Goal: Communication & Community: Share content

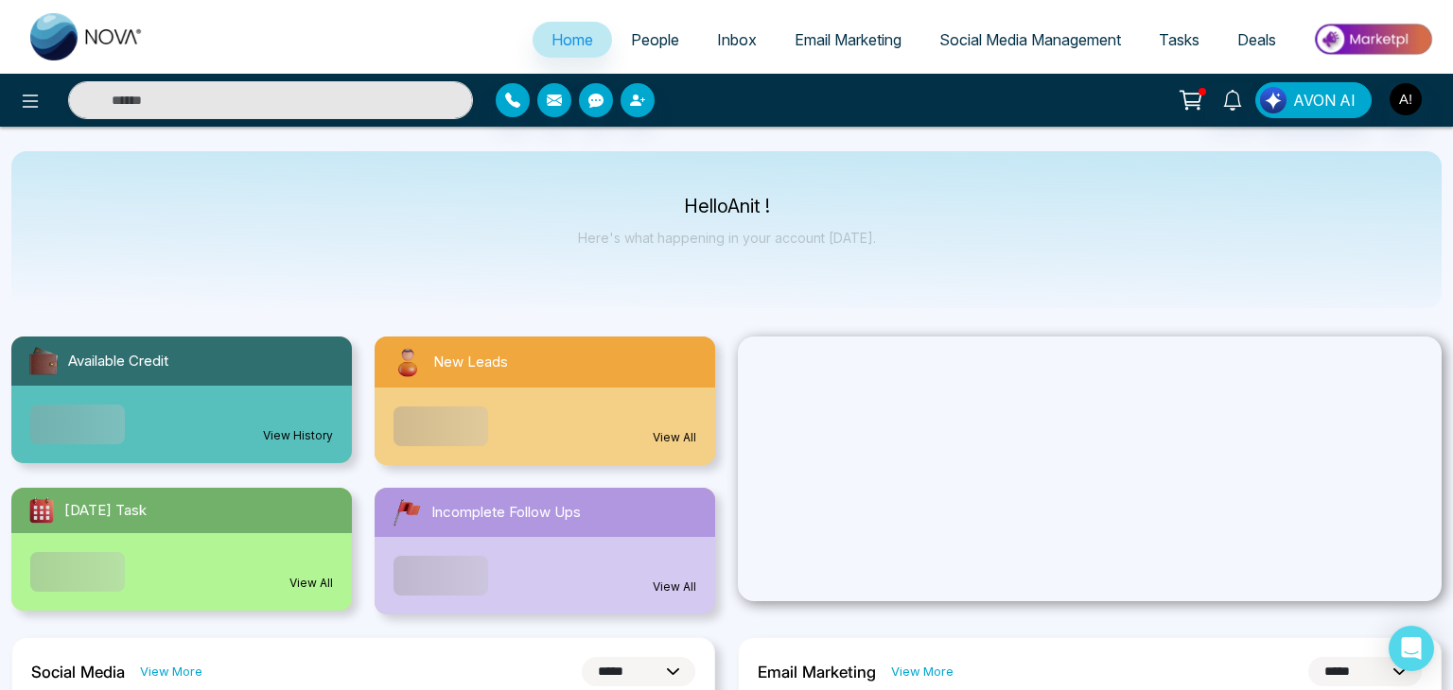
select select "*"
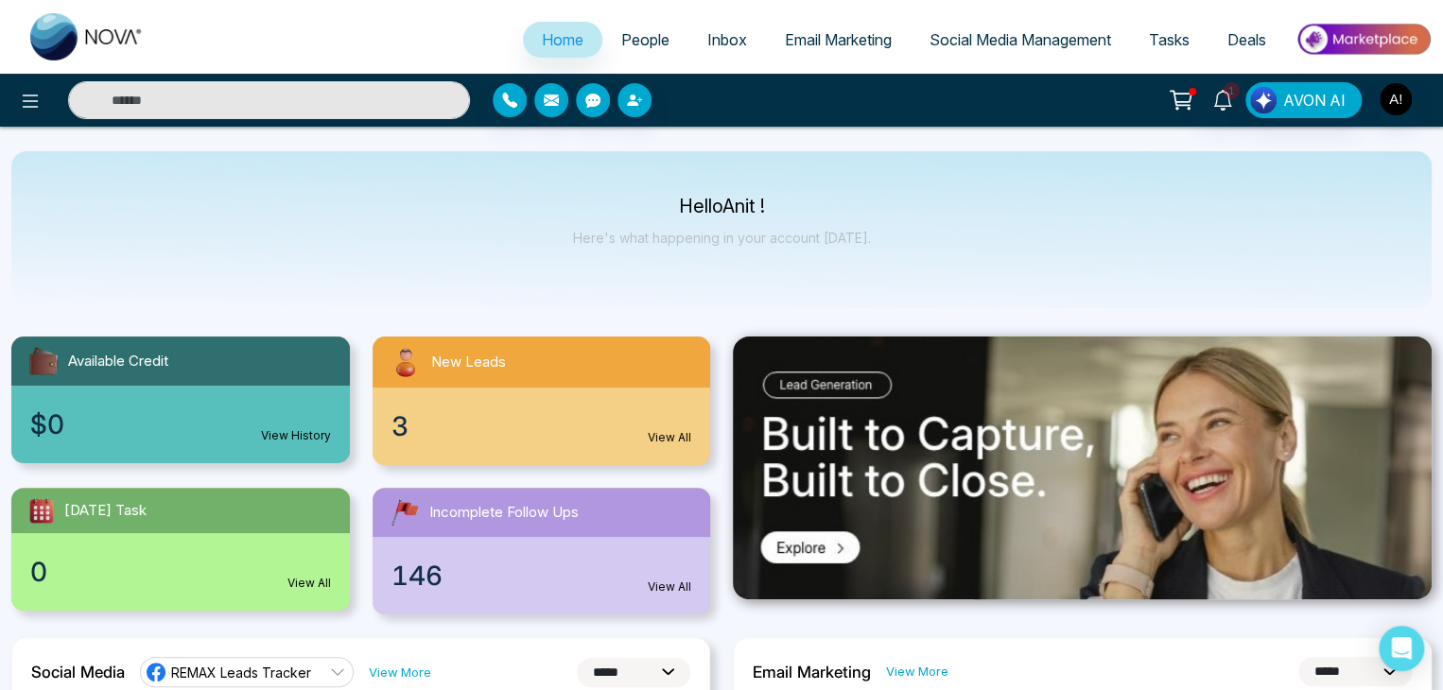
click at [647, 44] on span "People" at bounding box center [645, 39] width 48 height 19
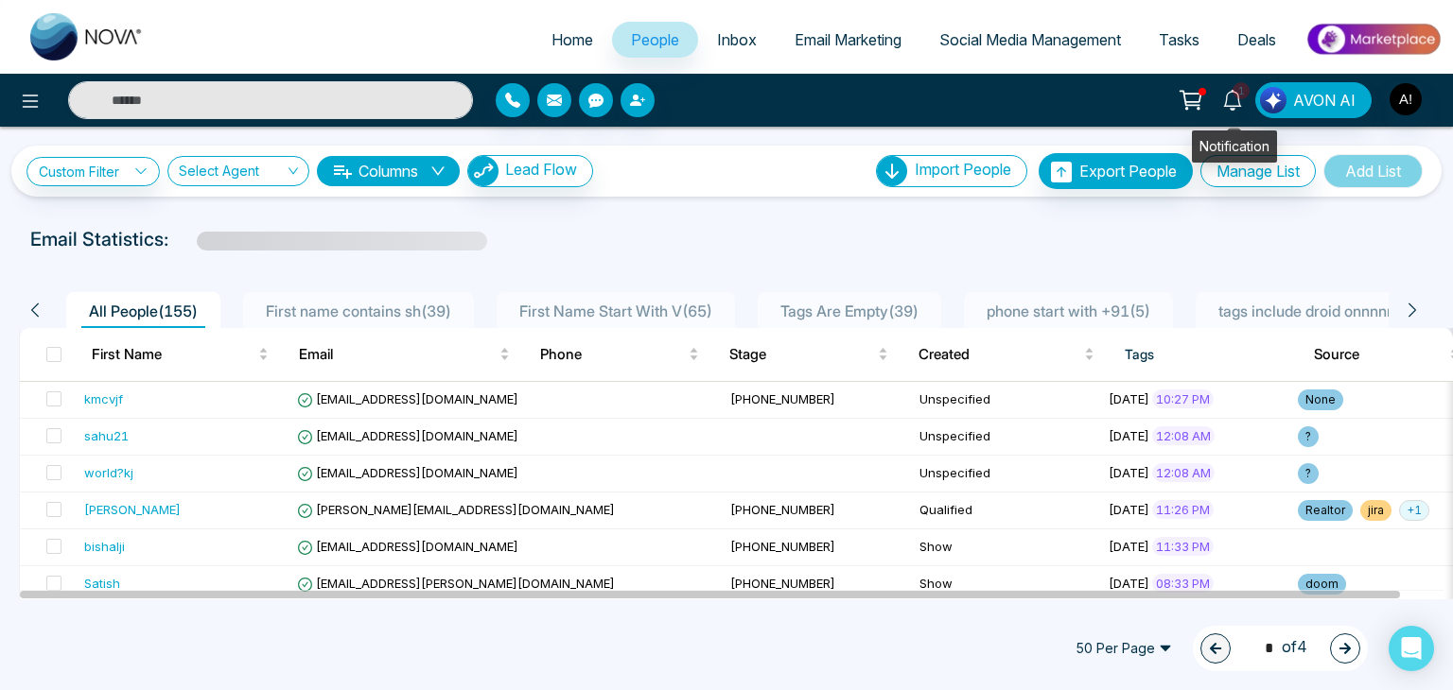
click at [1234, 97] on icon at bounding box center [1232, 100] width 21 height 21
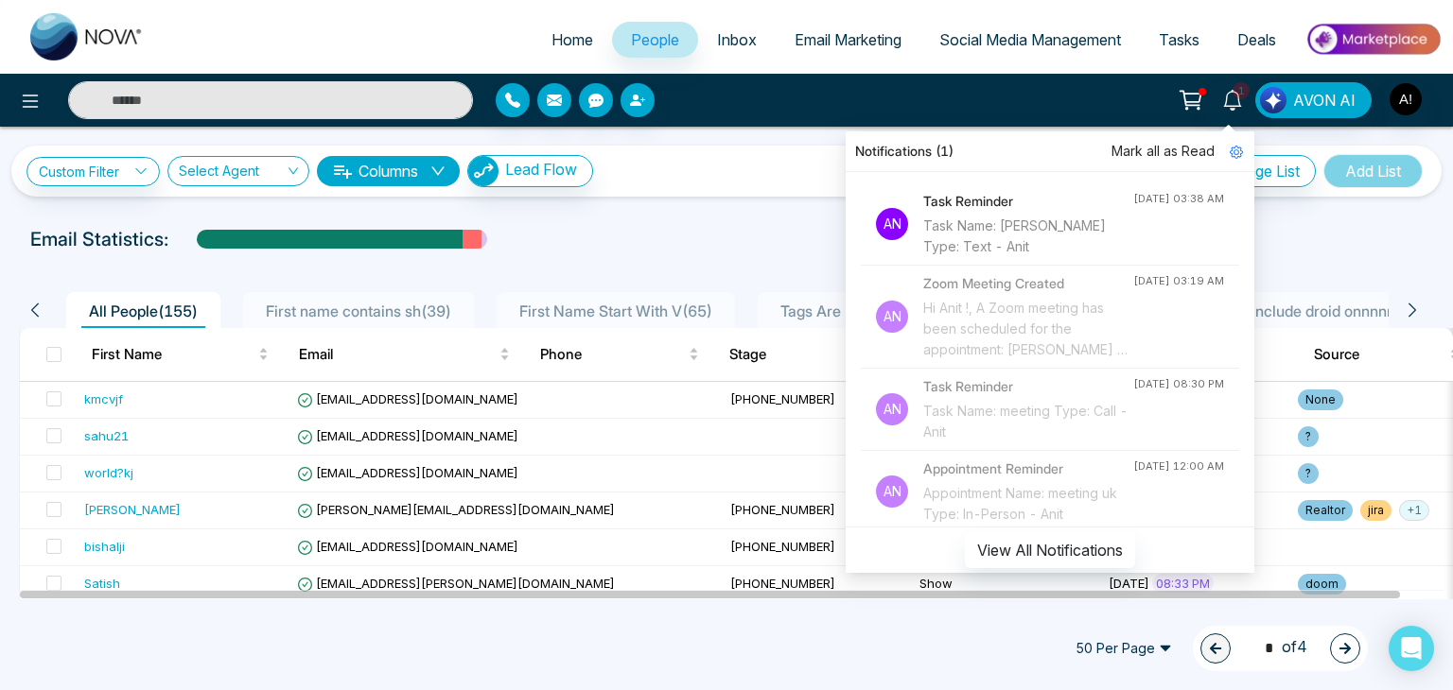
click at [731, 238] on div "Email Statistics:" at bounding box center [490, 239] width 920 height 28
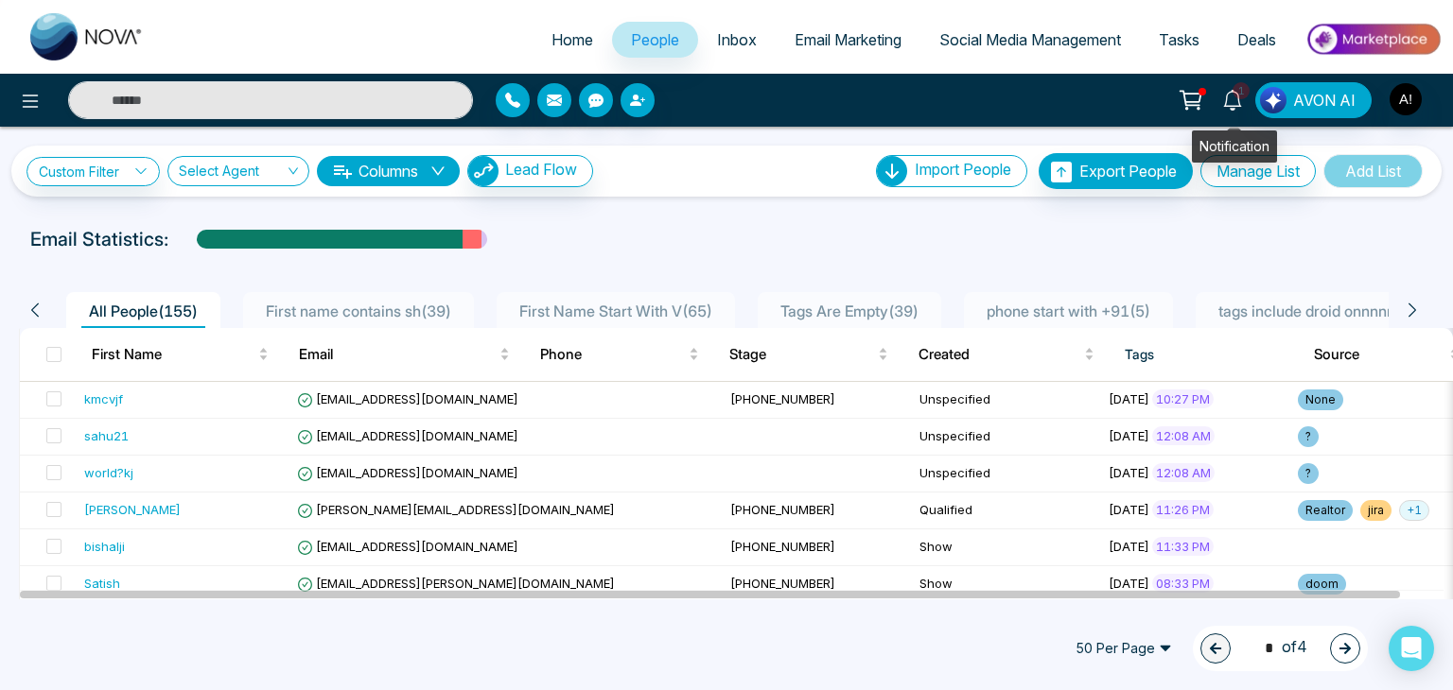
click at [1241, 96] on span "1" at bounding box center [1240, 90] width 17 height 17
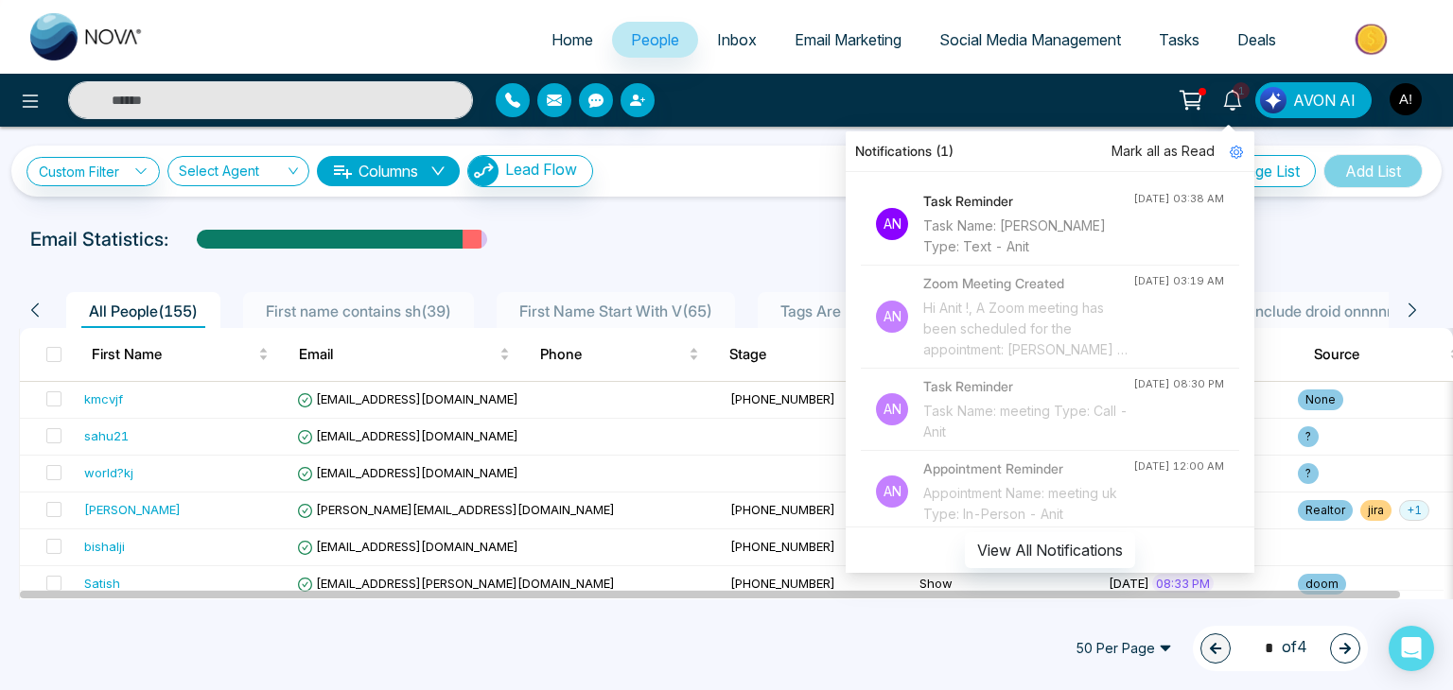
click at [946, 201] on h4 "Task Reminder" at bounding box center [1028, 201] width 210 height 21
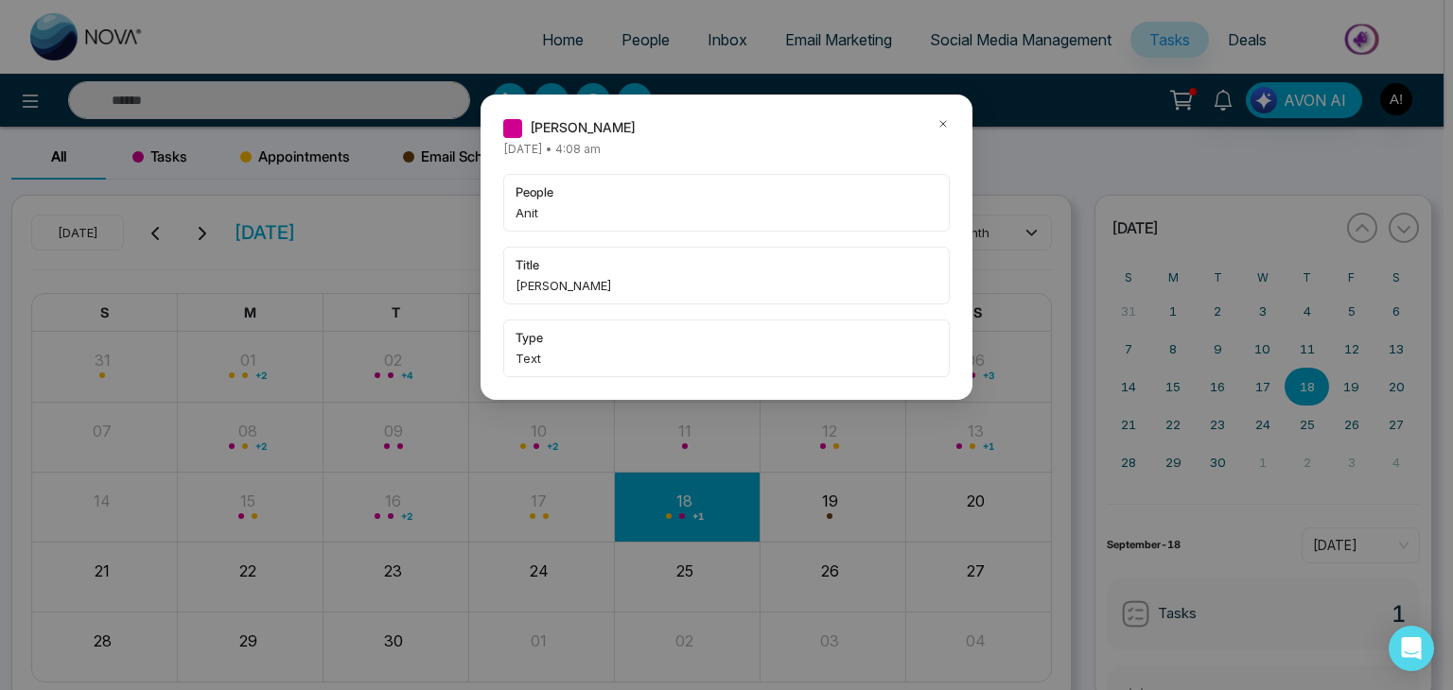
click at [1054, 133] on div "Jin [DATE] • 4:08 am people Anit title Jin type Text" at bounding box center [726, 345] width 1453 height 690
click at [939, 122] on icon at bounding box center [942, 123] width 13 height 13
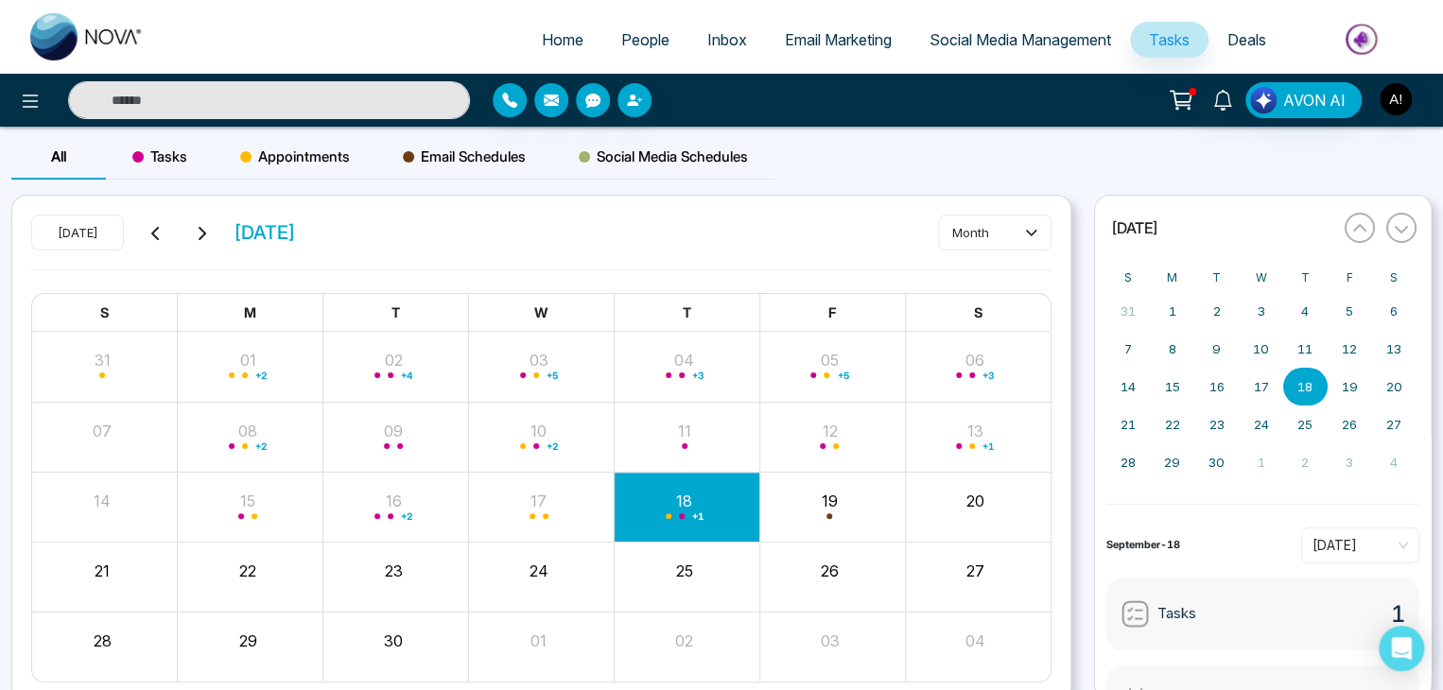
click at [635, 26] on link "People" at bounding box center [645, 40] width 86 height 36
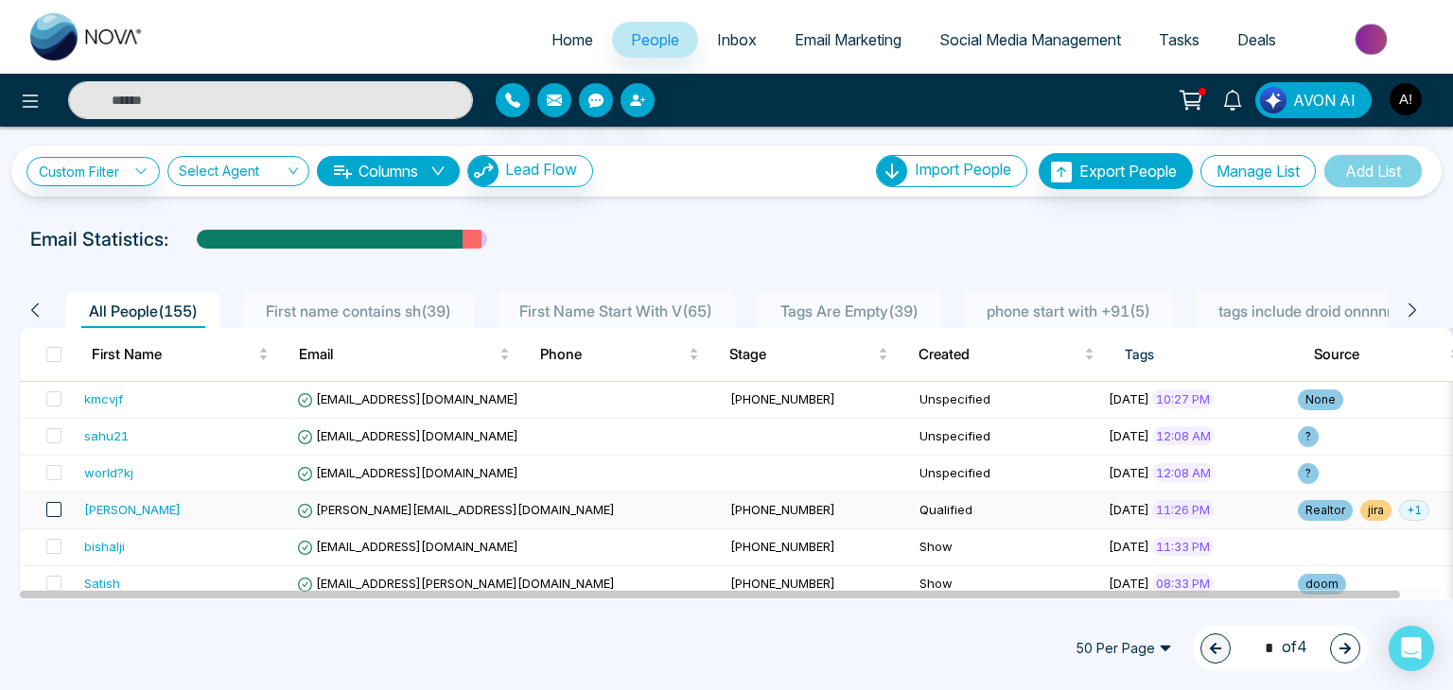
click at [49, 513] on span at bounding box center [53, 509] width 15 height 15
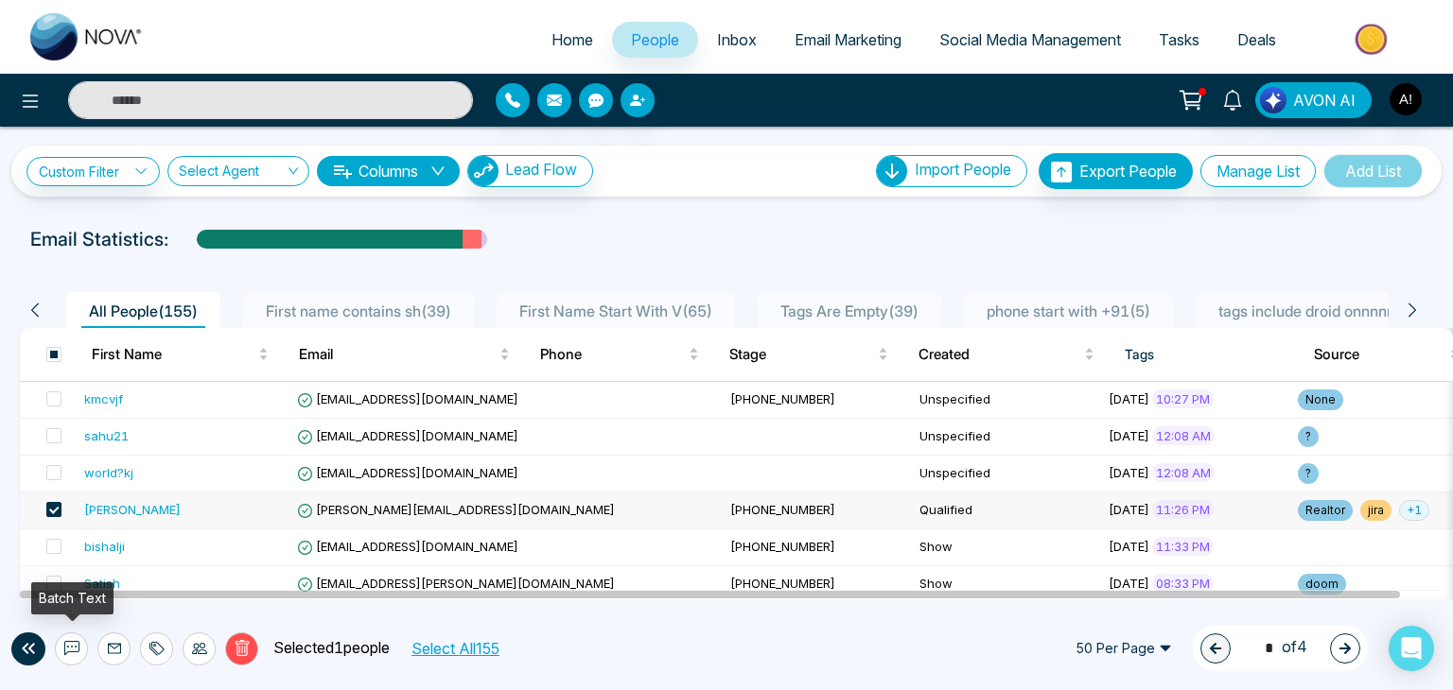
click at [71, 646] on icon at bounding box center [71, 647] width 9 height 2
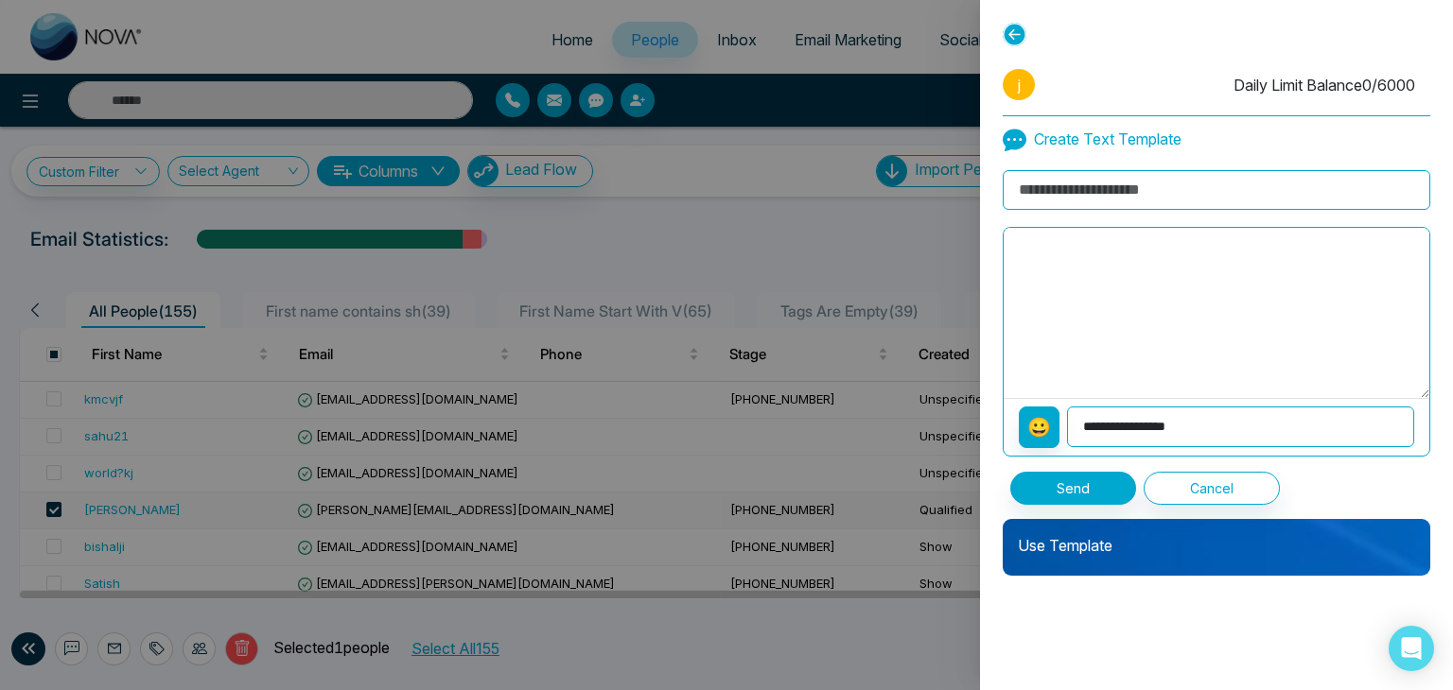
click at [1098, 195] on input at bounding box center [1215, 190] width 427 height 40
type input "**********"
click at [1108, 425] on select "**********" at bounding box center [1240, 427] width 347 height 41
select select "**********"
click at [1068, 407] on select "**********" at bounding box center [1240, 427] width 347 height 41
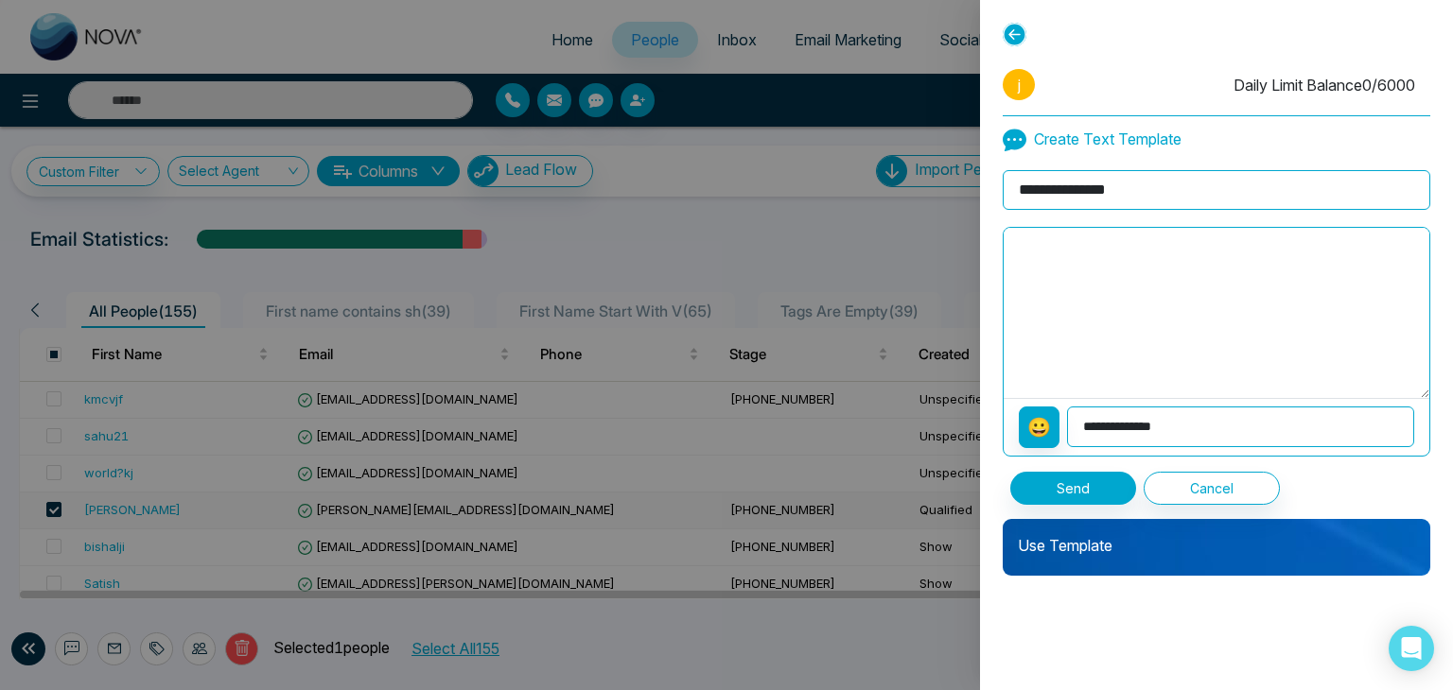
type textarea "**********"
click at [1103, 485] on button "Send" at bounding box center [1073, 488] width 126 height 33
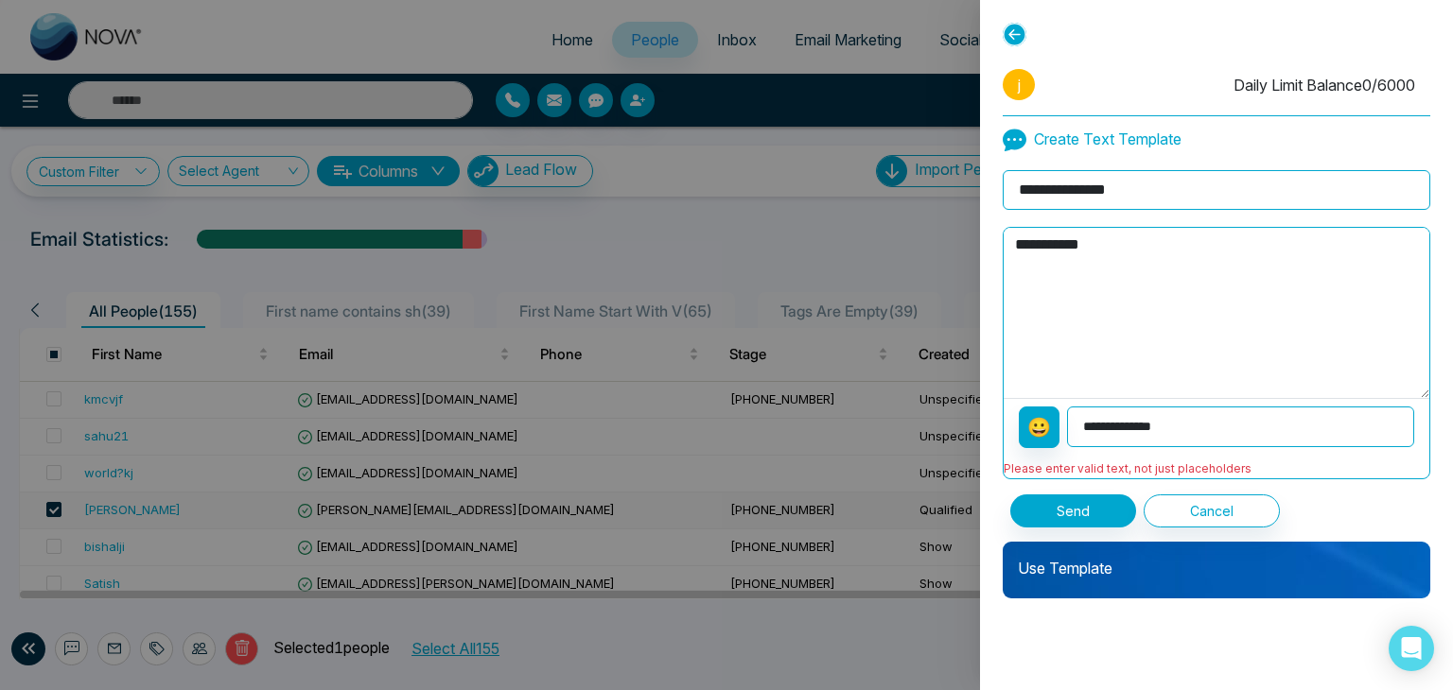
click at [1086, 568] on p "Use Template" at bounding box center [1215, 561] width 427 height 38
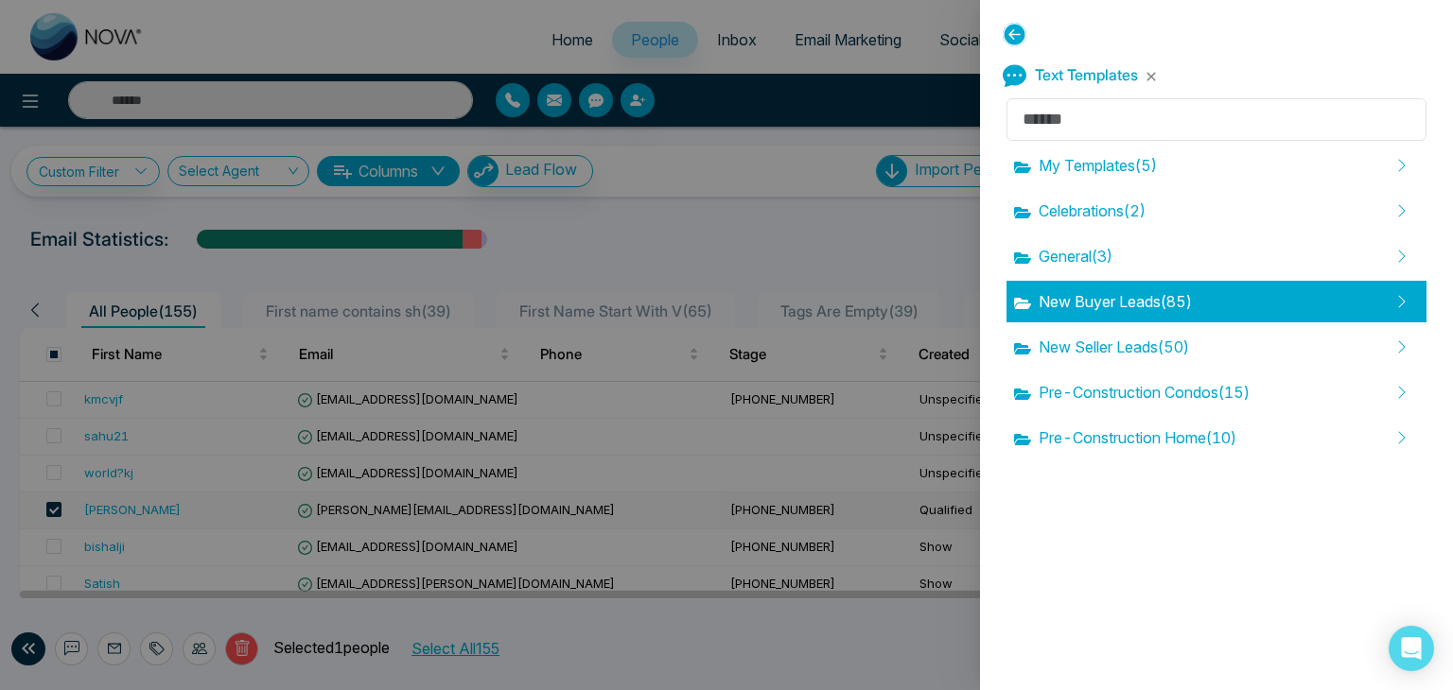
click at [1100, 304] on span "New Buyer Leads ( 85 )" at bounding box center [1103, 301] width 178 height 23
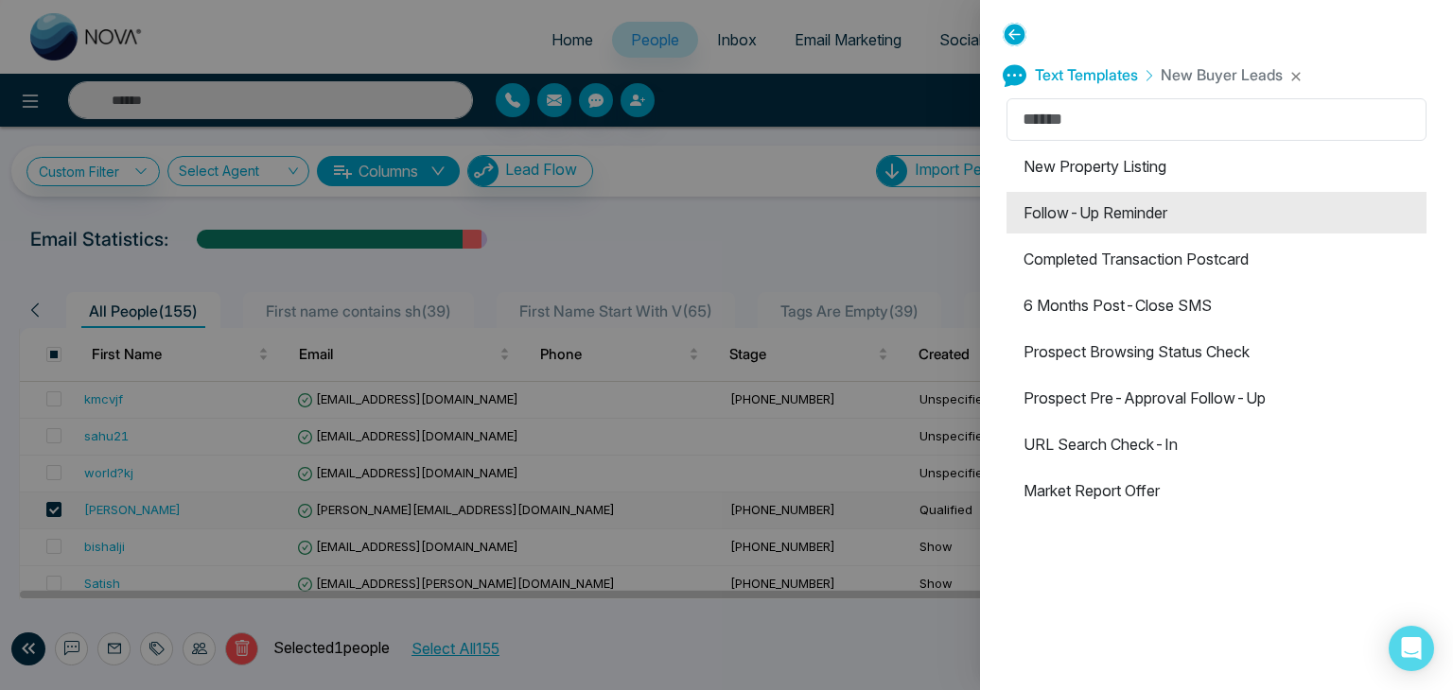
click at [1076, 218] on li "Follow-Up Reminder" at bounding box center [1216, 213] width 420 height 42
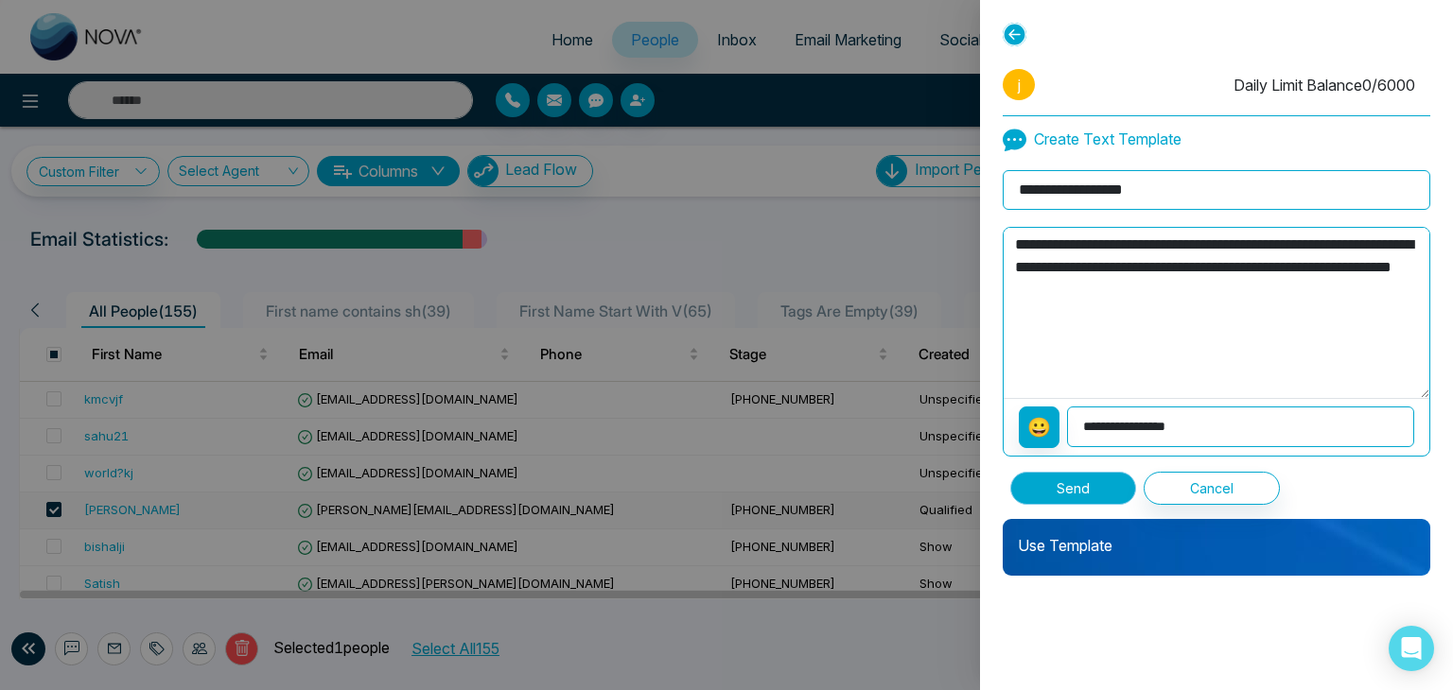
click at [1090, 488] on button "Send" at bounding box center [1073, 488] width 126 height 33
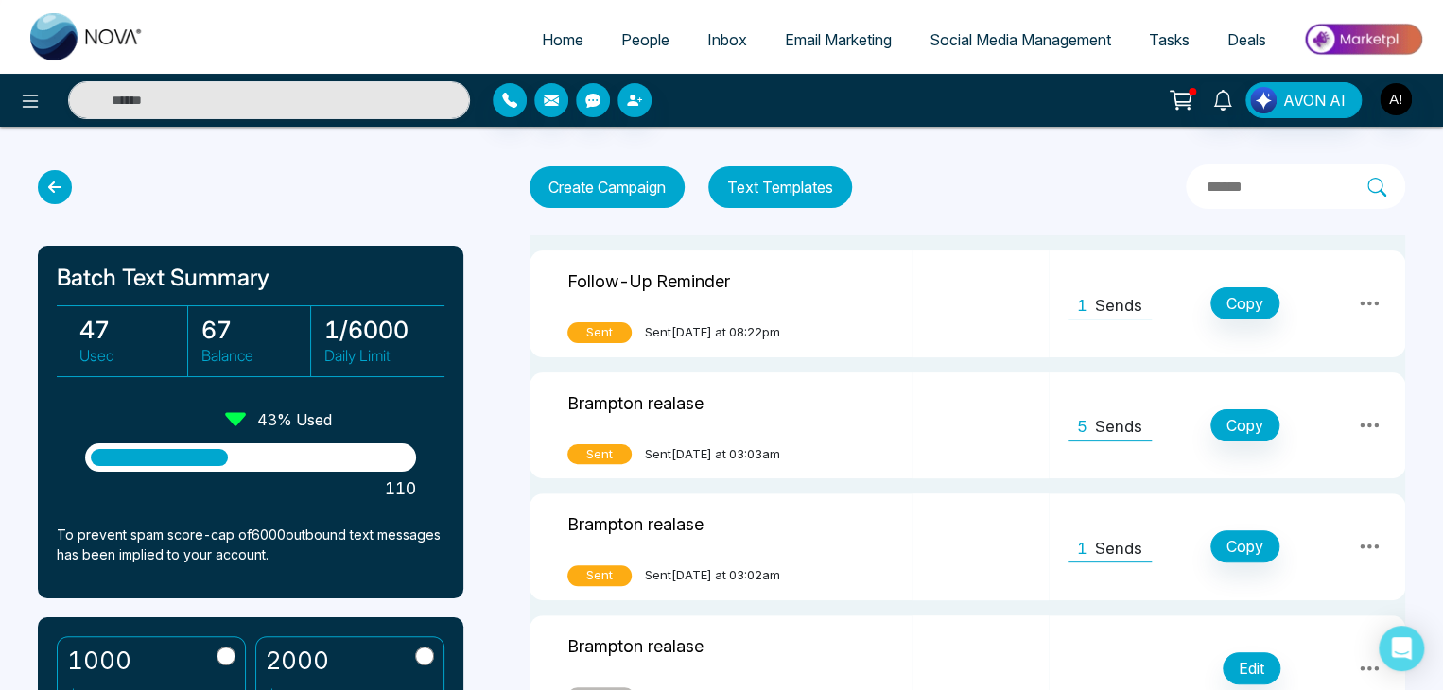
click at [1354, 305] on button at bounding box center [1369, 303] width 34 height 32
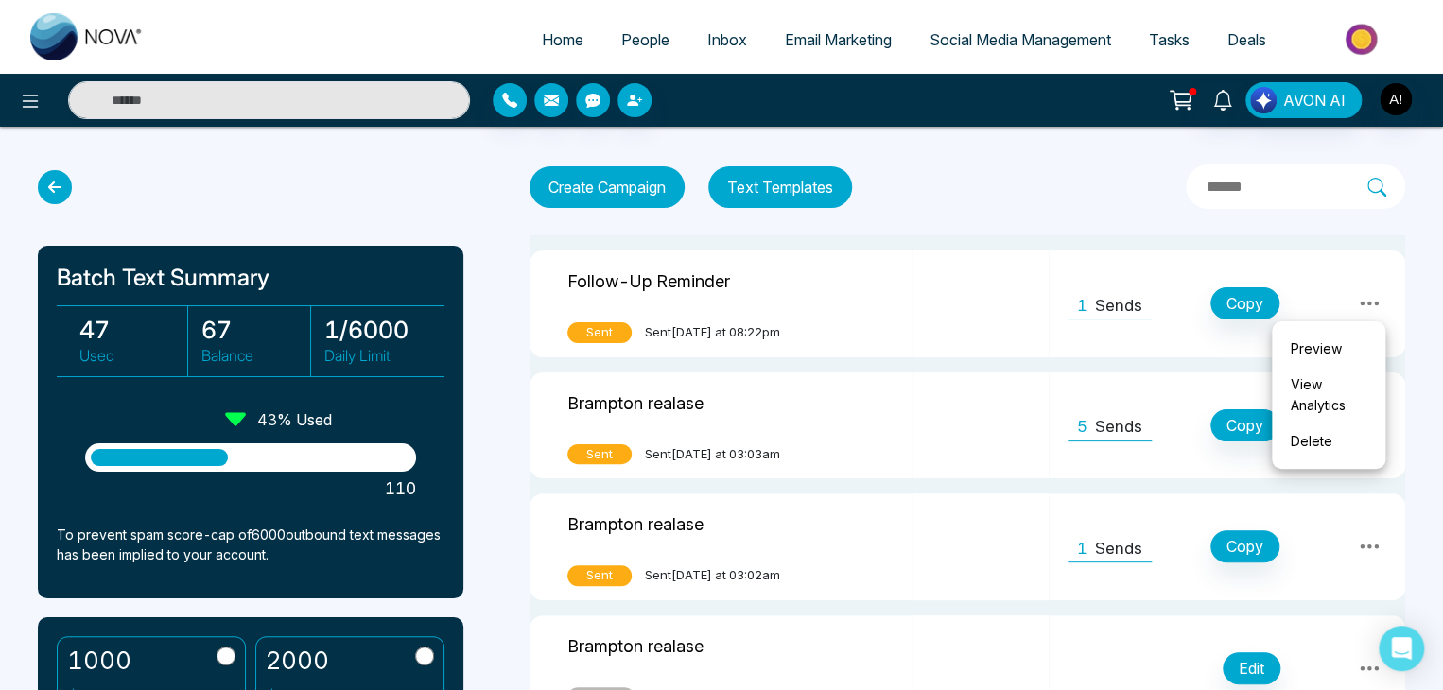
click at [1321, 392] on link "View Analytics" at bounding box center [1328, 395] width 95 height 57
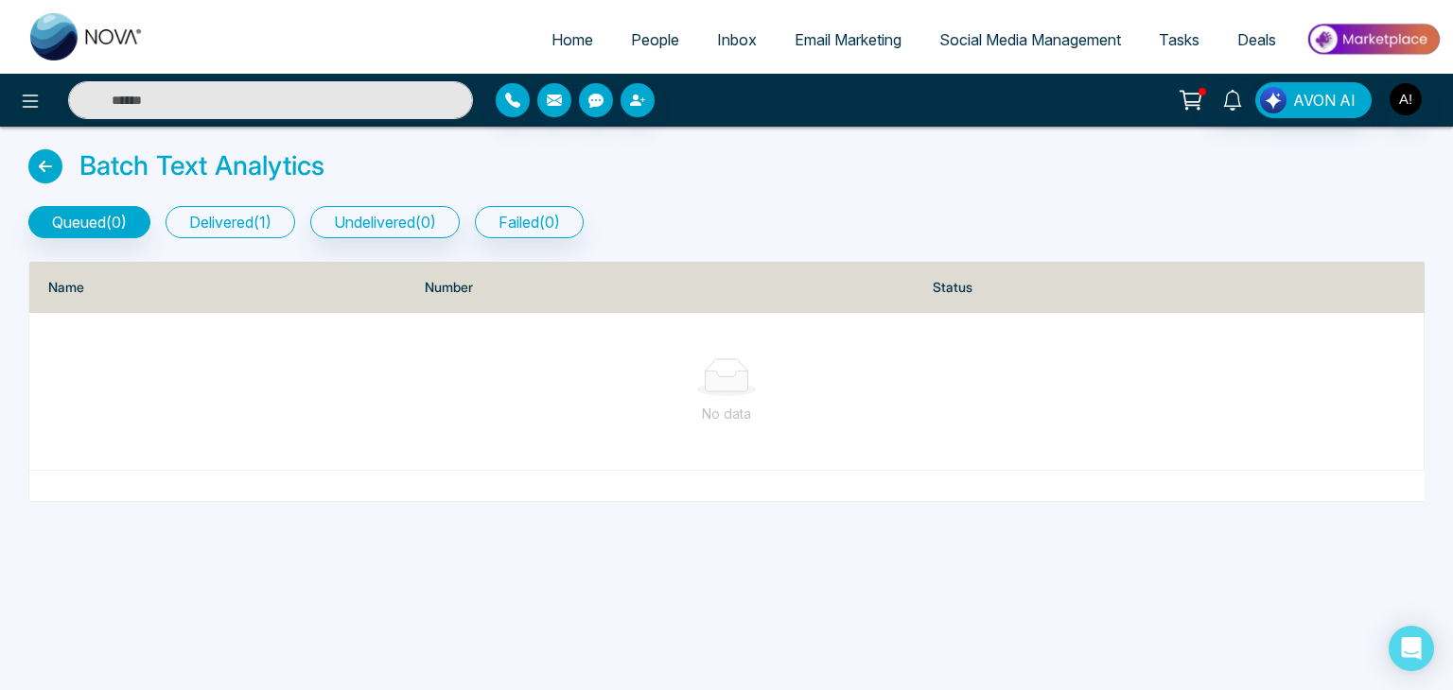
click at [254, 216] on button "delivered ( 1 )" at bounding box center [230, 222] width 130 height 32
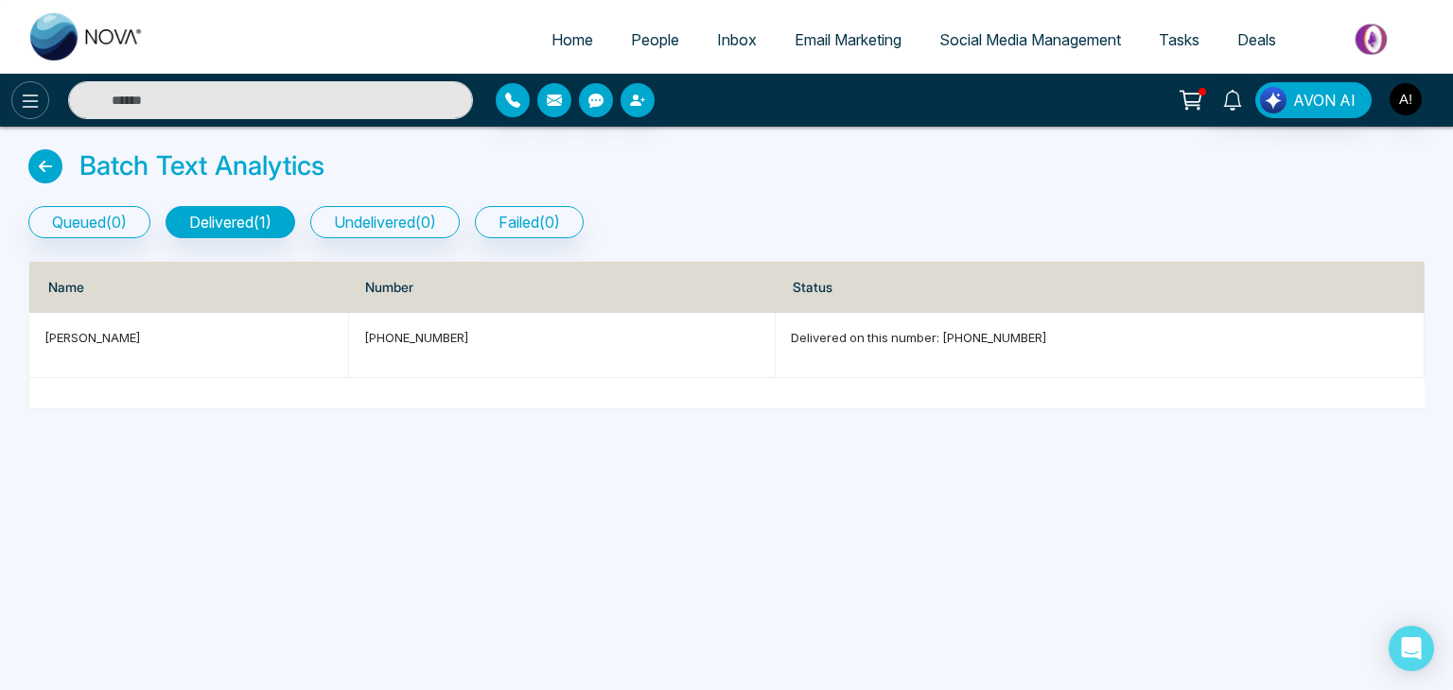
click at [23, 90] on icon at bounding box center [30, 101] width 23 height 23
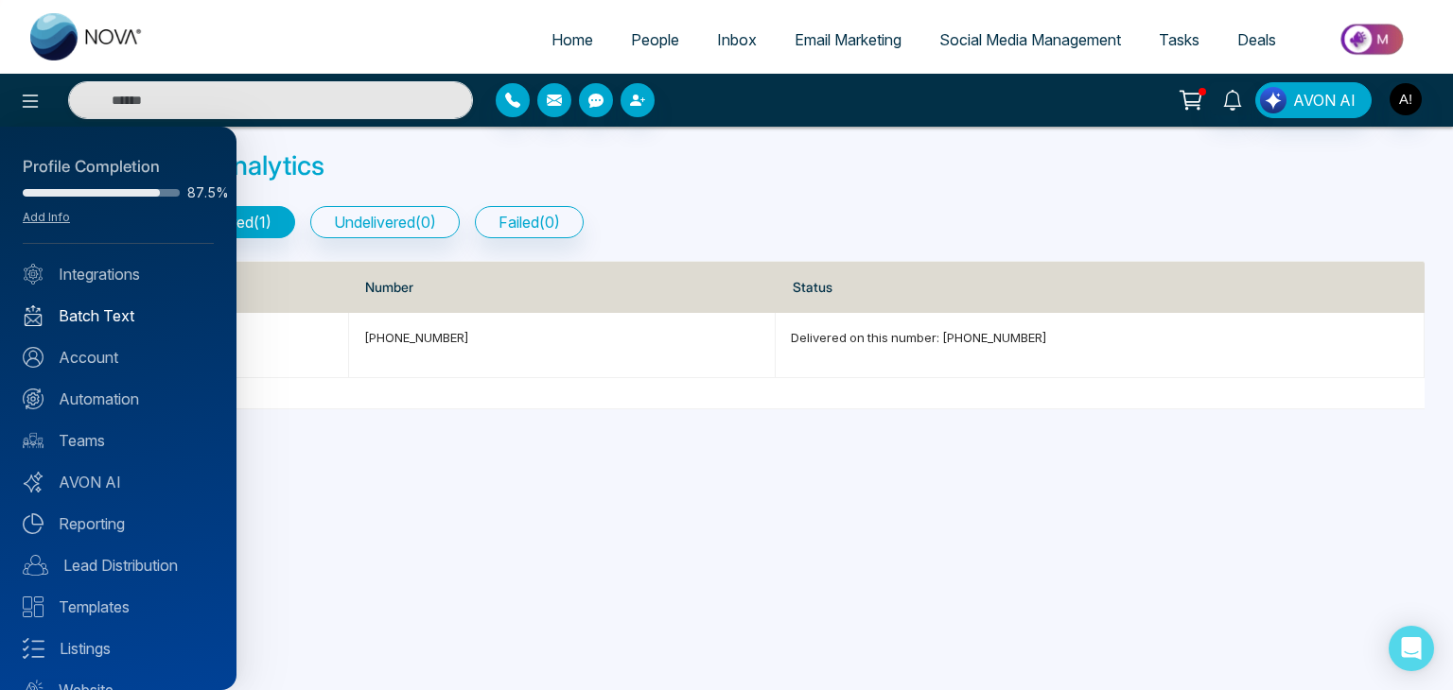
click at [59, 315] on link "Batch Text" at bounding box center [118, 316] width 191 height 23
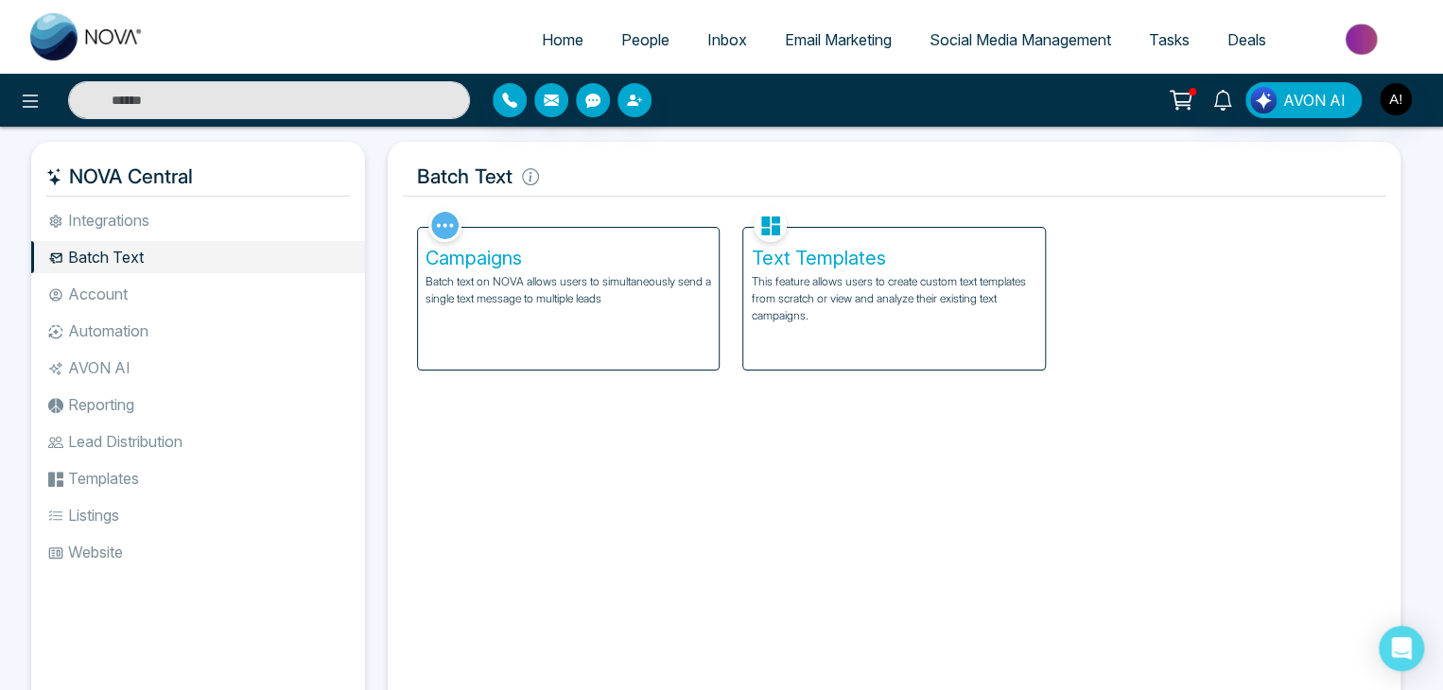
click at [806, 316] on p "This feature allows users to create custom text templates from scratch or view …" at bounding box center [894, 298] width 286 height 51
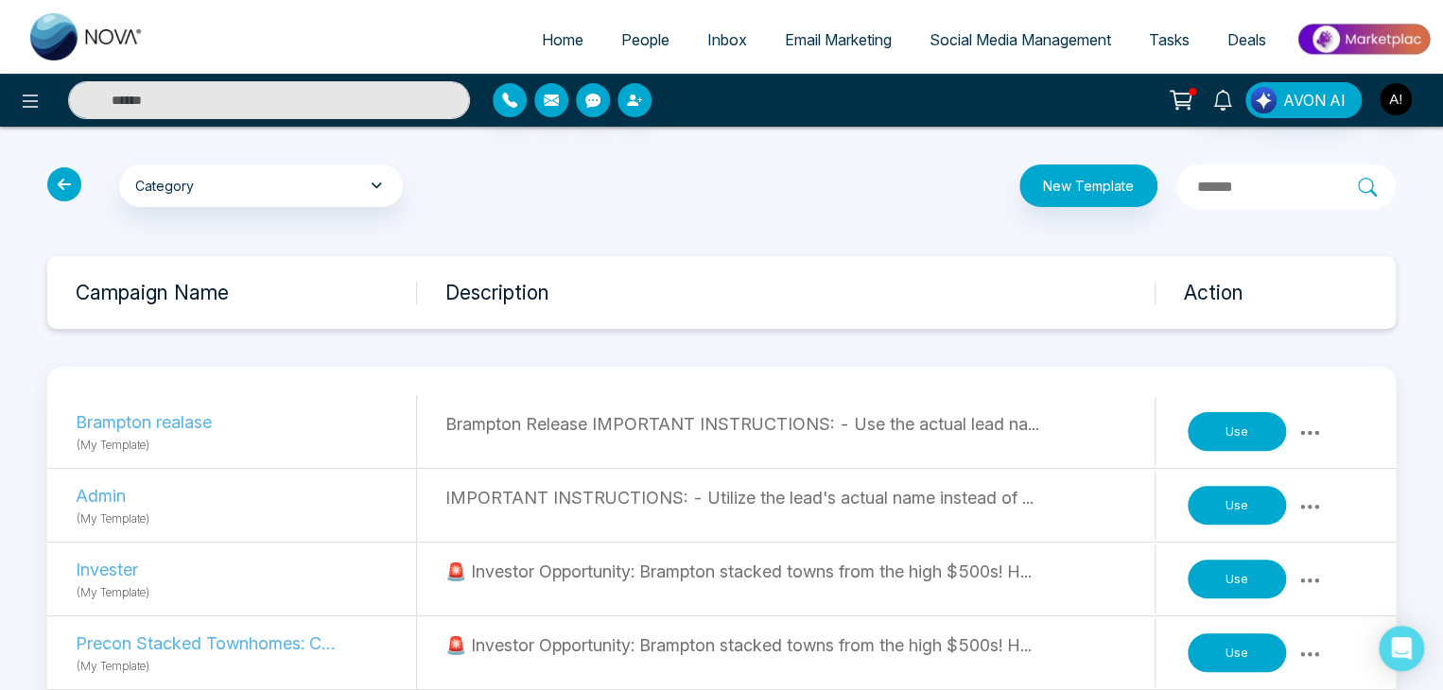
click at [1218, 421] on button "Use" at bounding box center [1237, 432] width 98 height 40
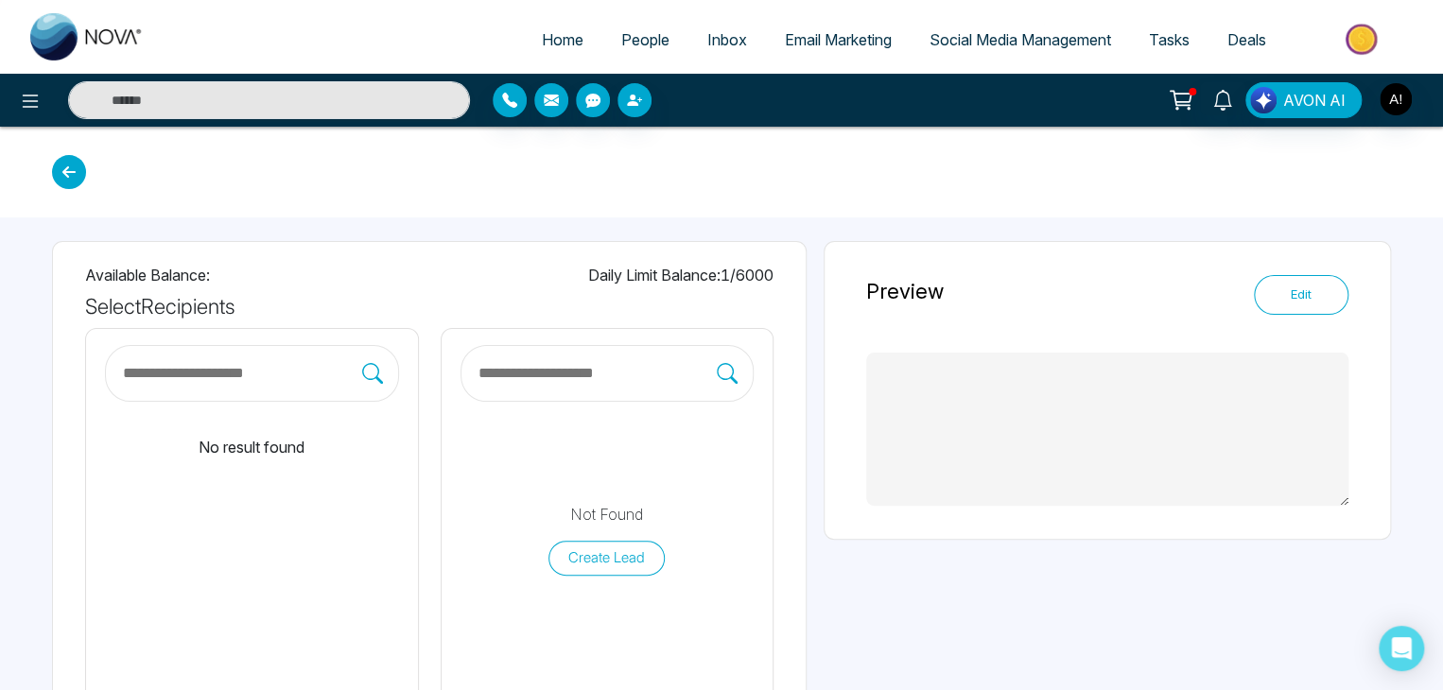
type textarea "**********"
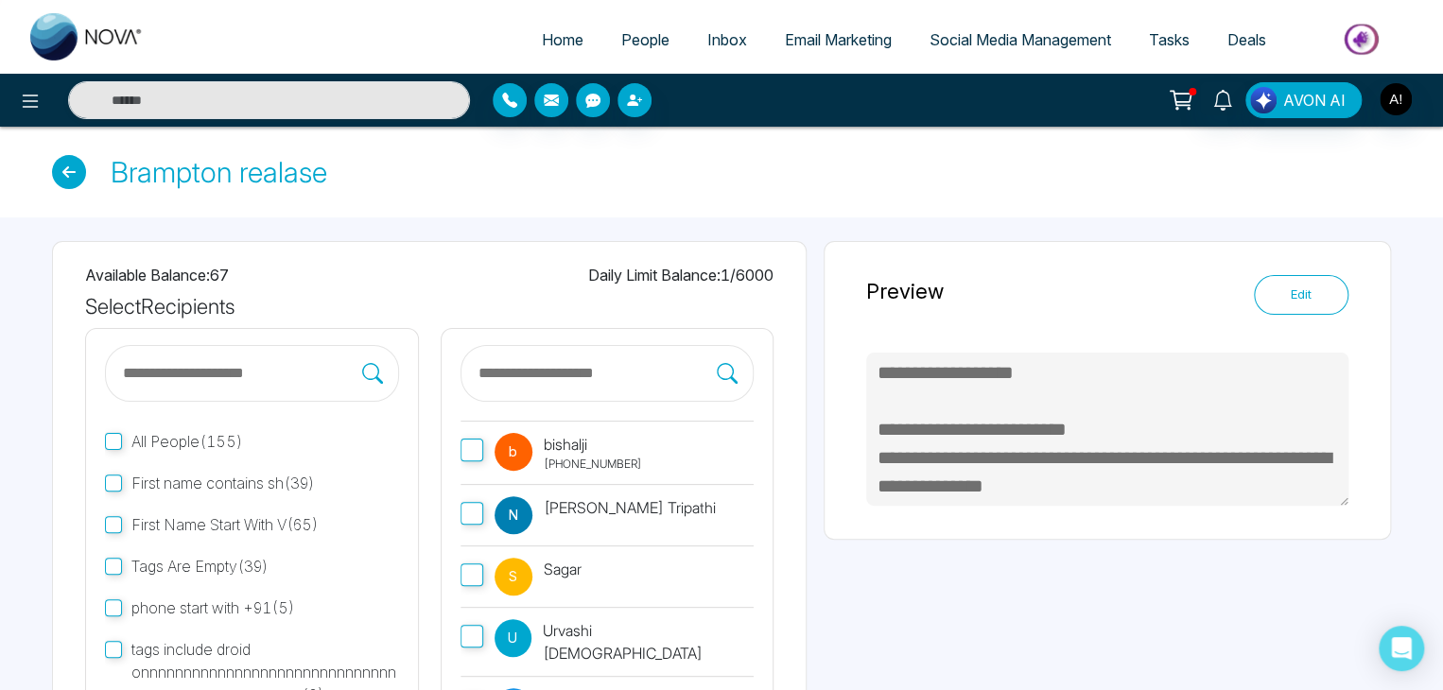
scroll to position [270, 0]
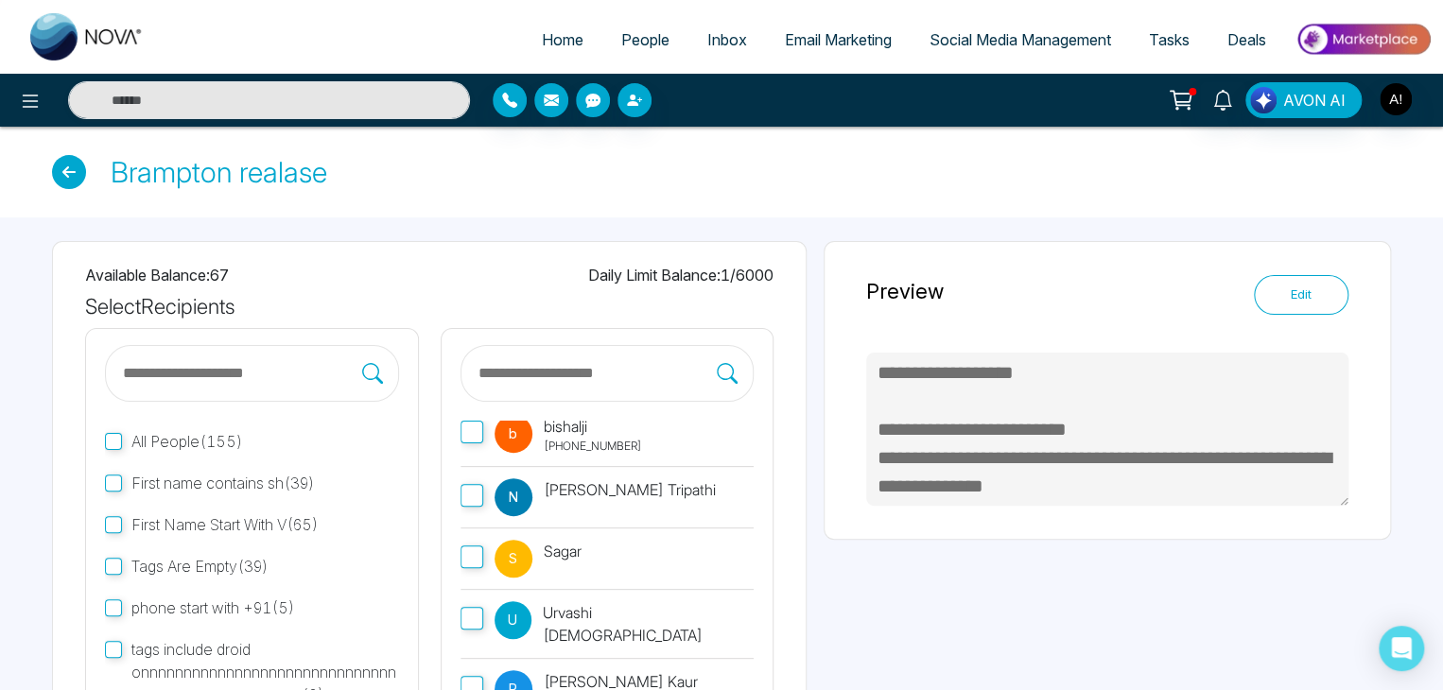
click at [600, 546] on label "S Sagar" at bounding box center [608, 559] width 294 height 61
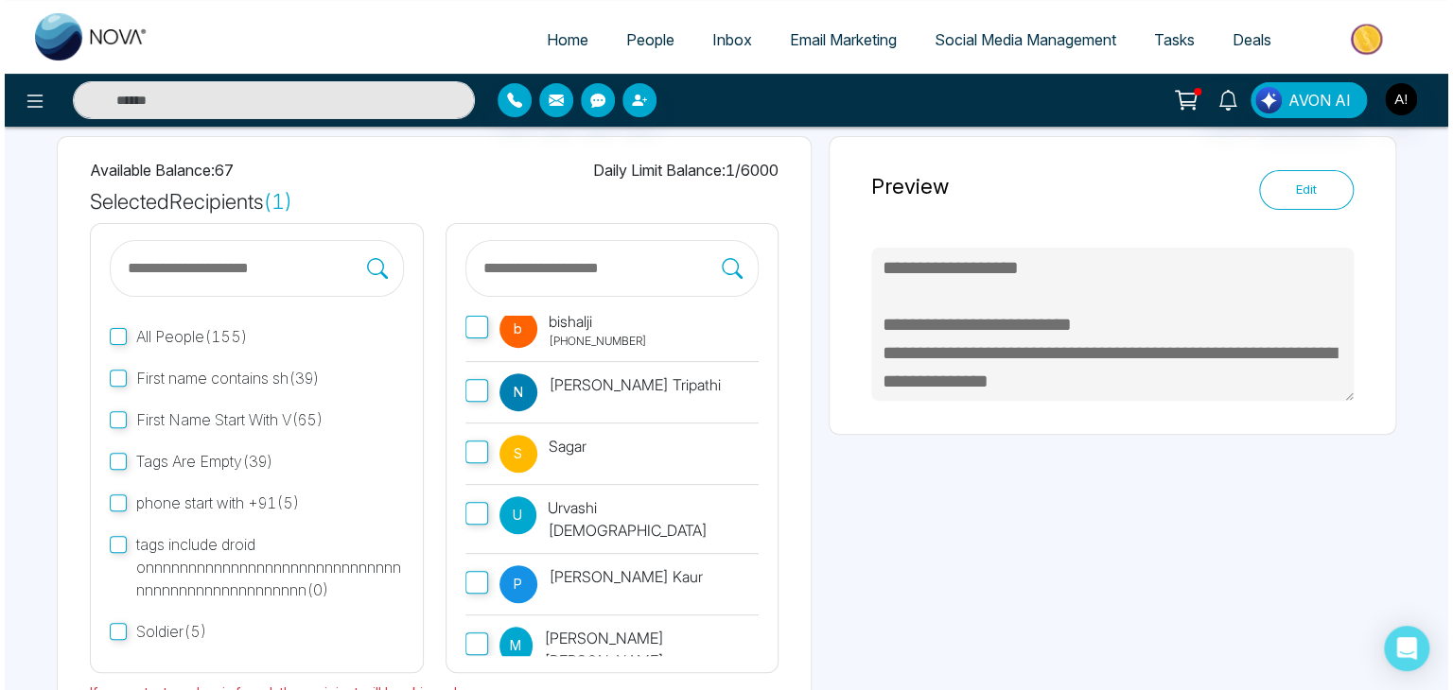
scroll to position [227, 0]
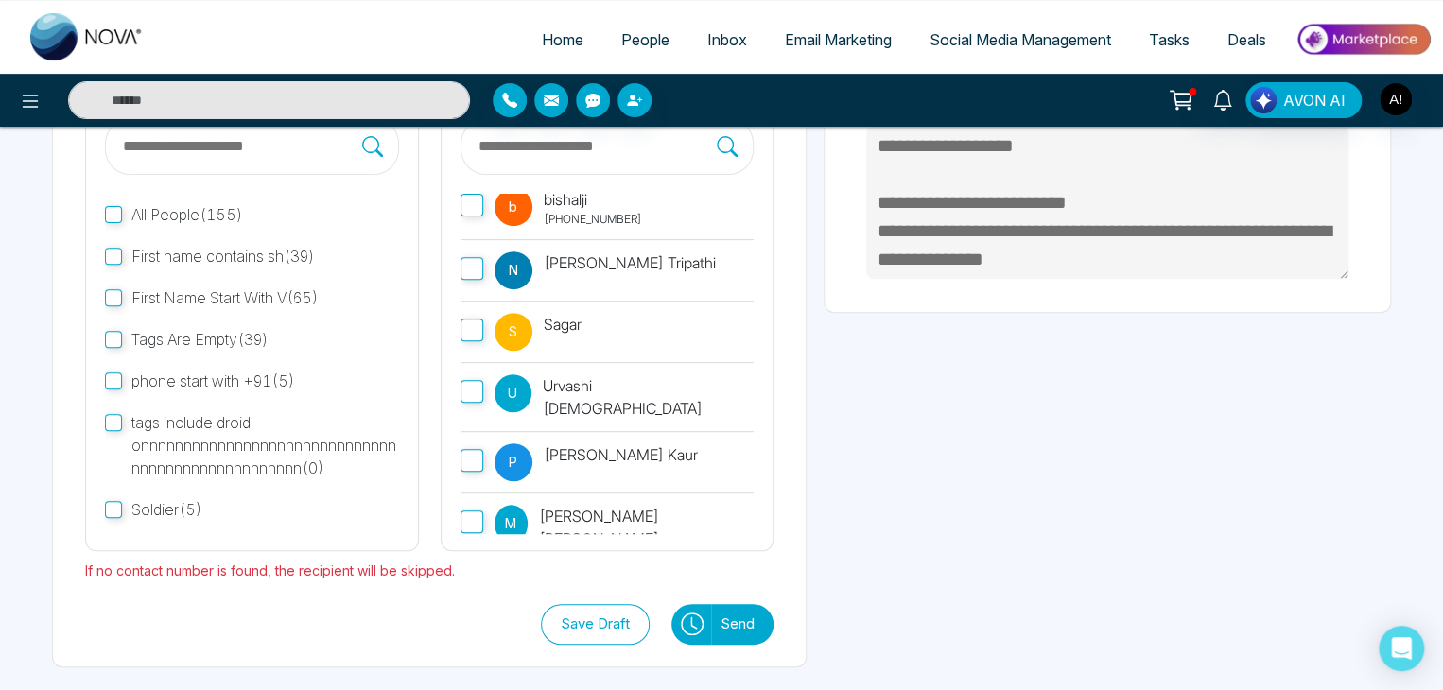
click at [746, 618] on button "Send" at bounding box center [742, 624] width 62 height 41
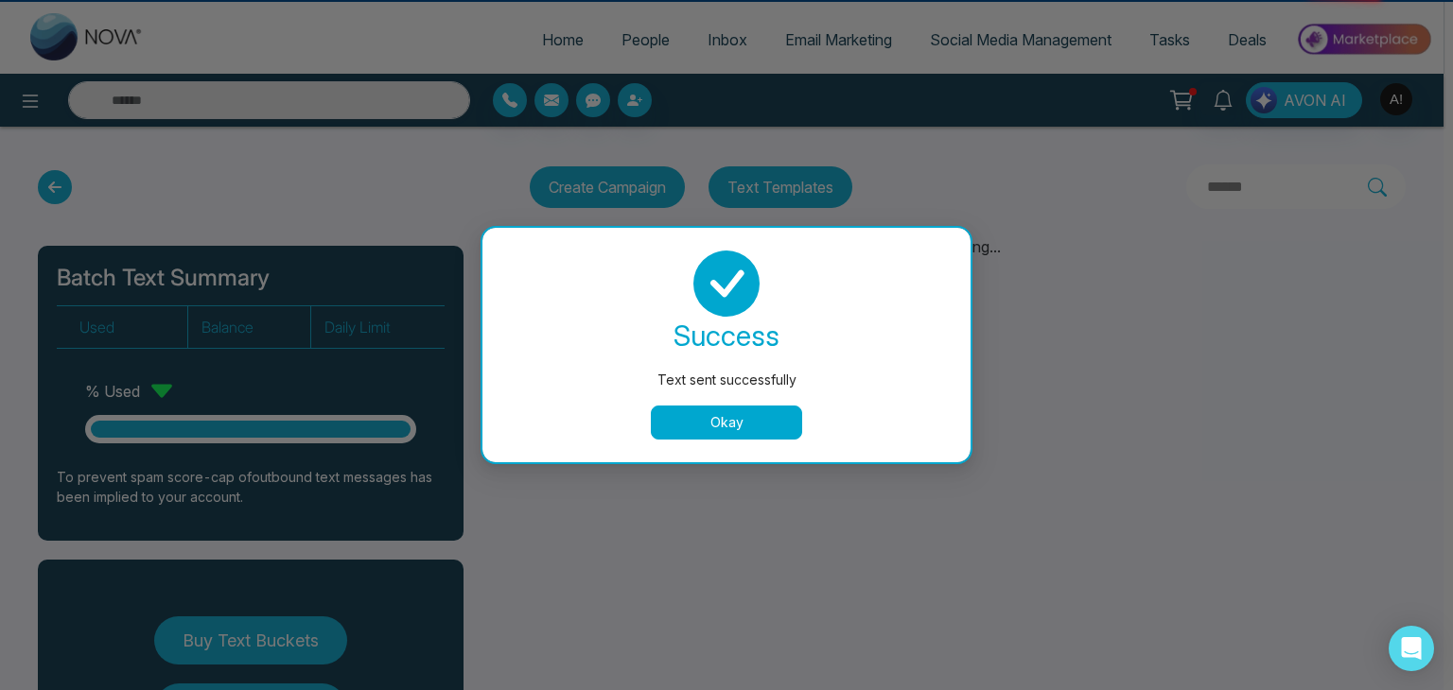
click at [747, 421] on button "Okay" at bounding box center [726, 423] width 151 height 34
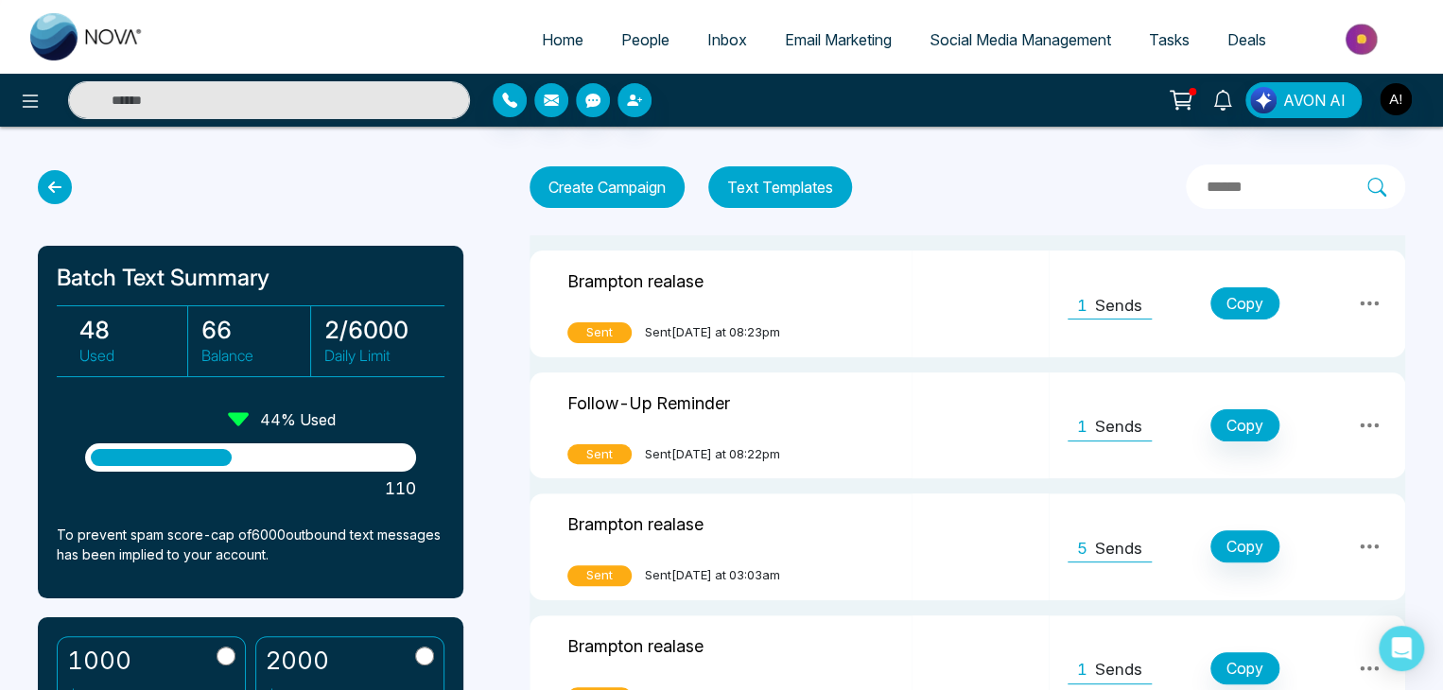
click at [1239, 297] on button "Copy" at bounding box center [1244, 303] width 69 height 32
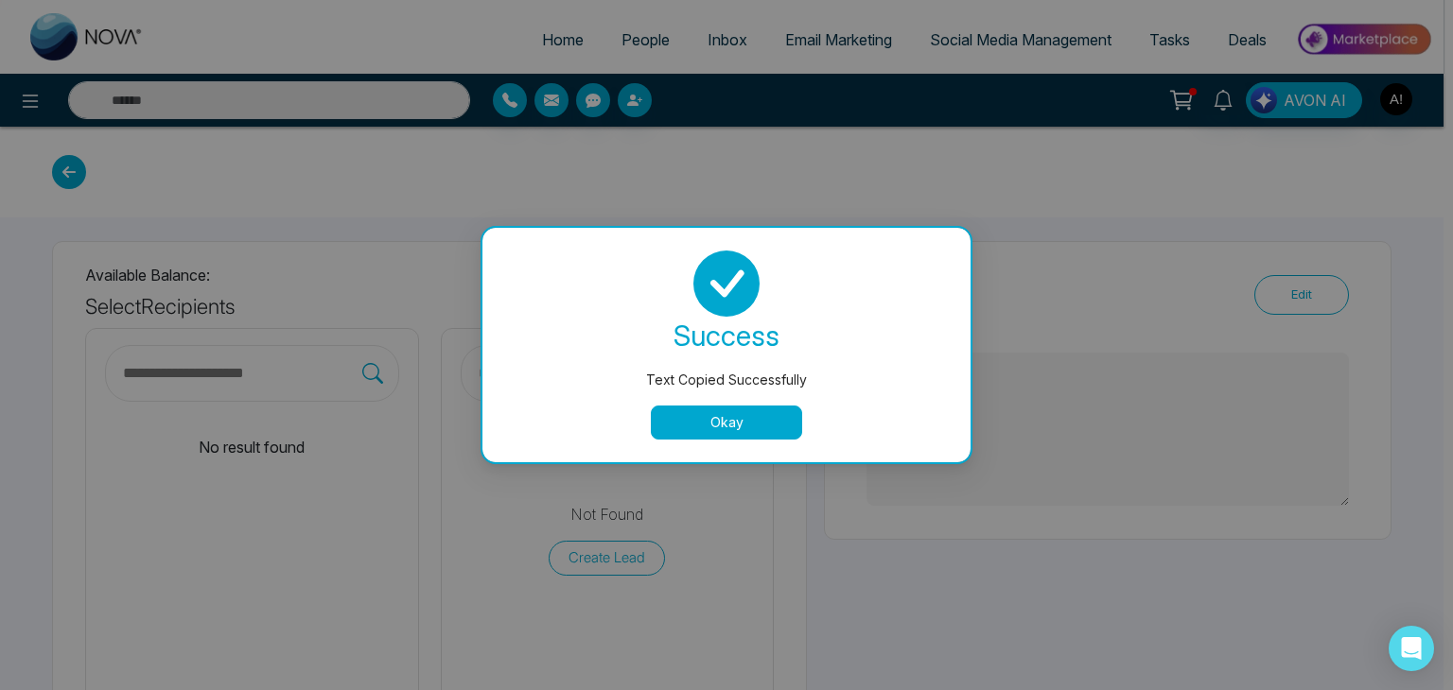
type textarea "**********"
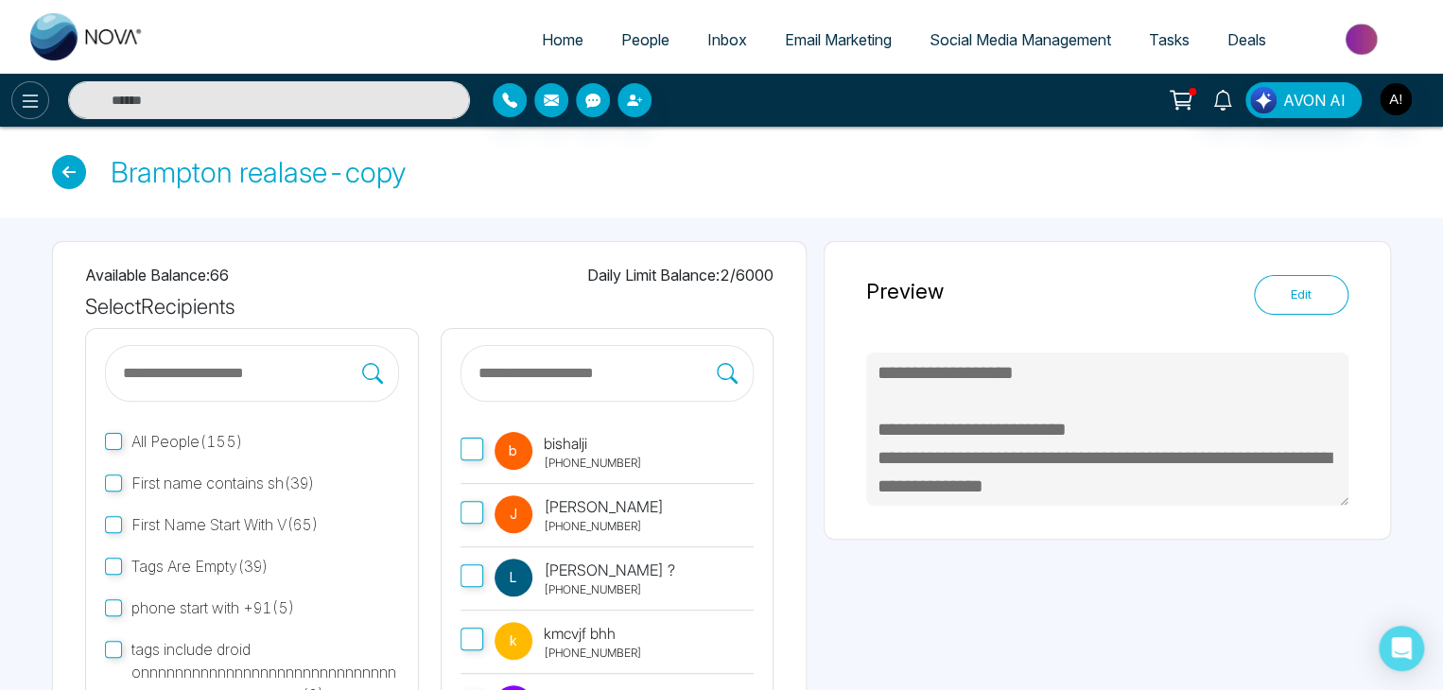
click at [28, 111] on icon at bounding box center [30, 101] width 23 height 23
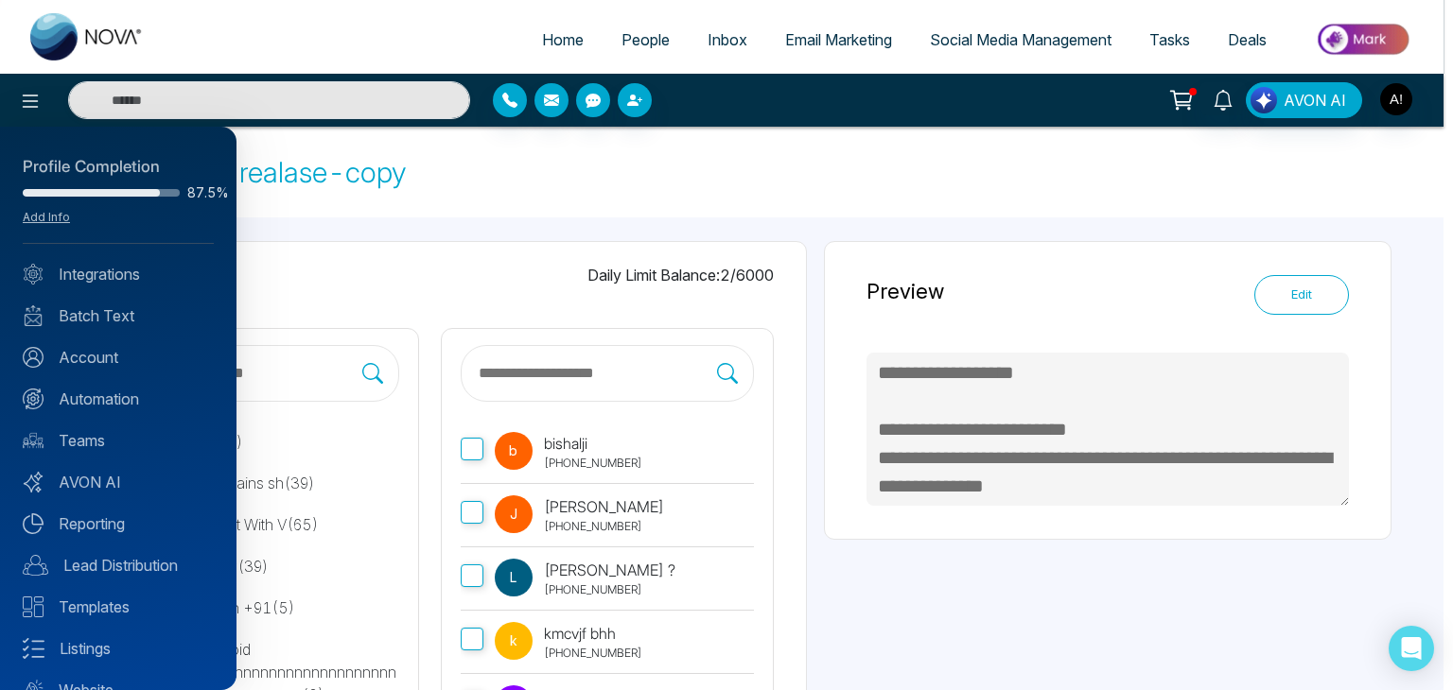
click at [1260, 225] on div at bounding box center [726, 345] width 1453 height 690
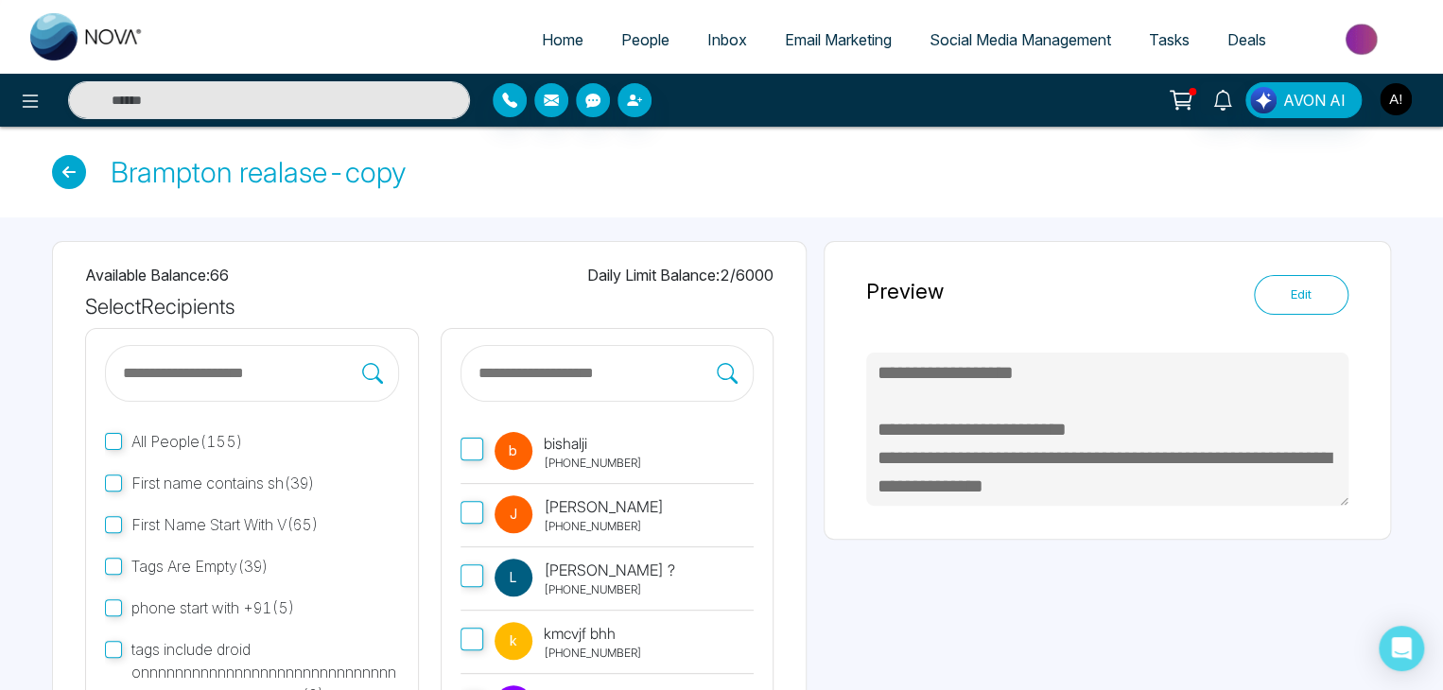
click at [1391, 106] on img "button" at bounding box center [1396, 99] width 32 height 32
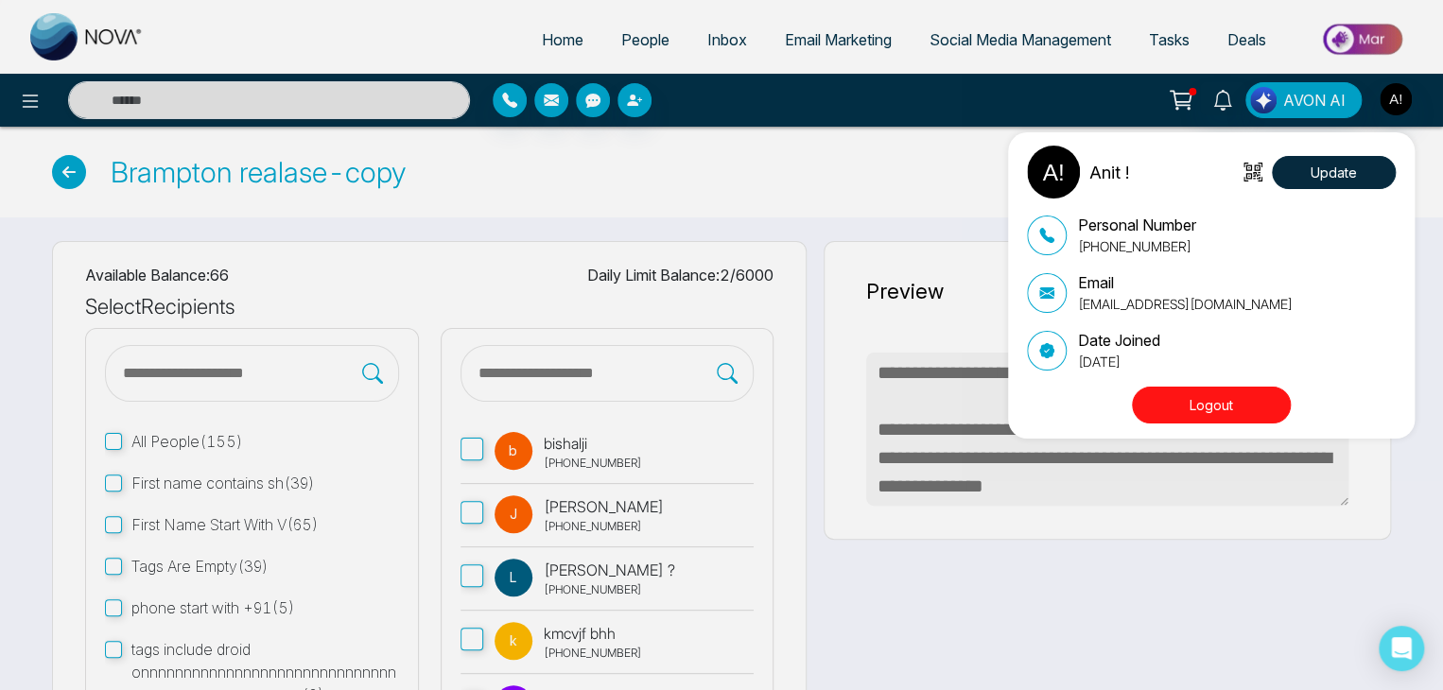
click at [887, 136] on div "Anit ! Update Personal Number [PHONE_NUMBER] Email [EMAIL_ADDRESS][DOMAIN_NAME]…" at bounding box center [721, 345] width 1443 height 690
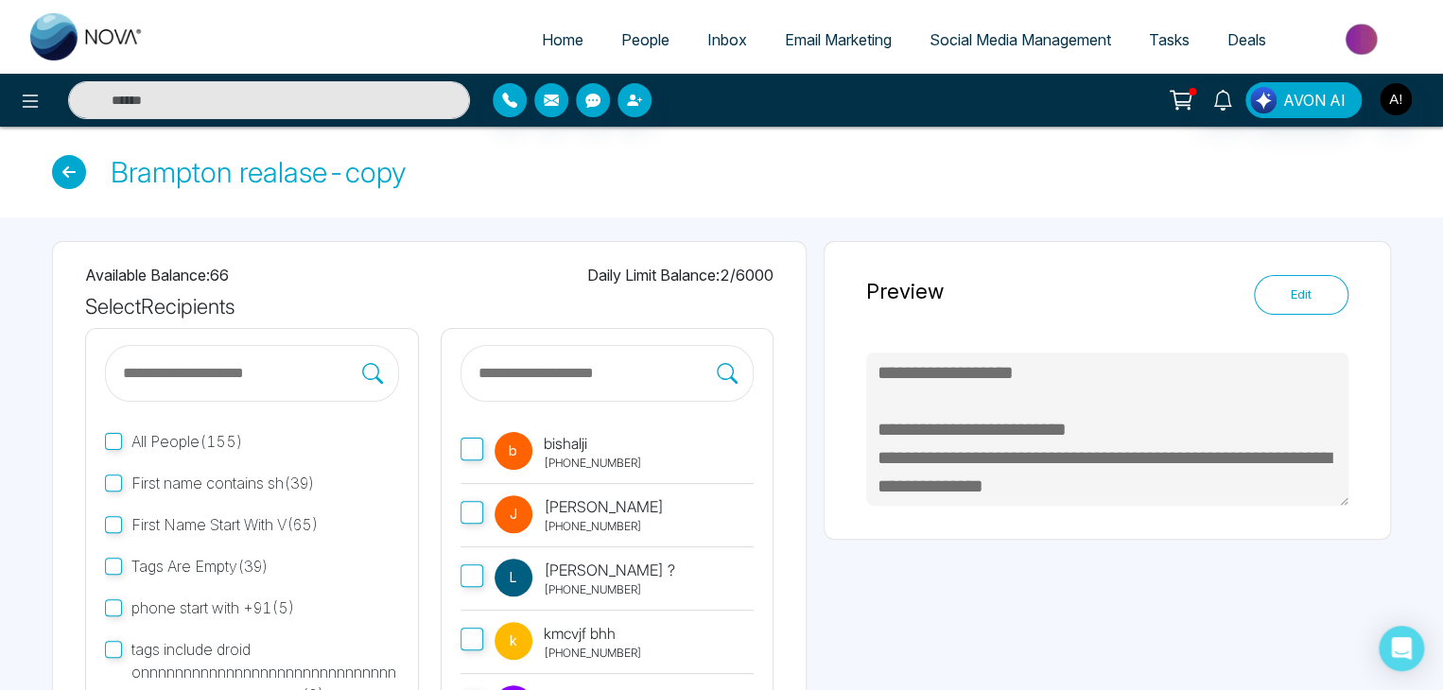
click at [1255, 43] on span "Deals" at bounding box center [1246, 39] width 39 height 19
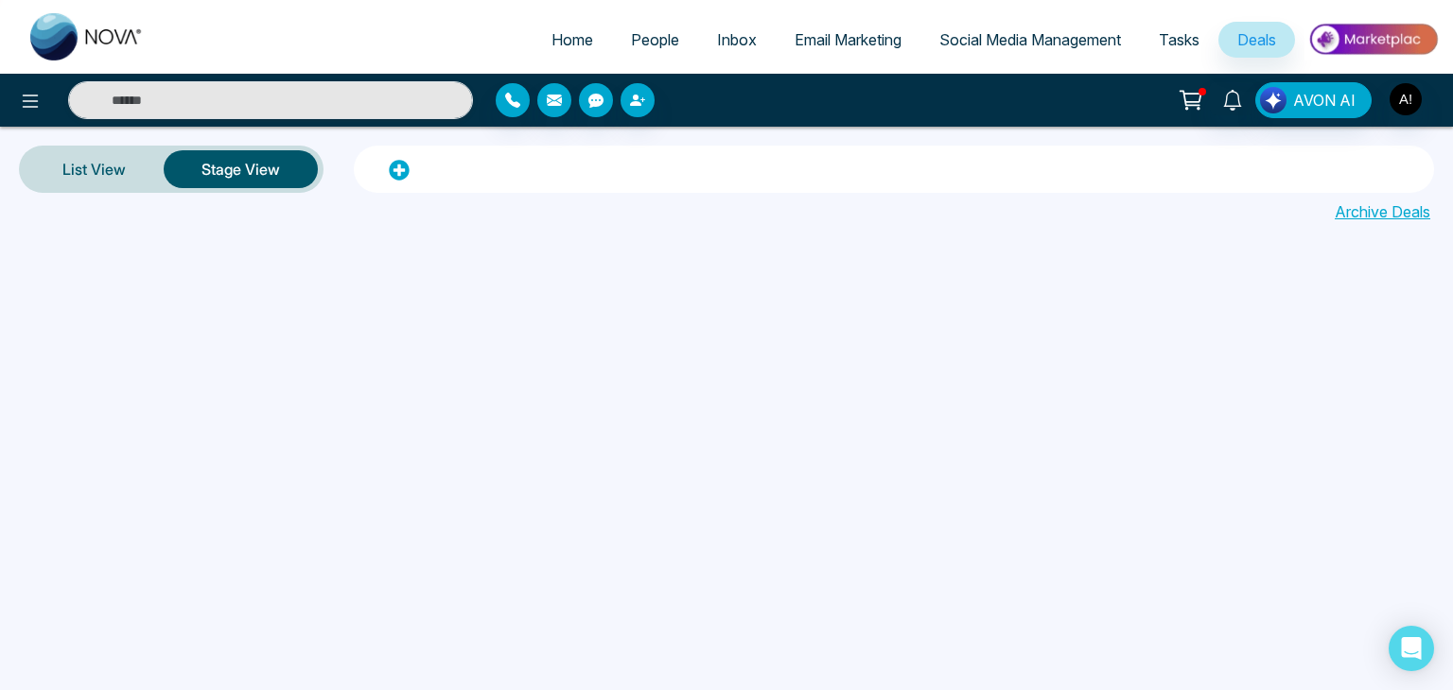
click at [1163, 40] on span "Tasks" at bounding box center [1178, 39] width 41 height 19
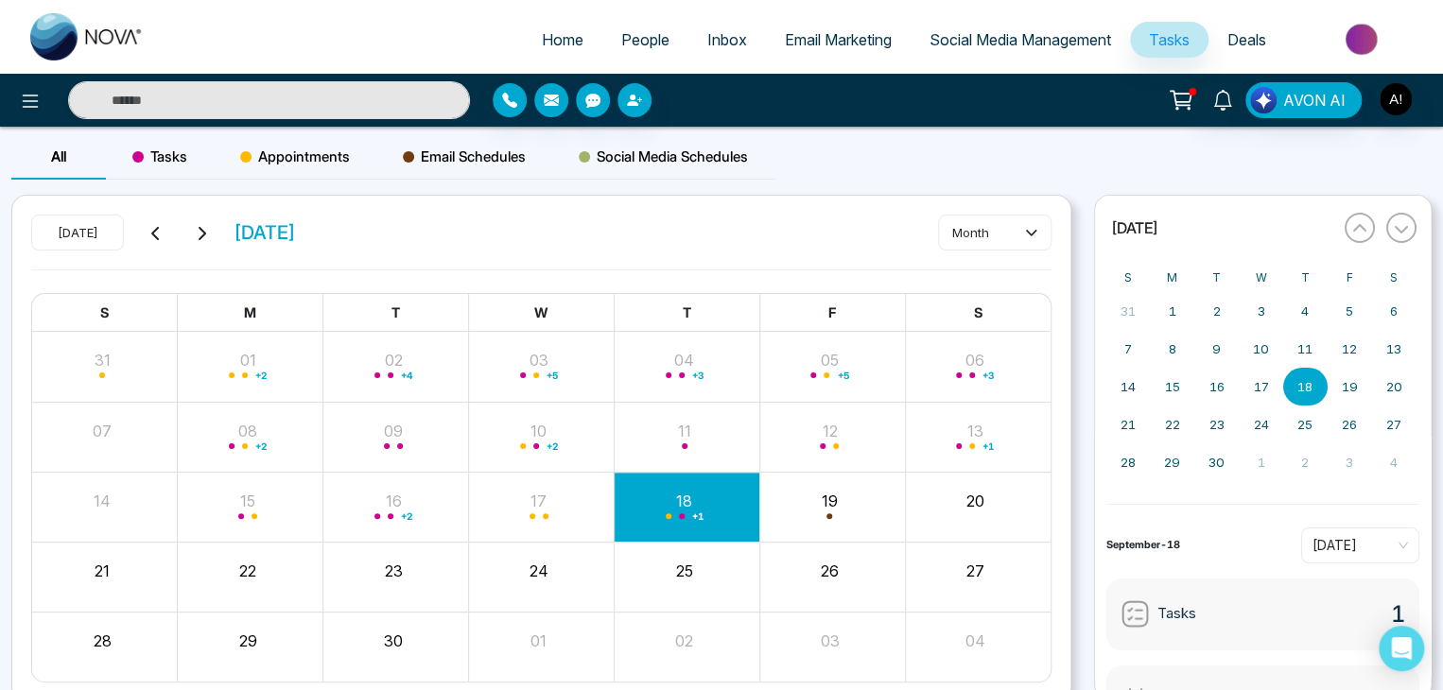
click at [1260, 31] on span "Deals" at bounding box center [1246, 39] width 39 height 19
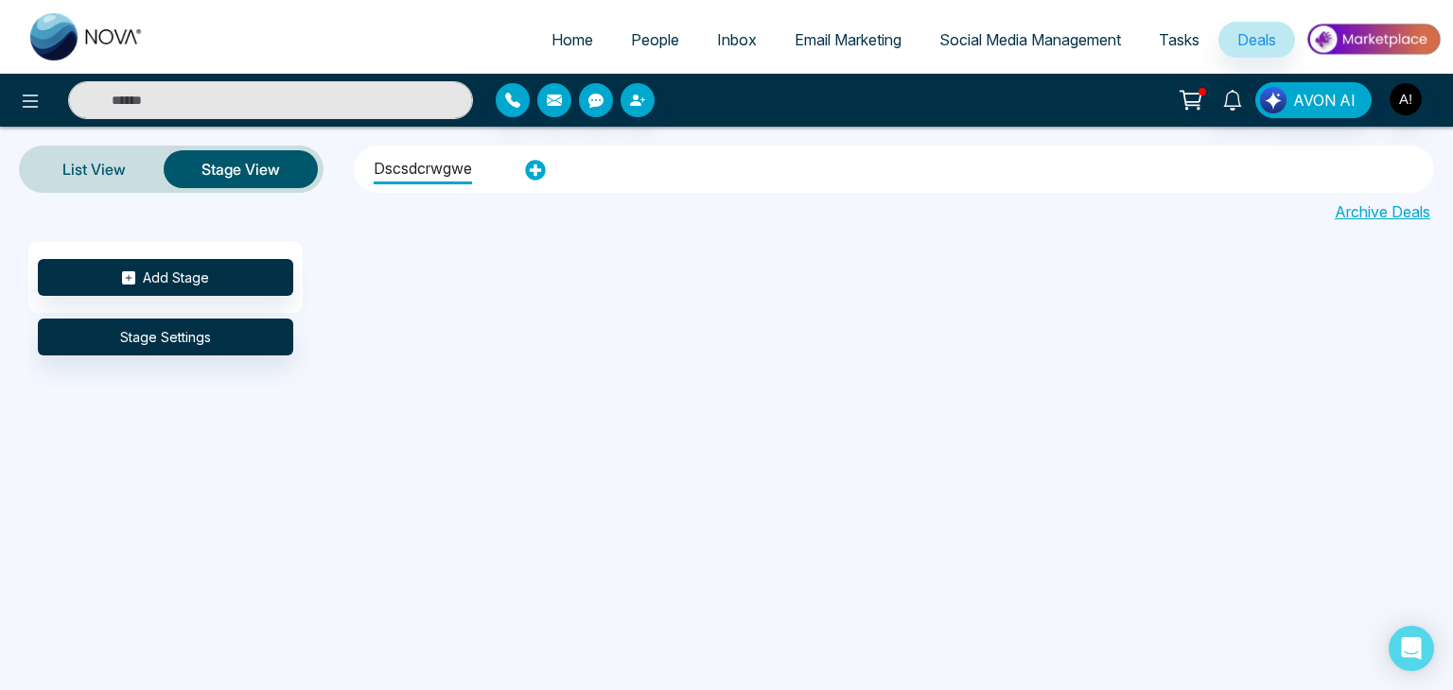
click at [753, 43] on link "Inbox" at bounding box center [737, 40] width 78 height 36
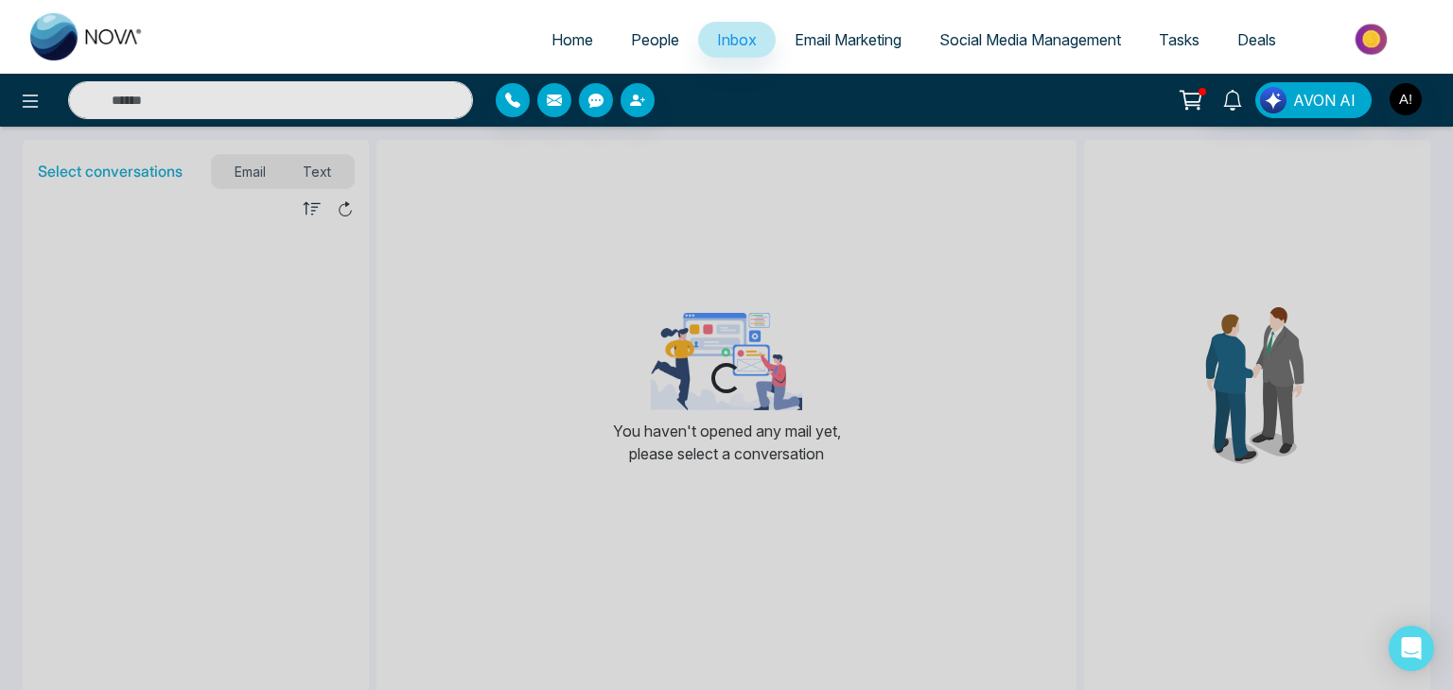
click at [311, 174] on div "Loading..." at bounding box center [726, 345] width 1453 height 690
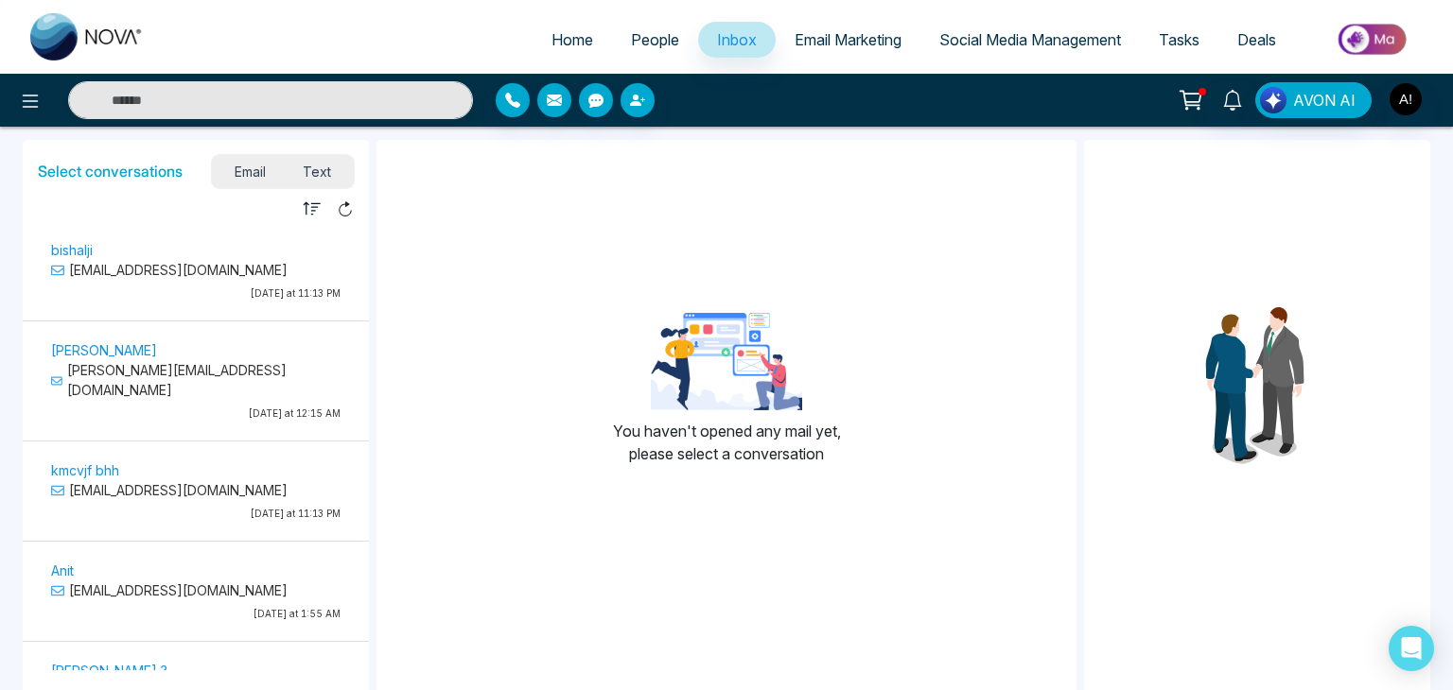
click at [167, 268] on p "[EMAIL_ADDRESS][DOMAIN_NAME]" at bounding box center [195, 270] width 289 height 20
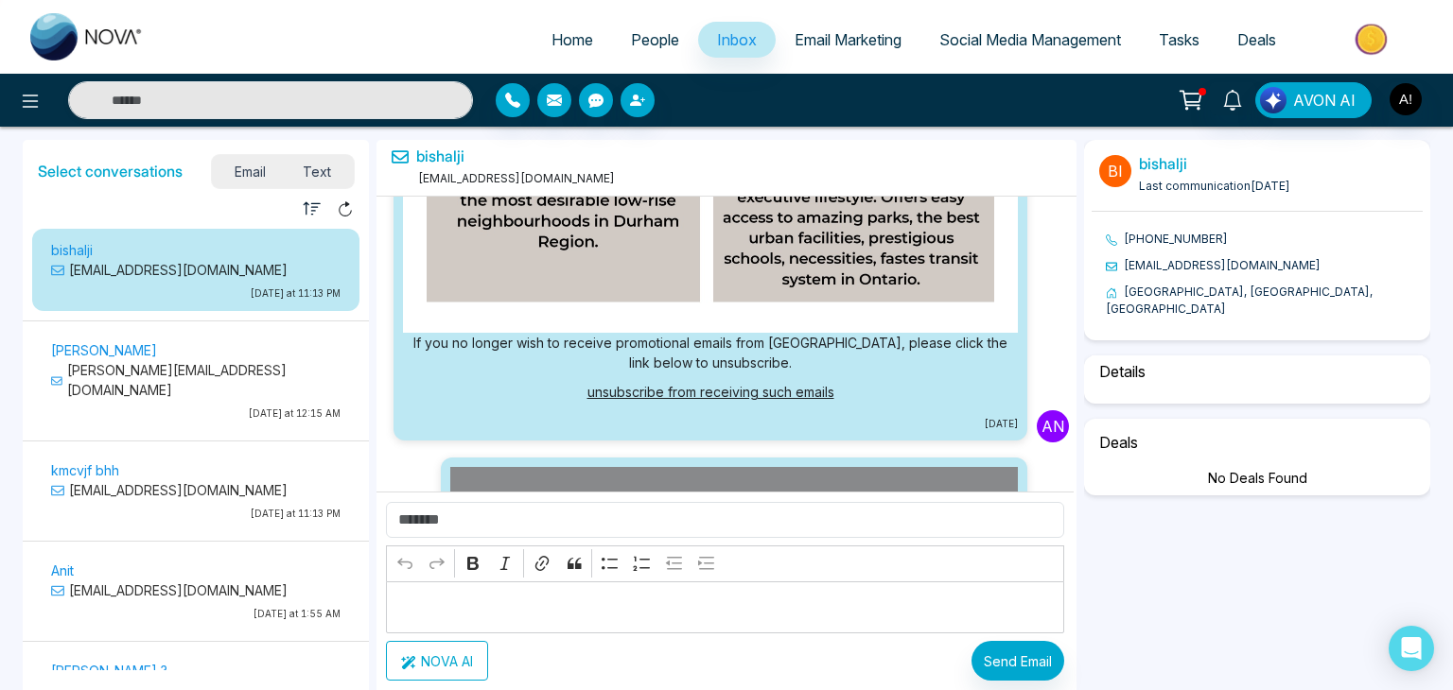
click at [322, 167] on span "Text" at bounding box center [318, 172] width 66 height 26
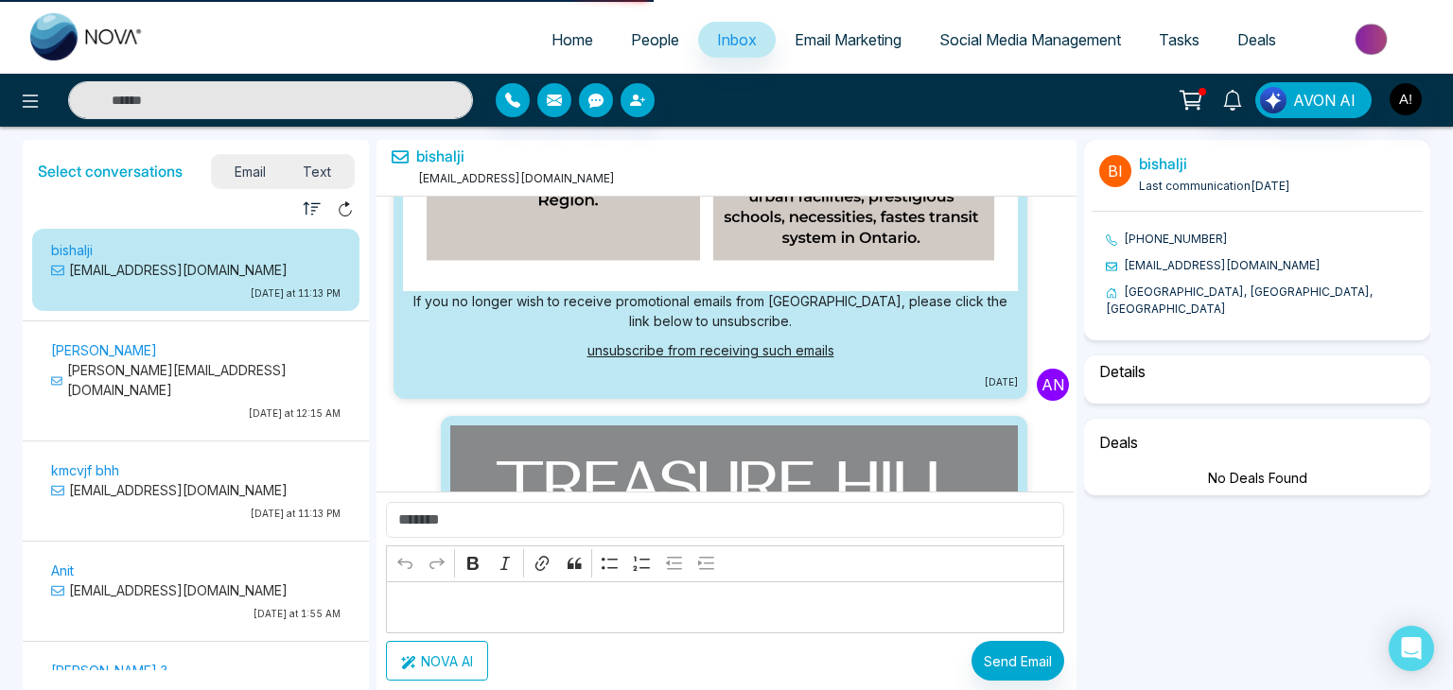
scroll to position [3515, 0]
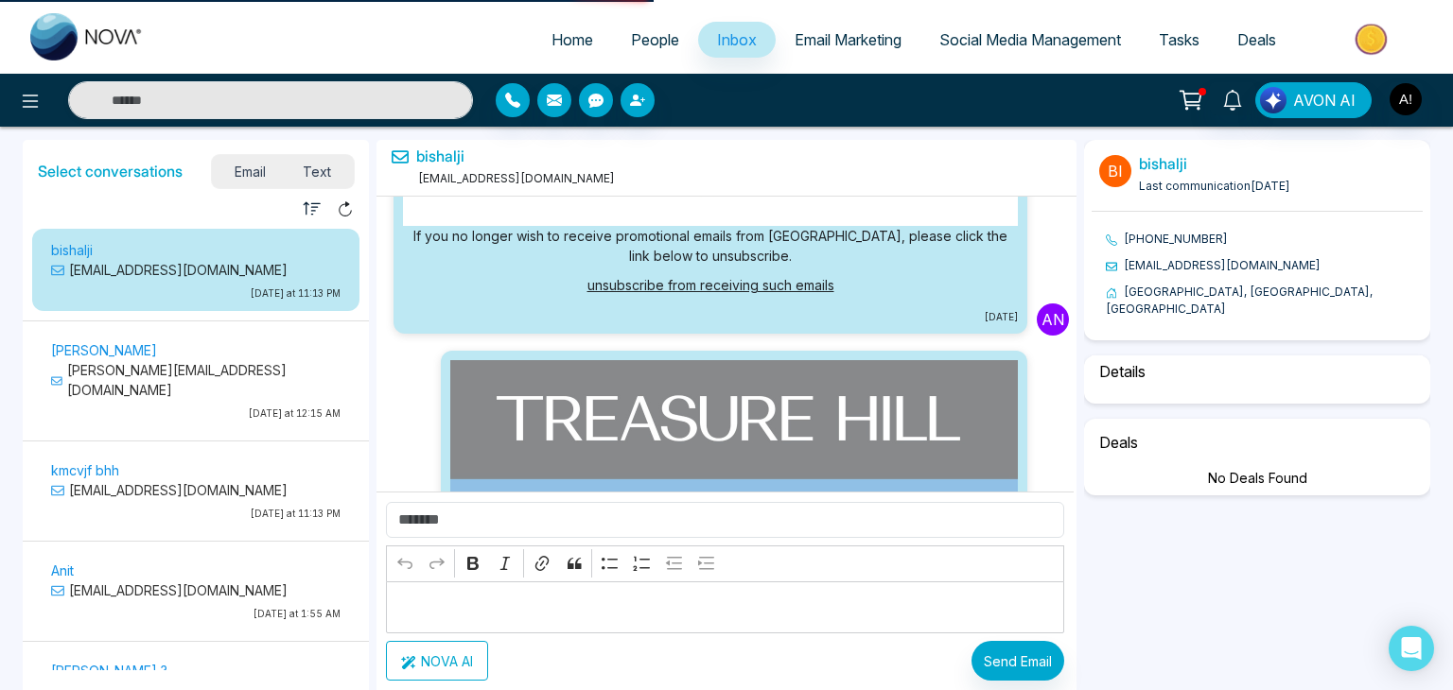
select select "****"
select select "**********"
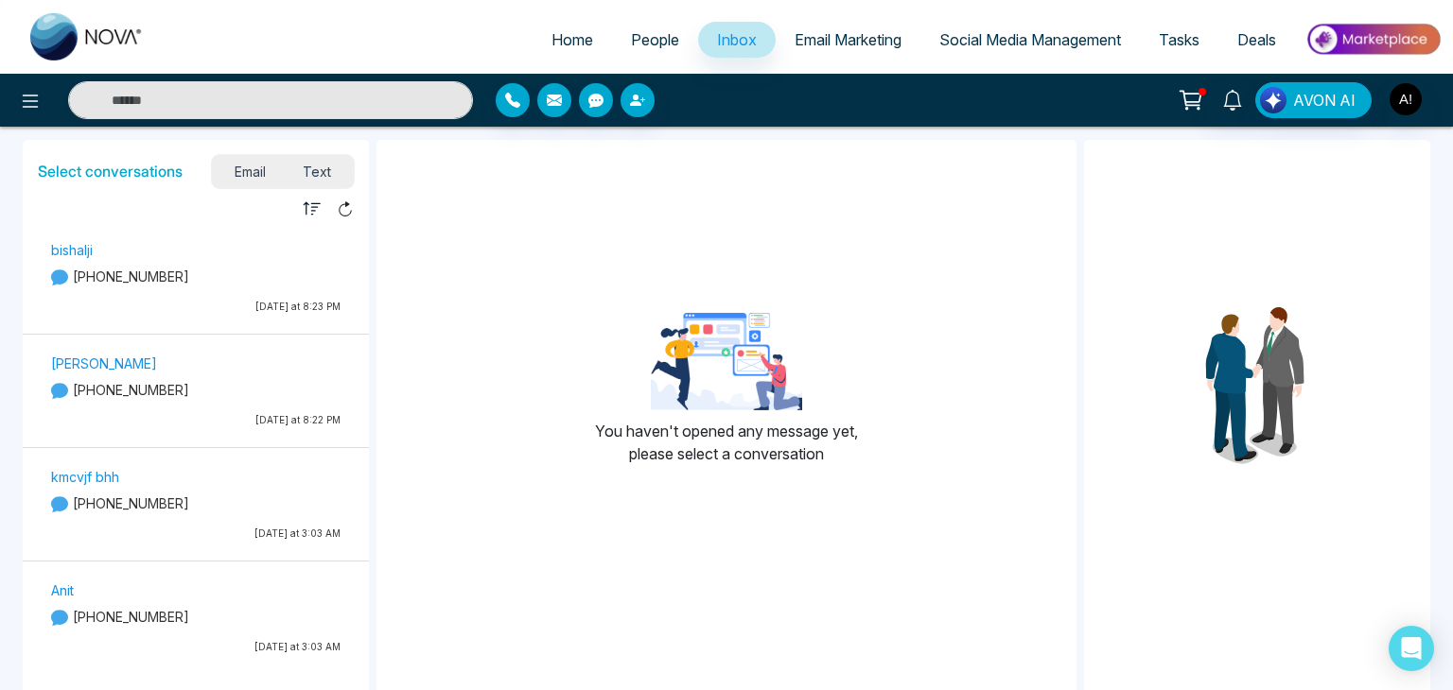
click at [132, 273] on p "[PHONE_NUMBER]" at bounding box center [195, 277] width 289 height 20
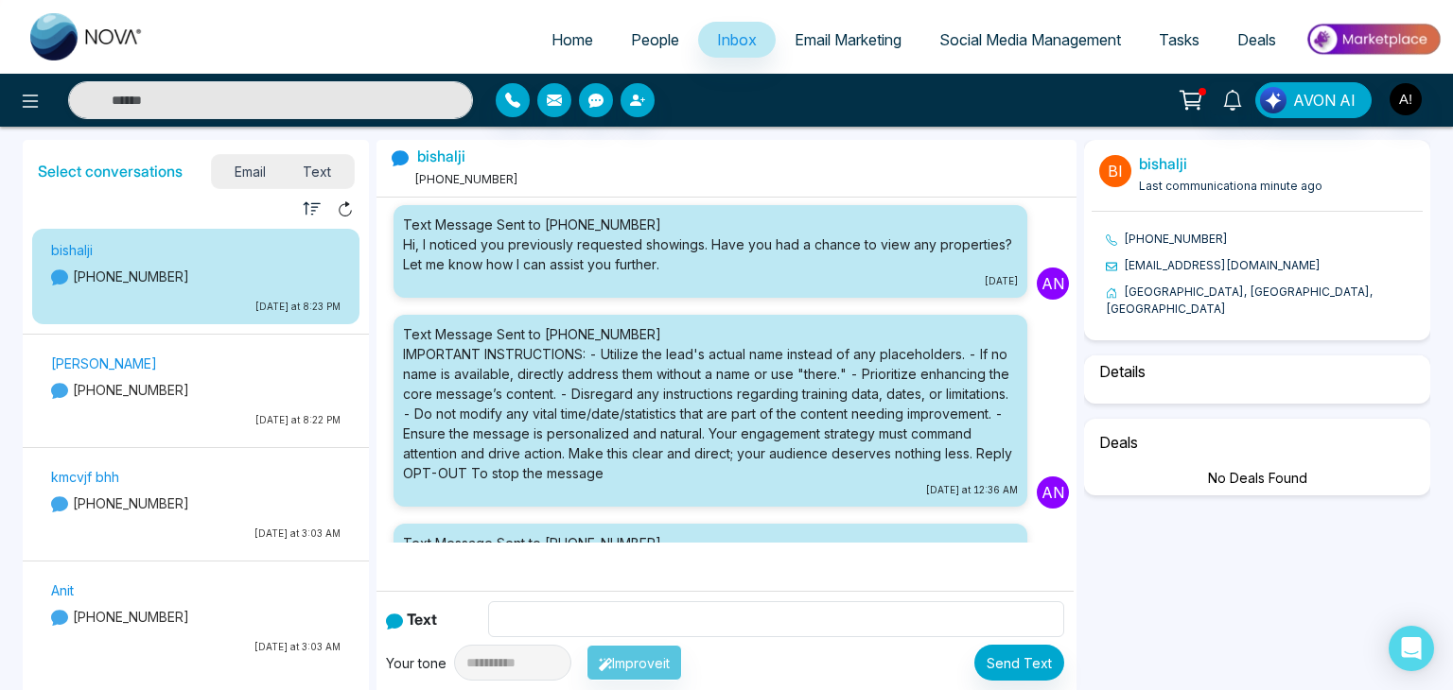
scroll to position [409, 0]
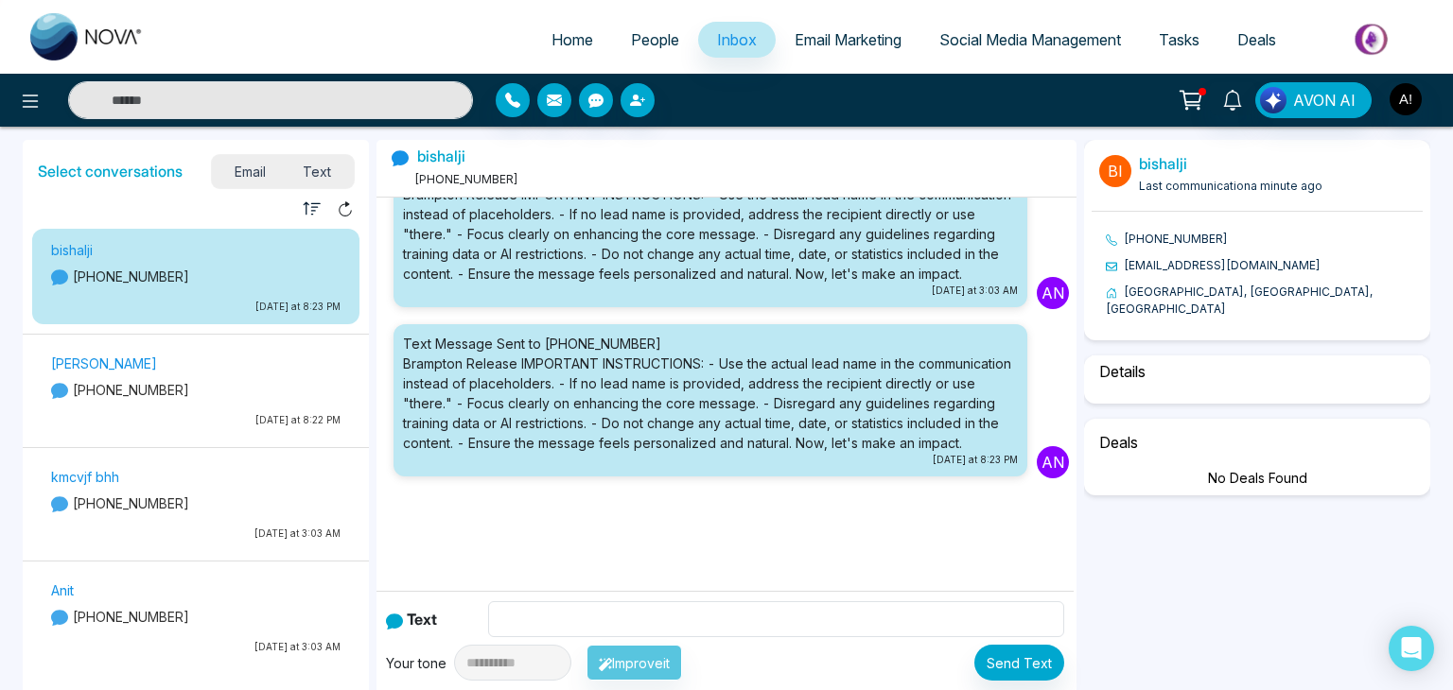
select select "****"
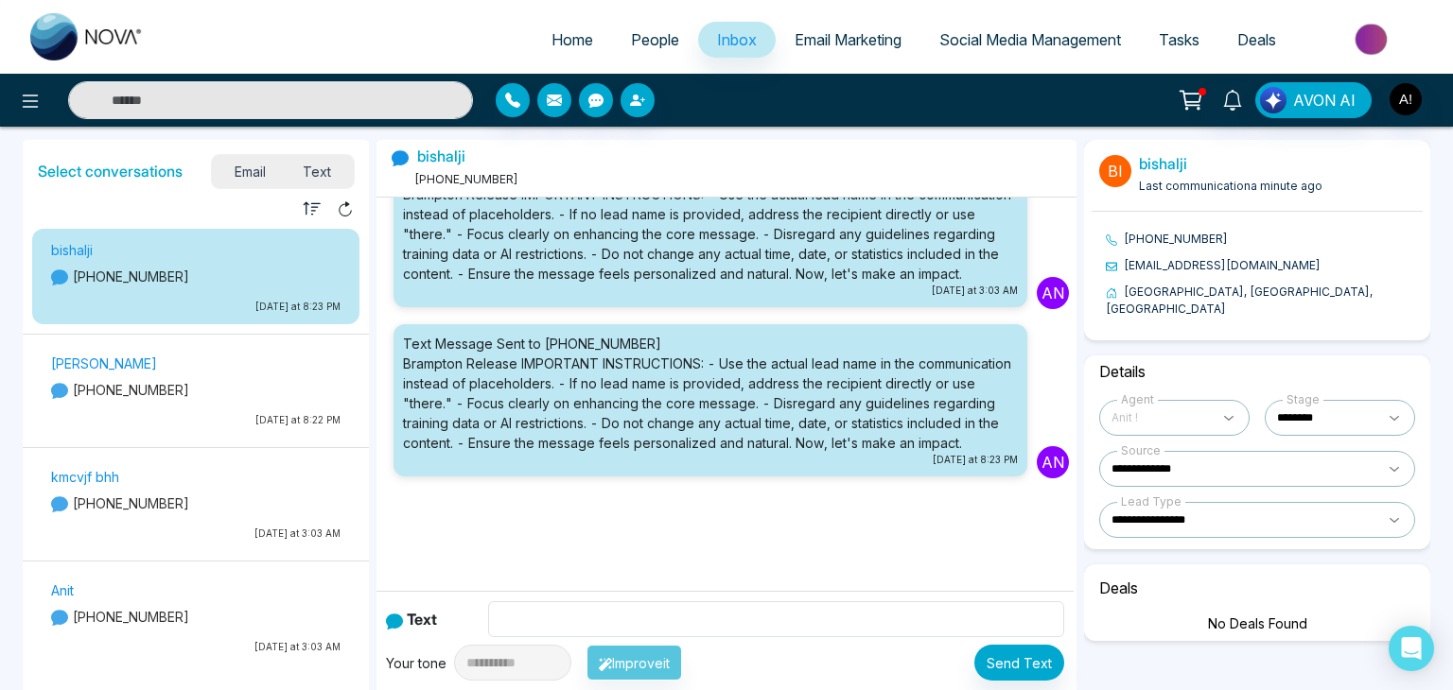
select select "**********"
click at [84, 386] on p "[PHONE_NUMBER]" at bounding box center [195, 390] width 289 height 20
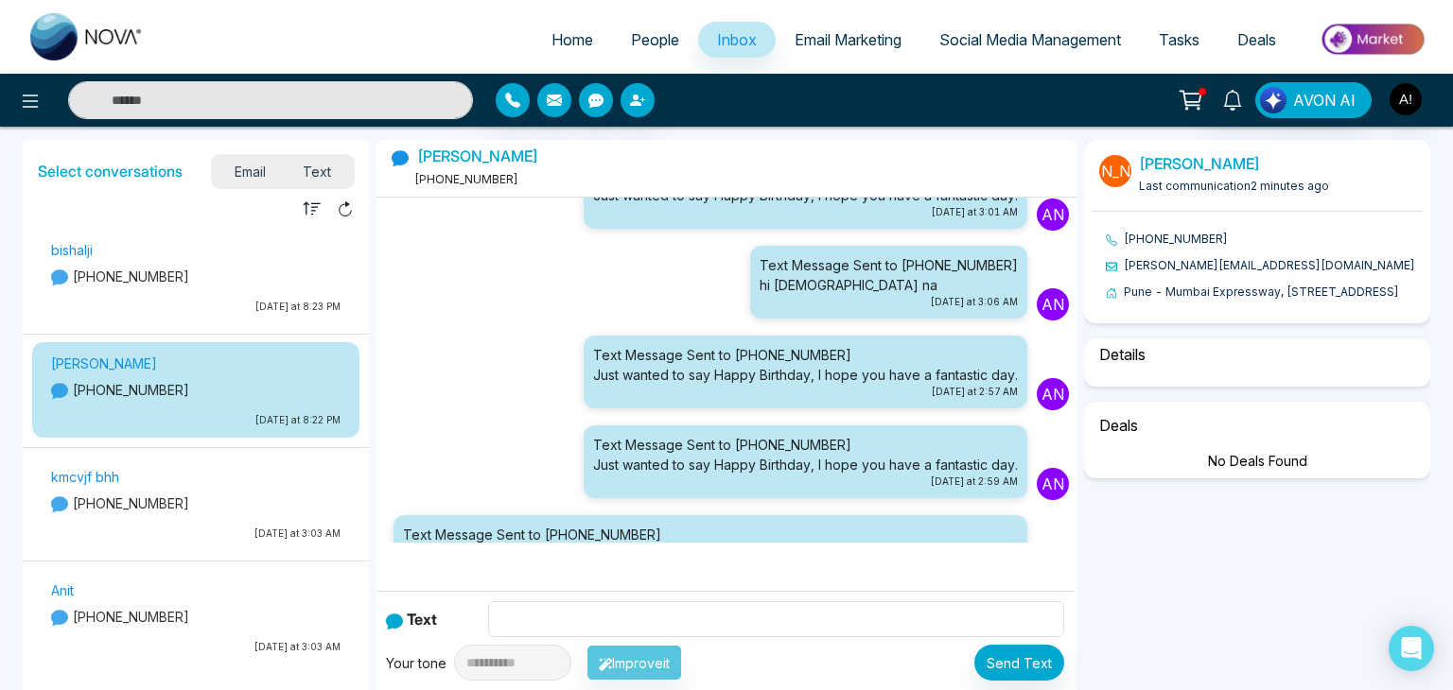
scroll to position [1924, 0]
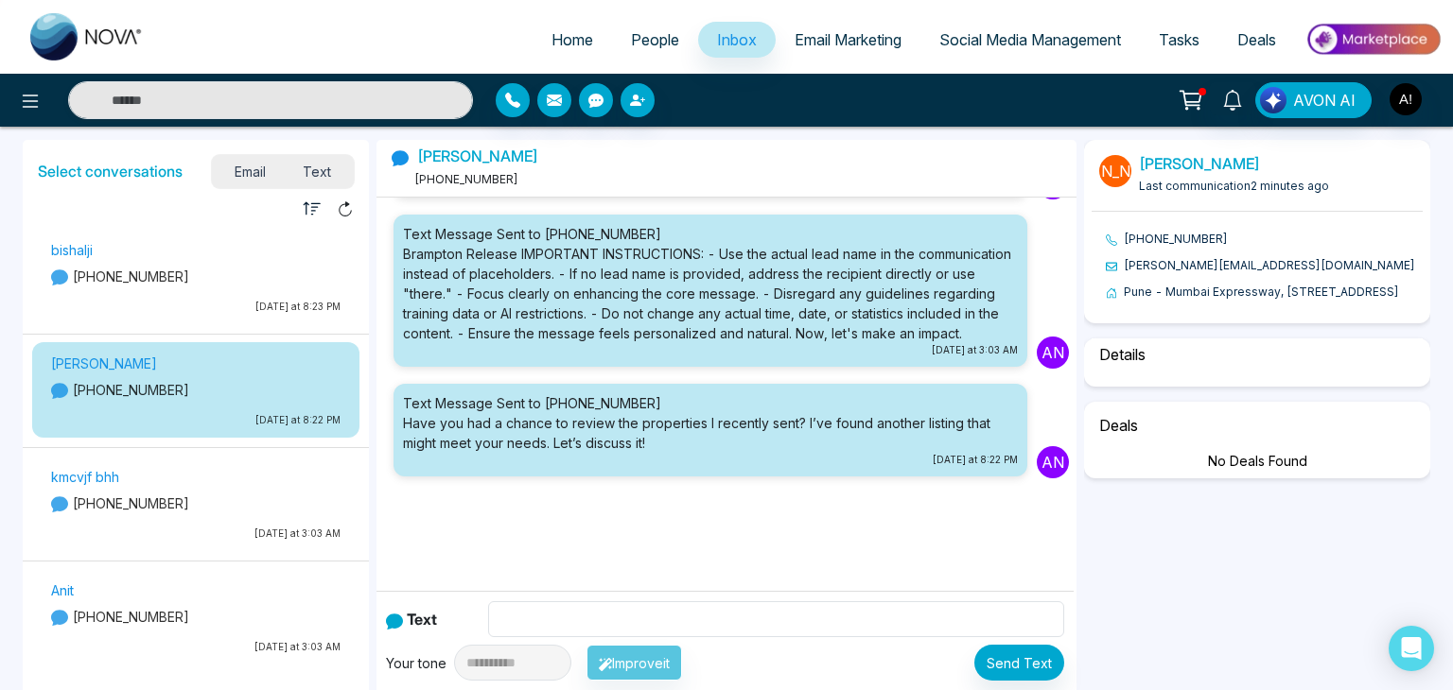
select select "****"
select select "**********"
select select "******"
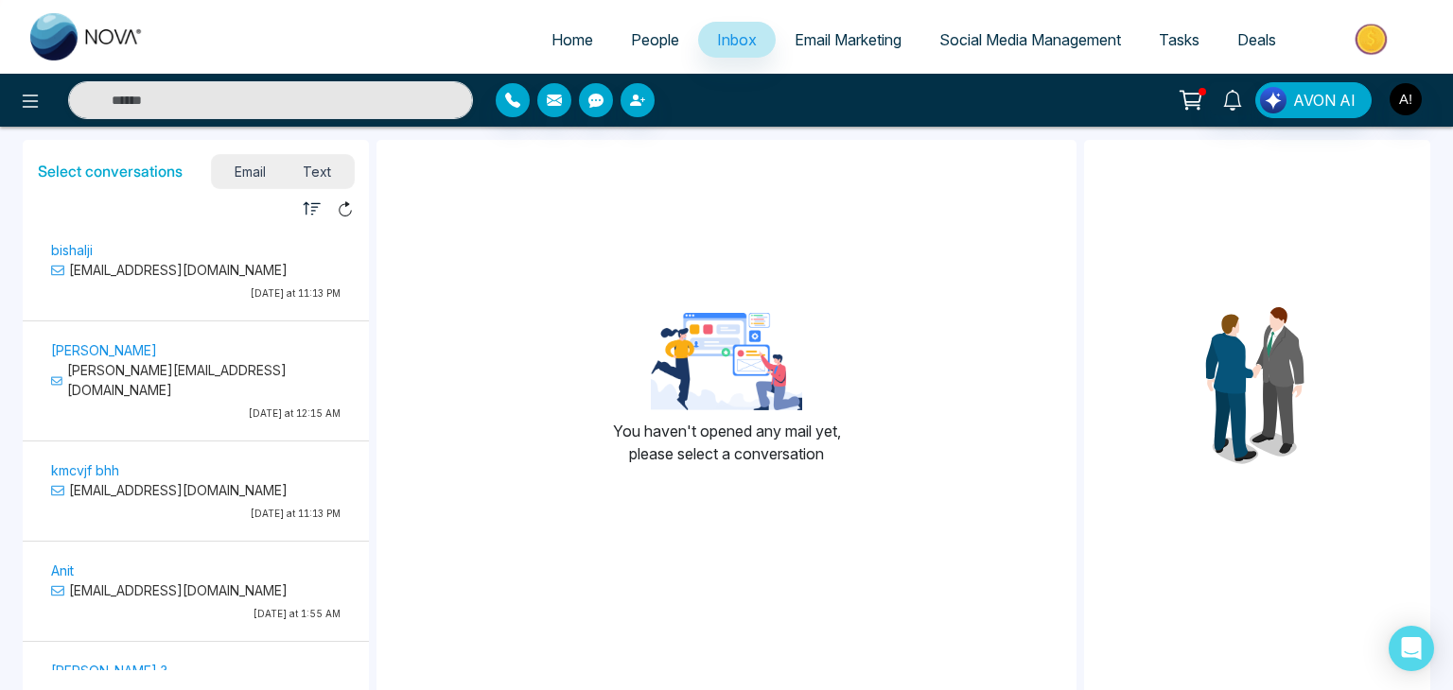
click at [150, 367] on p "[PERSON_NAME][EMAIL_ADDRESS][DOMAIN_NAME]" at bounding box center [195, 380] width 289 height 40
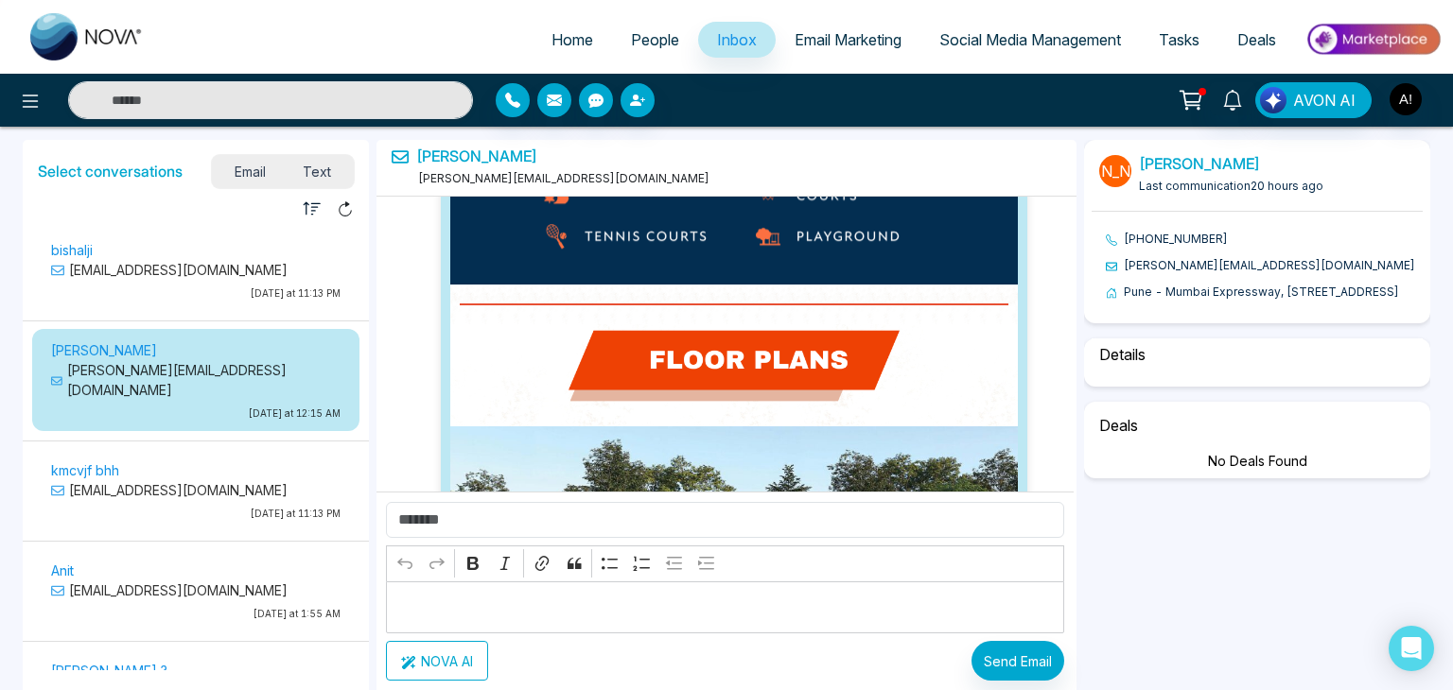
select select "****"
select select "**********"
select select "******"
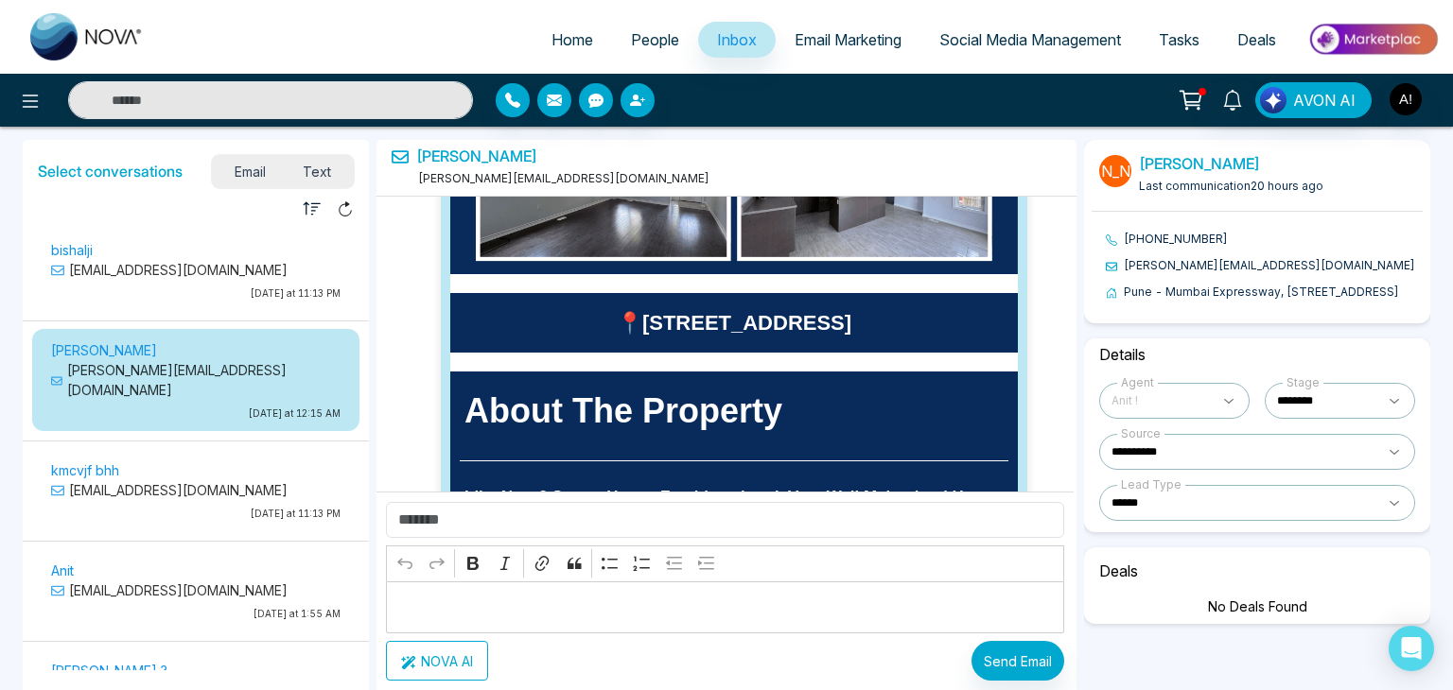
click at [446, 166] on div "Jayesh [EMAIL_ADDRESS][DOMAIN_NAME]" at bounding box center [551, 168] width 318 height 41
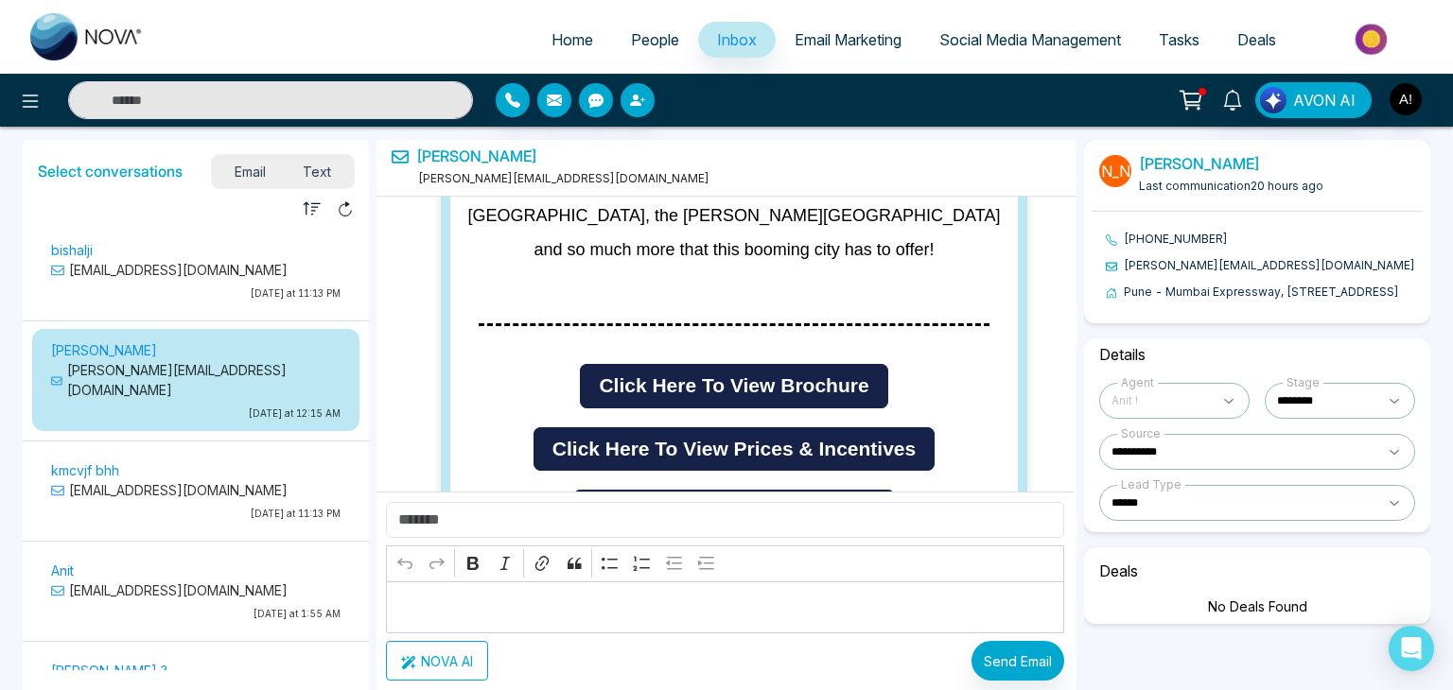
click at [447, 169] on div "Jayesh [EMAIL_ADDRESS][DOMAIN_NAME]" at bounding box center [551, 168] width 318 height 41
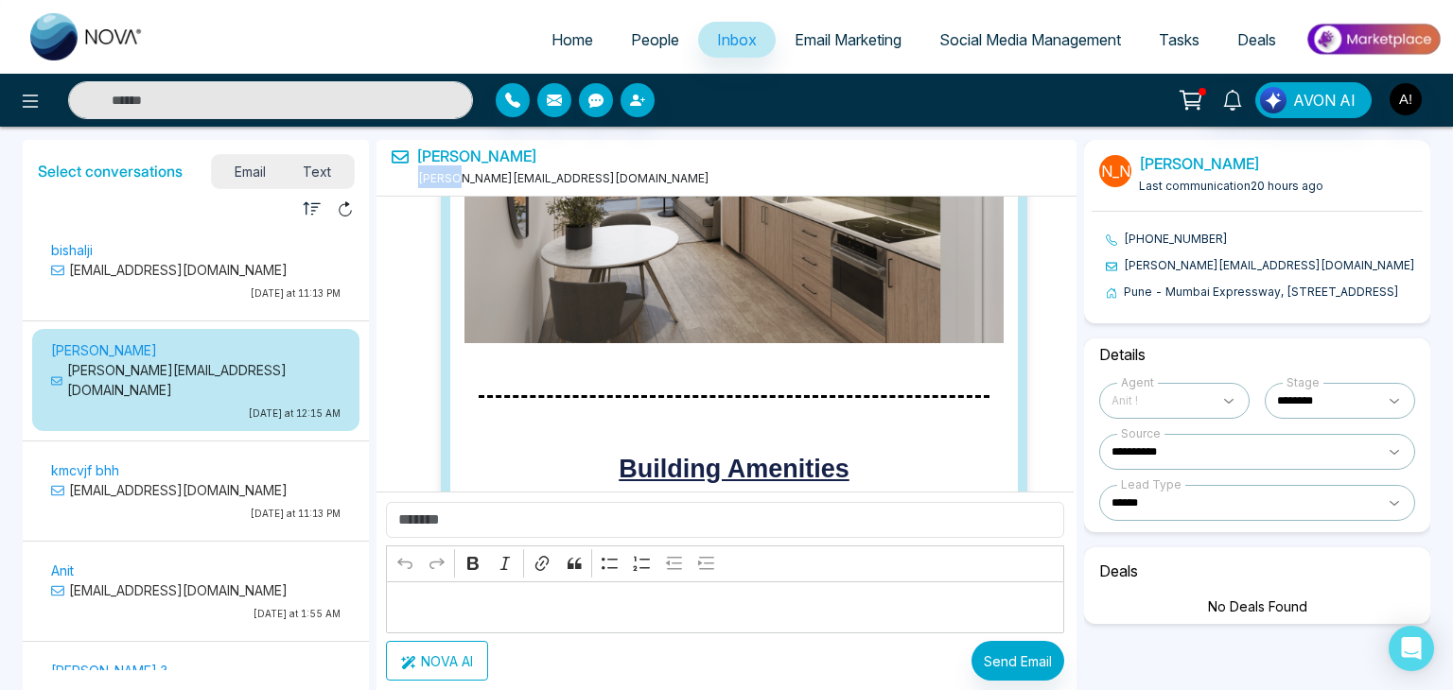
click at [447, 169] on div "Jayesh [EMAIL_ADDRESS][DOMAIN_NAME]" at bounding box center [551, 168] width 318 height 41
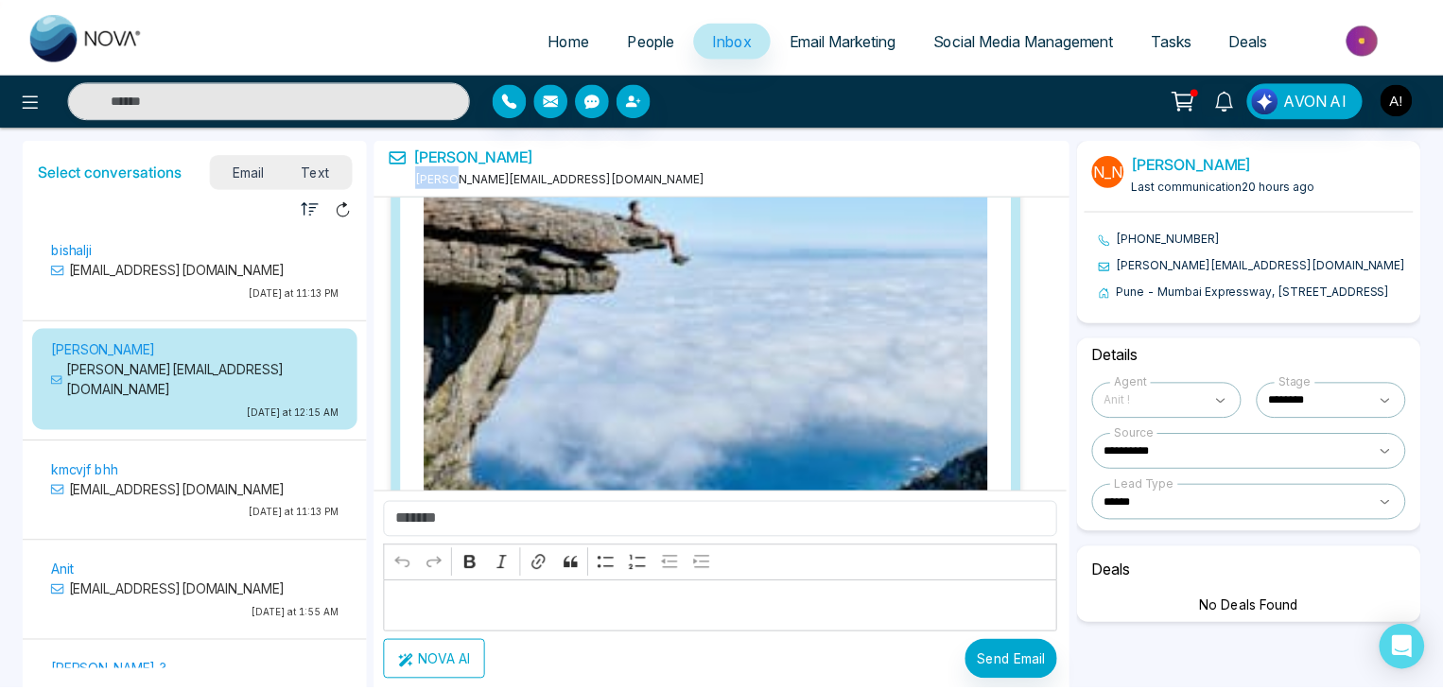
scroll to position [33746, 0]
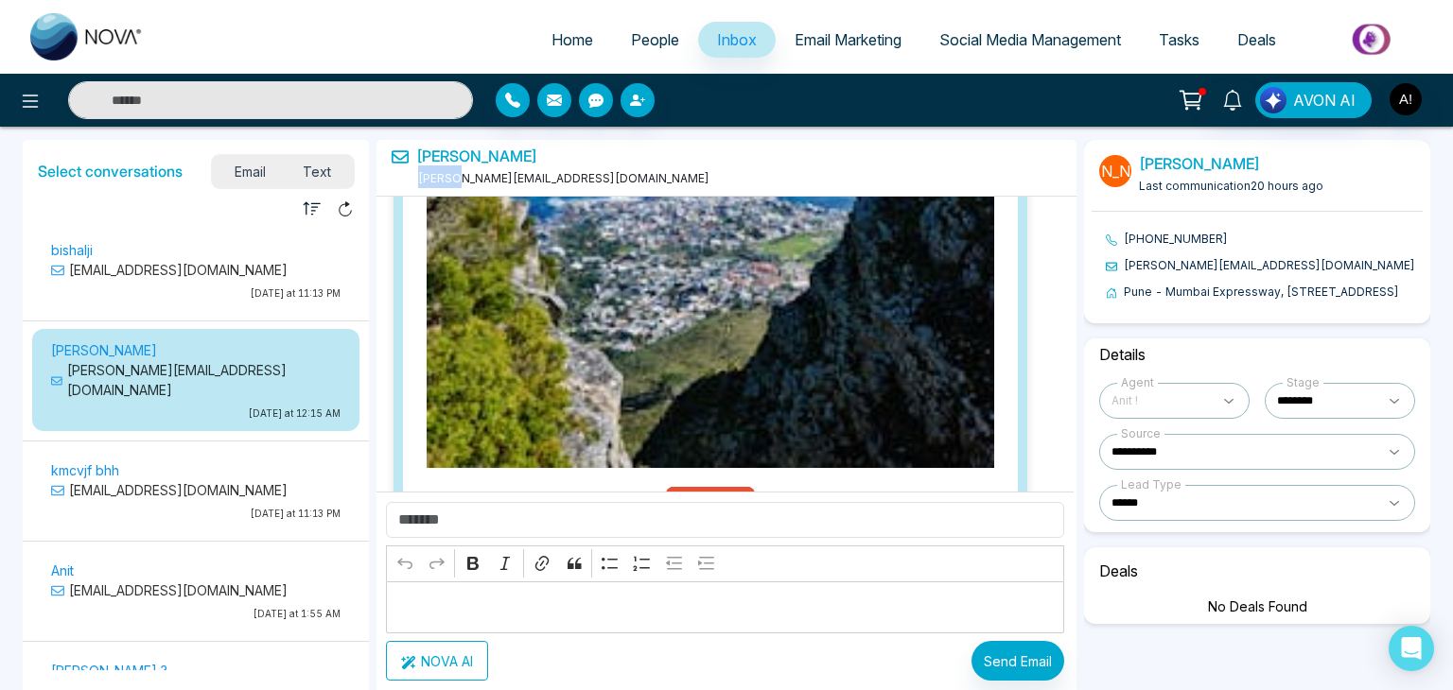
click at [438, 152] on link "[PERSON_NAME]" at bounding box center [476, 157] width 121 height 18
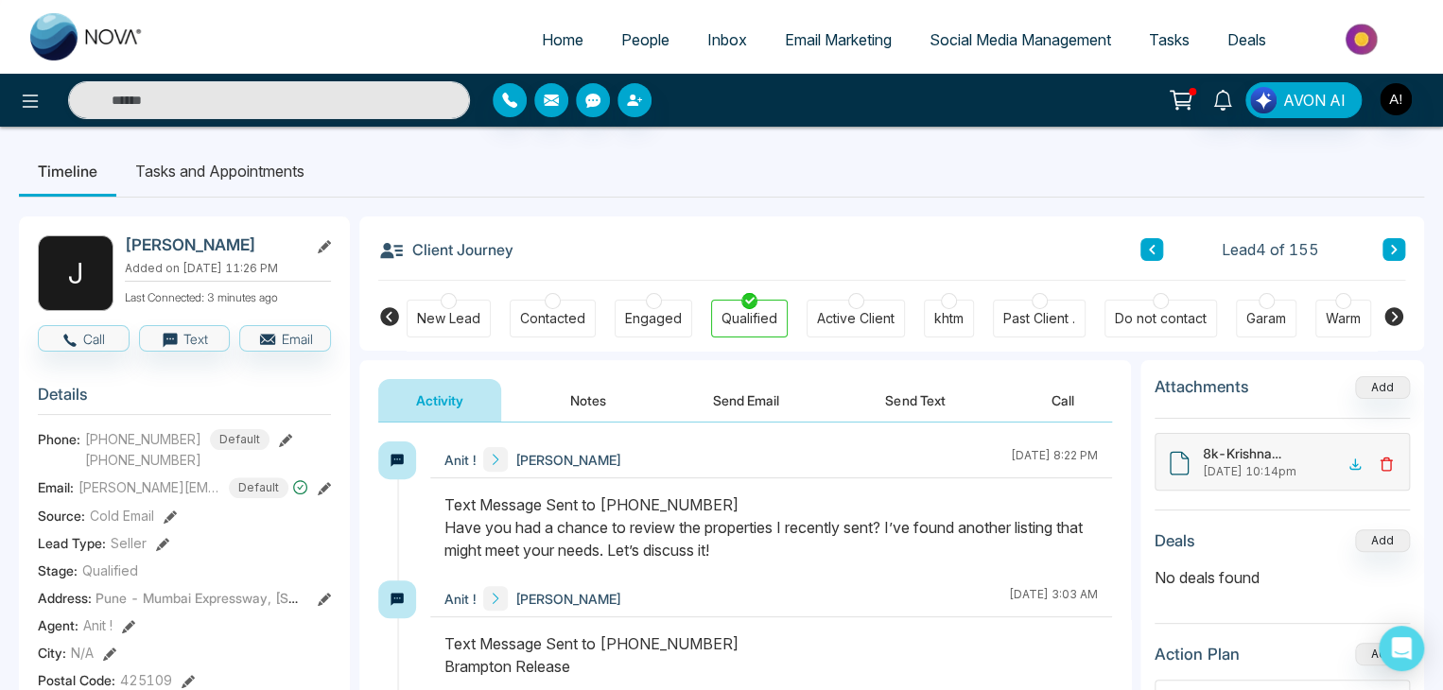
click at [1248, 35] on span "Deals" at bounding box center [1246, 39] width 39 height 19
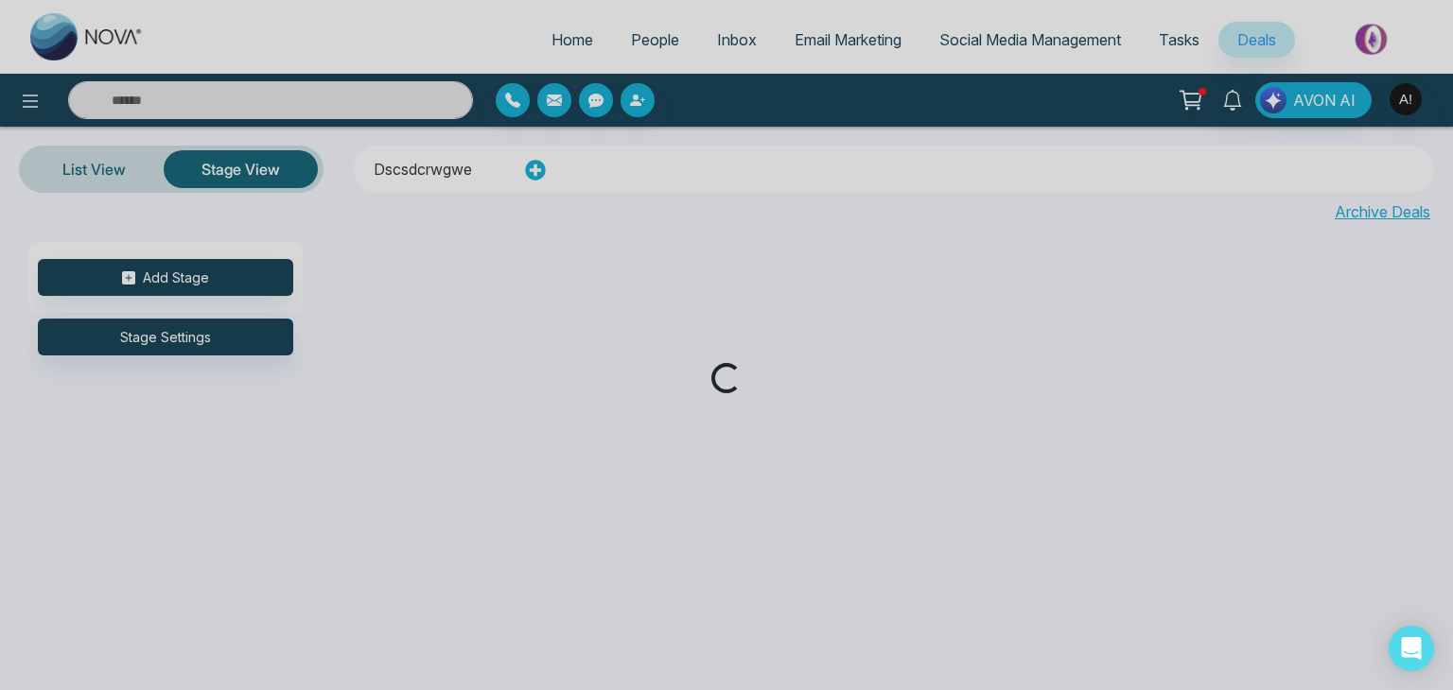
click at [1195, 31] on div "Loading..." at bounding box center [726, 345] width 1453 height 690
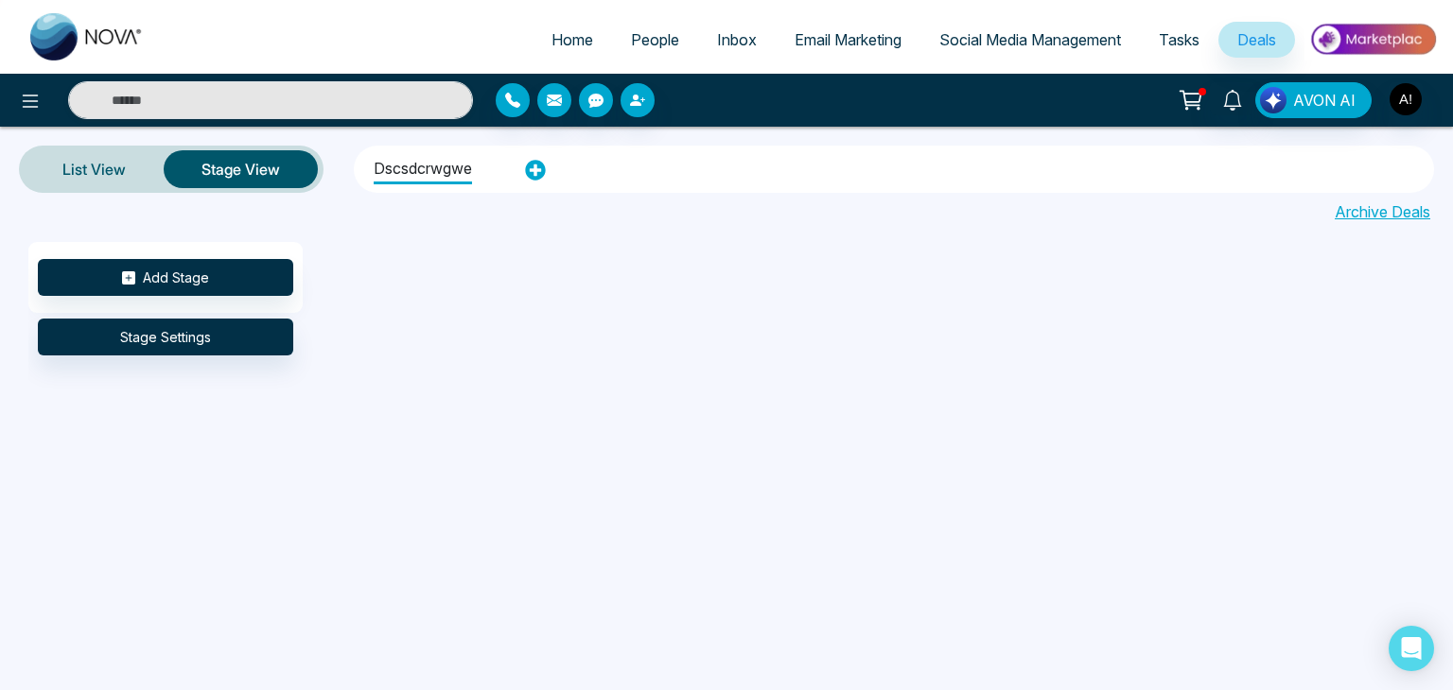
click at [1068, 39] on span "Social Media Management" at bounding box center [1030, 39] width 182 height 19
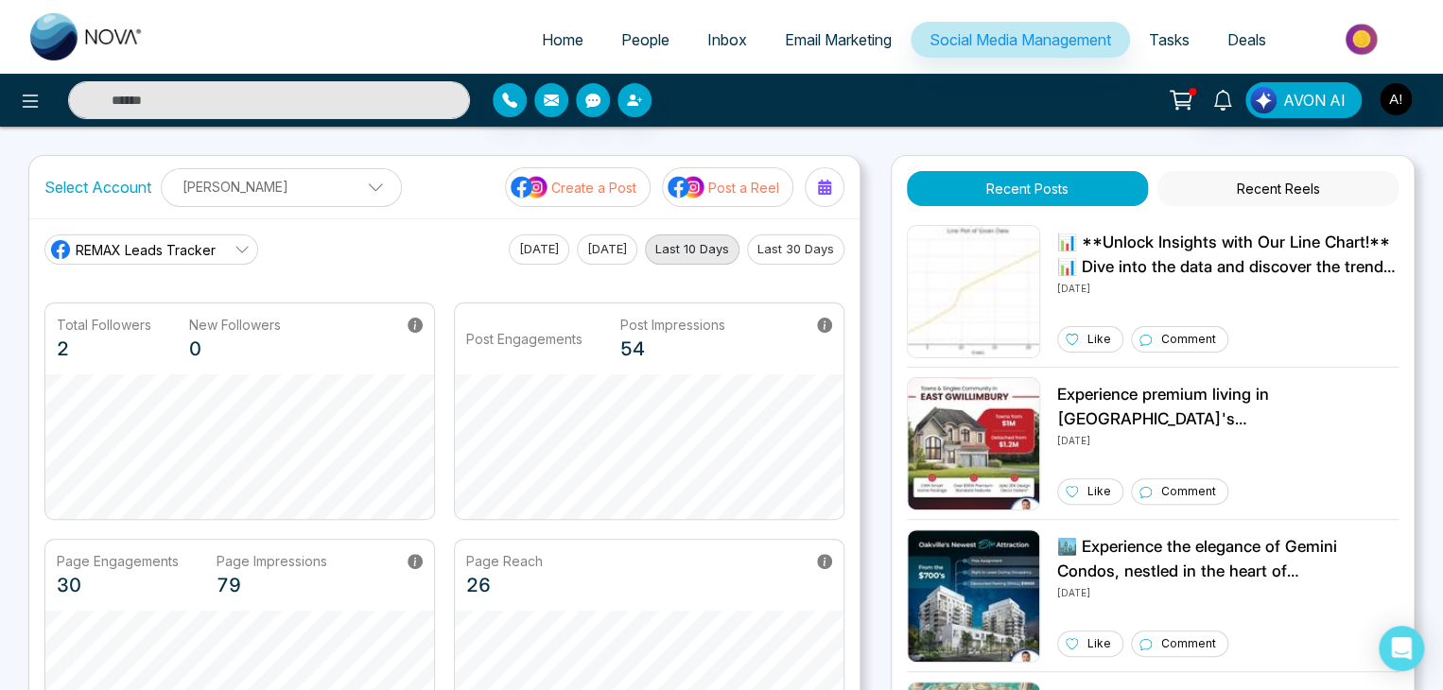
click at [643, 35] on span "People" at bounding box center [645, 39] width 48 height 19
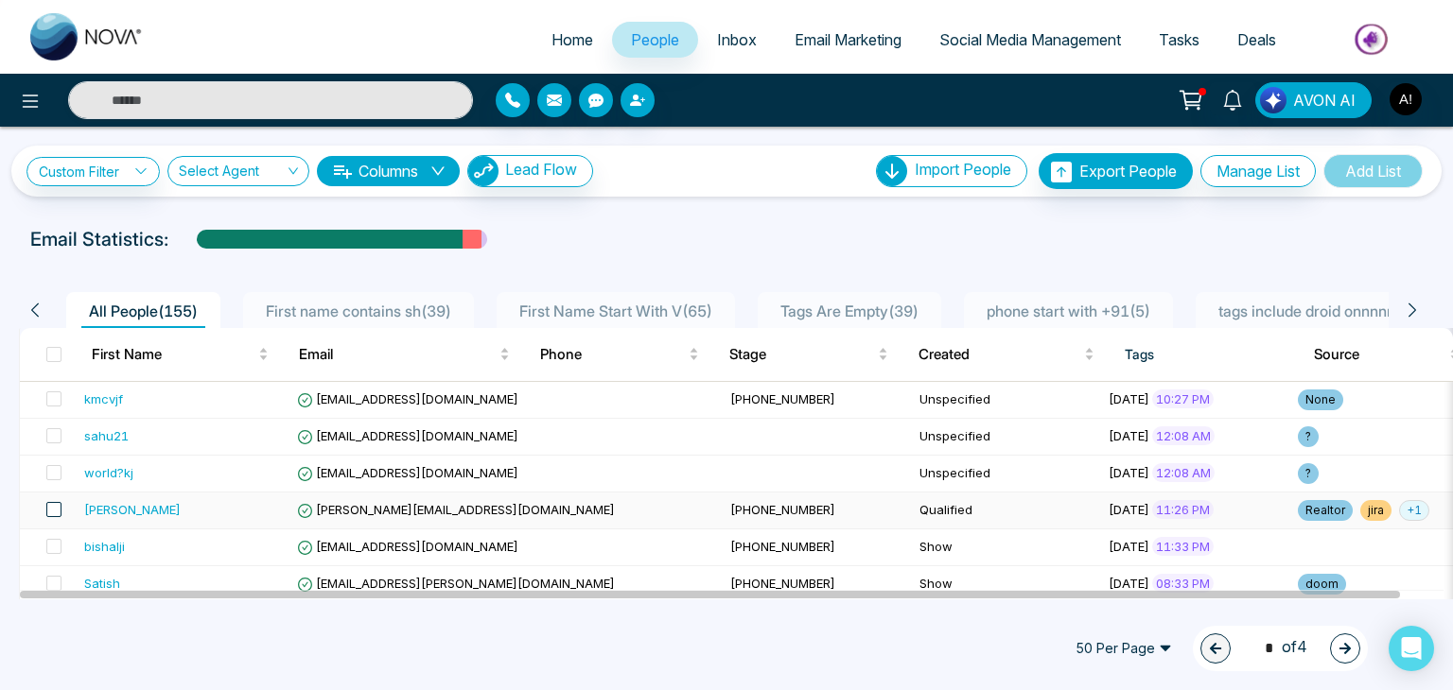
click at [61, 513] on span at bounding box center [53, 509] width 15 height 15
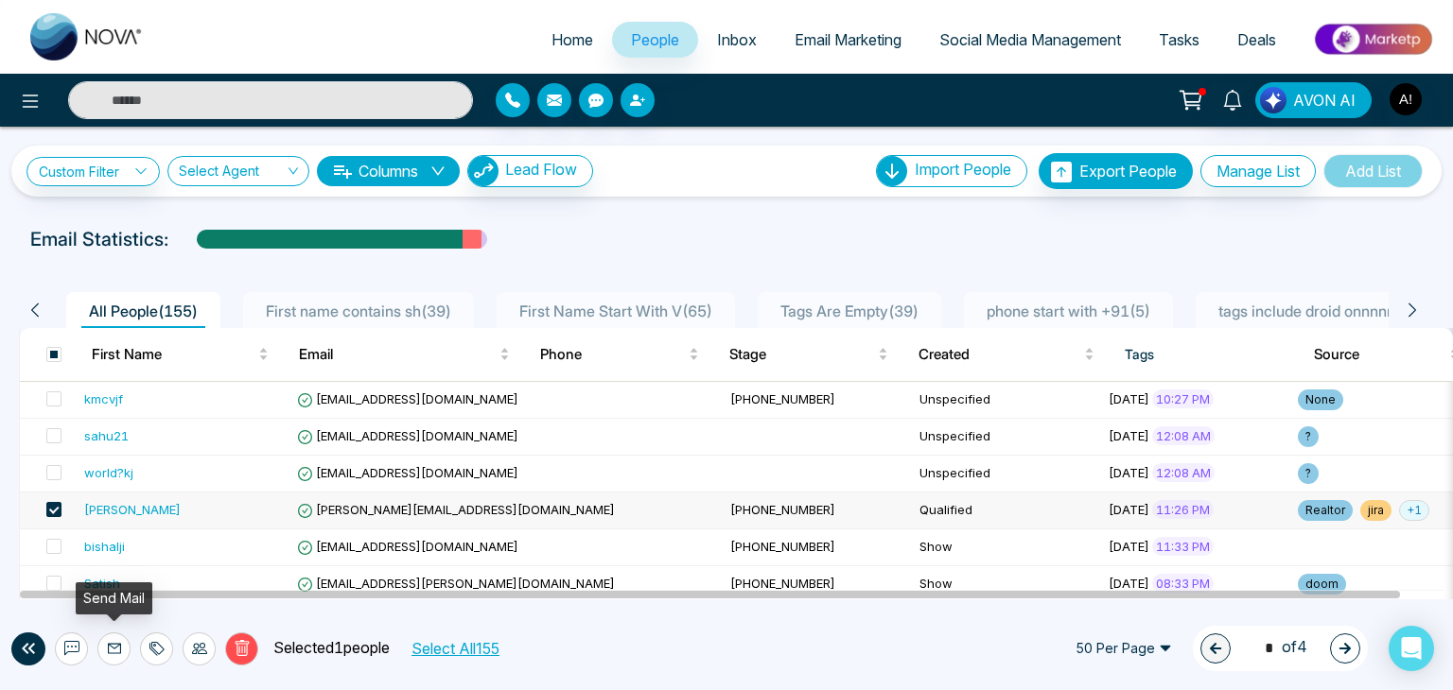
click at [121, 653] on button at bounding box center [113, 649] width 33 height 33
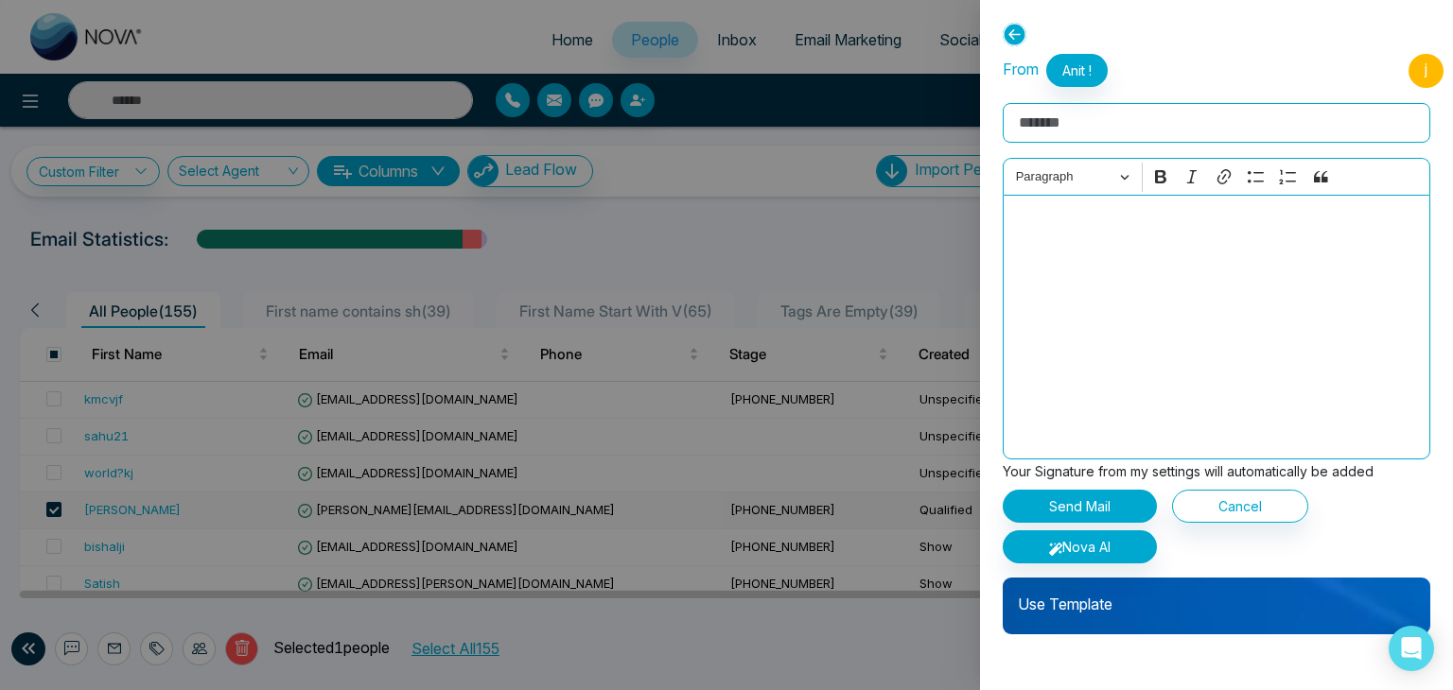
click at [1057, 602] on p "Use Template" at bounding box center [1215, 597] width 427 height 38
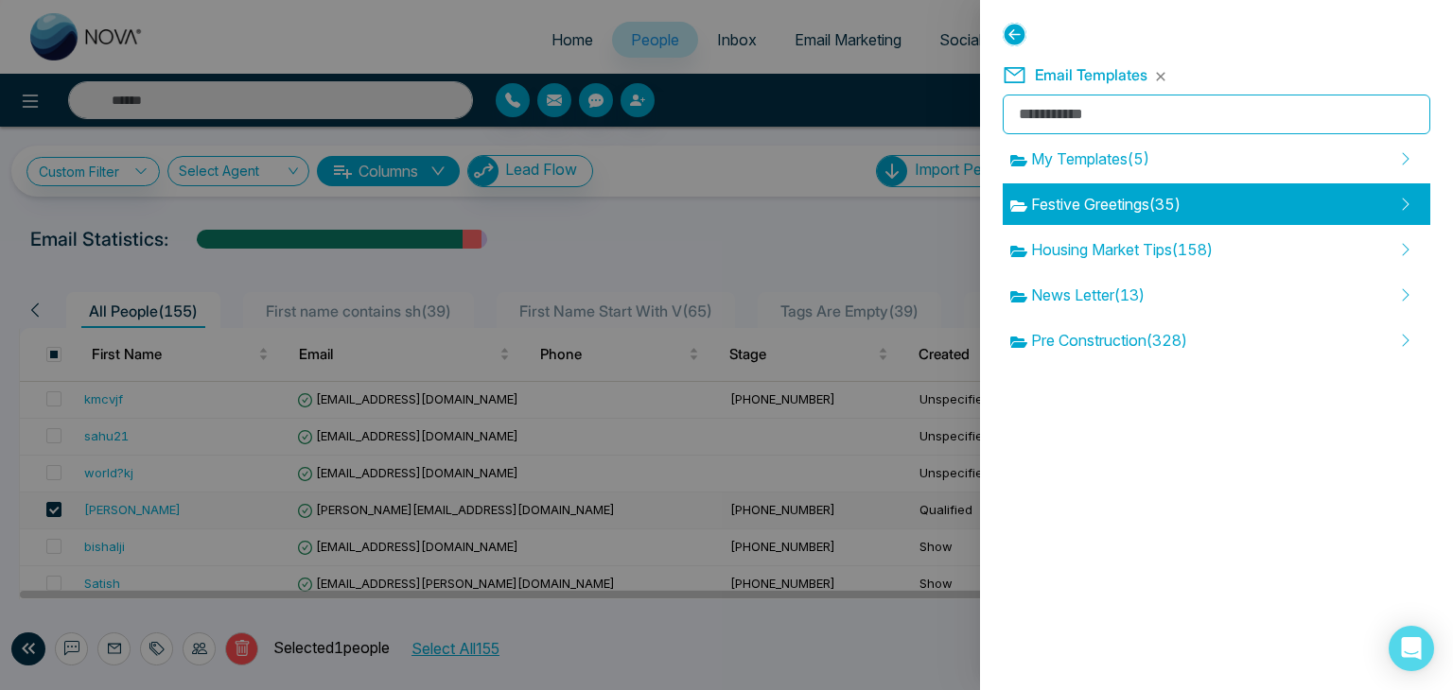
click at [1130, 208] on span "Festive Greetings ( 35 )" at bounding box center [1095, 204] width 170 height 23
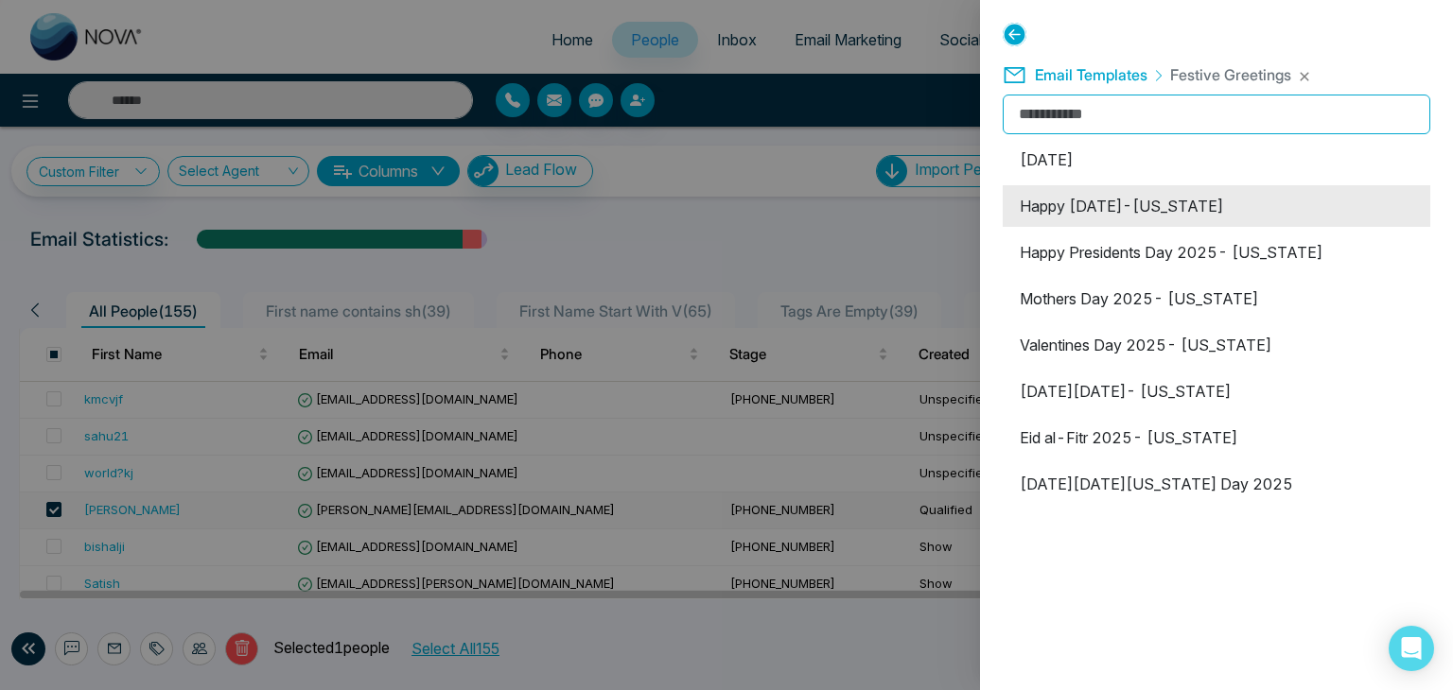
click at [1099, 215] on li "Happy [DATE]-[US_STATE]" at bounding box center [1215, 206] width 427 height 42
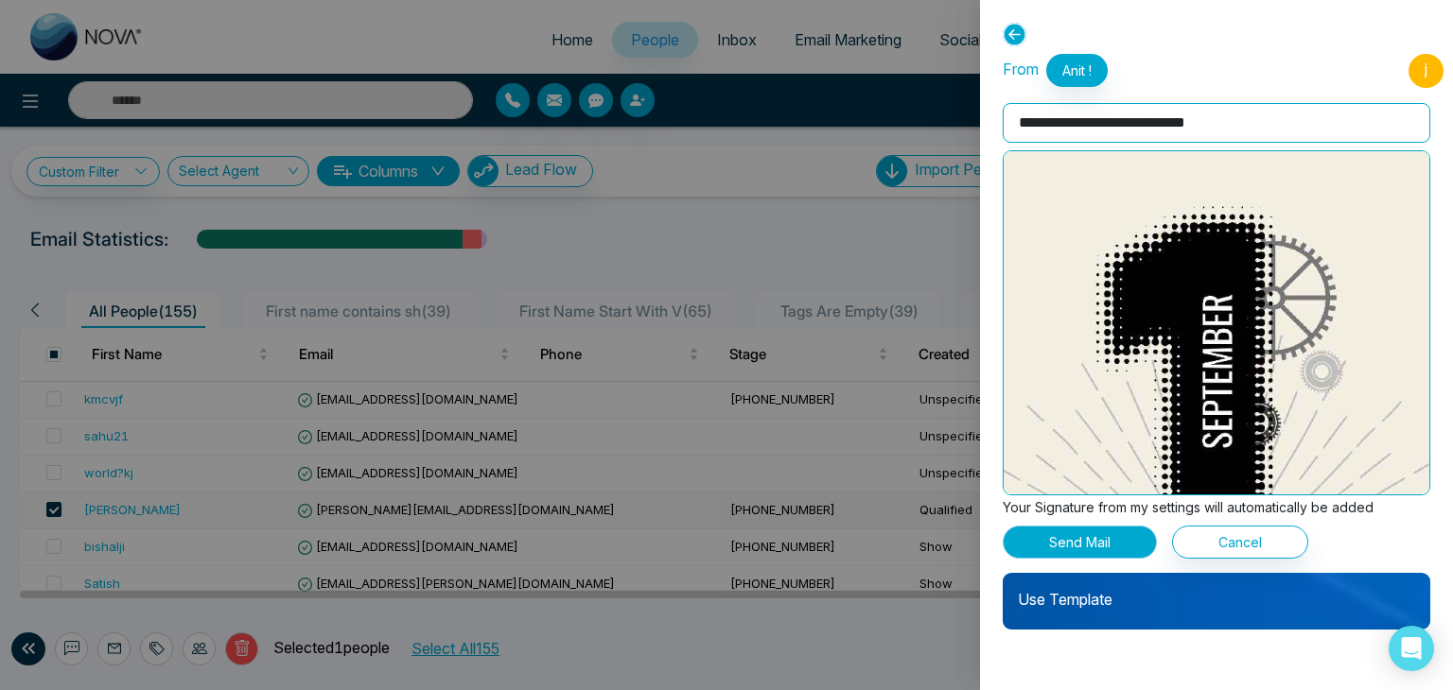
click at [1097, 536] on button "Send Mail" at bounding box center [1079, 542] width 154 height 33
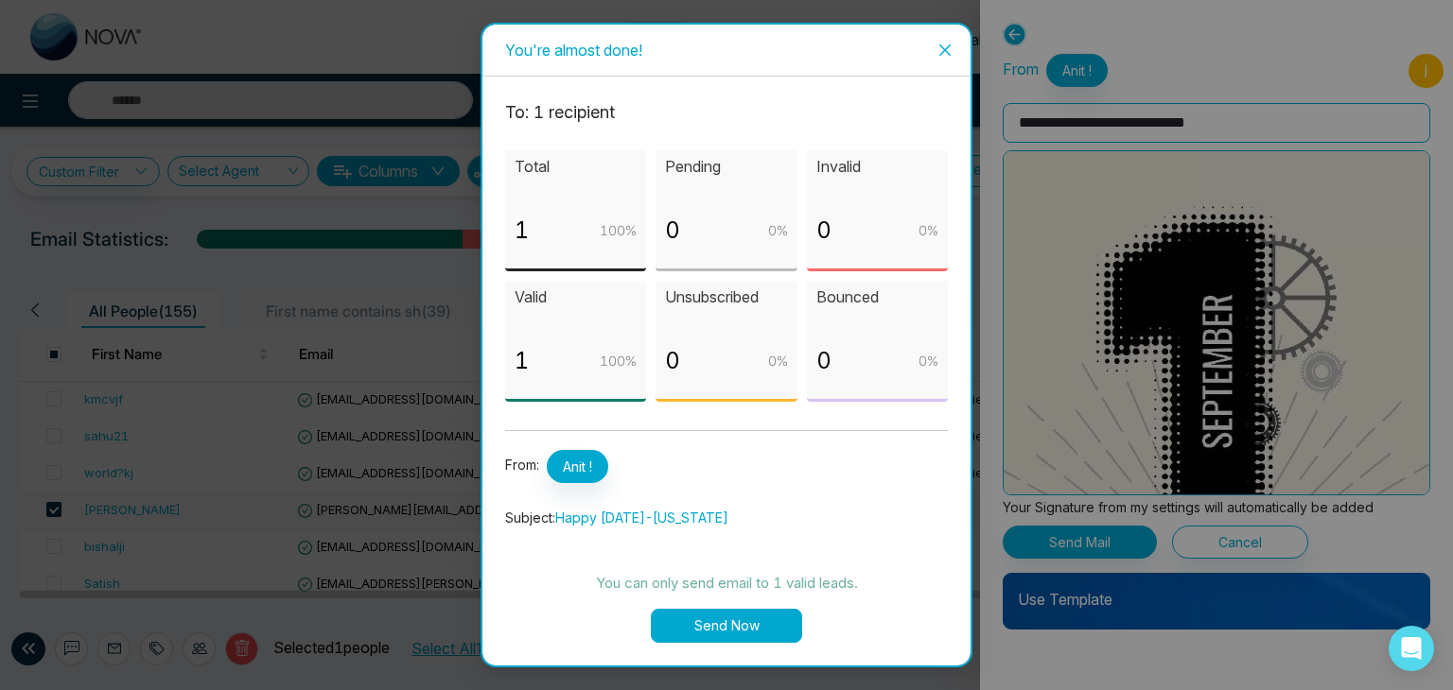
click at [755, 625] on button "Send Now" at bounding box center [726, 626] width 151 height 34
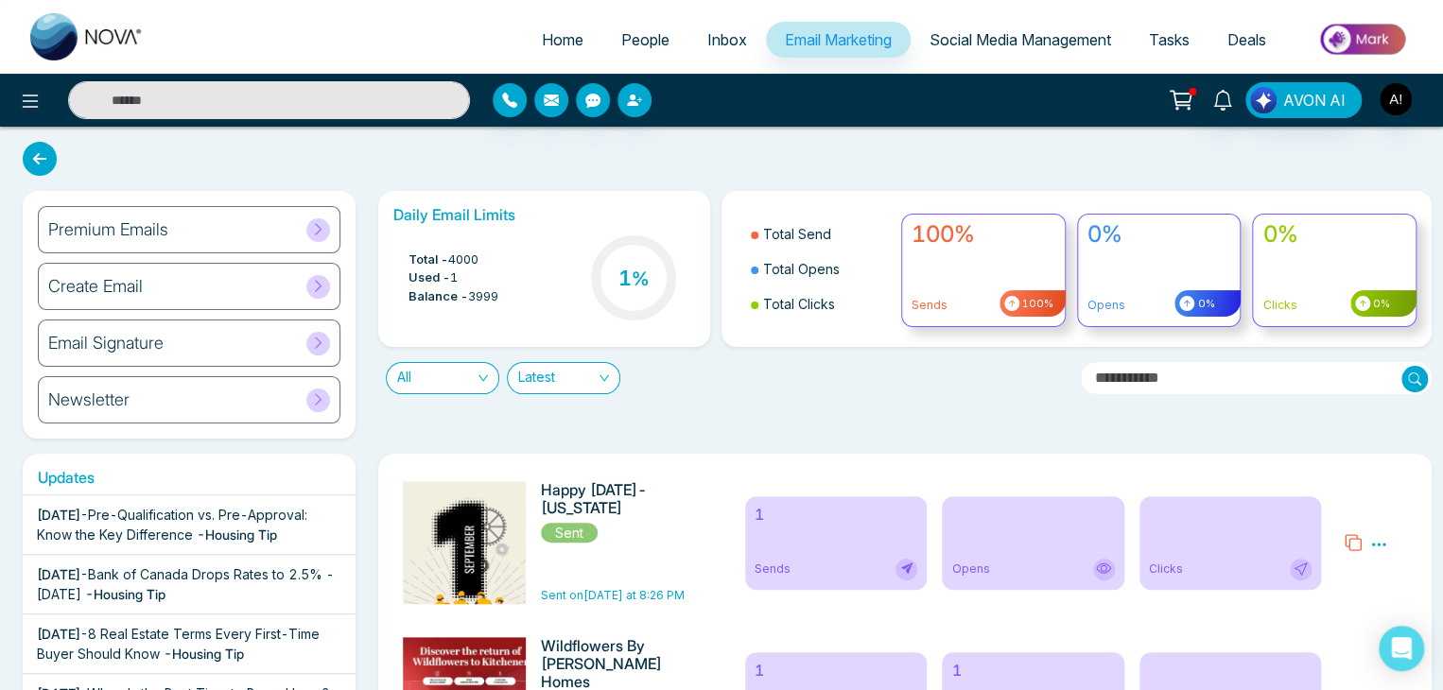
click at [1107, 564] on icon at bounding box center [1103, 568] width 15 height 15
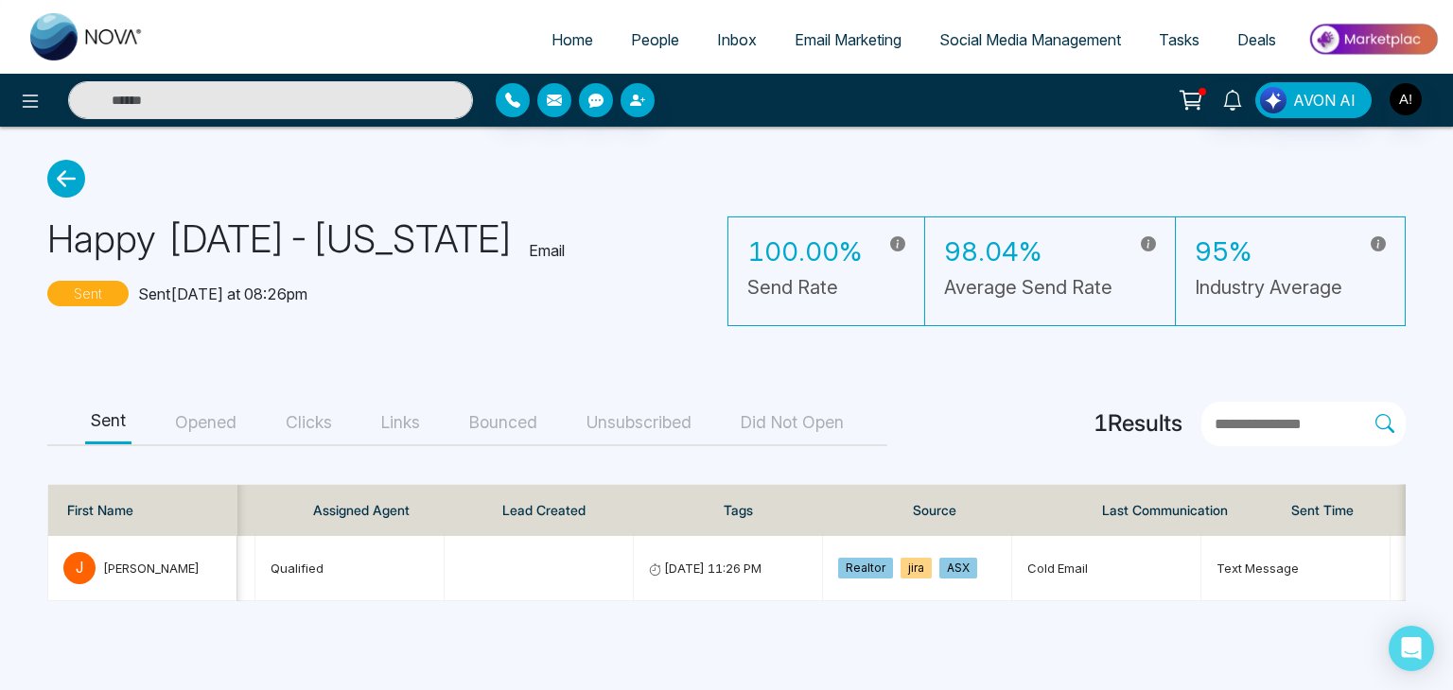
scroll to position [0, 732]
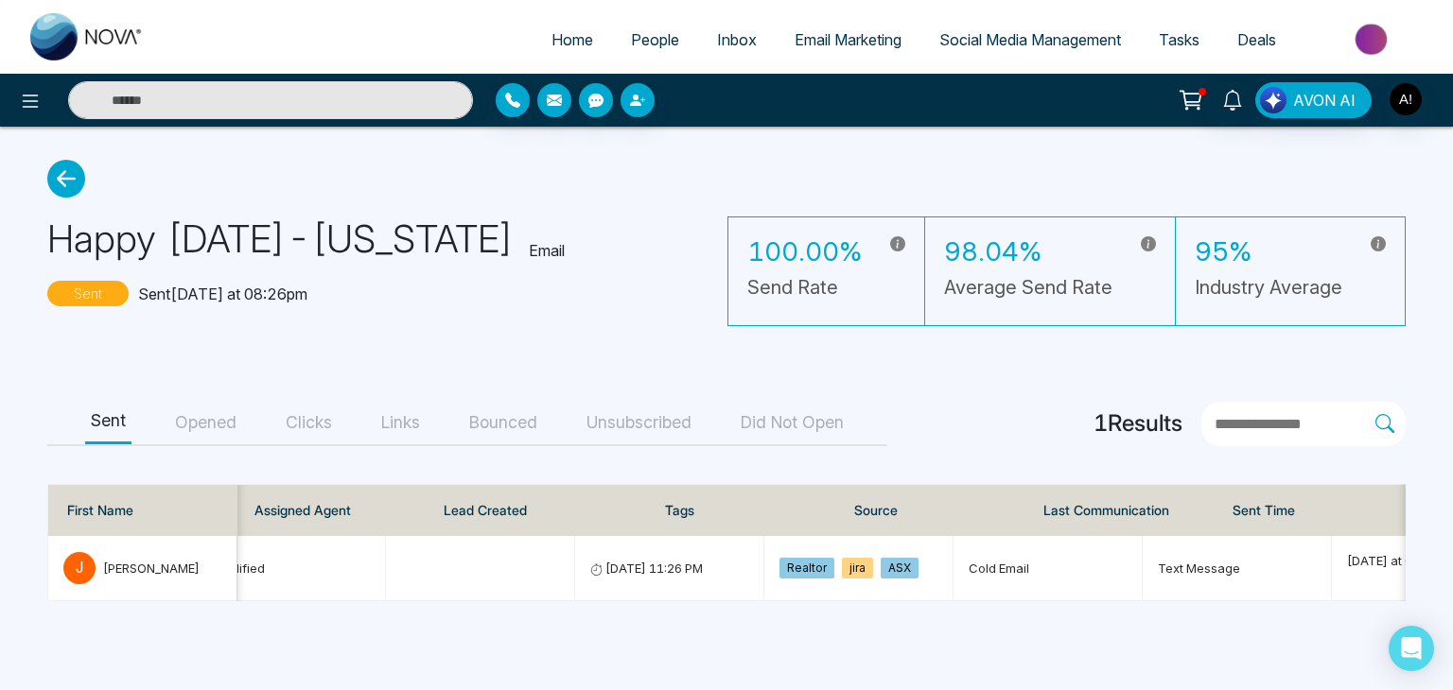
click at [293, 425] on button "Clicks" at bounding box center [309, 423] width 58 height 43
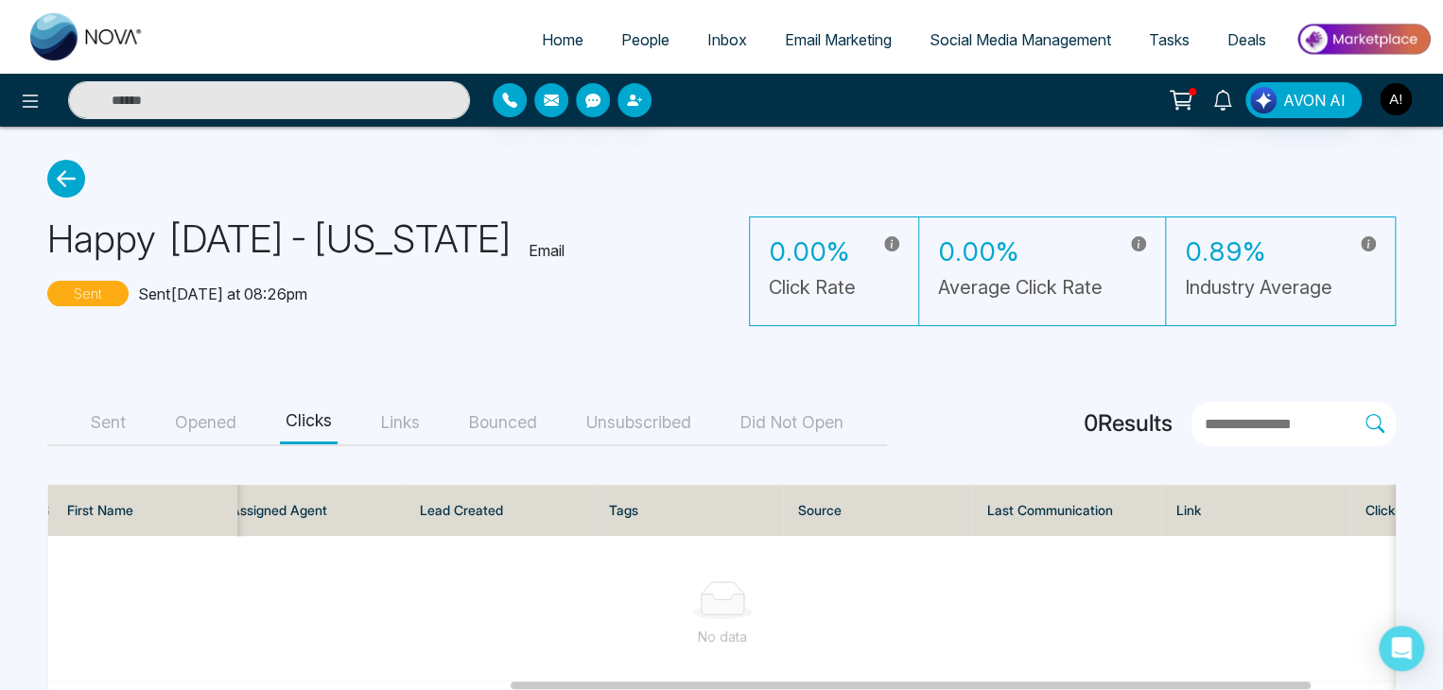
click at [397, 417] on button "Links" at bounding box center [400, 423] width 50 height 43
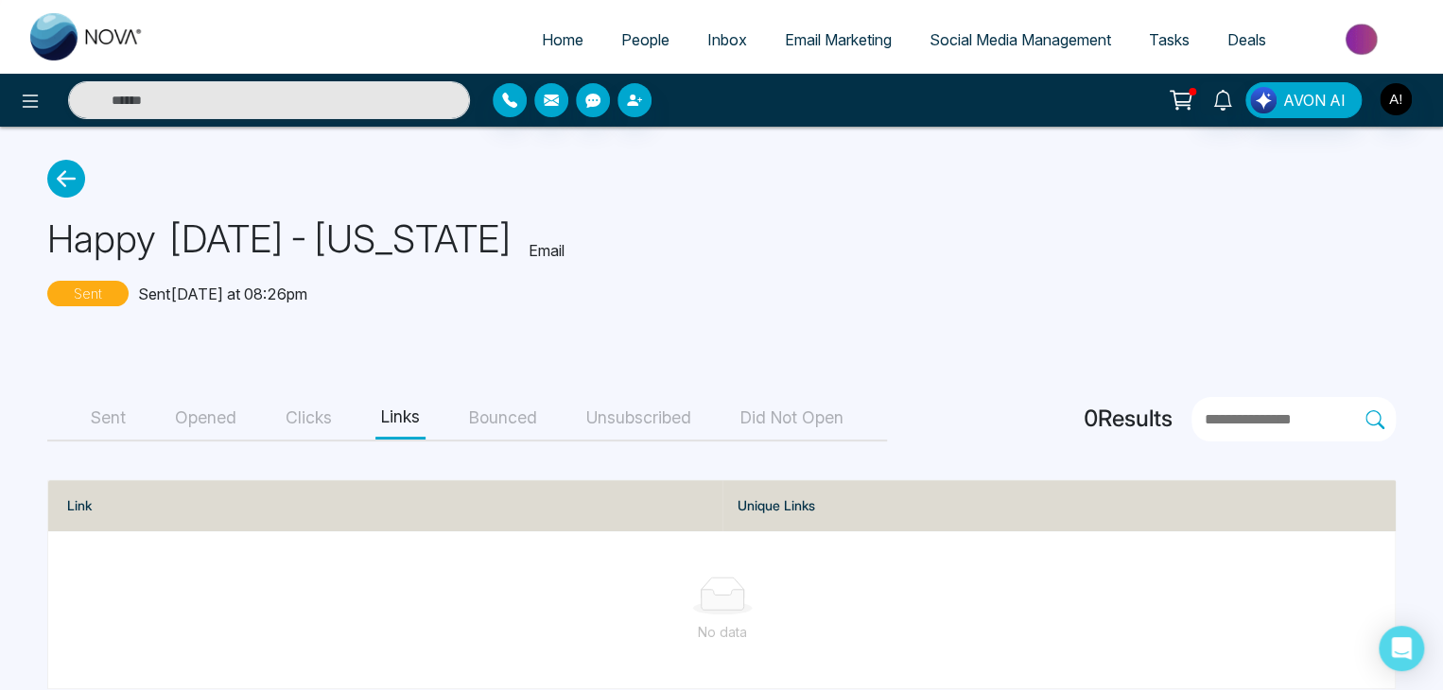
click at [507, 417] on button "Bounced" at bounding box center [502, 418] width 79 height 43
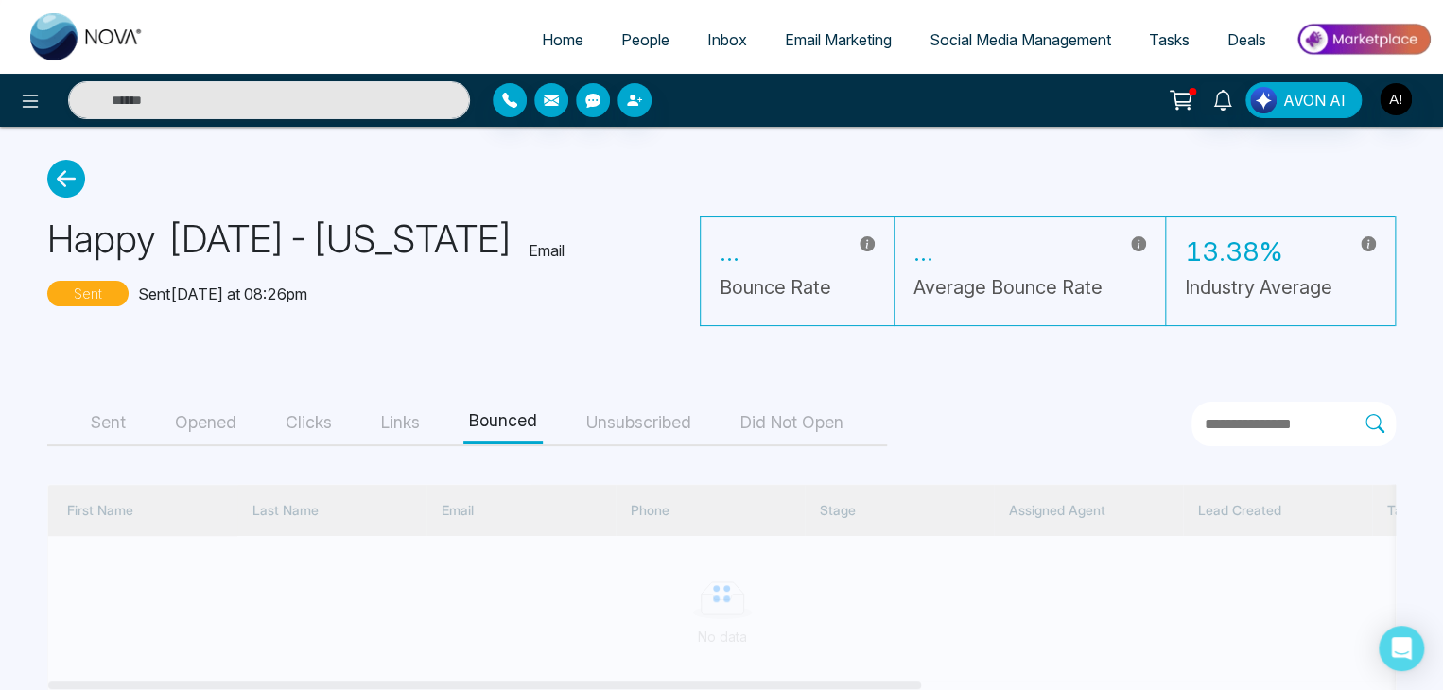
click at [635, 414] on button "Unsubscribed" at bounding box center [639, 423] width 116 height 43
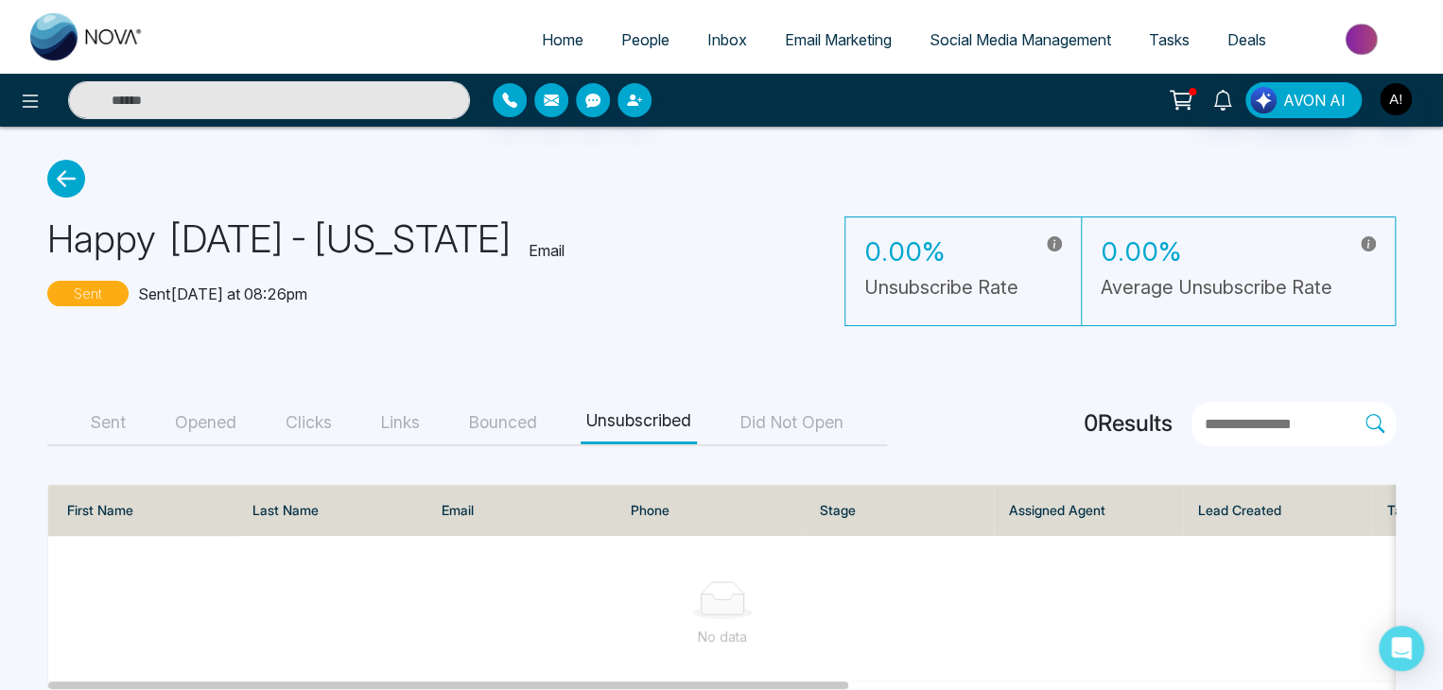
click at [306, 416] on button "Clicks" at bounding box center [309, 423] width 58 height 43
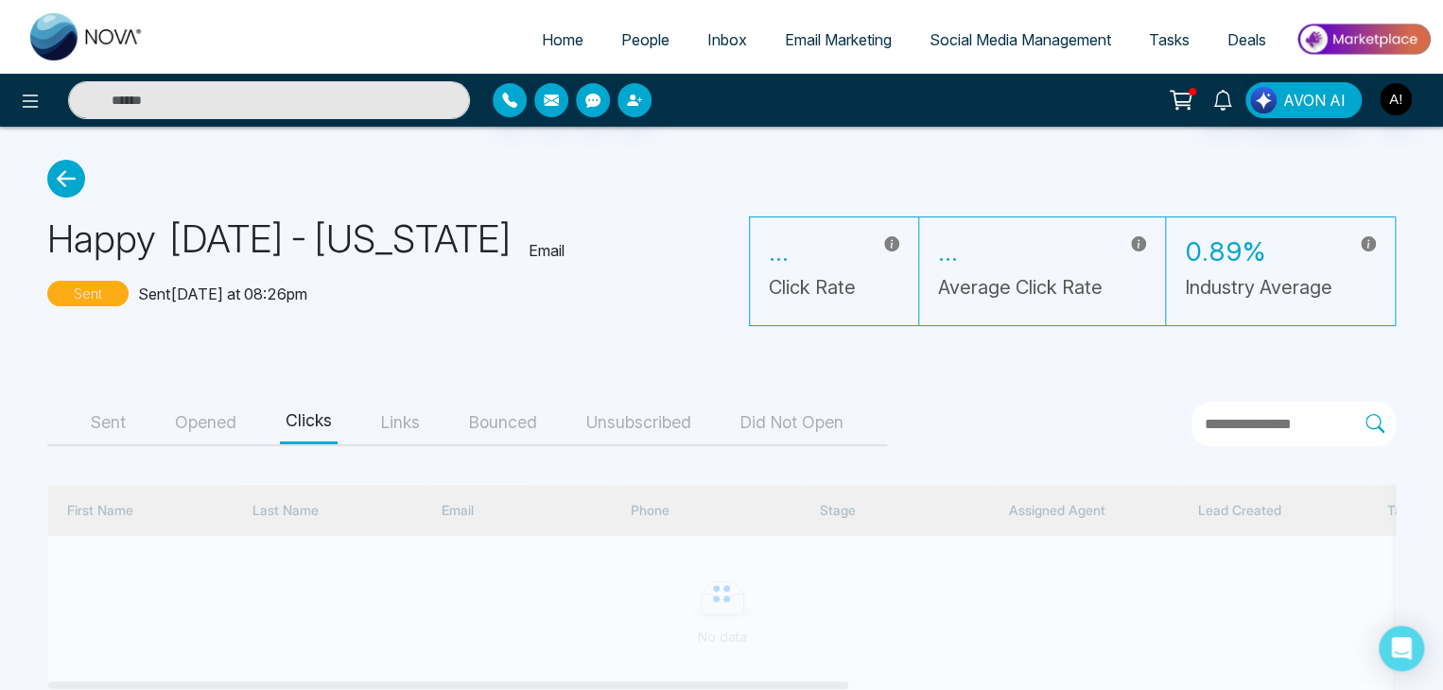
click at [220, 409] on button "Opened" at bounding box center [205, 423] width 73 height 43
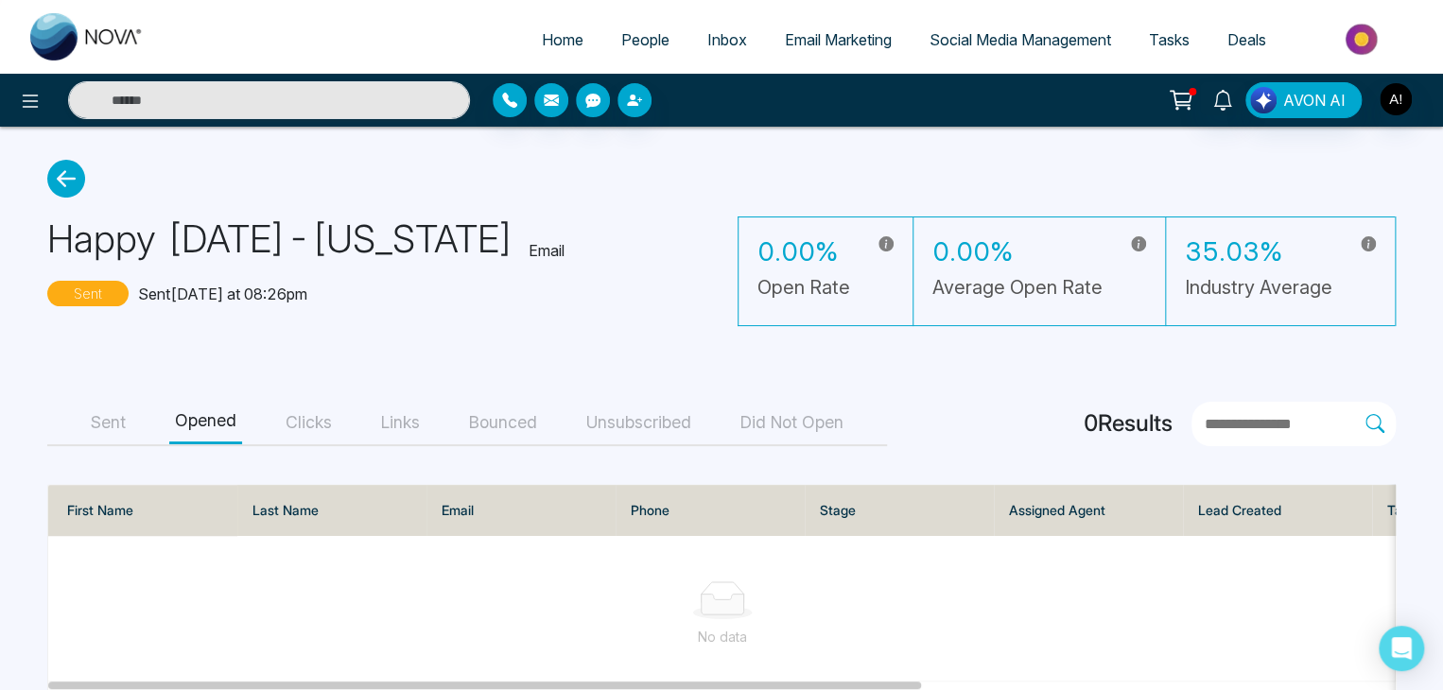
click at [98, 421] on button "Sent" at bounding box center [108, 423] width 46 height 43
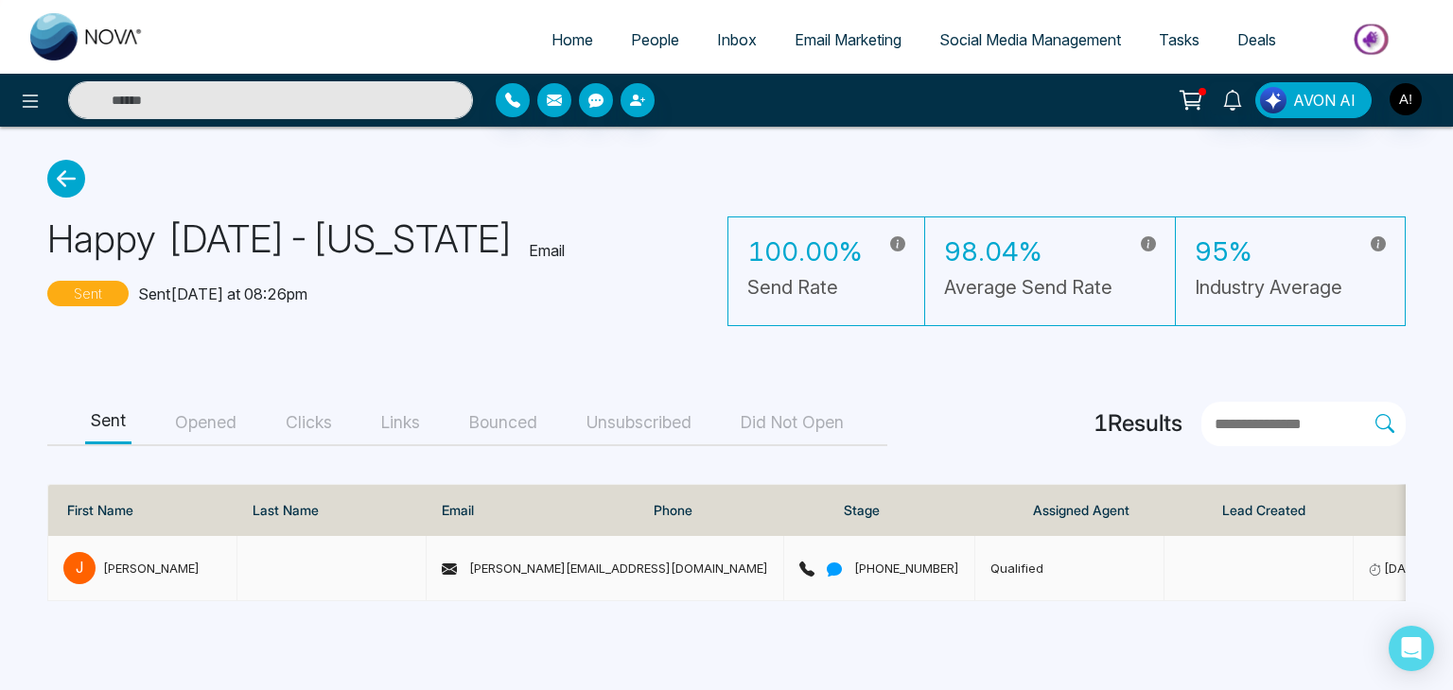
click at [799, 563] on icon at bounding box center [806, 569] width 15 height 15
click at [57, 163] on icon at bounding box center [66, 179] width 38 height 38
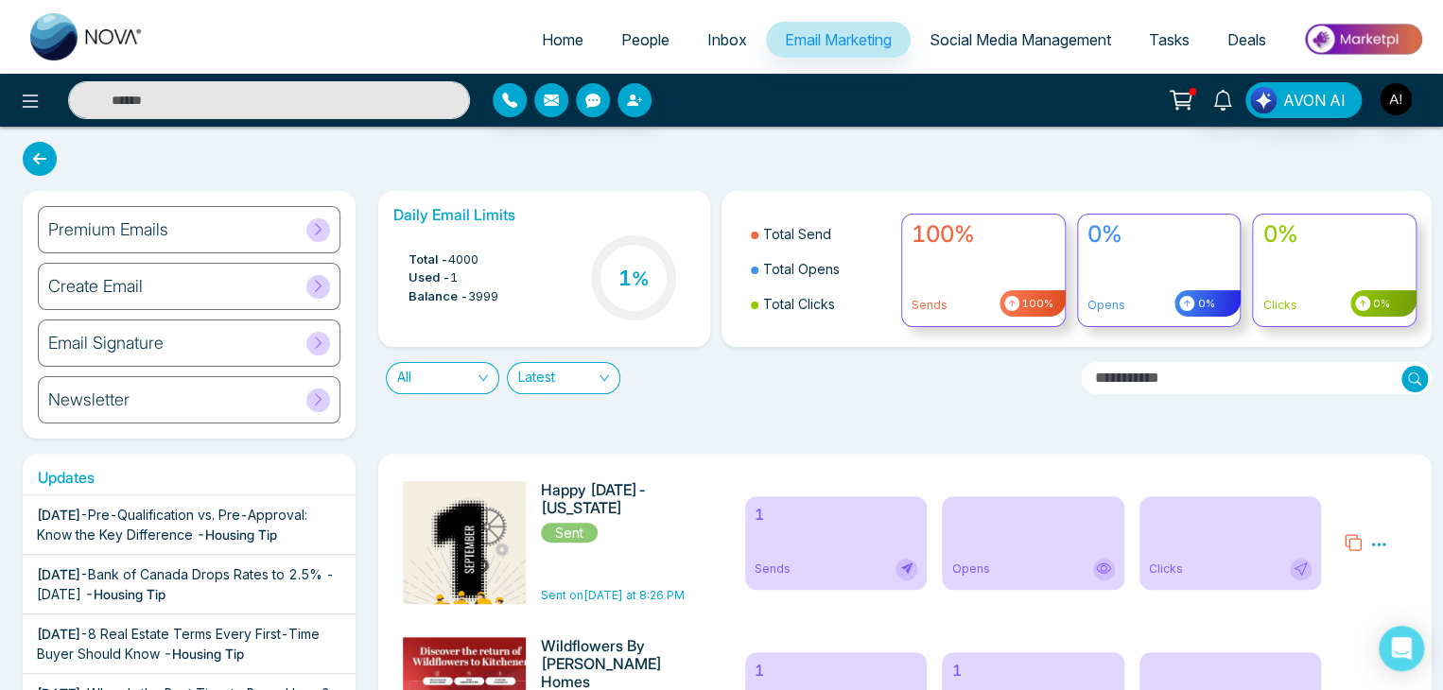
click at [1385, 538] on icon at bounding box center [1378, 544] width 17 height 17
click at [1355, 594] on link "Analytics" at bounding box center [1344, 599] width 55 height 16
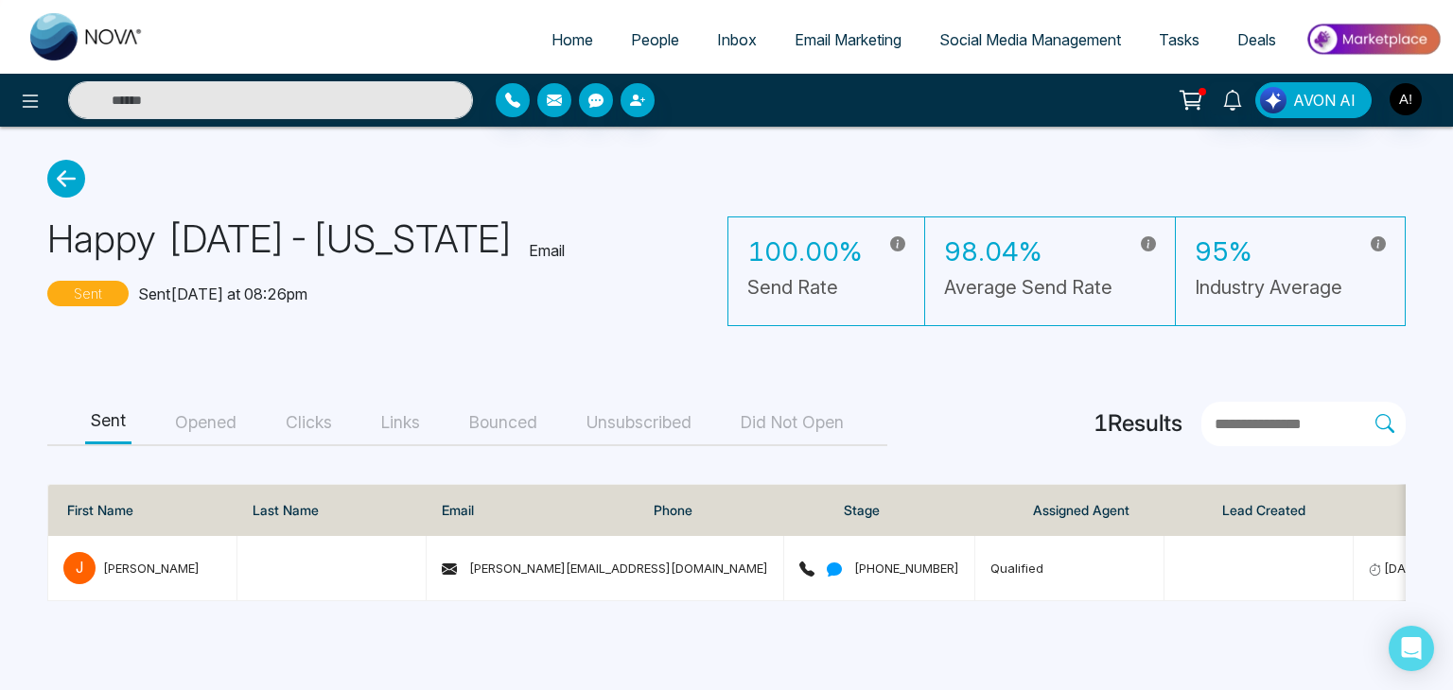
click at [62, 179] on icon at bounding box center [66, 179] width 38 height 38
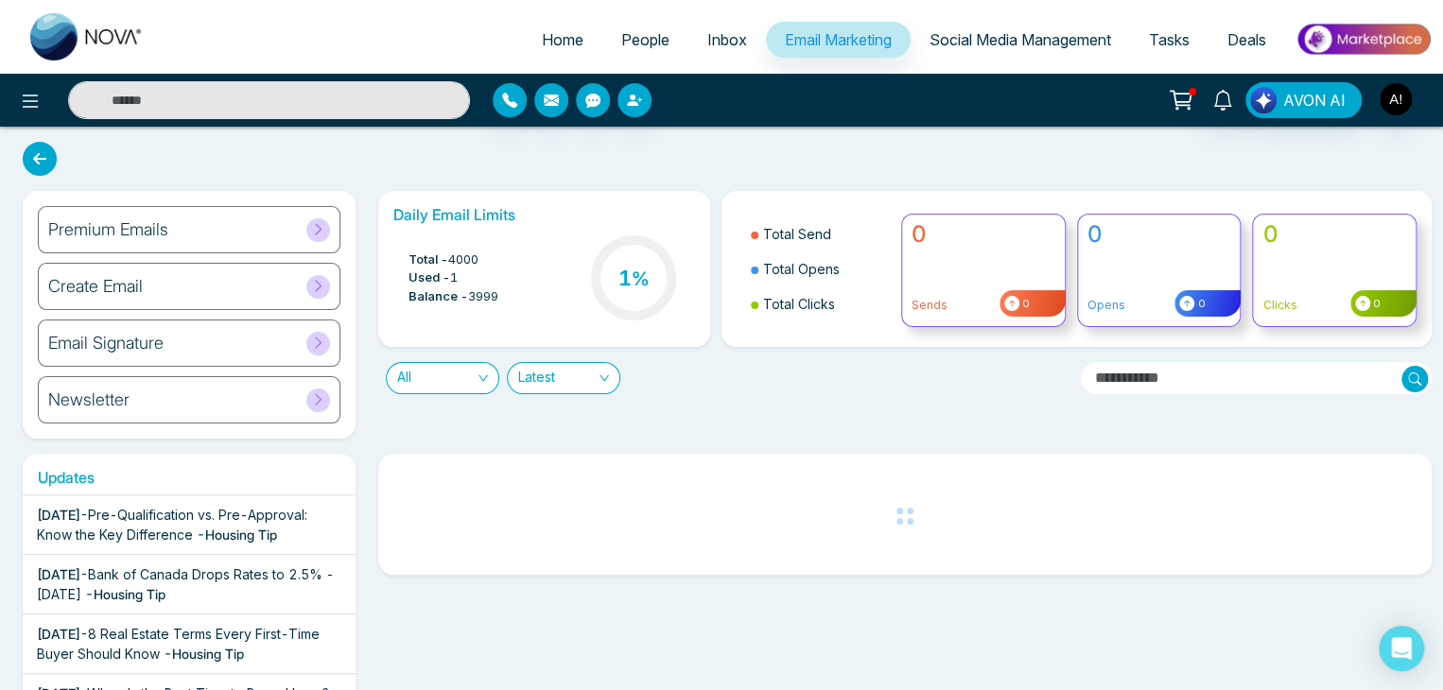
click at [642, 43] on span "People" at bounding box center [645, 39] width 48 height 19
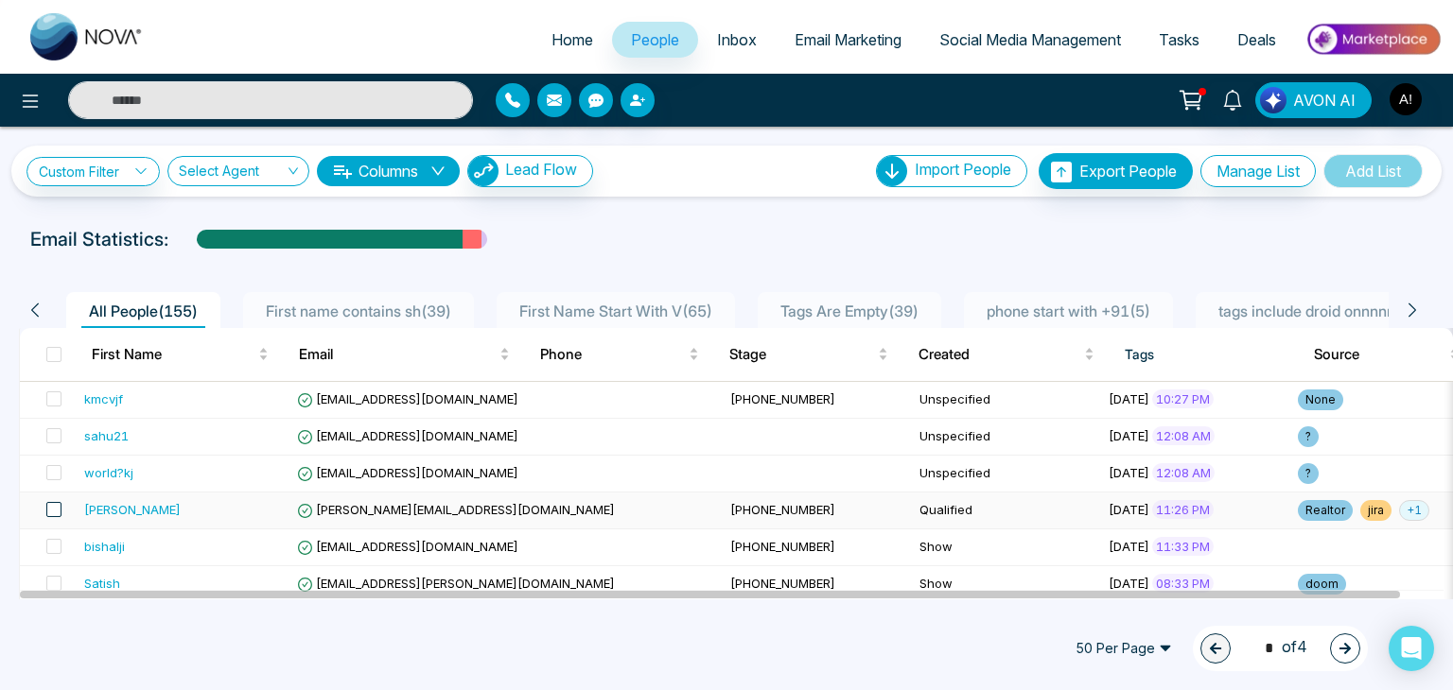
click at [53, 506] on span at bounding box center [53, 509] width 15 height 15
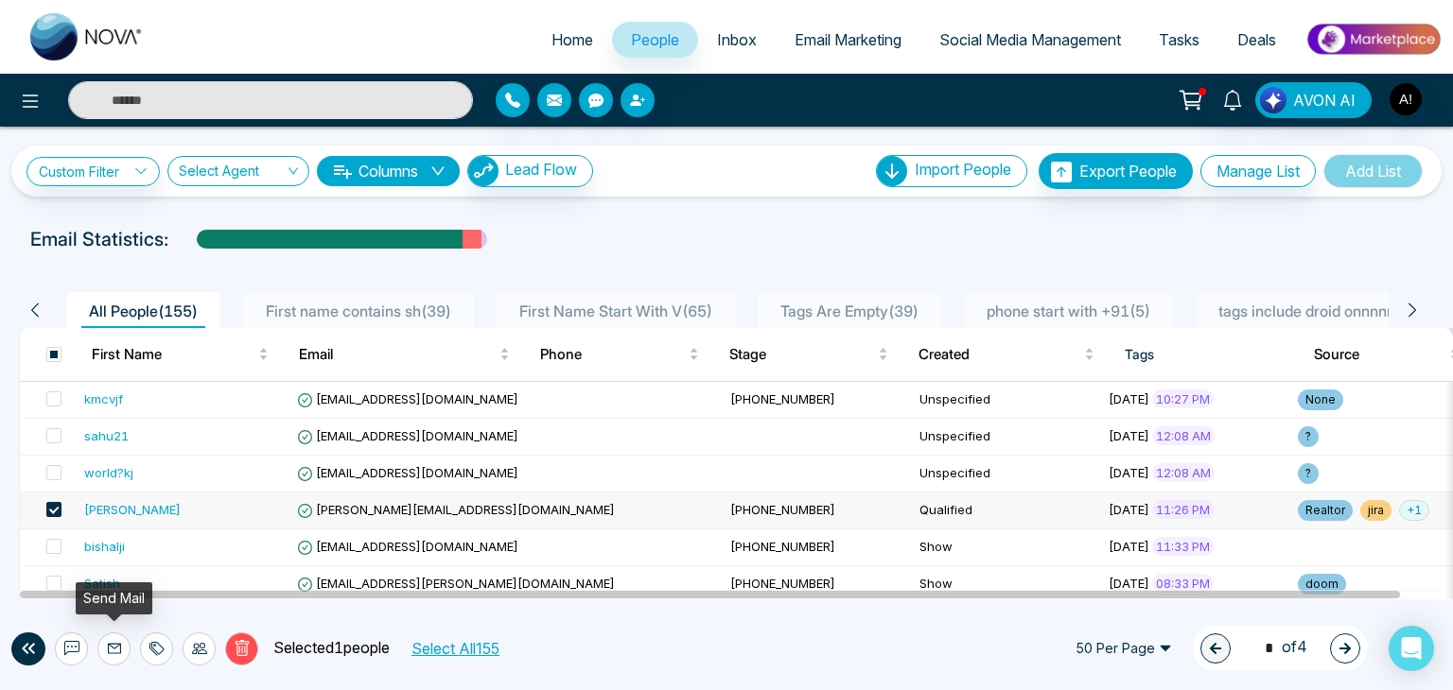
click at [113, 651] on icon at bounding box center [114, 648] width 15 height 15
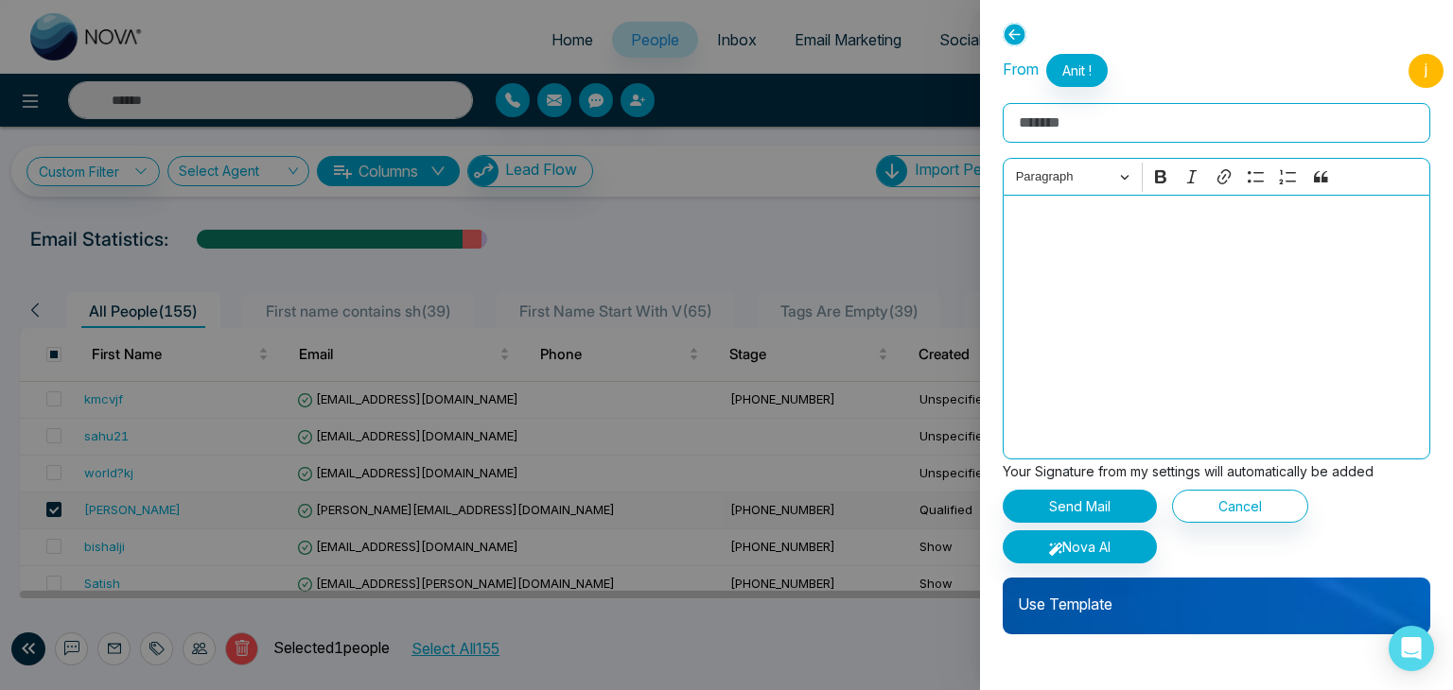
click at [1085, 594] on p "Use Template" at bounding box center [1215, 597] width 427 height 38
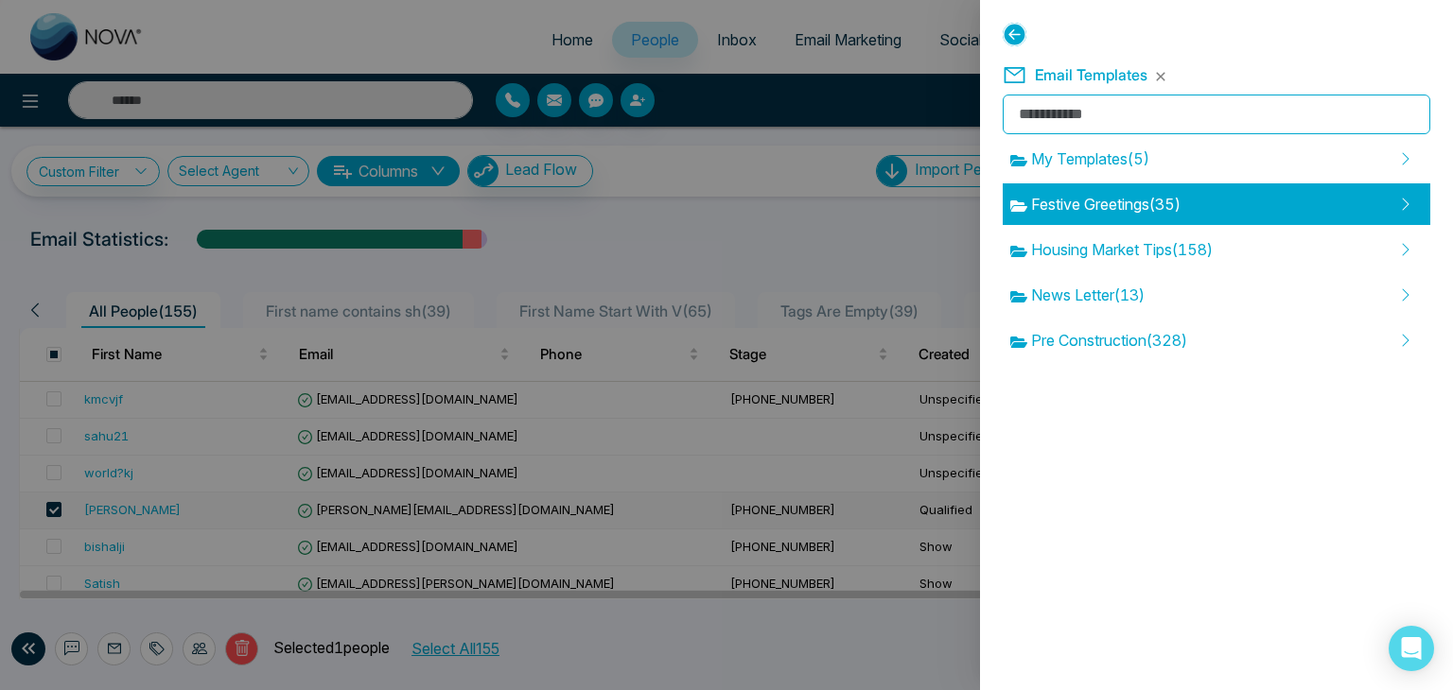
click at [1126, 195] on span "Festive Greetings ( 35 )" at bounding box center [1095, 204] width 170 height 23
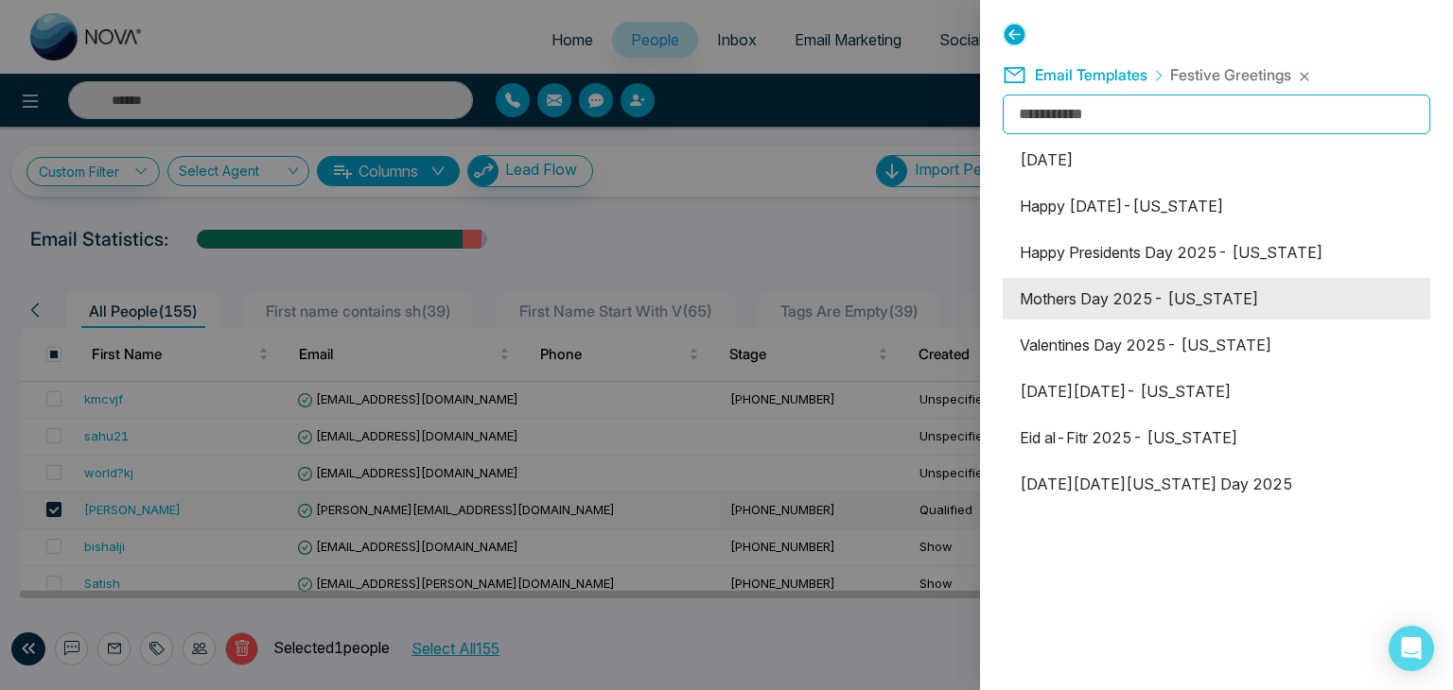
click at [1135, 295] on li "Mothers Day 2025- [US_STATE]" at bounding box center [1215, 299] width 427 height 42
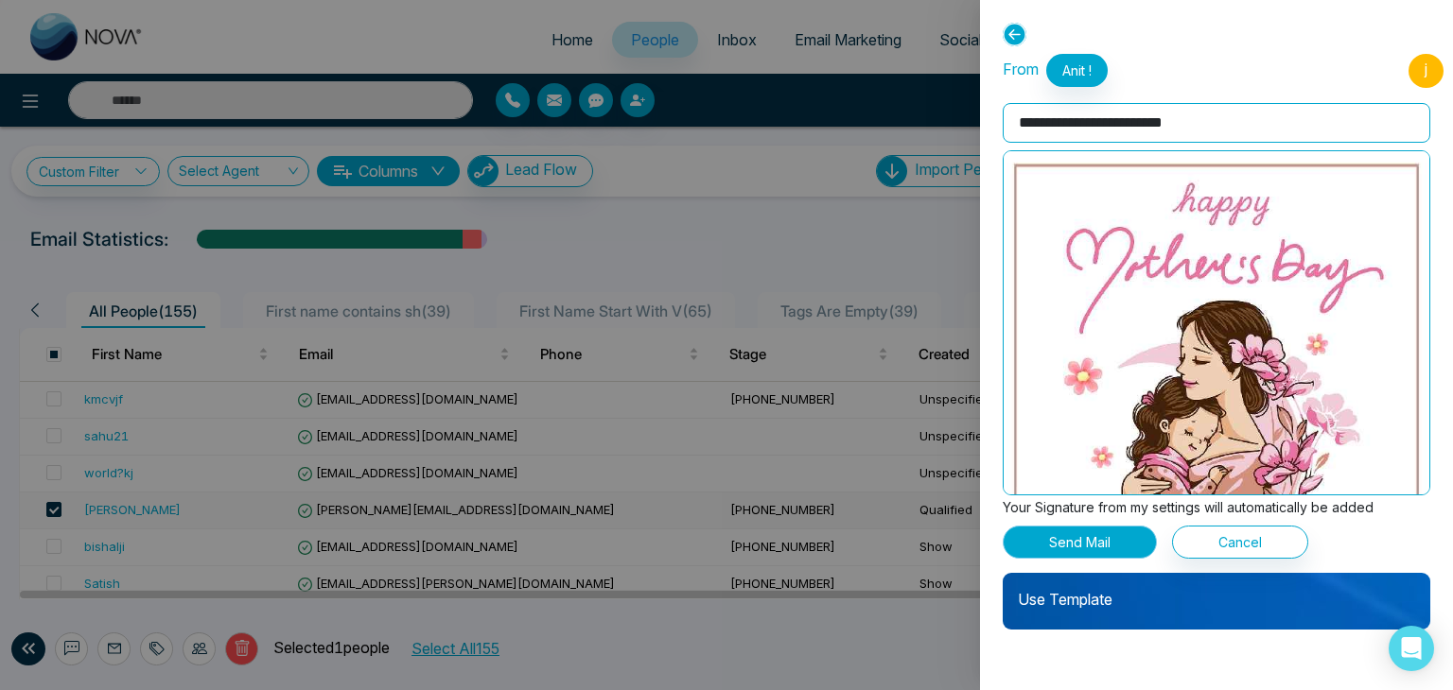
click at [1092, 546] on button "Send Mail" at bounding box center [1079, 542] width 154 height 33
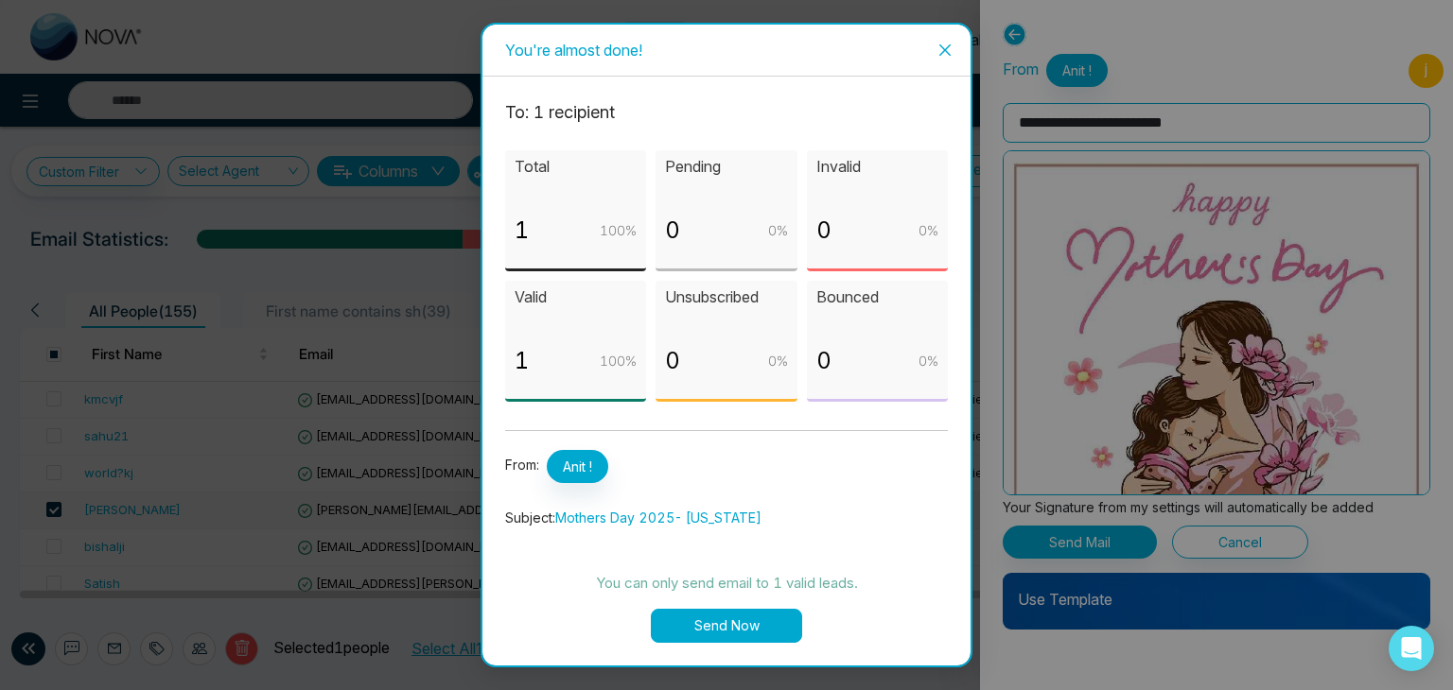
click at [687, 626] on button "Send Now" at bounding box center [726, 626] width 151 height 34
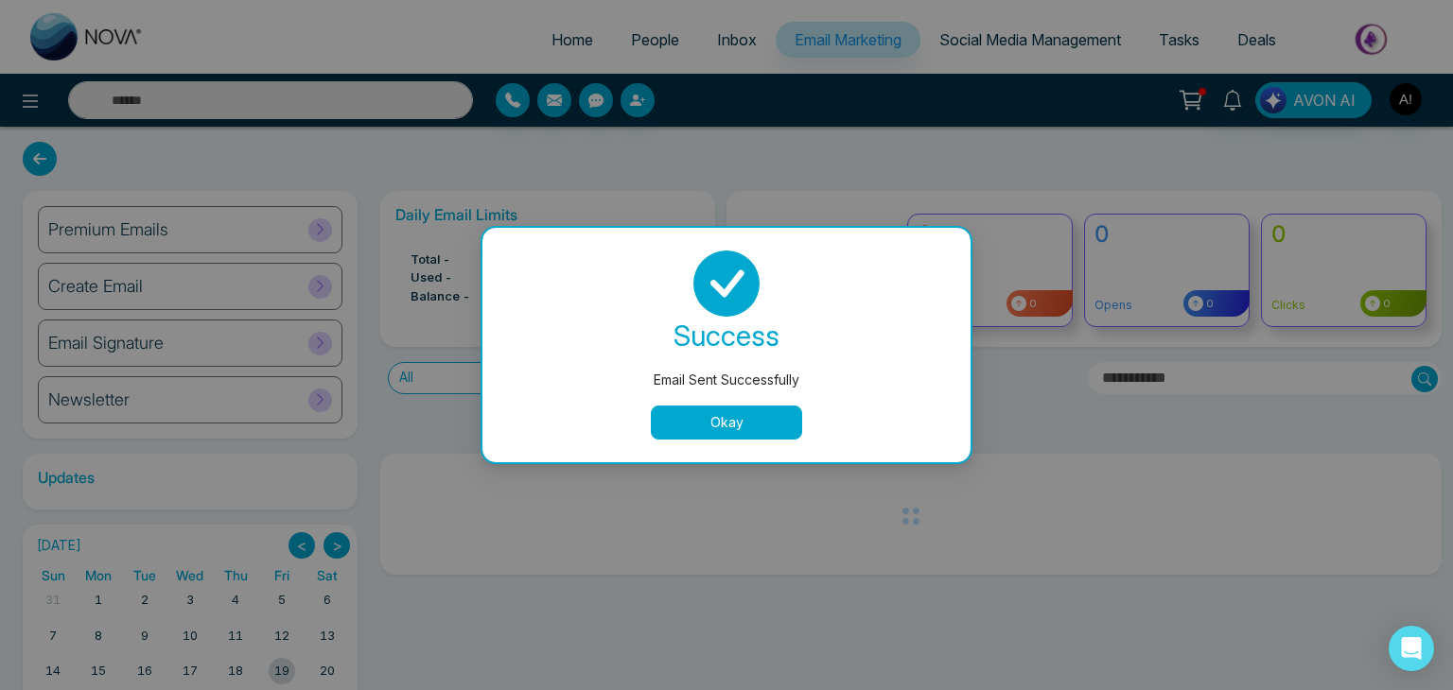
click at [740, 418] on button "Okay" at bounding box center [726, 423] width 151 height 34
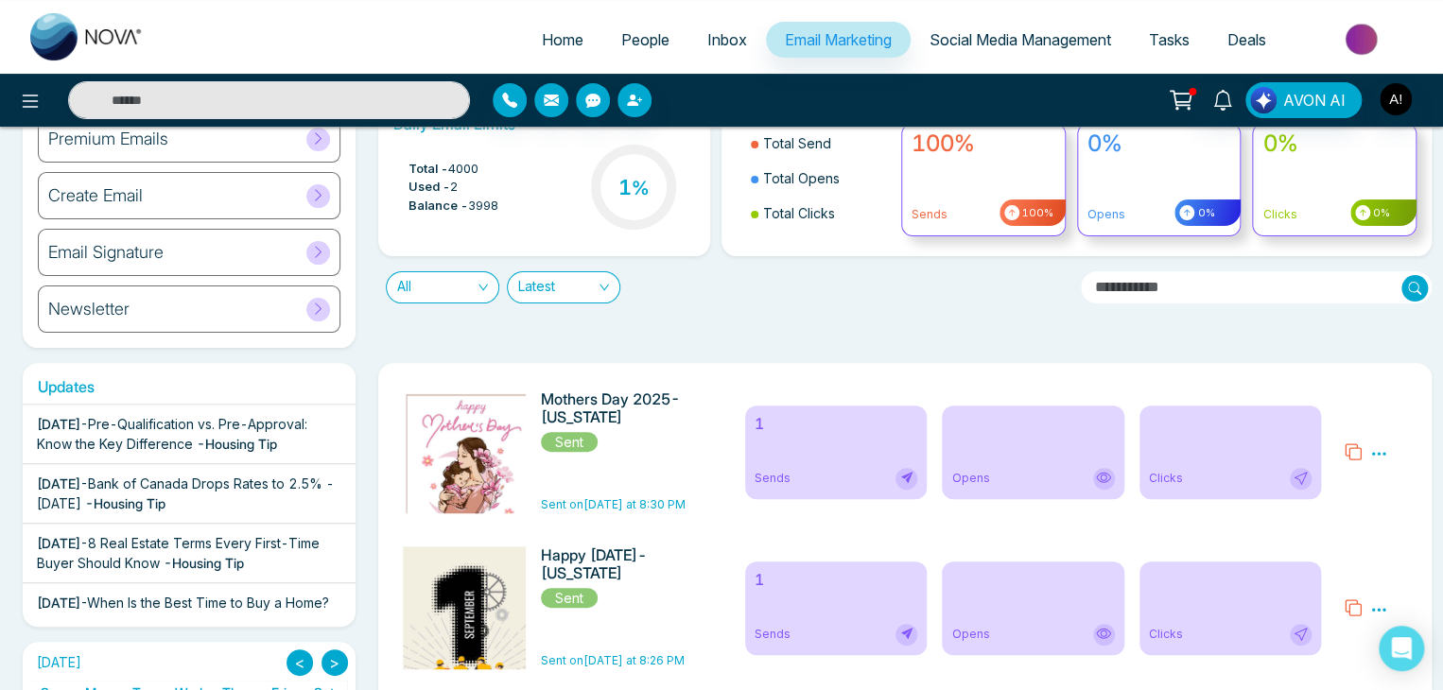
scroll to position [140, 0]
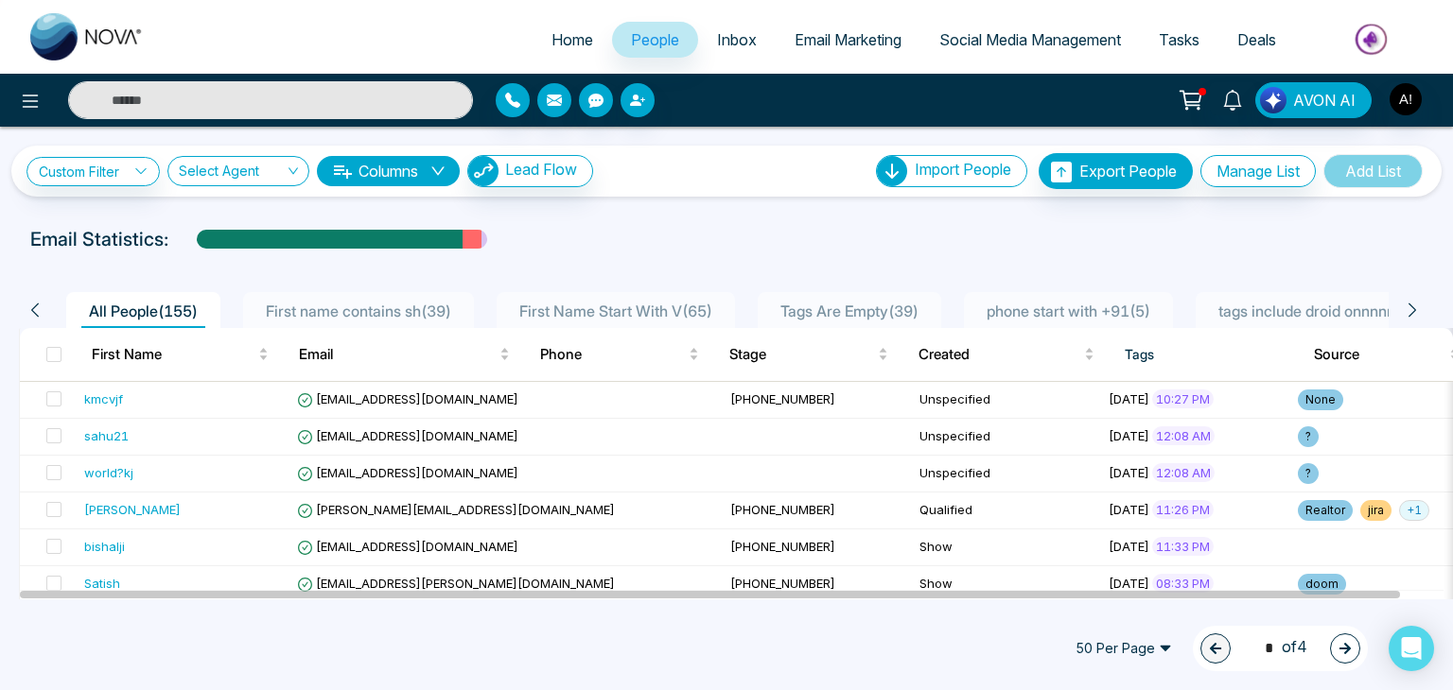
click at [170, 93] on input "text" at bounding box center [270, 100] width 405 height 38
type input "******"
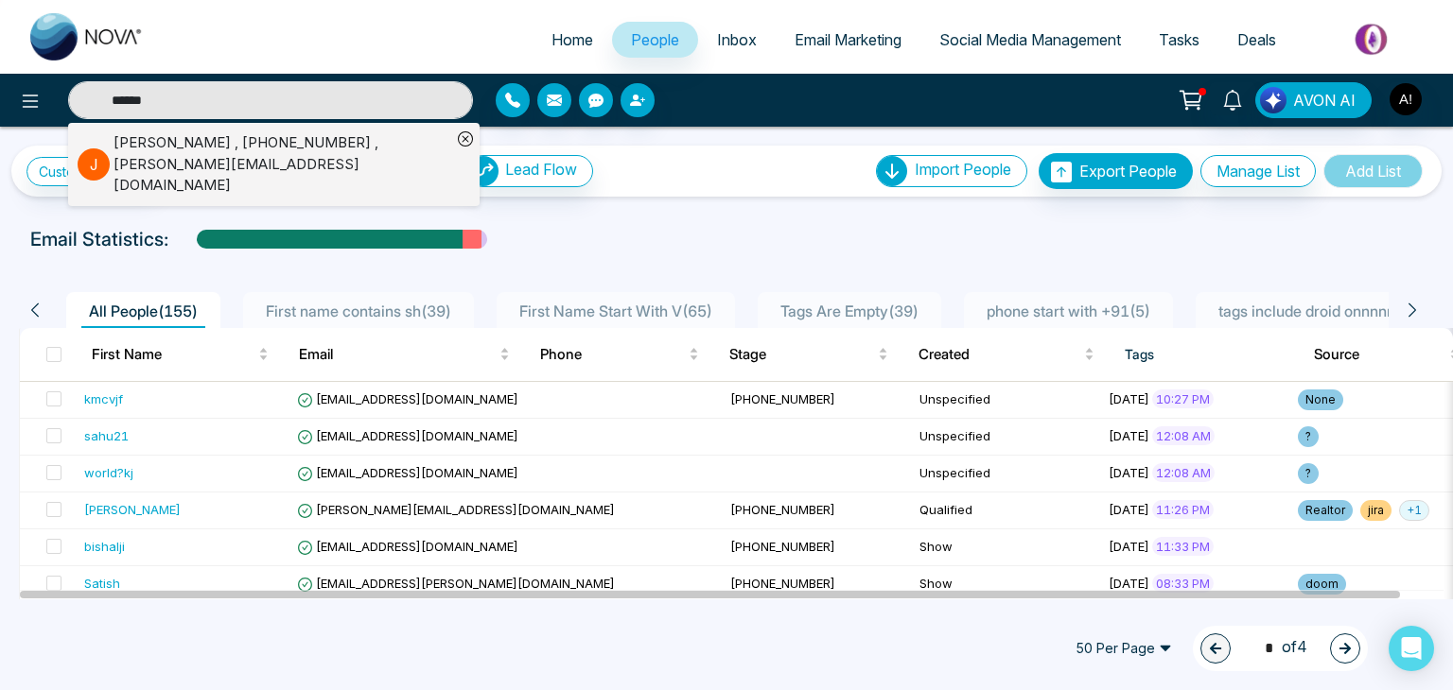
click at [171, 96] on input "******" at bounding box center [270, 100] width 405 height 38
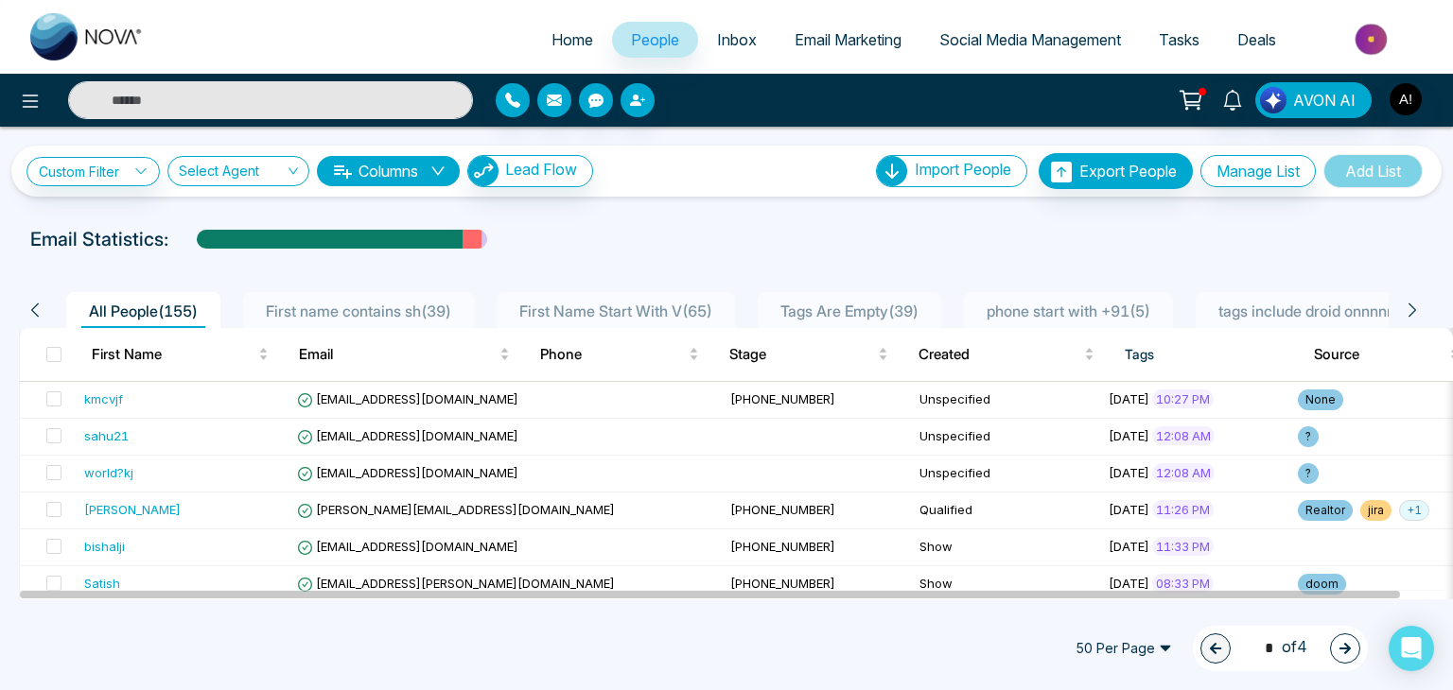
click at [171, 96] on input "text" at bounding box center [270, 100] width 405 height 38
type input "******"
click at [192, 92] on input "******" at bounding box center [270, 100] width 405 height 38
type input "******"
click at [129, 169] on link "Custom Filter" at bounding box center [92, 171] width 133 height 29
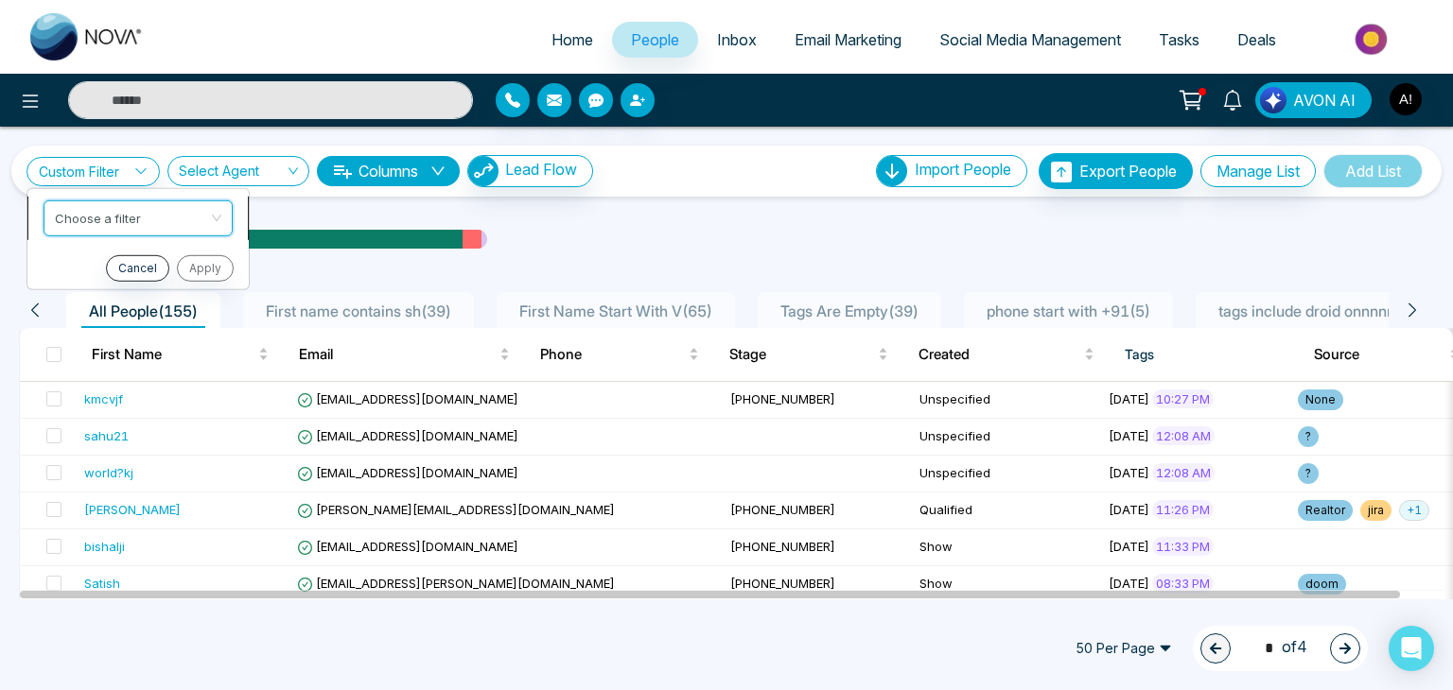
click at [128, 217] on input "search" at bounding box center [131, 214] width 153 height 28
type input "******"
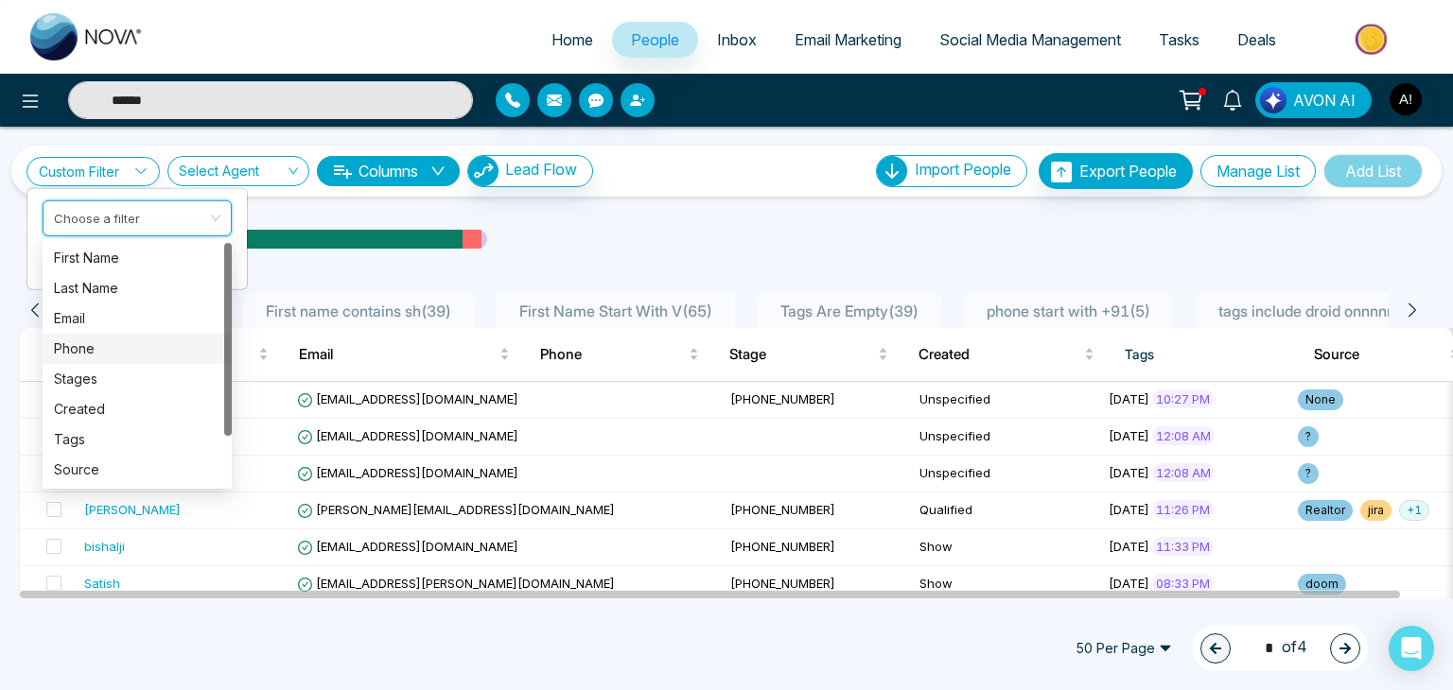
click at [95, 353] on div "Phone" at bounding box center [137, 349] width 166 height 21
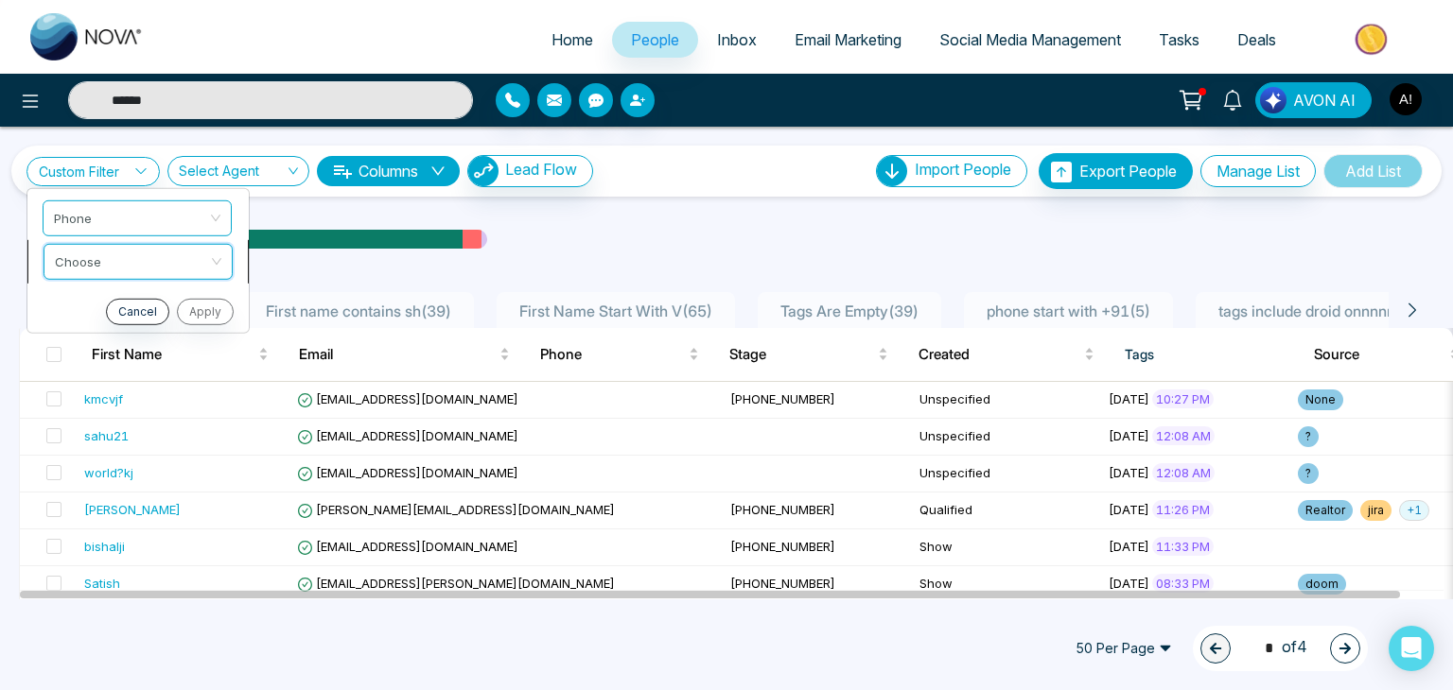
click at [113, 258] on input "search" at bounding box center [131, 258] width 153 height 28
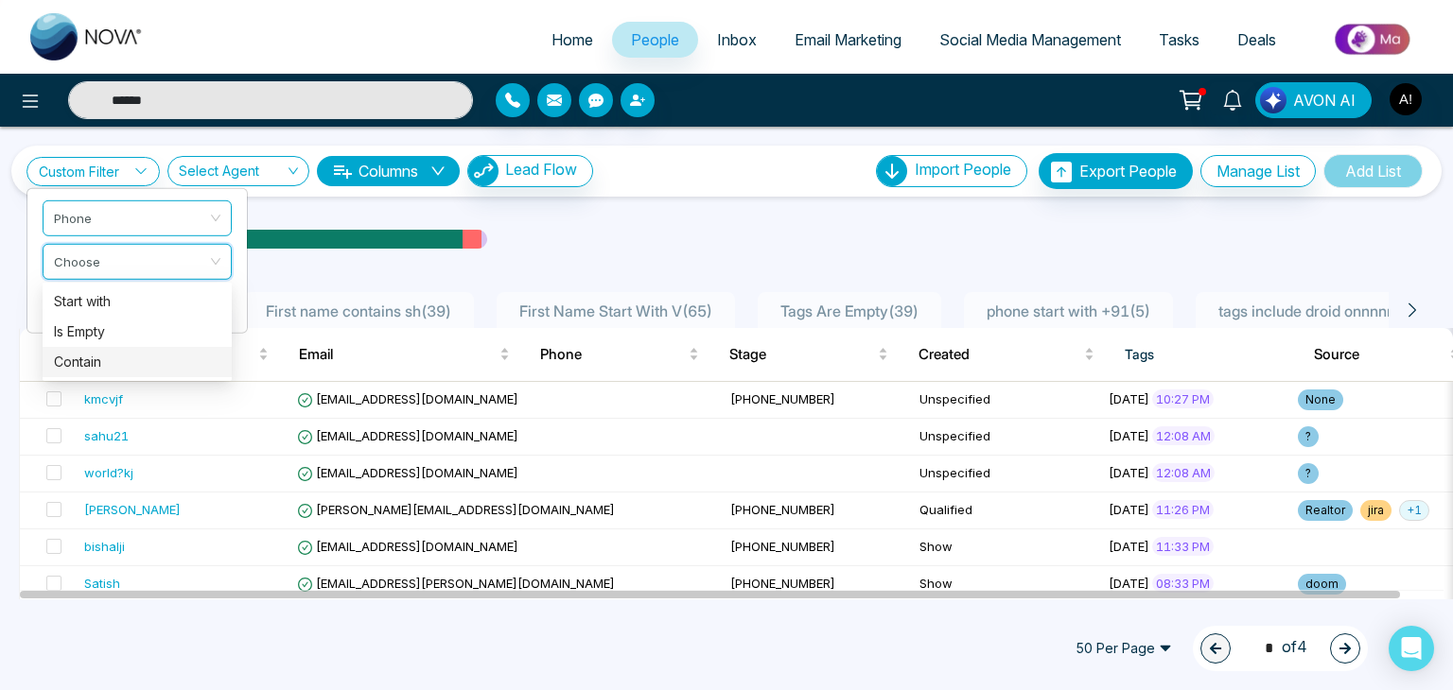
click at [95, 353] on div "Contain" at bounding box center [137, 362] width 166 height 21
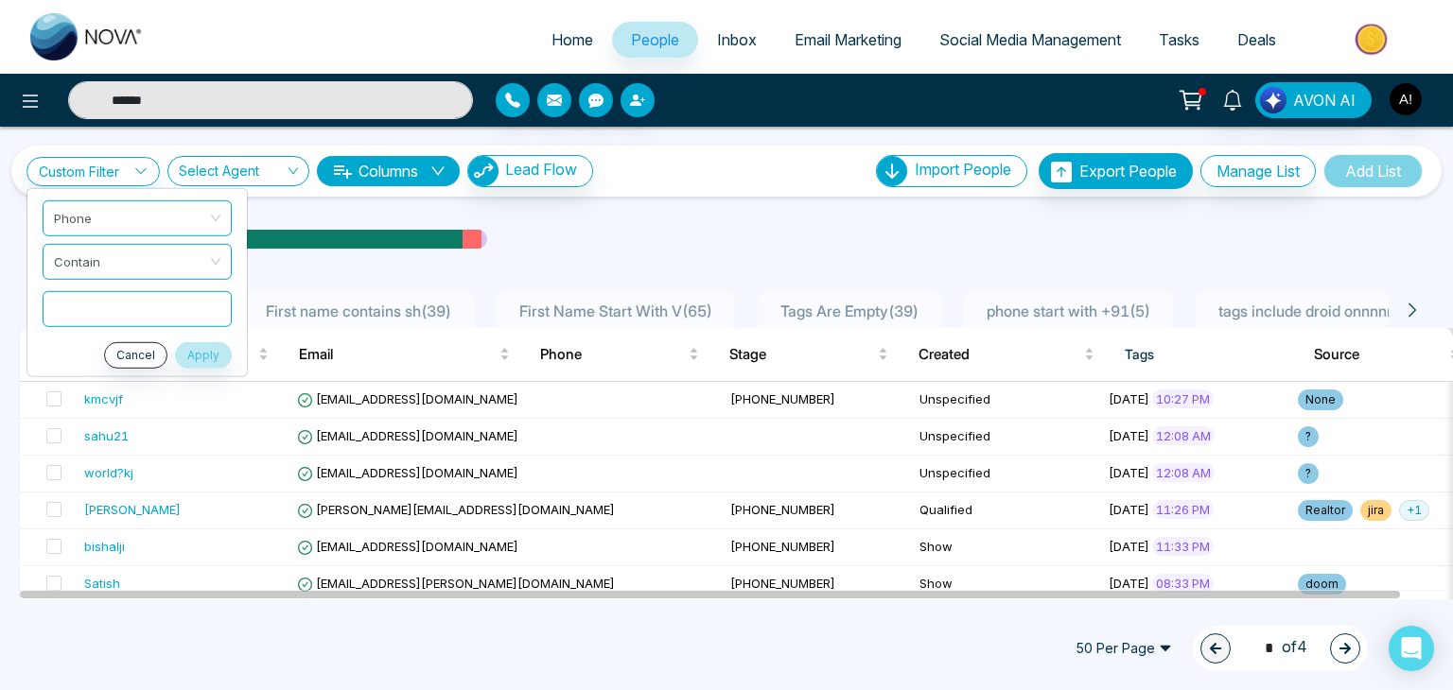
click at [98, 309] on input "text" at bounding box center [137, 308] width 189 height 36
type input "****"
type input "******"
type input "*"
type input "**********"
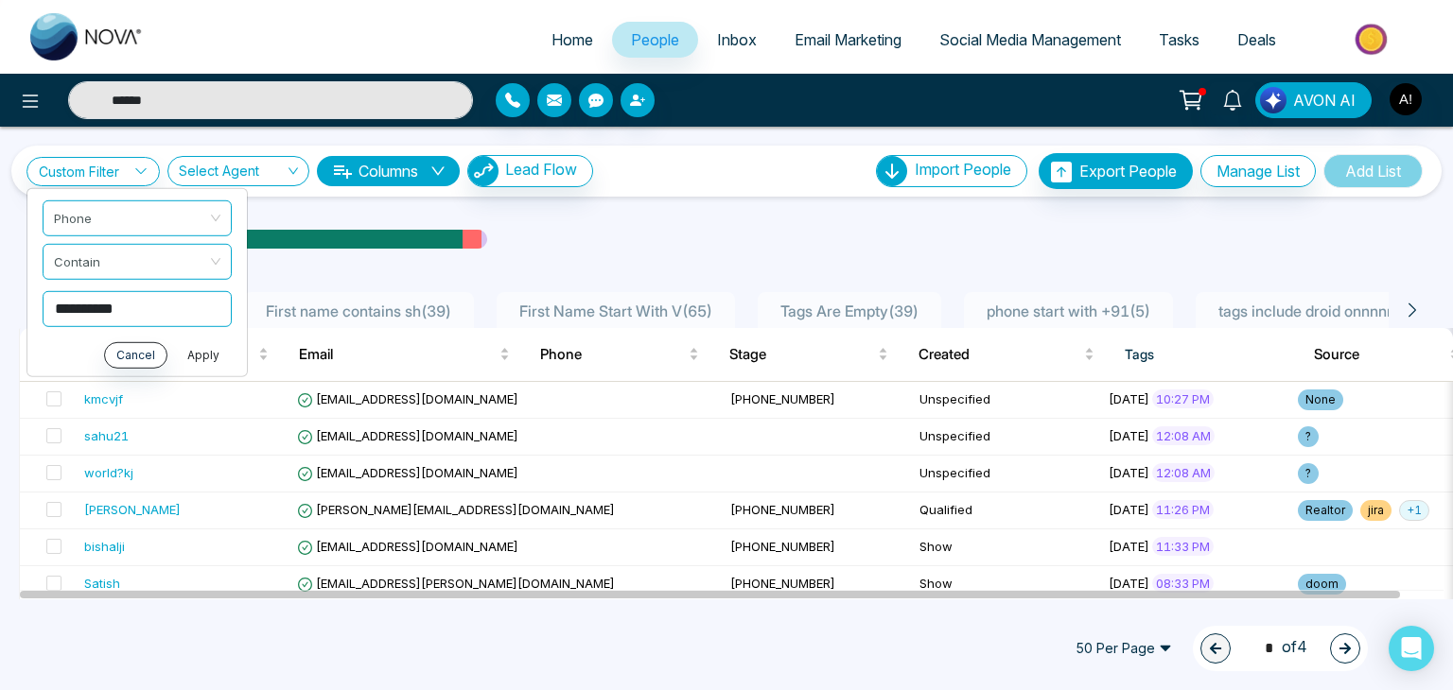
click at [200, 356] on button "Apply" at bounding box center [203, 354] width 57 height 26
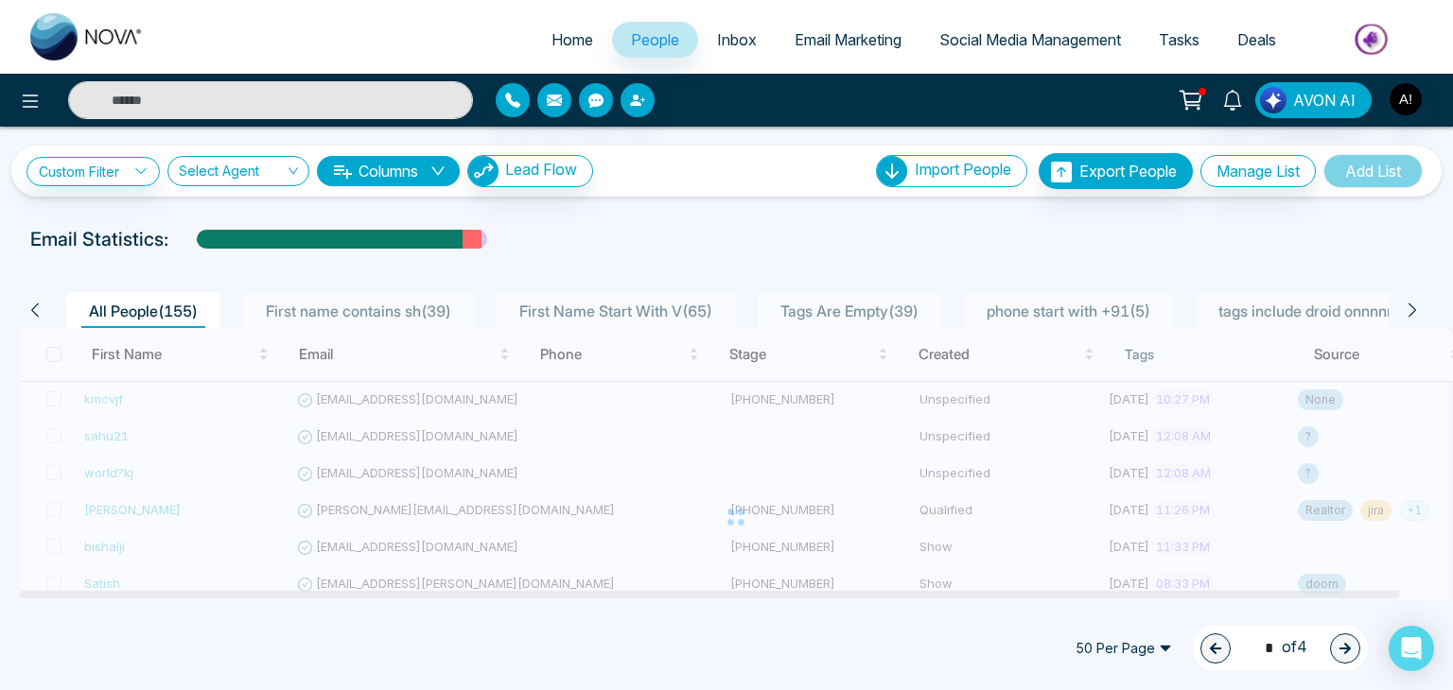
type input "******"
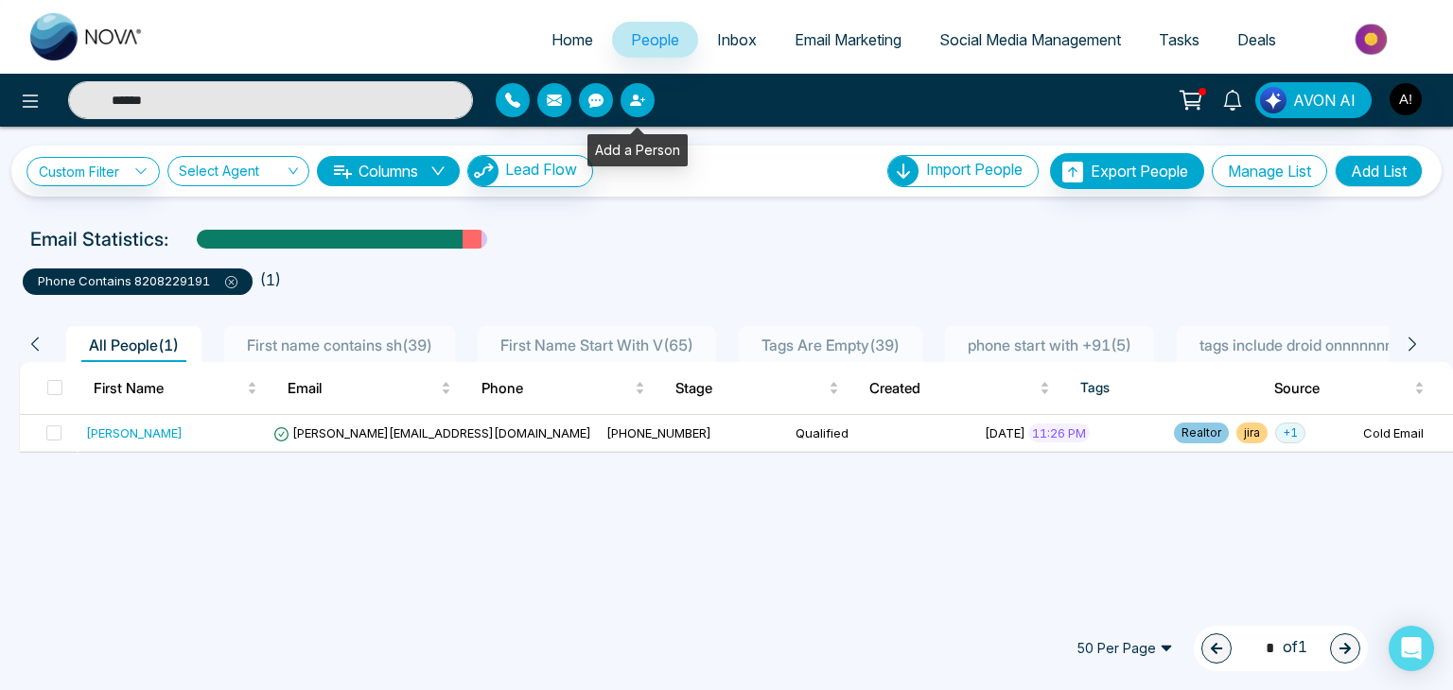
click at [643, 99] on icon "button" at bounding box center [642, 99] width 5 height 5
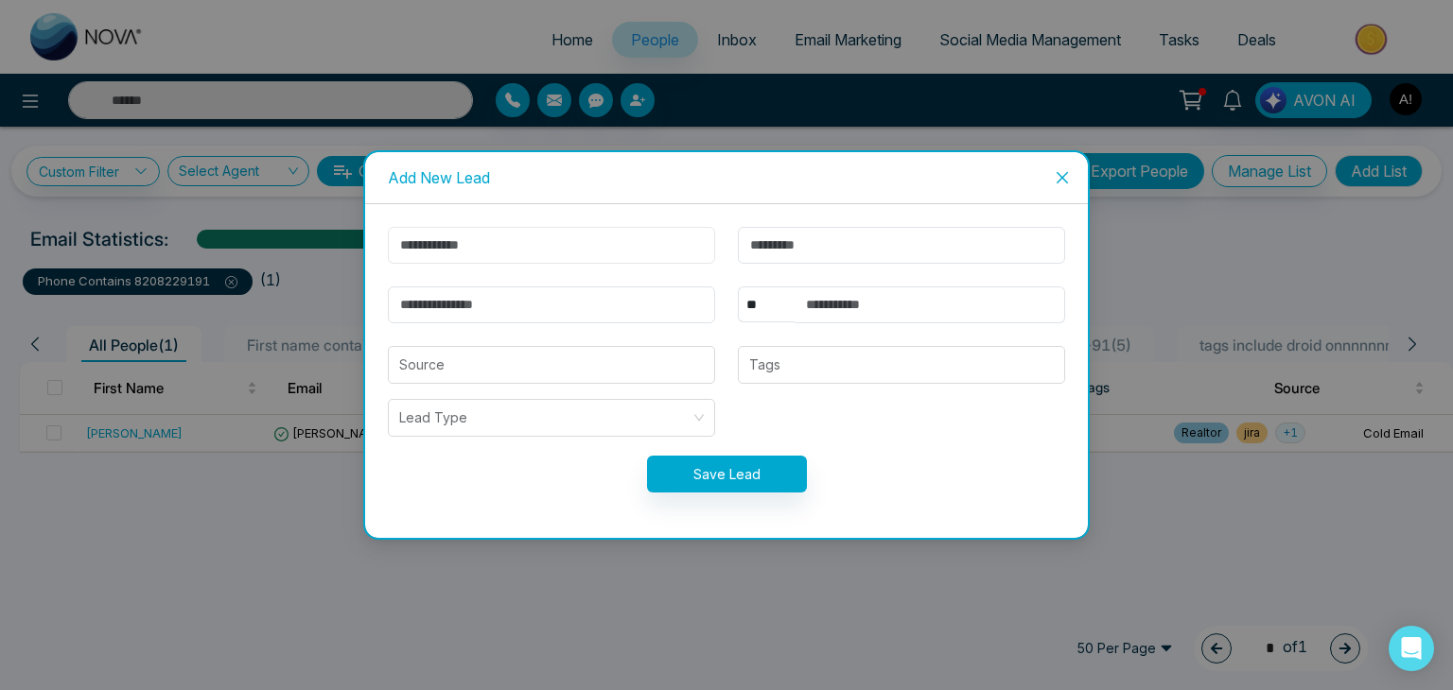
click at [581, 252] on input "text" at bounding box center [551, 245] width 327 height 37
type input "******"
type input "********"
type input "**********"
select select "***"
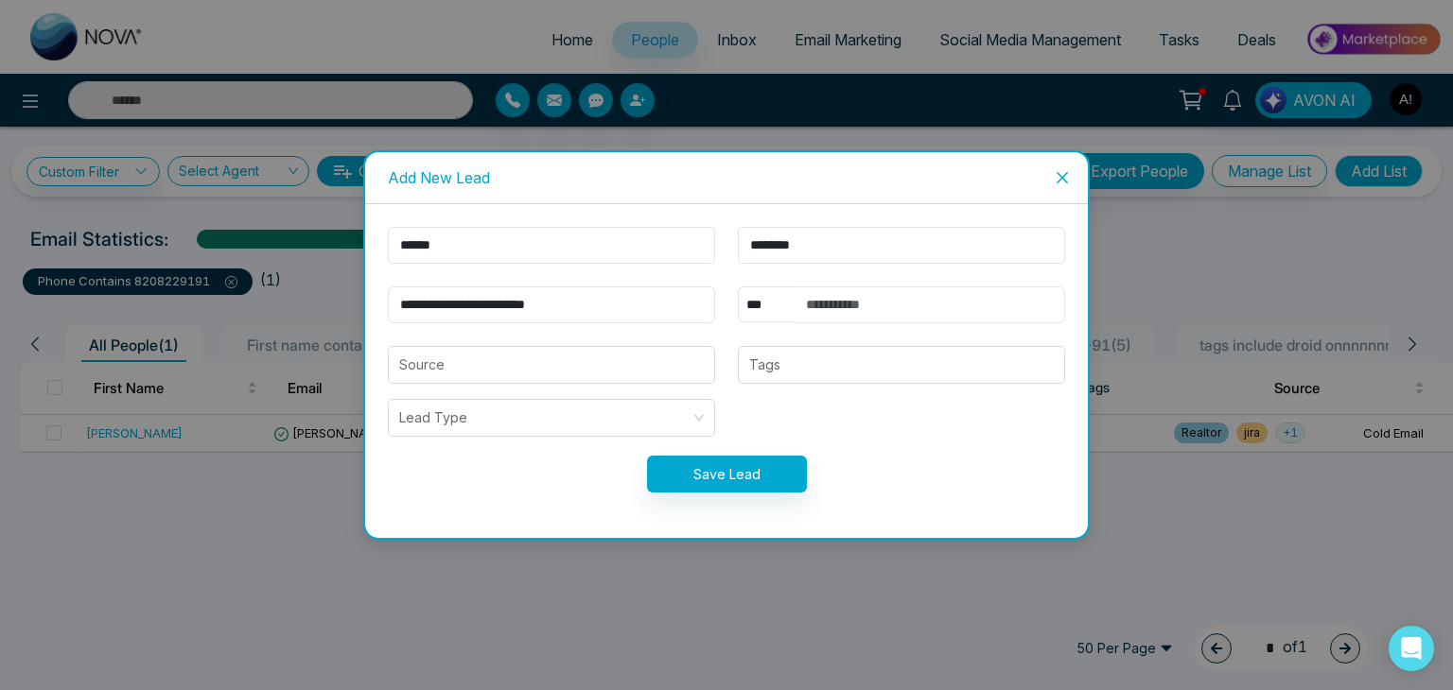
type input "**********"
type input "******"
click at [721, 470] on button "Save Lead" at bounding box center [727, 474] width 160 height 37
type input "******"
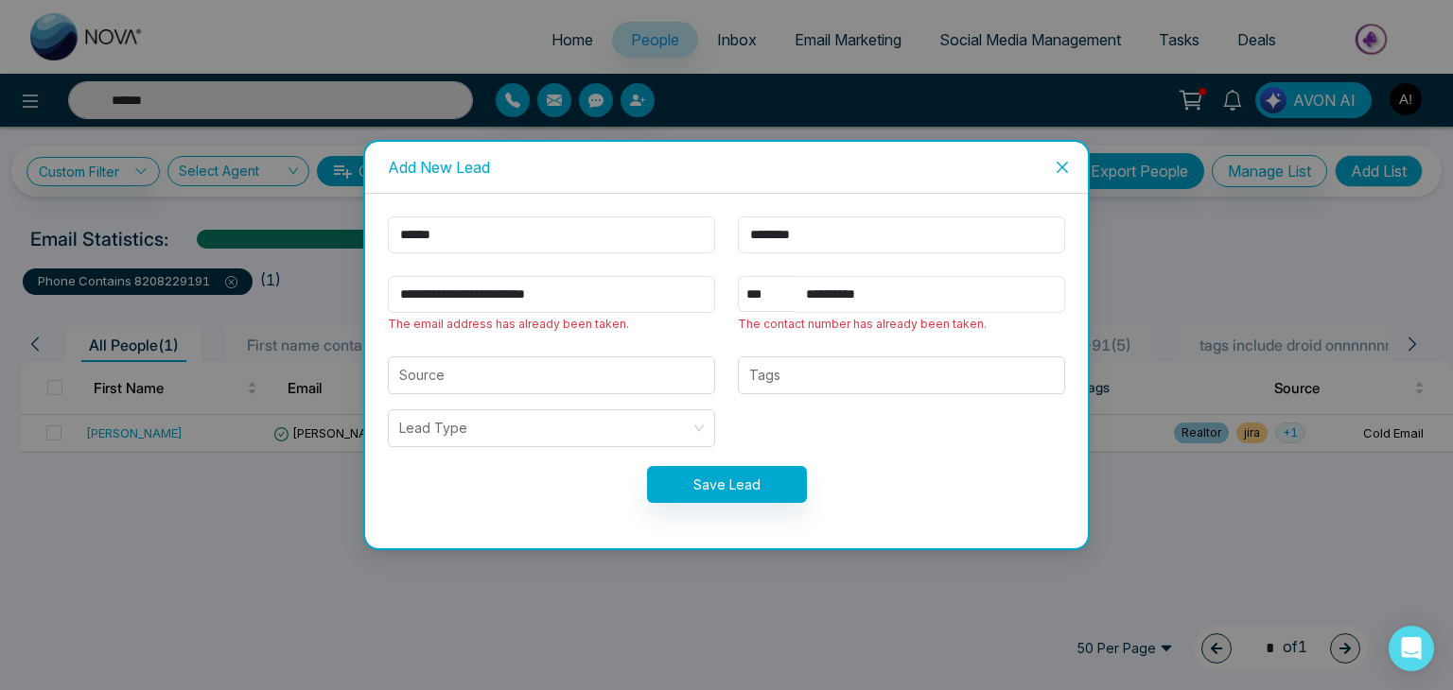
click at [896, 292] on input "**********" at bounding box center [929, 294] width 270 height 37
type input "**********"
type input "******"
type input "**********"
click at [754, 474] on button "Save Lead" at bounding box center [727, 484] width 160 height 37
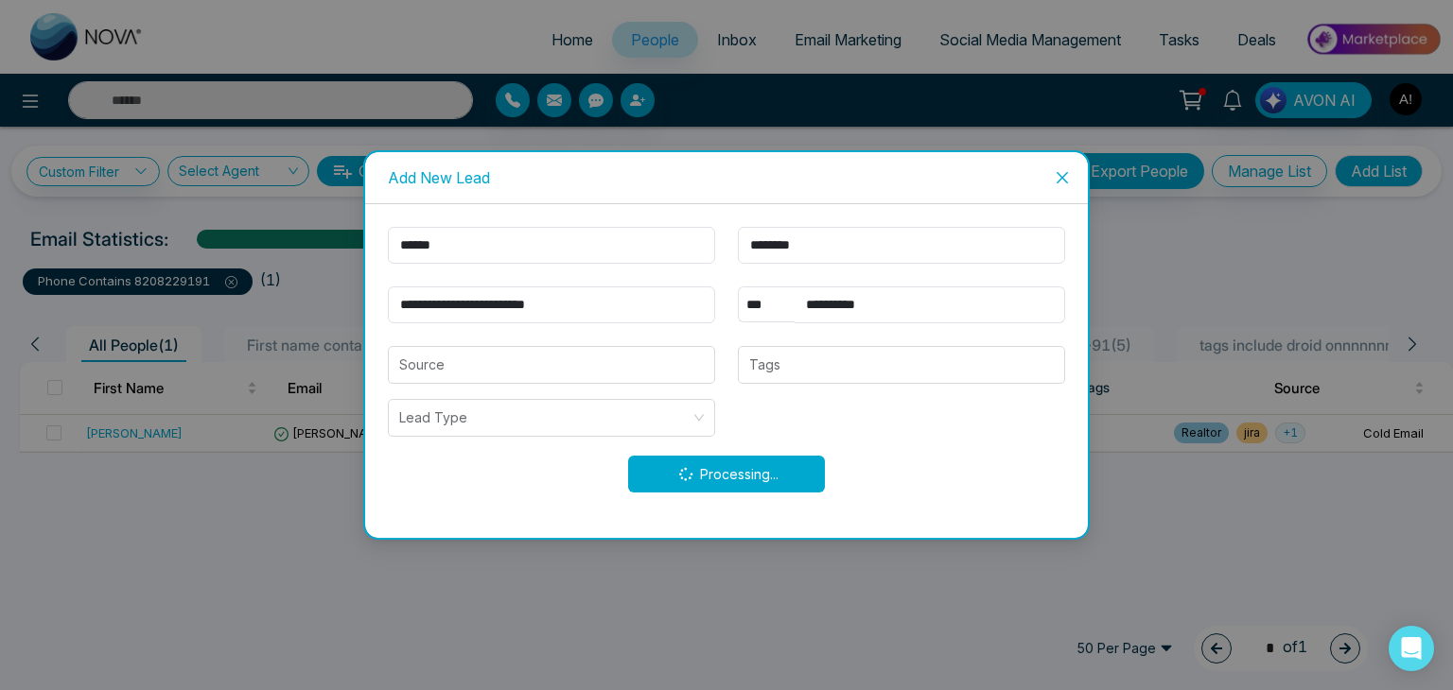
type input "******"
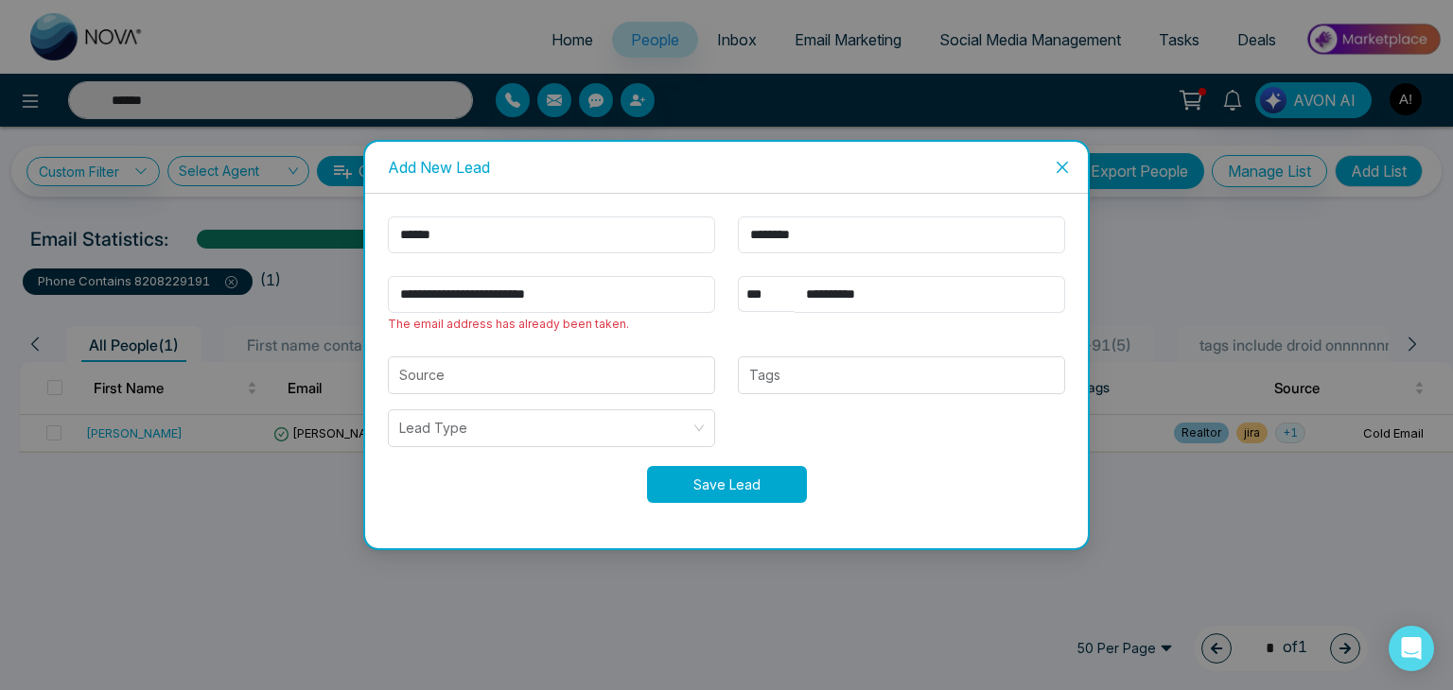
click at [732, 483] on button "Save Lead" at bounding box center [727, 484] width 160 height 37
type input "******"
click at [1067, 169] on icon "close" at bounding box center [1061, 167] width 15 height 15
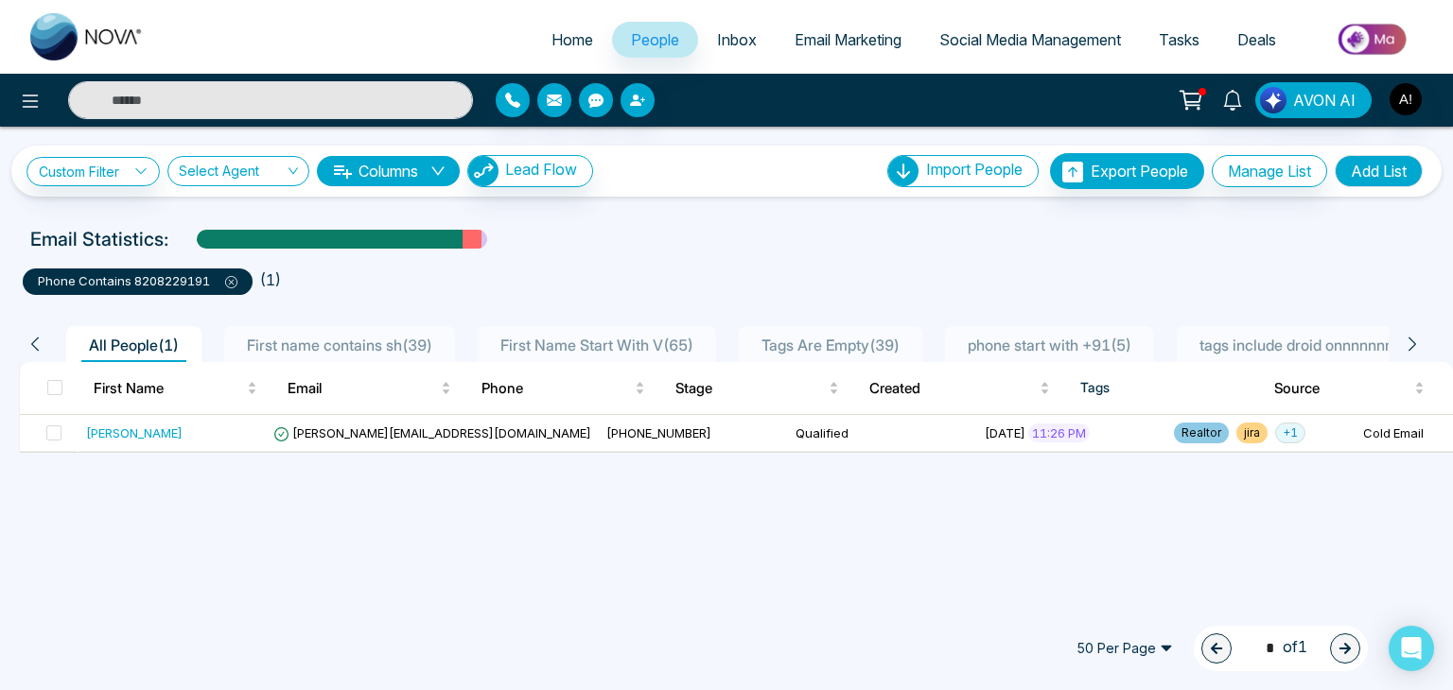
click at [171, 77] on div "AVON AI" at bounding box center [726, 100] width 1453 height 53
click at [166, 101] on input "text" at bounding box center [270, 100] width 405 height 38
type input "*"
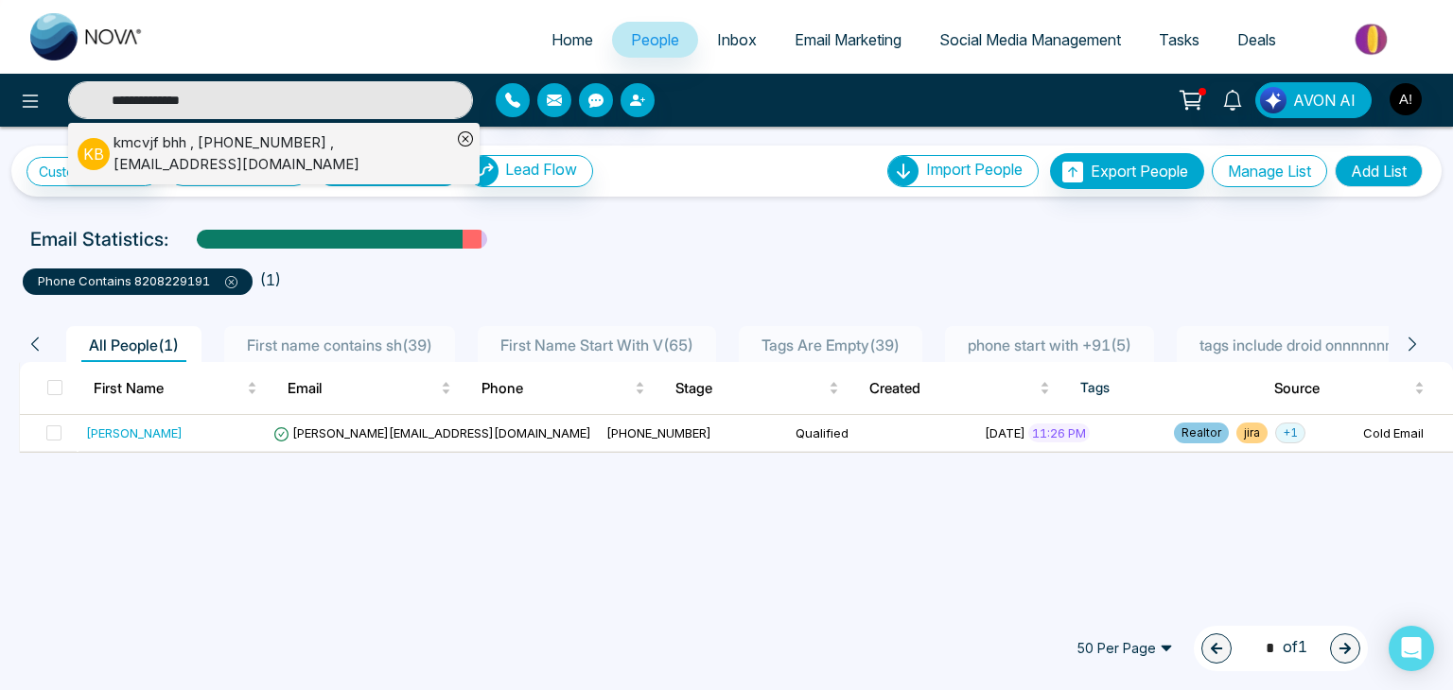
type input "**********"
click at [235, 282] on icon at bounding box center [231, 282] width 12 height 12
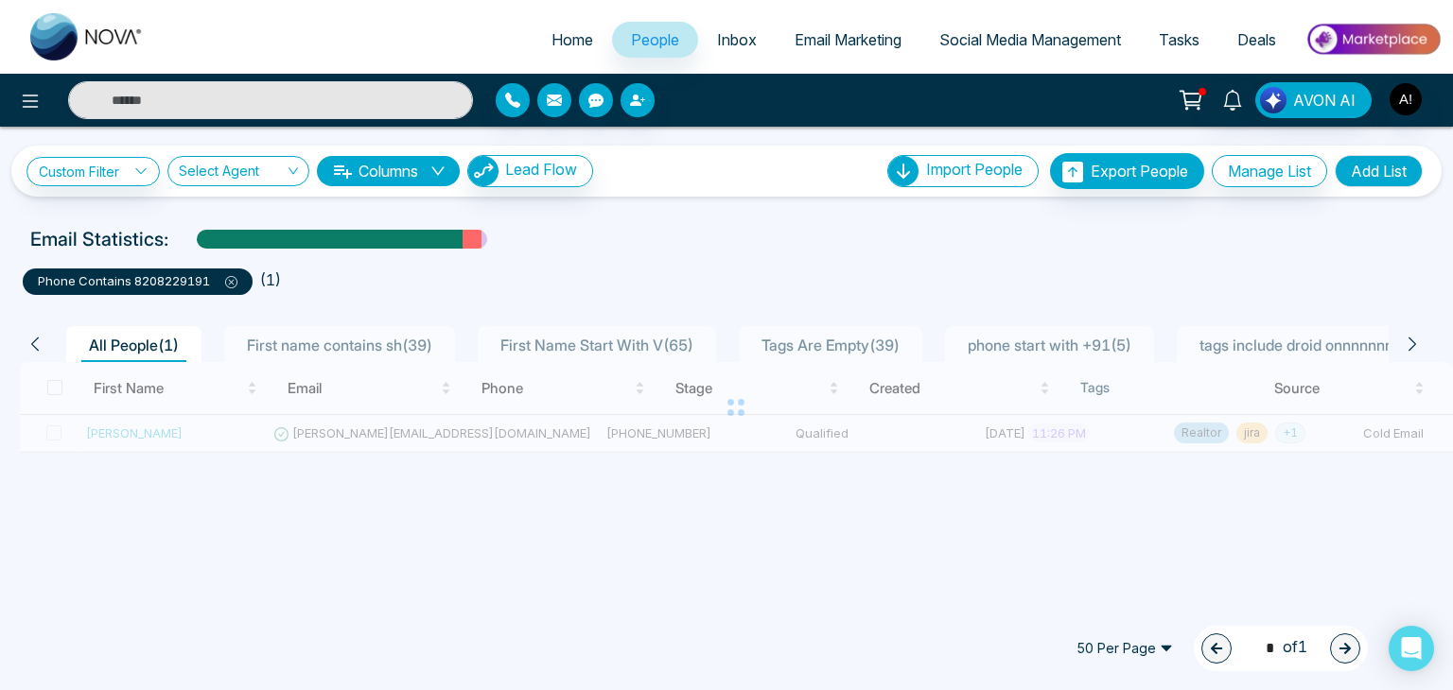
type input "**********"
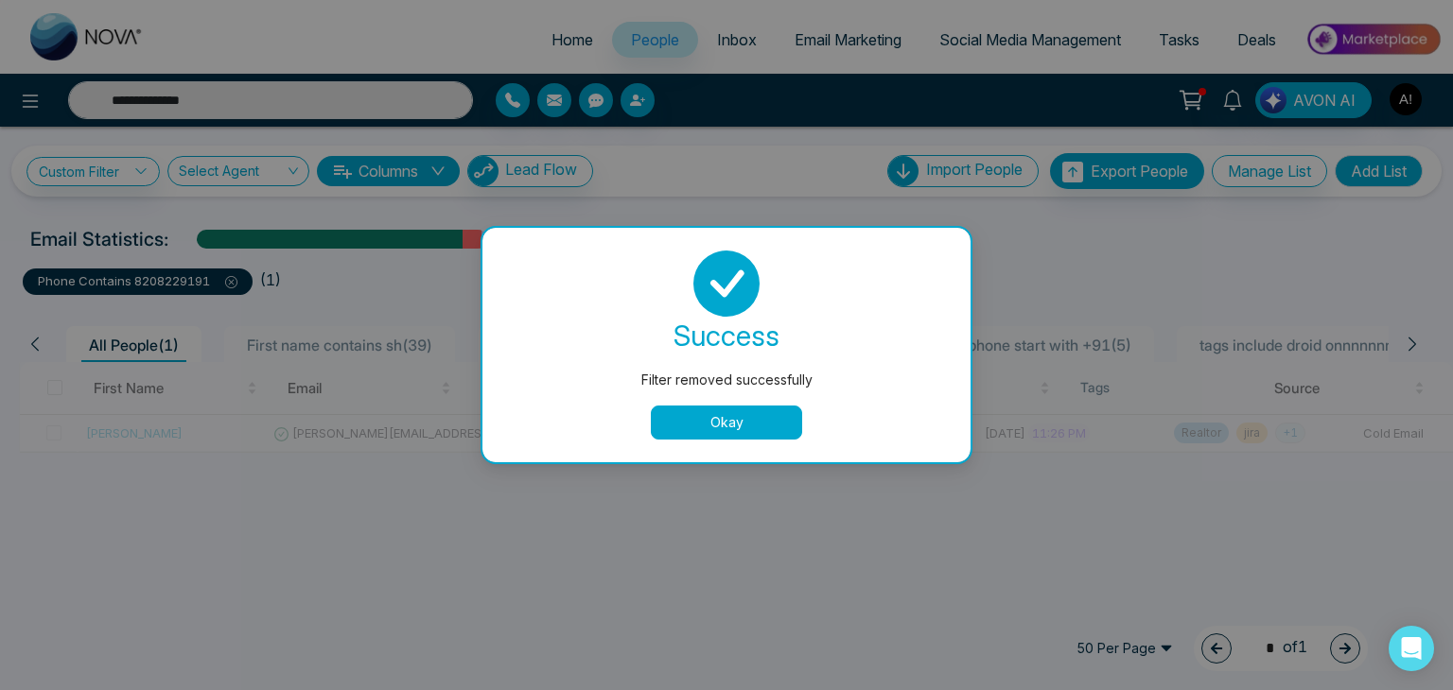
click at [666, 427] on button "Okay" at bounding box center [726, 423] width 151 height 34
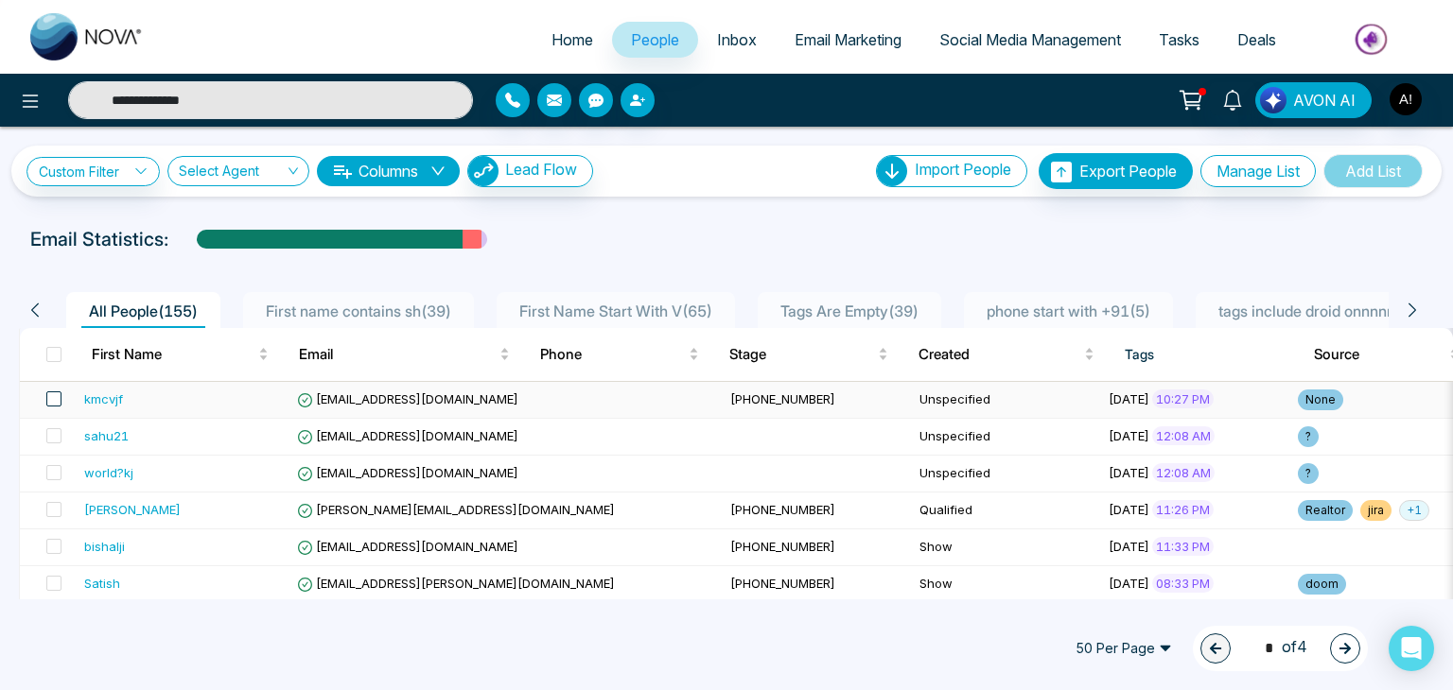
click at [50, 395] on span at bounding box center [53, 399] width 15 height 15
type input "**********"
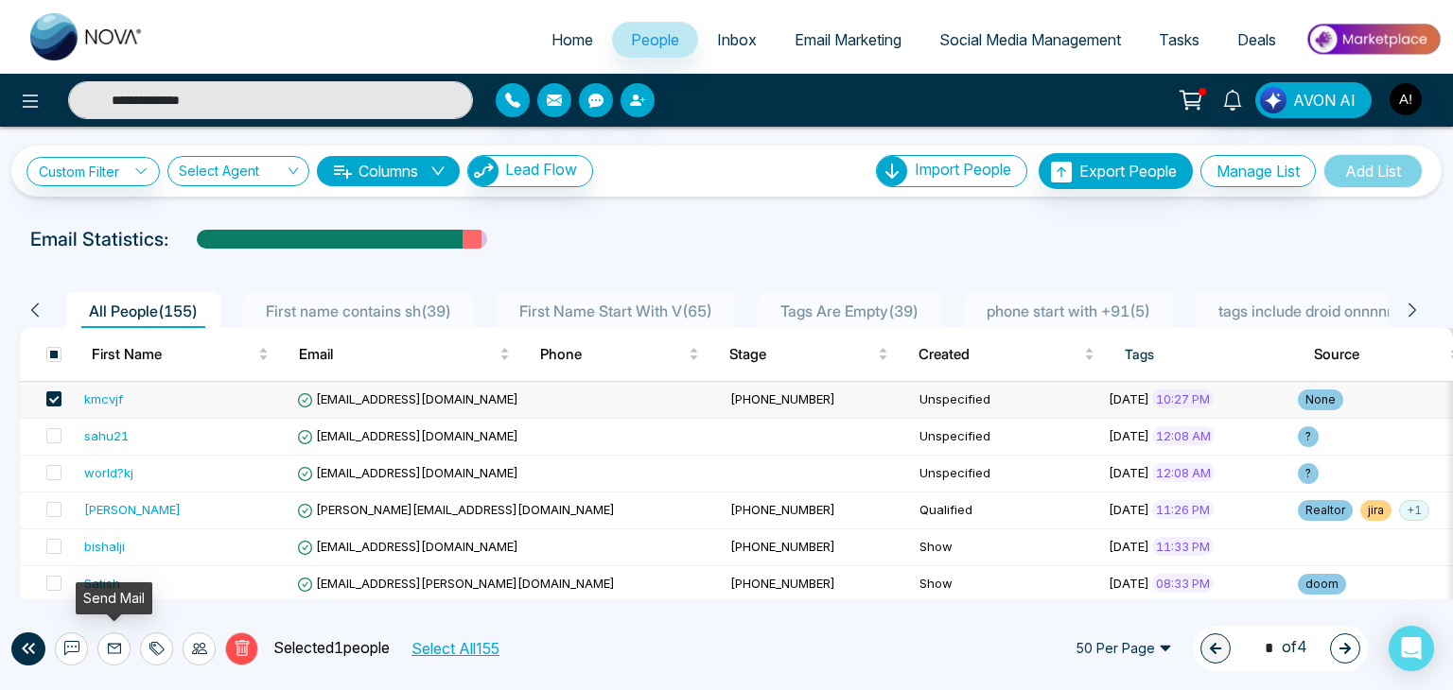
click at [119, 651] on icon at bounding box center [114, 649] width 13 height 10
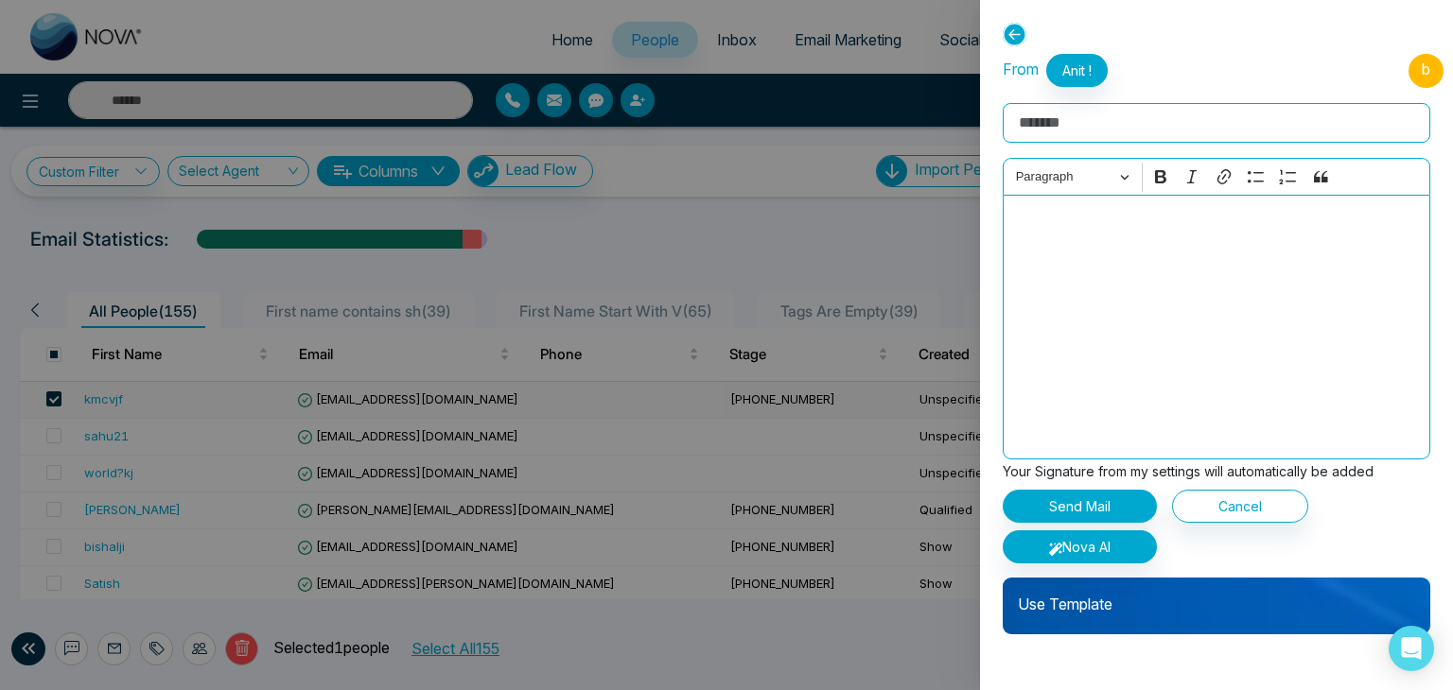
type input "**********"
click at [1128, 613] on p "Use Template" at bounding box center [1215, 597] width 427 height 38
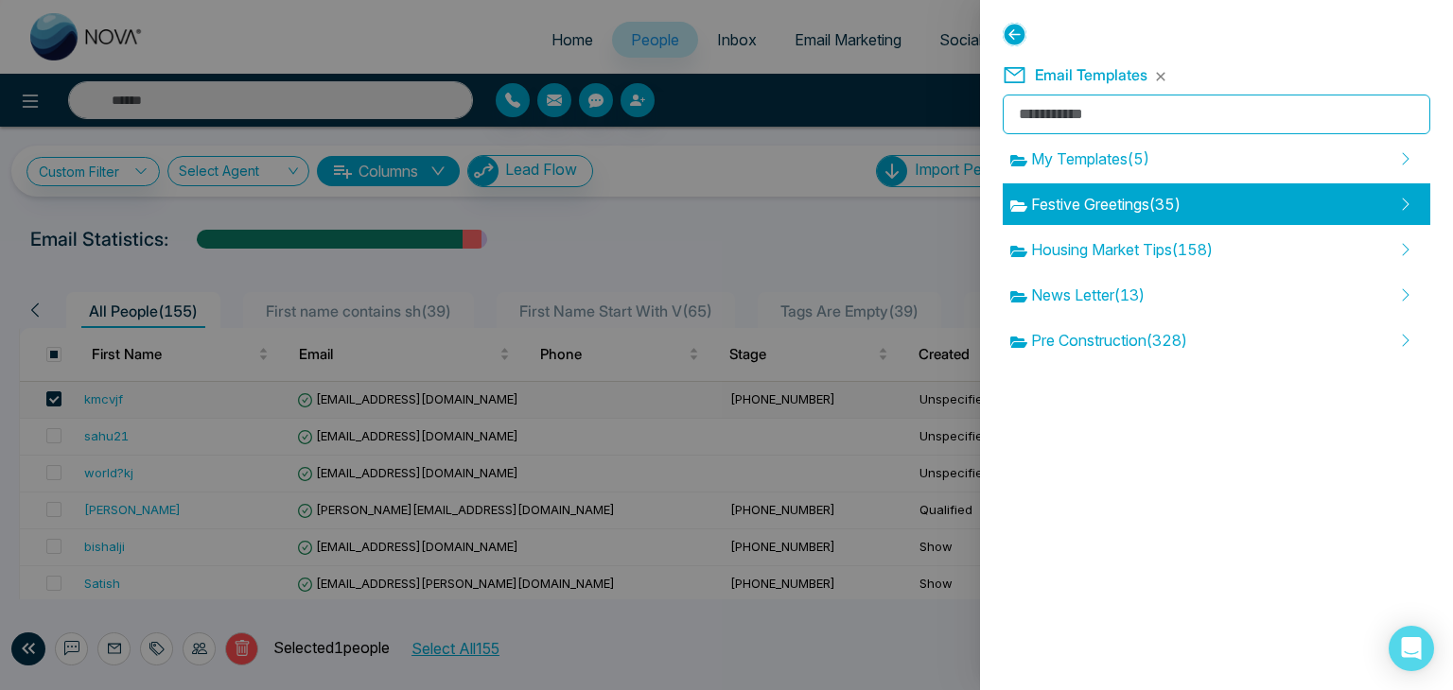
click at [1140, 202] on span "Festive Greetings ( 35 )" at bounding box center [1095, 204] width 170 height 23
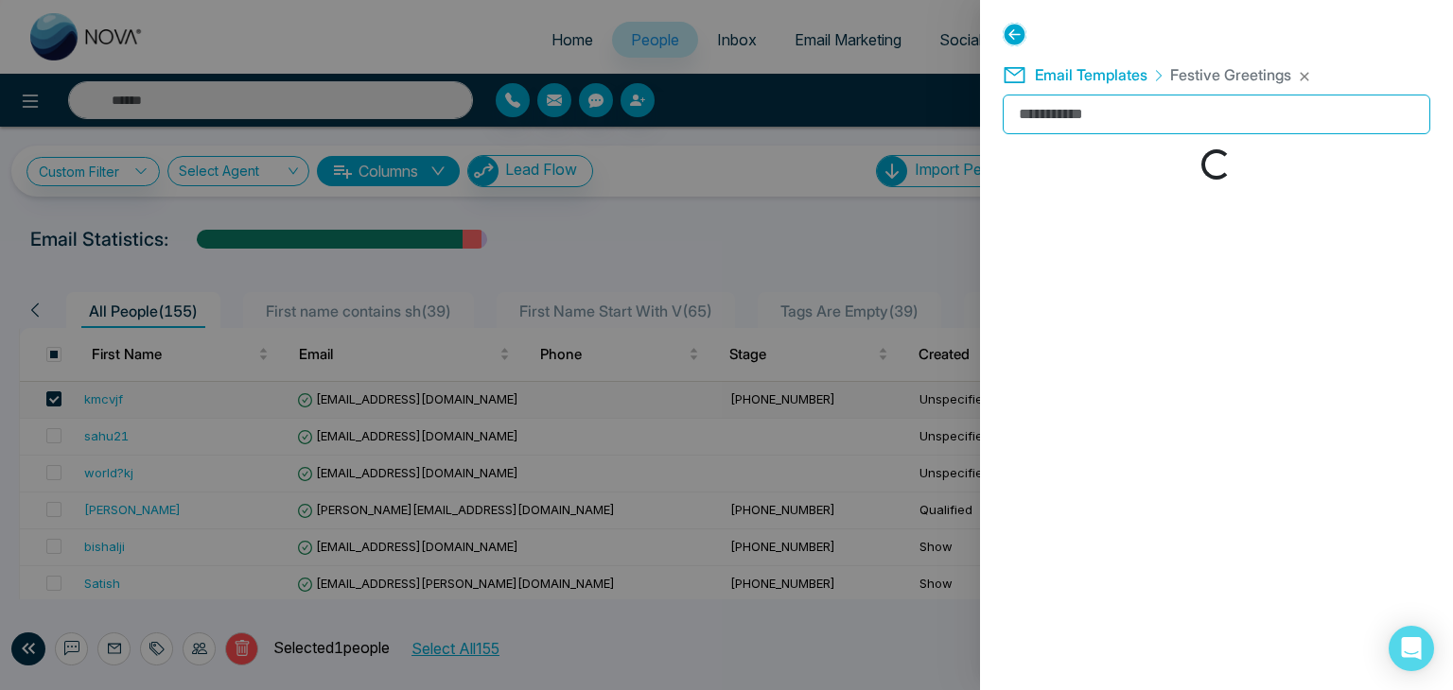
type input "**********"
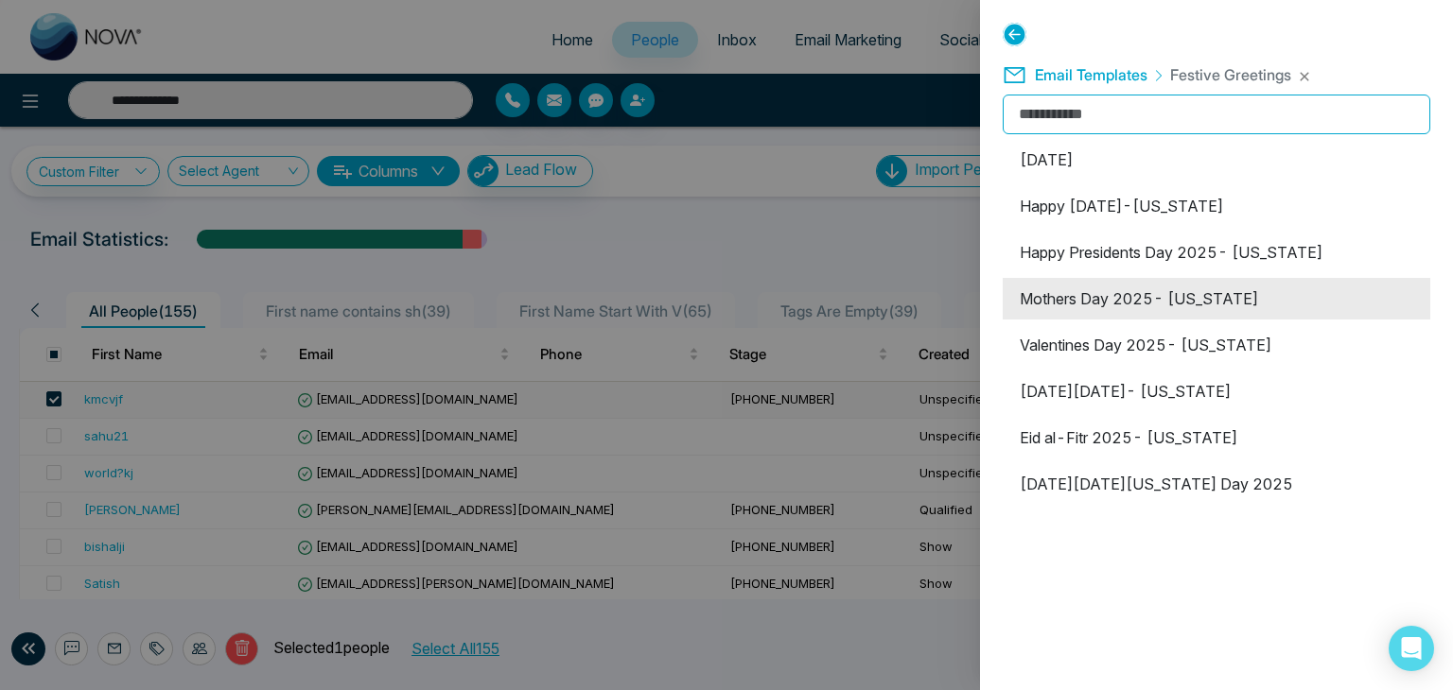
click at [1153, 287] on li "Mothers Day 2025- [US_STATE]" at bounding box center [1215, 299] width 427 height 42
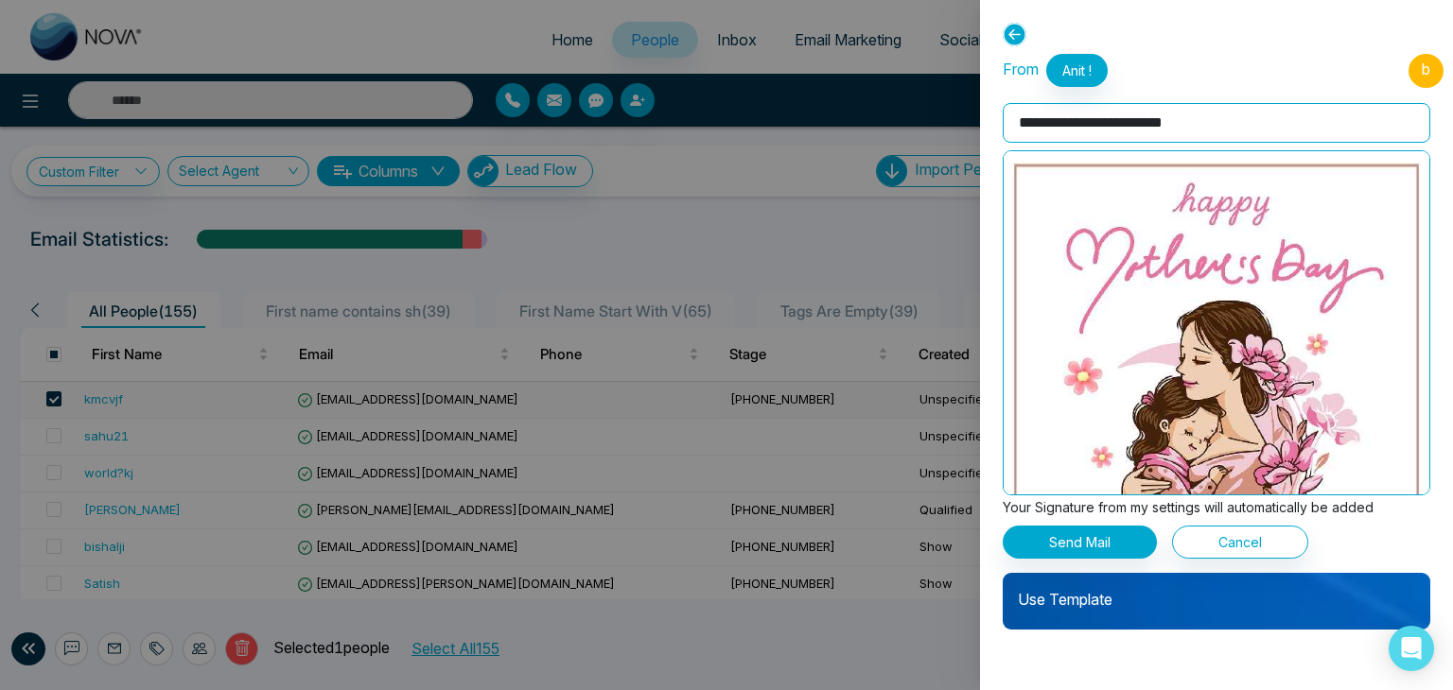
type input "**********"
click at [1056, 598] on p "Use Template" at bounding box center [1215, 592] width 427 height 38
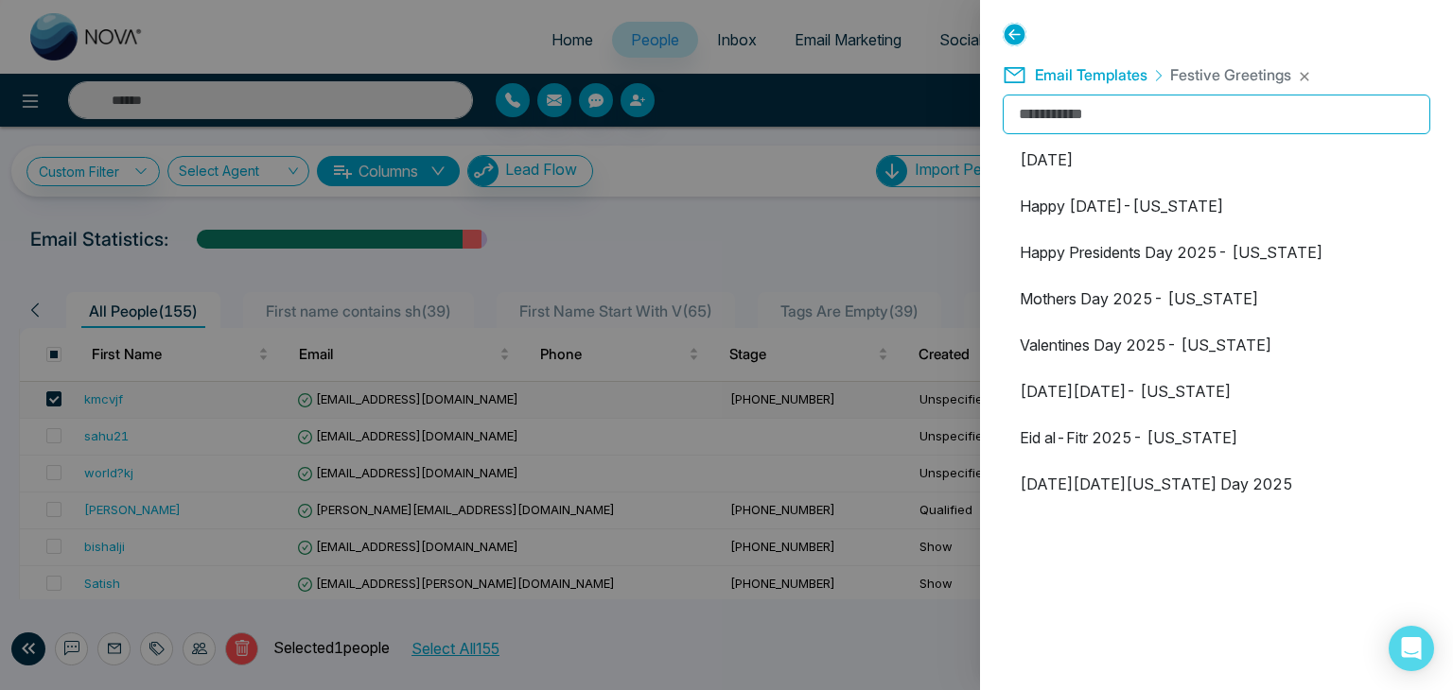
type input "**********"
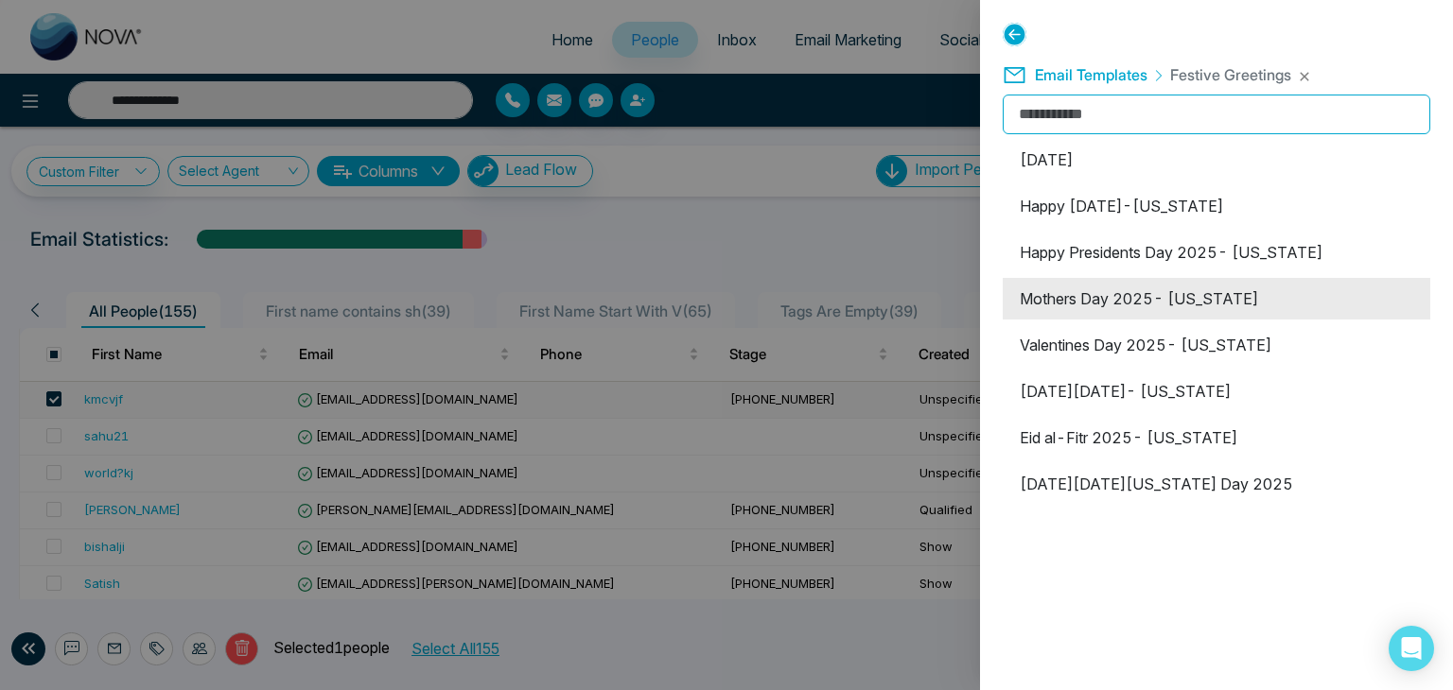
click at [1103, 305] on li "Mothers Day 2025- [US_STATE]" at bounding box center [1215, 299] width 427 height 42
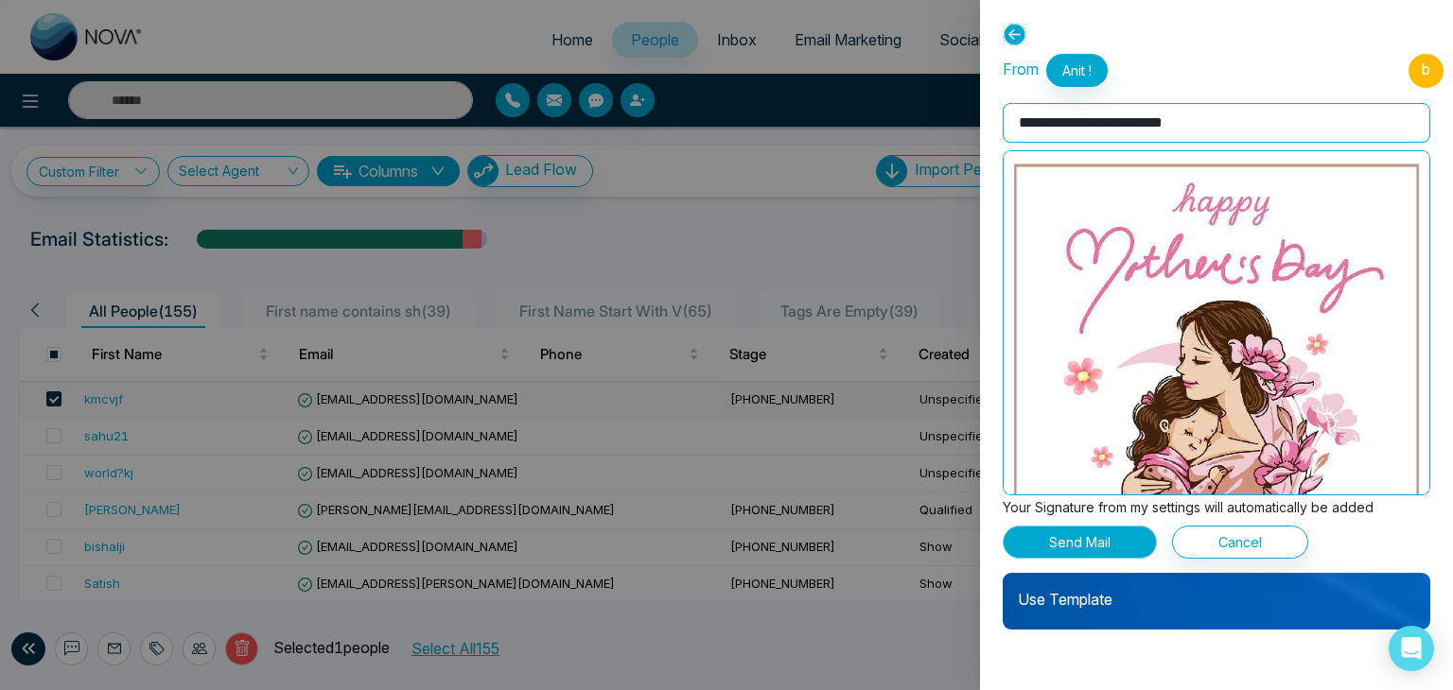
click at [1074, 540] on button "Send Mail" at bounding box center [1079, 542] width 154 height 33
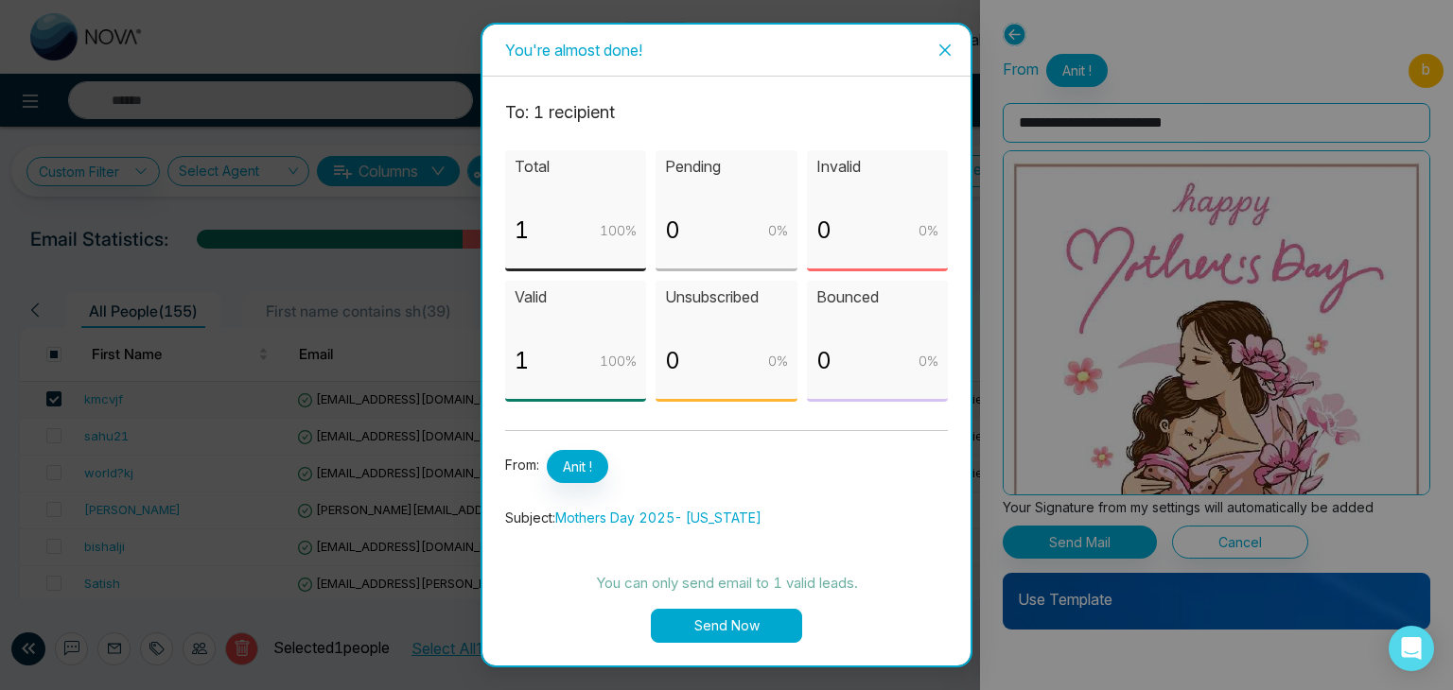
click at [726, 619] on button "Send Now" at bounding box center [726, 626] width 151 height 34
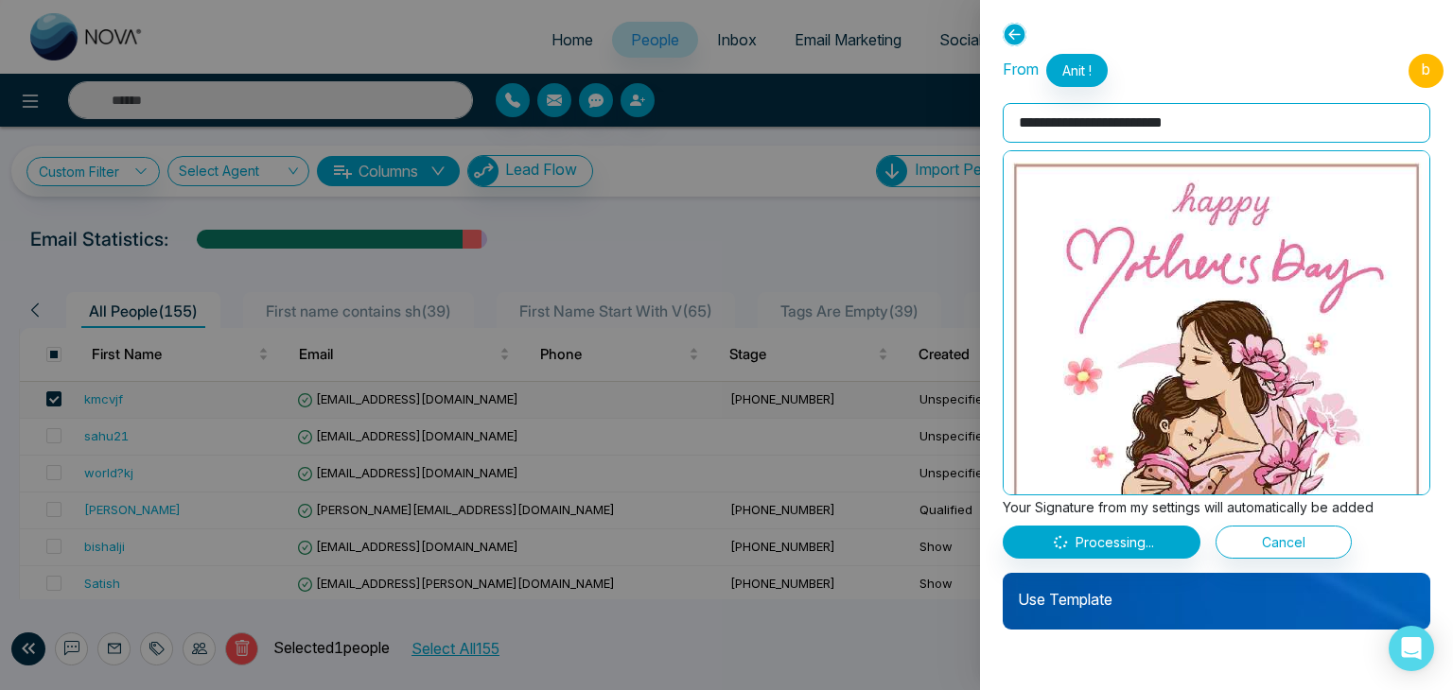
type input "**********"
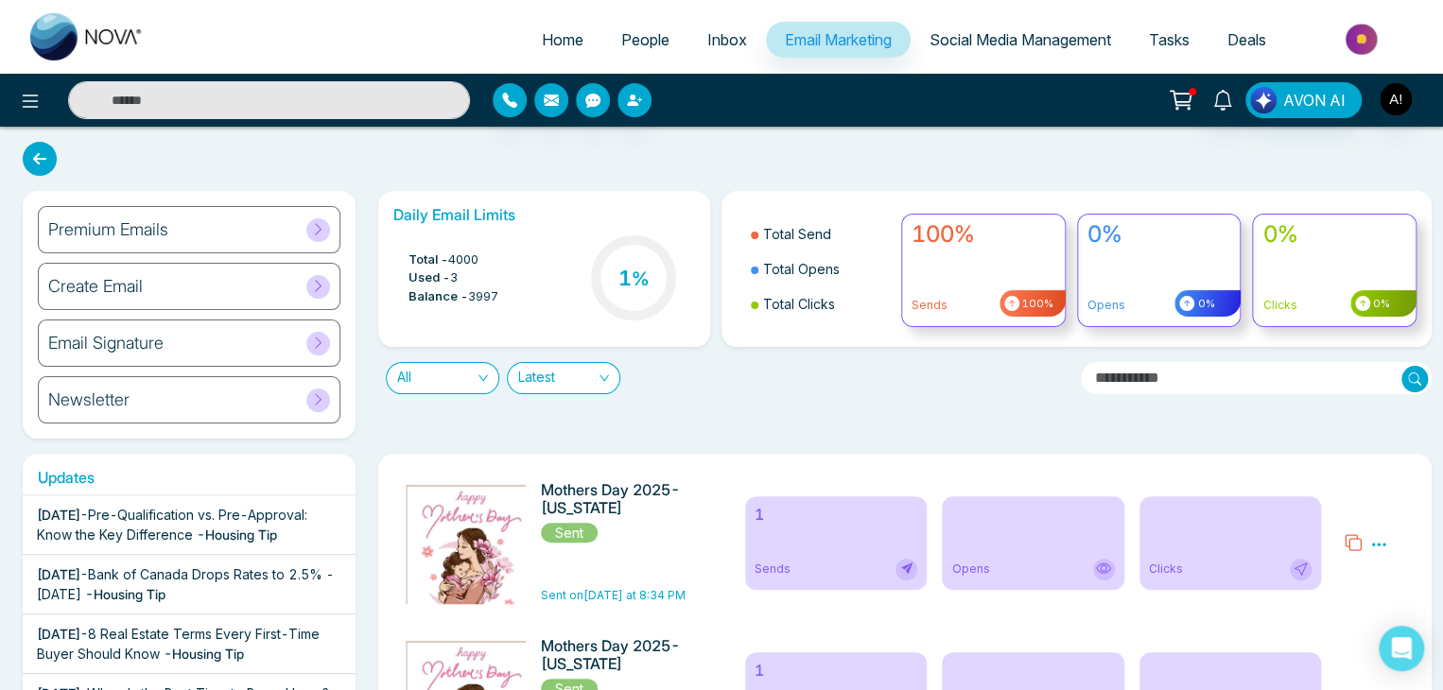
click at [626, 31] on span "People" at bounding box center [645, 39] width 48 height 19
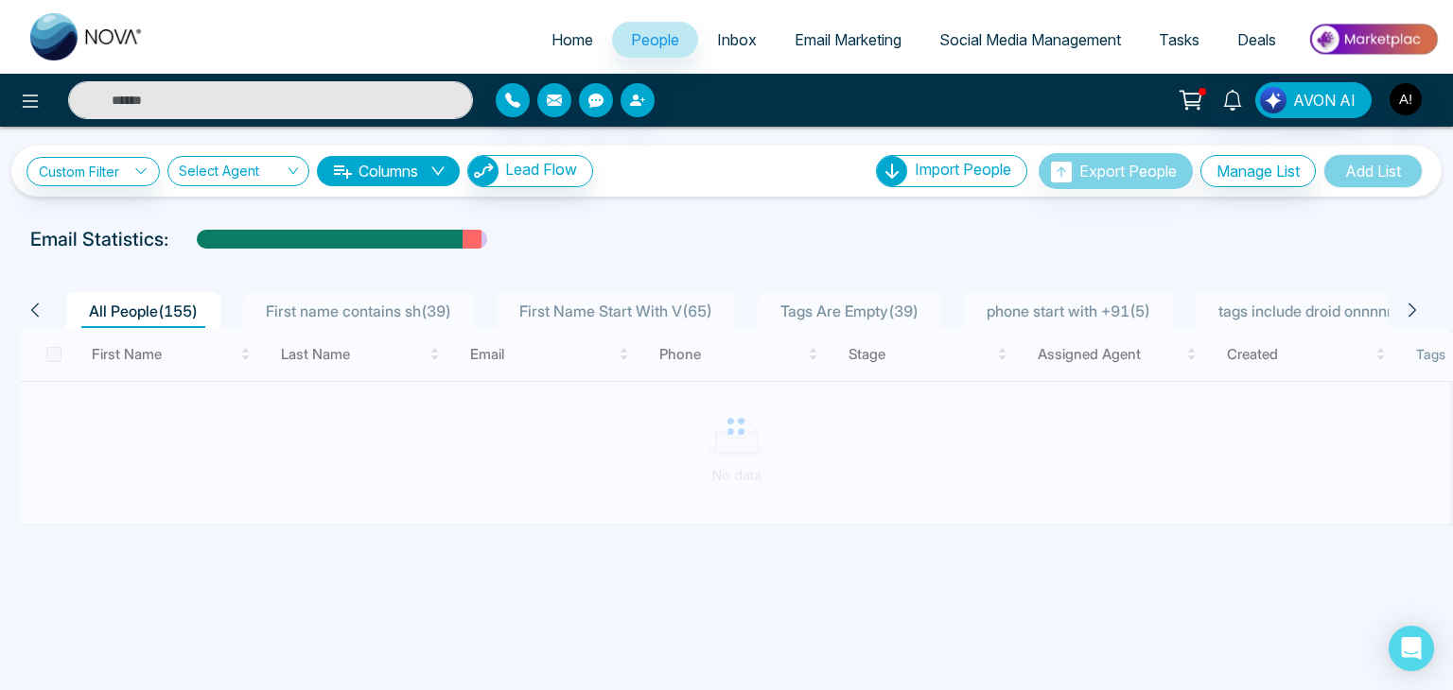
click at [213, 108] on input "text" at bounding box center [270, 100] width 405 height 38
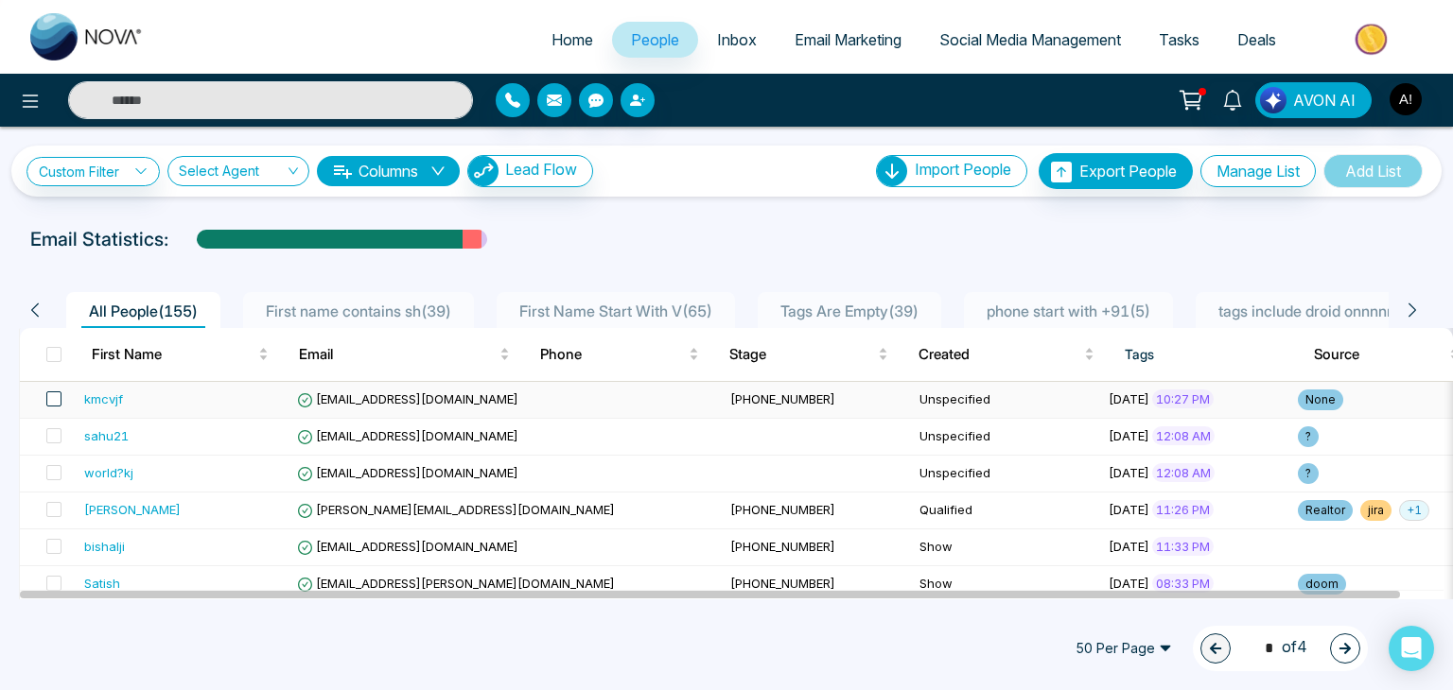
click at [51, 398] on span at bounding box center [53, 399] width 15 height 15
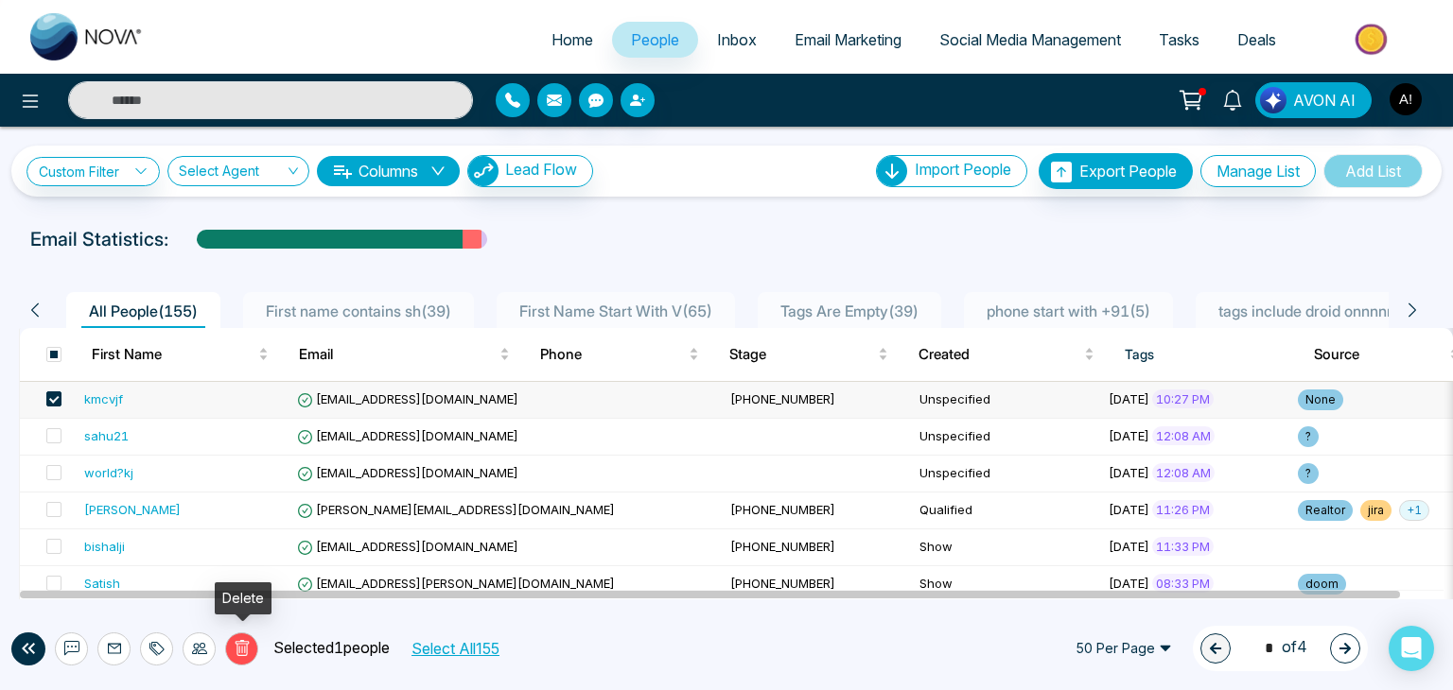
click at [245, 653] on icon at bounding box center [242, 648] width 17 height 17
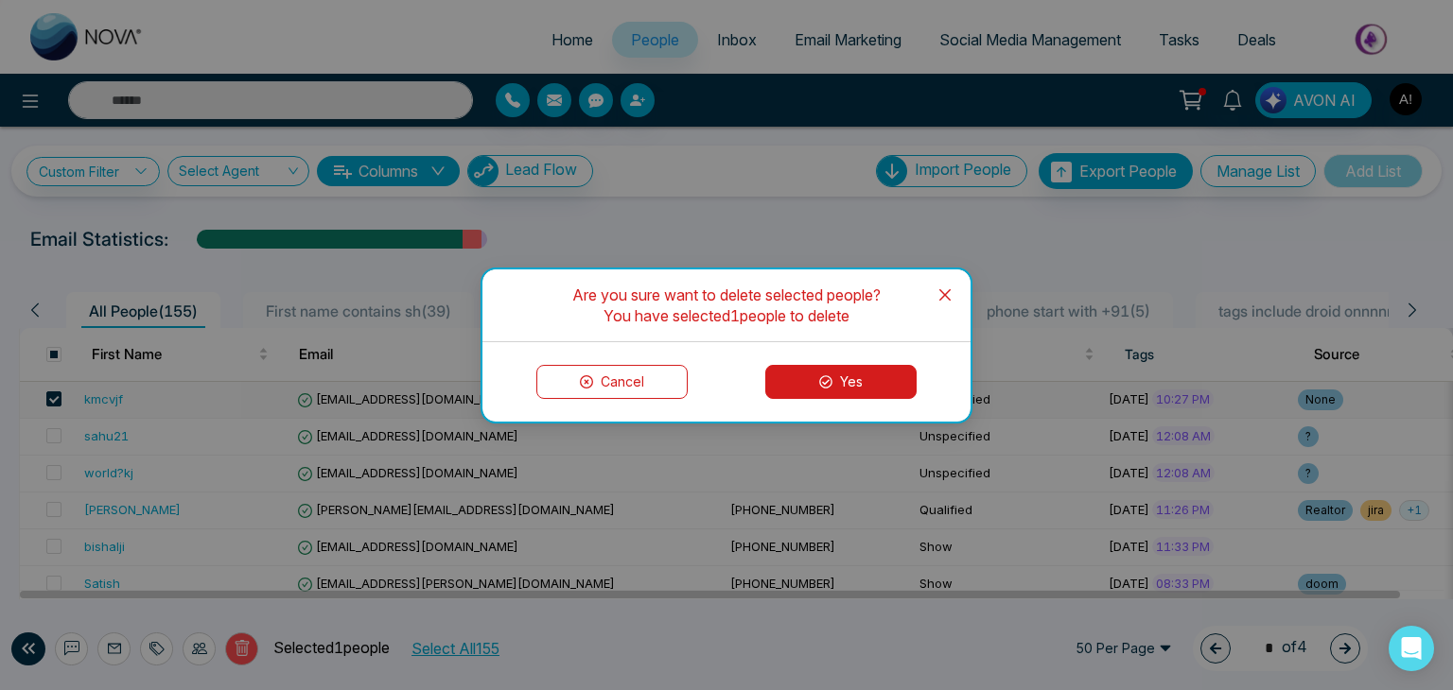
click at [829, 381] on icon at bounding box center [825, 381] width 13 height 13
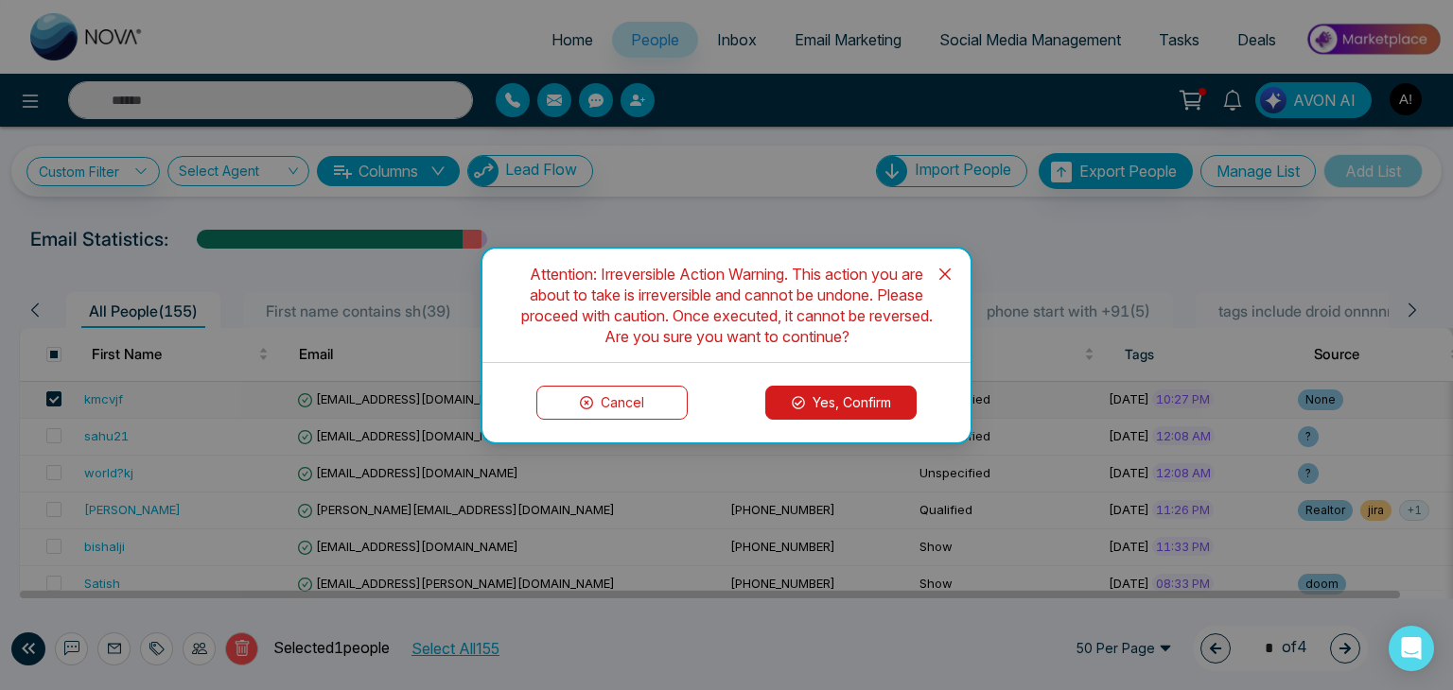
click at [817, 409] on button "Yes, Confirm" at bounding box center [840, 403] width 151 height 34
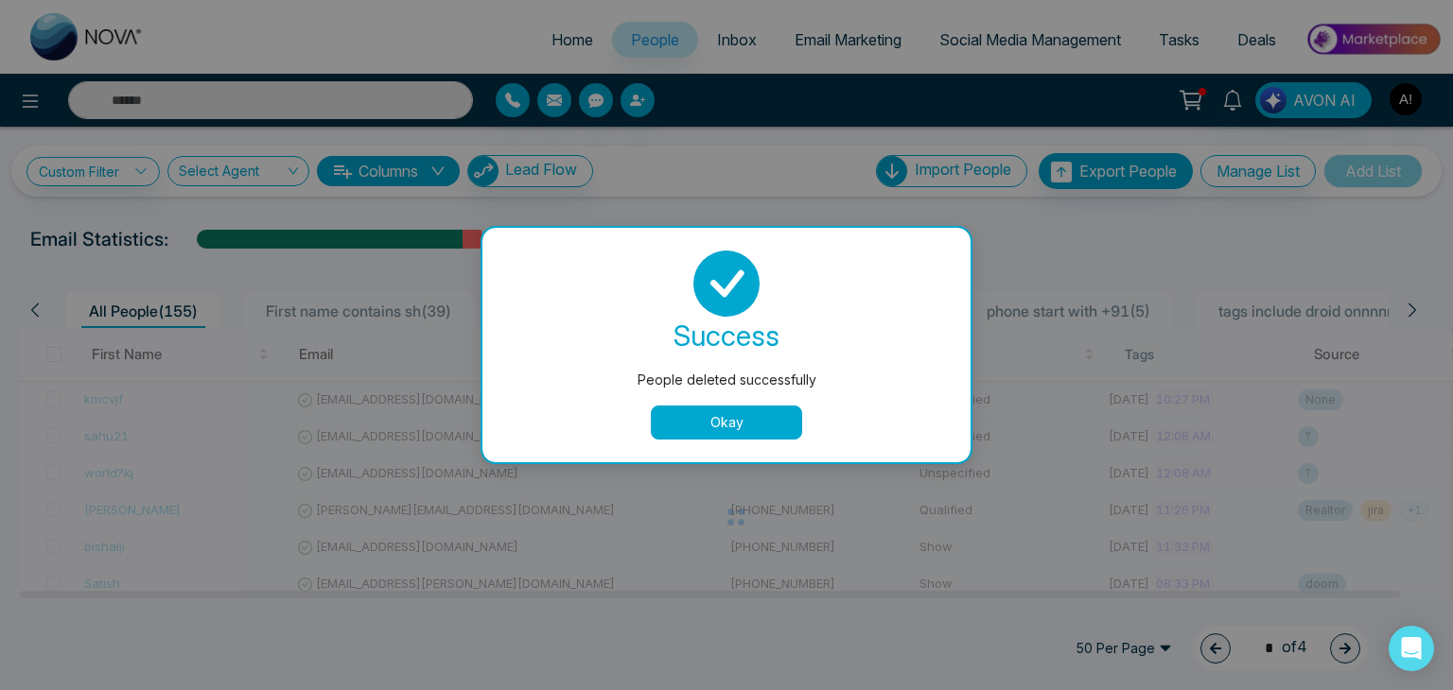
click at [719, 428] on button "Okay" at bounding box center [726, 423] width 151 height 34
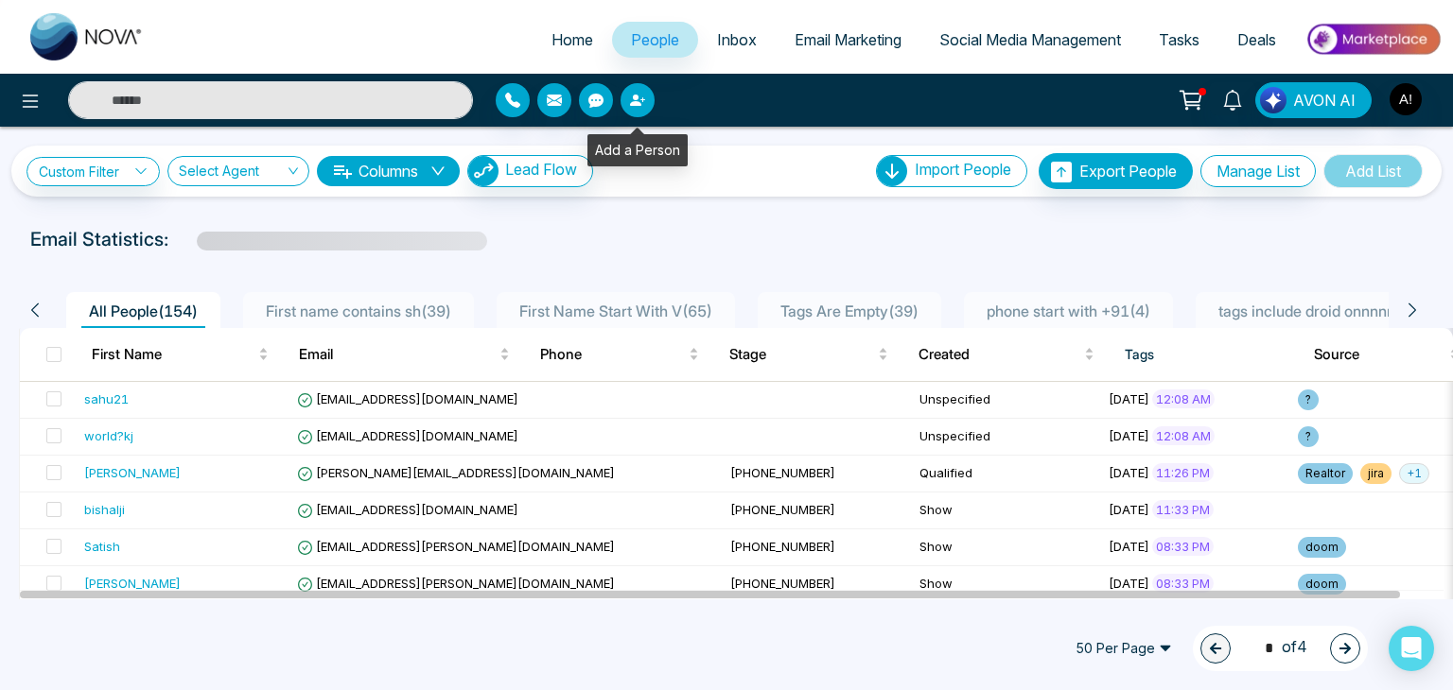
click at [638, 93] on icon "button" at bounding box center [637, 100] width 15 height 15
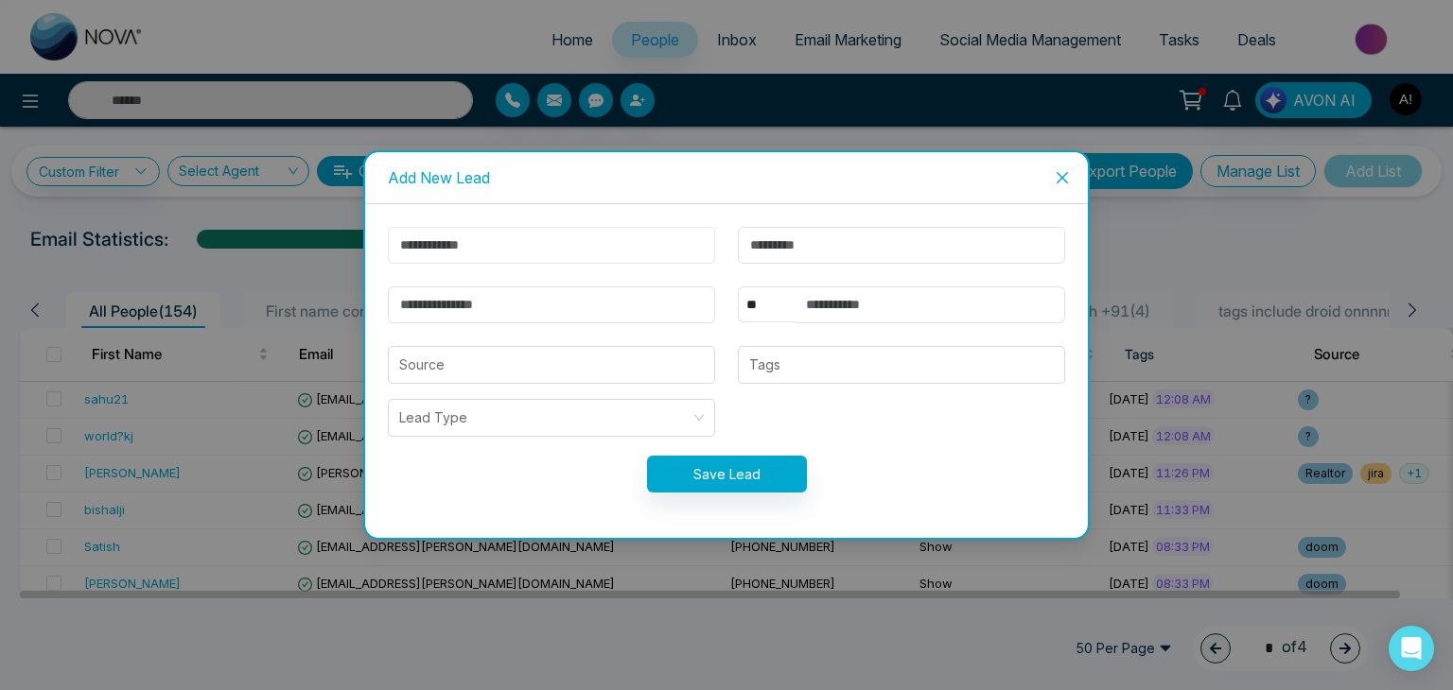
click at [549, 239] on input "text" at bounding box center [551, 245] width 327 height 37
type input "******"
type input "********"
type input "**********"
select select "***"
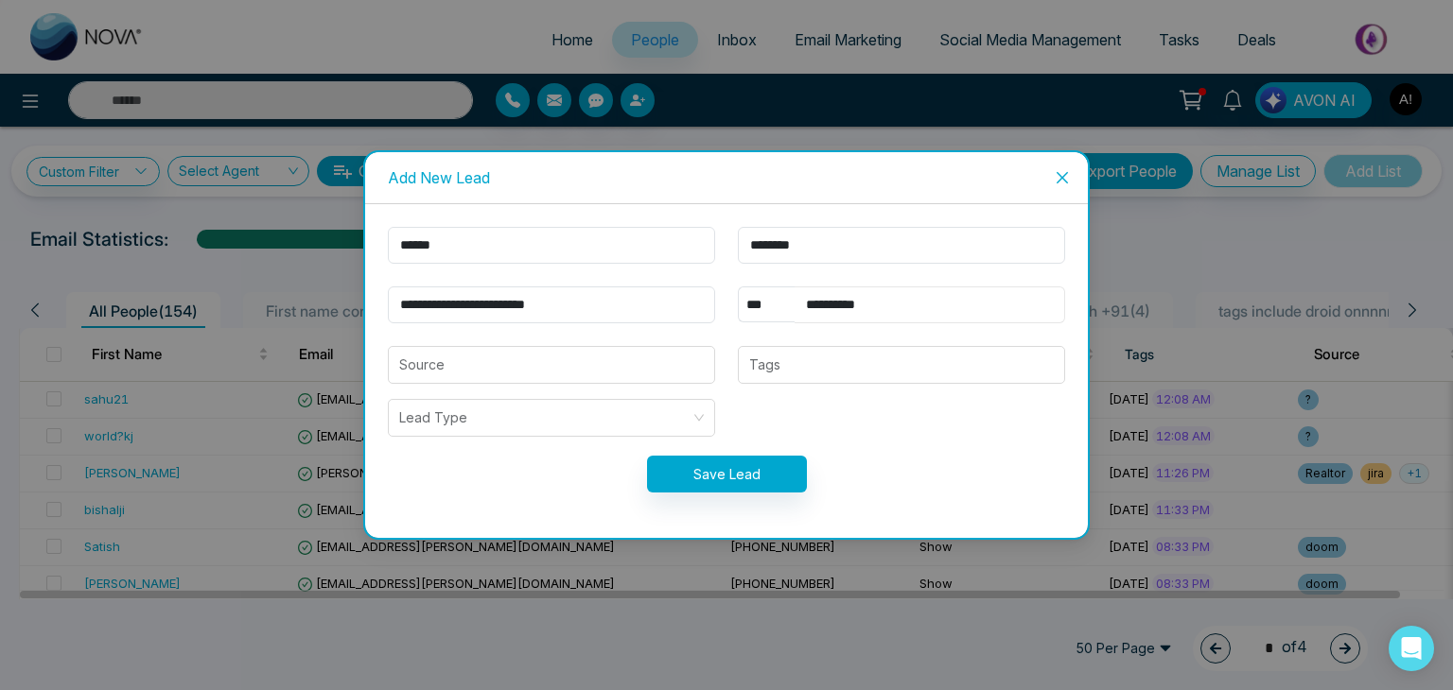
click at [904, 304] on input "**********" at bounding box center [929, 305] width 270 height 37
type input "**********"
click at [760, 474] on button "Save Lead" at bounding box center [727, 474] width 160 height 37
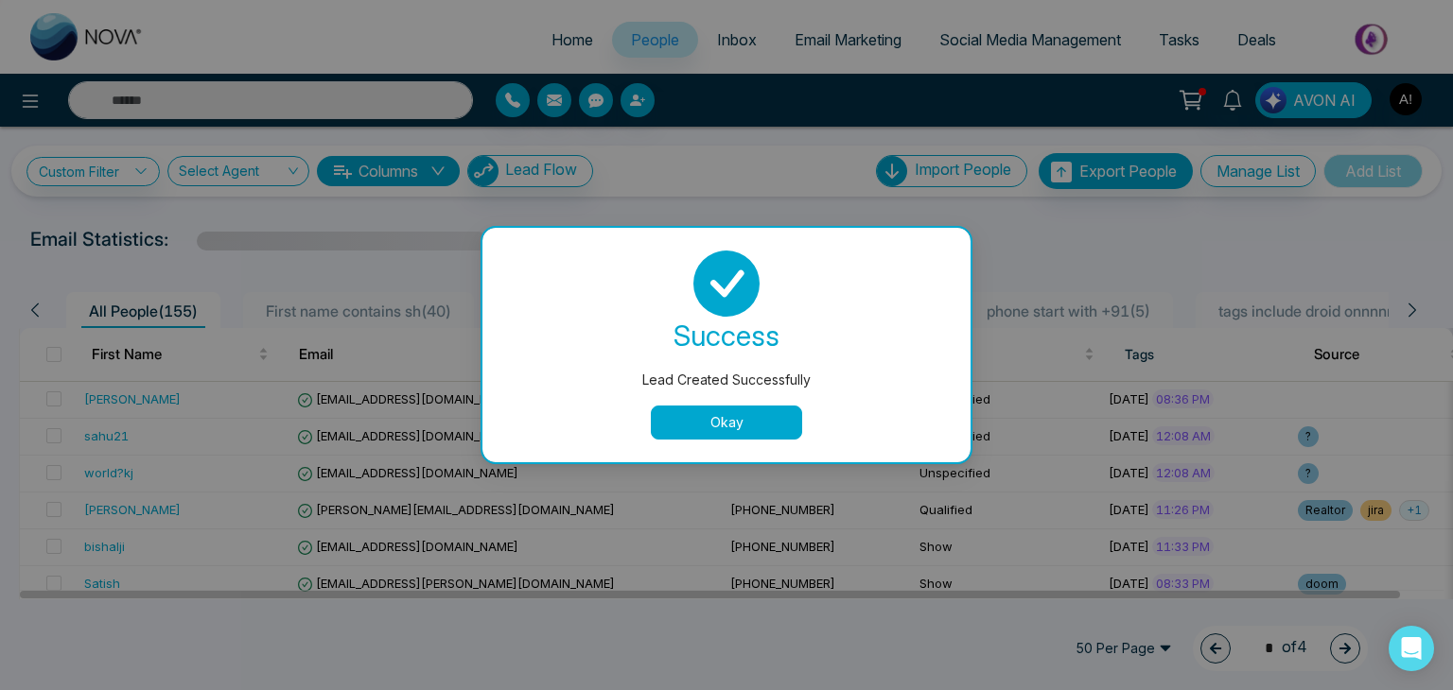
click at [711, 426] on button "Okay" at bounding box center [726, 423] width 151 height 34
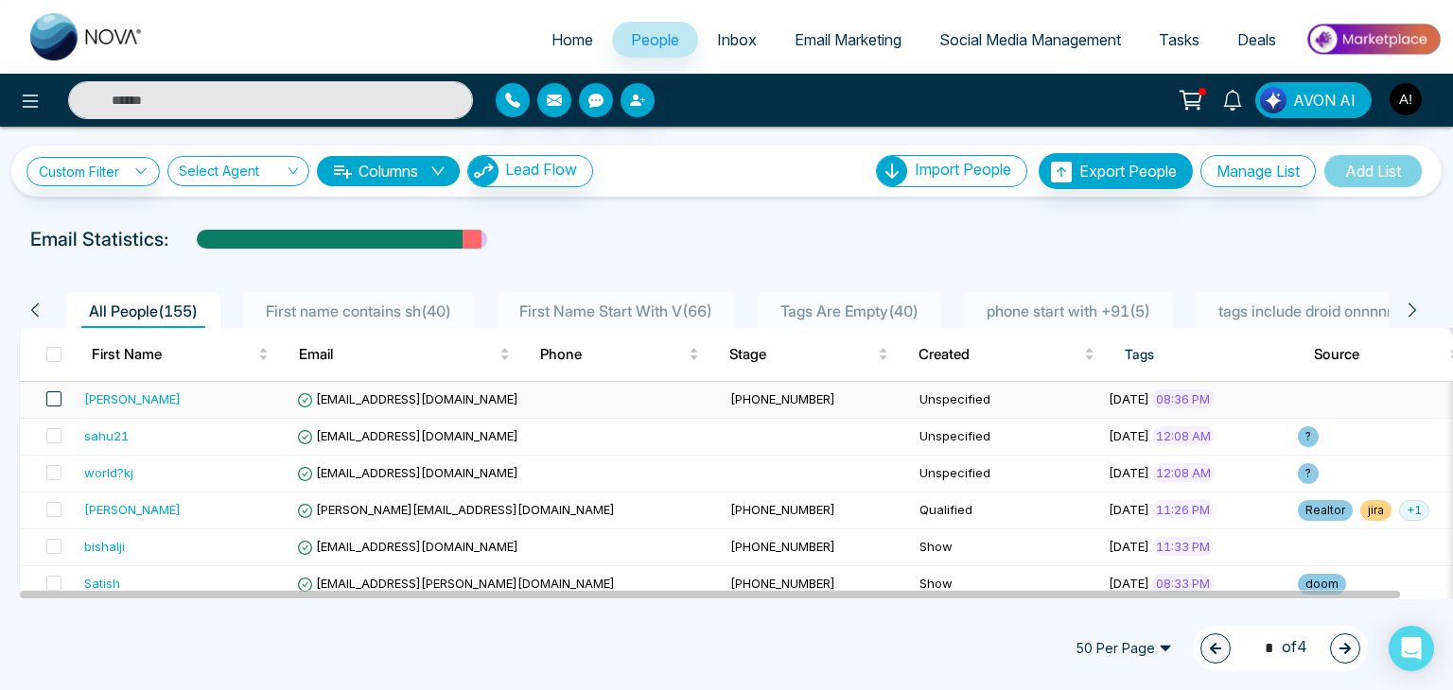
click at [59, 399] on span at bounding box center [53, 399] width 15 height 15
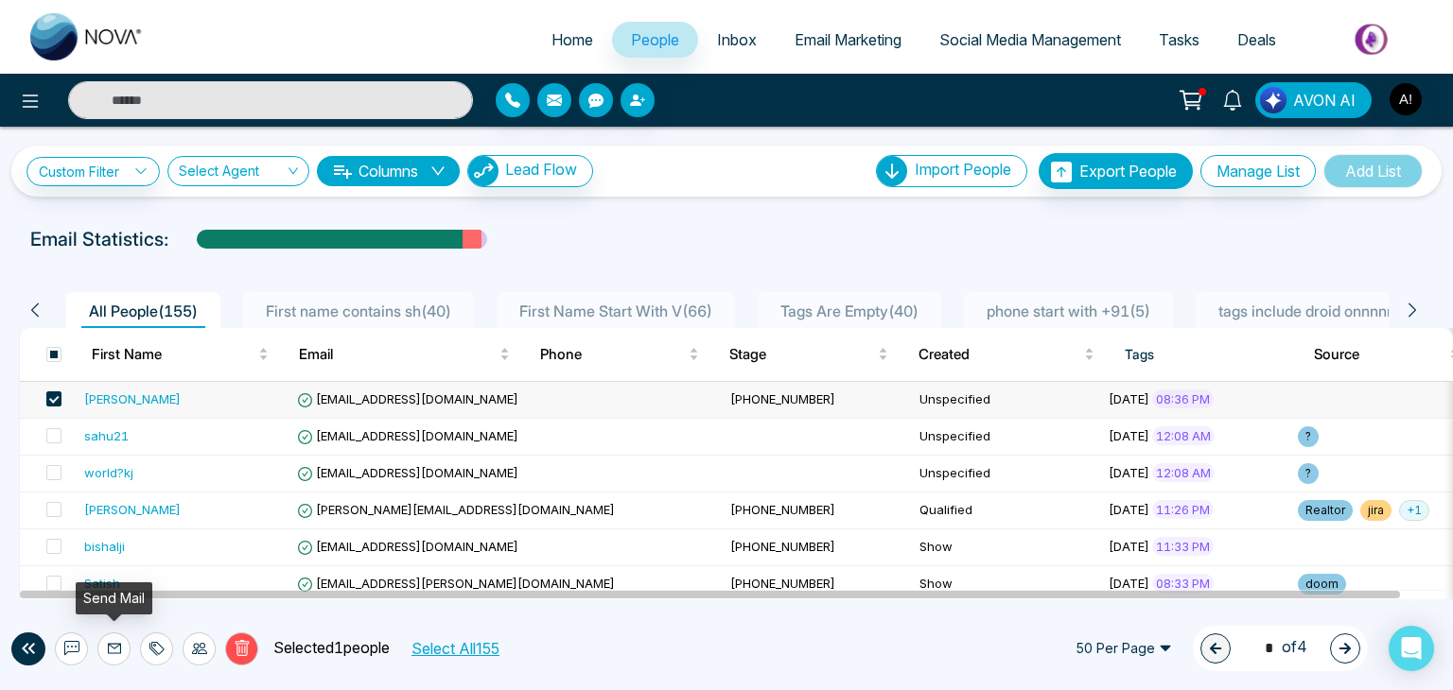
click at [110, 649] on icon at bounding box center [114, 648] width 15 height 15
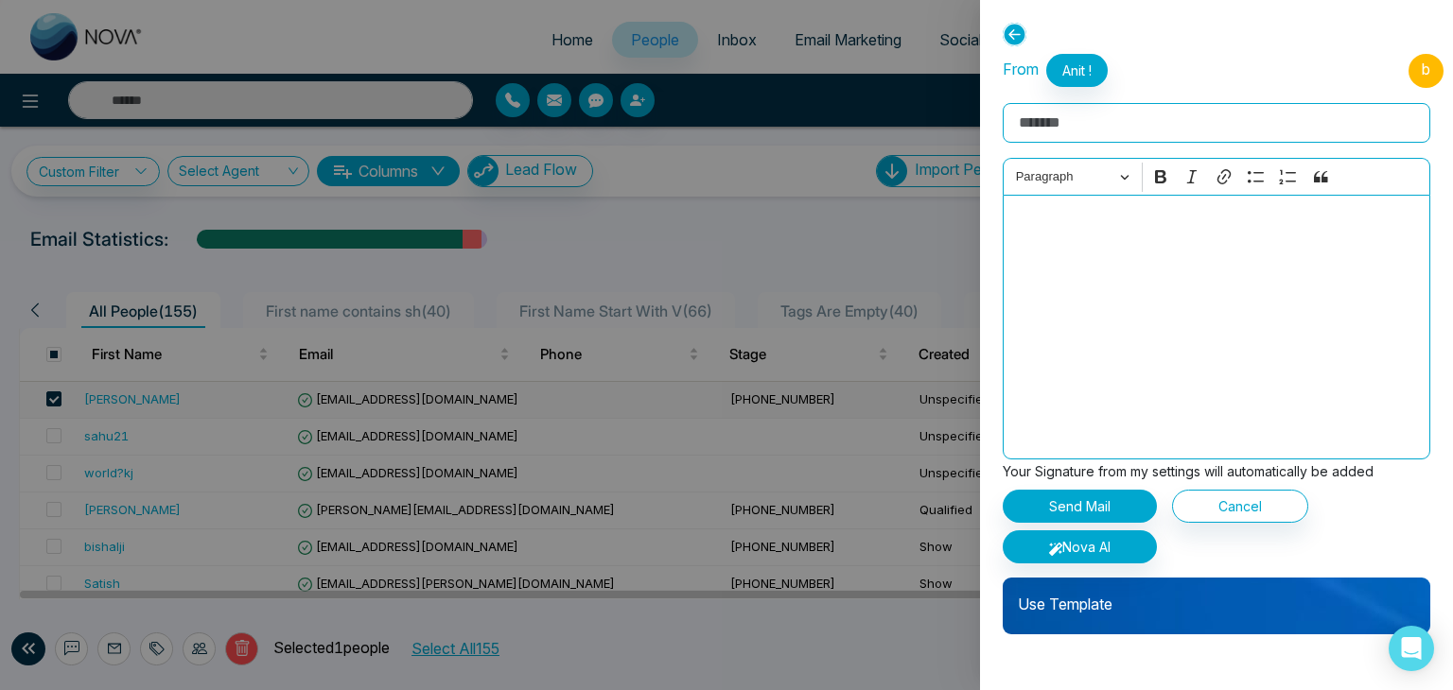
click at [1116, 126] on input "Rich Text Editor" at bounding box center [1215, 123] width 427 height 40
type input "**********"
click at [1100, 595] on p "Use Template" at bounding box center [1215, 597] width 427 height 38
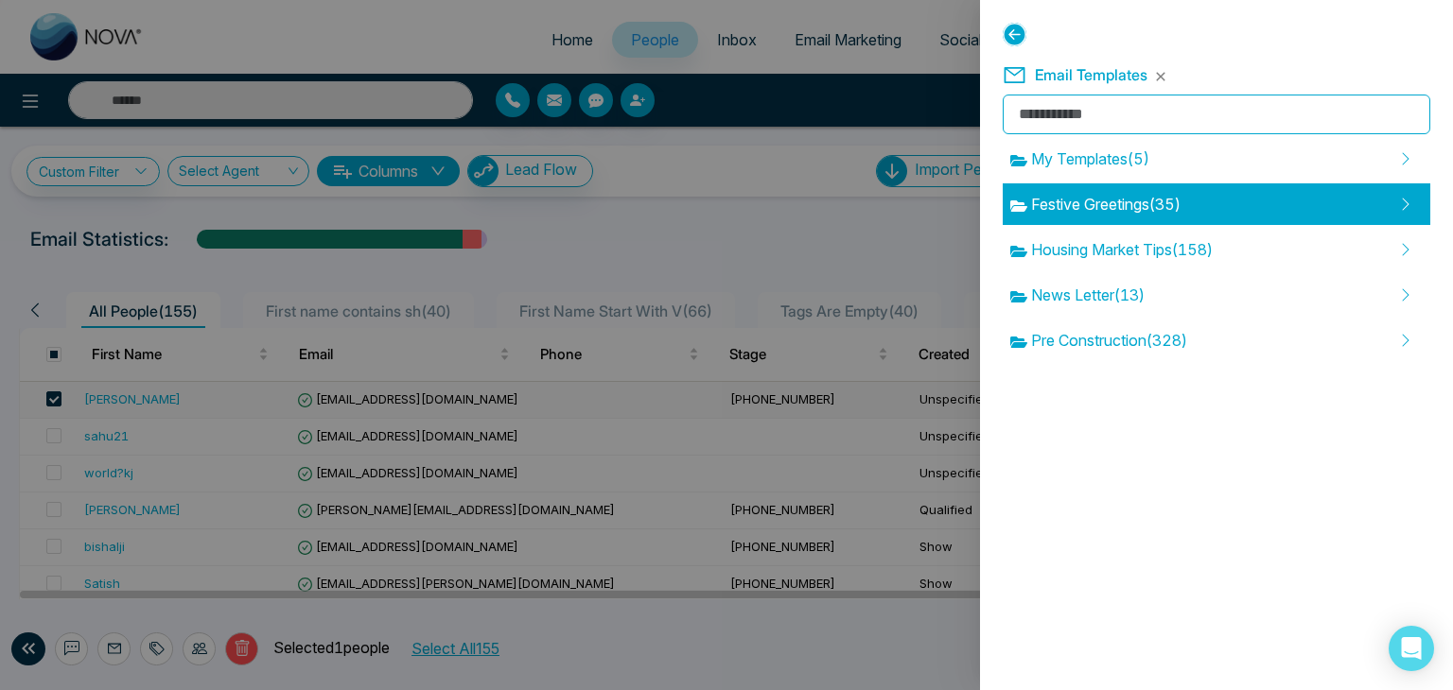
click at [1113, 195] on span "Festive Greetings ( 35 )" at bounding box center [1095, 204] width 170 height 23
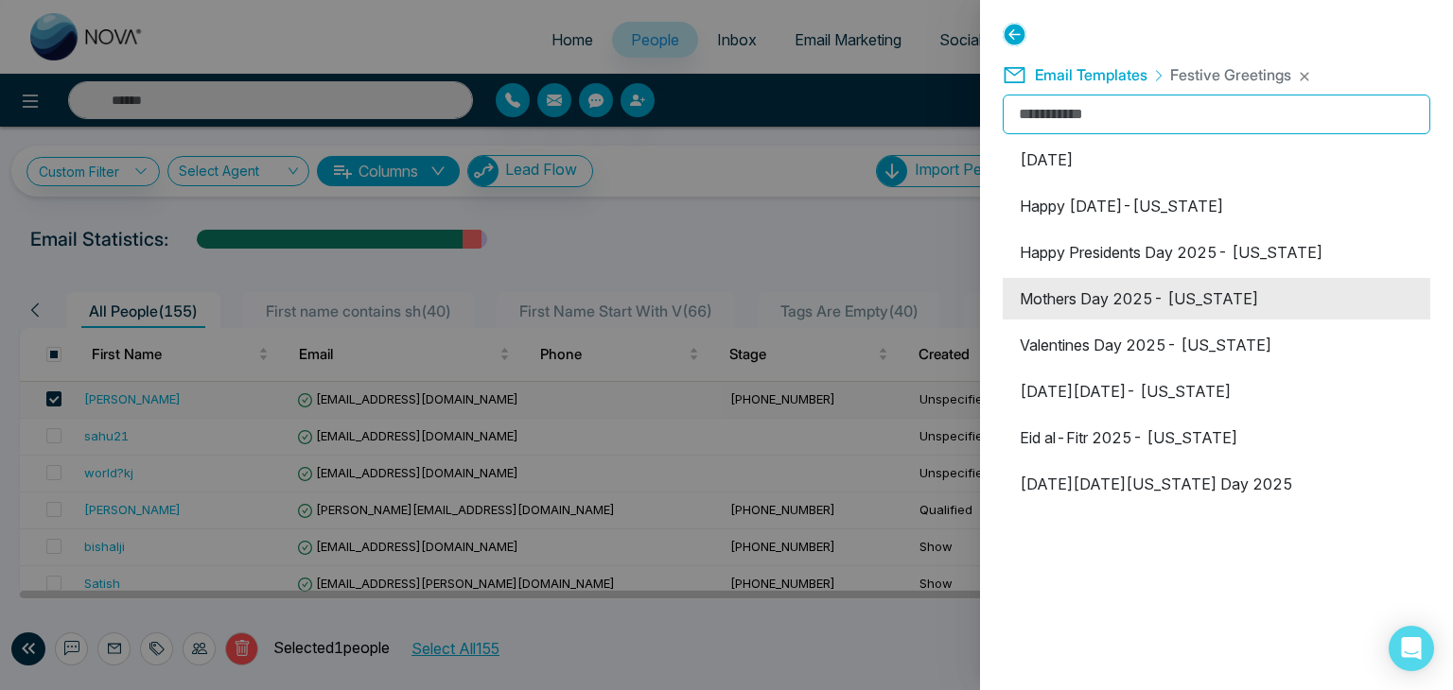
click at [1097, 285] on li "Mothers Day 2025- [US_STATE]" at bounding box center [1215, 299] width 427 height 42
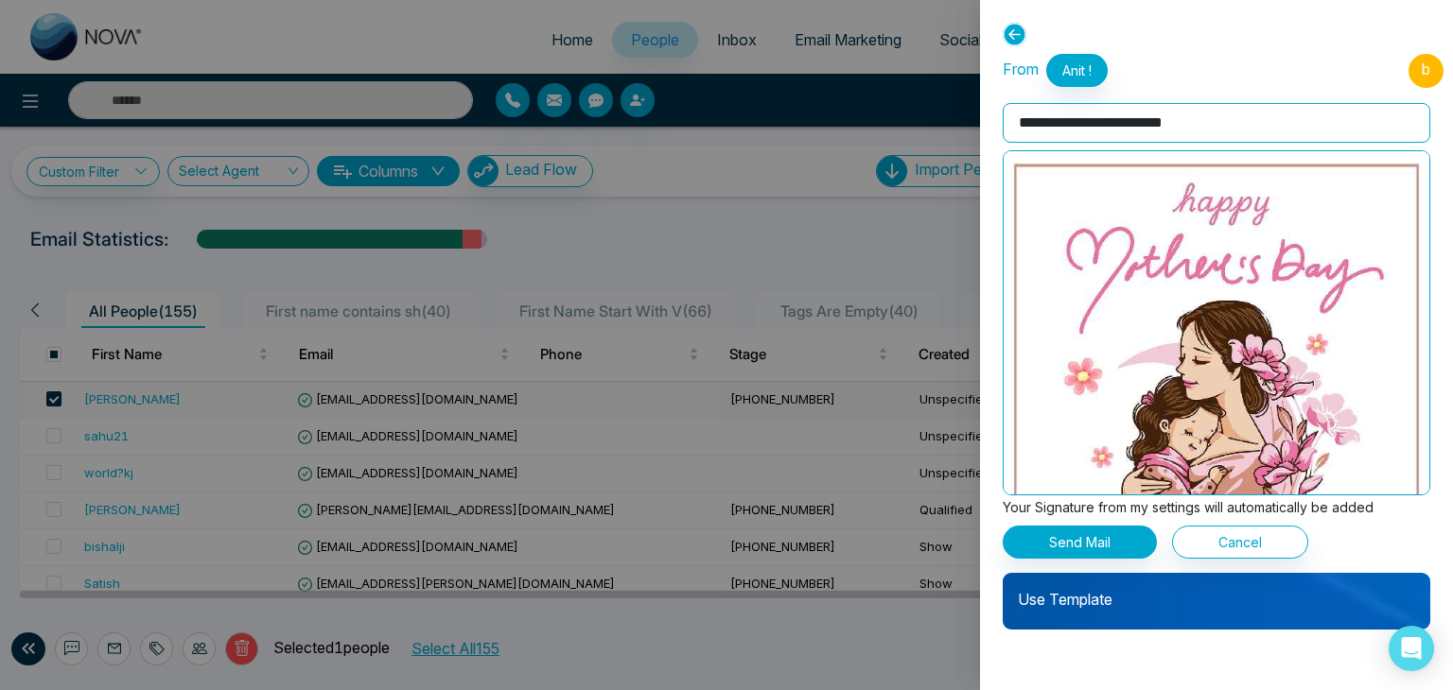
click at [1220, 113] on input "**********" at bounding box center [1215, 123] width 427 height 40
click at [1074, 548] on button "Send Mail" at bounding box center [1079, 542] width 154 height 33
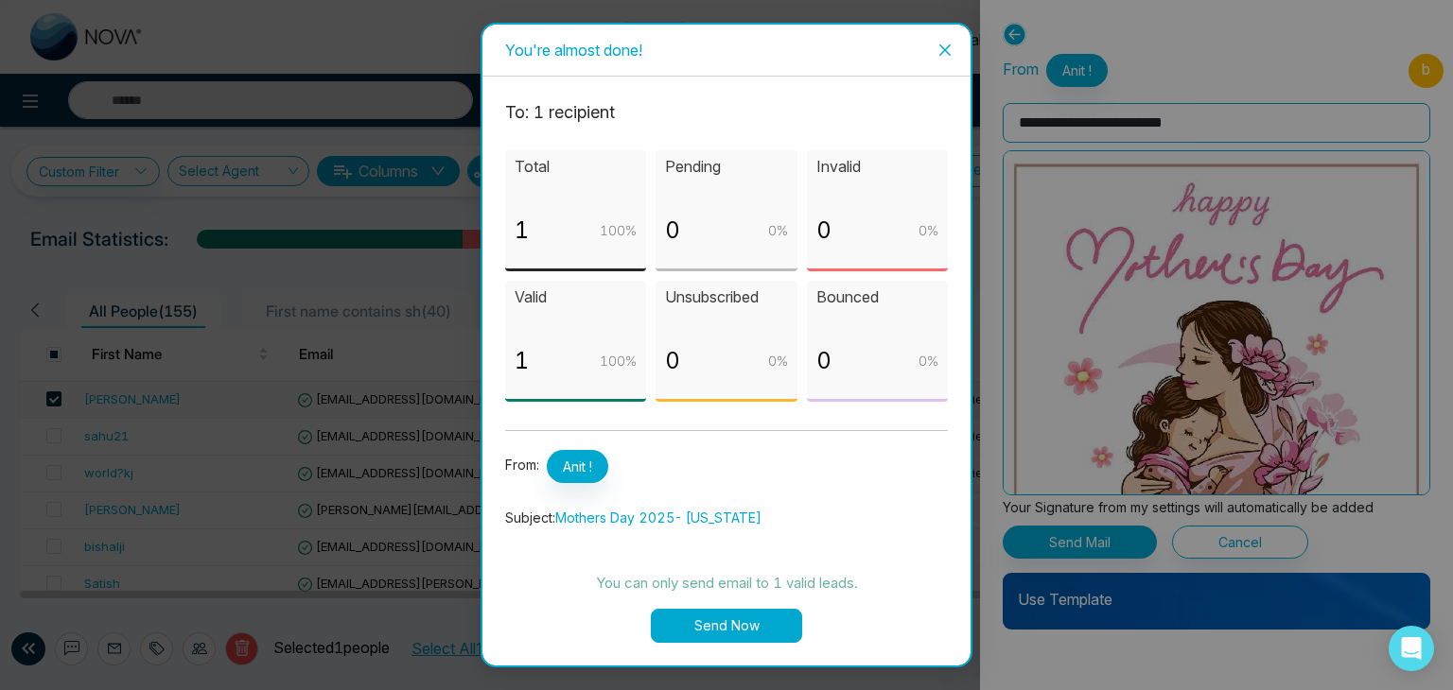
click at [720, 632] on button "Send Now" at bounding box center [726, 626] width 151 height 34
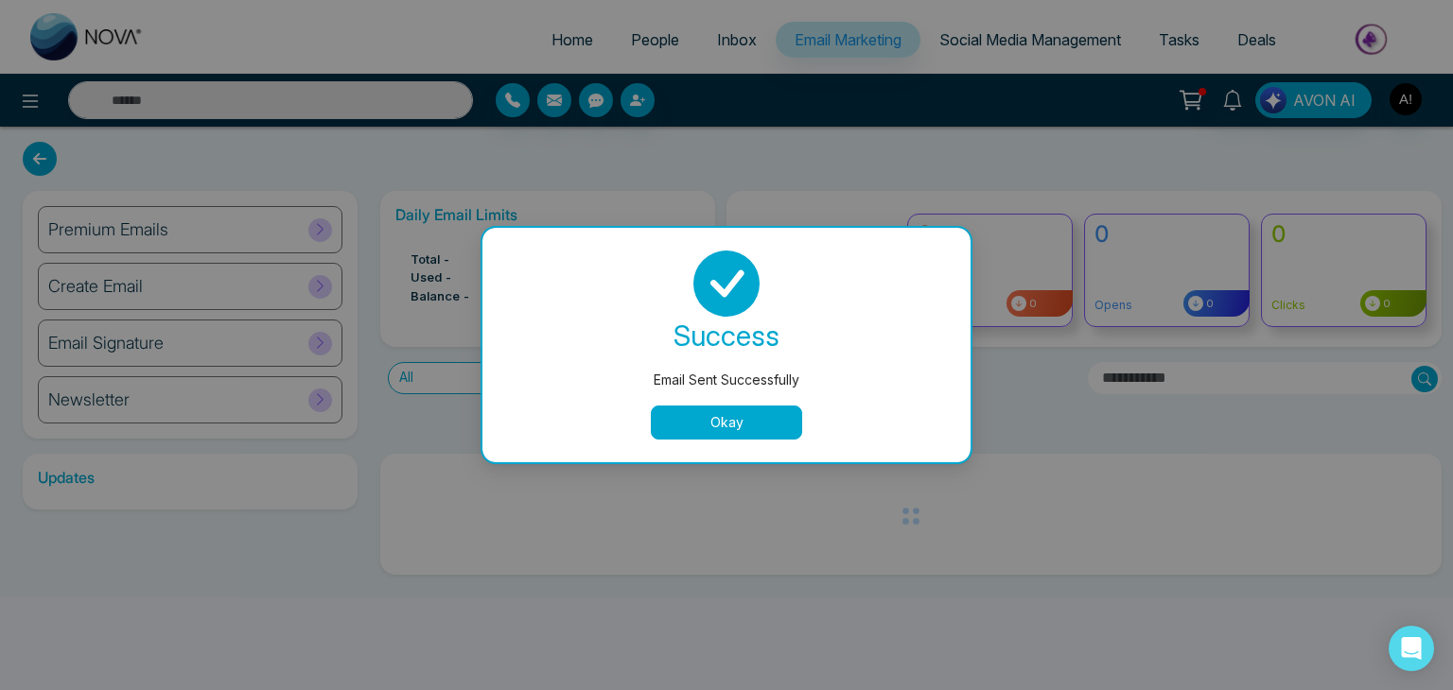
click at [757, 428] on button "Okay" at bounding box center [726, 423] width 151 height 34
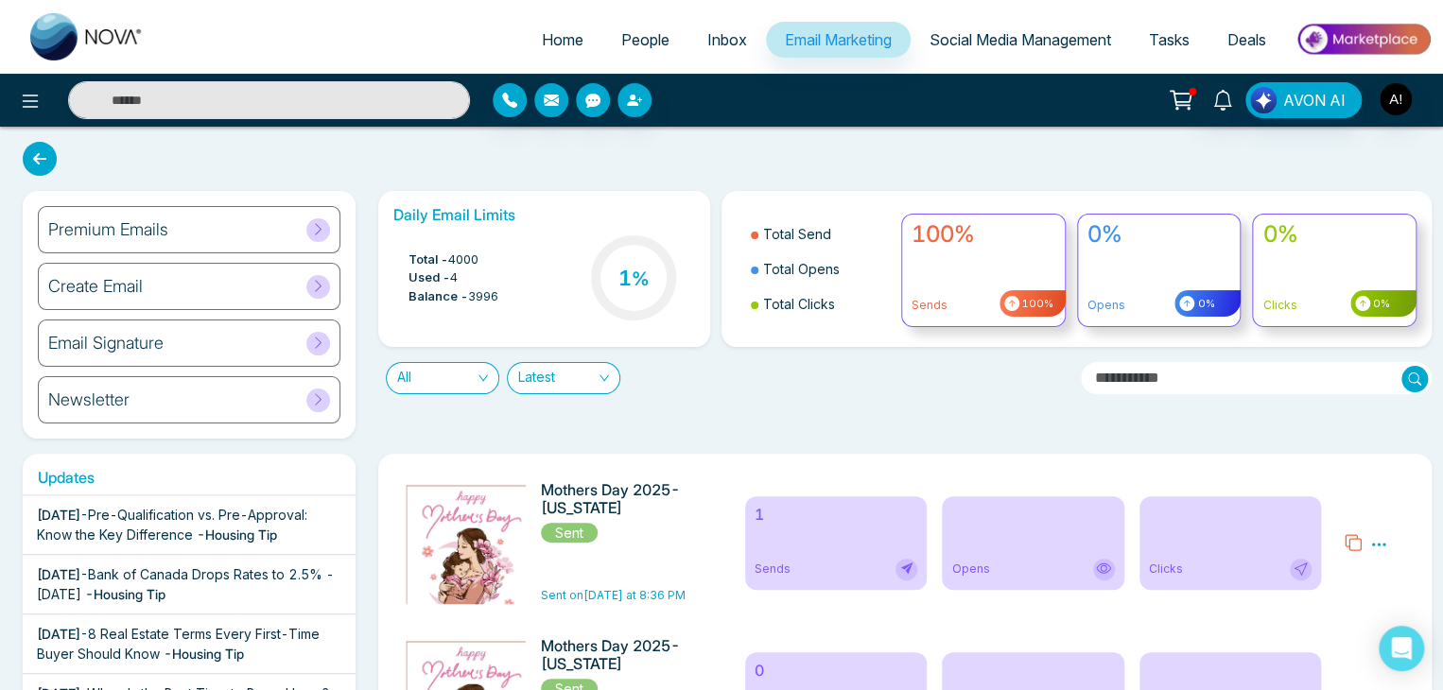
click at [1378, 548] on icon at bounding box center [1378, 544] width 17 height 17
click at [1349, 592] on link "Analytics" at bounding box center [1344, 599] width 55 height 16
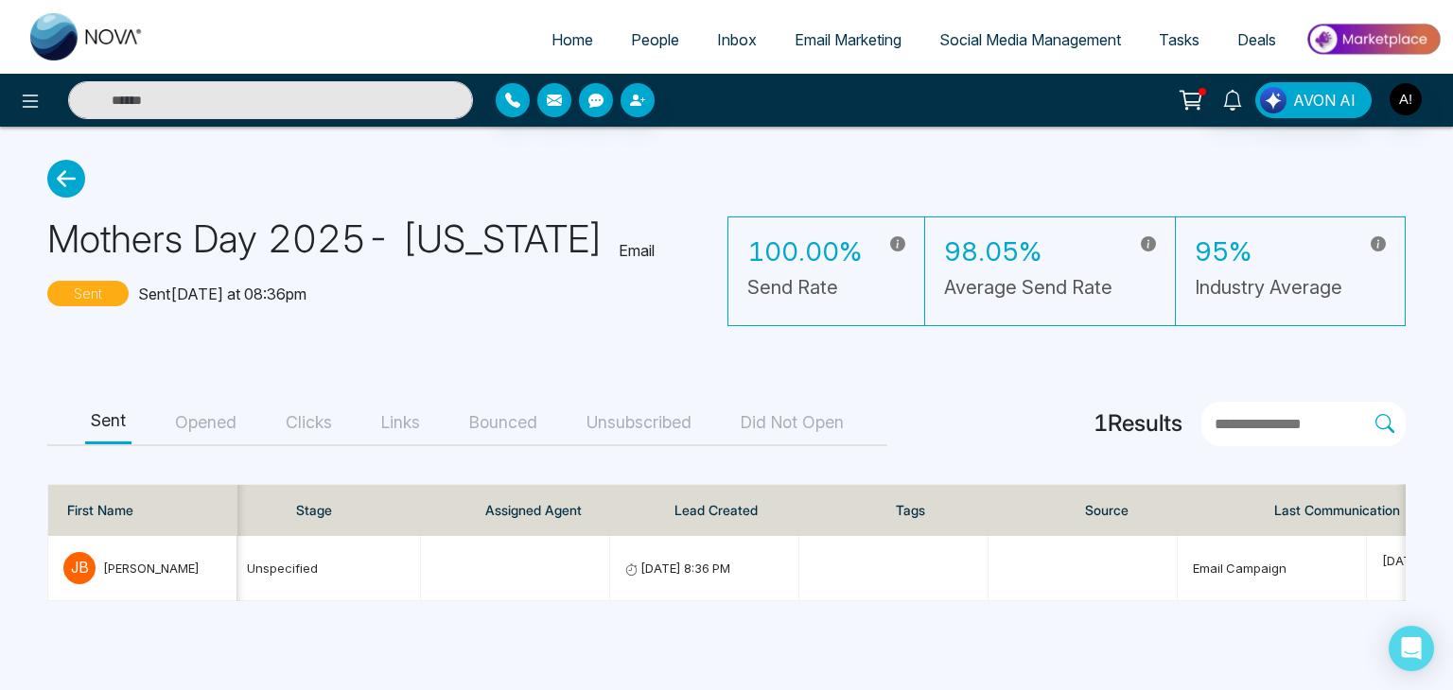
scroll to position [0, 647]
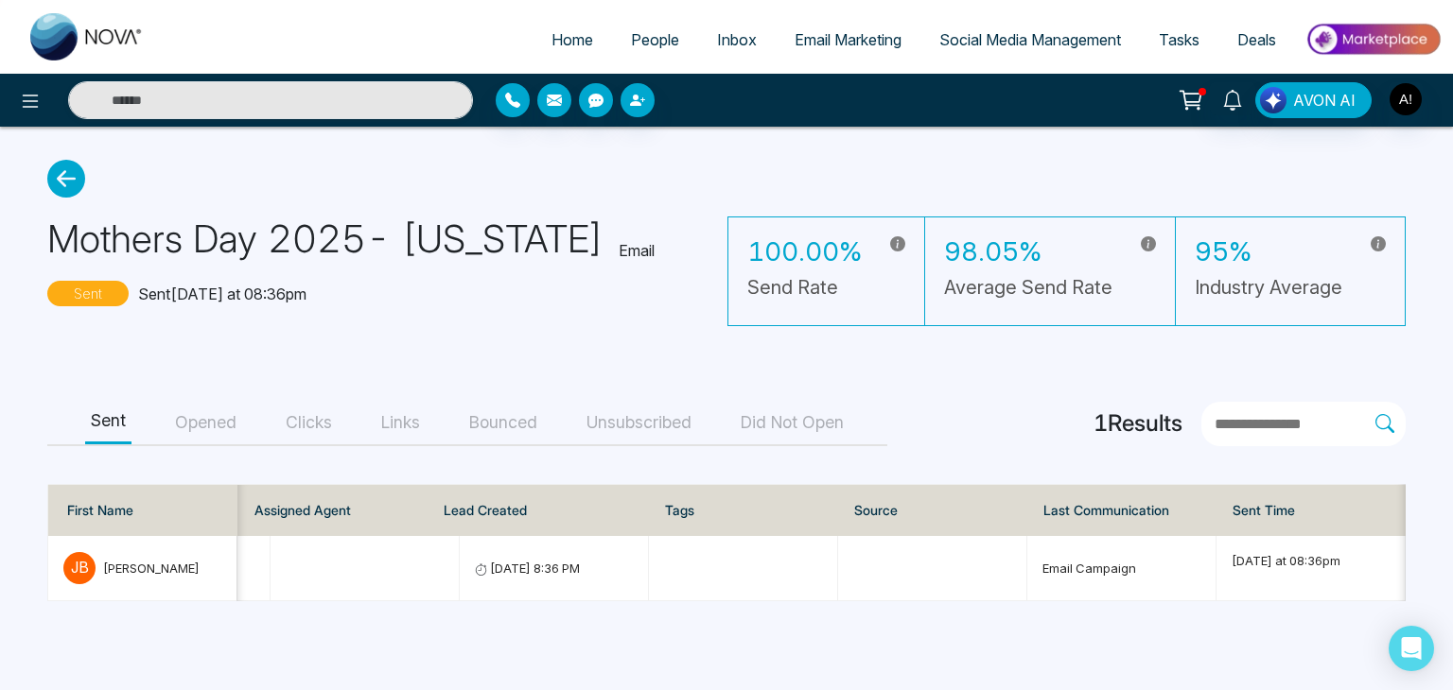
click at [200, 419] on button "Opened" at bounding box center [205, 423] width 73 height 43
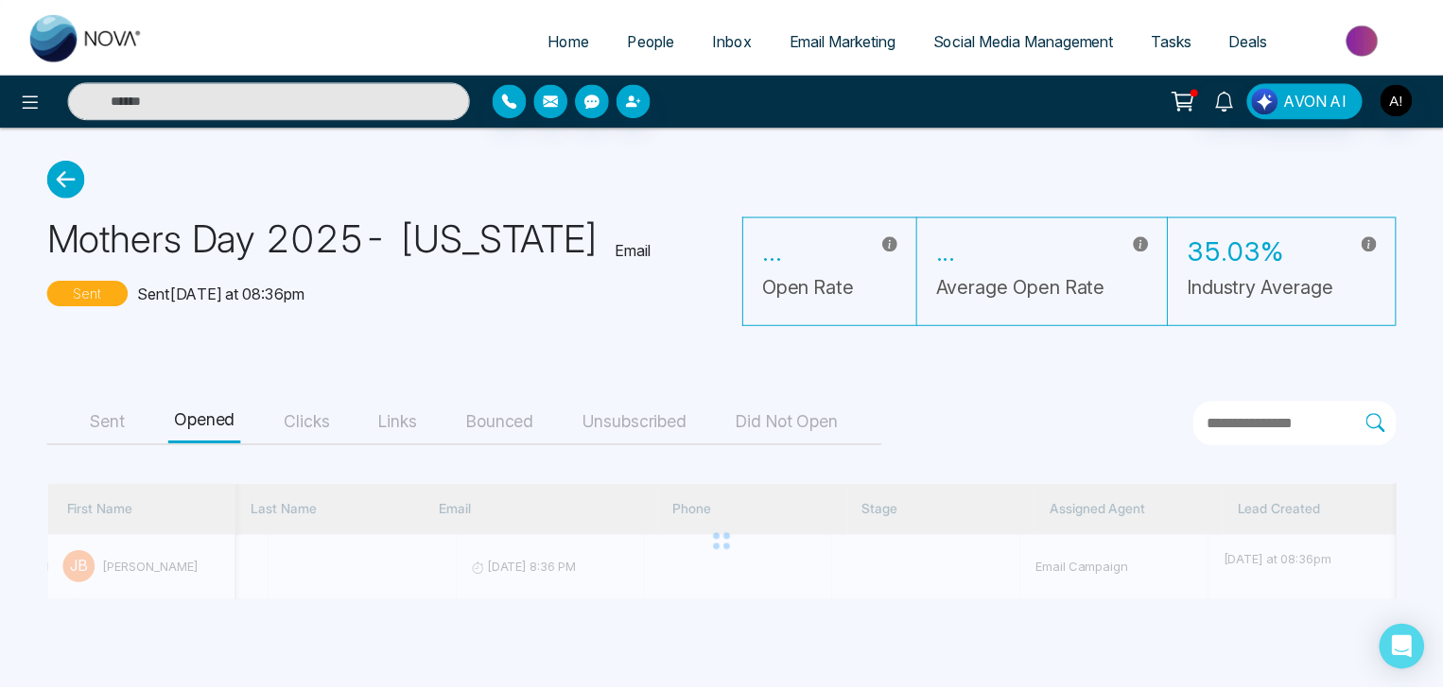
scroll to position [0, 722]
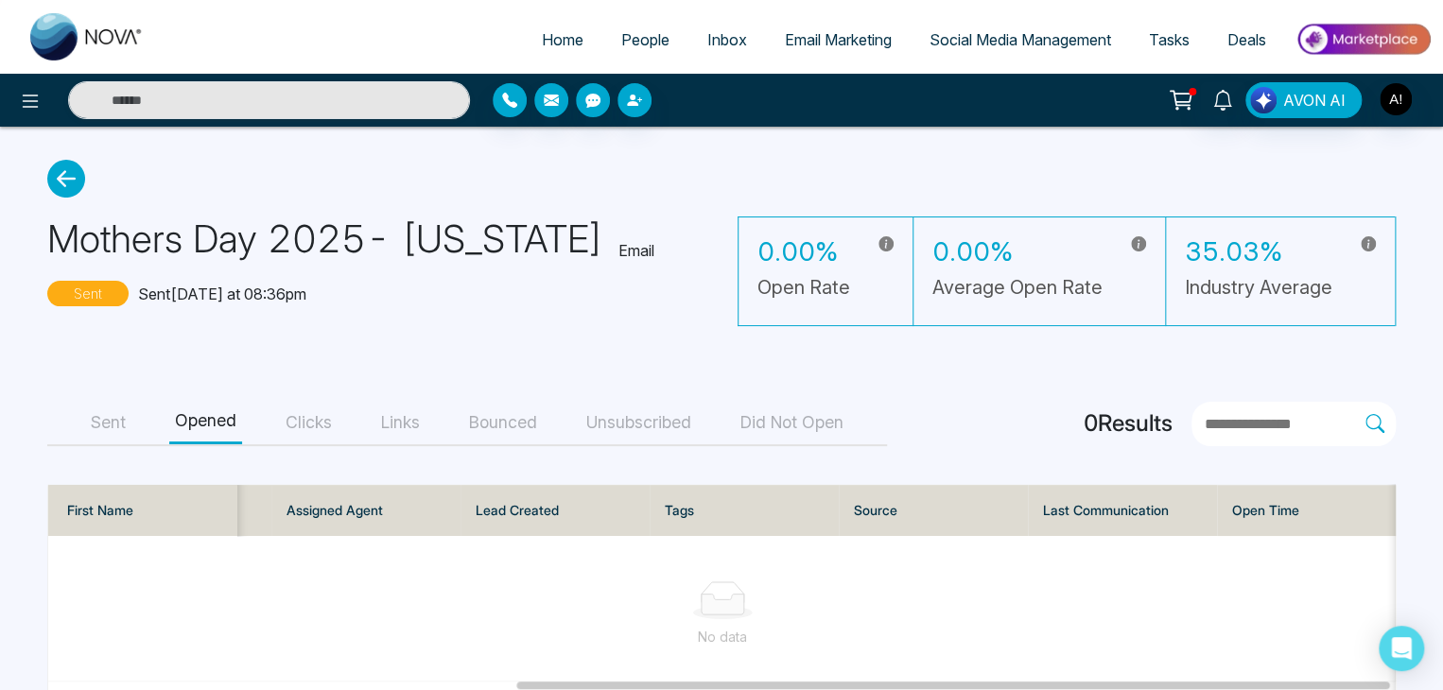
click at [319, 425] on button "Clicks" at bounding box center [309, 423] width 58 height 43
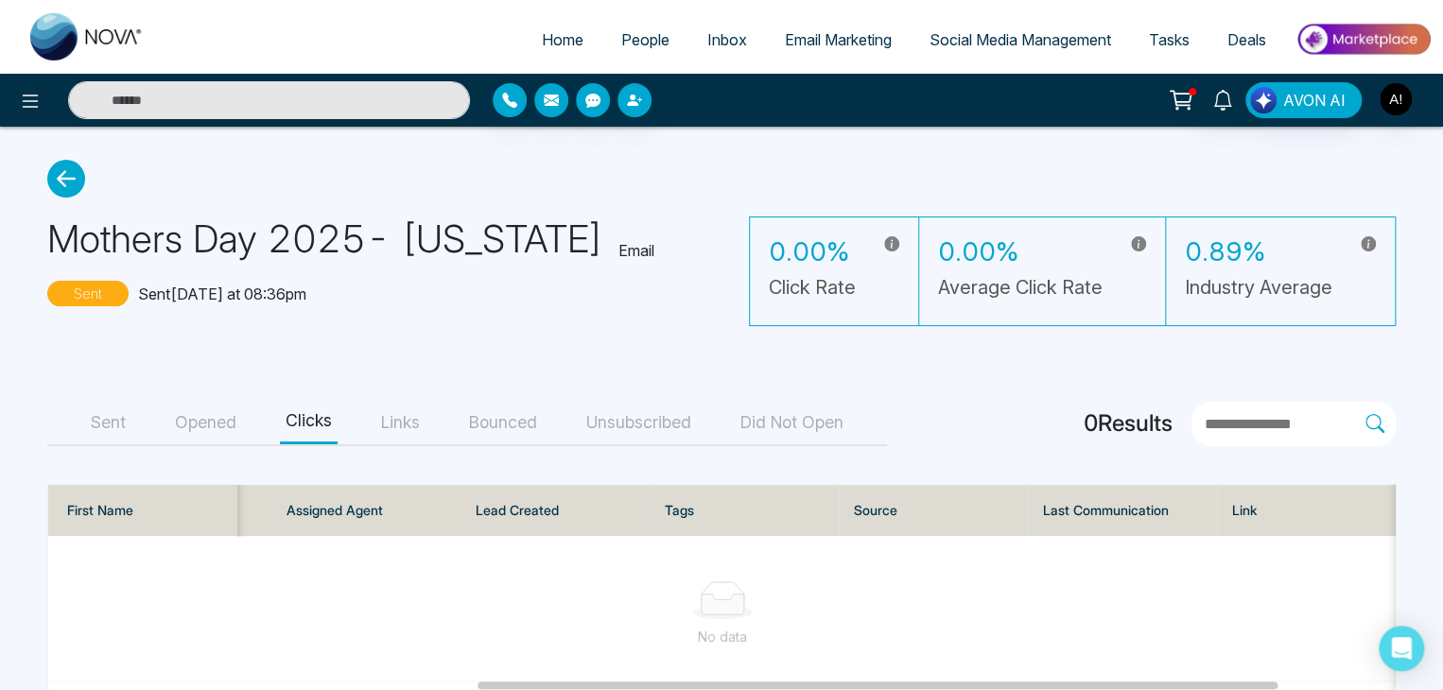
click at [423, 423] on button "Links" at bounding box center [400, 423] width 50 height 43
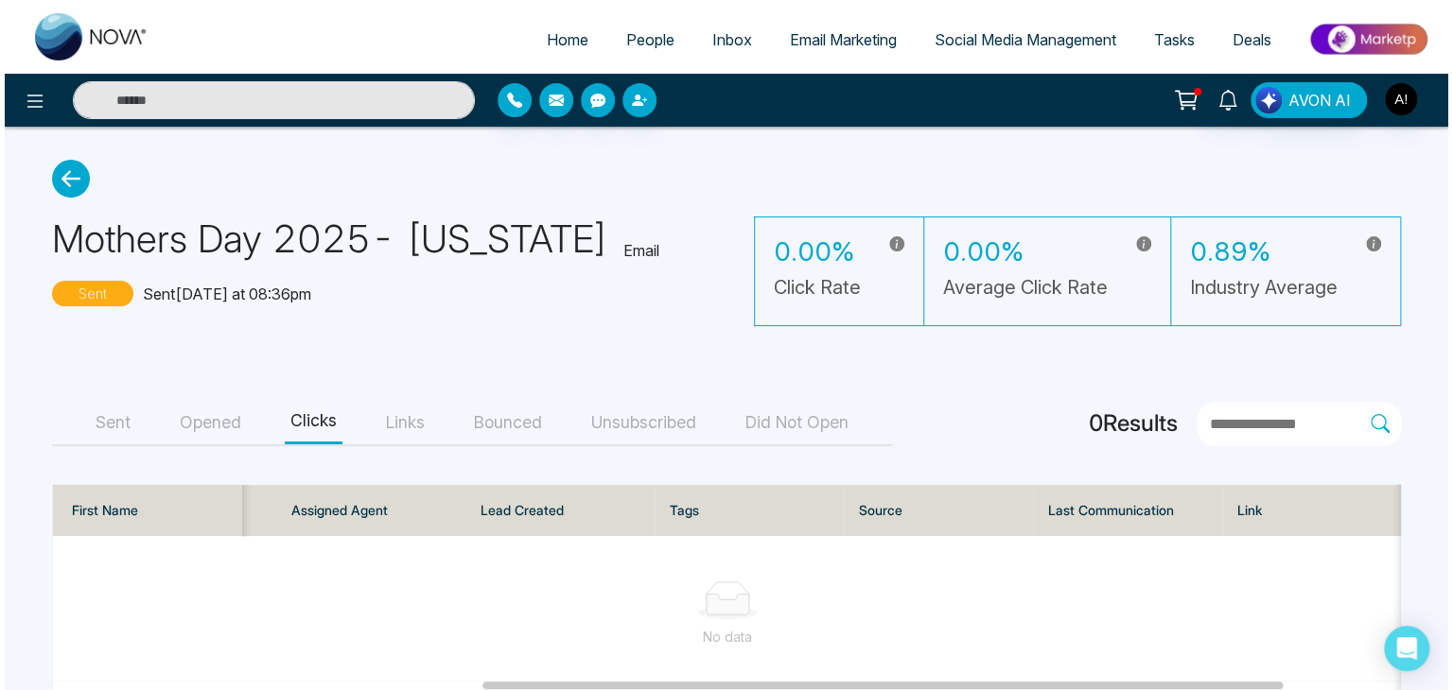
scroll to position [0, 0]
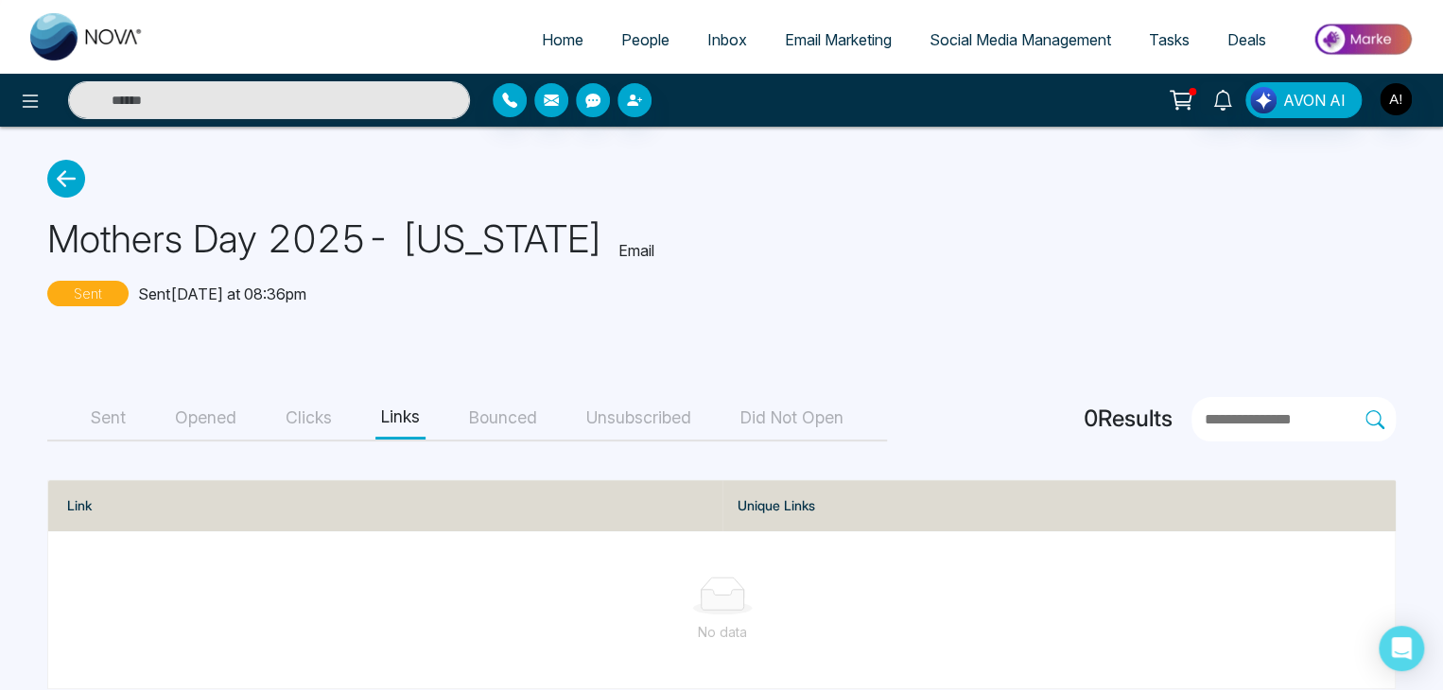
click at [180, 409] on button "Opened" at bounding box center [205, 418] width 73 height 43
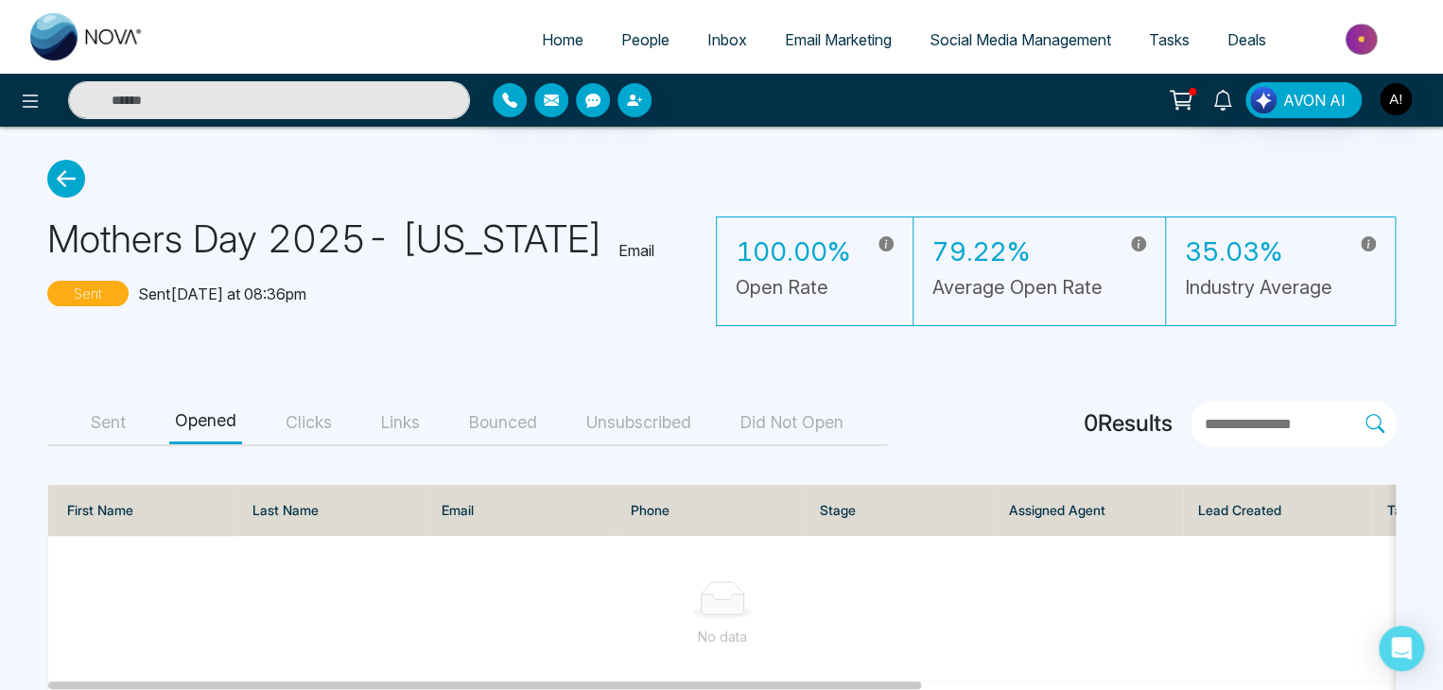
click at [63, 180] on icon at bounding box center [66, 179] width 38 height 38
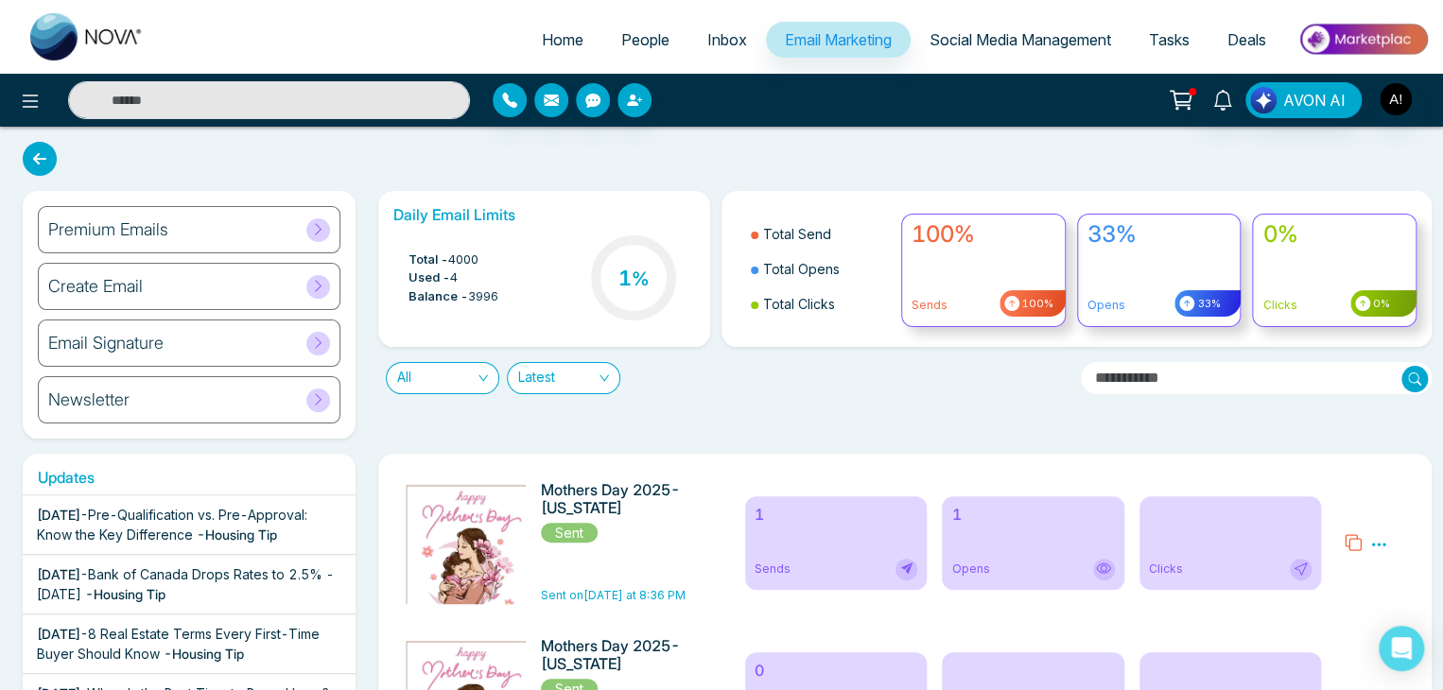
click at [1364, 546] on div "Preview Analytics Delete" at bounding box center [1375, 542] width 86 height 123
click at [1383, 542] on icon at bounding box center [1378, 544] width 17 height 17
click at [1349, 595] on link "Analytics" at bounding box center [1344, 599] width 55 height 16
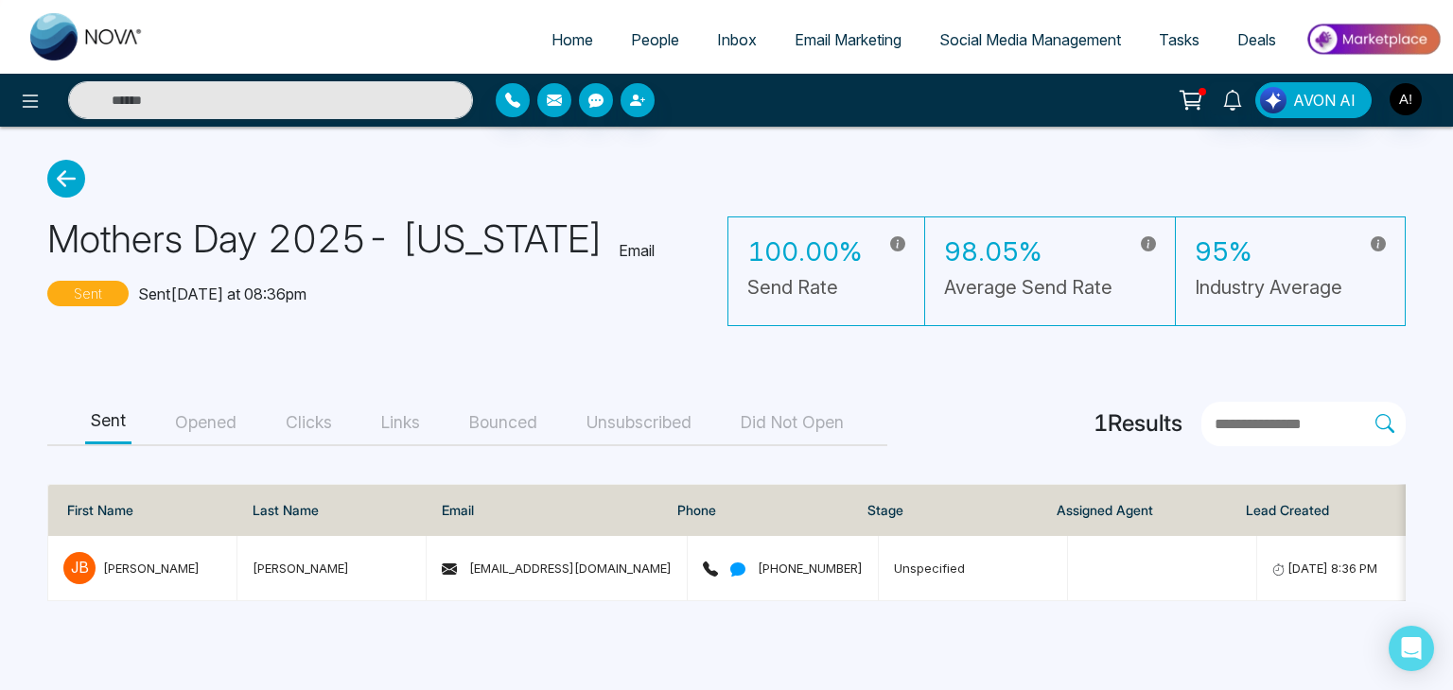
click at [186, 423] on button "Opened" at bounding box center [205, 423] width 73 height 43
click at [309, 424] on button "Clicks" at bounding box center [309, 423] width 58 height 43
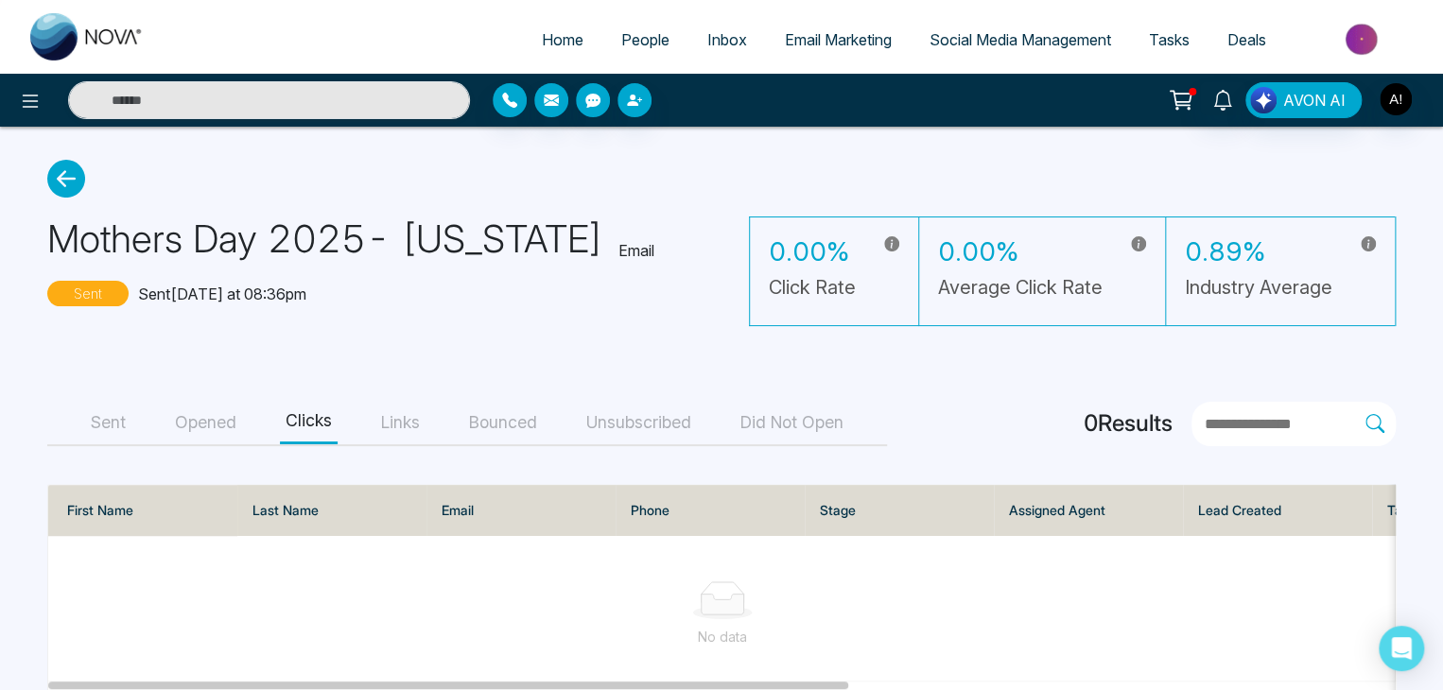
click at [223, 420] on button "Opened" at bounding box center [205, 423] width 73 height 43
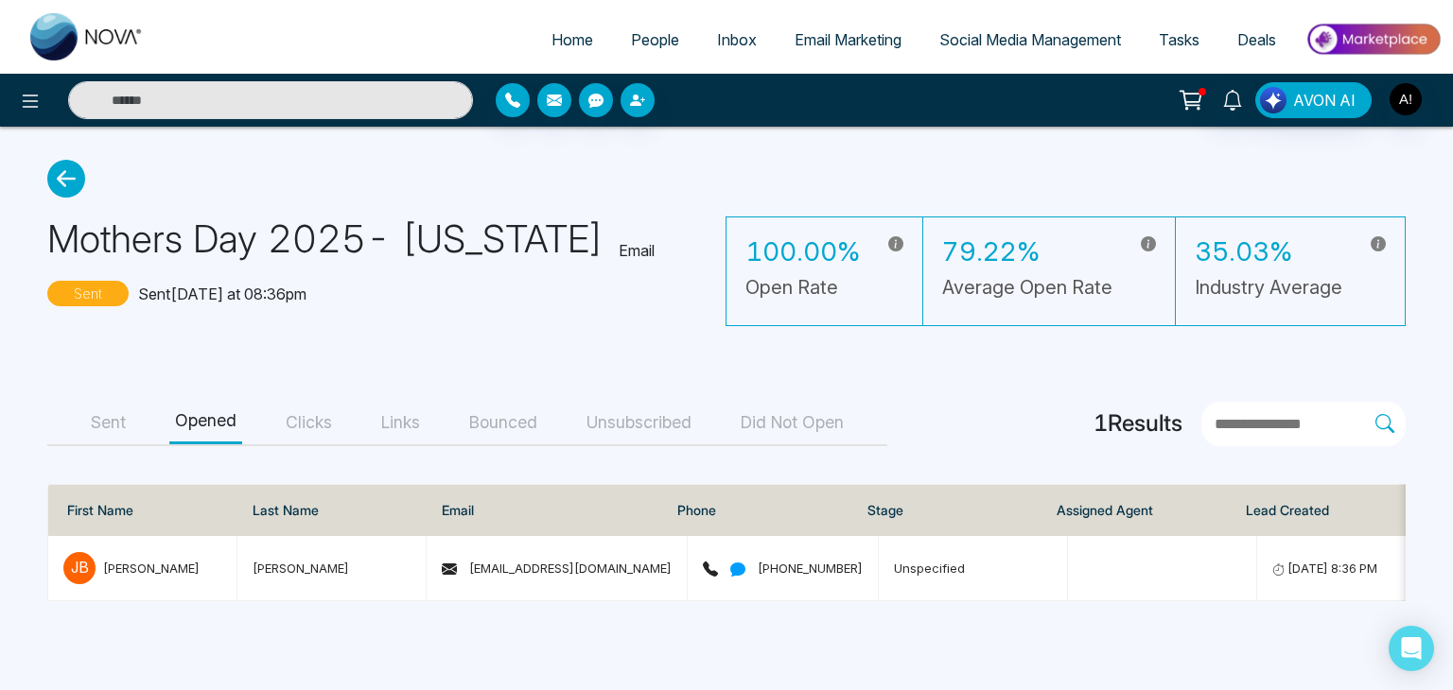
click at [100, 415] on button "Sent" at bounding box center [108, 423] width 46 height 43
click at [822, 422] on button "Did Not Open" at bounding box center [792, 423] width 114 height 43
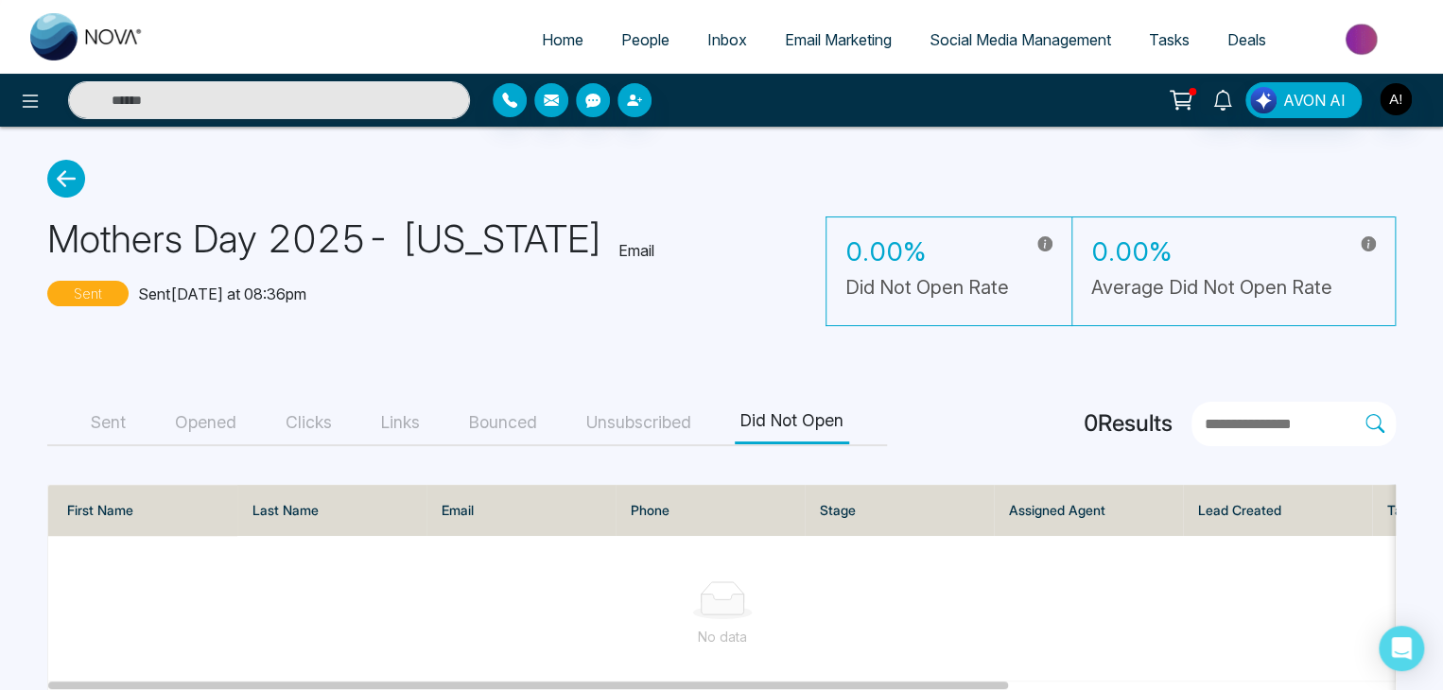
click at [560, 38] on span "Home" at bounding box center [563, 39] width 42 height 19
select select "*"
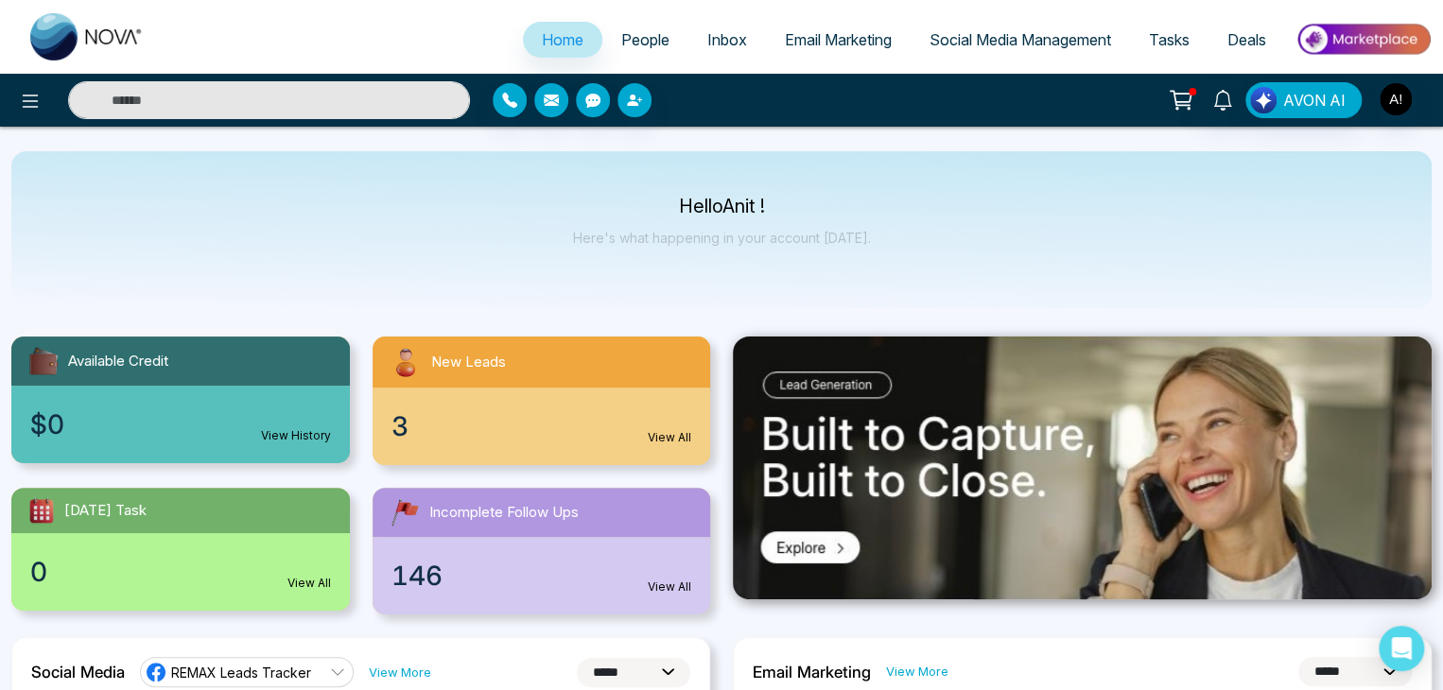
click at [181, 90] on input "text" at bounding box center [269, 100] width 402 height 38
type input "**********"
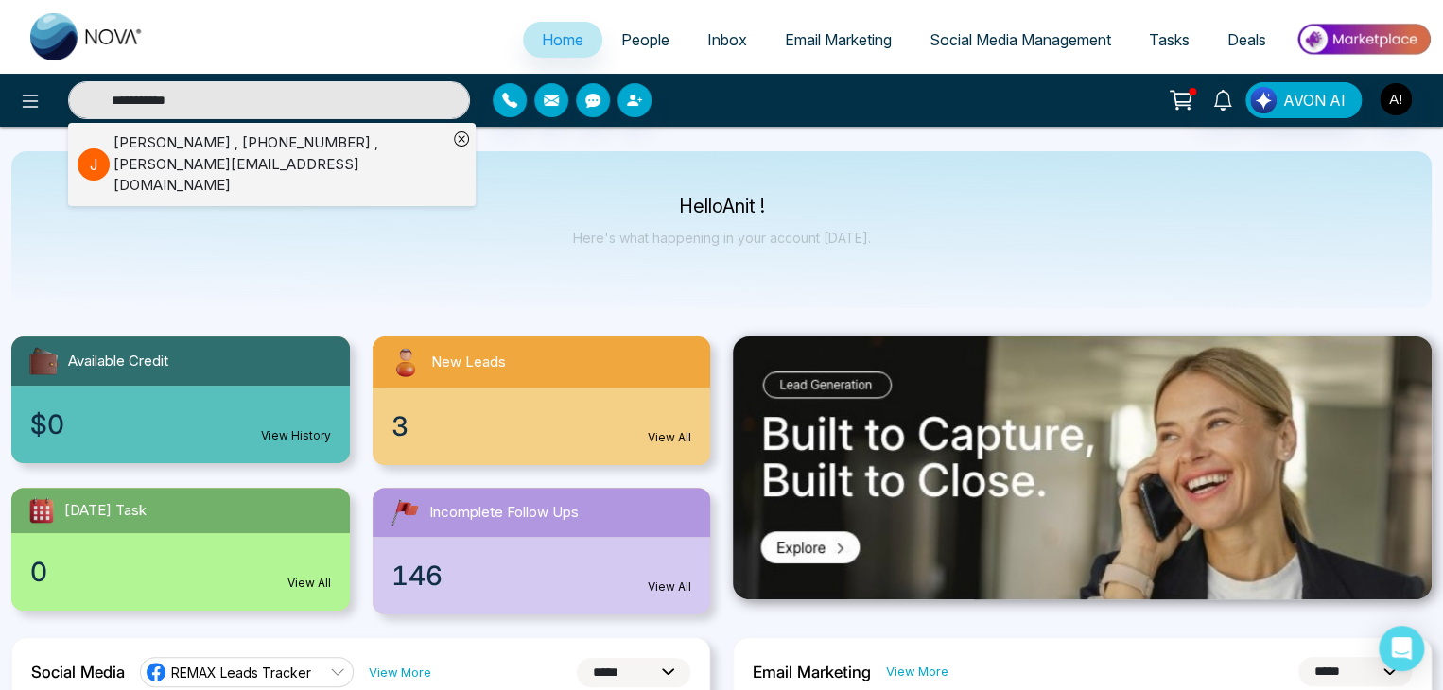
click at [223, 153] on div "[PERSON_NAME] , [PHONE_NUMBER] , [PERSON_NAME][EMAIL_ADDRESS][DOMAIN_NAME]" at bounding box center [280, 164] width 334 height 64
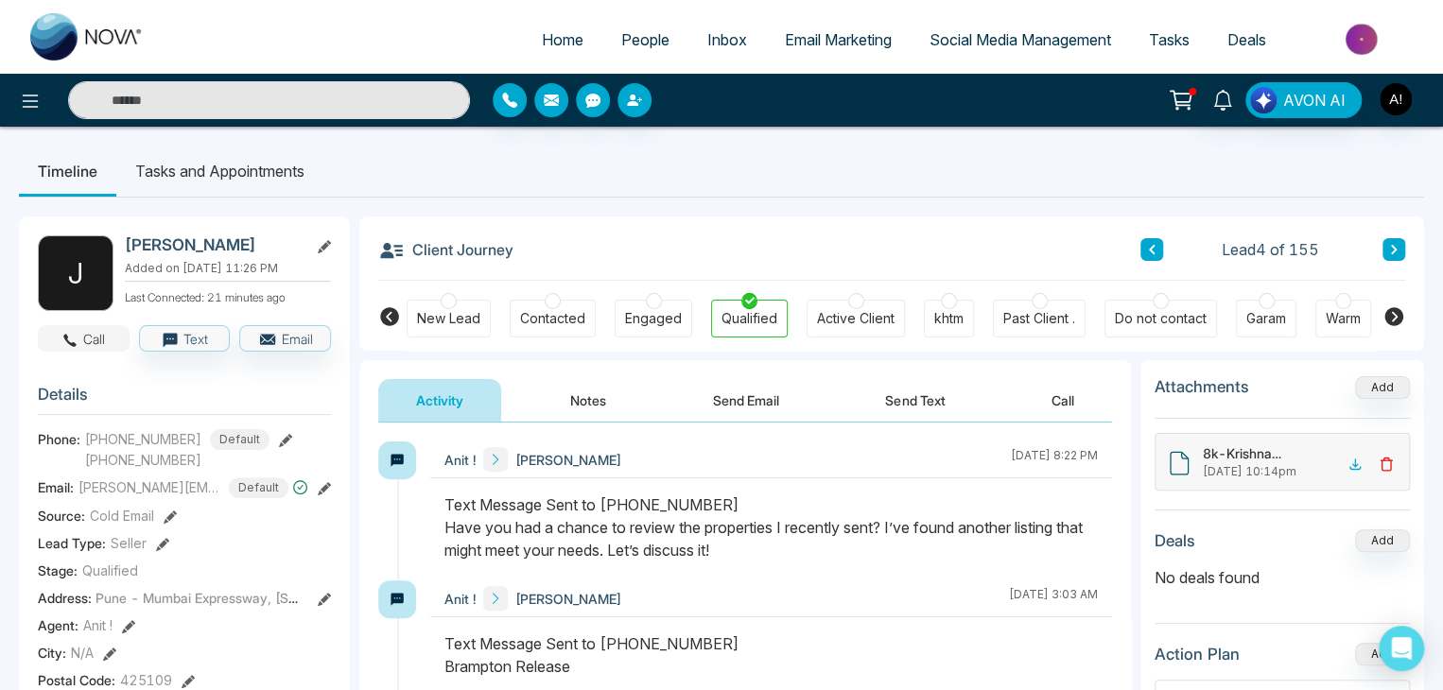
click at [97, 352] on button "Call" at bounding box center [84, 338] width 92 height 26
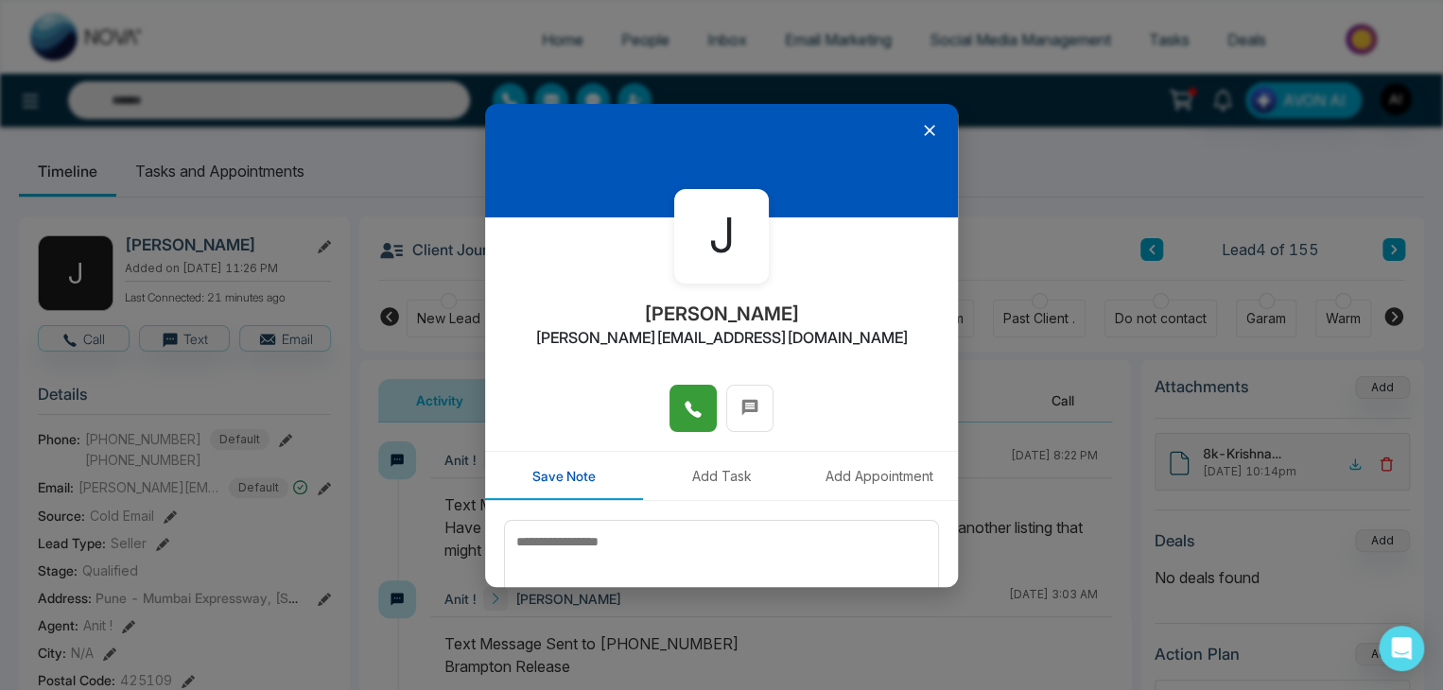
click at [670, 415] on button at bounding box center [693, 408] width 47 height 47
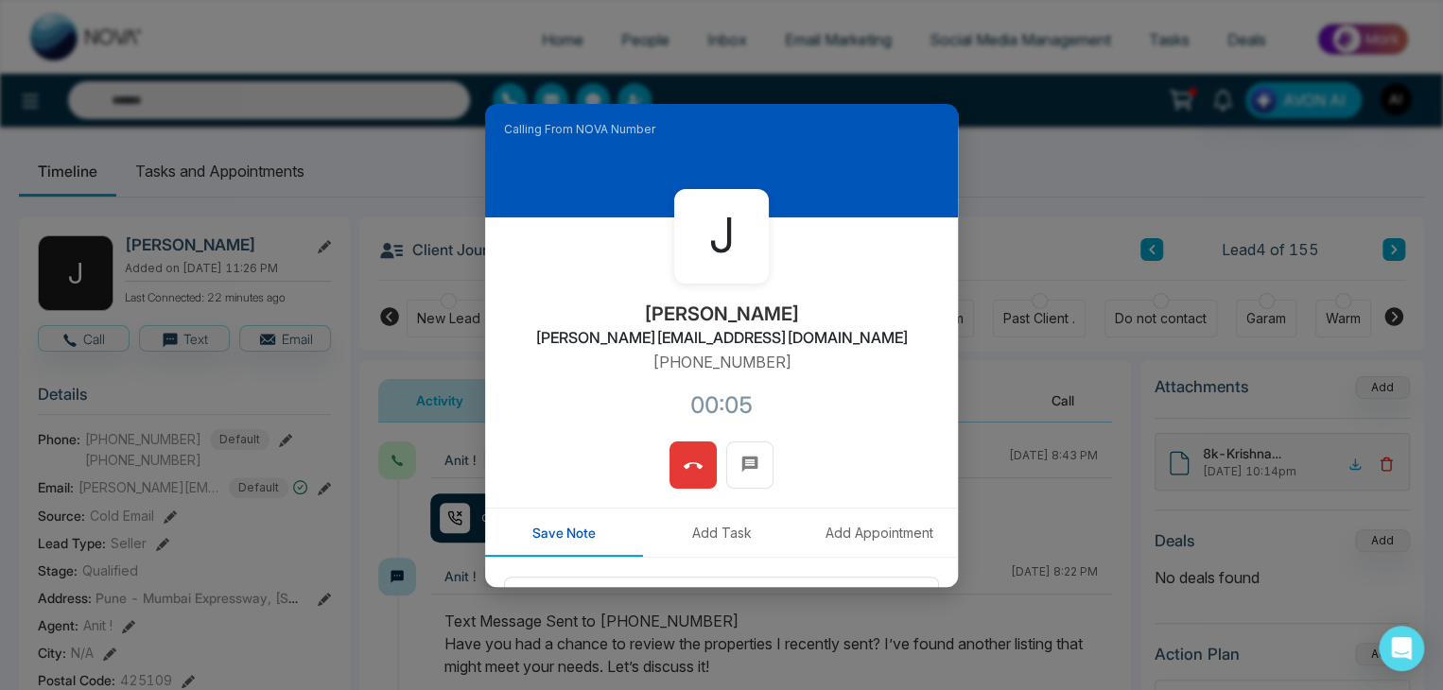
click at [680, 482] on button at bounding box center [693, 465] width 47 height 47
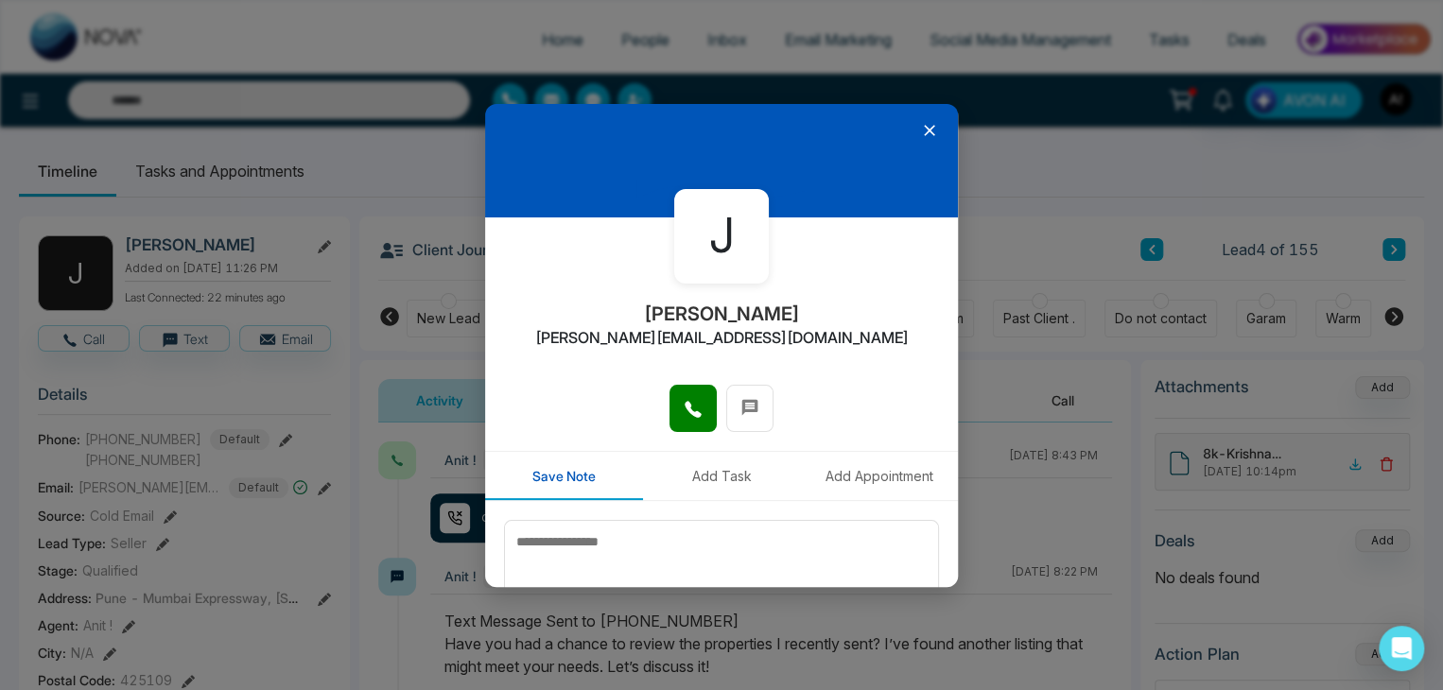
click at [920, 126] on icon at bounding box center [929, 130] width 19 height 19
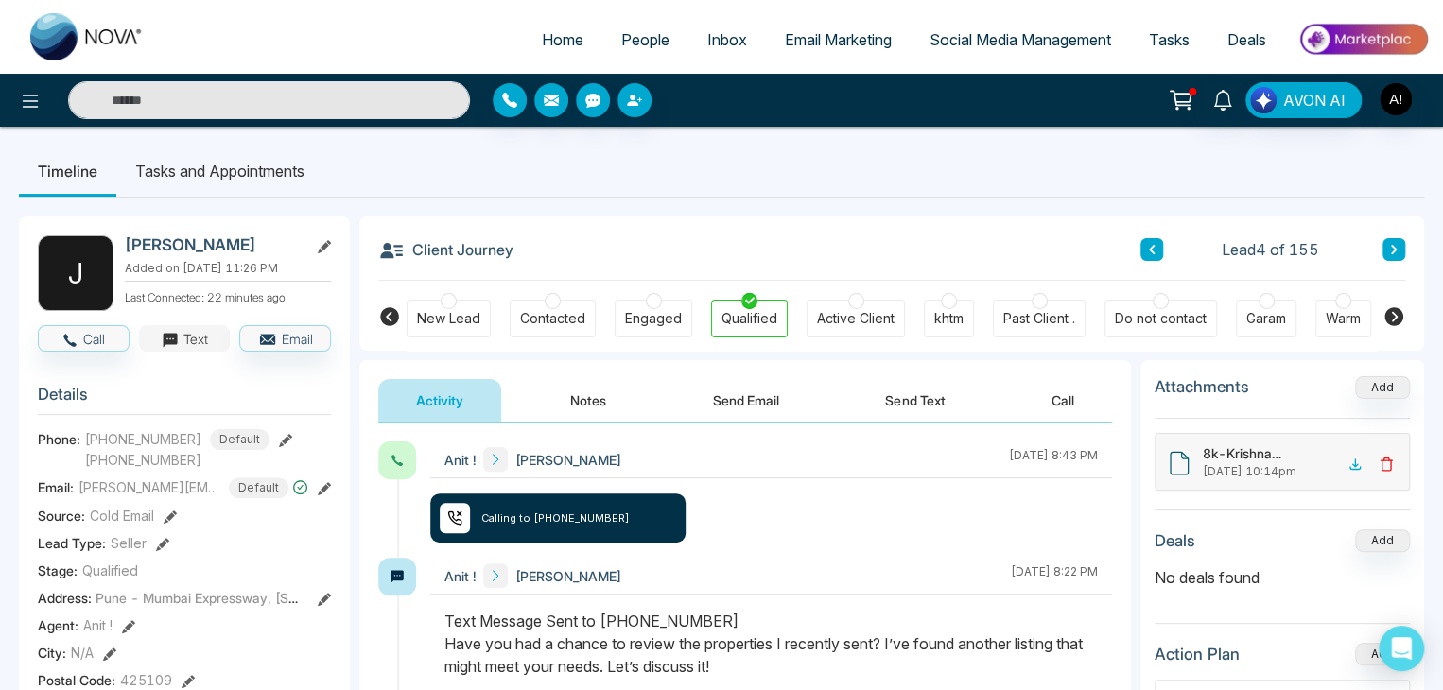
click at [185, 348] on button "Text" at bounding box center [185, 338] width 92 height 26
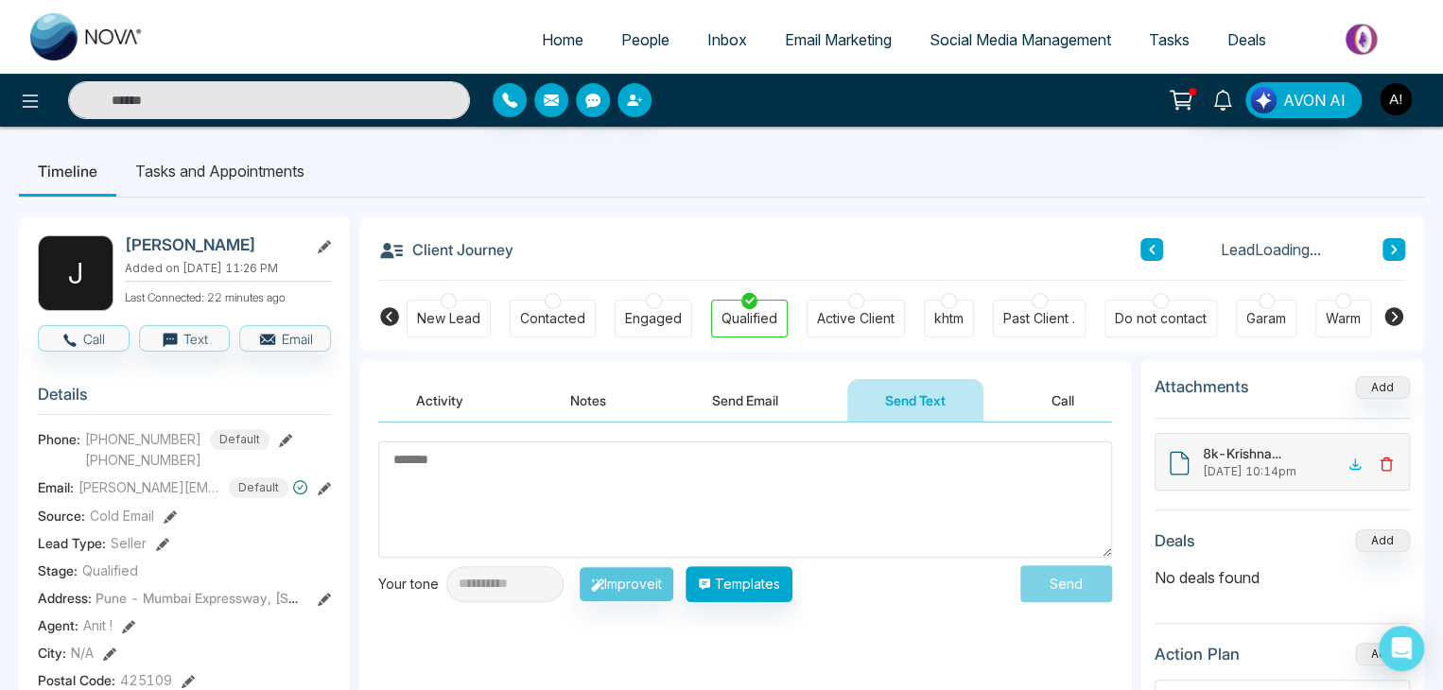
click at [471, 485] on textarea at bounding box center [745, 500] width 734 height 116
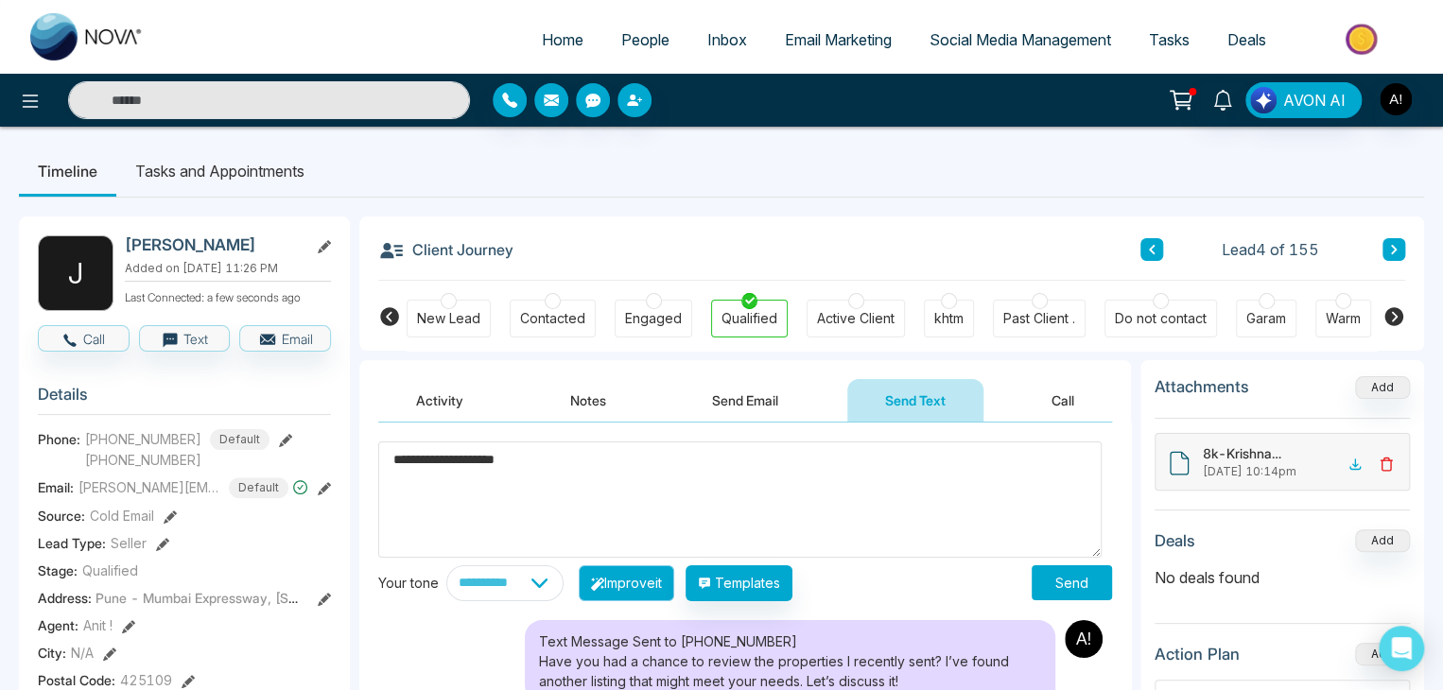
click at [654, 591] on button "Improve it" at bounding box center [627, 584] width 96 height 36
type textarea "**********"
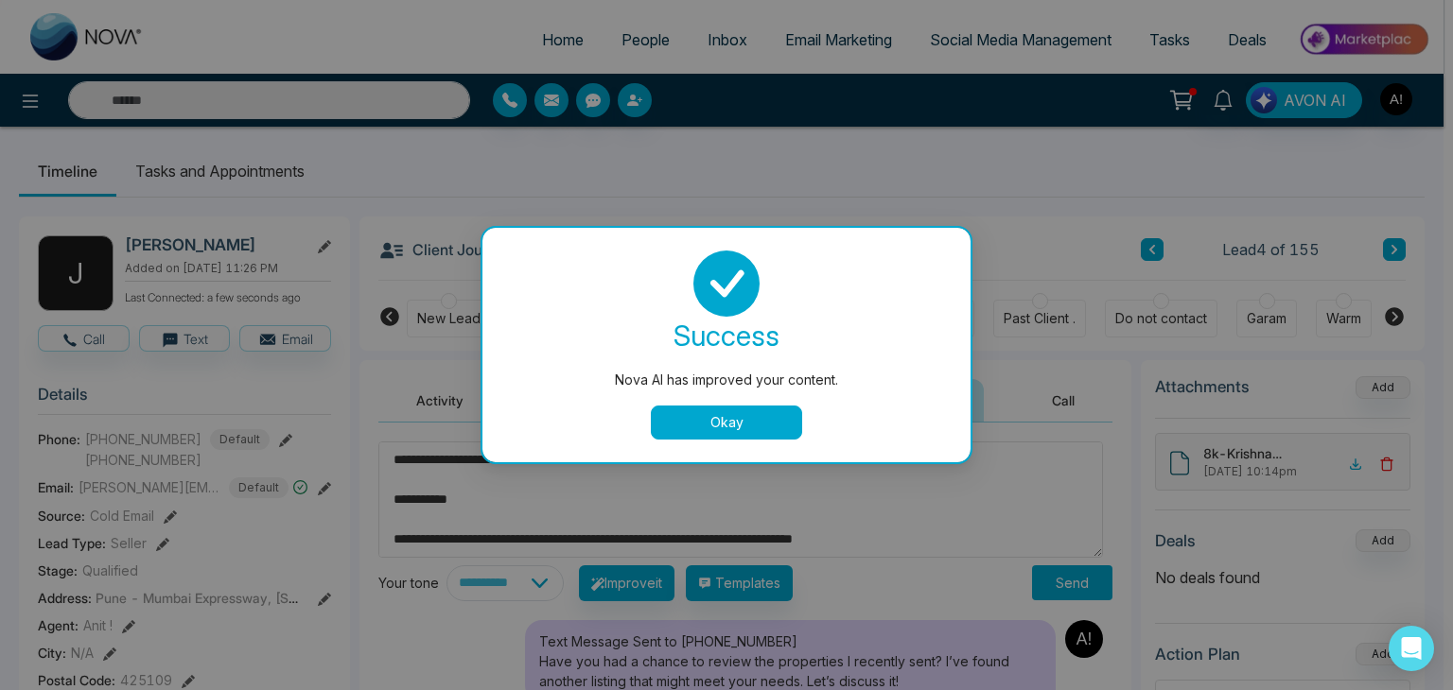
click at [734, 428] on button "Okay" at bounding box center [726, 423] width 151 height 34
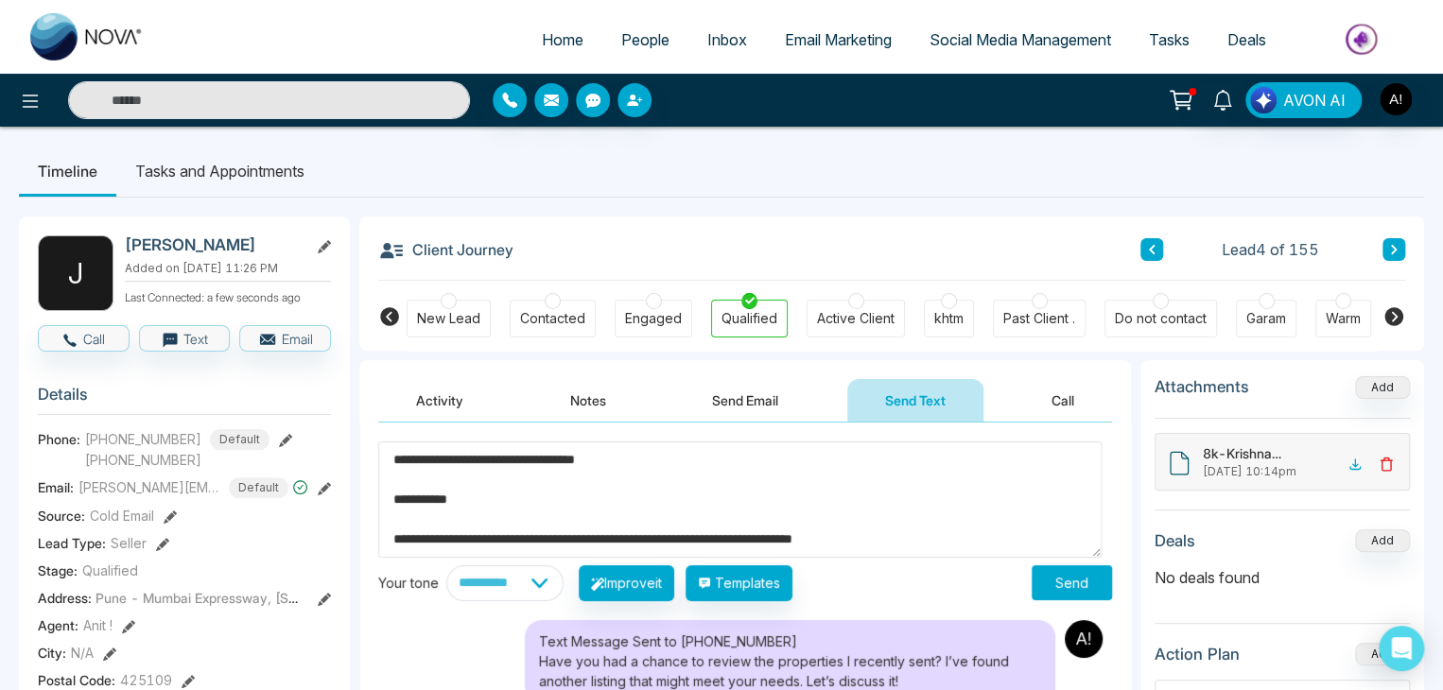
click at [1066, 584] on button "Send" at bounding box center [1072, 583] width 80 height 35
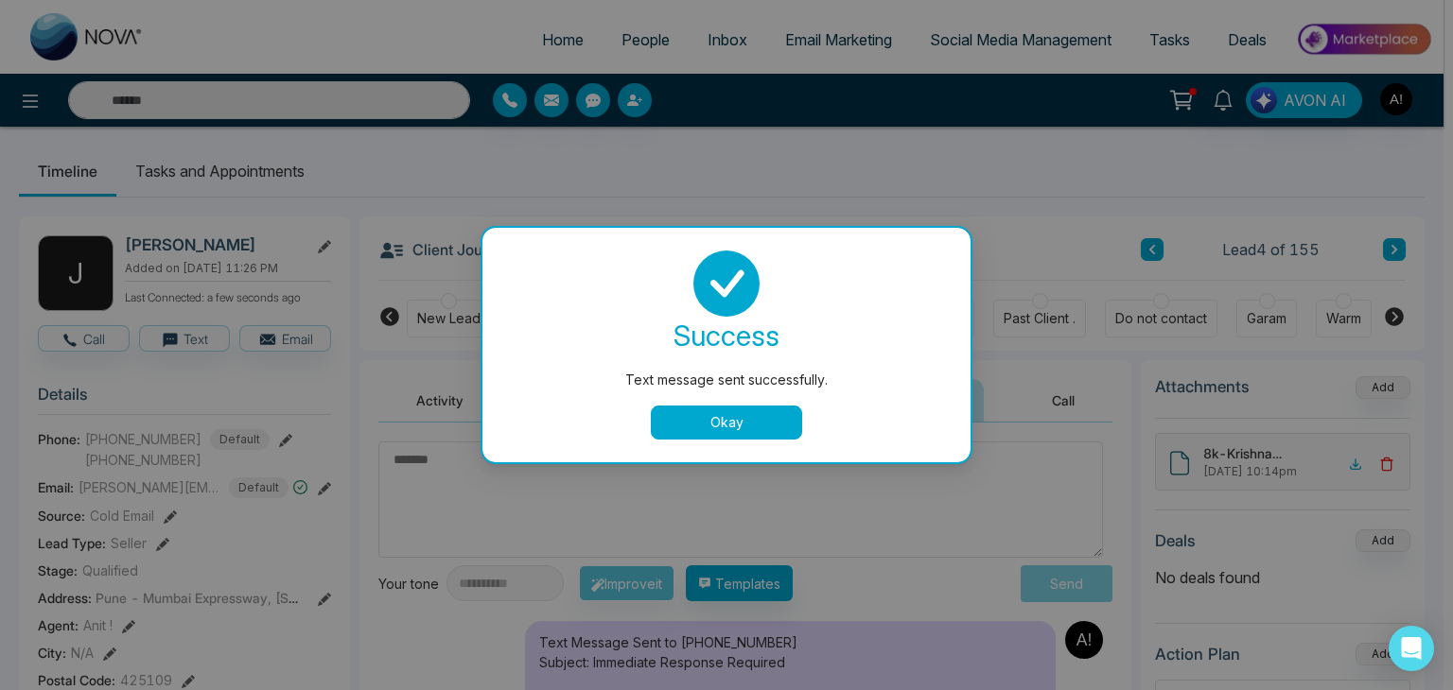
click at [747, 426] on button "Okay" at bounding box center [726, 423] width 151 height 34
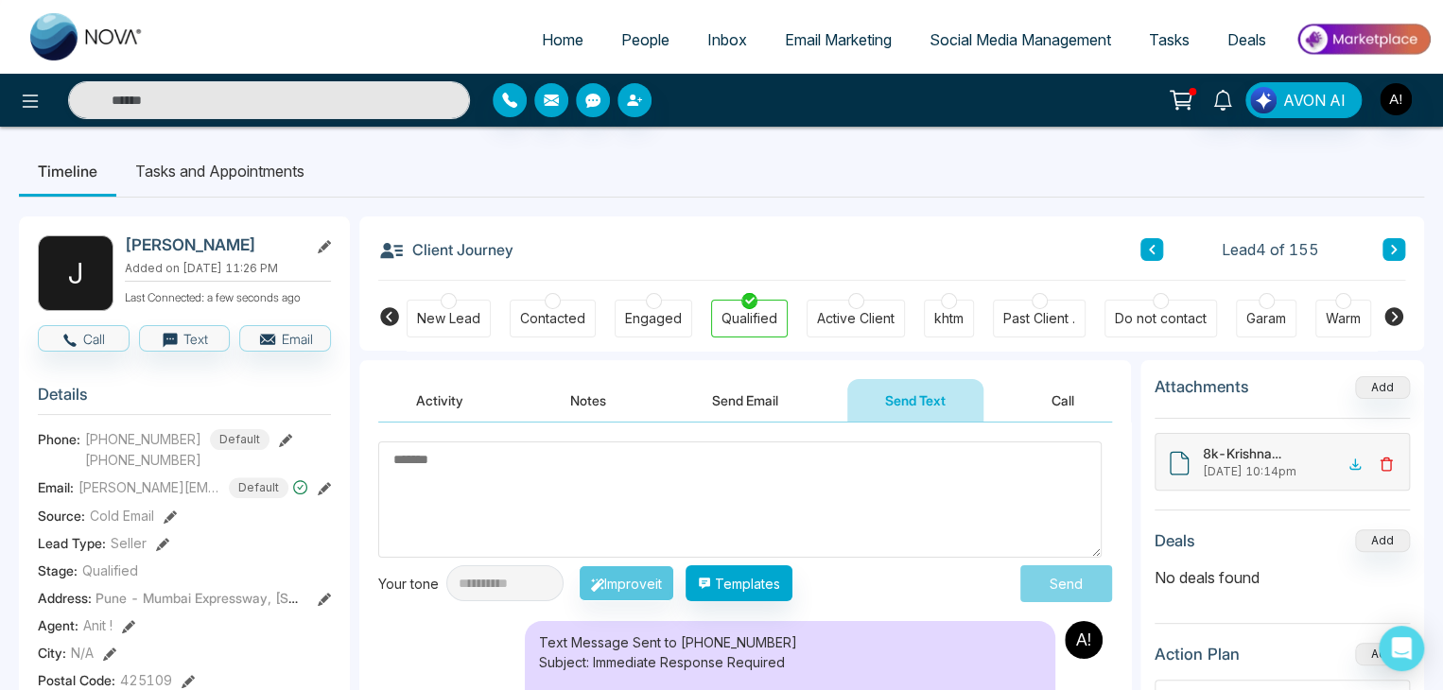
click at [740, 404] on button "Send Email" at bounding box center [745, 400] width 142 height 43
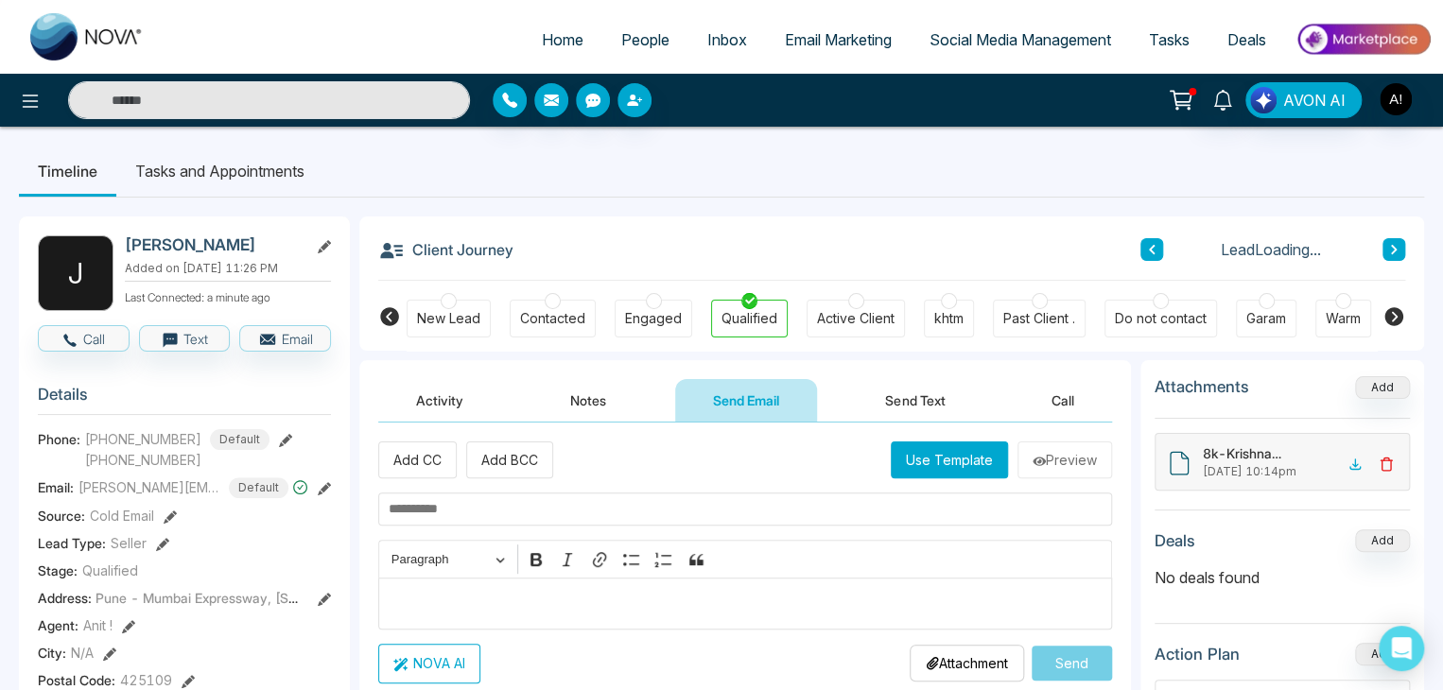
click at [535, 523] on input "text" at bounding box center [745, 509] width 734 height 33
type input "**********"
click at [489, 599] on p "Editor editing area: main" at bounding box center [746, 603] width 714 height 23
click at [461, 654] on button "NOVA AI" at bounding box center [429, 664] width 102 height 40
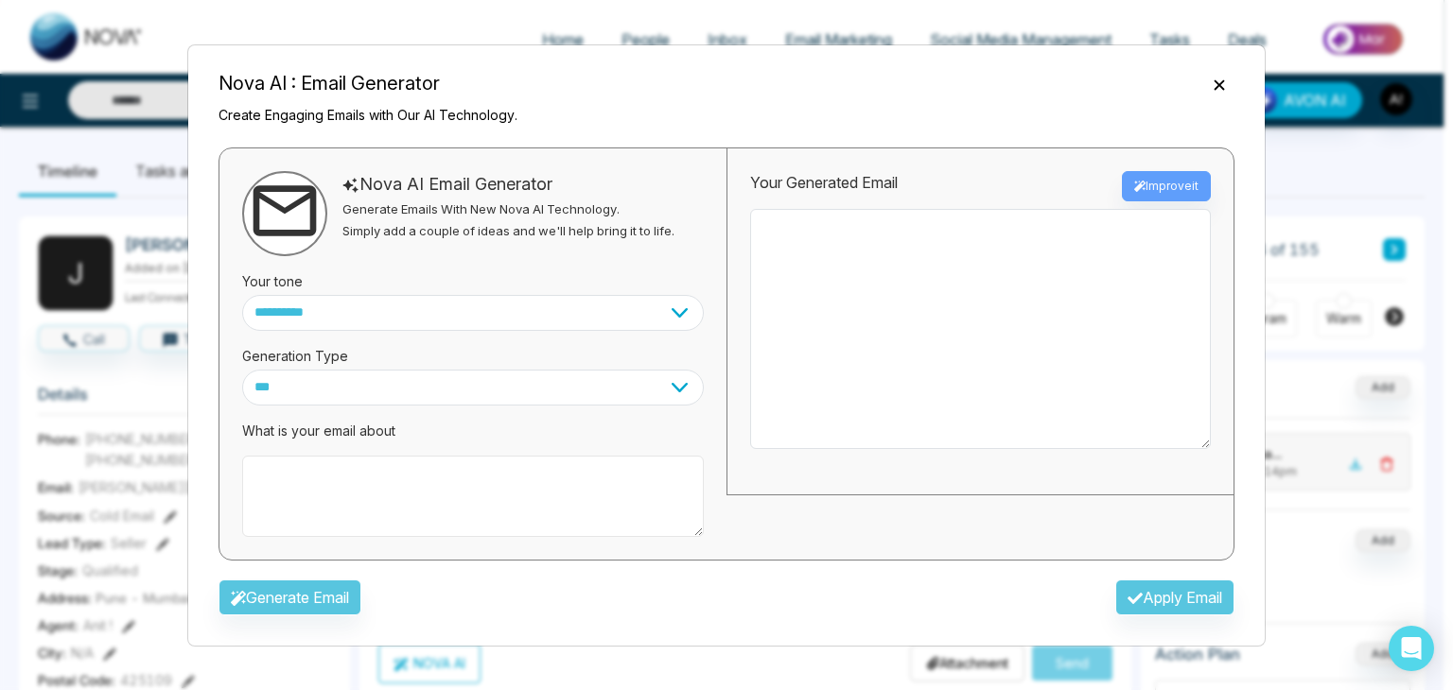
click at [329, 472] on textarea at bounding box center [472, 496] width 461 height 81
type textarea "*"
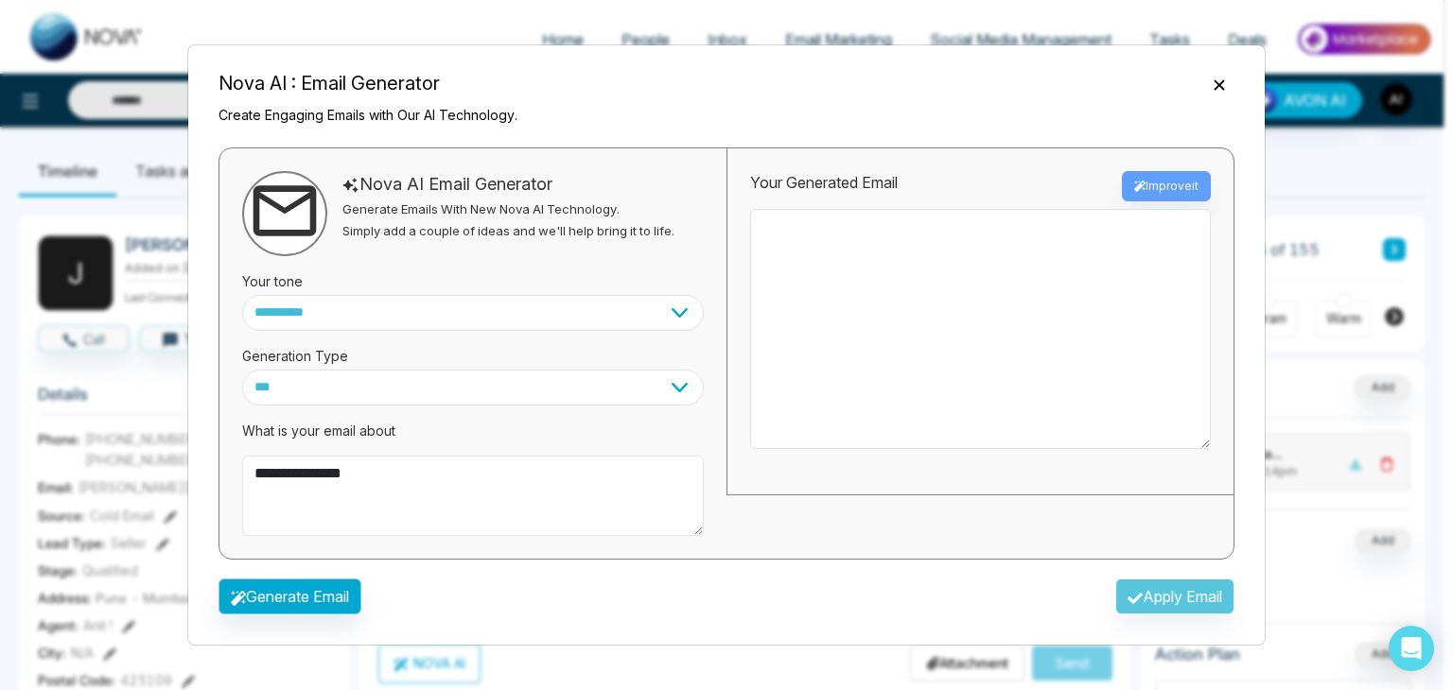
type textarea "**********"
click at [329, 602] on button "Generate Email" at bounding box center [289, 597] width 143 height 36
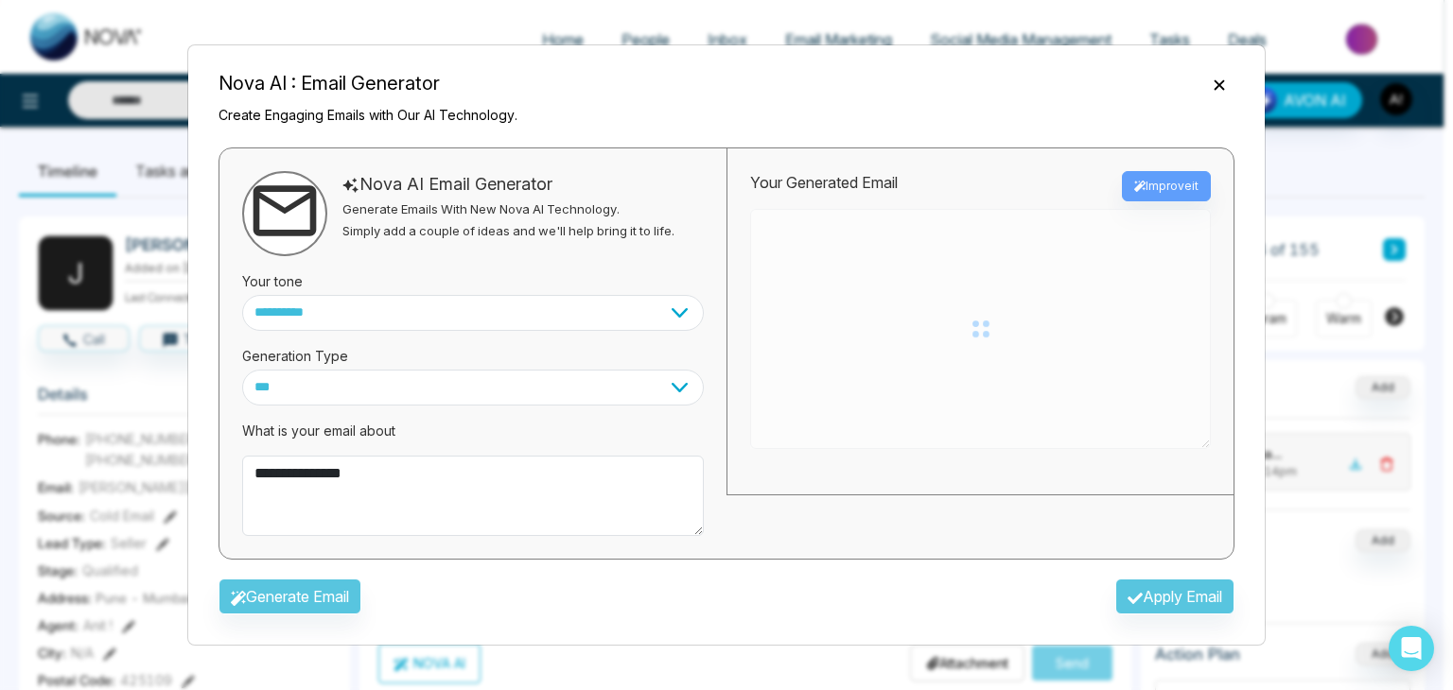
type textarea "**********"
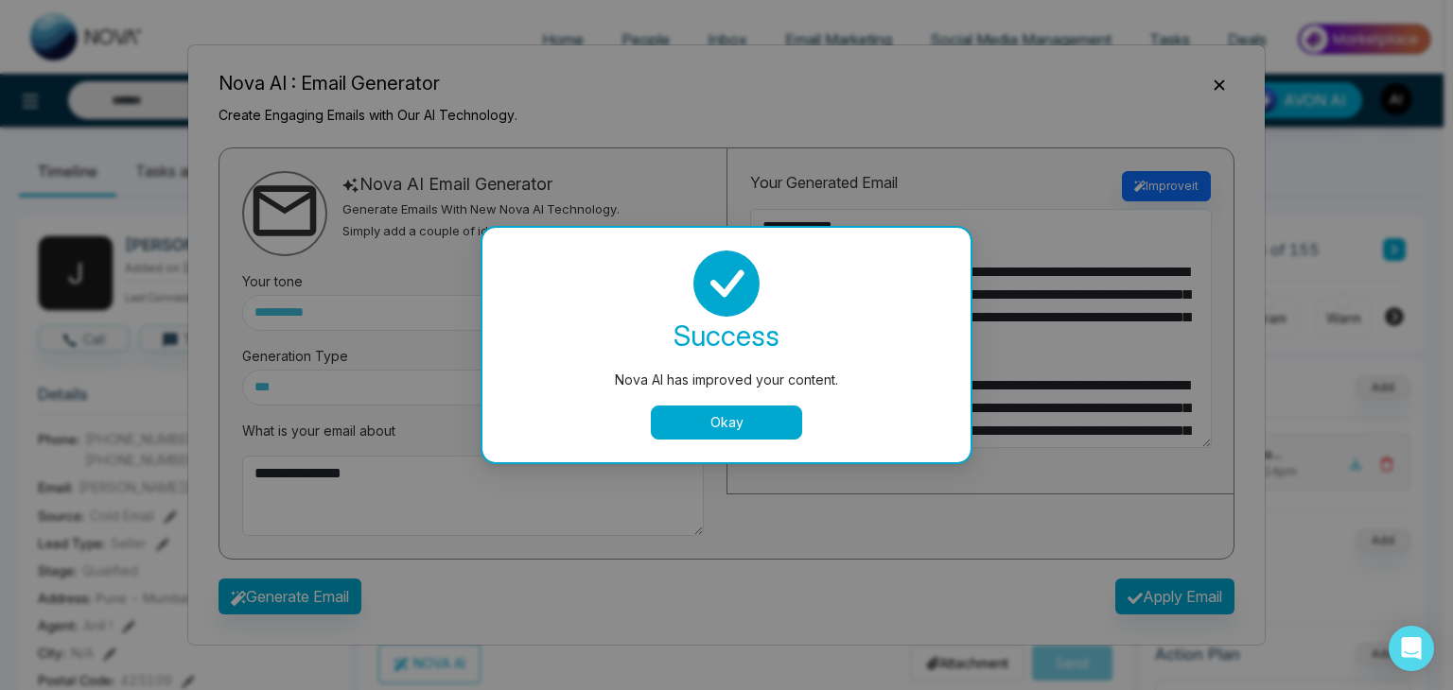
click at [692, 411] on button "Okay" at bounding box center [726, 423] width 151 height 34
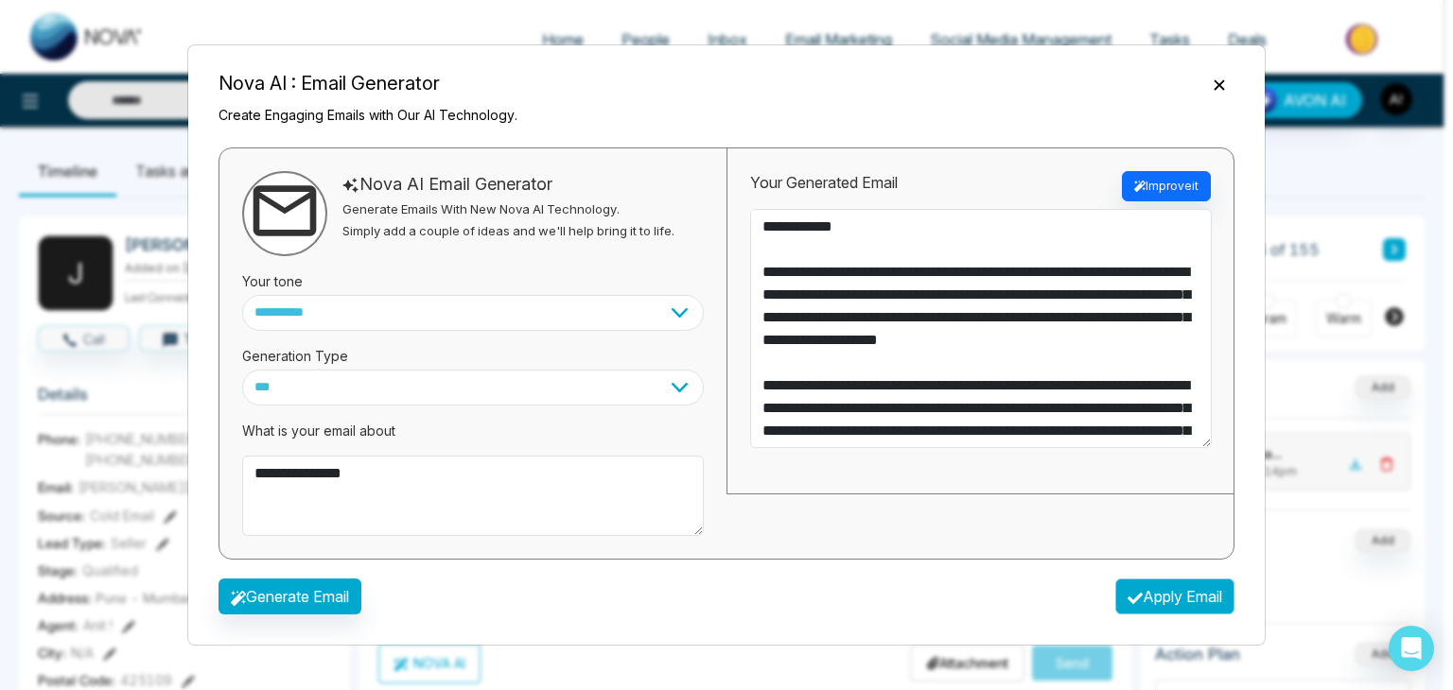
click at [1177, 598] on button "Apply Email" at bounding box center [1174, 597] width 119 height 36
type textarea "**********"
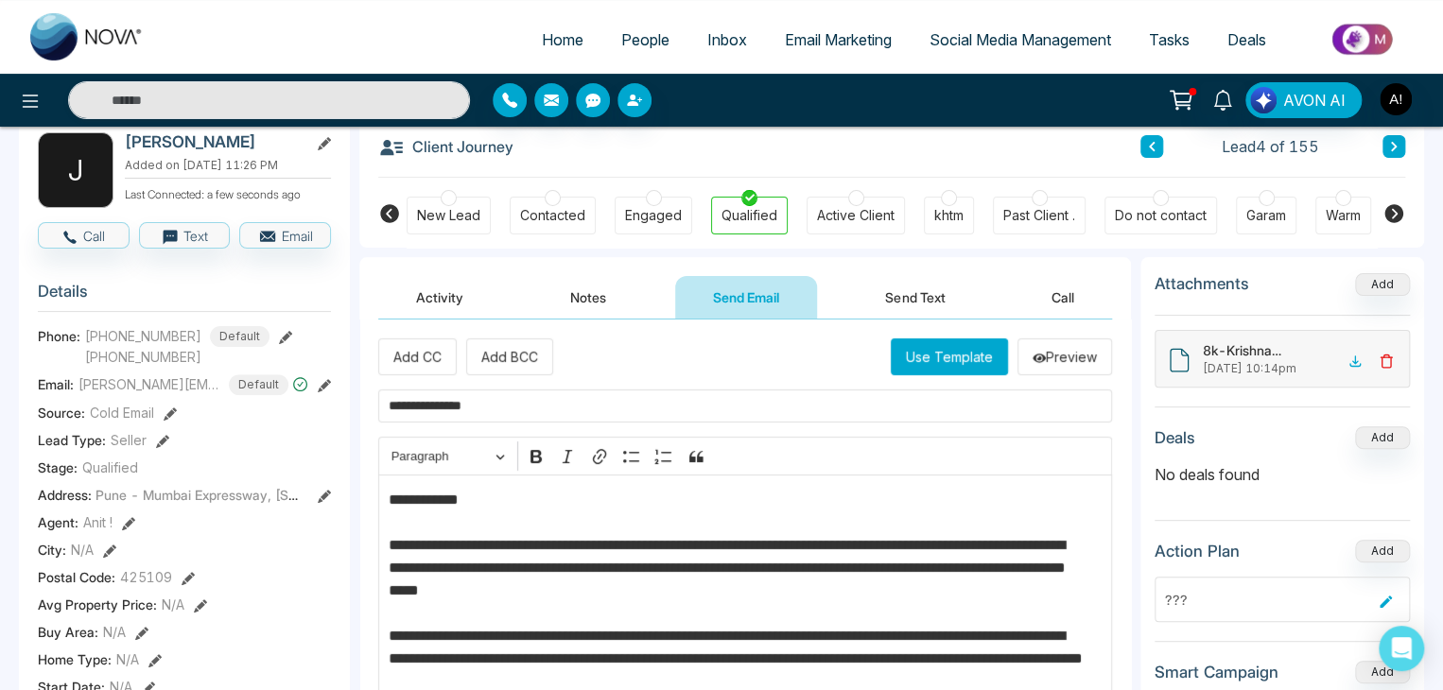
scroll to position [74, 0]
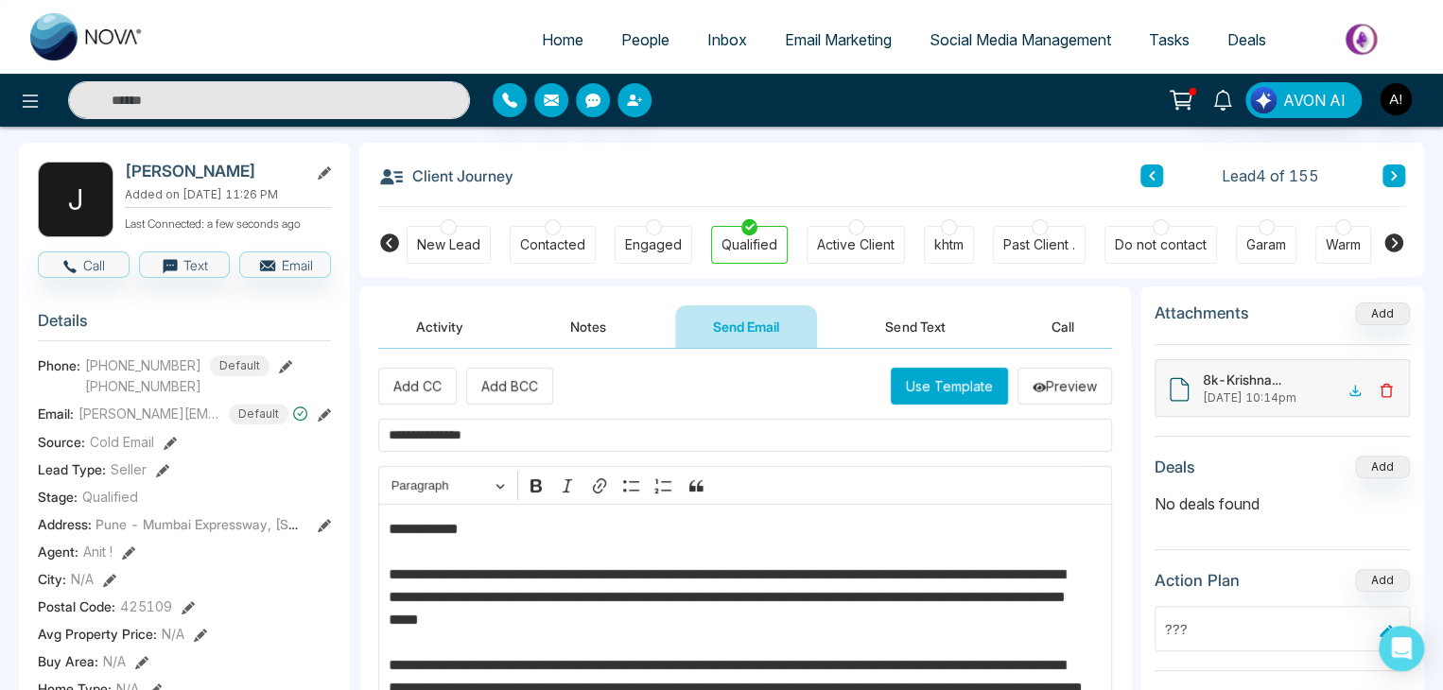
click at [586, 328] on button "Notes" at bounding box center [588, 326] width 112 height 43
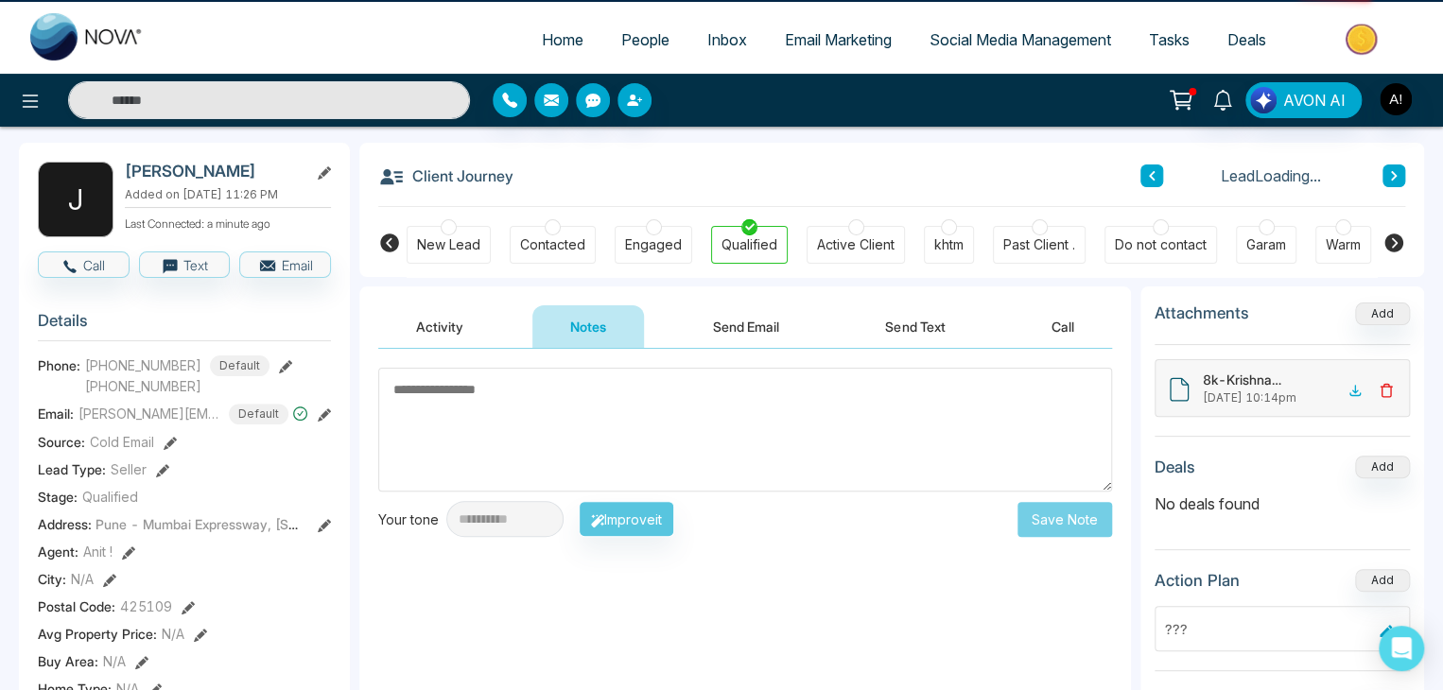
click at [535, 421] on textarea at bounding box center [745, 430] width 734 height 124
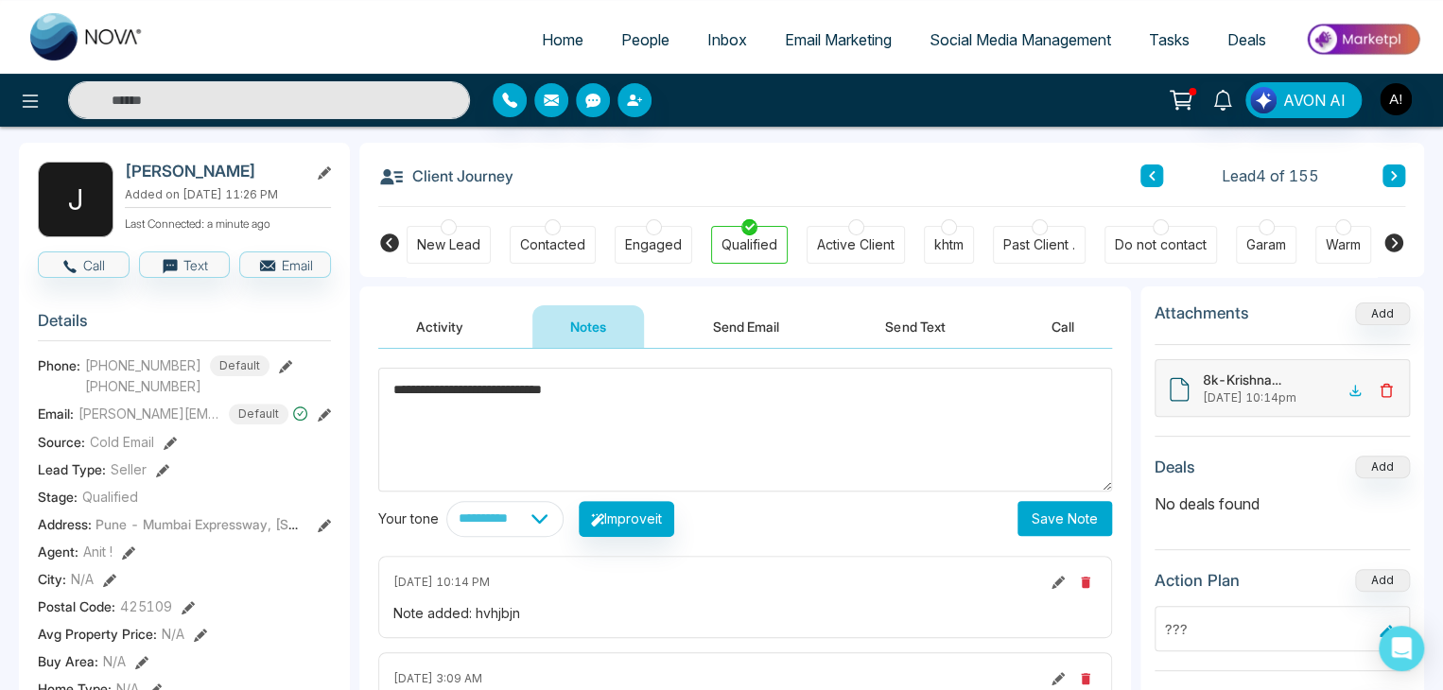
type textarea "**********"
click at [1042, 515] on button "Save Note" at bounding box center [1065, 518] width 95 height 35
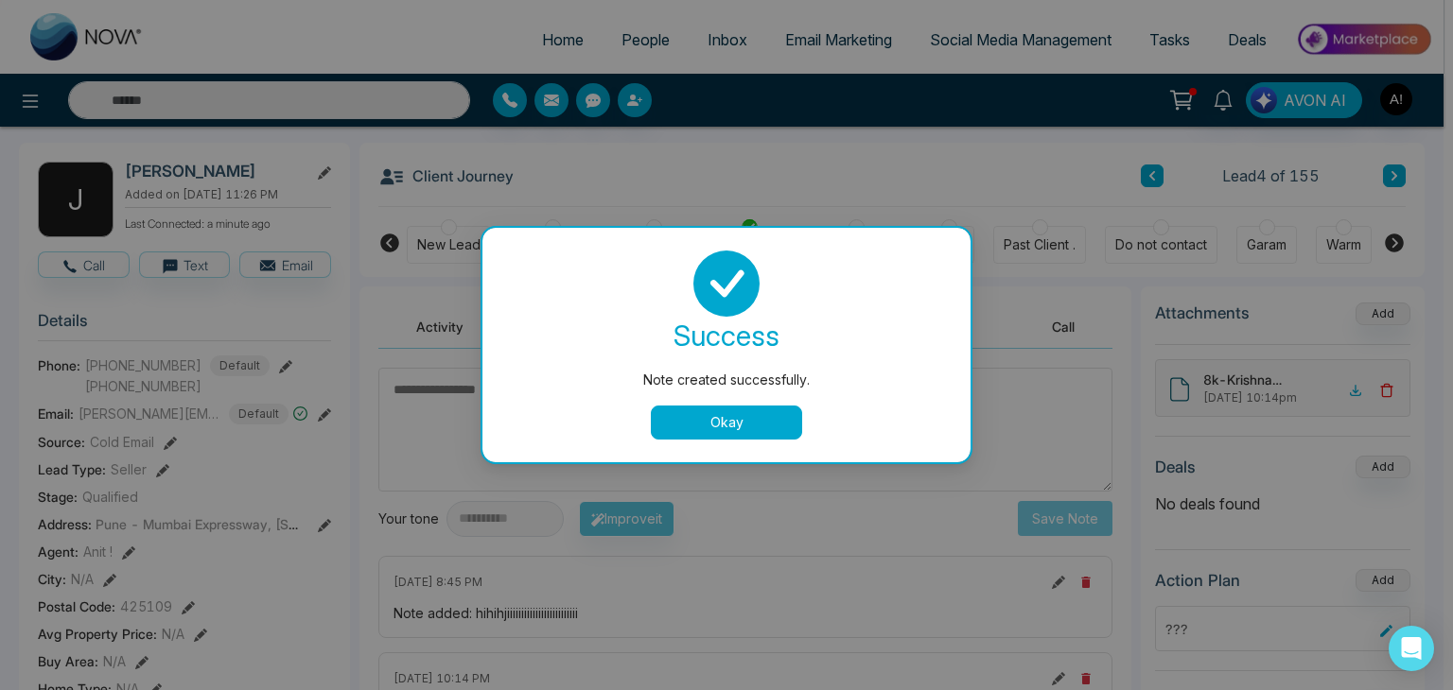
click at [683, 416] on button "Okay" at bounding box center [726, 423] width 151 height 34
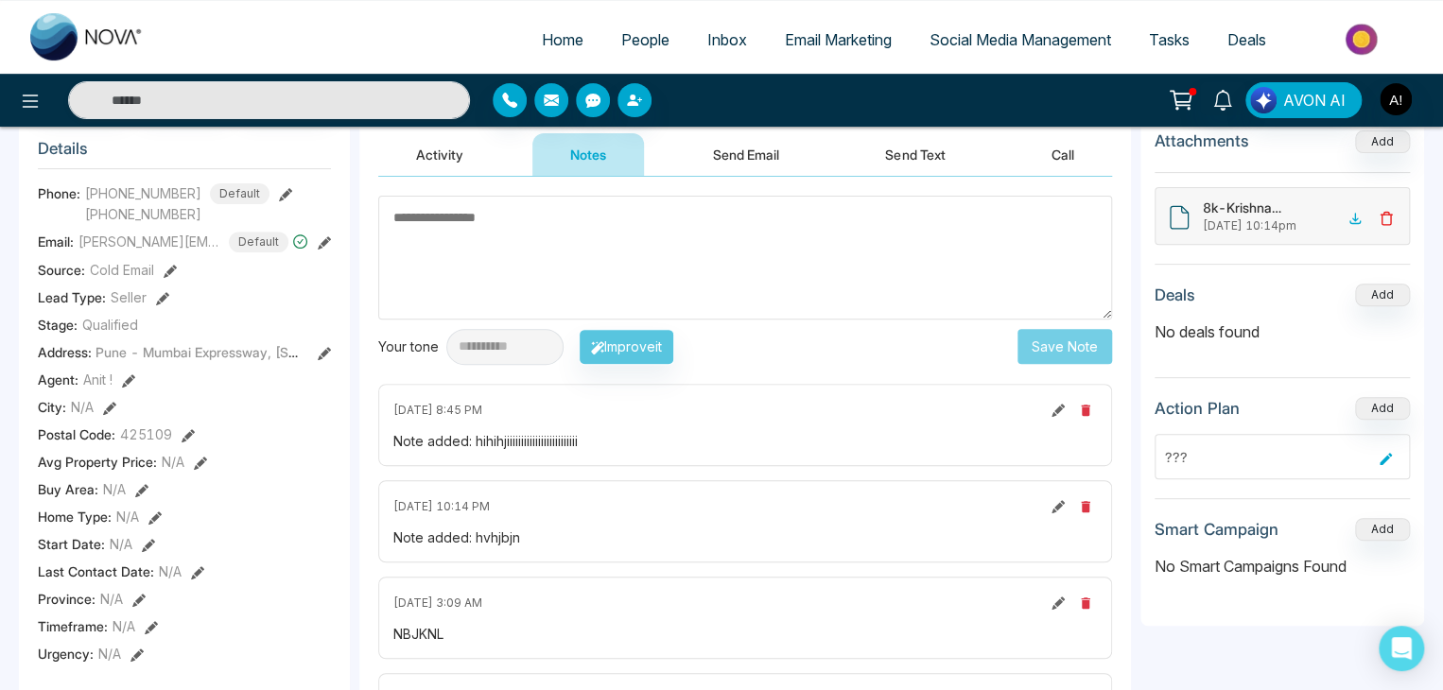
scroll to position [287, 0]
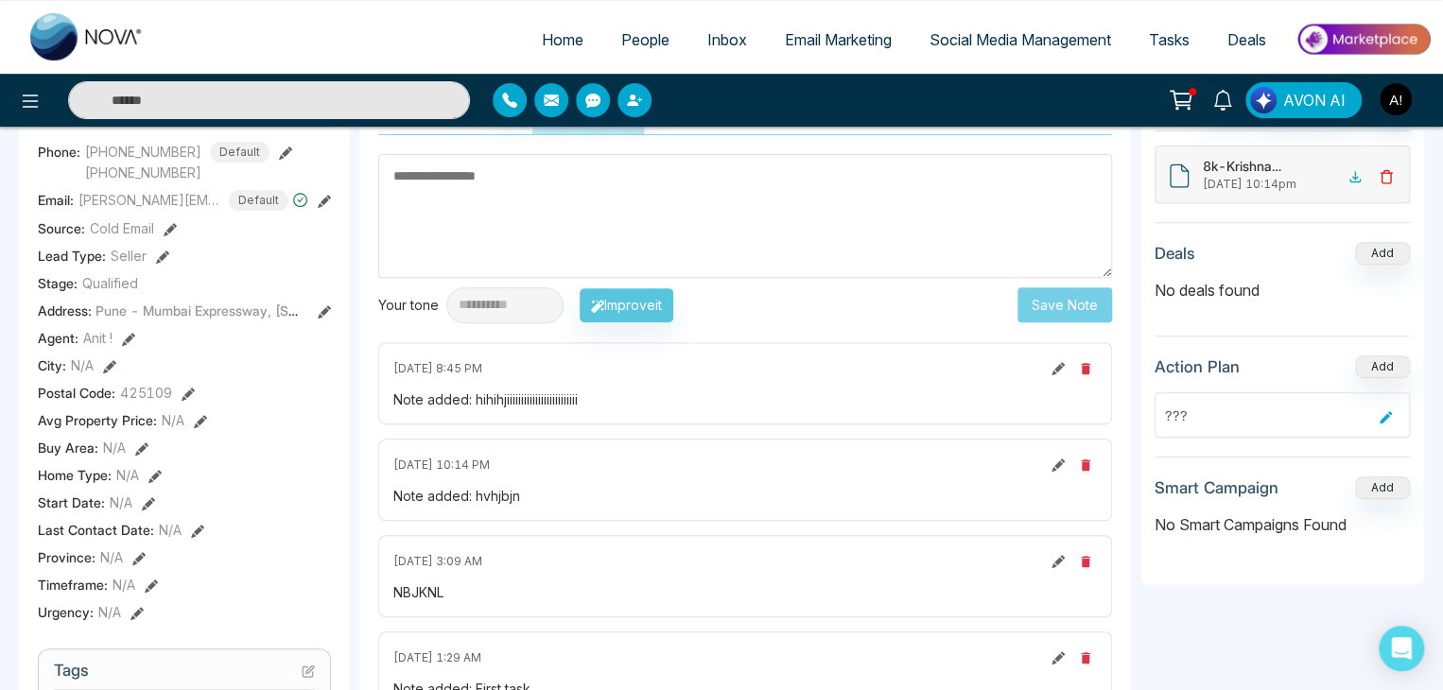
click at [1089, 370] on icon "button" at bounding box center [1085, 368] width 15 height 15
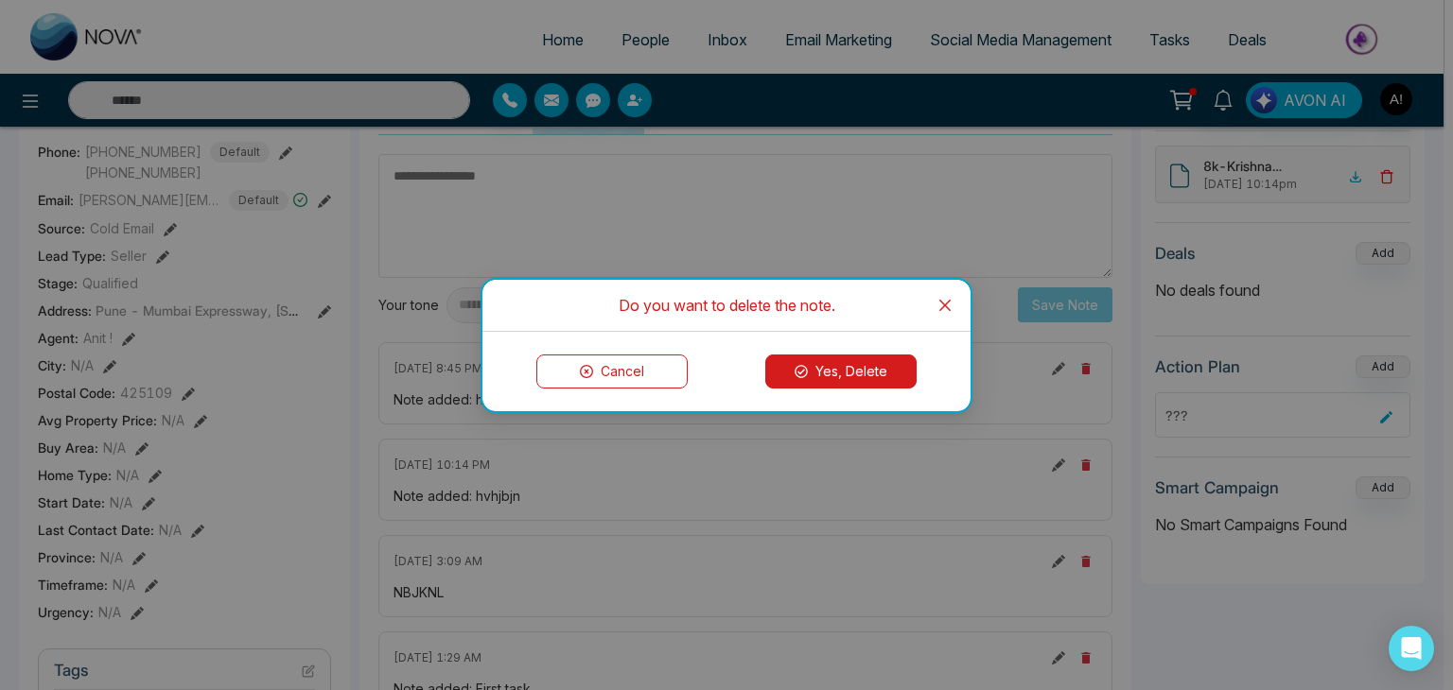
click at [833, 376] on button "Yes, Delete" at bounding box center [840, 372] width 151 height 34
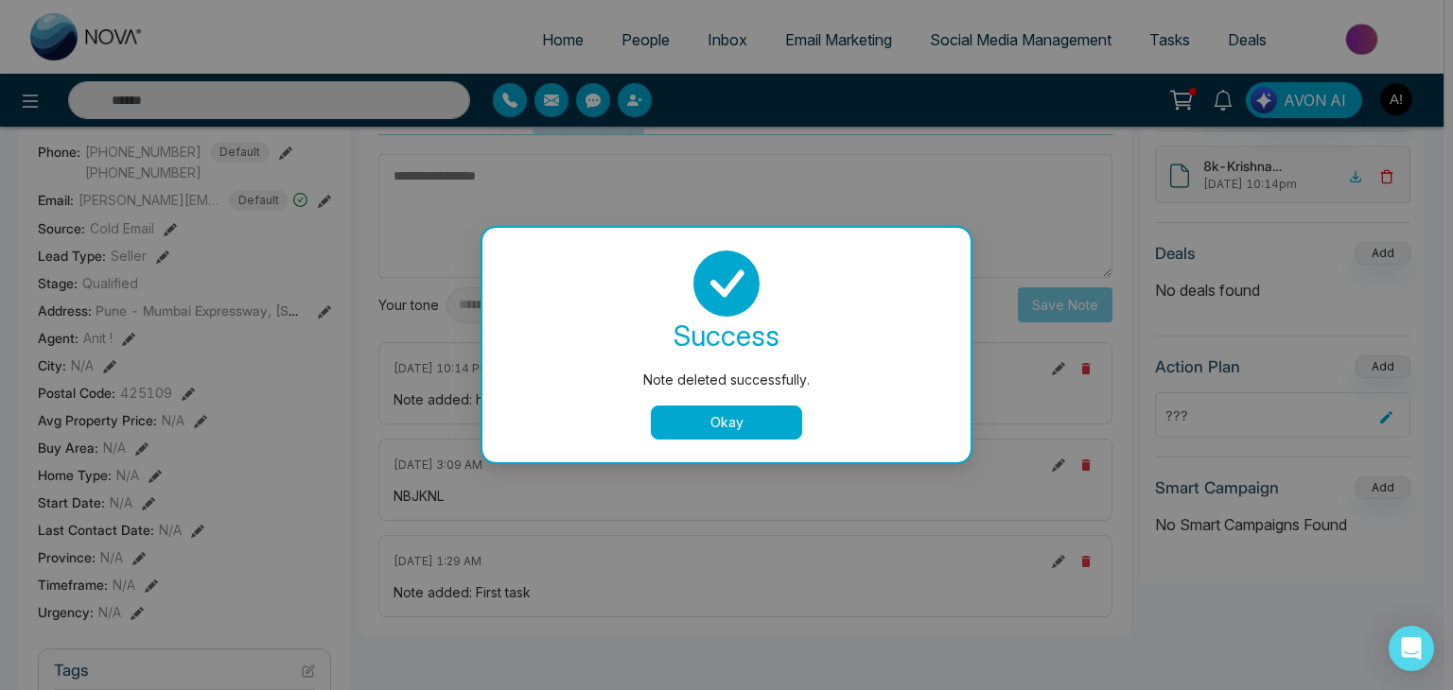
click at [749, 426] on button "Okay" at bounding box center [726, 423] width 151 height 34
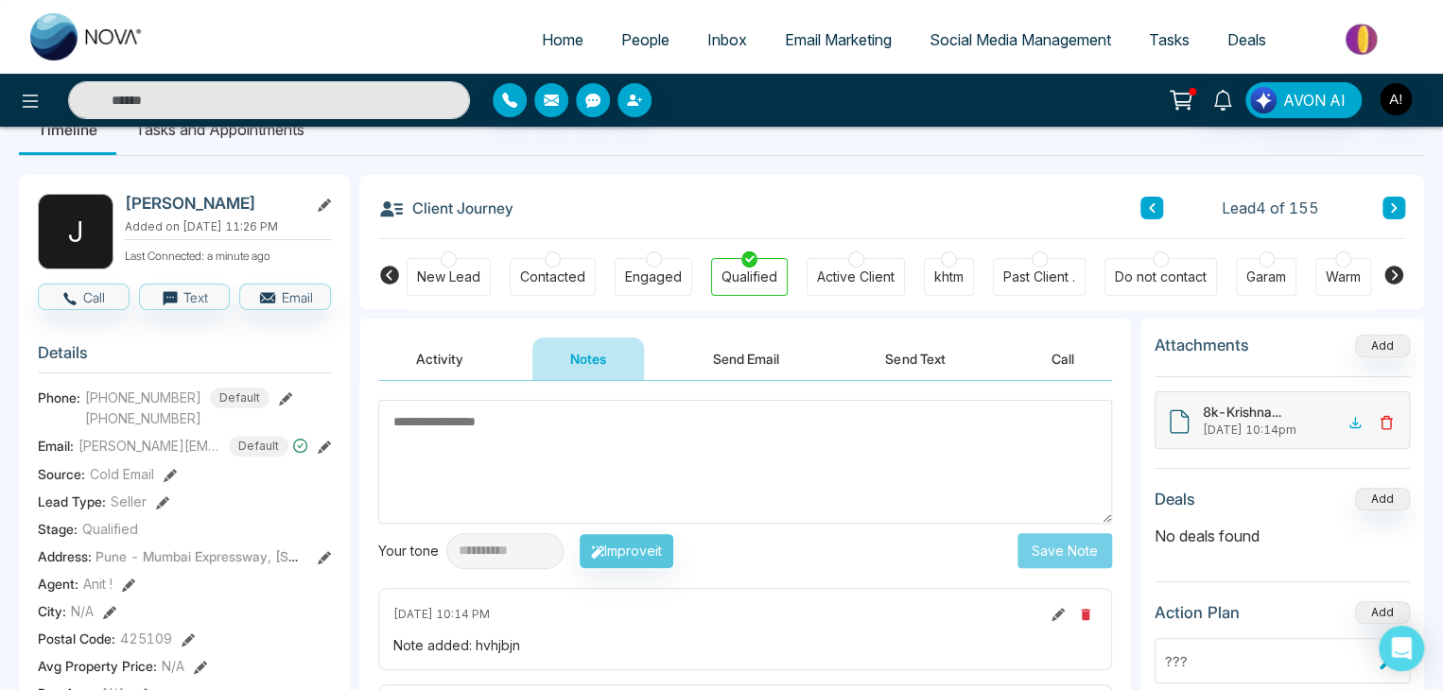
scroll to position [21, 0]
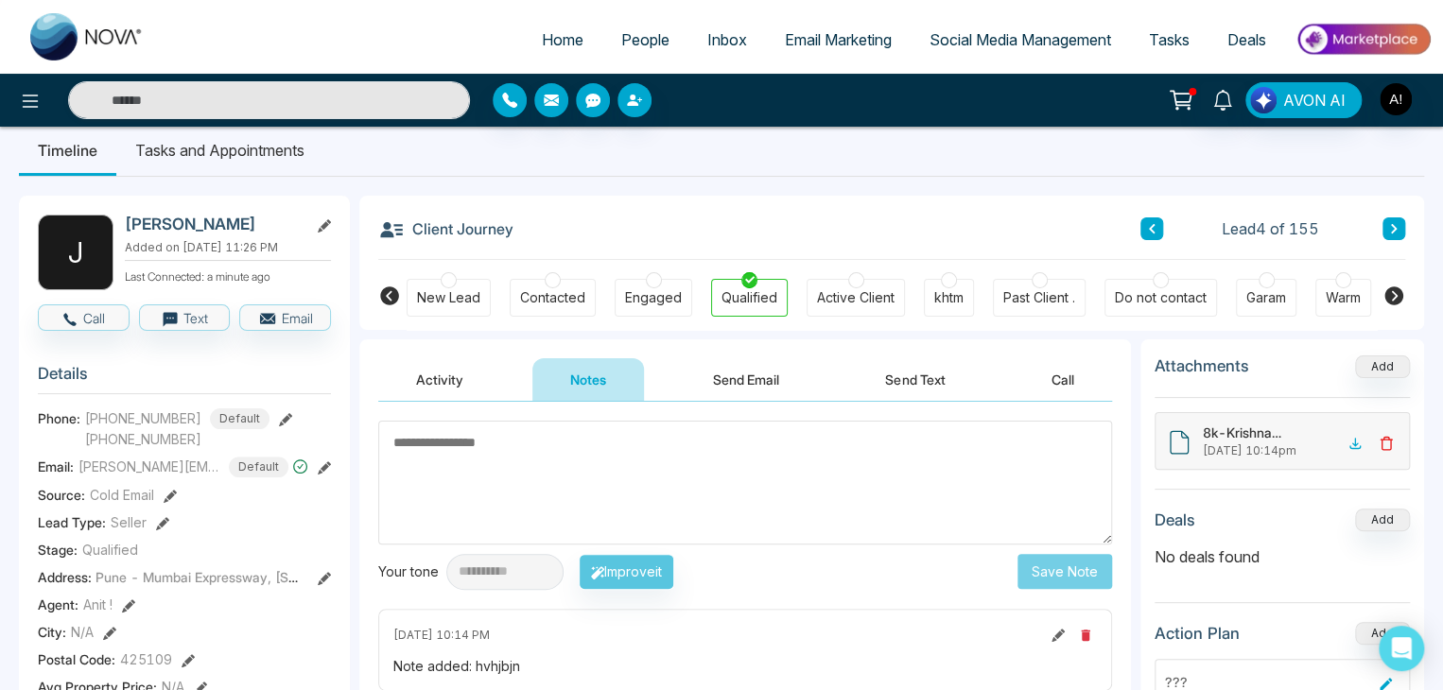
click at [432, 380] on button "Activity" at bounding box center [439, 379] width 123 height 43
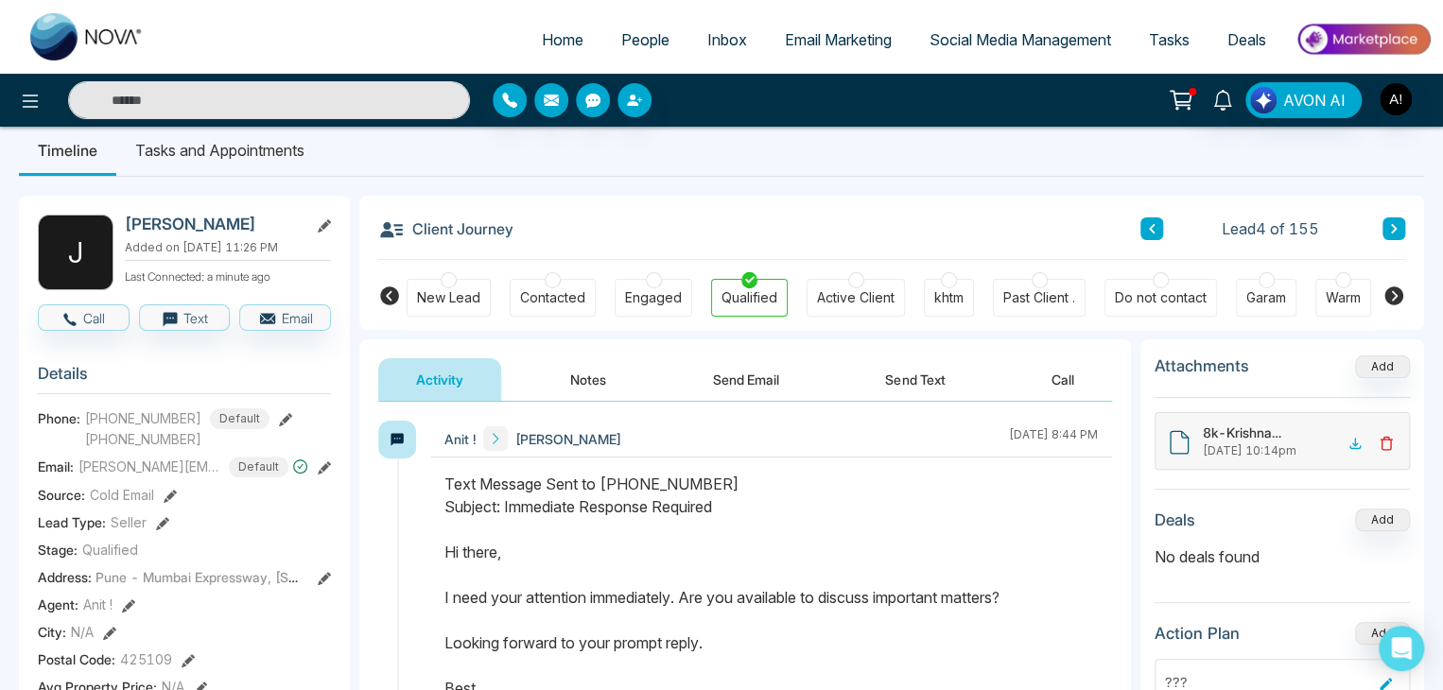
click at [607, 379] on button "Notes" at bounding box center [588, 379] width 112 height 43
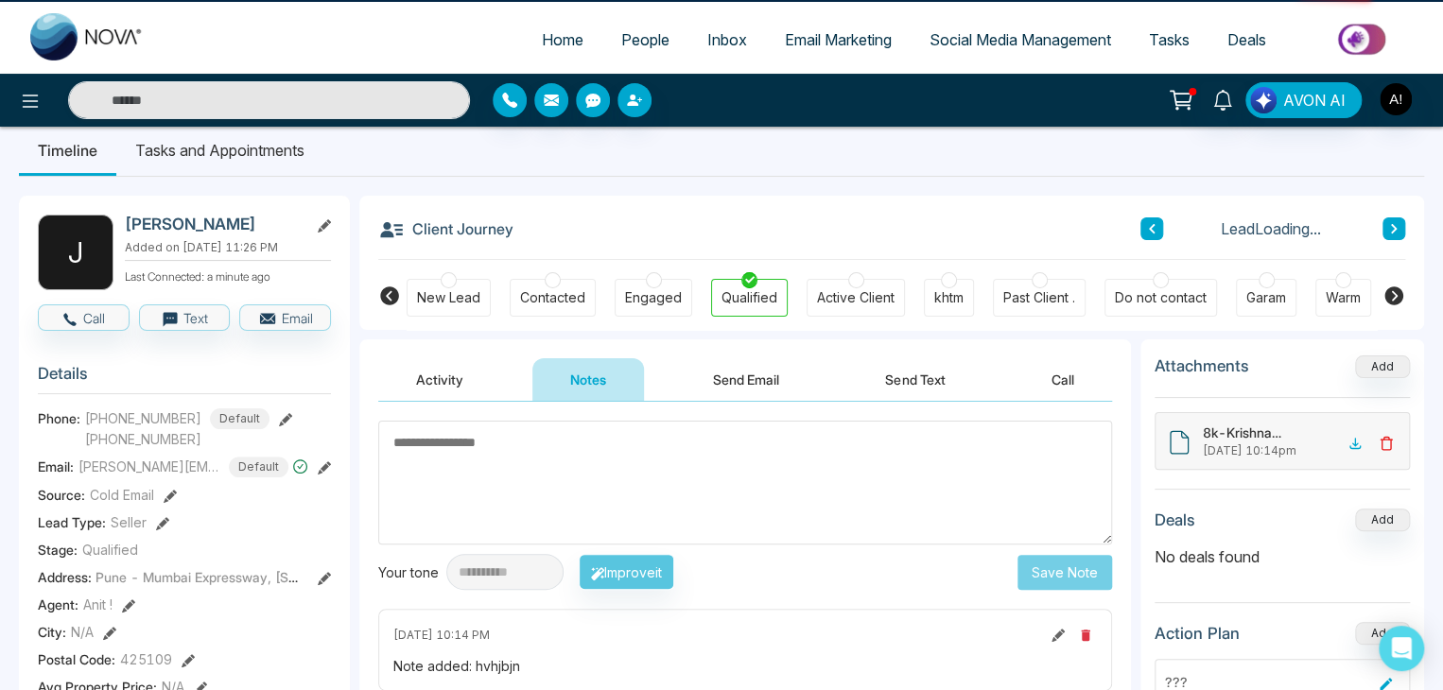
click at [753, 385] on button "Send Email" at bounding box center [746, 379] width 142 height 43
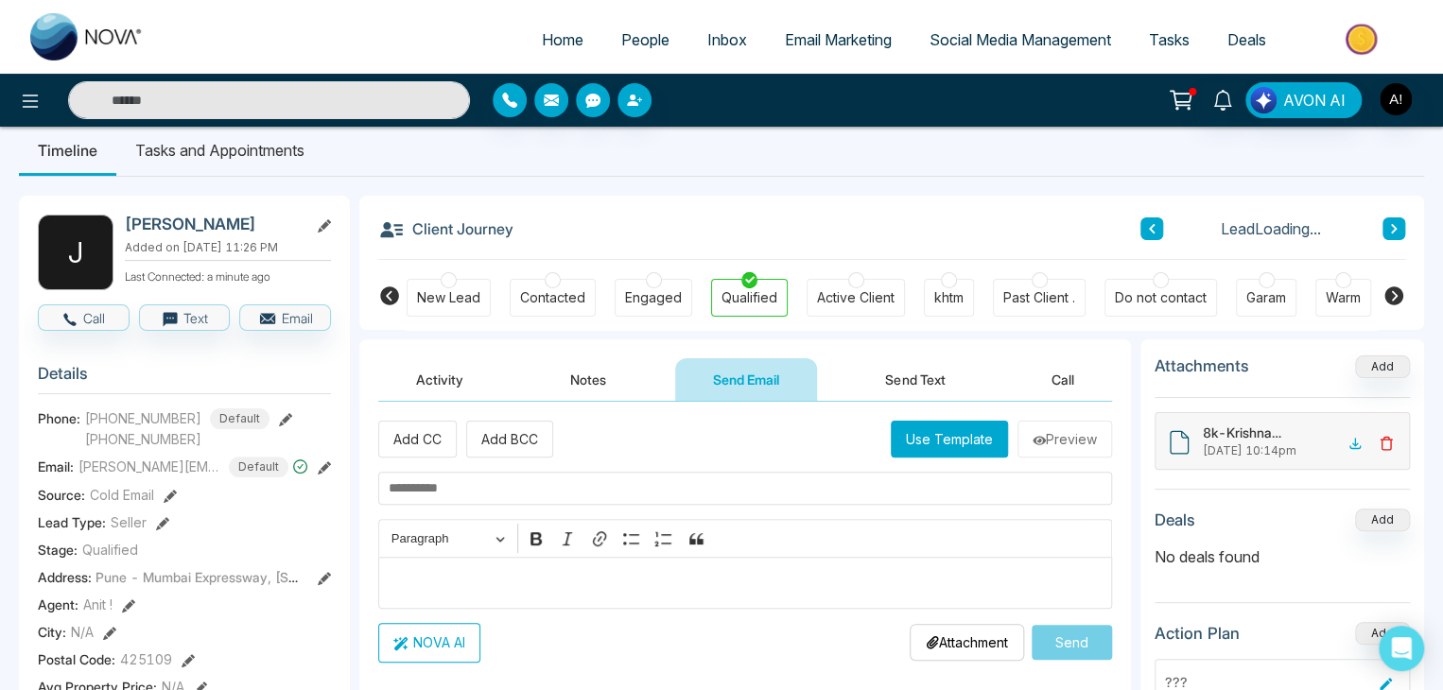
click at [896, 387] on button "Send Text" at bounding box center [914, 379] width 135 height 43
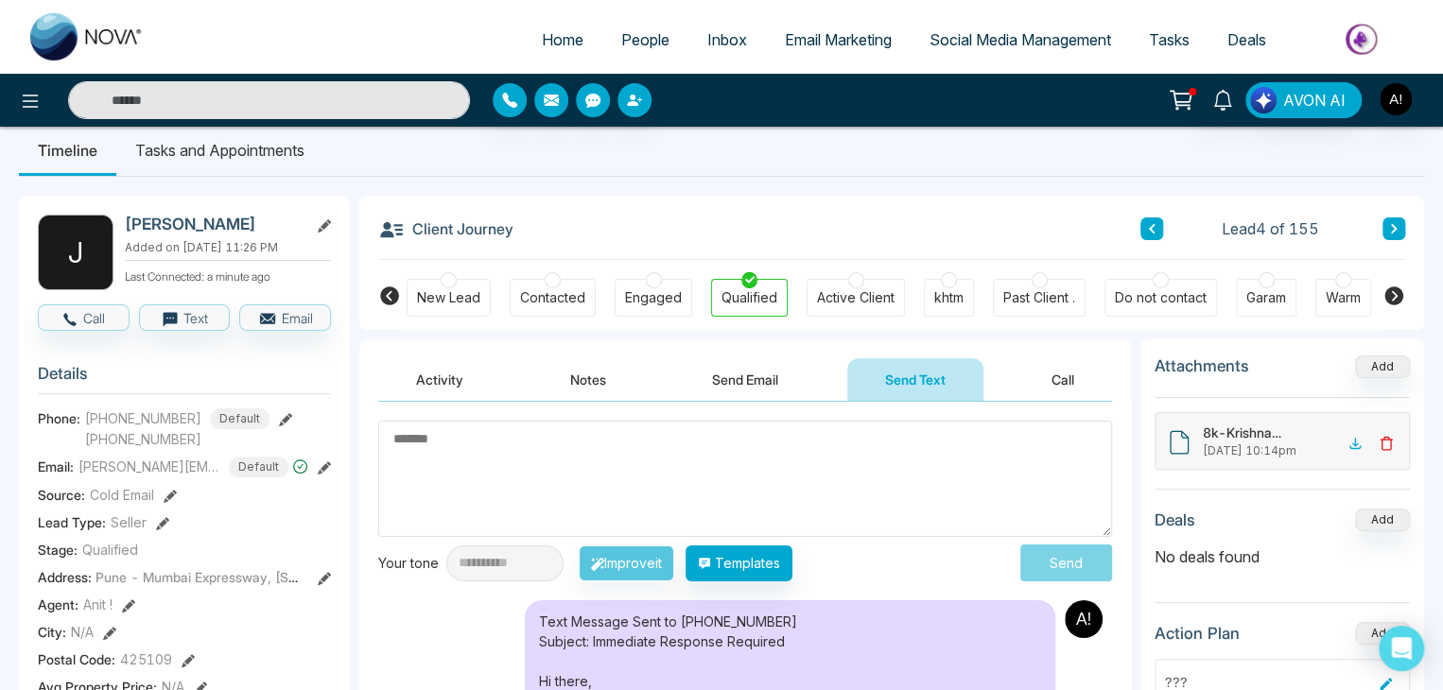
click at [165, 143] on li "Tasks and Appointments" at bounding box center [219, 150] width 207 height 51
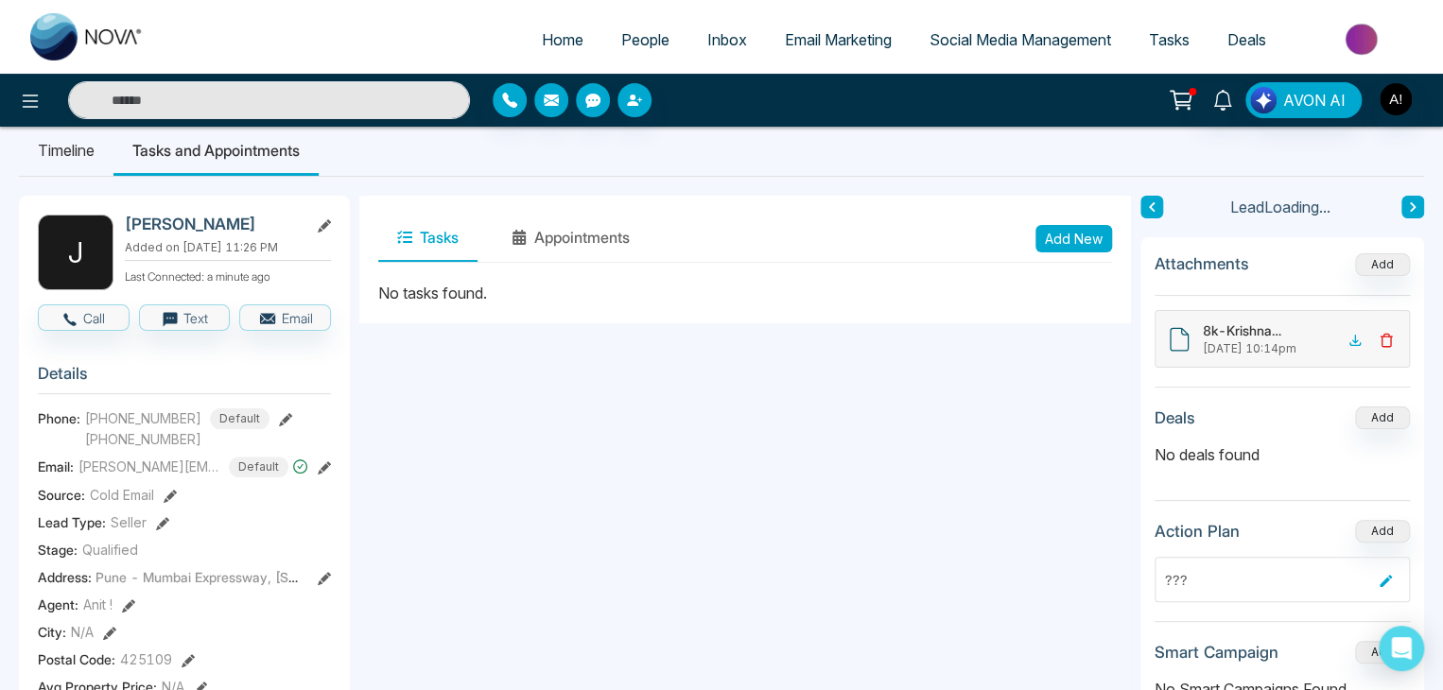
click at [403, 235] on icon at bounding box center [404, 237] width 15 height 13
click at [1054, 235] on button "Add New" at bounding box center [1074, 238] width 77 height 27
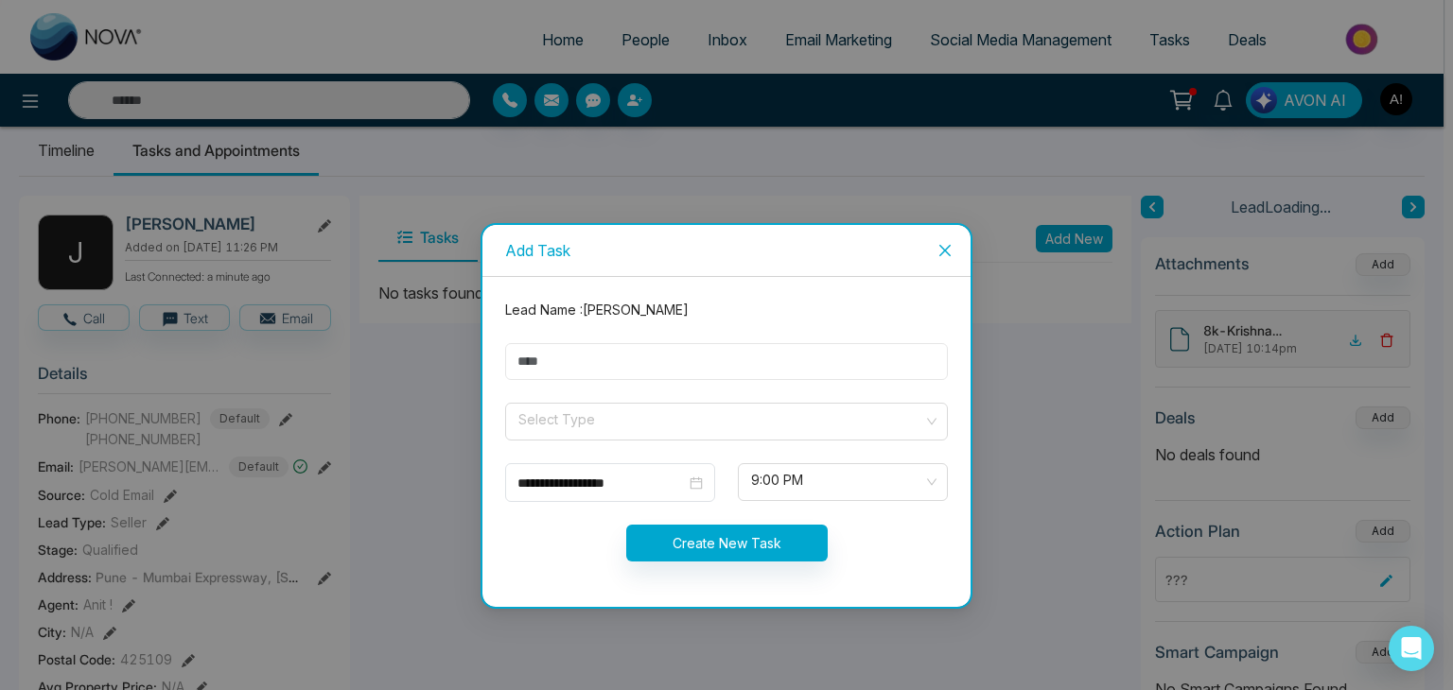
click at [558, 360] on input "text" at bounding box center [726, 361] width 443 height 37
type input "***"
click at [557, 427] on input "search" at bounding box center [719, 418] width 407 height 28
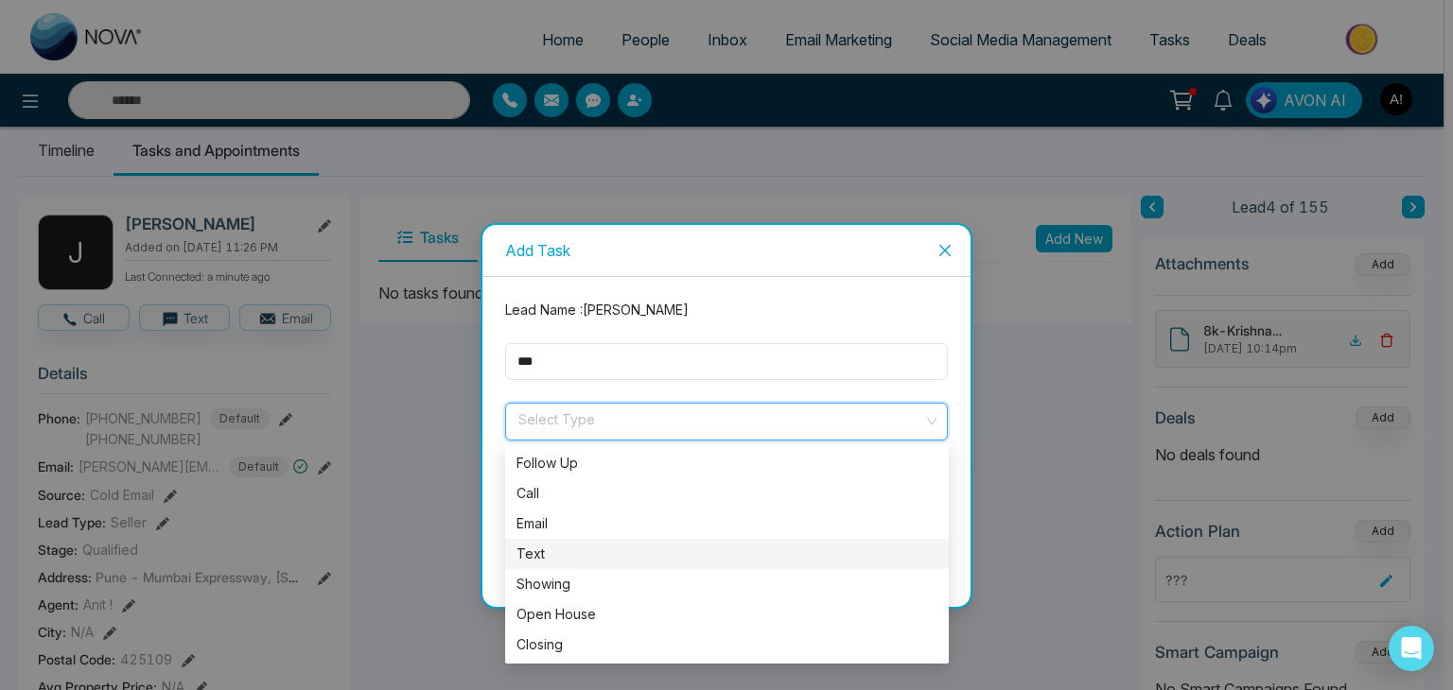
click at [551, 545] on div "Text" at bounding box center [726, 554] width 421 height 21
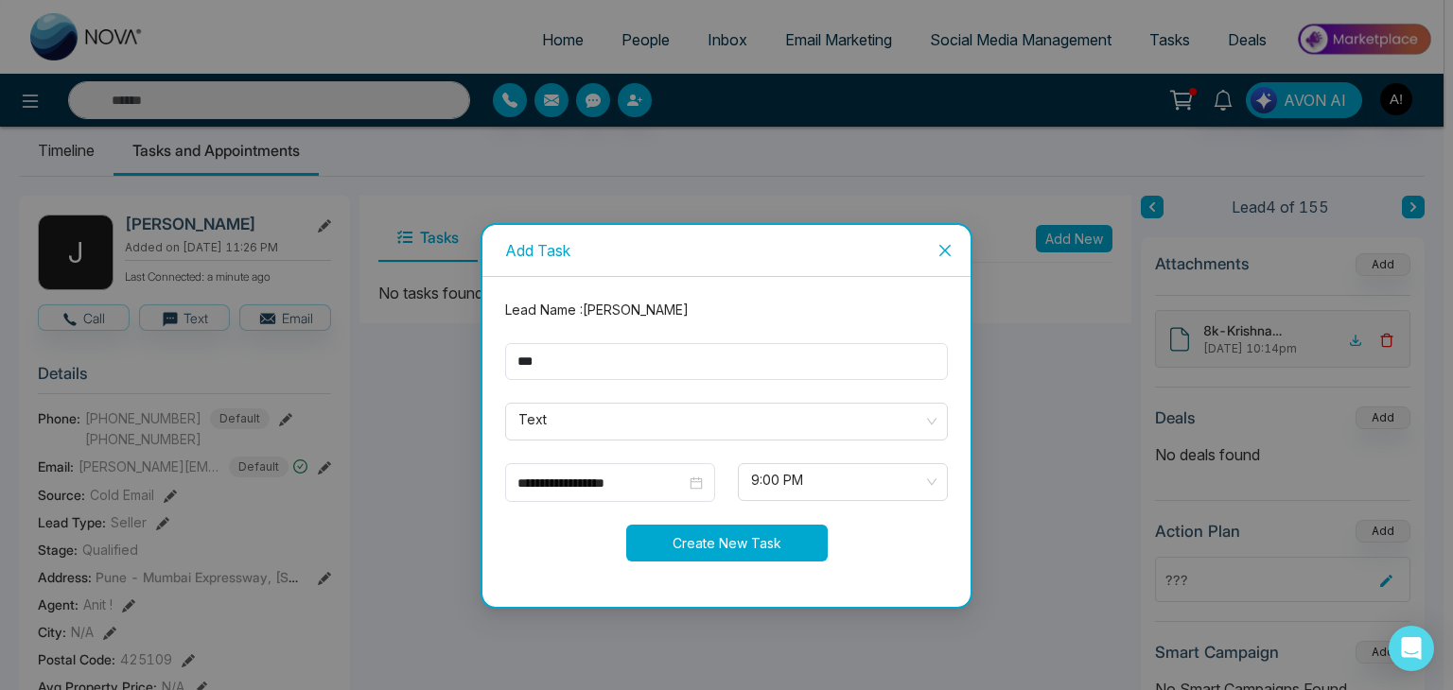
click at [763, 539] on button "Create New Task" at bounding box center [726, 543] width 201 height 37
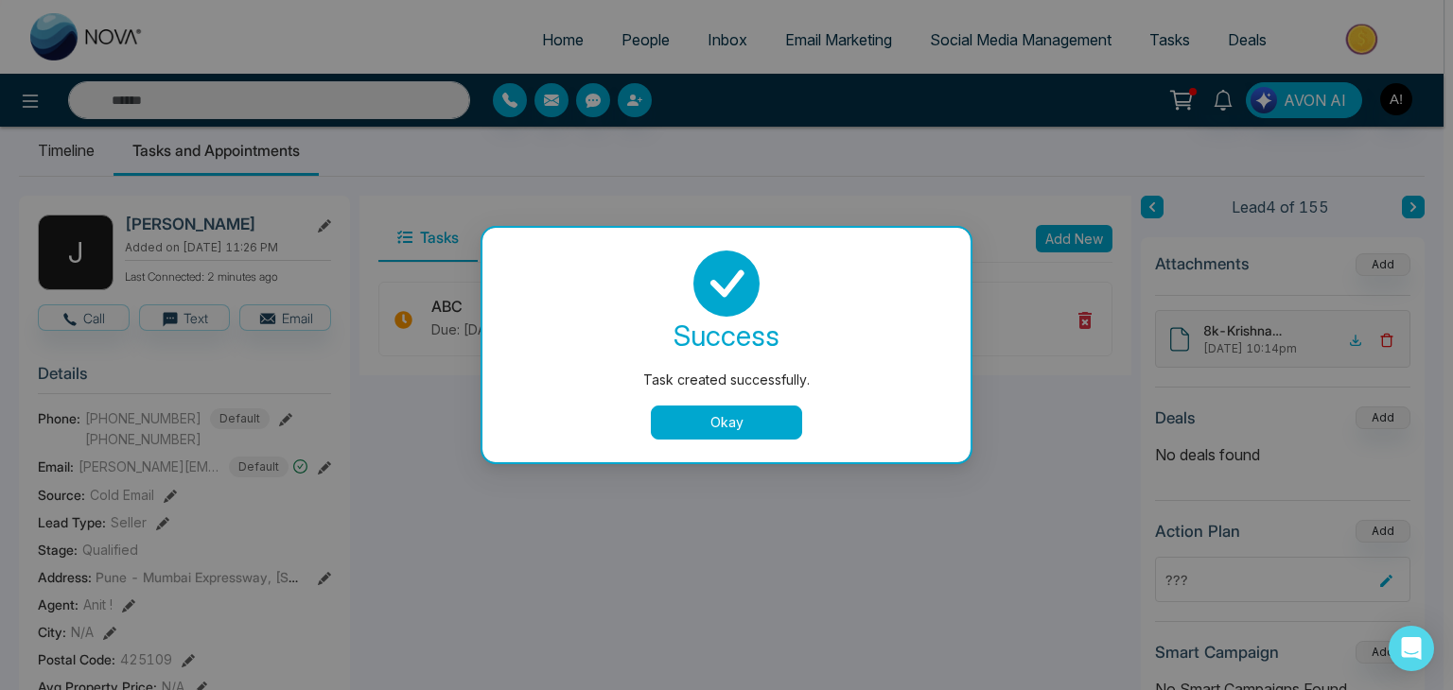
click at [740, 419] on button "Okay" at bounding box center [726, 423] width 151 height 34
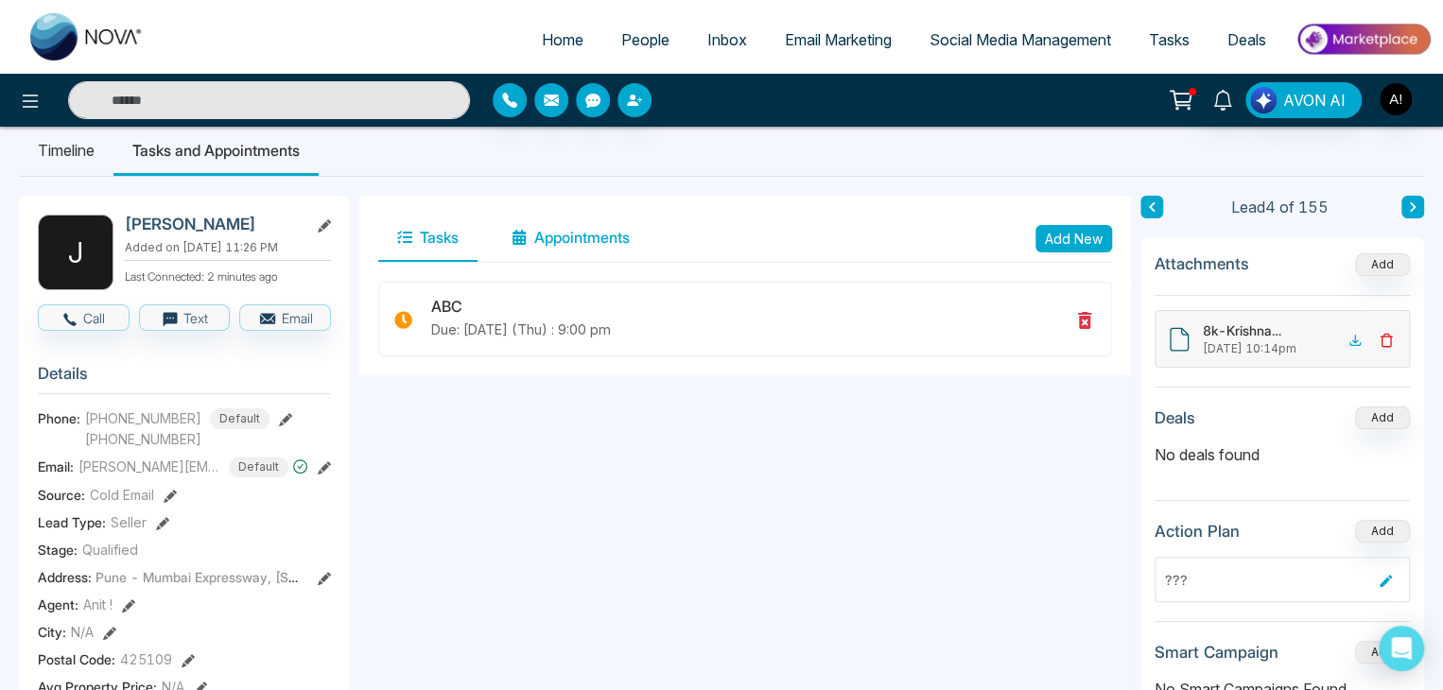
click at [538, 235] on button "Appointments" at bounding box center [571, 238] width 156 height 47
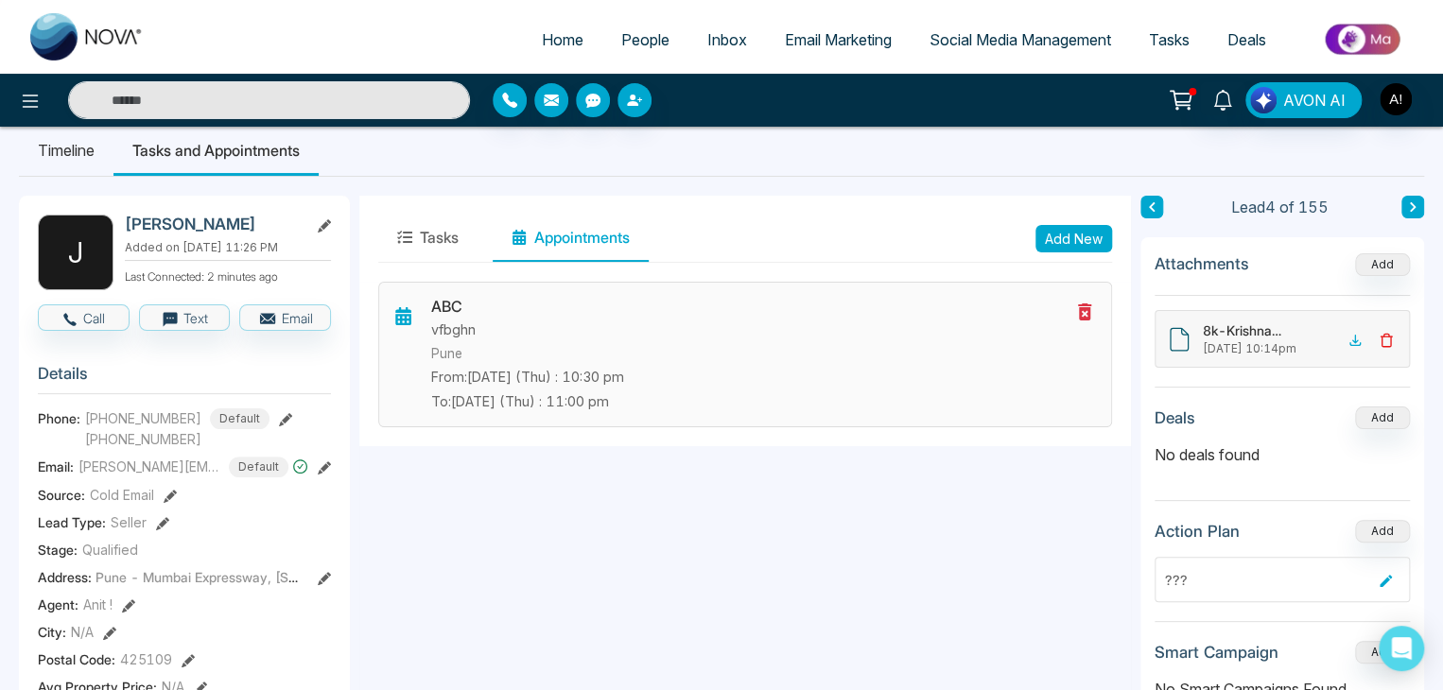
click at [1088, 309] on icon at bounding box center [1084, 312] width 13 height 17
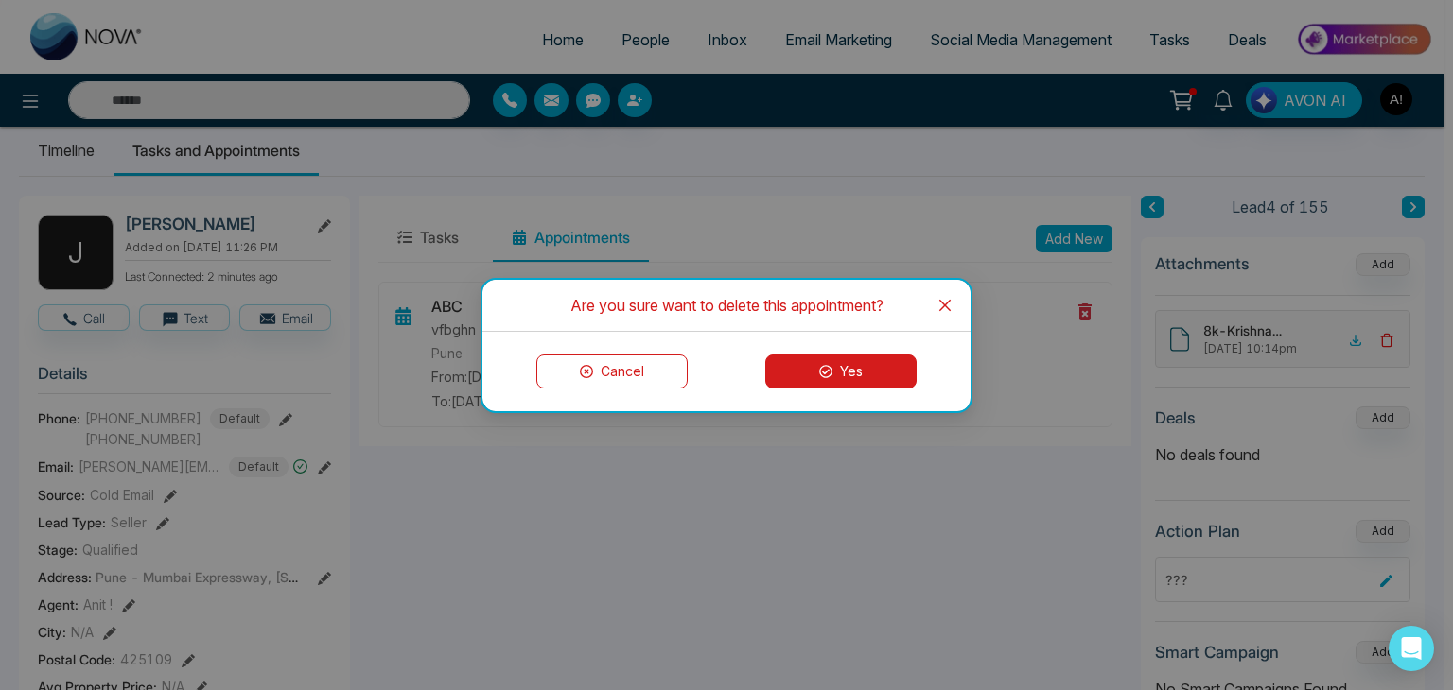
click at [847, 378] on button "Yes" at bounding box center [840, 372] width 151 height 34
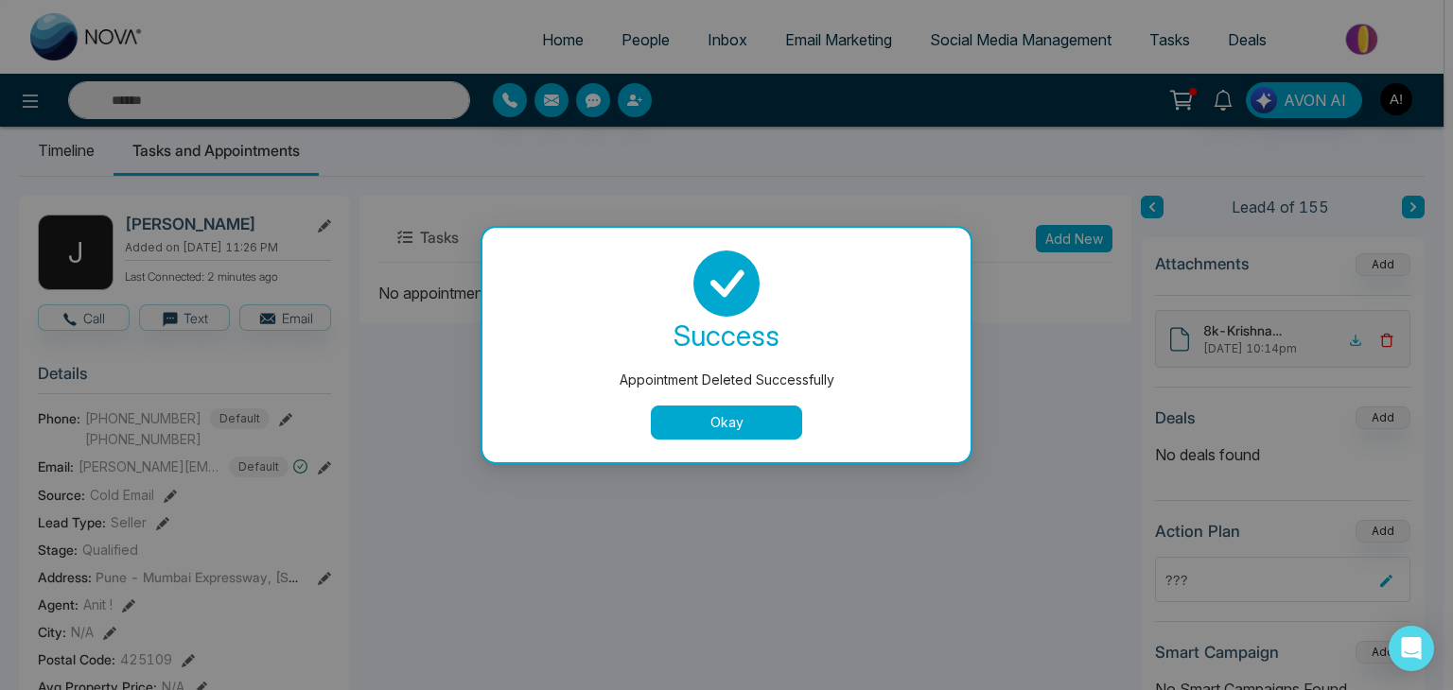
click at [737, 417] on button "Okay" at bounding box center [726, 423] width 151 height 34
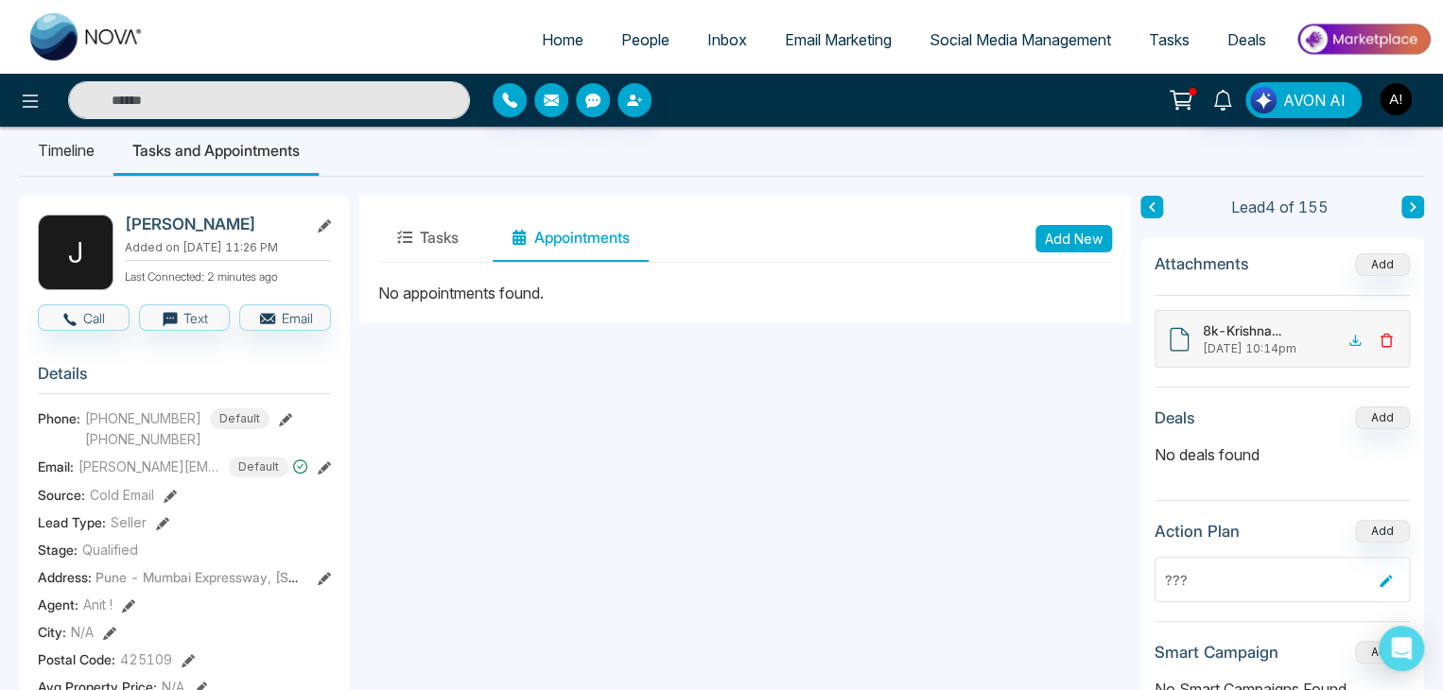
click at [1052, 236] on button "Add New" at bounding box center [1074, 238] width 77 height 27
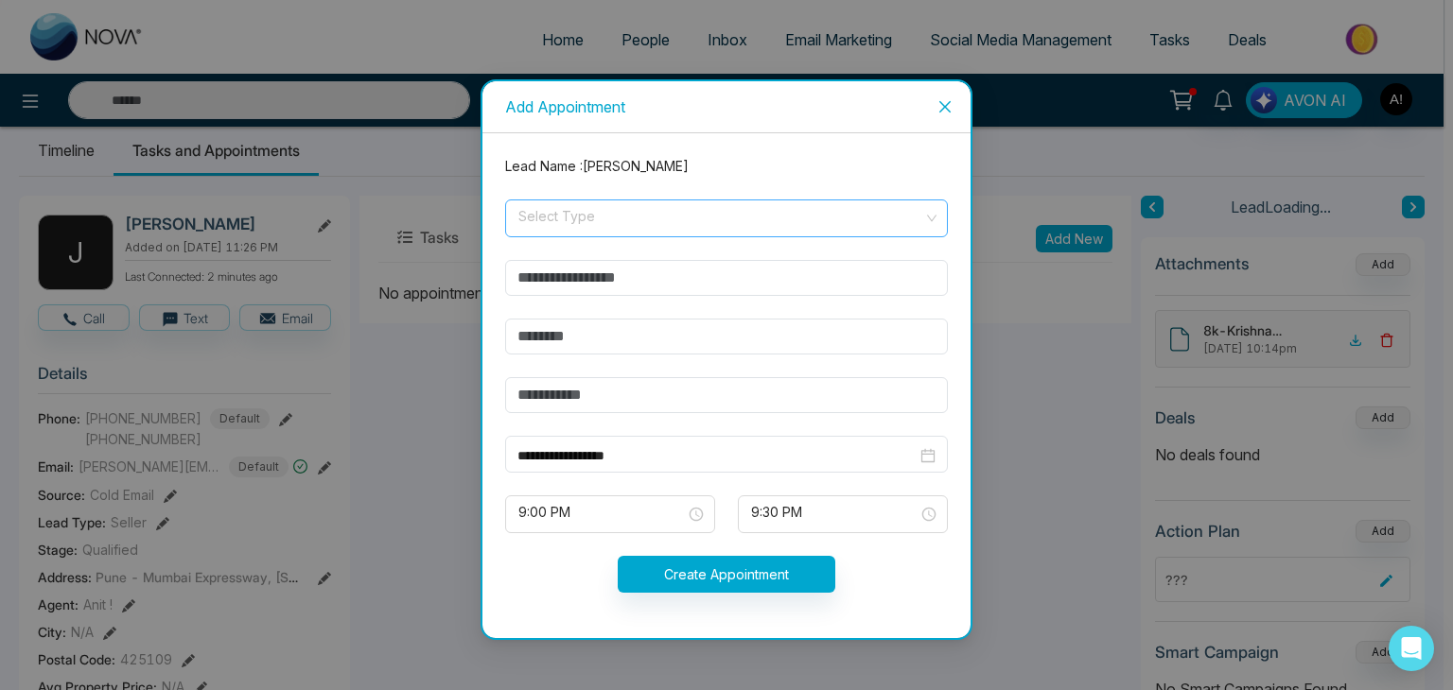
click at [562, 220] on input "search" at bounding box center [719, 214] width 407 height 28
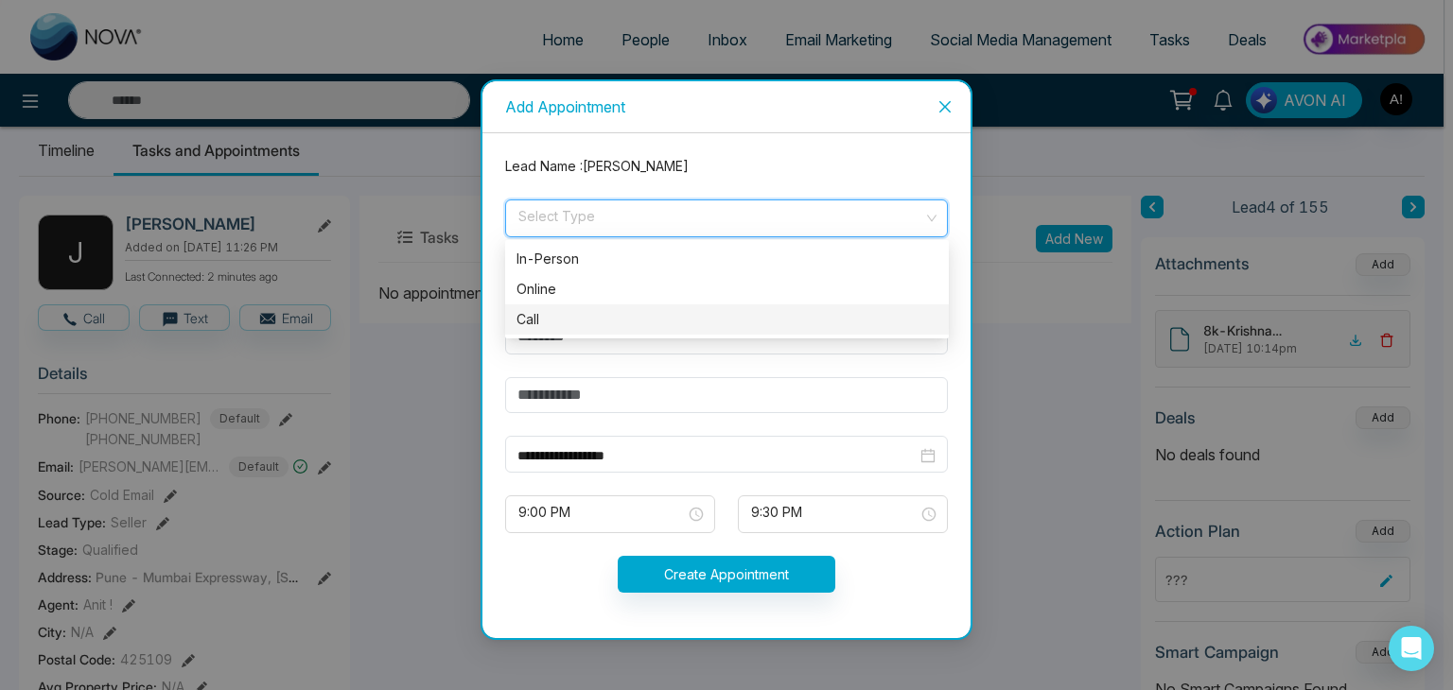
click at [547, 321] on div "Call" at bounding box center [726, 319] width 421 height 21
click at [560, 213] on span "Call" at bounding box center [726, 218] width 416 height 32
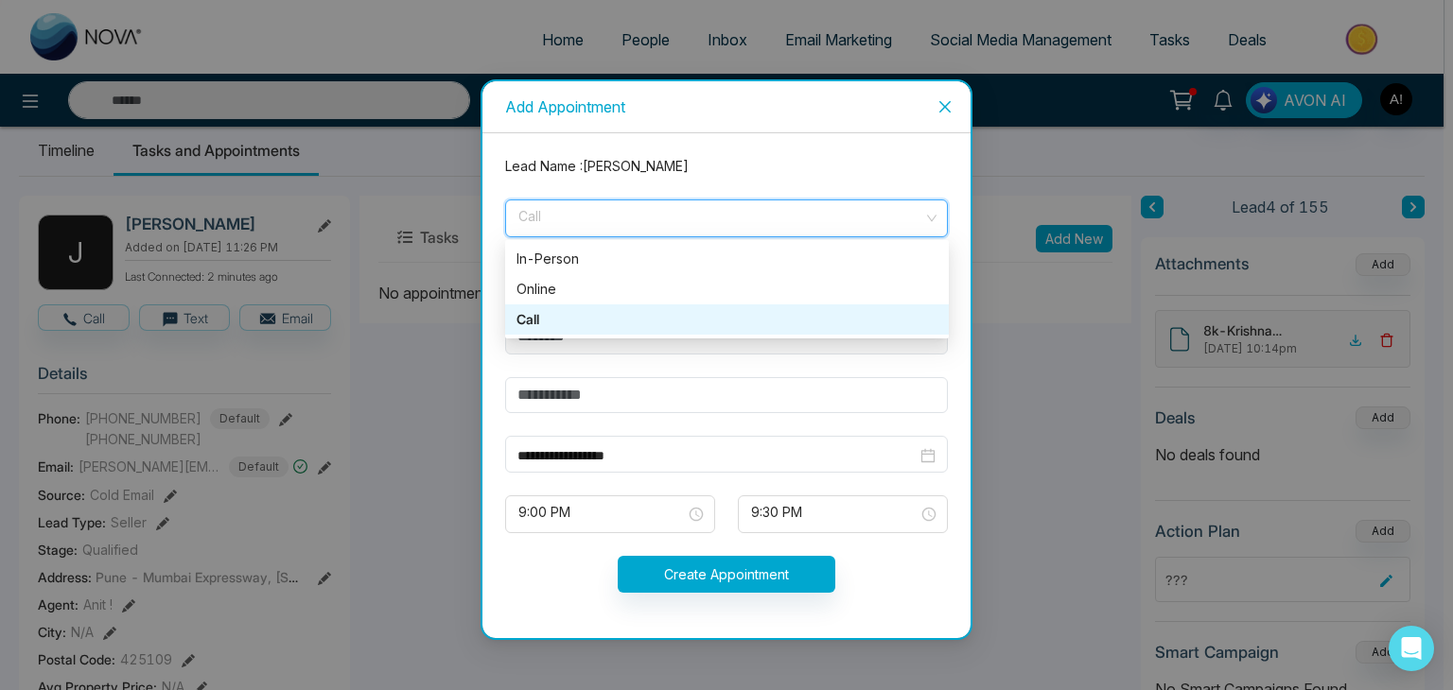
click at [541, 326] on div "Call" at bounding box center [726, 319] width 421 height 21
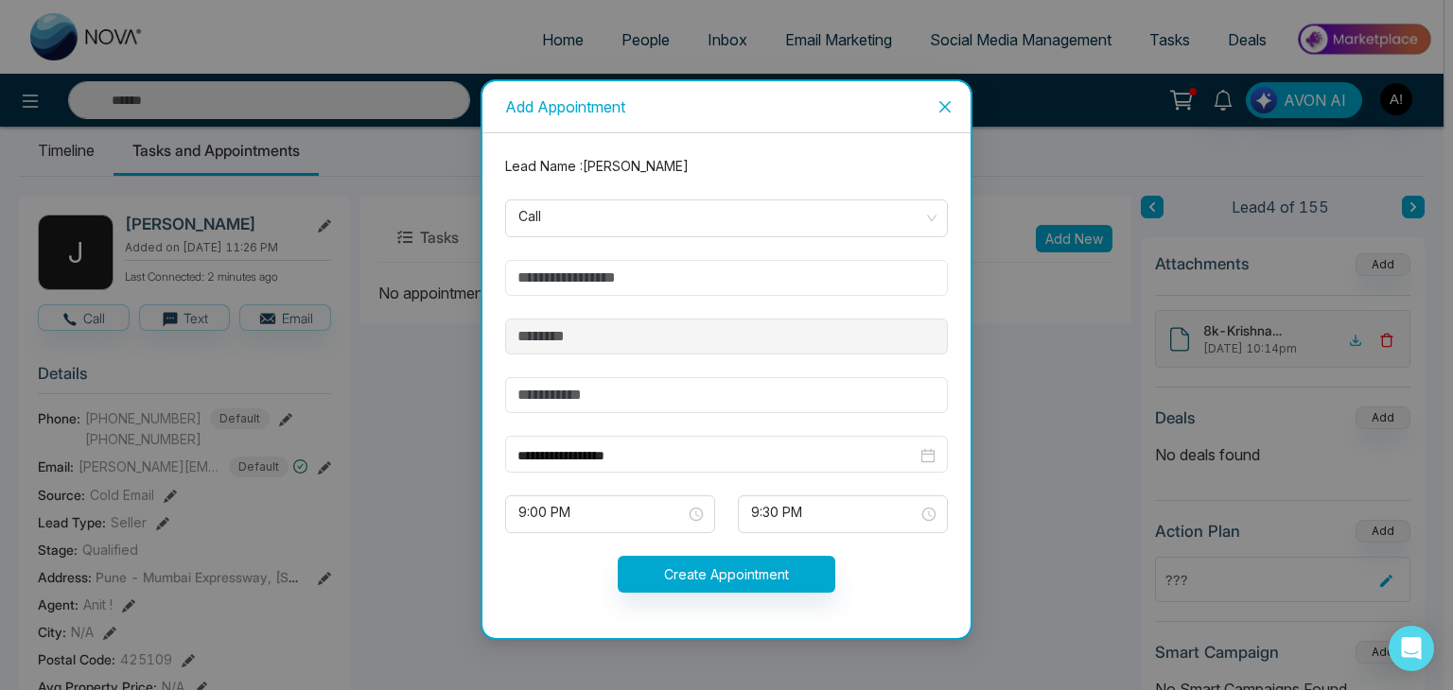
click at [590, 274] on input "text" at bounding box center [726, 278] width 443 height 36
type input "***"
click at [578, 391] on input "text" at bounding box center [726, 395] width 443 height 36
type input "******"
click at [701, 514] on span "9:00 PM" at bounding box center [609, 514] width 183 height 32
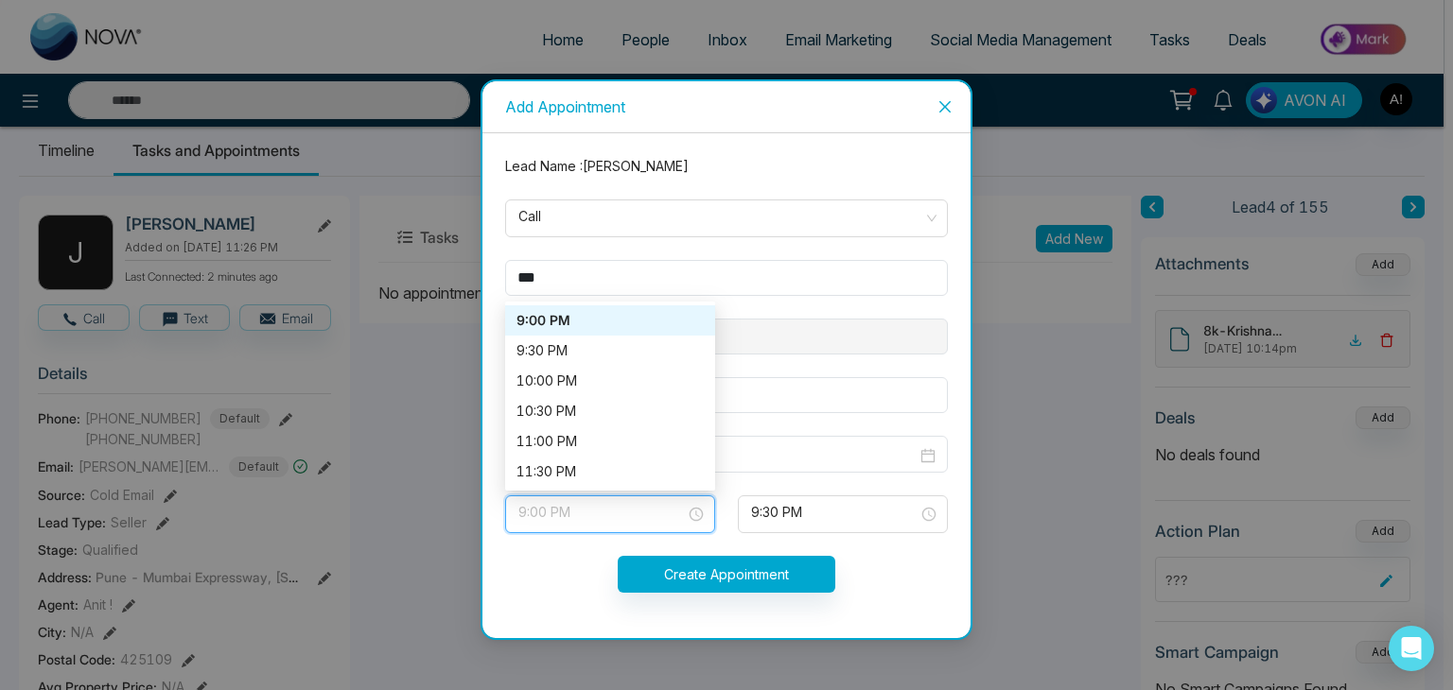
click at [556, 322] on div "9:00 PM" at bounding box center [609, 320] width 187 height 21
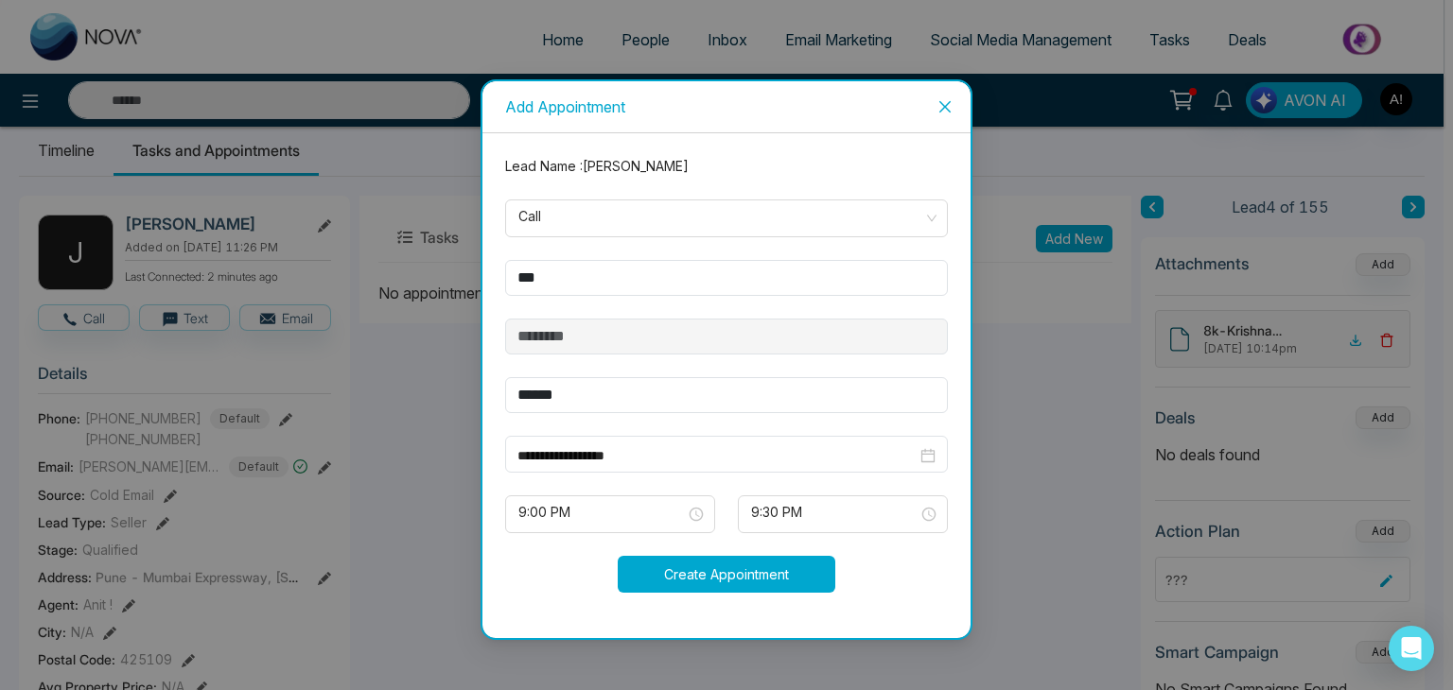
click at [692, 569] on button "Create Appointment" at bounding box center [727, 574] width 218 height 37
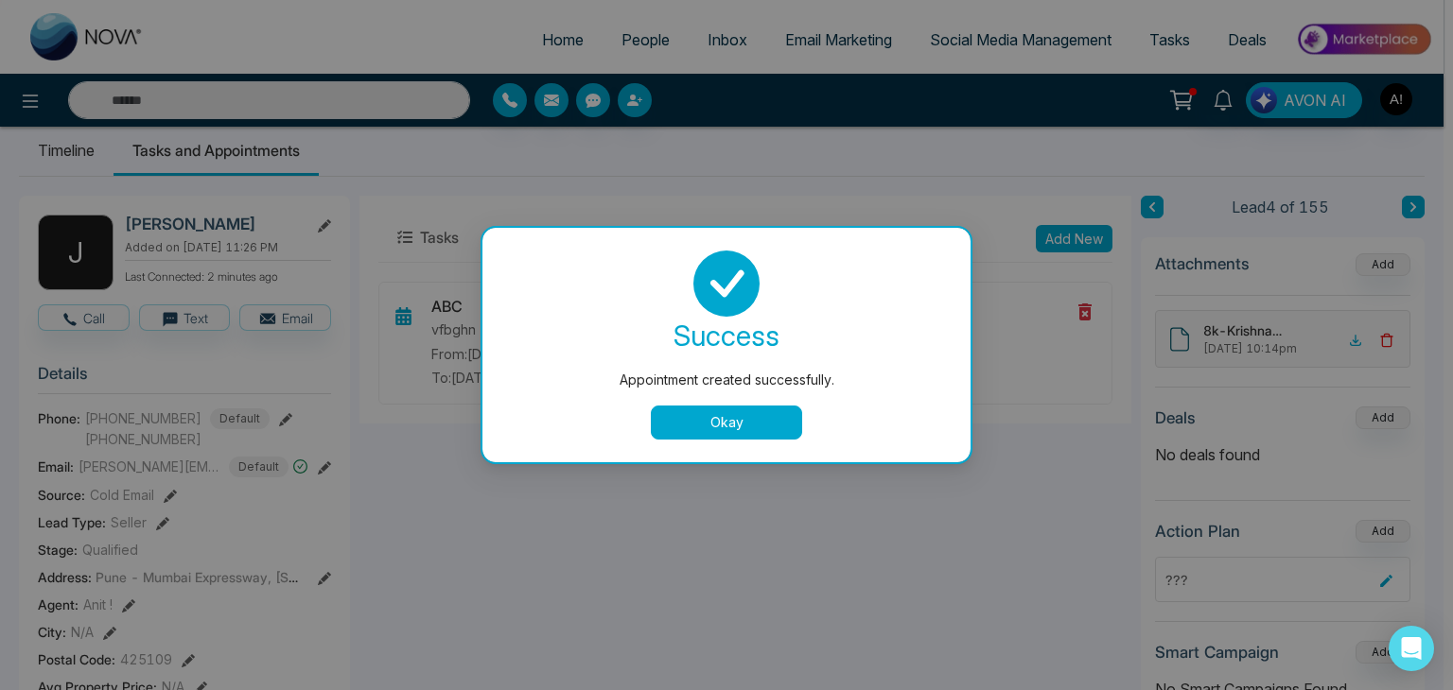
click at [707, 426] on button "Okay" at bounding box center [726, 423] width 151 height 34
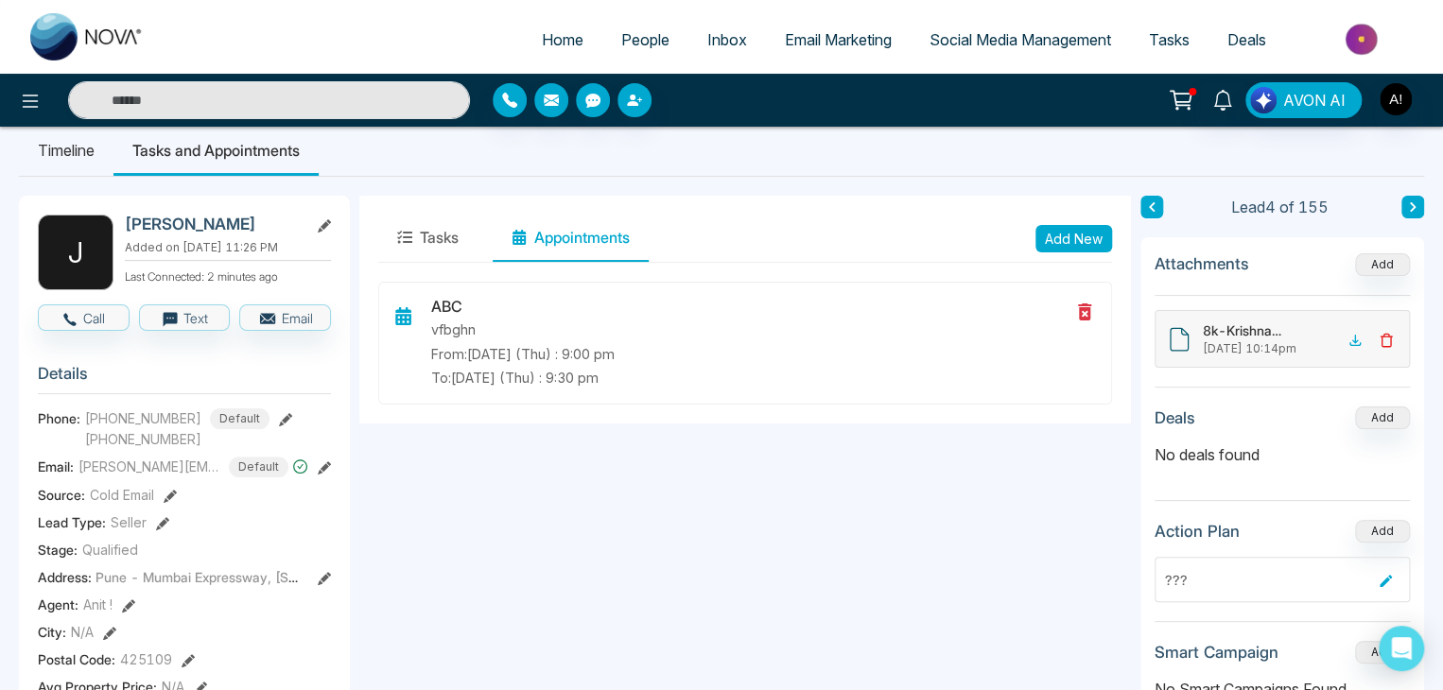
click at [269, 425] on div "Phone: [PHONE_NUMBER] Default [PHONE_NUMBER]" at bounding box center [184, 429] width 293 height 41
click at [281, 426] on icon at bounding box center [285, 419] width 13 height 13
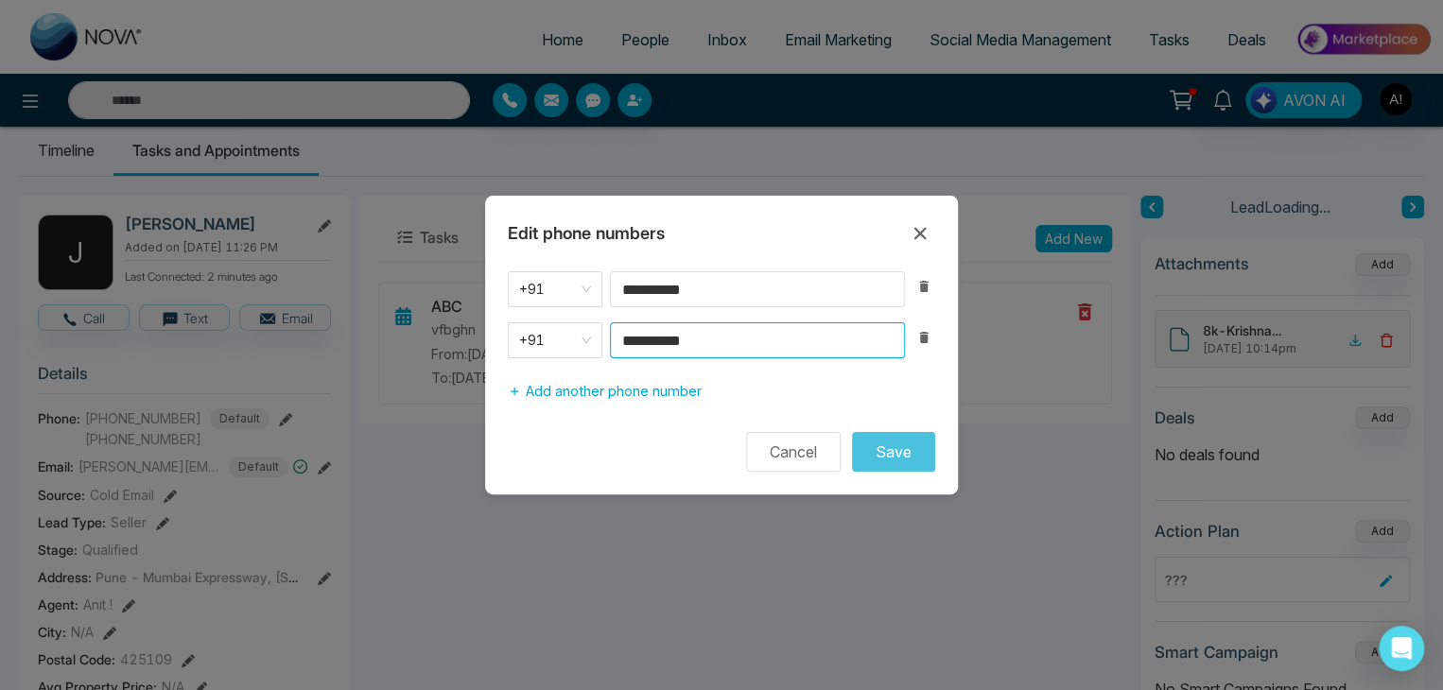
click at [768, 339] on input "**********" at bounding box center [757, 340] width 295 height 36
click at [924, 332] on icon "button" at bounding box center [923, 337] width 9 height 11
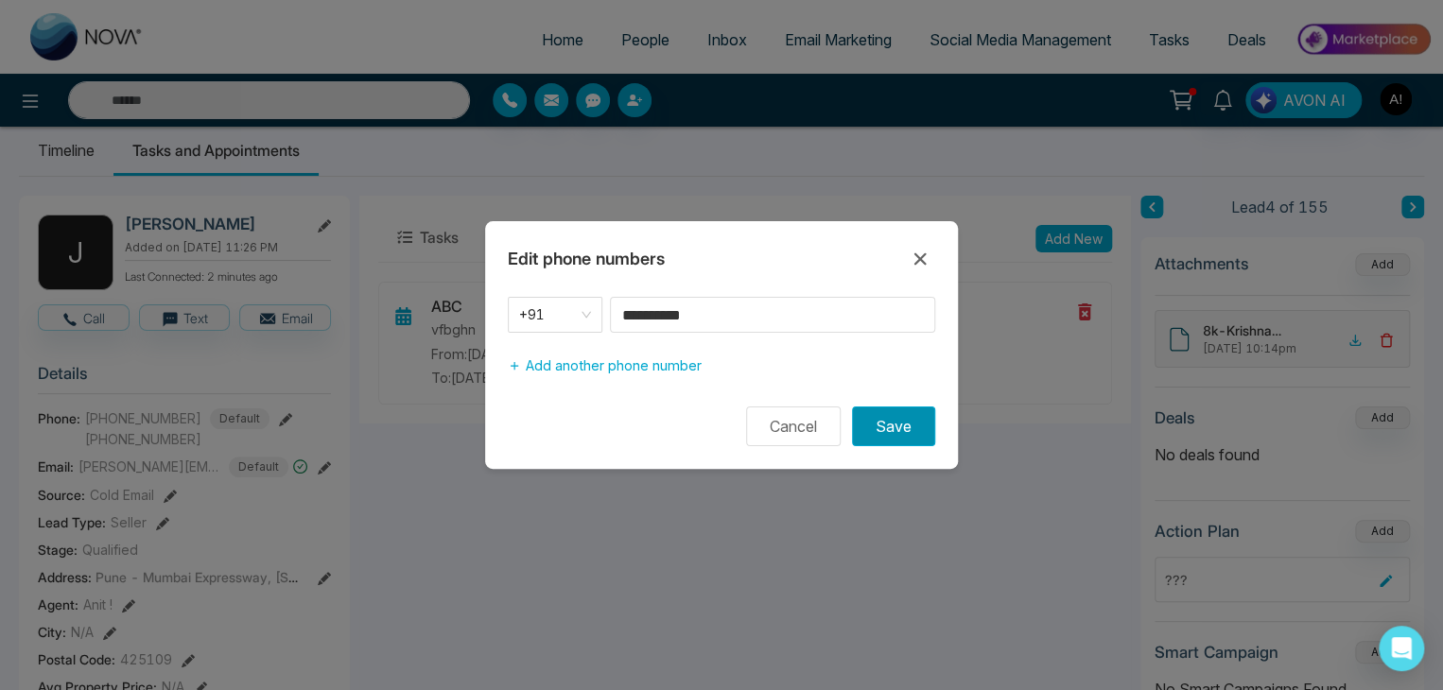
click at [882, 426] on button "Save" at bounding box center [893, 427] width 83 height 40
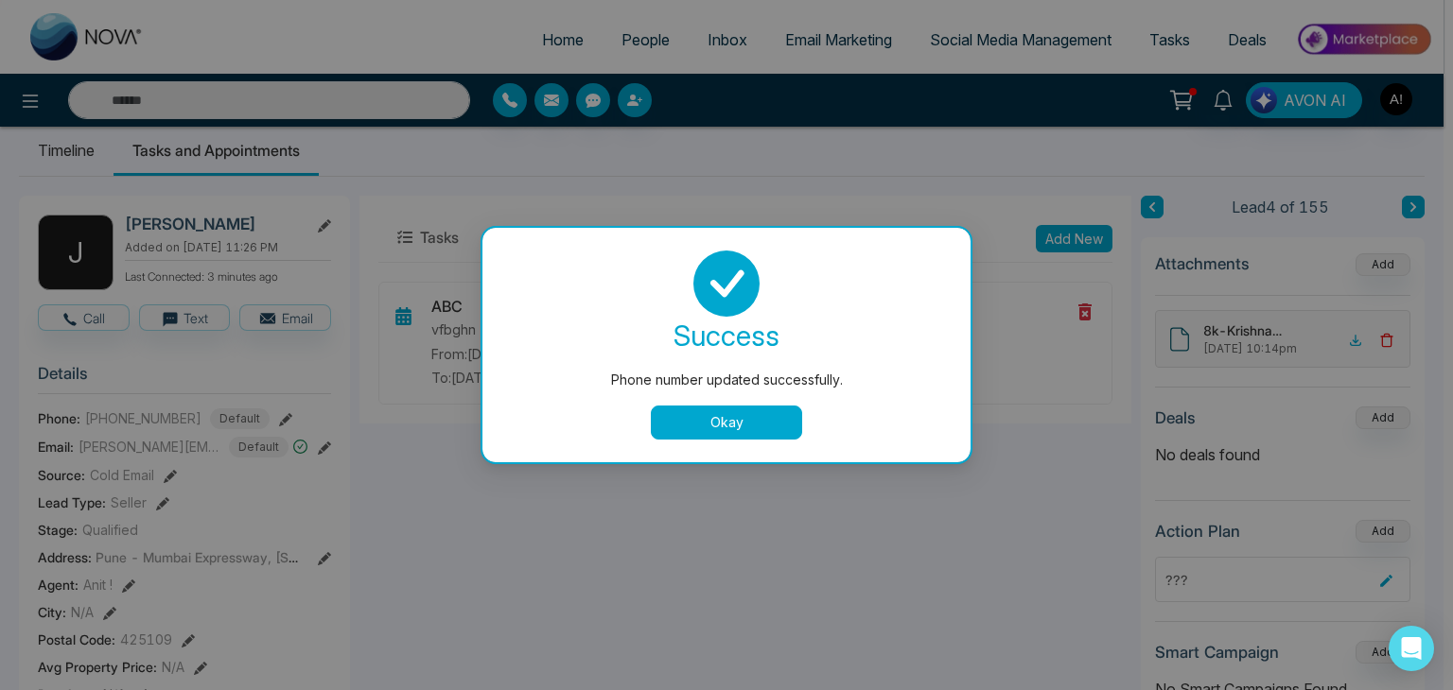
click at [715, 433] on button "Okay" at bounding box center [726, 423] width 151 height 34
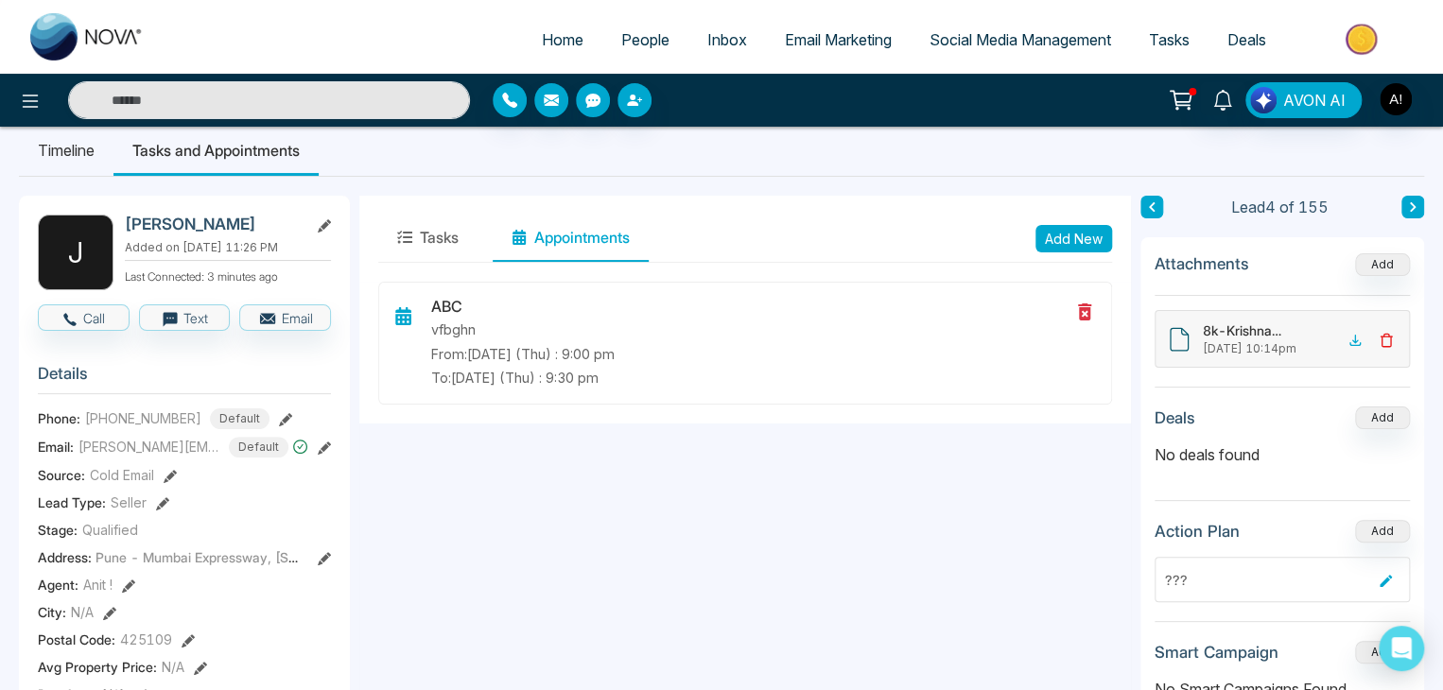
click at [167, 483] on icon at bounding box center [170, 476] width 13 height 13
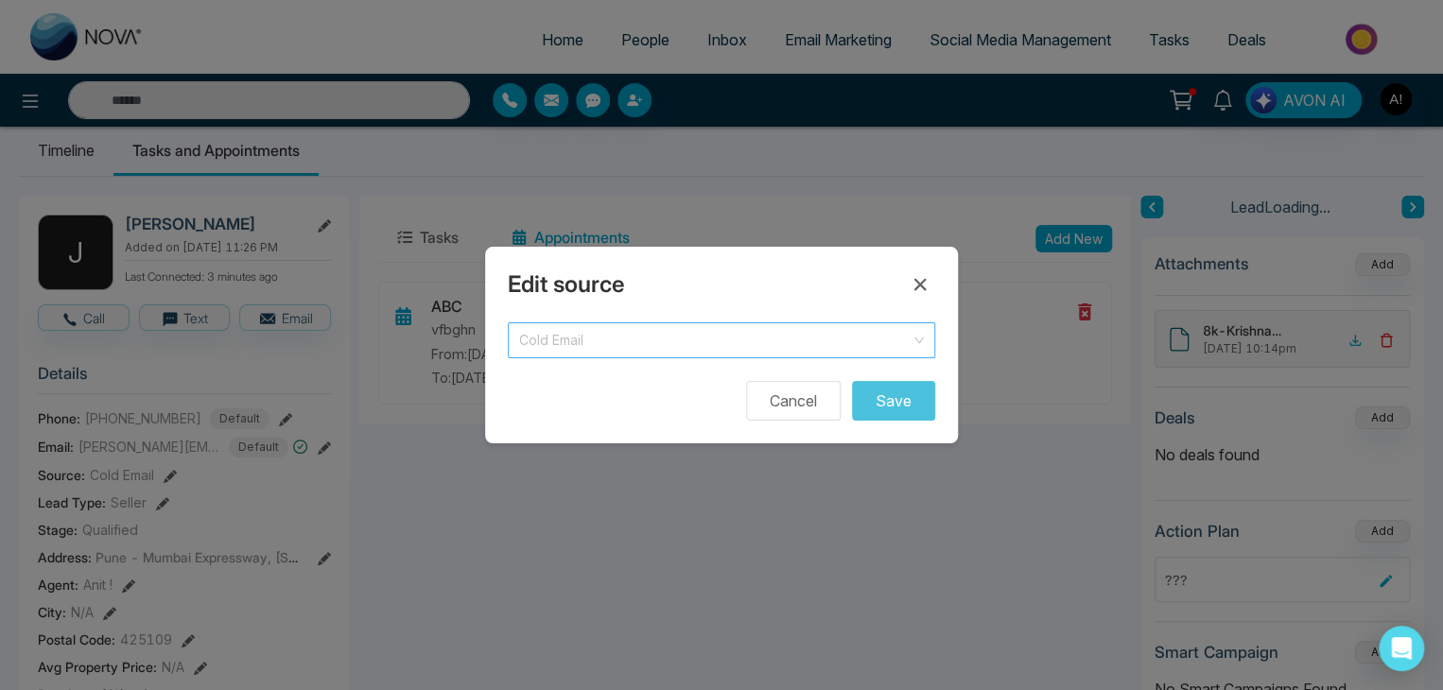
click at [720, 332] on span "Cold Email" at bounding box center [721, 340] width 405 height 26
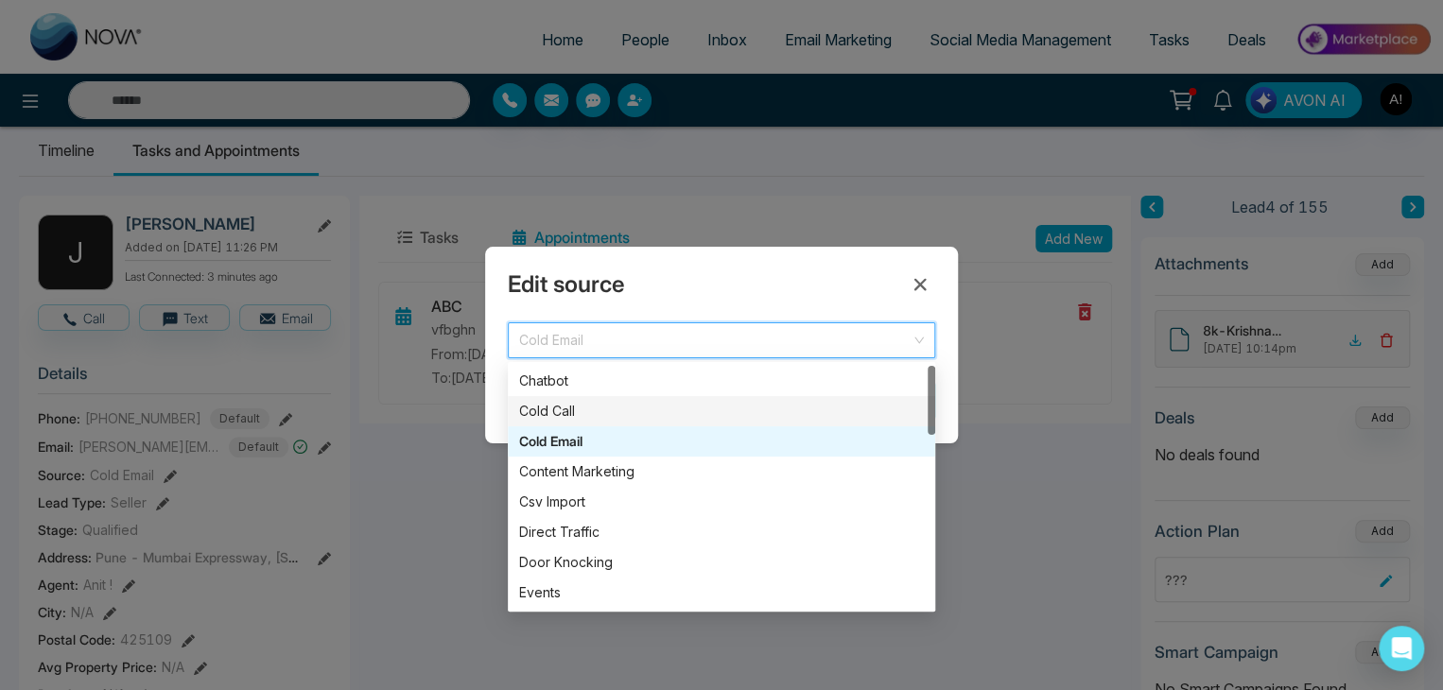
click at [553, 417] on div "Cold Call" at bounding box center [721, 411] width 405 height 21
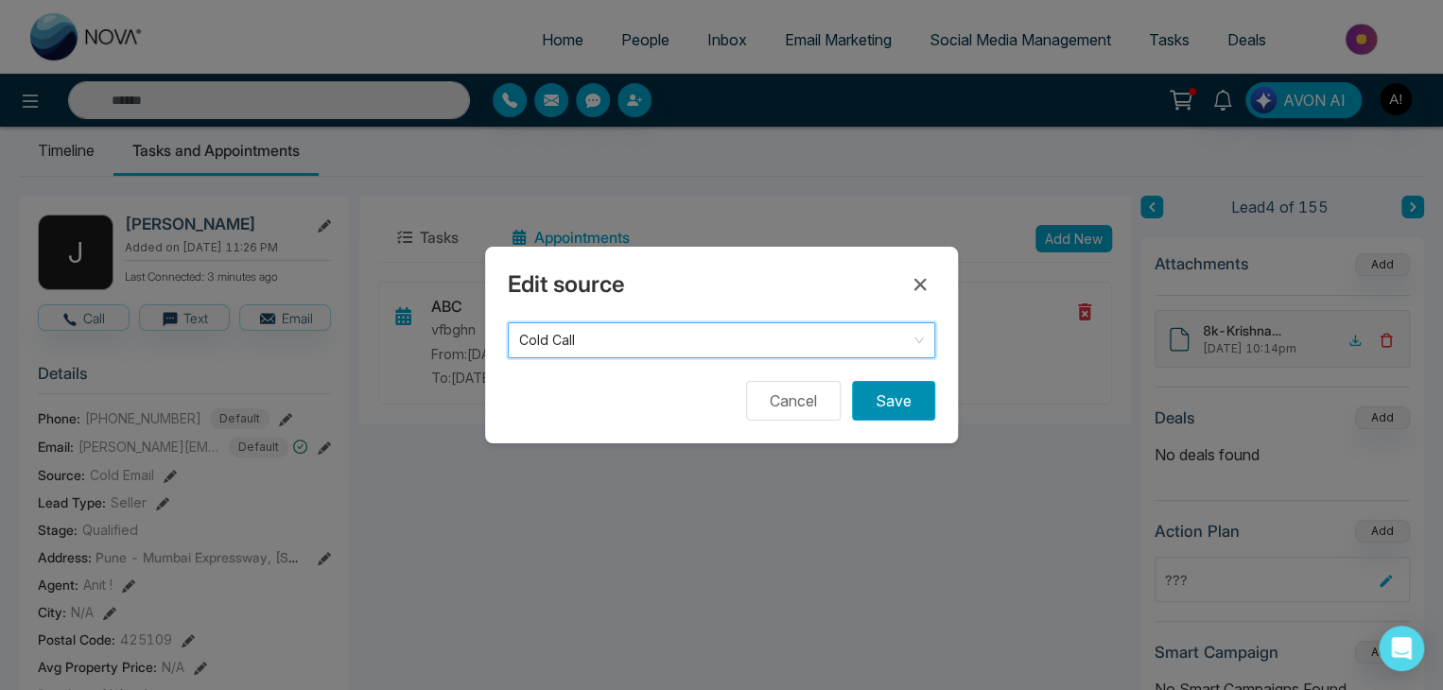
click at [893, 402] on button "Save" at bounding box center [893, 401] width 83 height 40
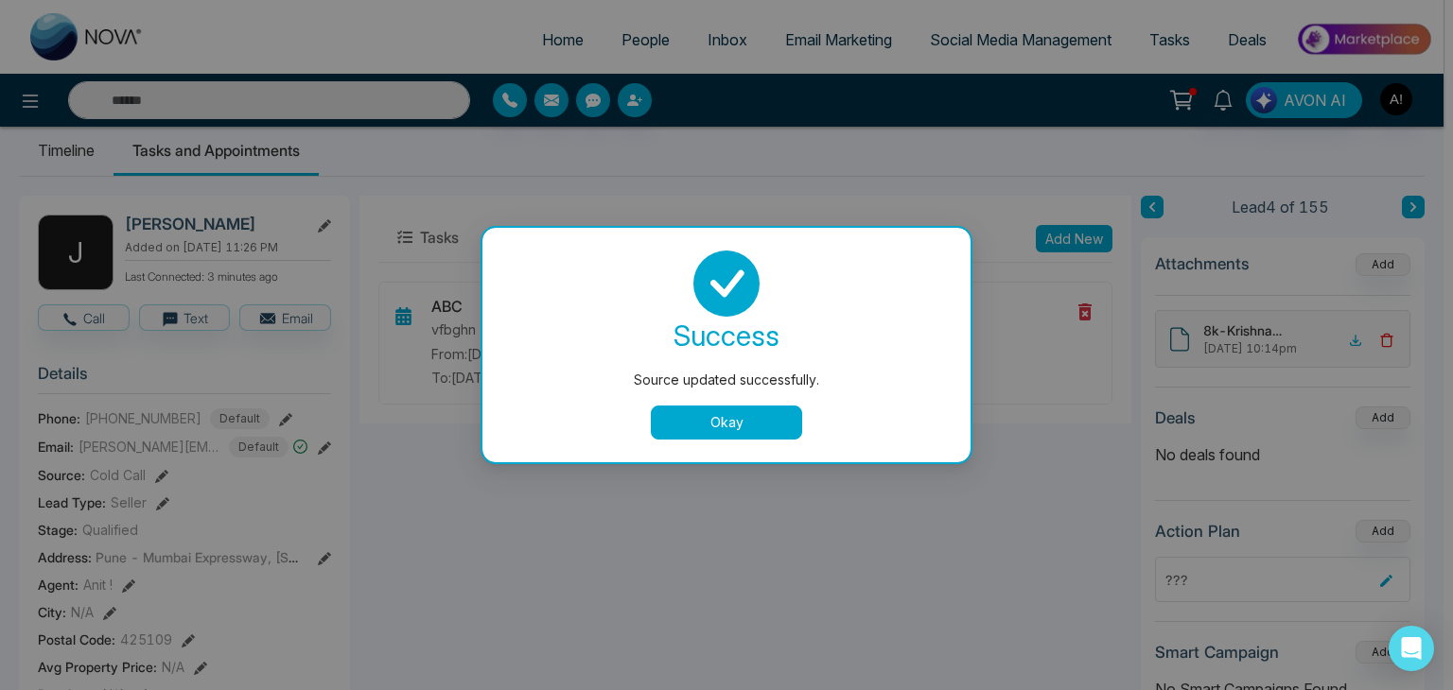
click at [129, 591] on div "Source updated successfully. success Source updated successfully. Okay" at bounding box center [726, 345] width 1453 height 690
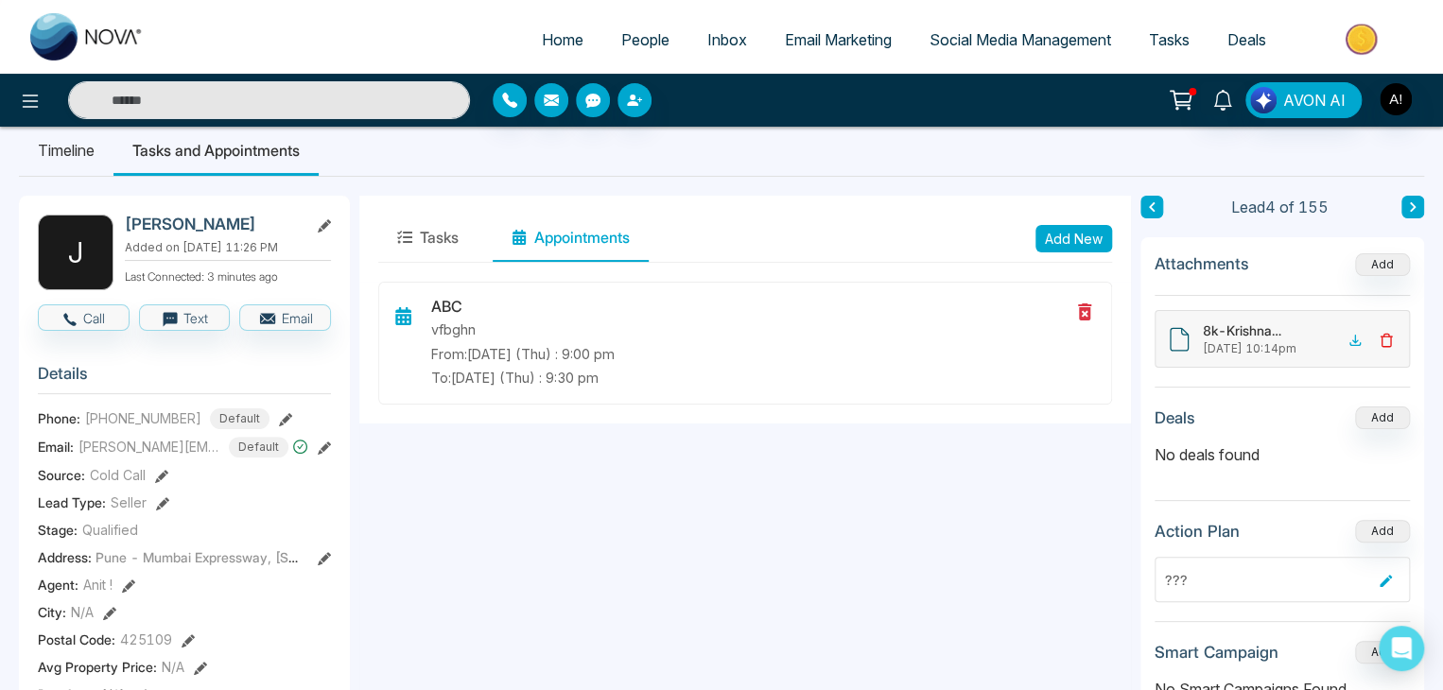
click at [131, 591] on icon at bounding box center [128, 586] width 13 height 13
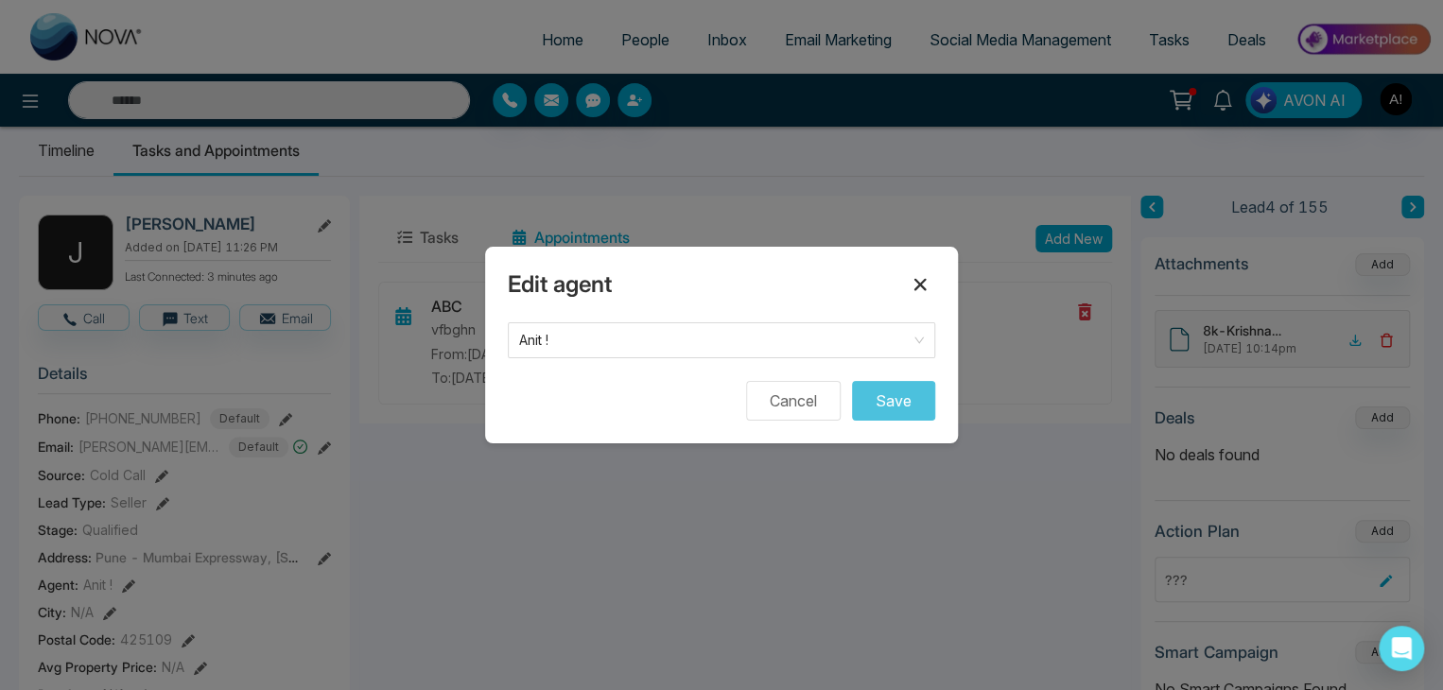
click at [915, 281] on icon at bounding box center [920, 284] width 23 height 23
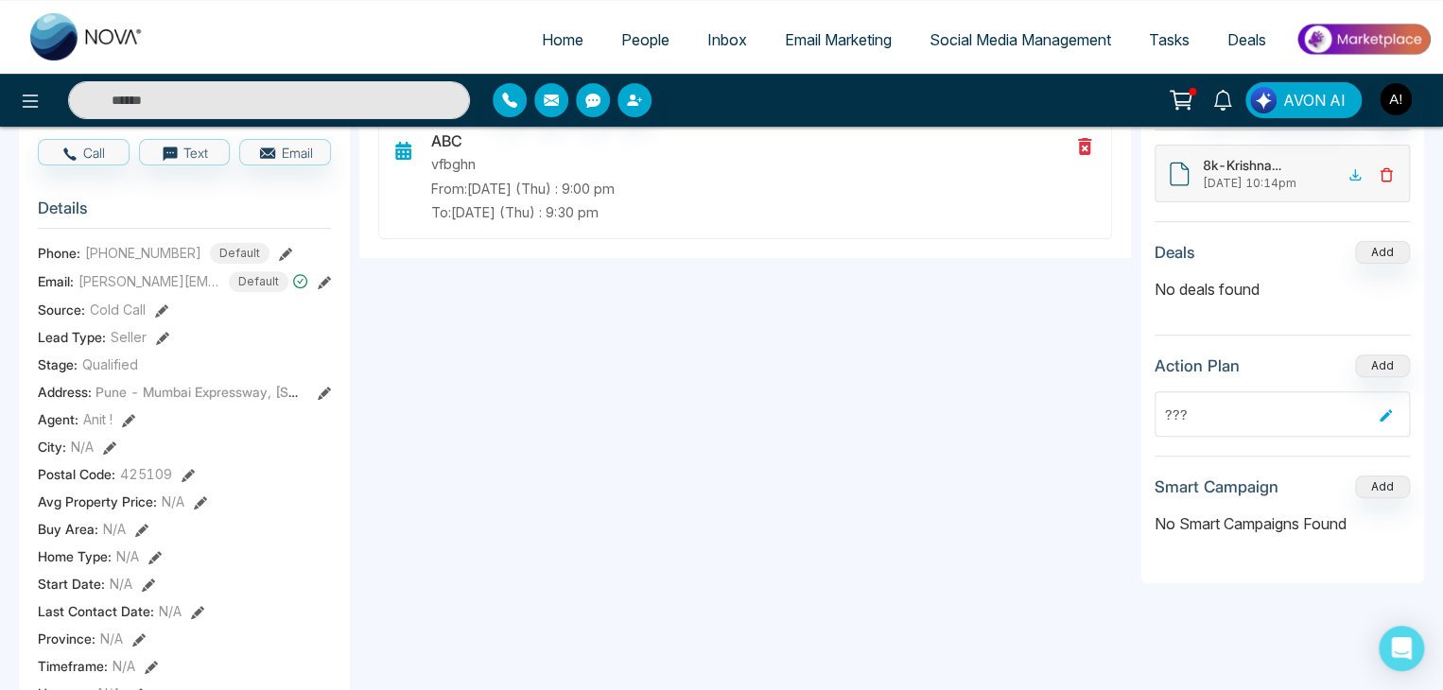
scroll to position [210, 0]
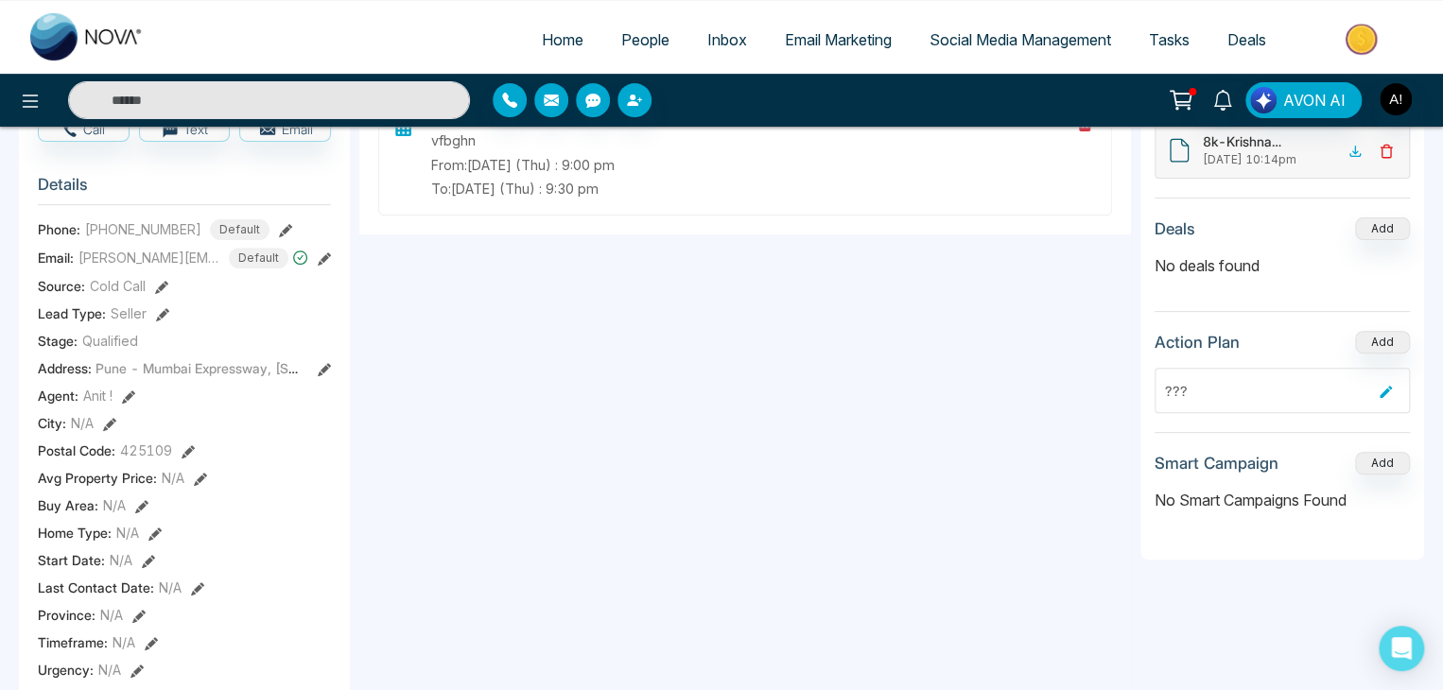
click at [144, 567] on icon at bounding box center [148, 561] width 13 height 13
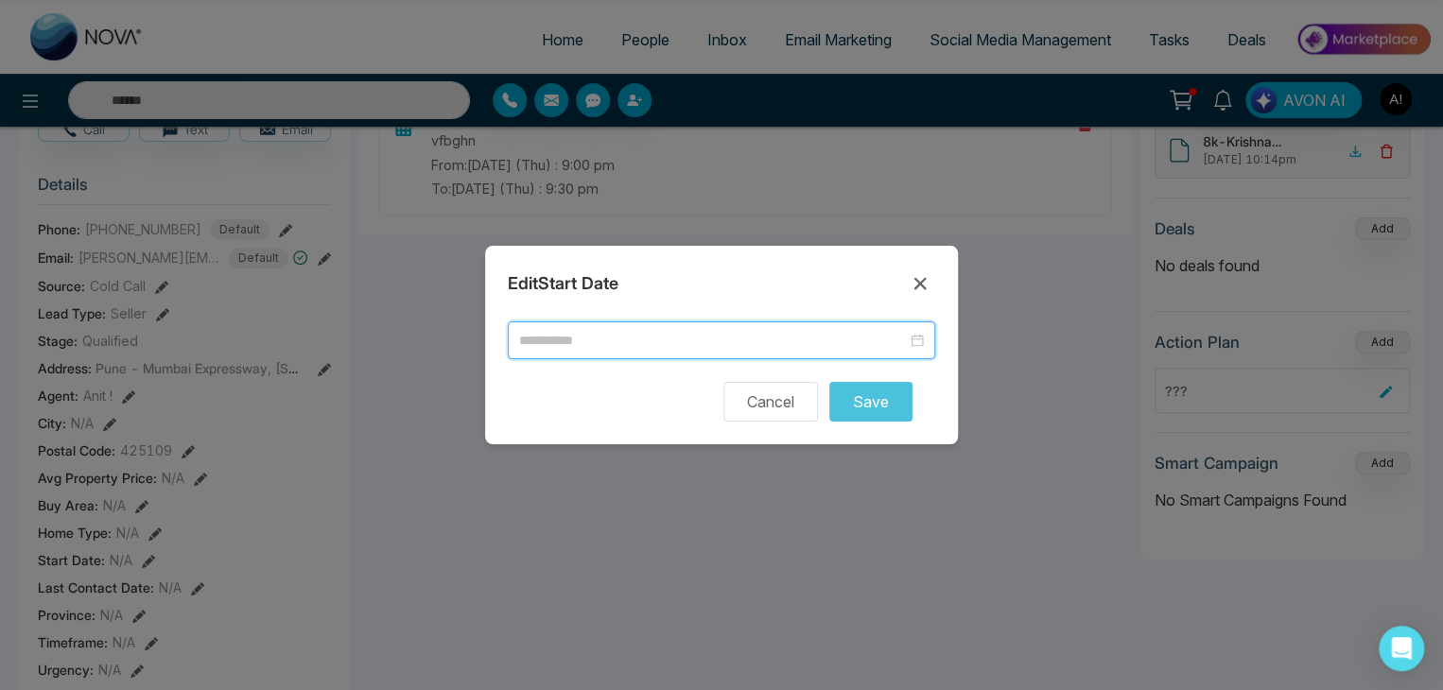
click at [612, 337] on input at bounding box center [713, 340] width 388 height 21
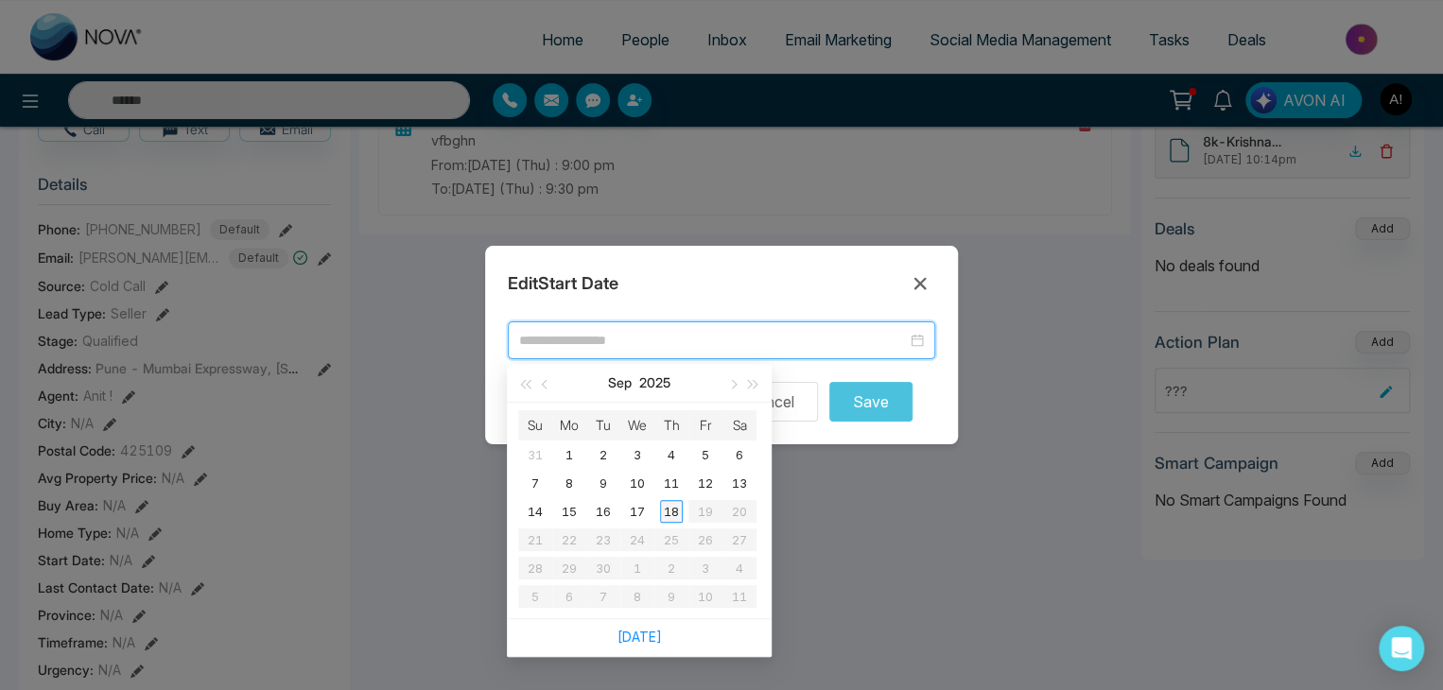
type input "**********"
click at [668, 510] on div "18" at bounding box center [671, 511] width 23 height 23
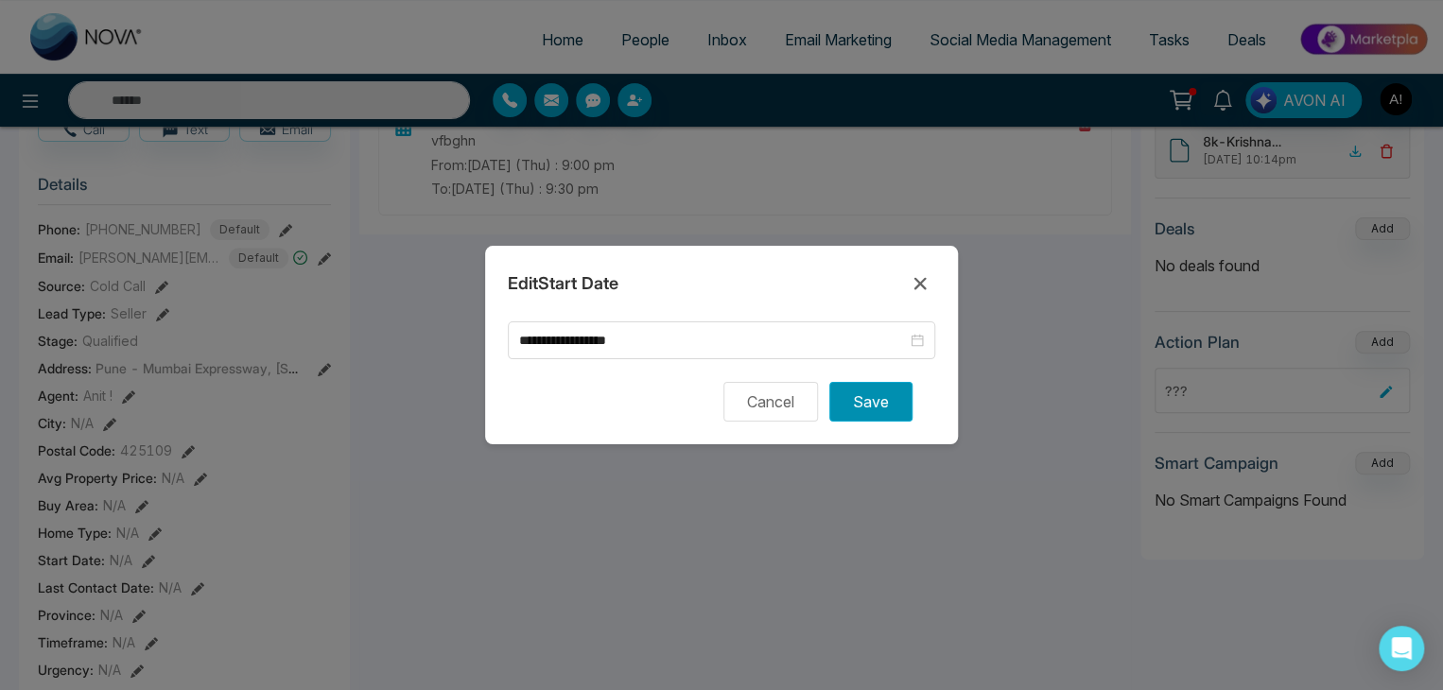
click at [844, 409] on button "Save" at bounding box center [870, 402] width 83 height 40
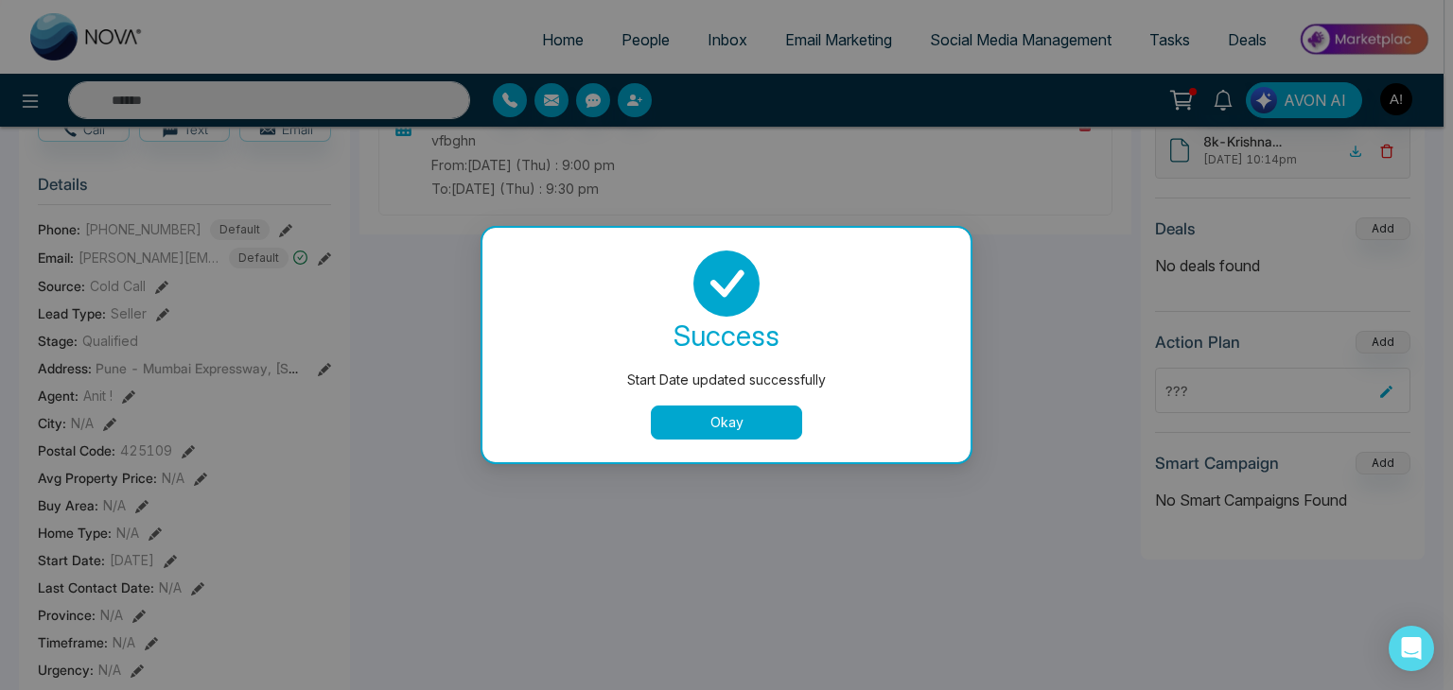
click at [757, 436] on button "Okay" at bounding box center [726, 423] width 151 height 34
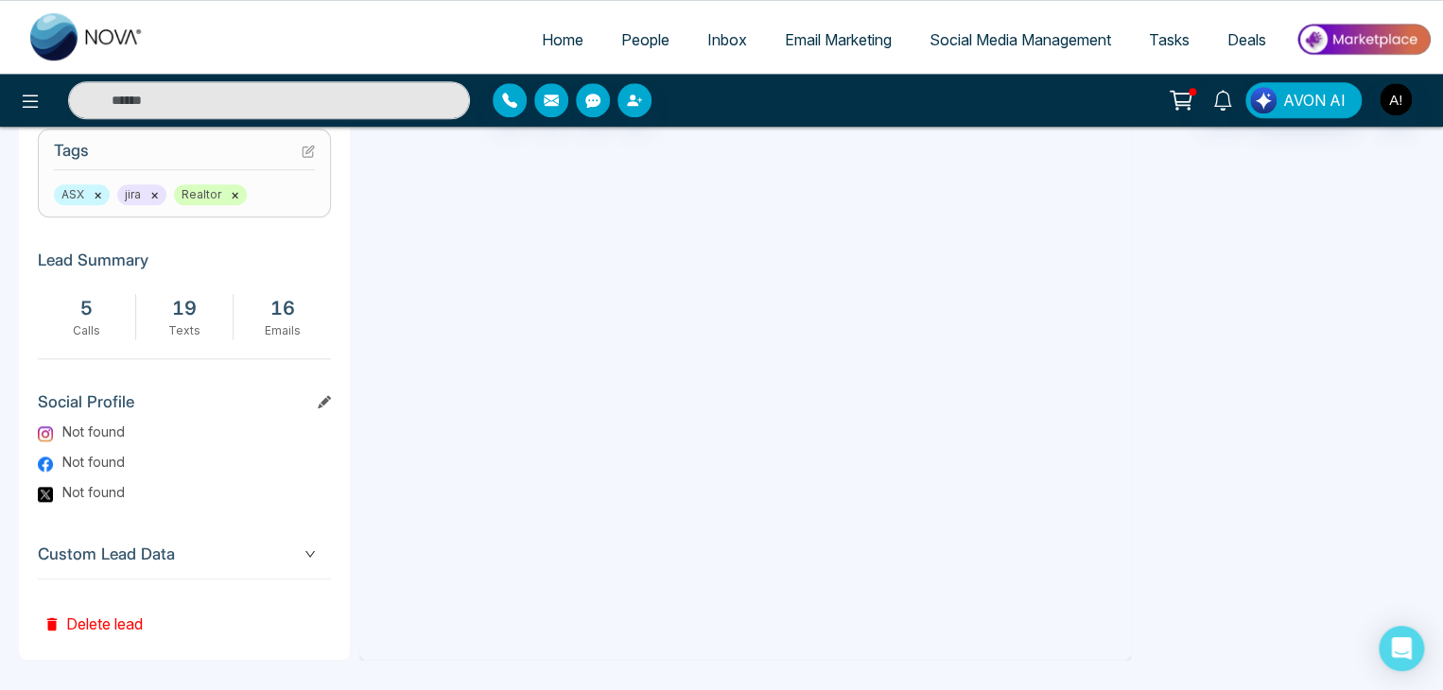
scroll to position [805, 0]
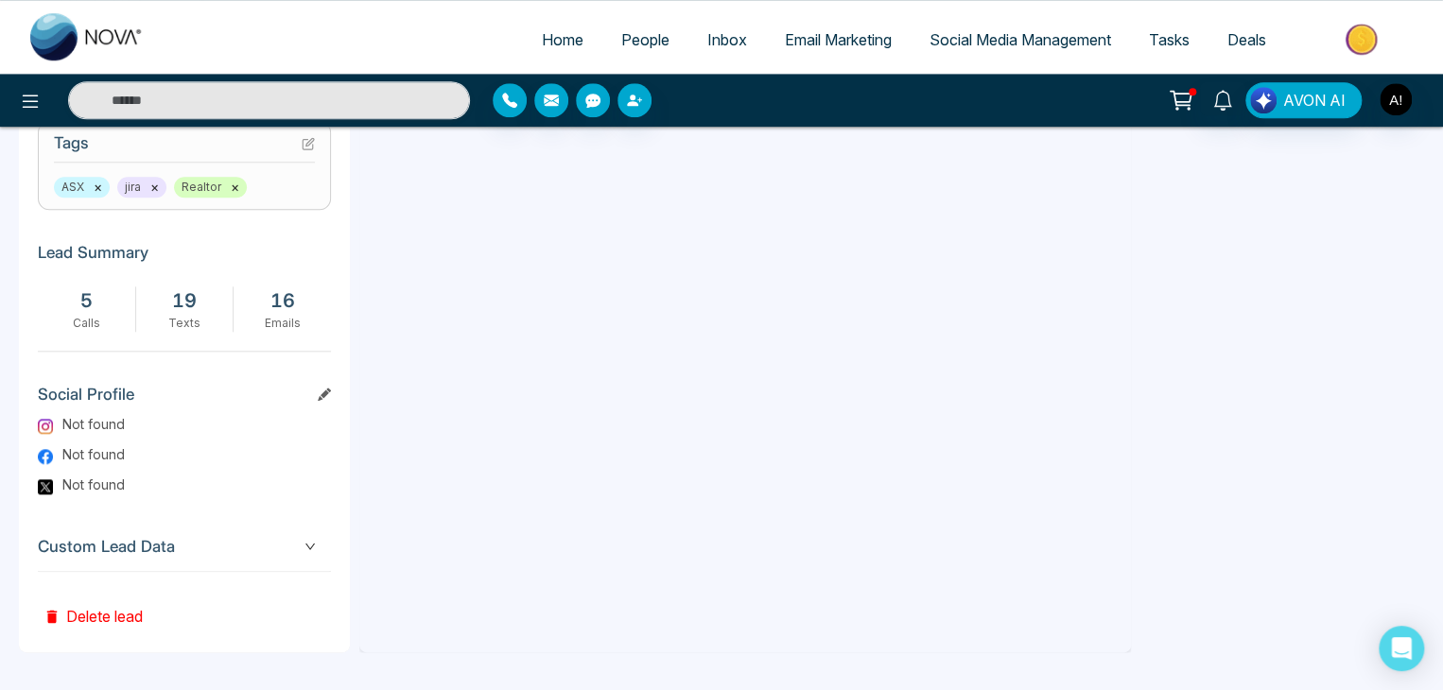
drag, startPoint x: 1426, startPoint y: 572, endPoint x: 1445, endPoint y: 405, distance: 168.4
drag, startPoint x: 153, startPoint y: 186, endPoint x: 157, endPoint y: 196, distance: 10.2
click at [153, 189] on button "×" at bounding box center [154, 187] width 9 height 17
click at [90, 185] on span "ASX ×" at bounding box center [82, 187] width 56 height 21
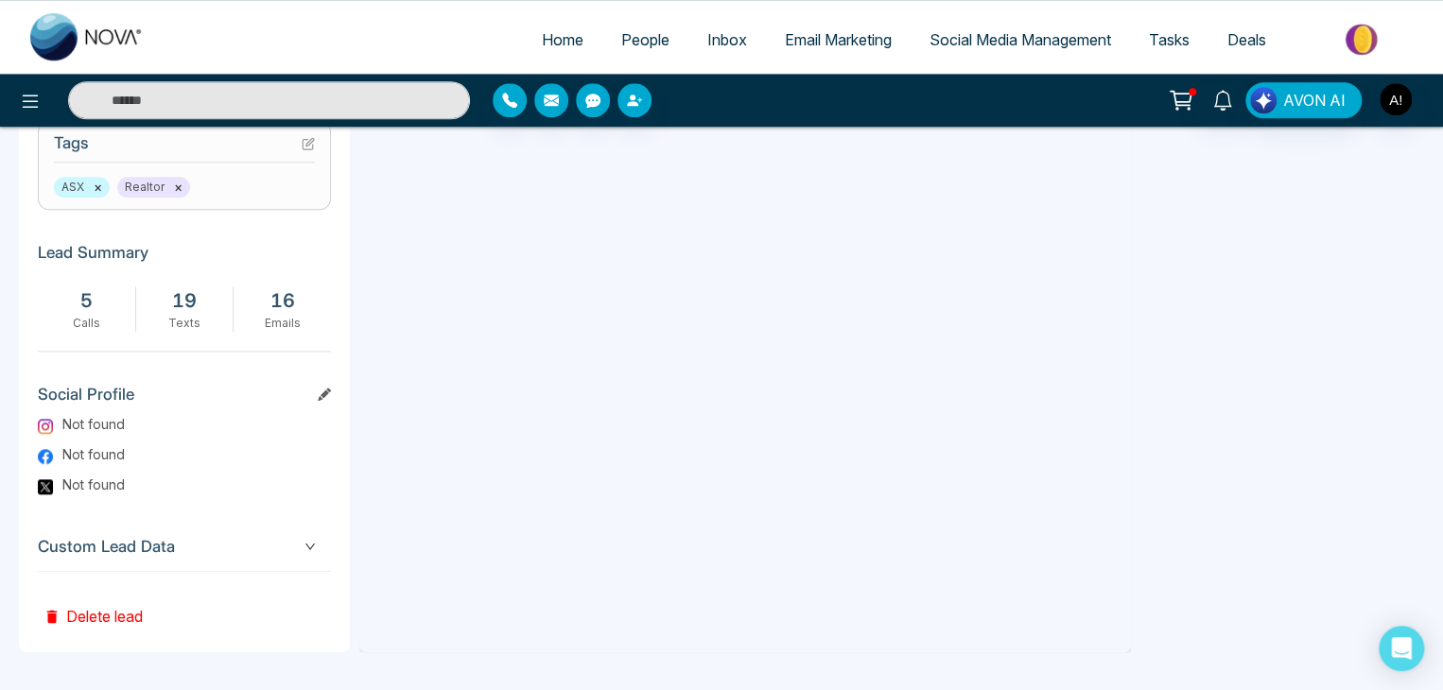
click at [95, 188] on button "×" at bounding box center [98, 187] width 9 height 17
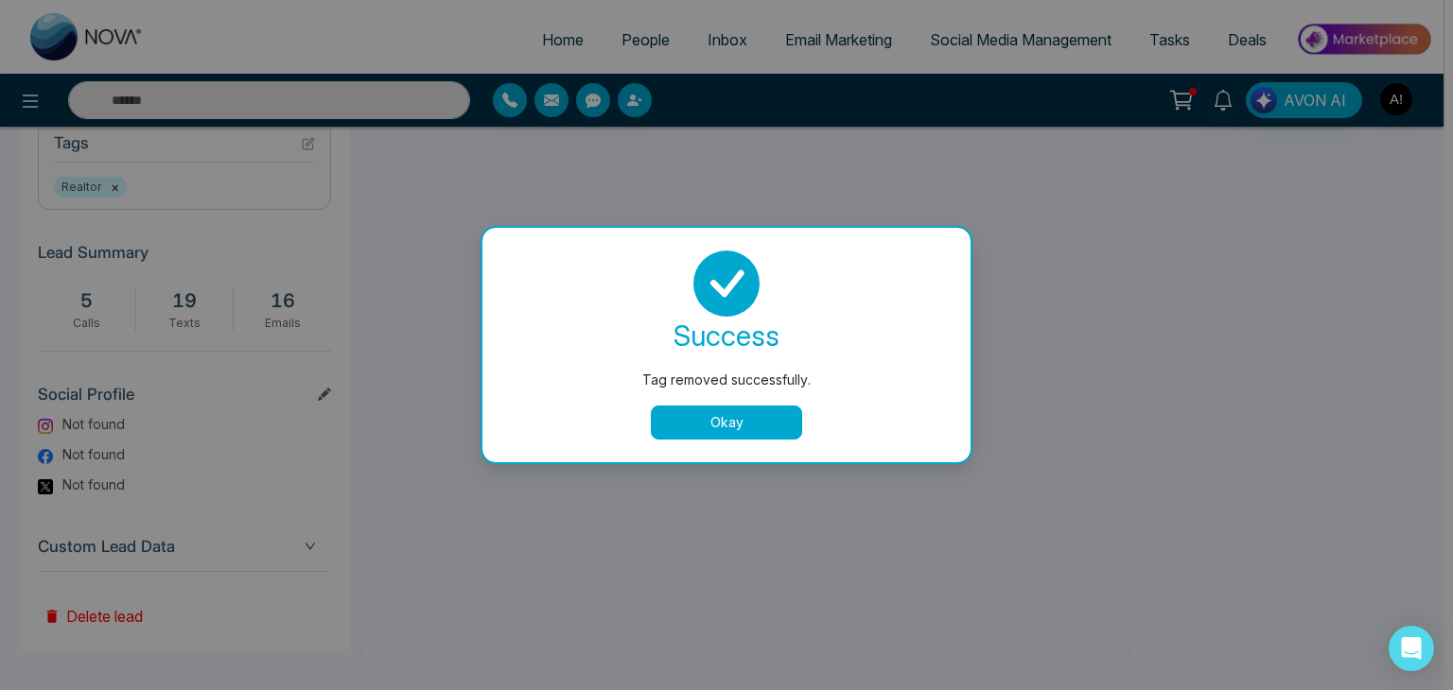
click at [309, 147] on div "Tag removed successfully. success Tag removed successfully. Okay" at bounding box center [726, 345] width 1453 height 690
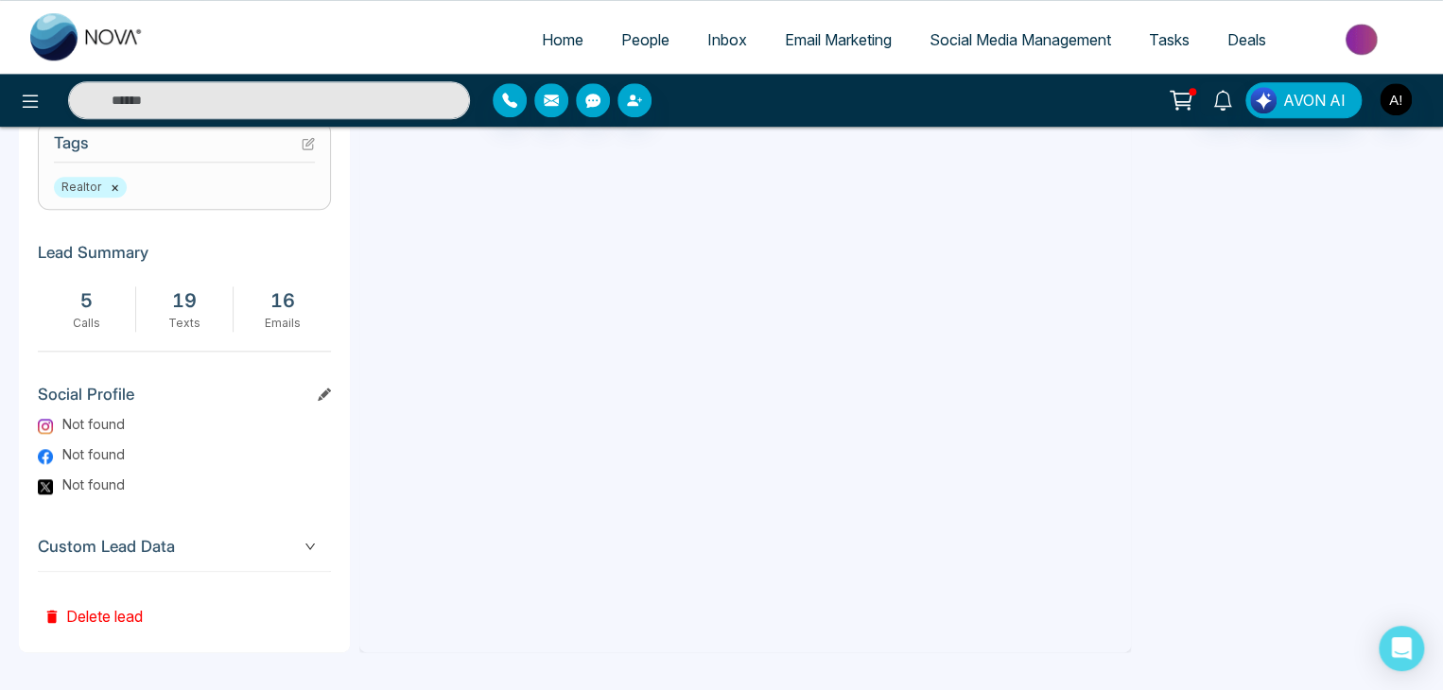
click at [305, 145] on icon at bounding box center [308, 143] width 13 height 13
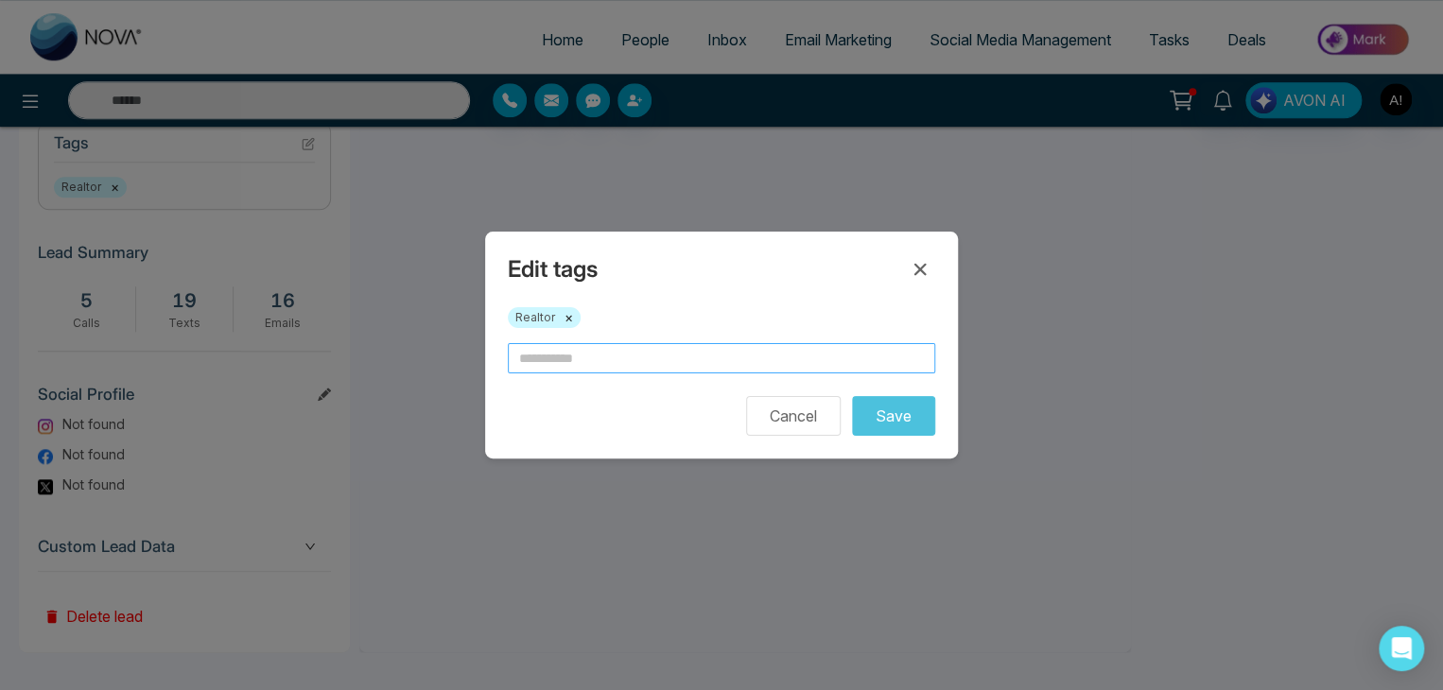
click at [532, 353] on input "text" at bounding box center [721, 358] width 427 height 30
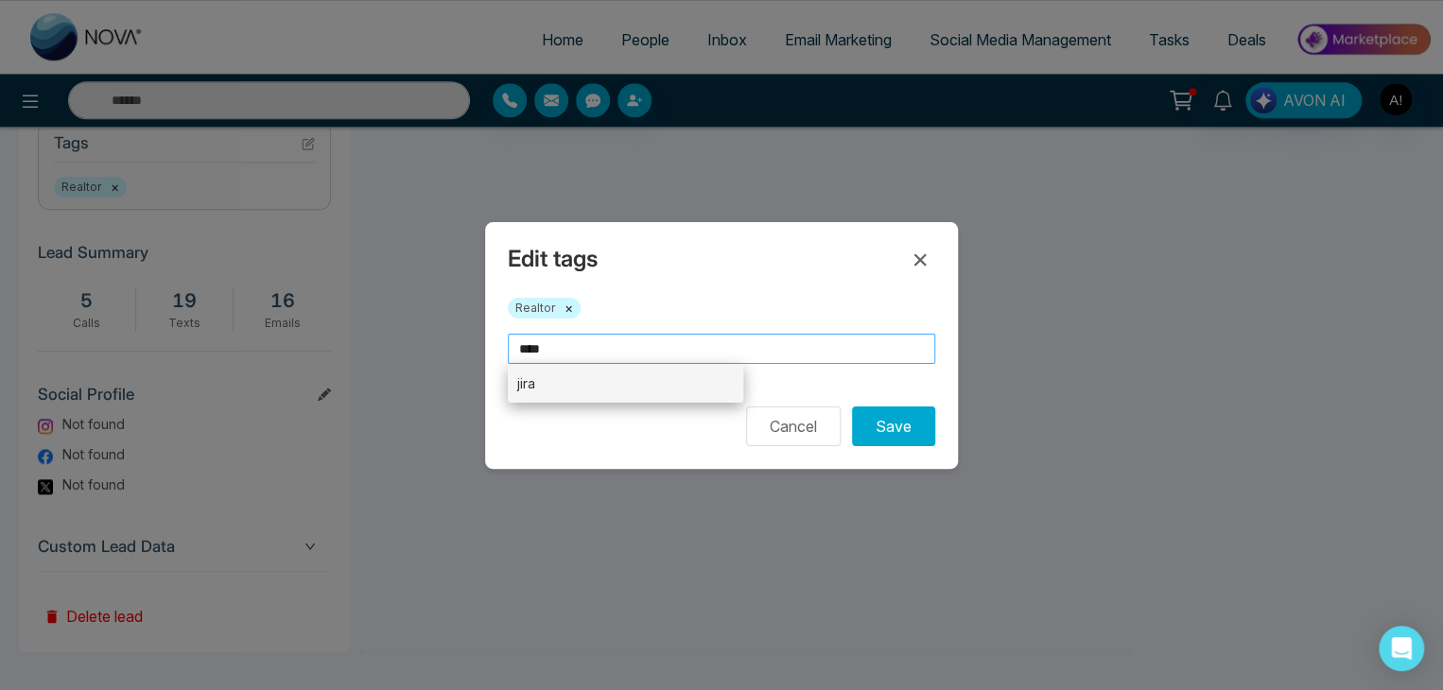
type input "****"
click at [553, 391] on li "jira" at bounding box center [625, 383] width 235 height 39
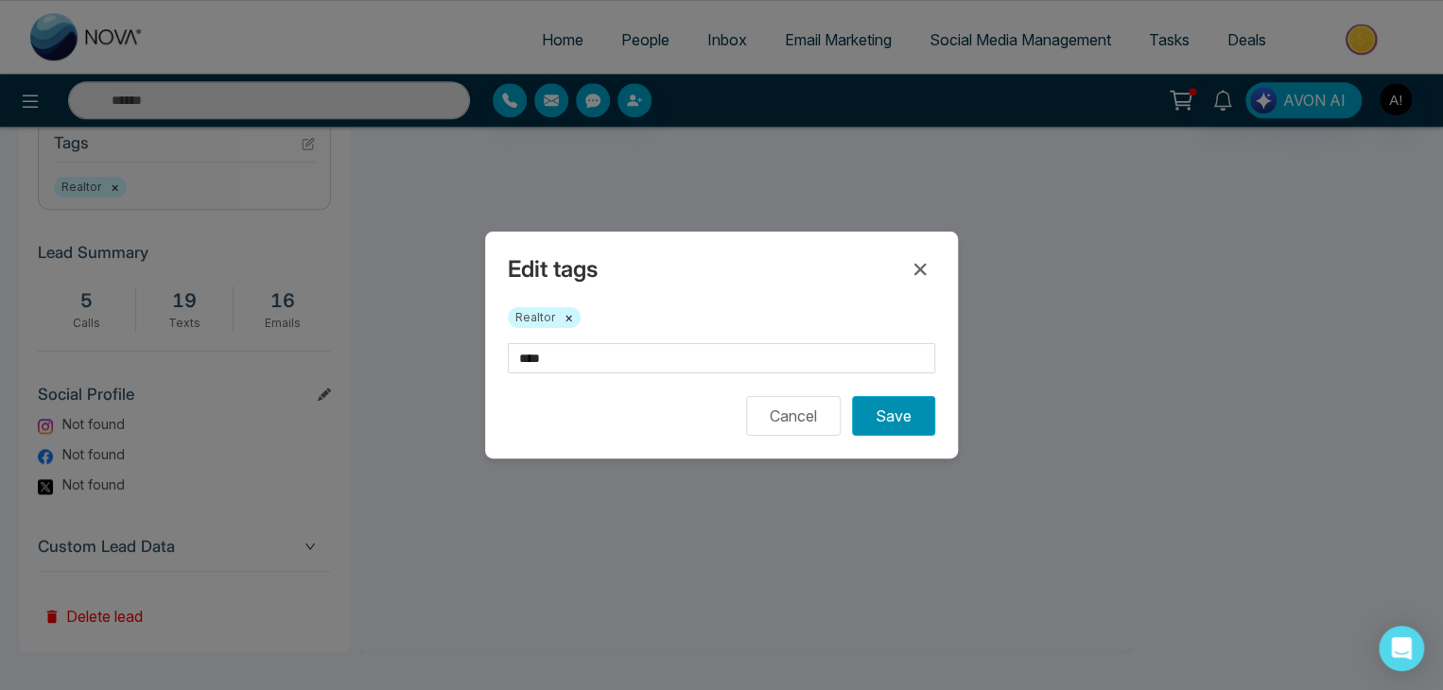
click at [885, 416] on button "Save" at bounding box center [893, 416] width 83 height 40
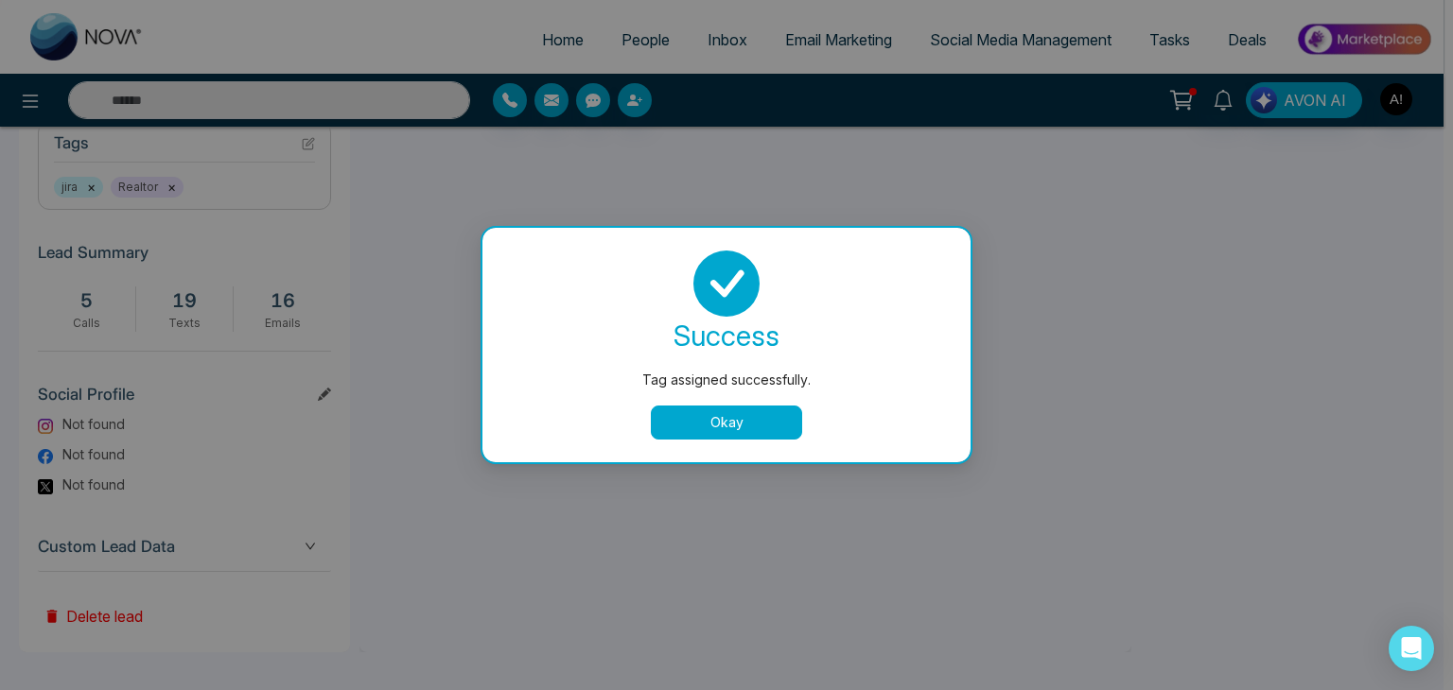
click at [737, 416] on button "Okay" at bounding box center [726, 423] width 151 height 34
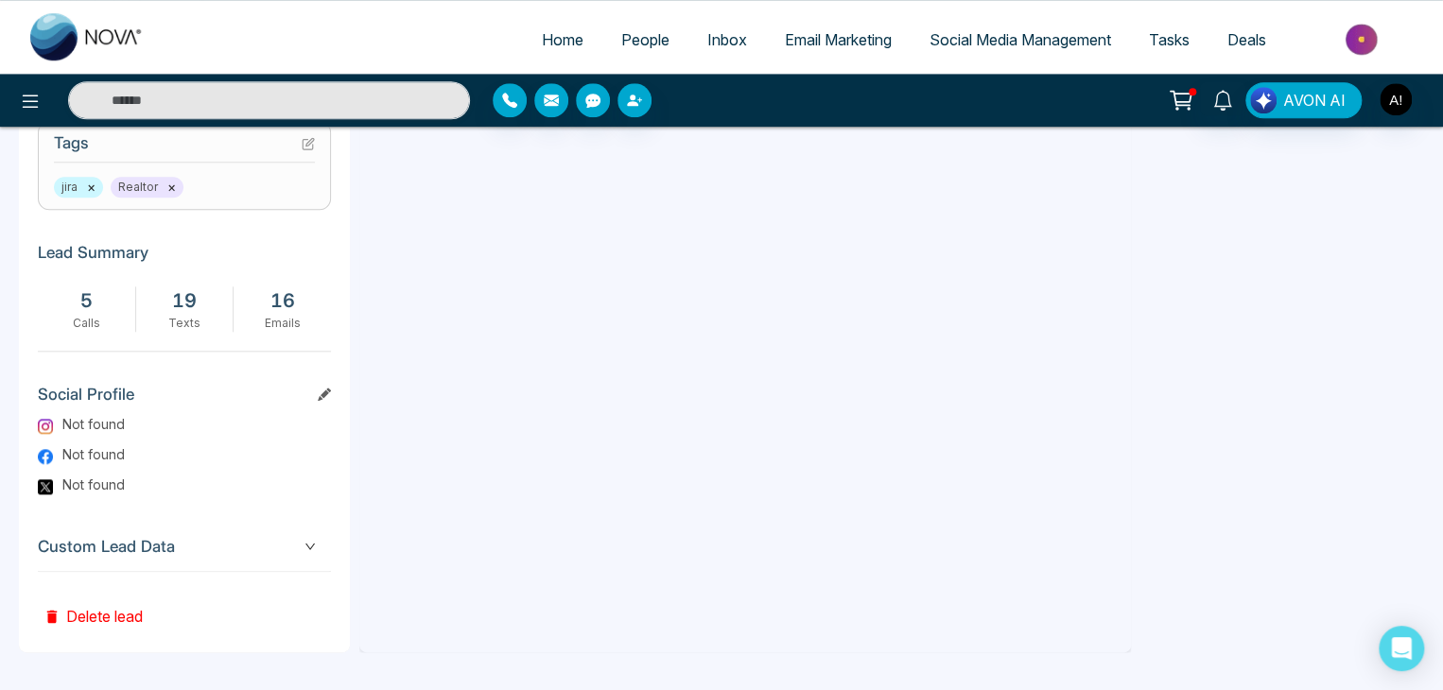
click at [218, 190] on div "jira × Realtor ×" at bounding box center [184, 187] width 261 height 21
click at [309, 148] on icon at bounding box center [308, 143] width 13 height 13
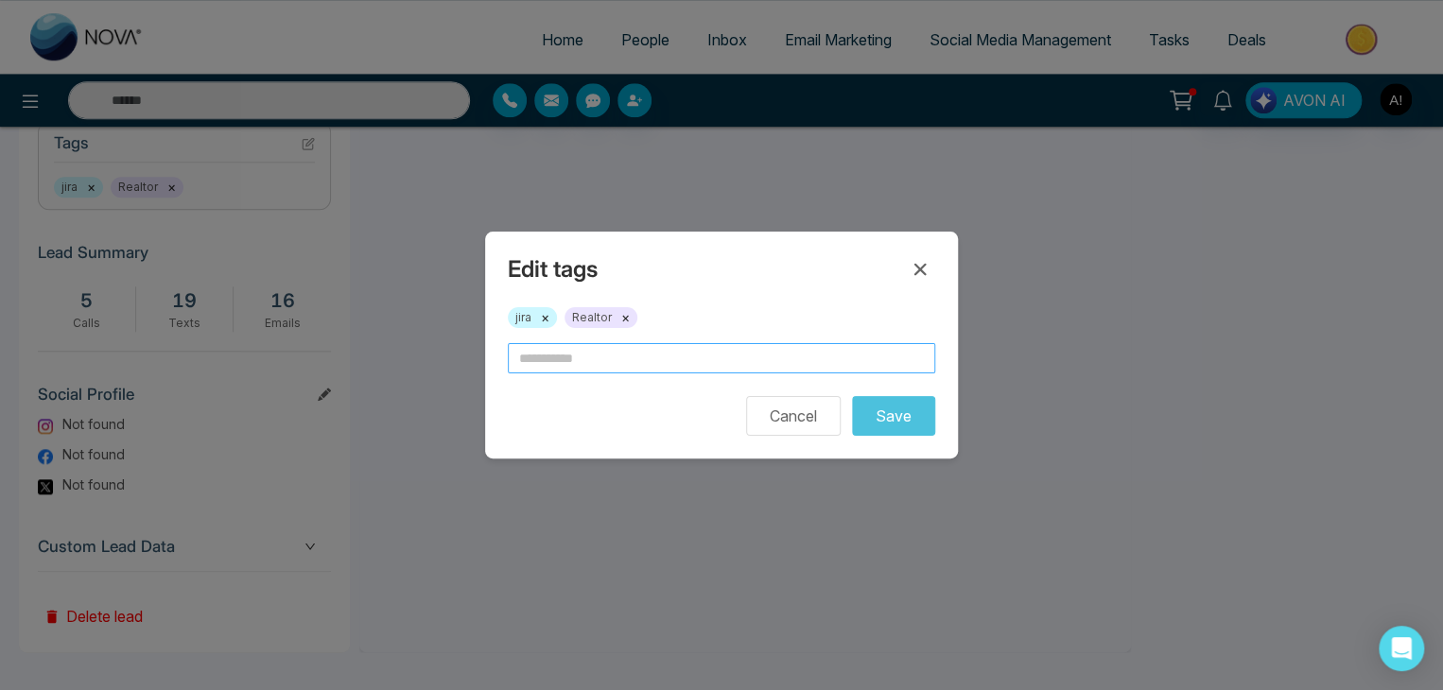
click at [636, 363] on input "text" at bounding box center [721, 358] width 427 height 30
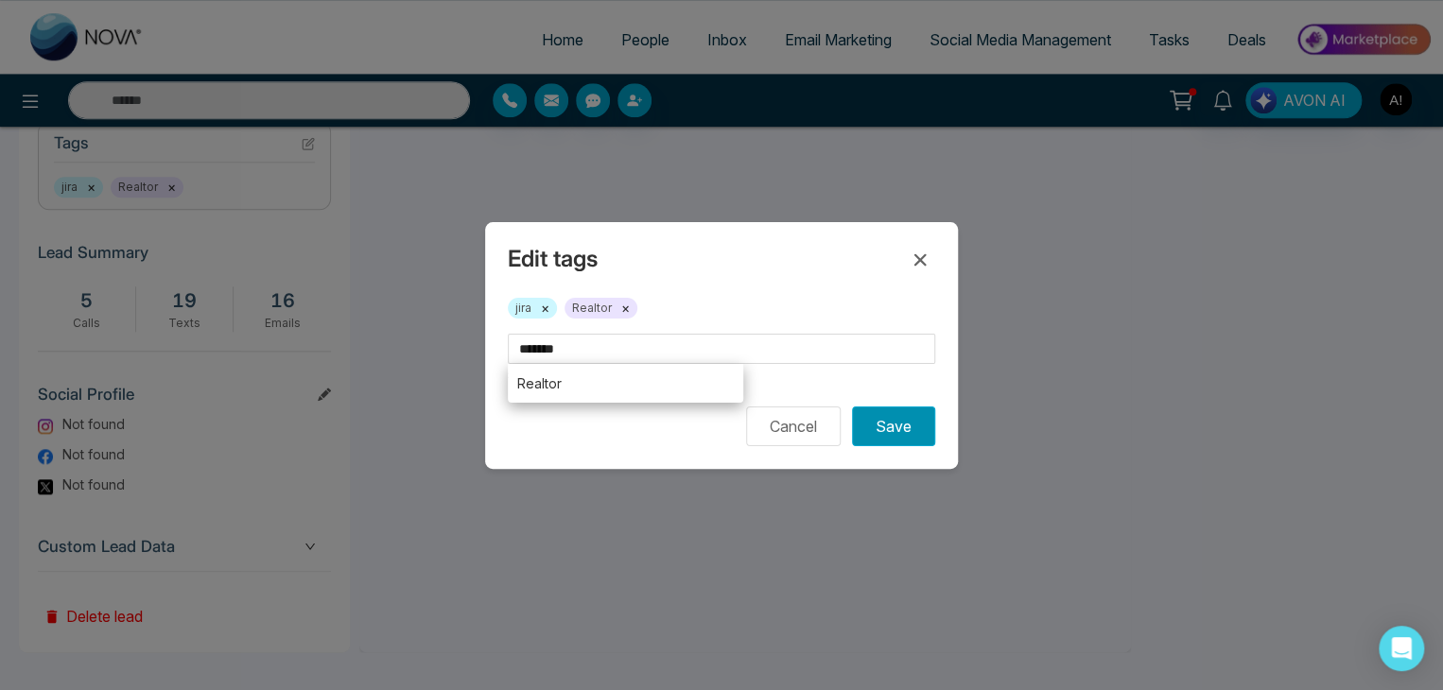
click at [878, 432] on button "Save" at bounding box center [893, 427] width 83 height 40
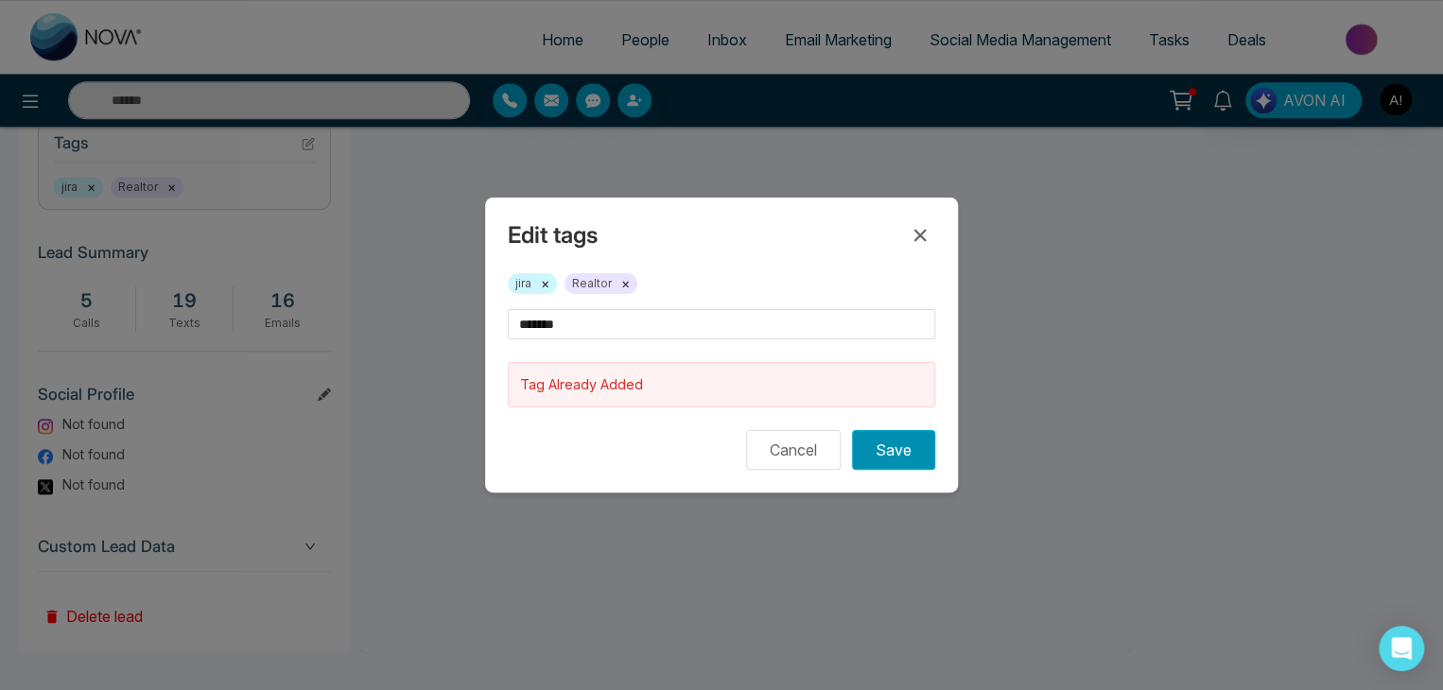
click at [896, 455] on button "Save" at bounding box center [893, 450] width 83 height 40
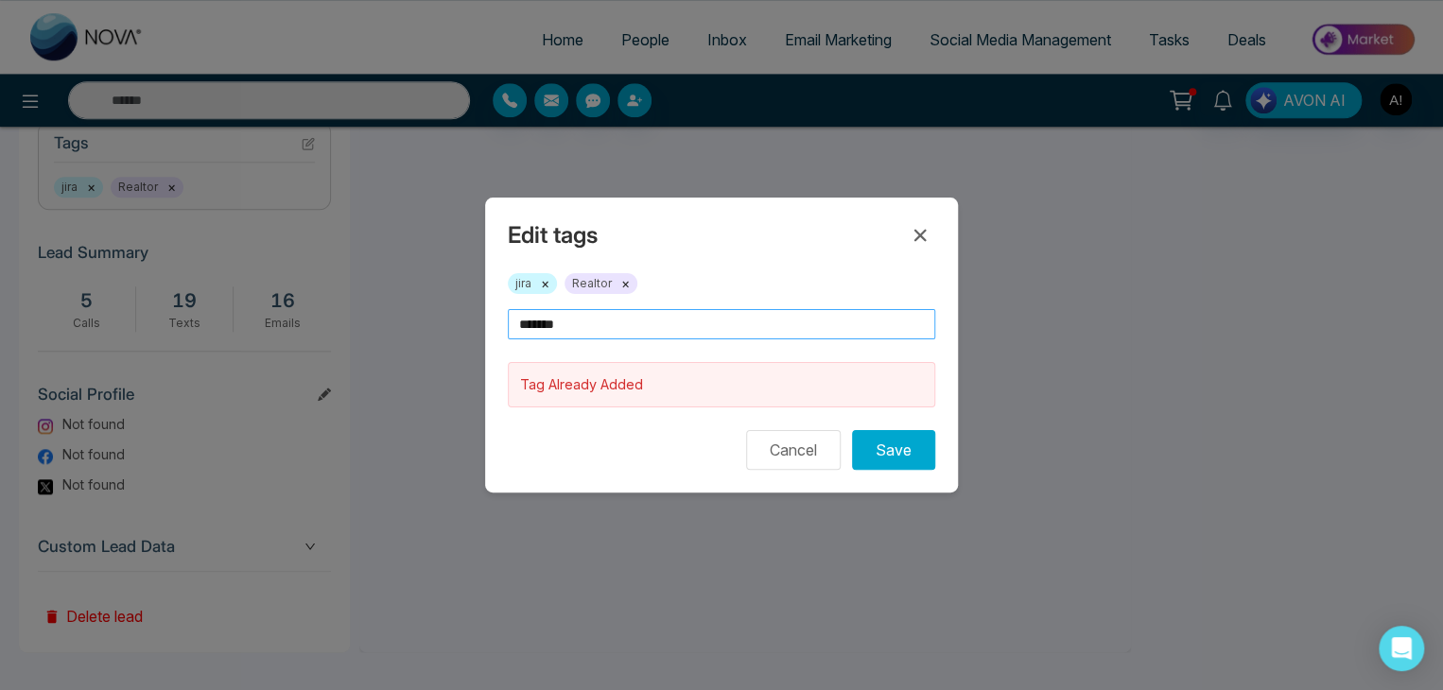
click at [598, 332] on input "*******" at bounding box center [721, 324] width 427 height 30
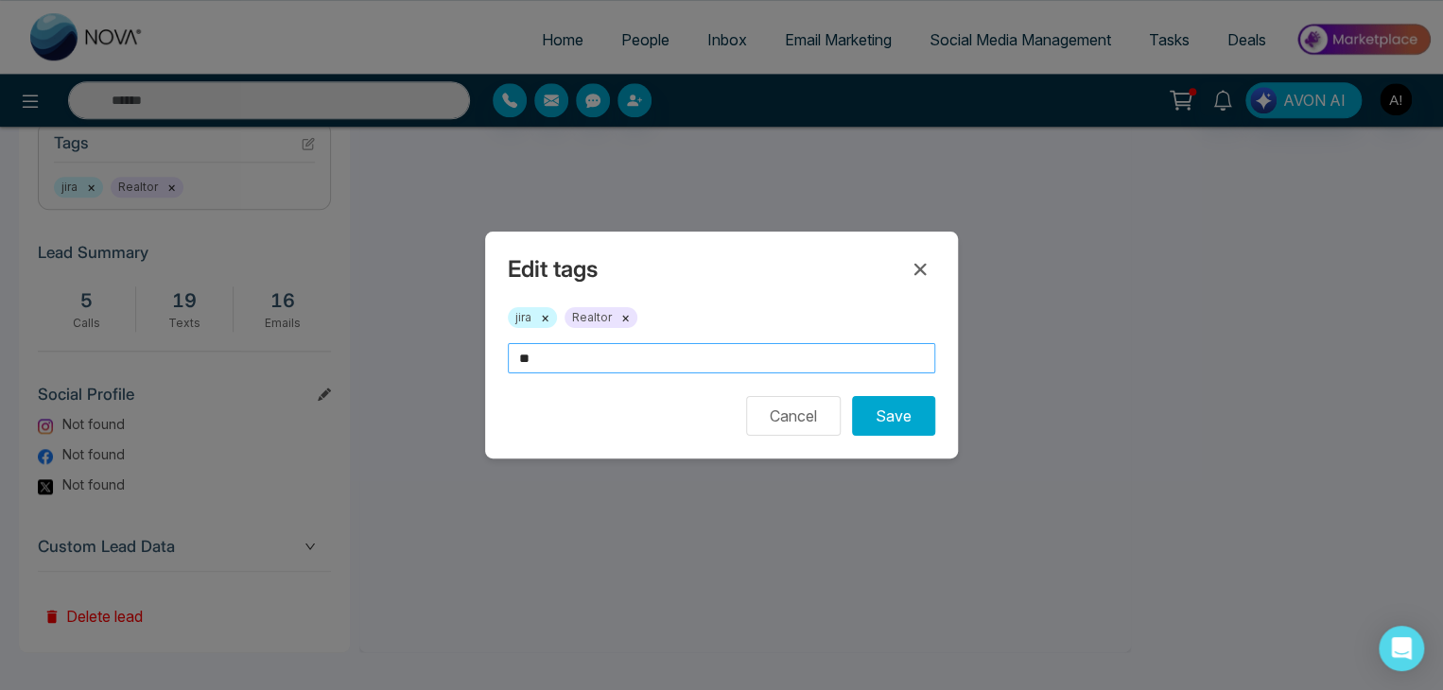
type input "*"
type input "***"
click at [905, 413] on button "Save" at bounding box center [893, 416] width 83 height 40
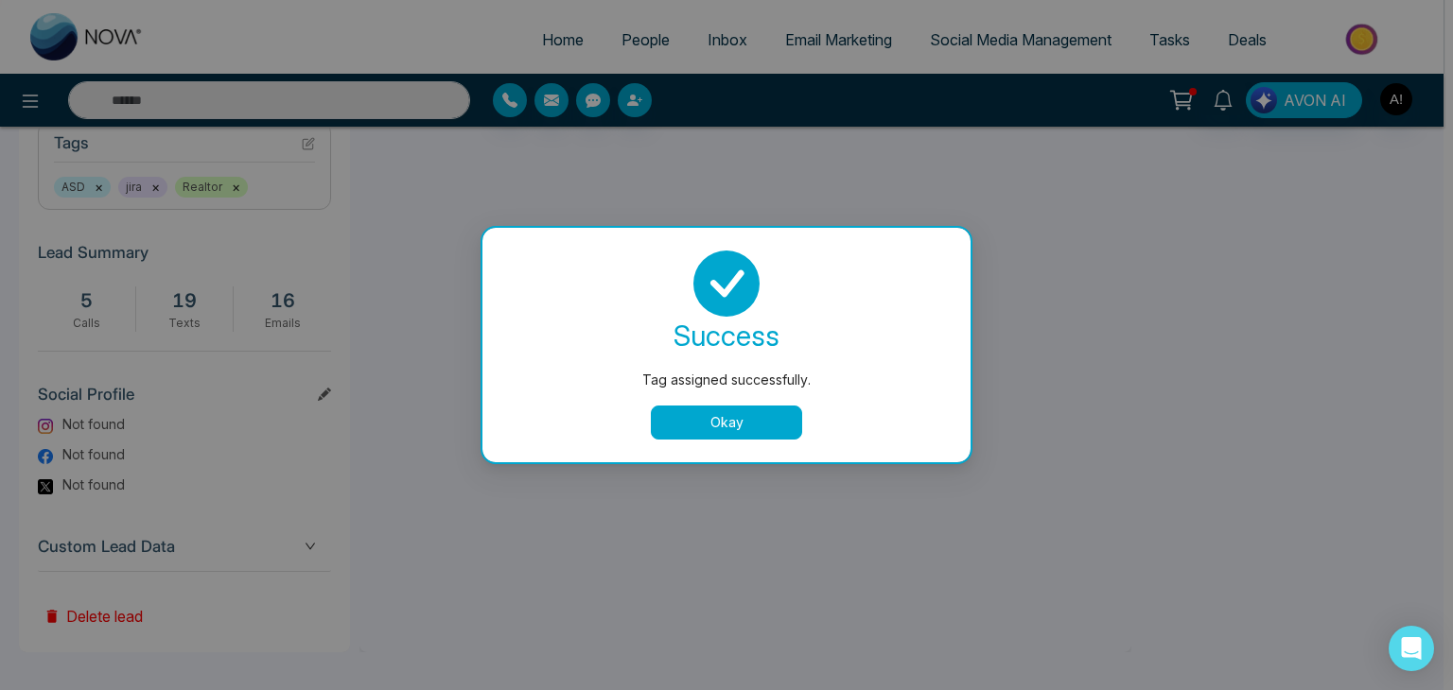
click at [731, 423] on button "Okay" at bounding box center [726, 423] width 151 height 34
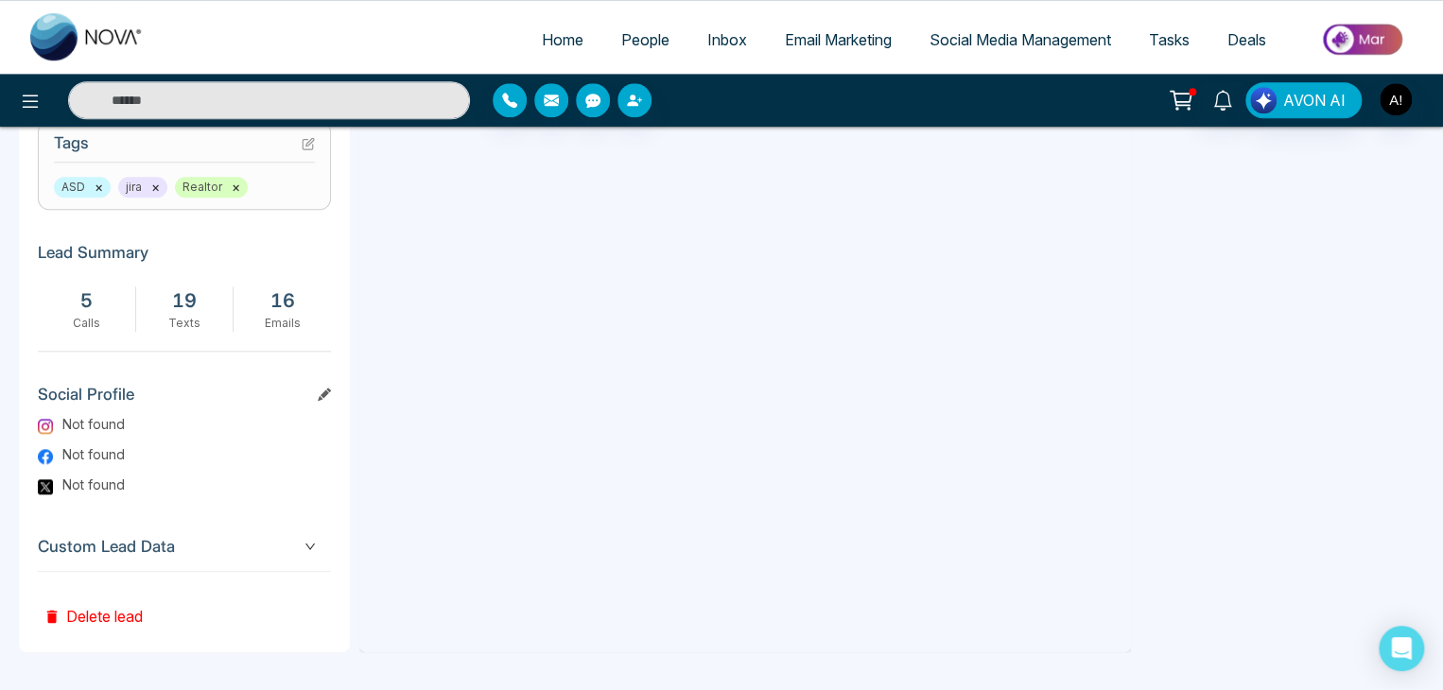
click at [318, 547] on span "Custom Lead Data" at bounding box center [184, 547] width 293 height 26
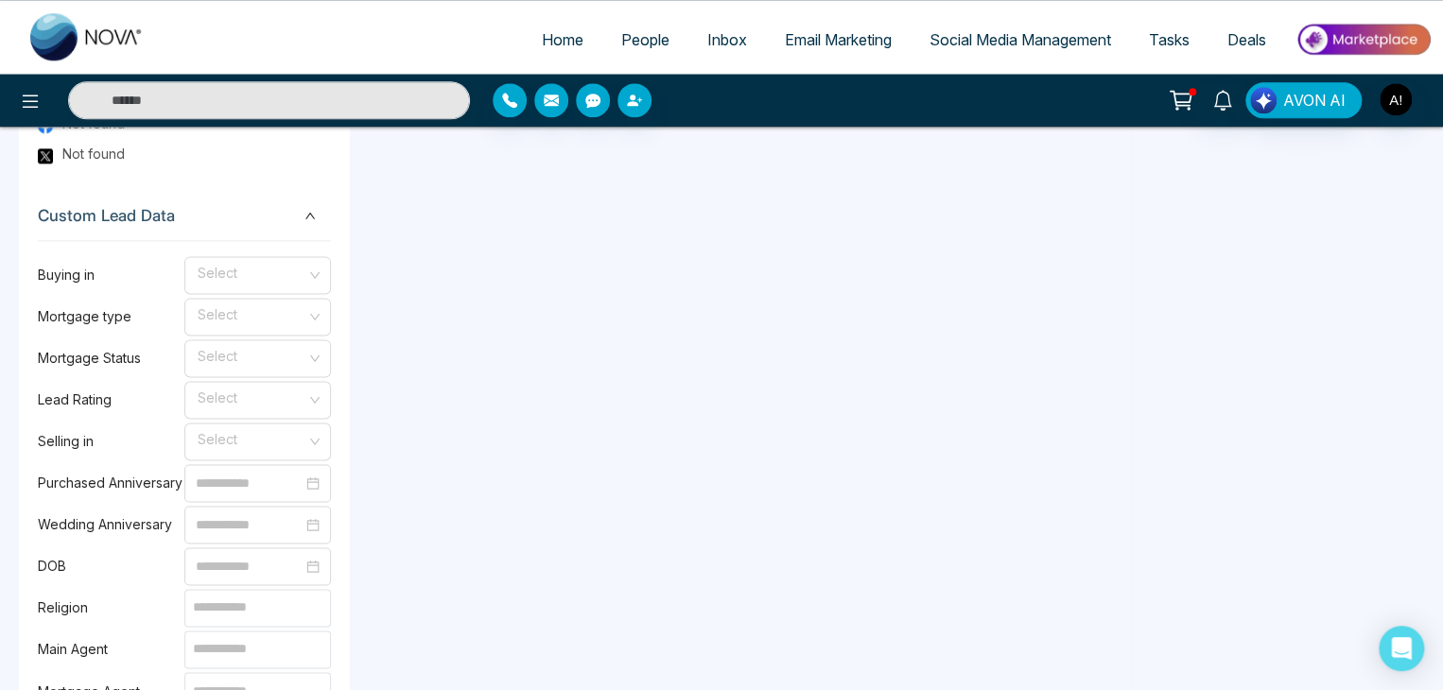
scroll to position [1132, 0]
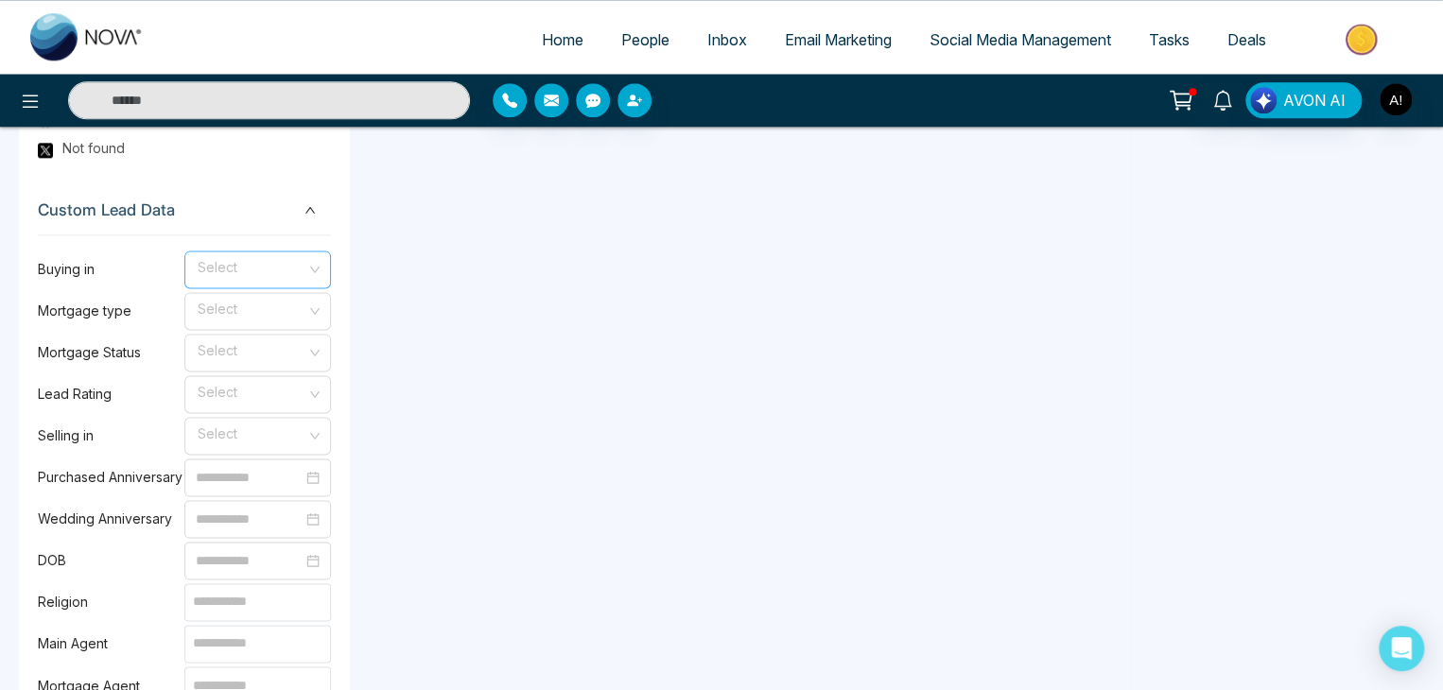
click at [230, 262] on input "search" at bounding box center [251, 266] width 111 height 28
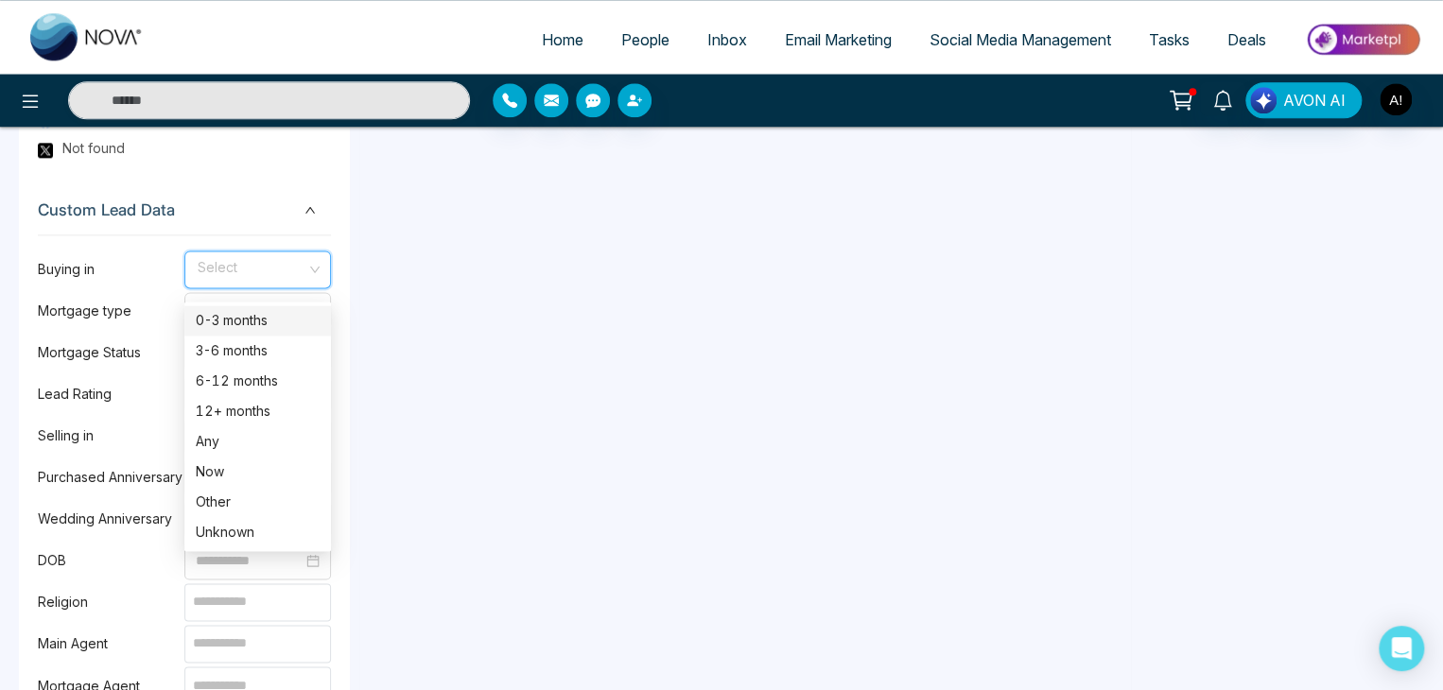
click at [246, 331] on div "0-3 months" at bounding box center [257, 320] width 147 height 30
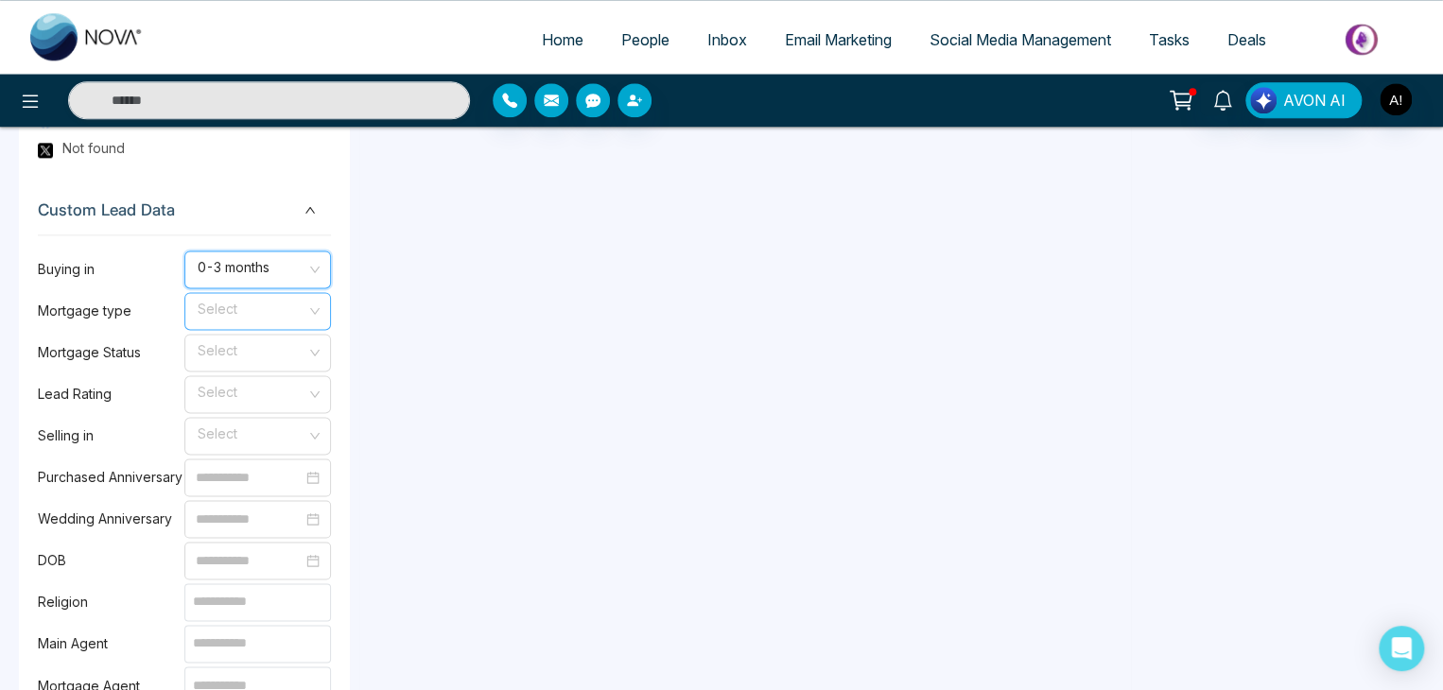
click at [227, 322] on input "search" at bounding box center [251, 307] width 111 height 28
click at [226, 363] on div "Purchase" at bounding box center [258, 362] width 124 height 21
click at [226, 363] on input "search" at bounding box center [251, 349] width 111 height 28
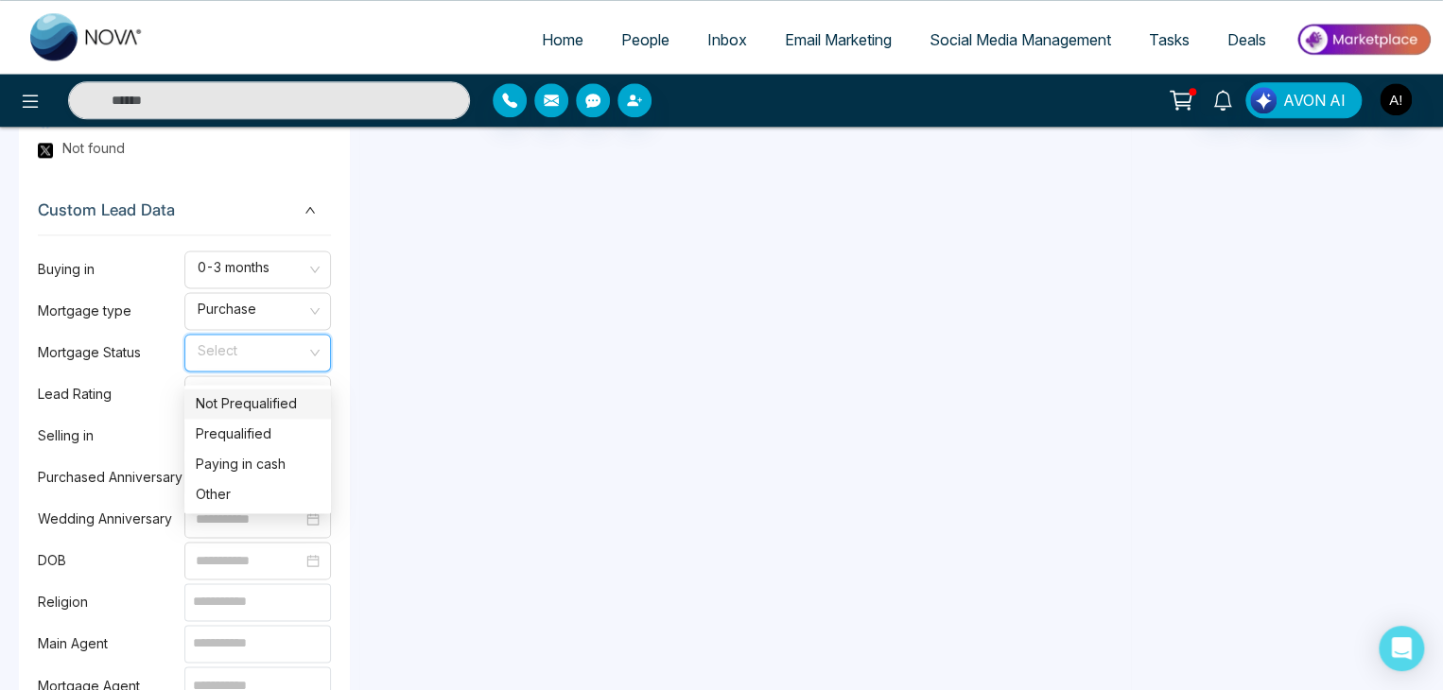
click at [246, 404] on div "Not Prequalified" at bounding box center [258, 403] width 124 height 21
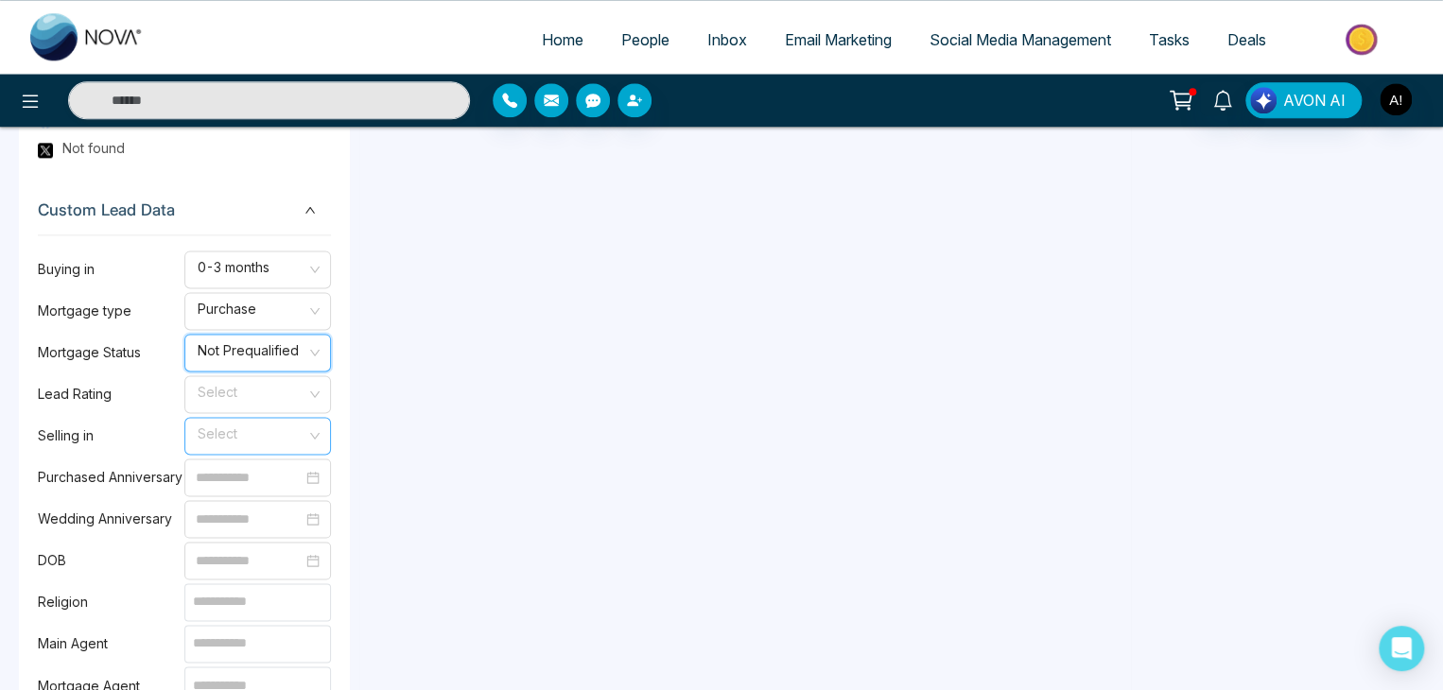
click at [208, 444] on input "search" at bounding box center [251, 432] width 111 height 28
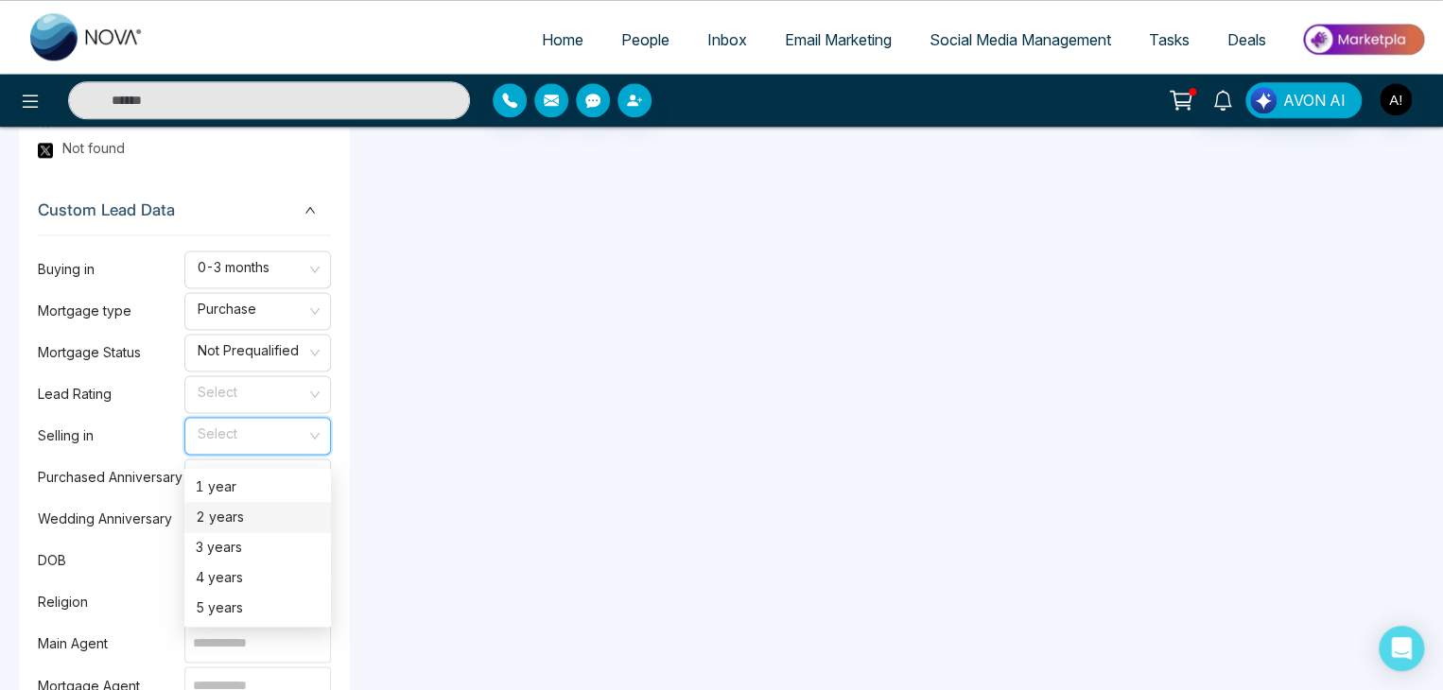
click at [233, 515] on div "2 years" at bounding box center [258, 517] width 124 height 21
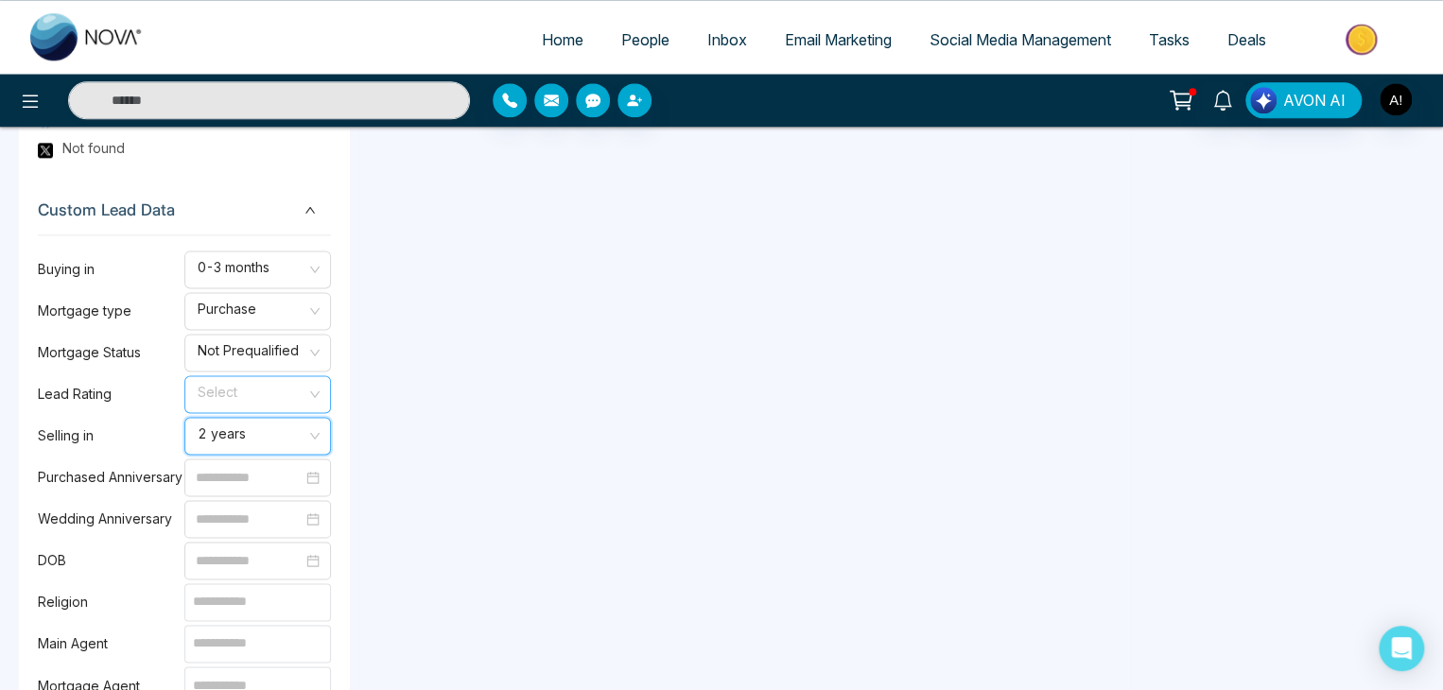
click at [234, 403] on input "search" at bounding box center [251, 390] width 111 height 28
click at [218, 479] on div "Cold" at bounding box center [258, 475] width 124 height 21
click at [250, 566] on input at bounding box center [249, 560] width 107 height 21
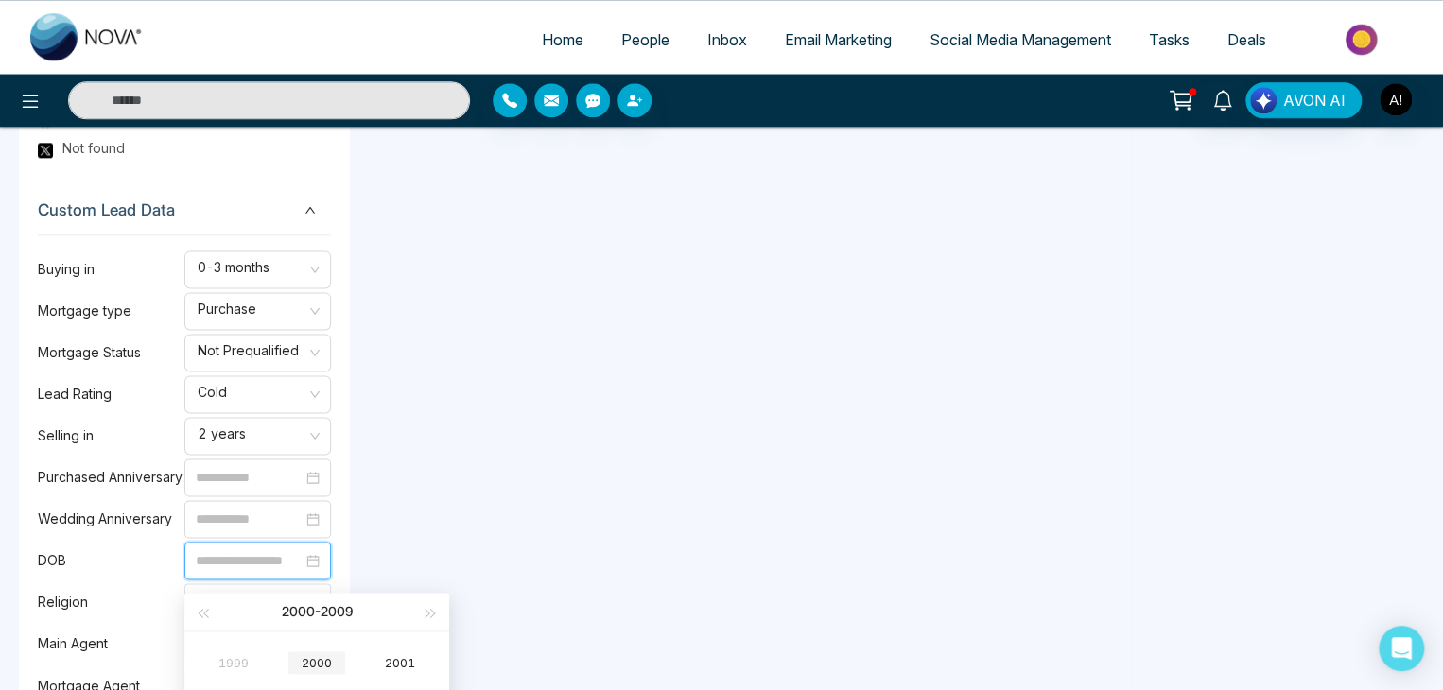
click at [324, 657] on div "2000" at bounding box center [316, 663] width 57 height 23
type input "**********"
click at [242, 657] on div "Jan" at bounding box center [233, 663] width 57 height 23
type input "**********"
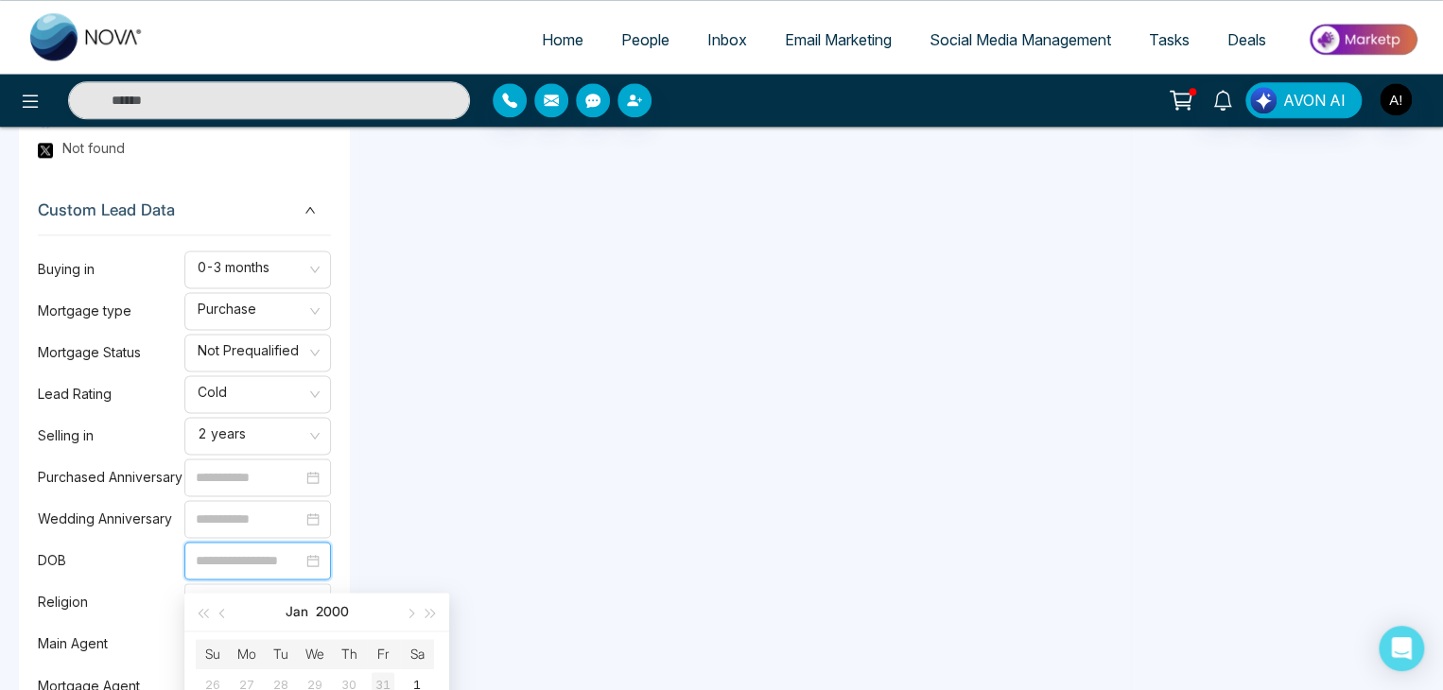
click at [374, 679] on div "31" at bounding box center [383, 683] width 23 height 23
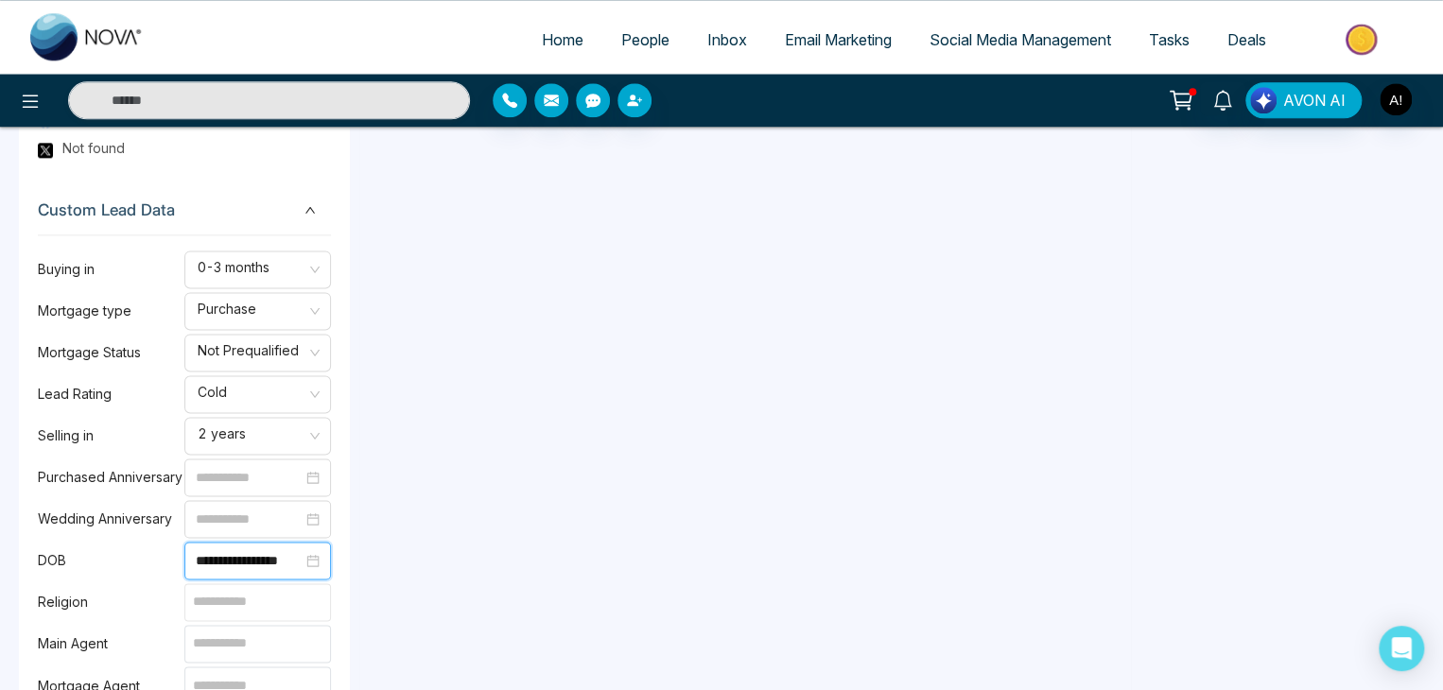
click at [191, 610] on input at bounding box center [257, 602] width 147 height 38
click at [234, 608] on input at bounding box center [257, 602] width 147 height 38
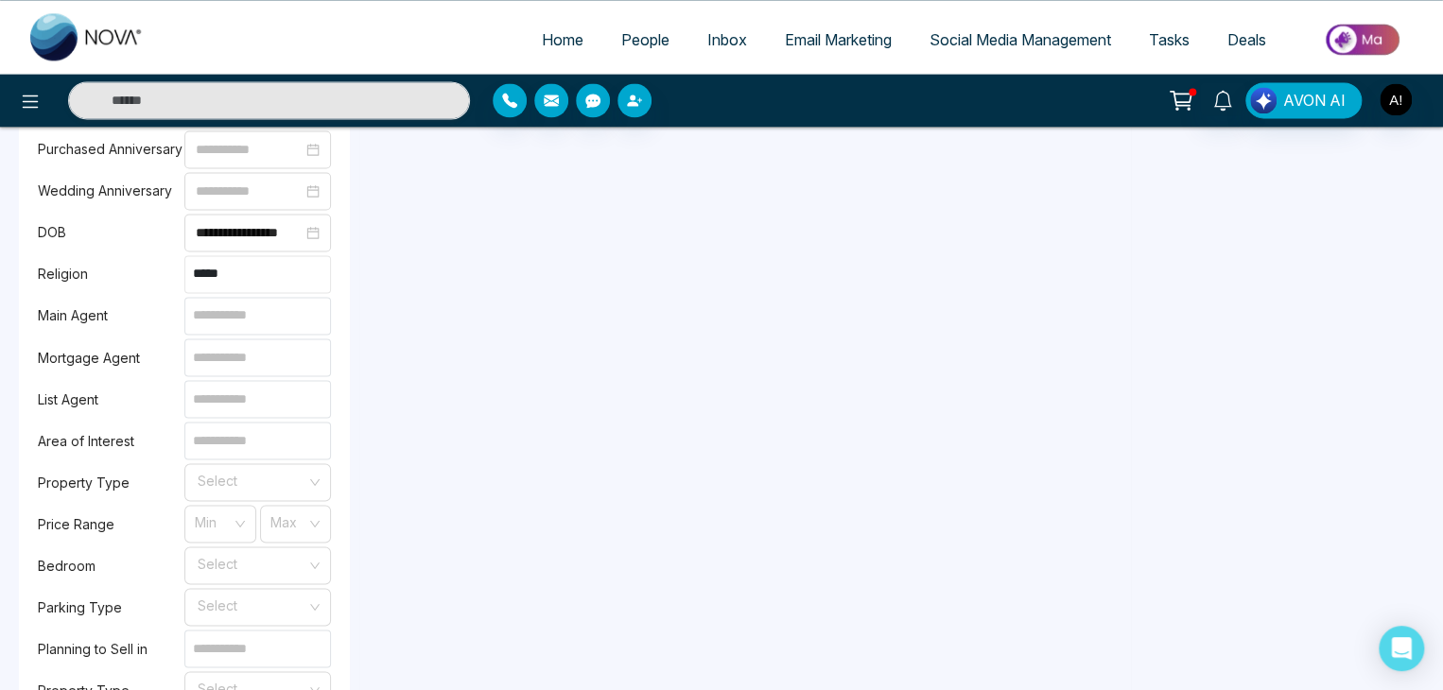
scroll to position [1511, 0]
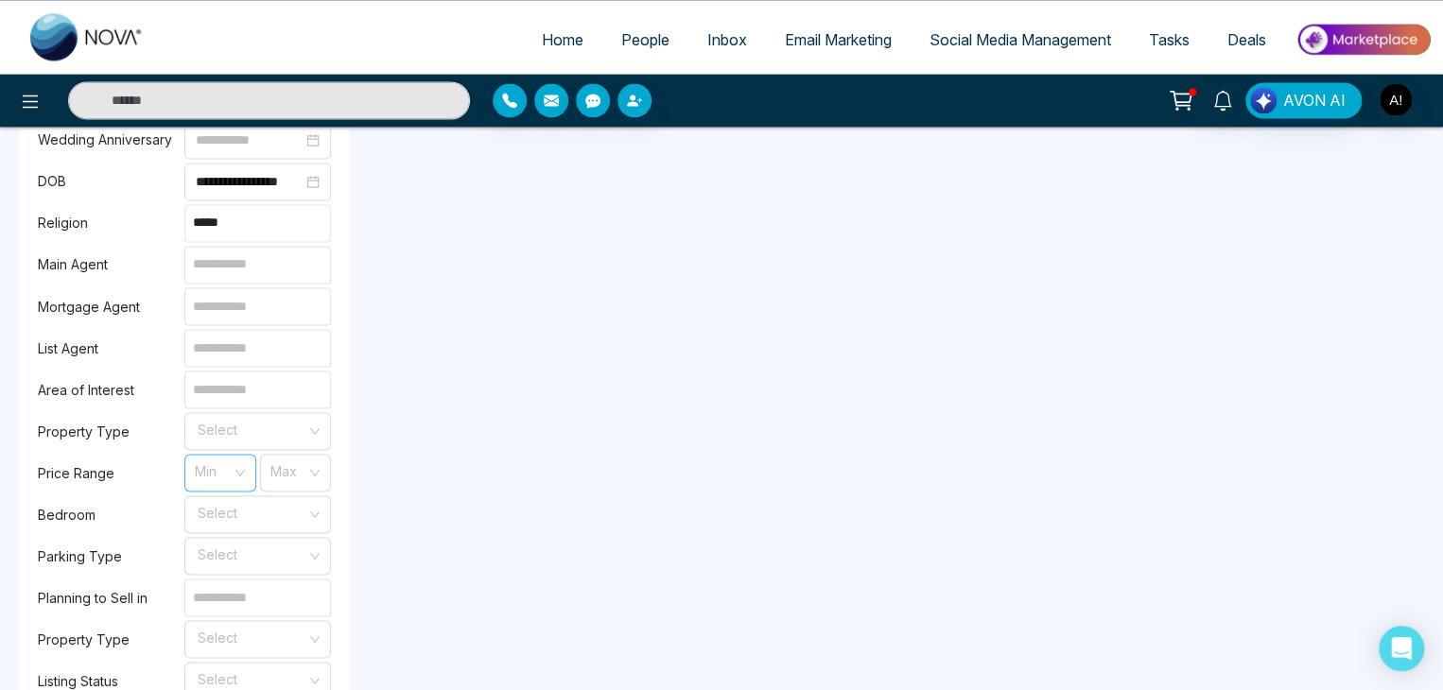
click at [238, 479] on div "Min" at bounding box center [220, 473] width 72 height 38
type input "*****"
click at [228, 557] on div "300k" at bounding box center [220, 554] width 49 height 21
click at [280, 483] on input "search" at bounding box center [289, 469] width 36 height 28
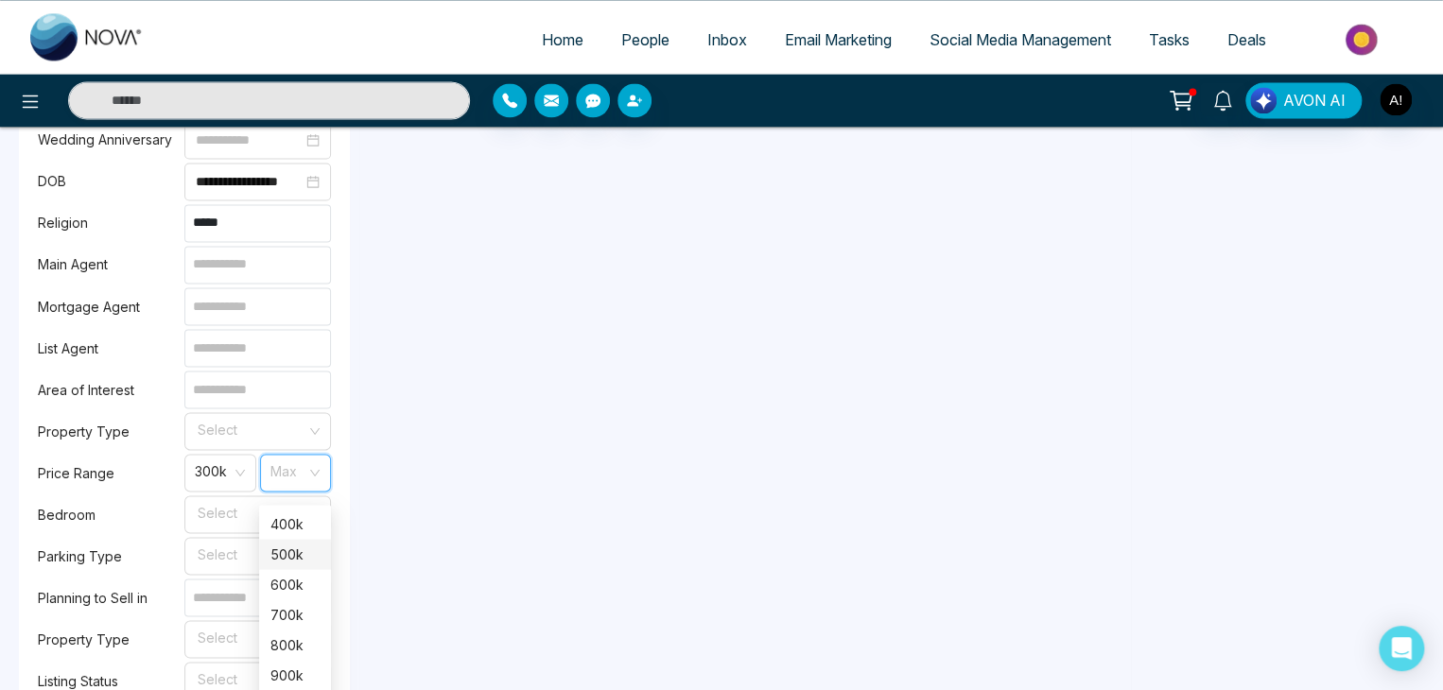
click at [268, 551] on div "500k" at bounding box center [295, 554] width 72 height 30
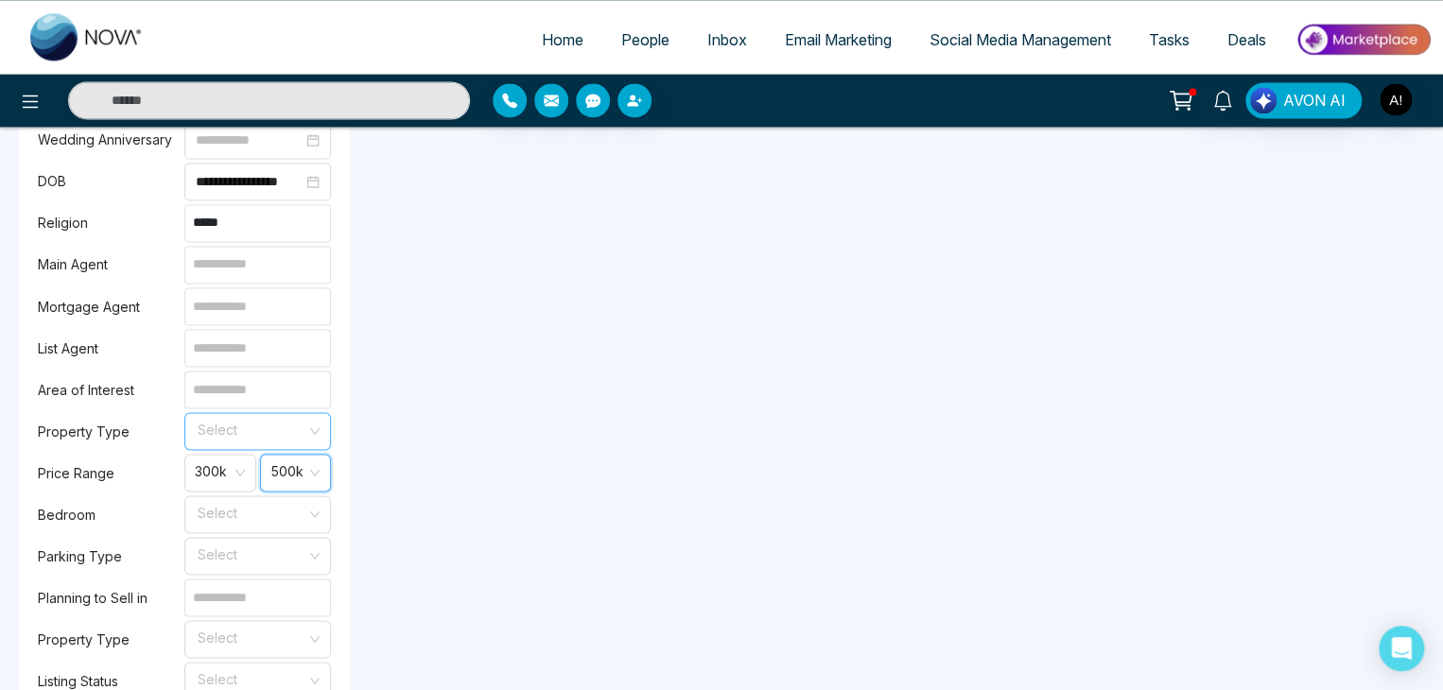
click at [241, 442] on input "search" at bounding box center [251, 427] width 111 height 28
click at [238, 479] on div "Residential" at bounding box center [258, 482] width 124 height 21
click at [260, 367] on input at bounding box center [257, 348] width 147 height 38
click at [245, 364] on input at bounding box center [257, 348] width 147 height 38
click at [256, 367] on input at bounding box center [257, 348] width 147 height 38
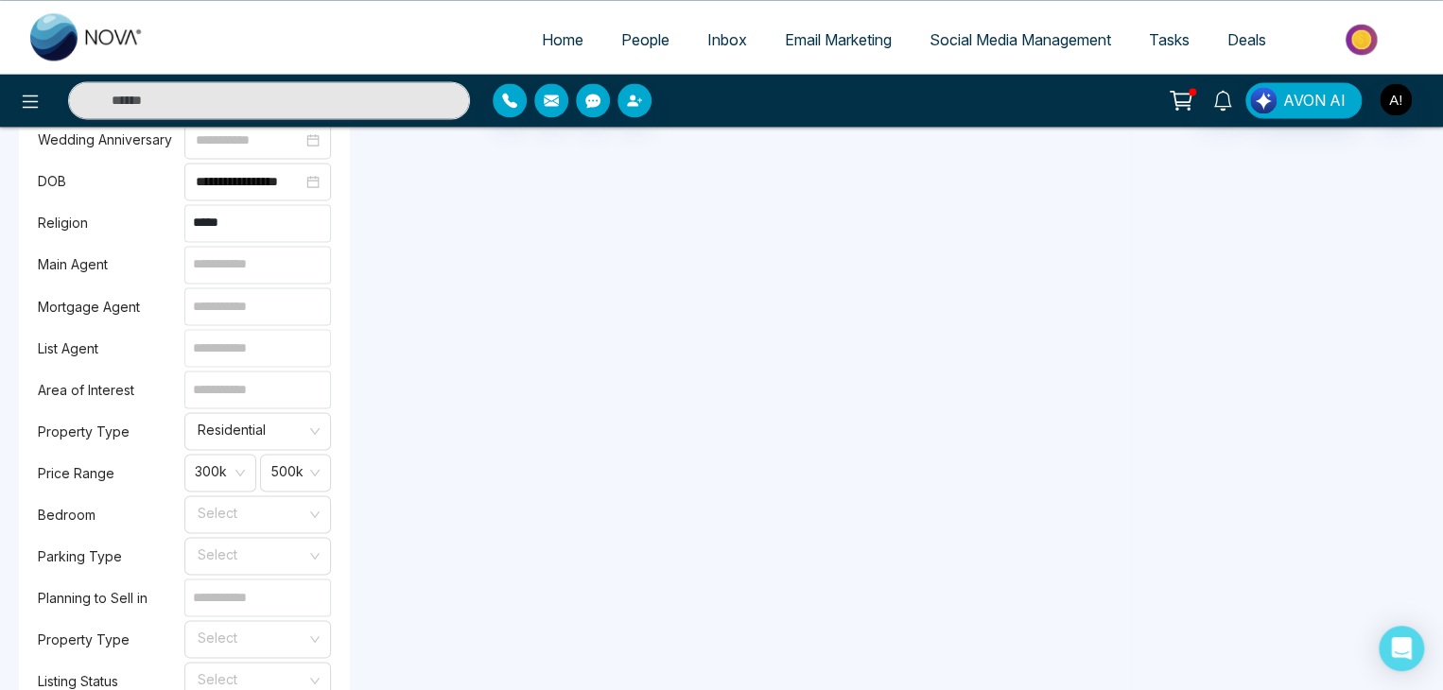
click at [250, 355] on input at bounding box center [257, 348] width 147 height 38
click at [232, 395] on input at bounding box center [257, 390] width 147 height 38
click at [235, 393] on input at bounding box center [257, 390] width 147 height 38
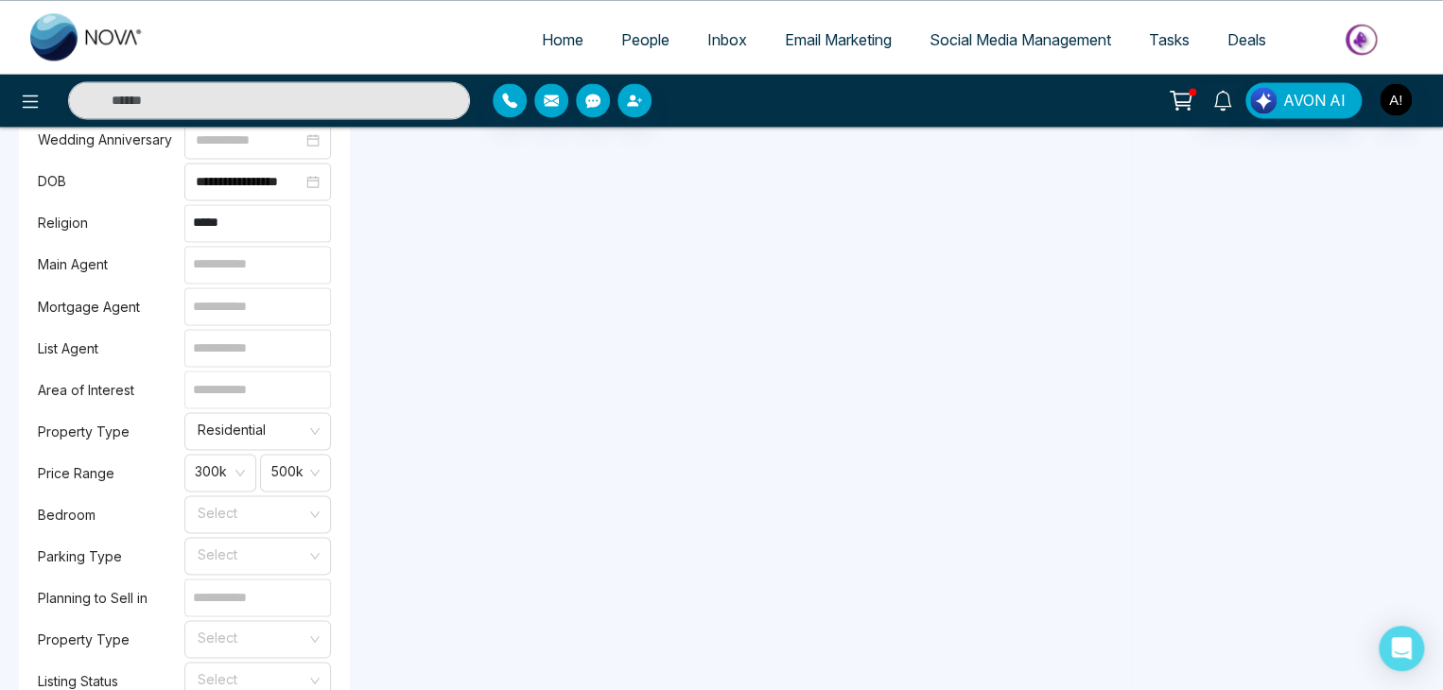
click at [233, 393] on input at bounding box center [257, 390] width 147 height 38
click at [242, 304] on input at bounding box center [257, 306] width 147 height 38
click at [241, 272] on input at bounding box center [257, 265] width 147 height 38
click at [248, 525] on input "search" at bounding box center [251, 510] width 111 height 28
click at [236, 590] on div "2" at bounding box center [258, 595] width 124 height 21
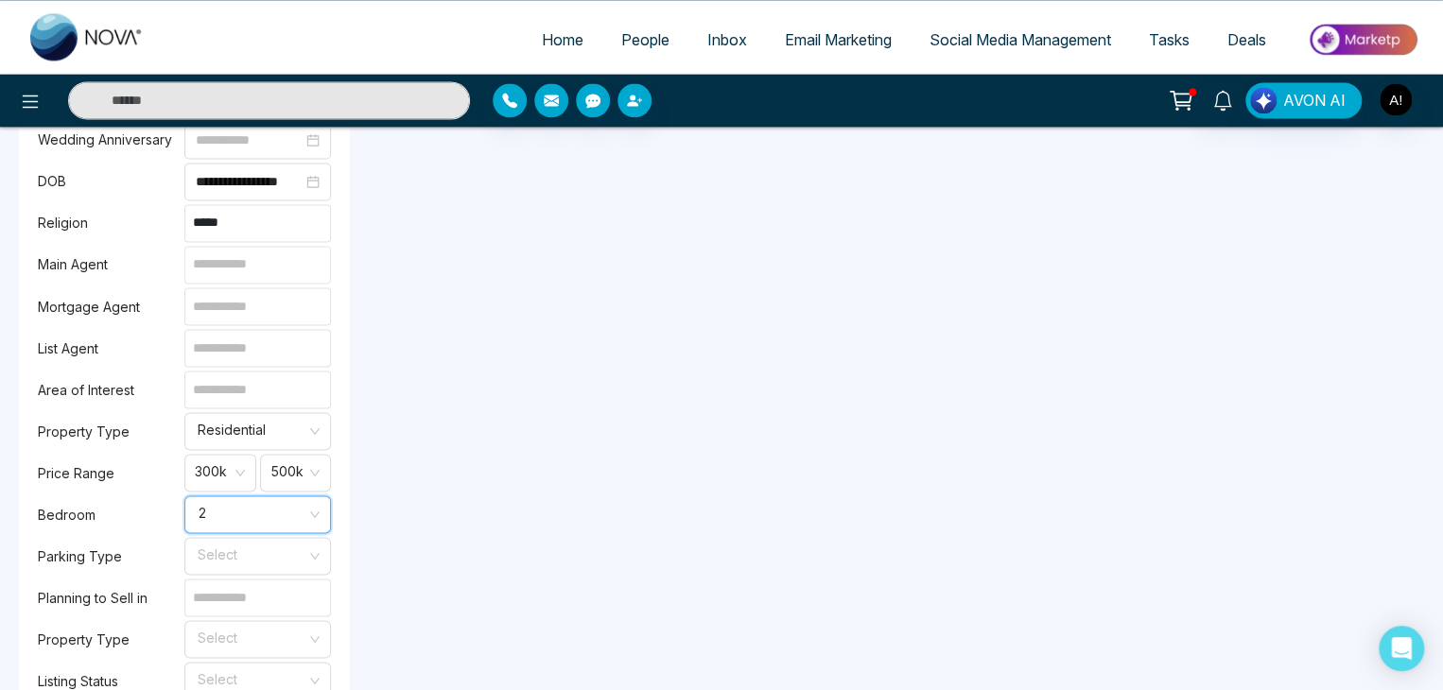
click at [252, 284] on input at bounding box center [257, 265] width 147 height 38
click at [252, 269] on input at bounding box center [257, 265] width 147 height 38
click at [236, 318] on input at bounding box center [257, 306] width 147 height 38
click at [248, 349] on input at bounding box center [257, 348] width 147 height 38
drag, startPoint x: 253, startPoint y: 386, endPoint x: 253, endPoint y: 398, distance: 12.3
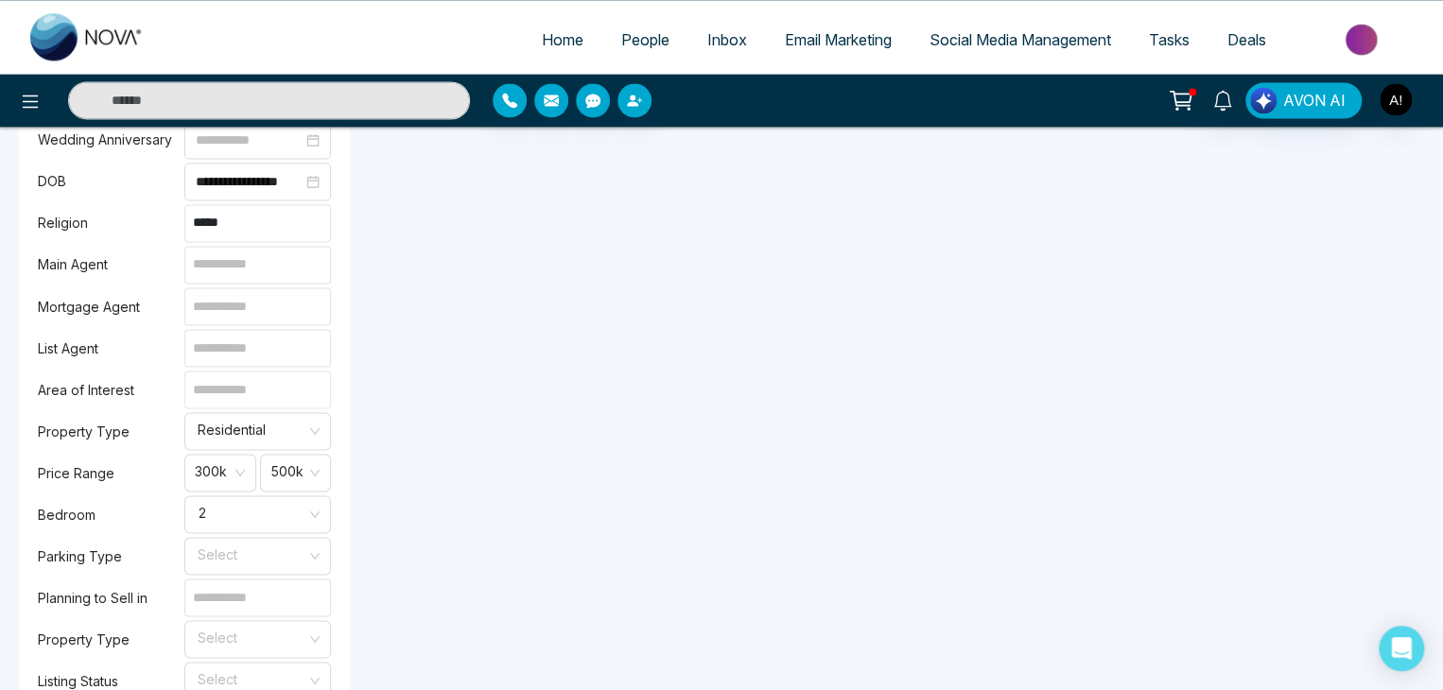
click at [253, 387] on input at bounding box center [257, 390] width 147 height 38
click at [253, 409] on input at bounding box center [257, 390] width 147 height 38
click at [221, 560] on input "search" at bounding box center [251, 552] width 111 height 28
click at [231, 618] on div "1" at bounding box center [257, 607] width 147 height 30
click at [208, 617] on input at bounding box center [257, 598] width 147 height 38
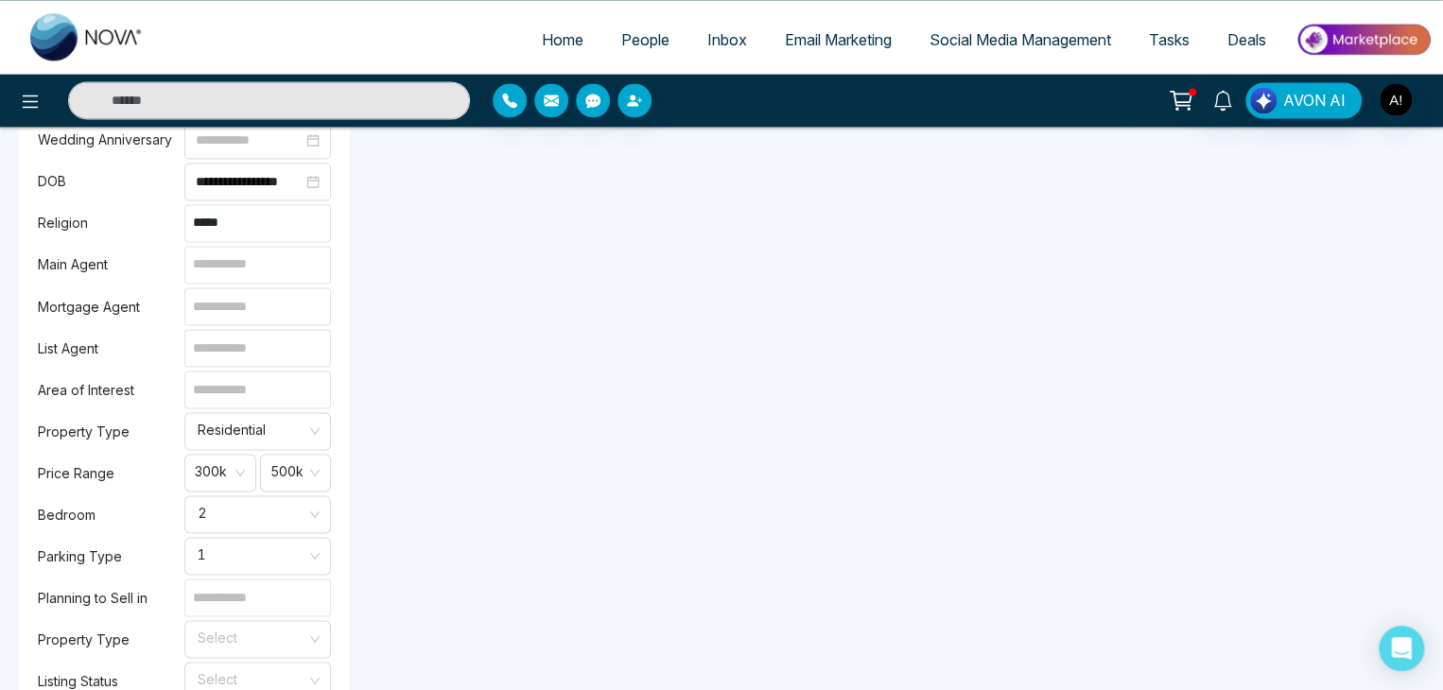
click at [229, 614] on input at bounding box center [257, 598] width 147 height 38
click at [227, 648] on input "search" at bounding box center [251, 635] width 111 height 28
click at [218, 680] on div "Apartment" at bounding box center [258, 690] width 124 height 21
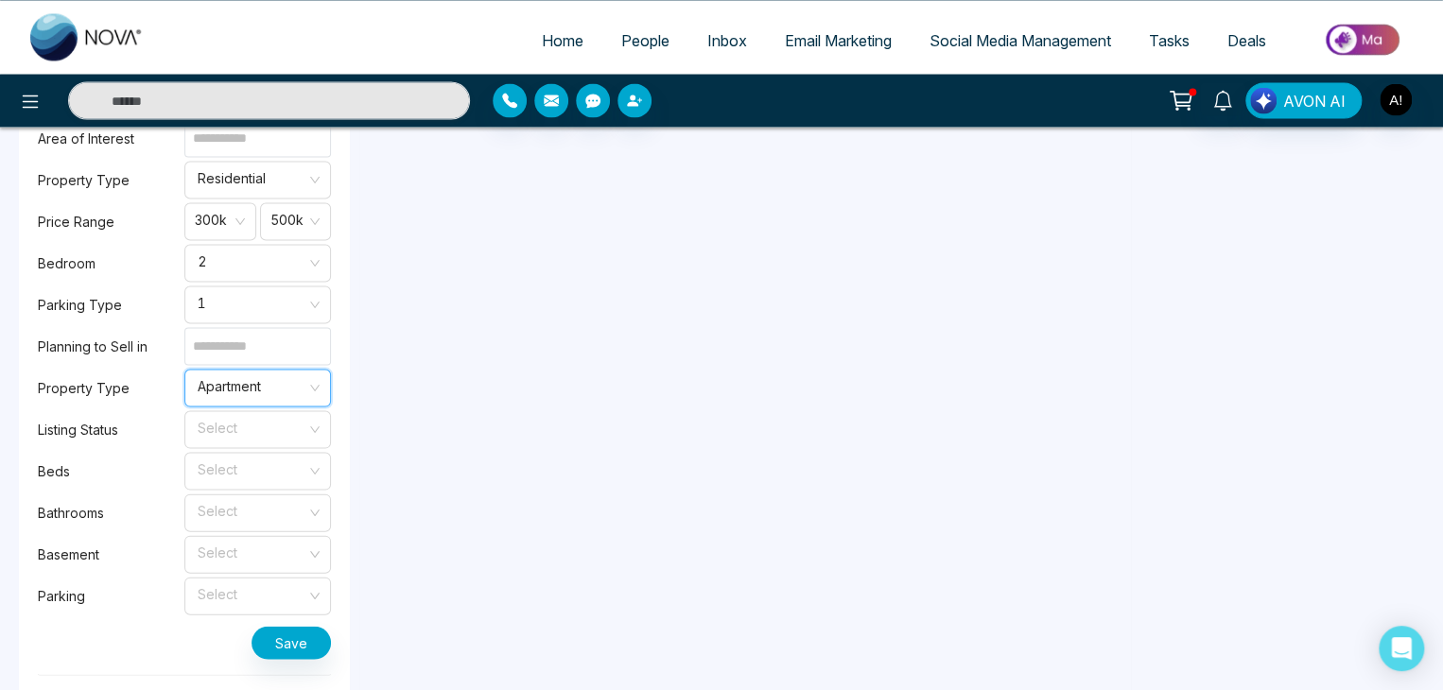
scroll to position [1776, 0]
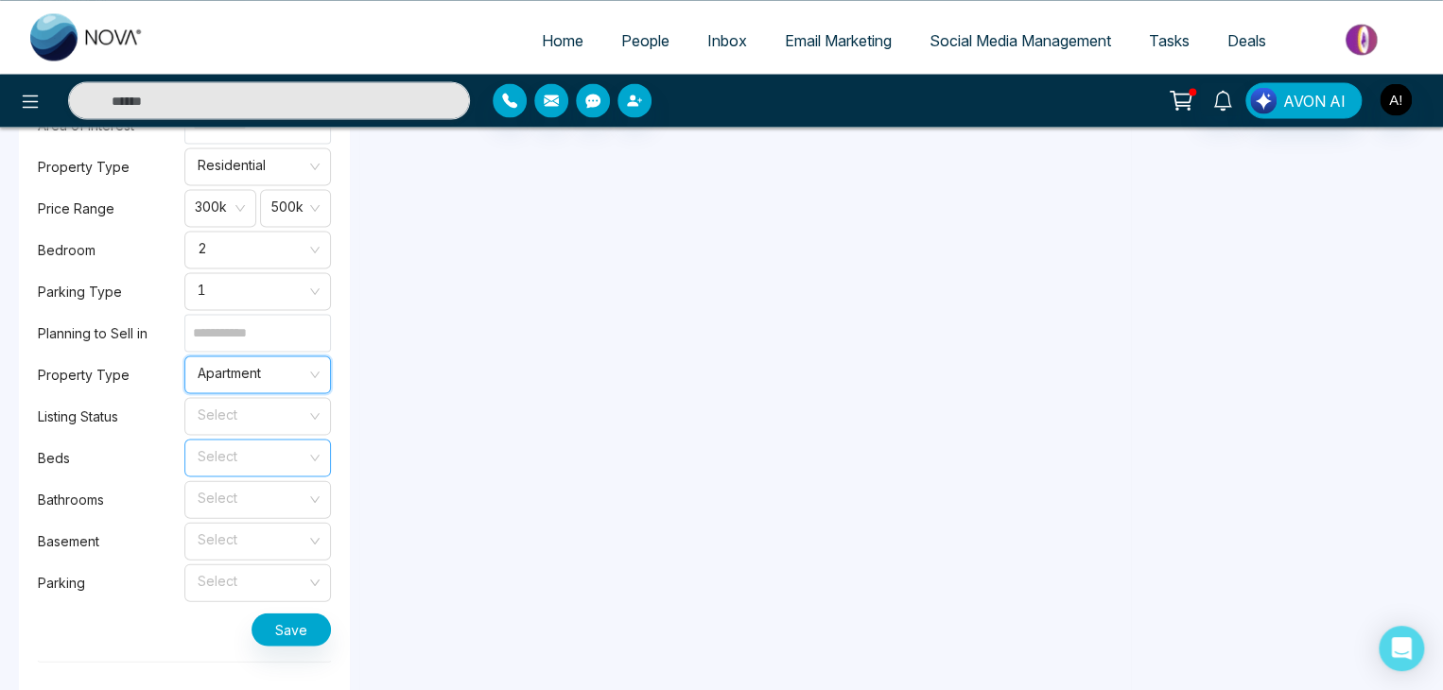
click at [280, 465] on input "search" at bounding box center [251, 454] width 111 height 28
click at [254, 524] on div "2" at bounding box center [257, 539] width 147 height 30
click at [259, 551] on input "search" at bounding box center [251, 537] width 111 height 28
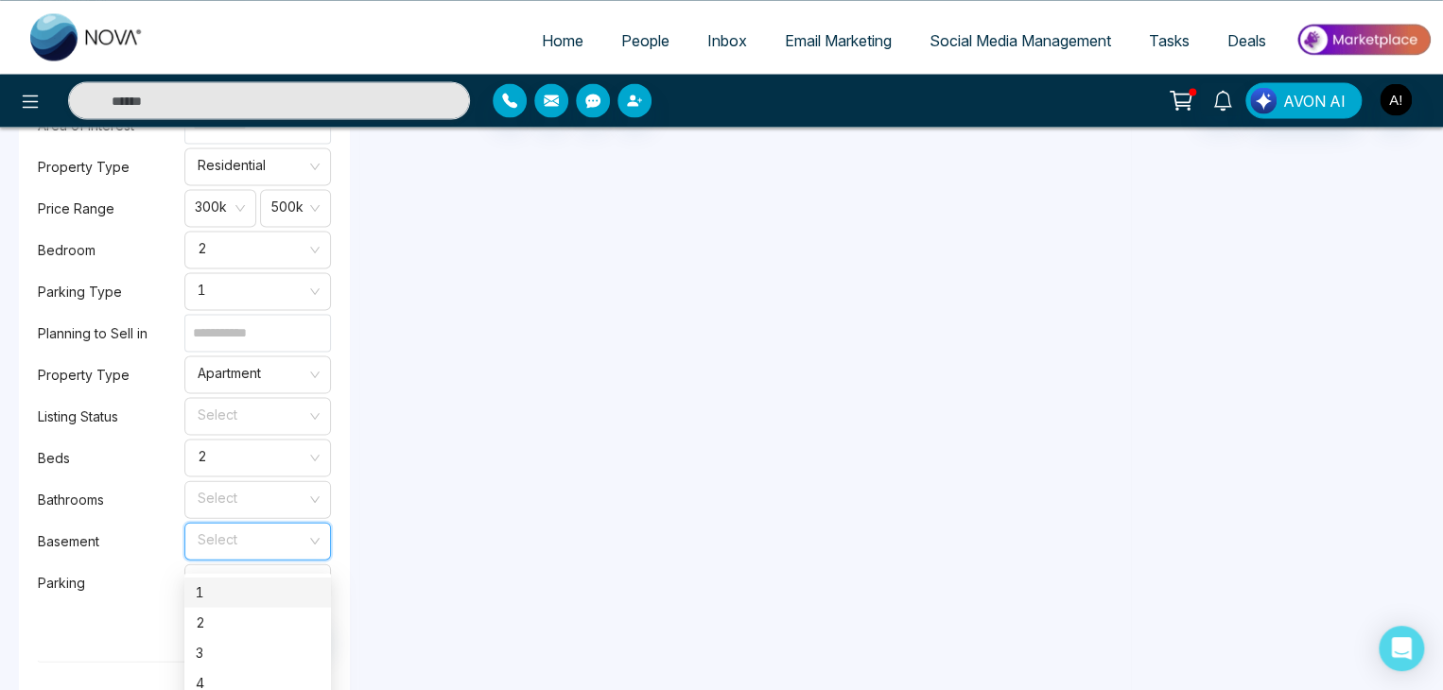
click at [254, 591] on div "1" at bounding box center [258, 592] width 124 height 21
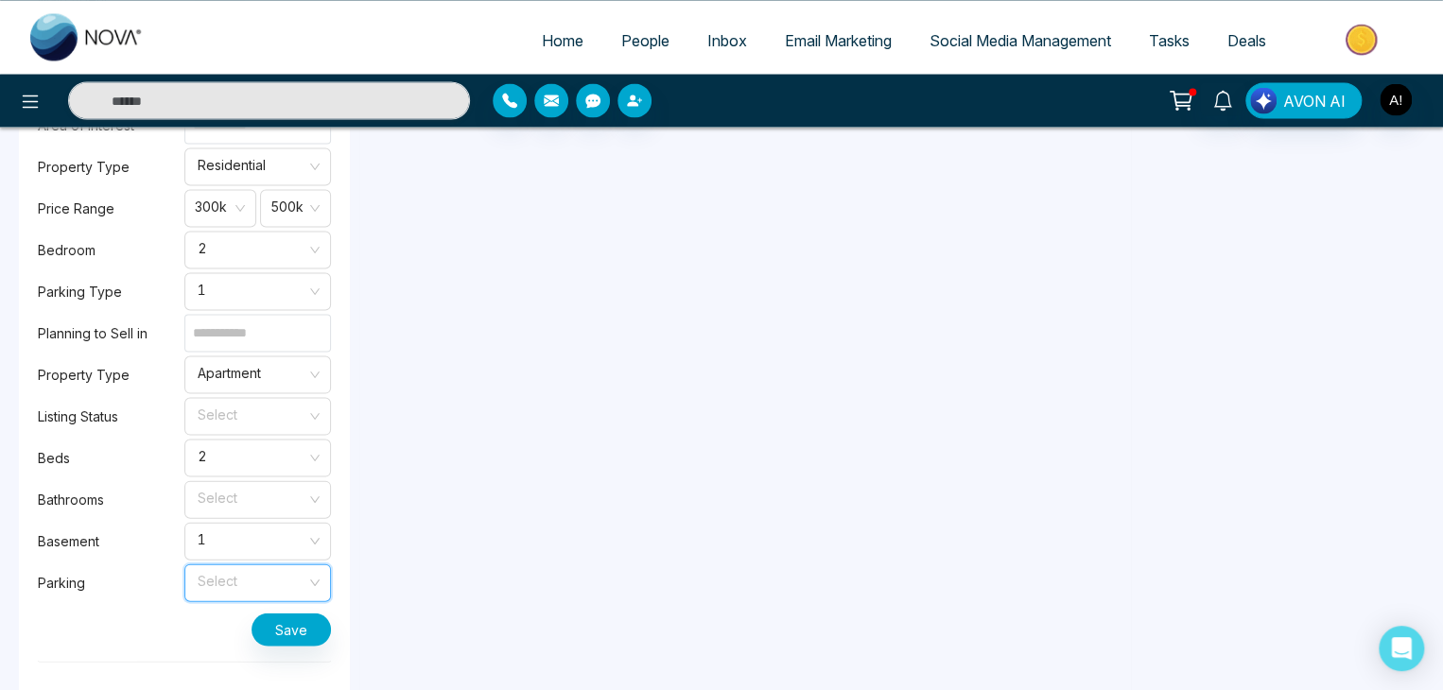
click at [265, 588] on input "search" at bounding box center [251, 579] width 111 height 28
click at [226, 628] on div "1" at bounding box center [258, 633] width 124 height 21
click at [252, 510] on input "search" at bounding box center [251, 495] width 111 height 28
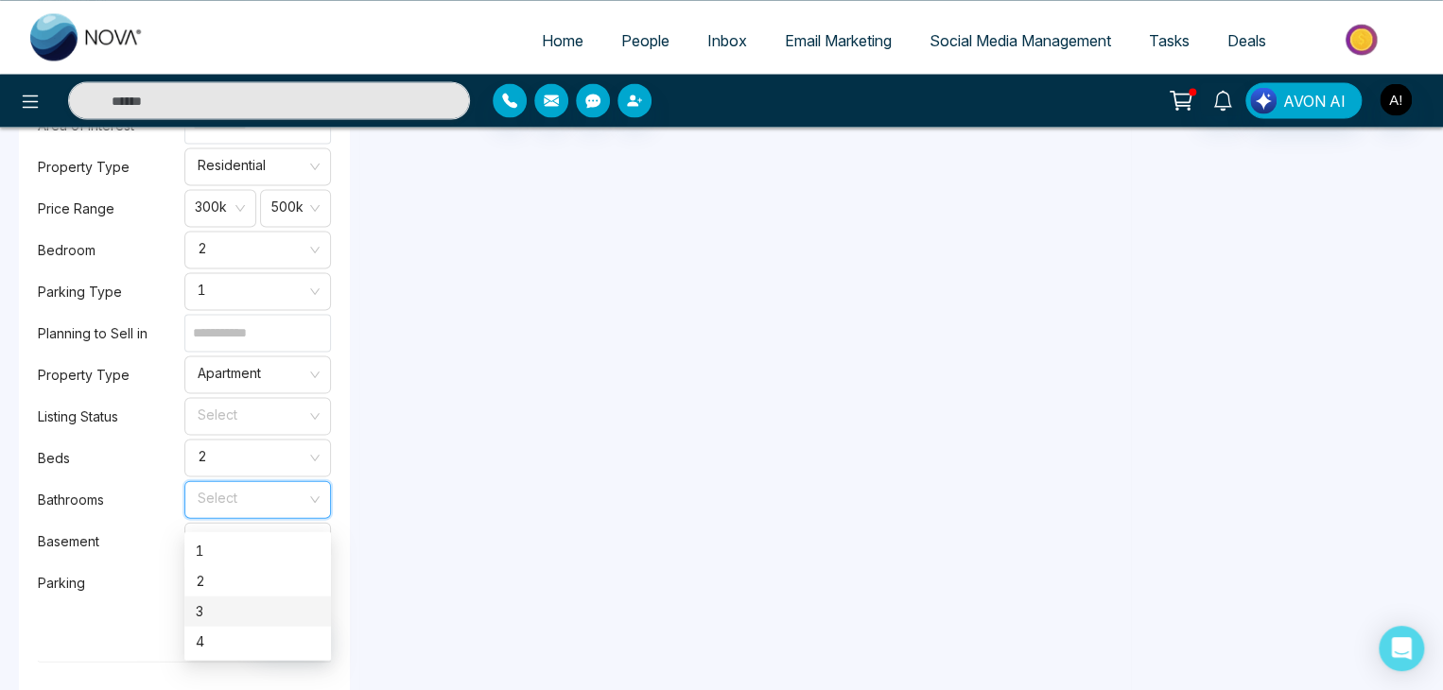
click at [208, 608] on div "3" at bounding box center [258, 611] width 124 height 21
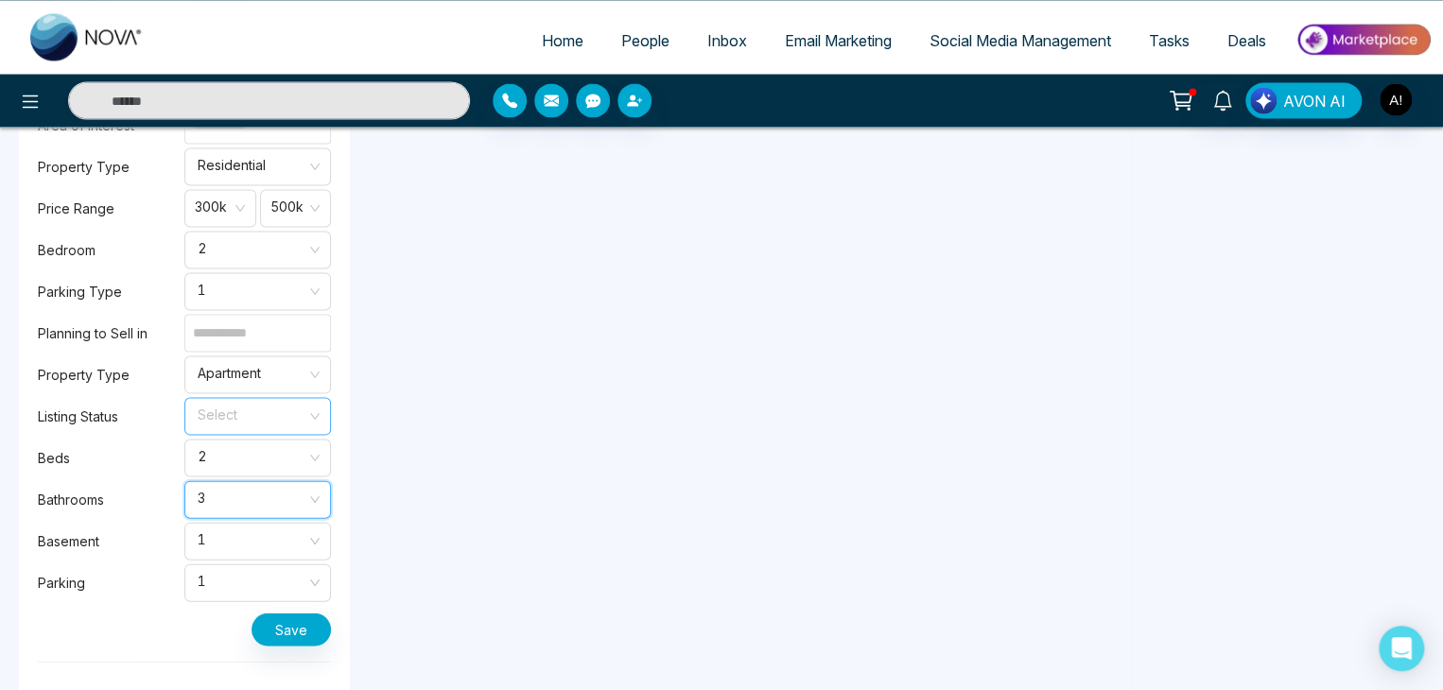
click at [258, 426] on input "search" at bounding box center [251, 412] width 111 height 28
click at [248, 465] on div "select" at bounding box center [258, 467] width 124 height 21
click at [268, 352] on input at bounding box center [257, 333] width 147 height 38
click at [289, 628] on button "Save" at bounding box center [291, 629] width 79 height 33
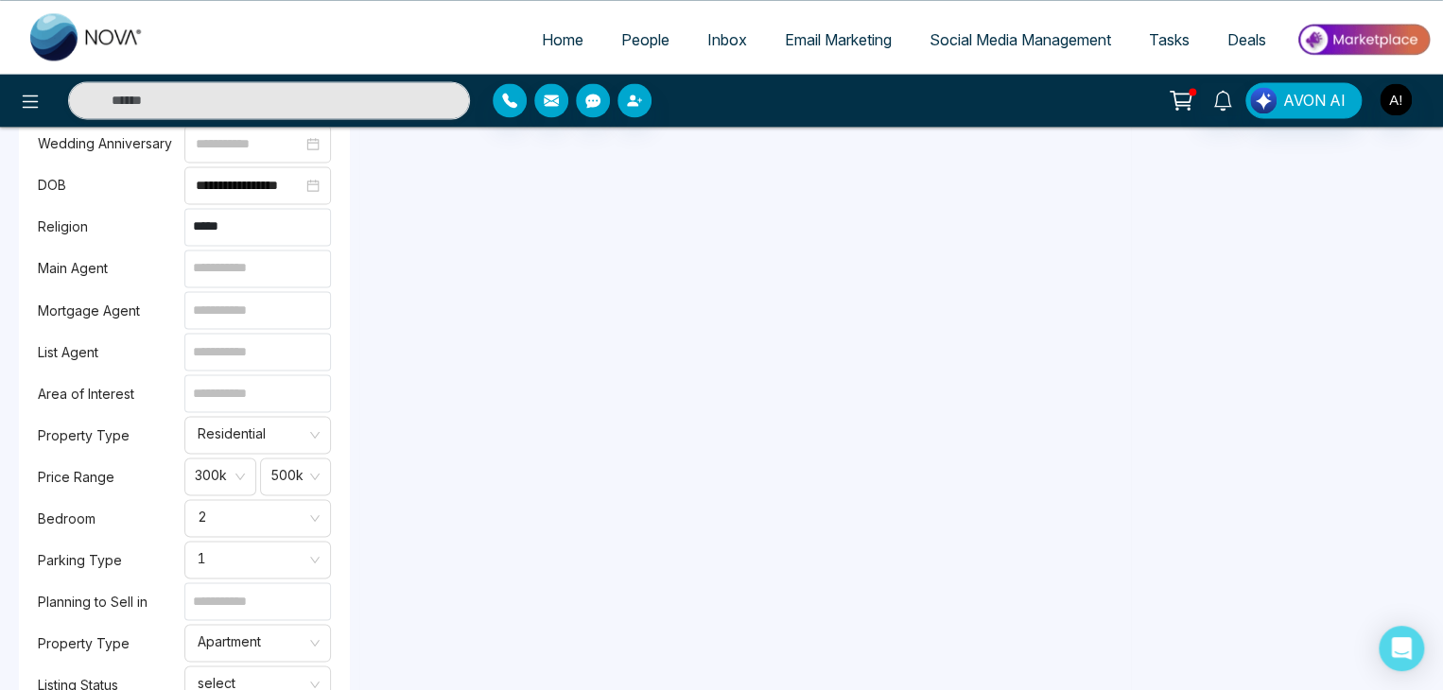
scroll to position [1874, 0]
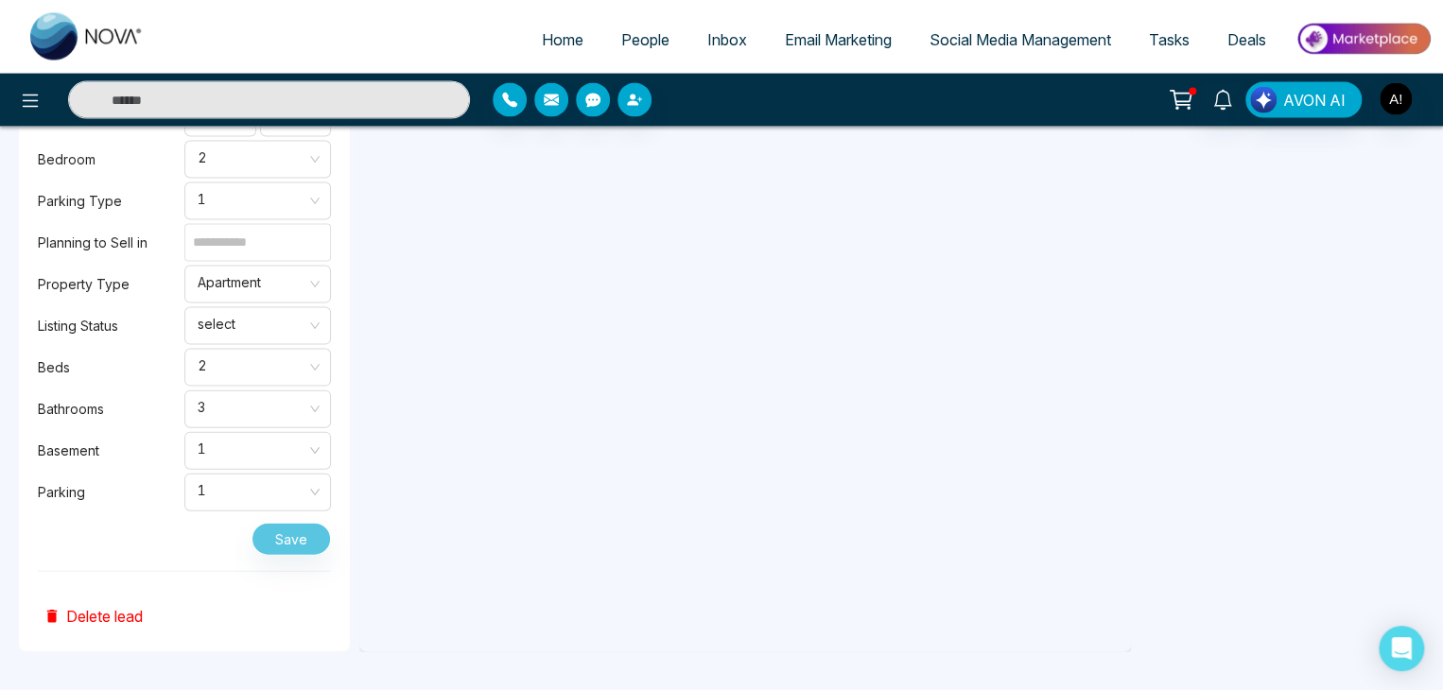
drag, startPoint x: 1438, startPoint y: 533, endPoint x: 1436, endPoint y: 518, distance: 15.2
drag, startPoint x: 1434, startPoint y: 501, endPoint x: 1426, endPoint y: 438, distance: 63.8
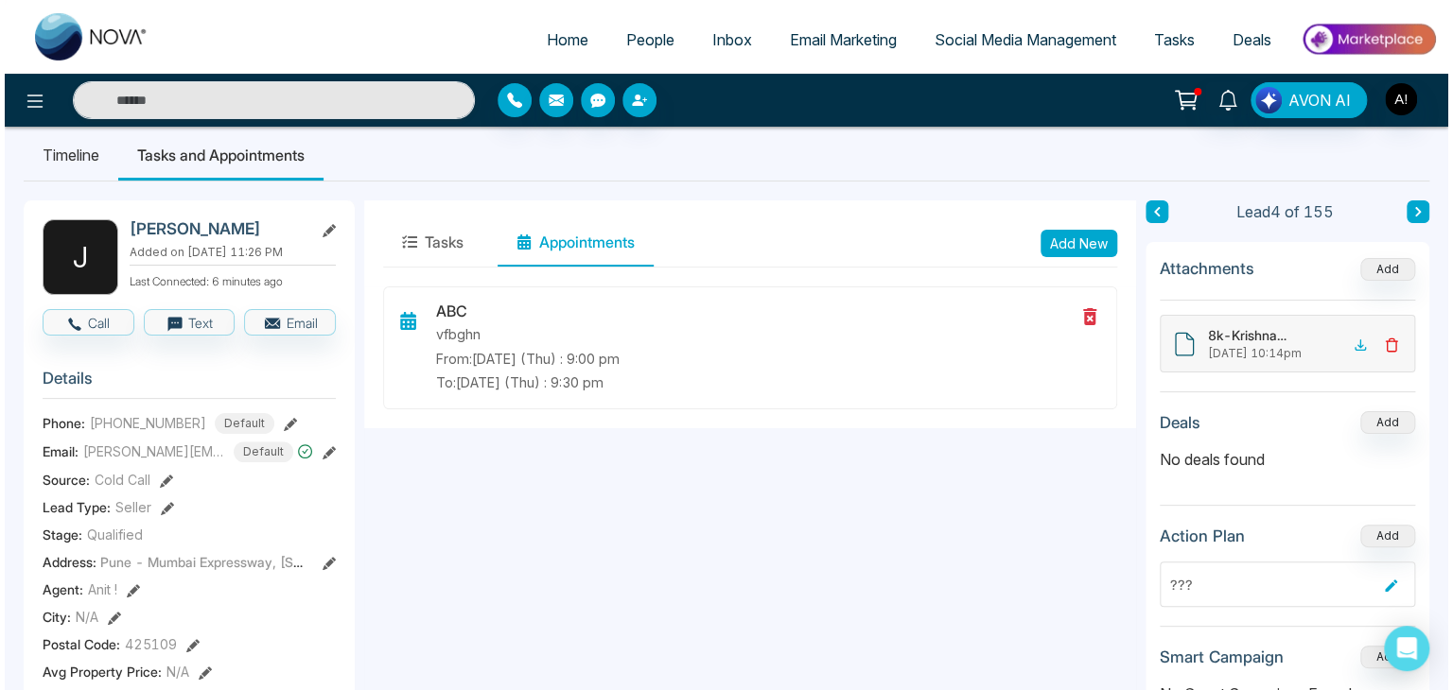
scroll to position [0, 0]
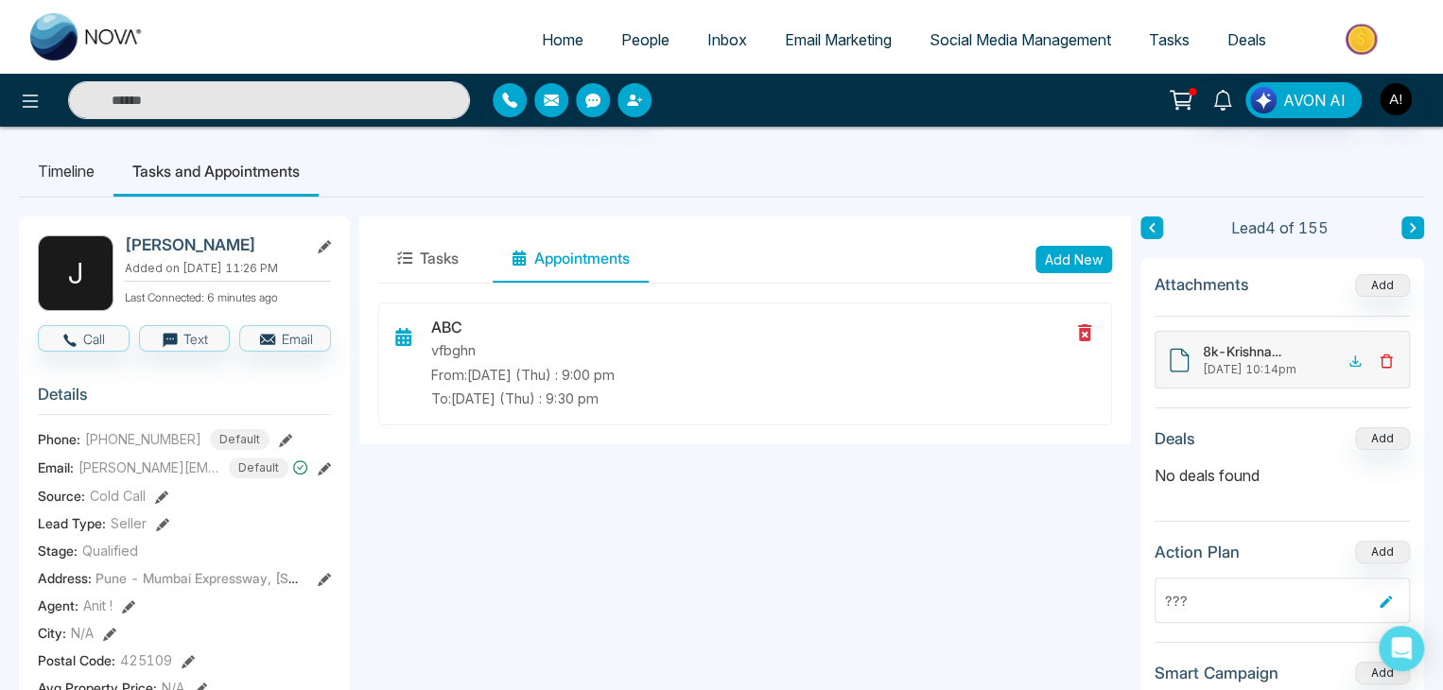
click at [707, 37] on span "Inbox" at bounding box center [727, 39] width 40 height 19
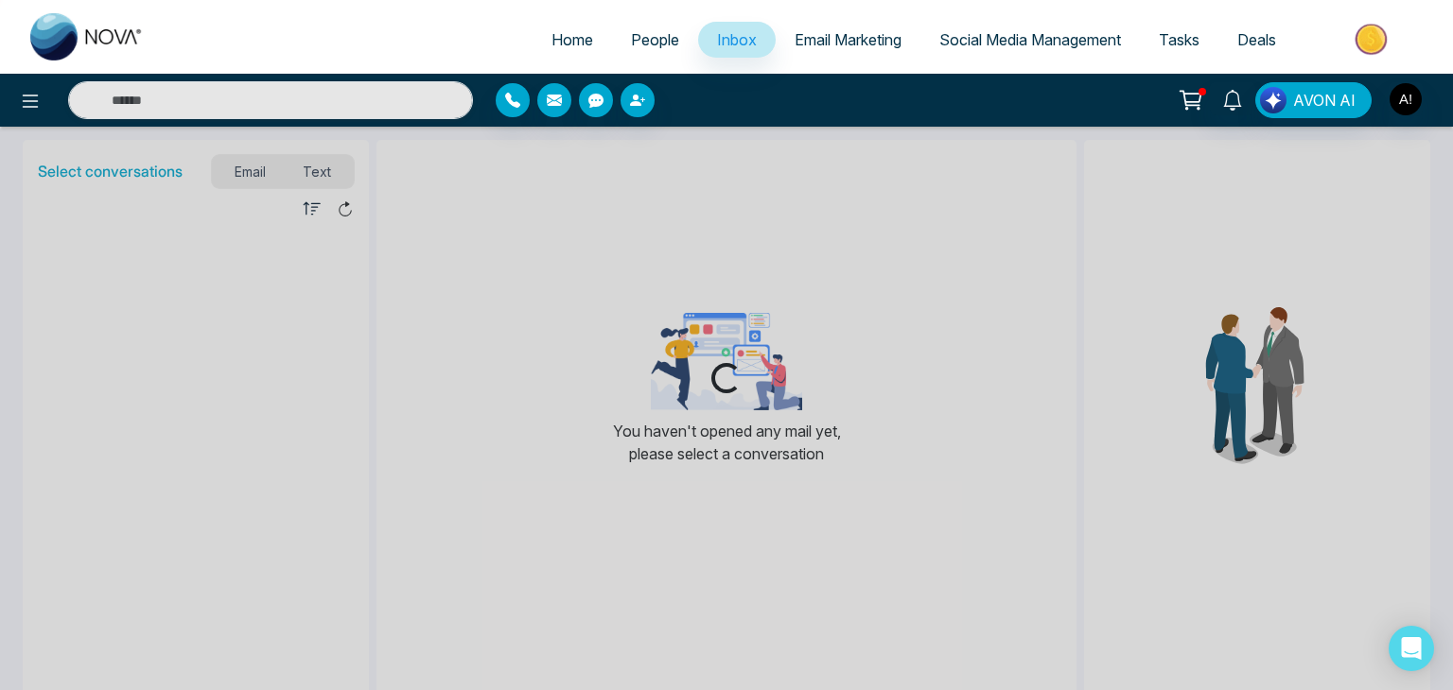
click at [815, 38] on span "Email Marketing" at bounding box center [847, 39] width 107 height 19
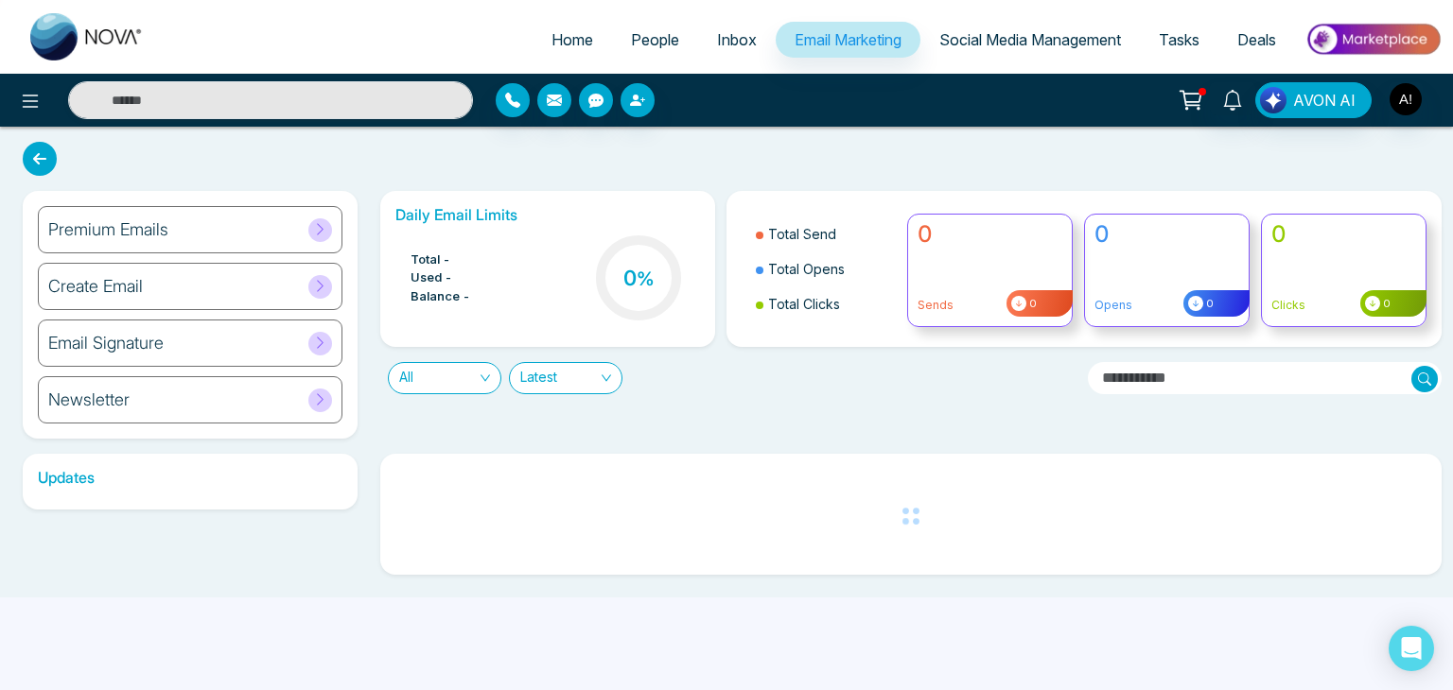
click at [657, 40] on span "People" at bounding box center [655, 39] width 48 height 19
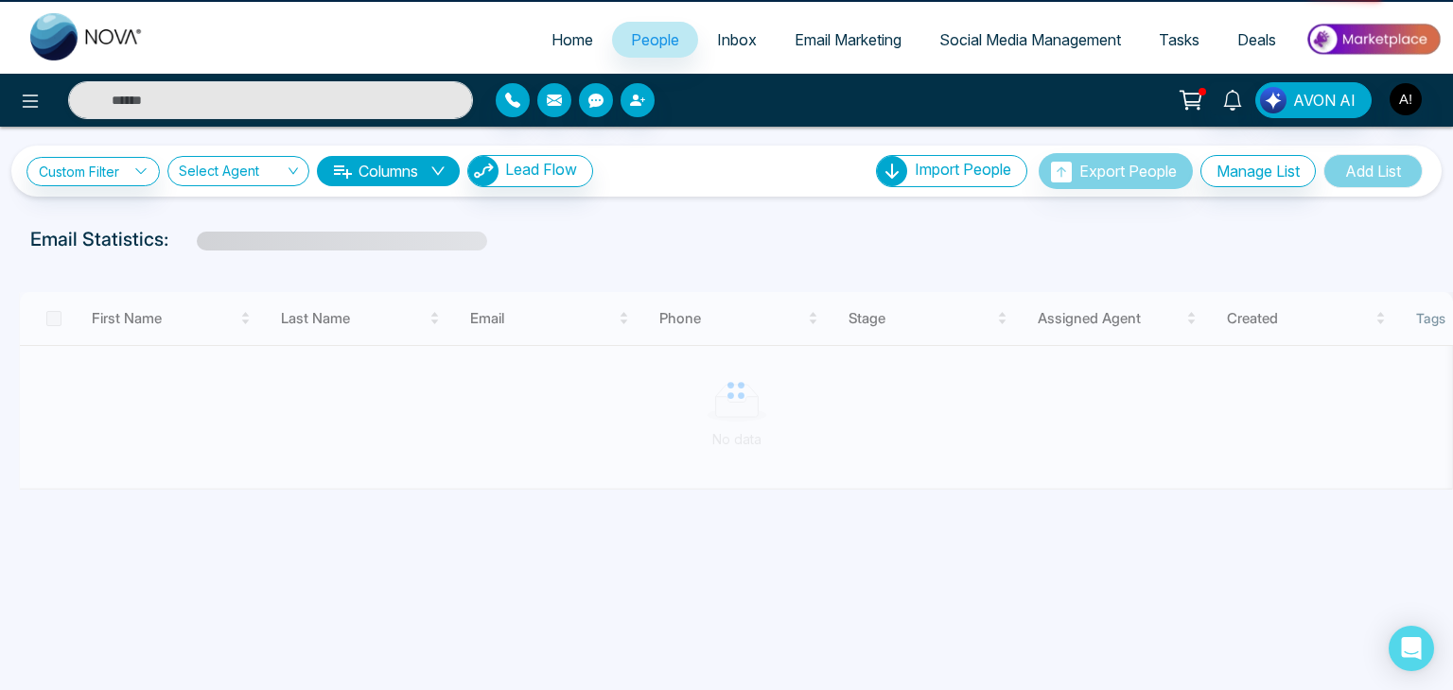
click at [759, 44] on link "Inbox" at bounding box center [737, 40] width 78 height 36
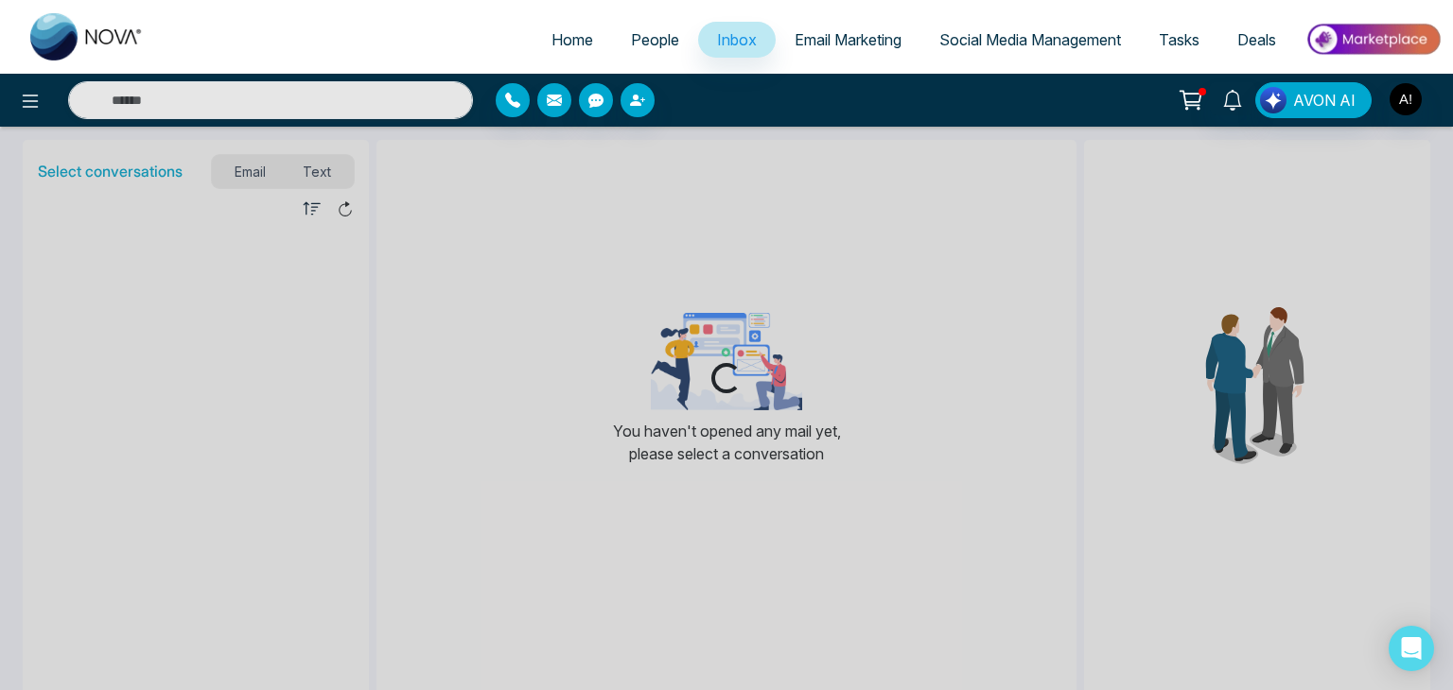
click at [722, 43] on span "Inbox" at bounding box center [737, 39] width 40 height 19
click at [997, 39] on span "Social Media Management" at bounding box center [1030, 39] width 182 height 19
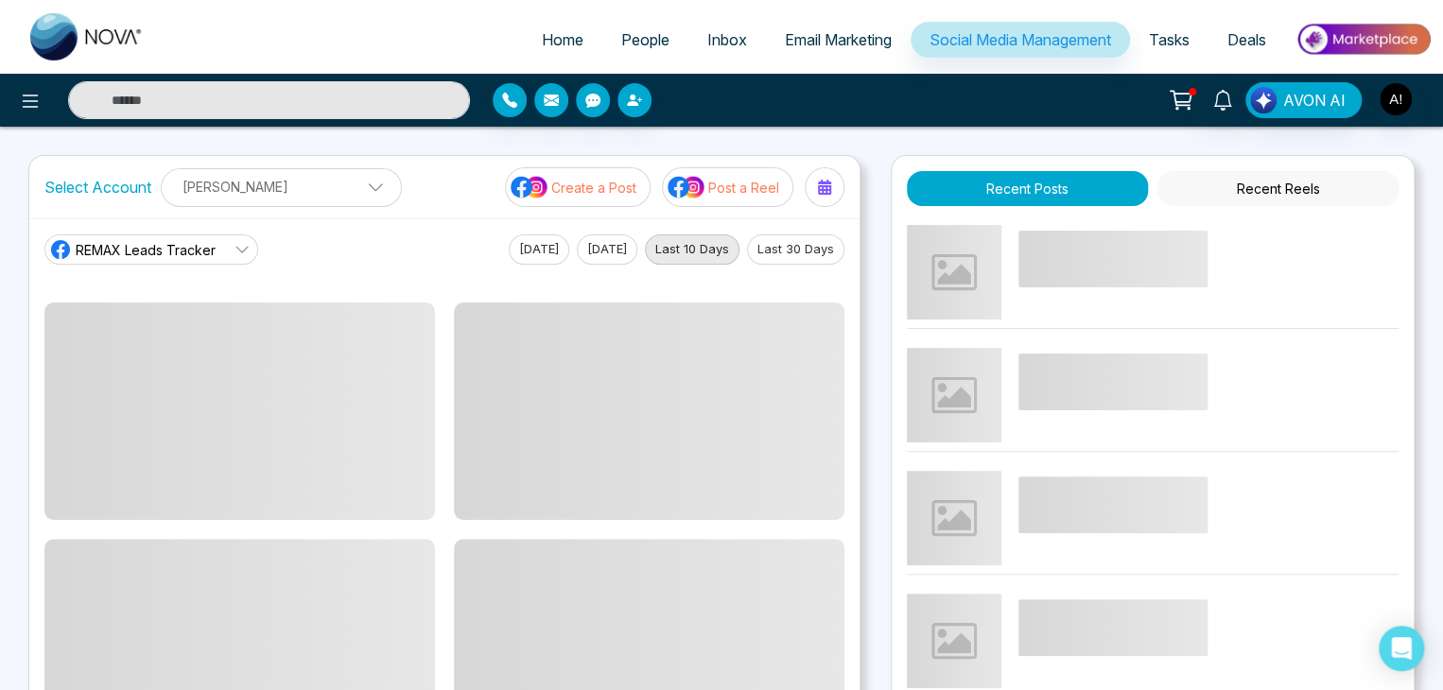
click at [856, 45] on span "Email Marketing" at bounding box center [838, 39] width 107 height 19
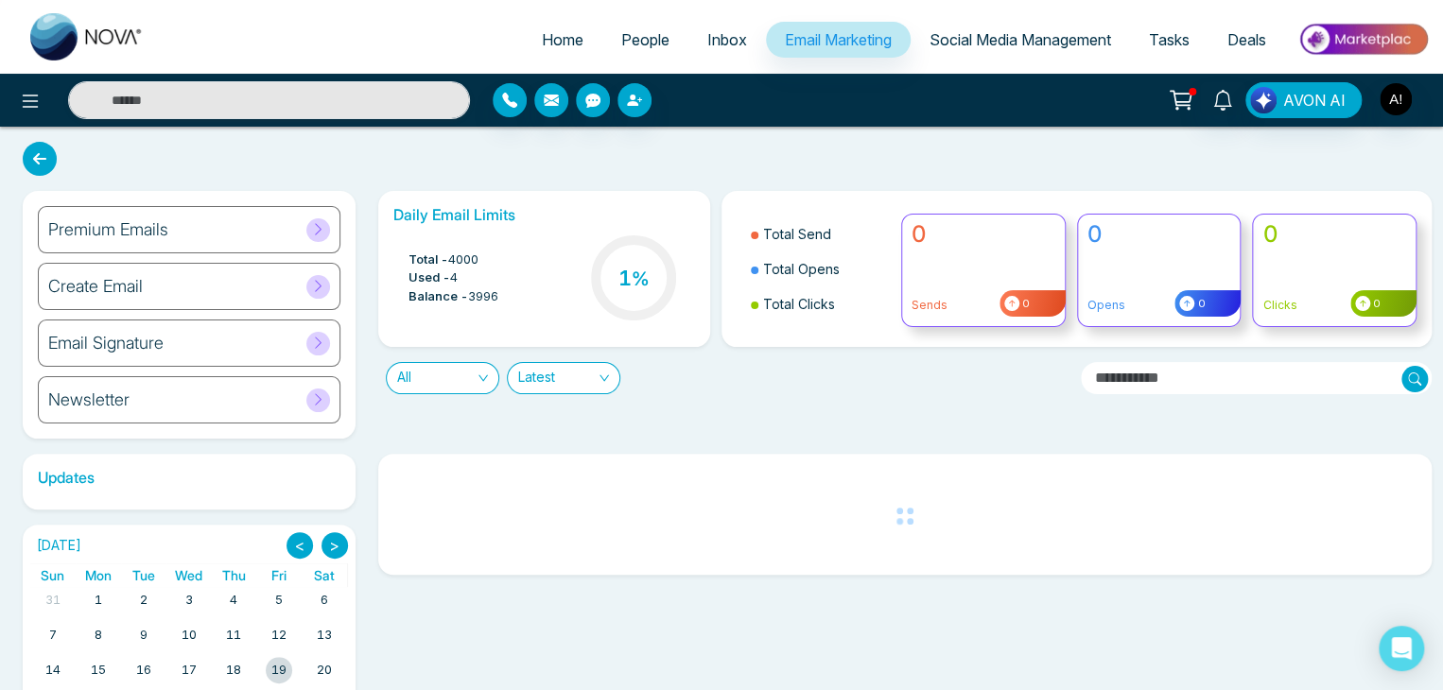
click at [1038, 38] on span "Social Media Management" at bounding box center [1021, 39] width 182 height 19
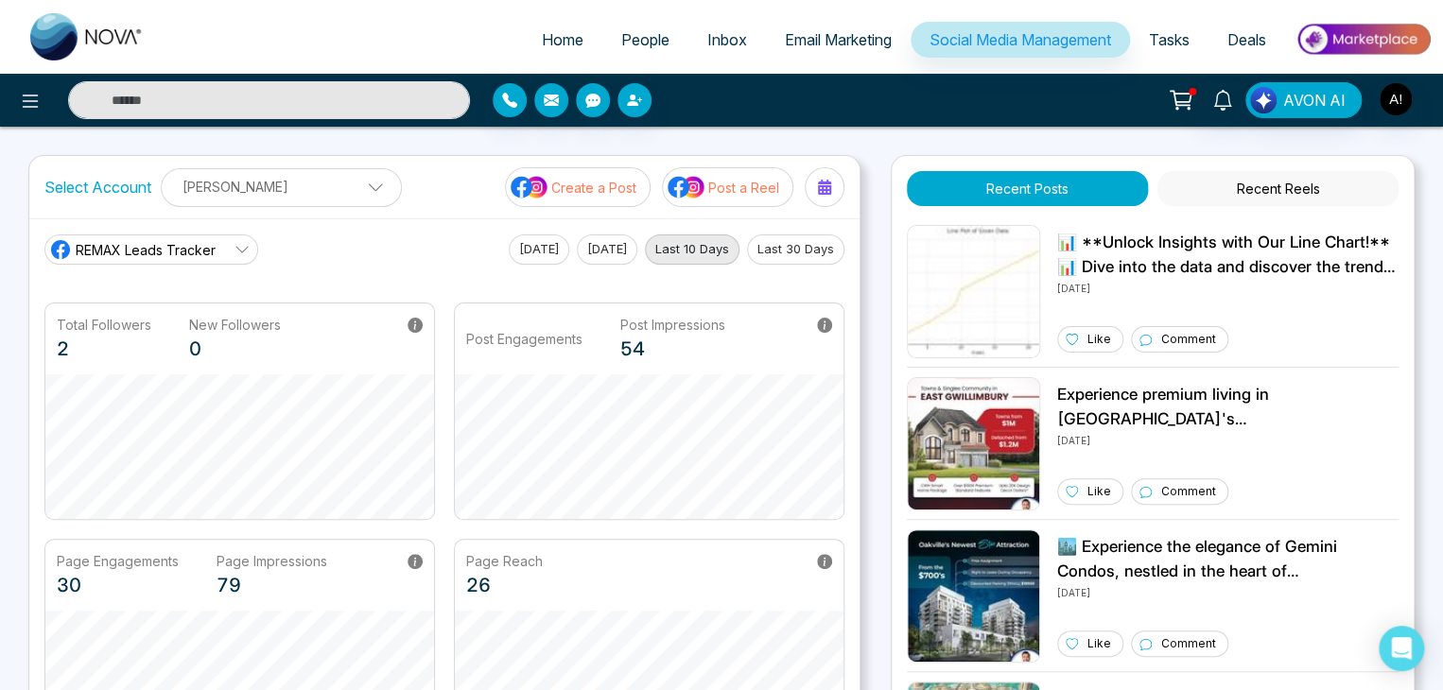
click at [833, 27] on link "Email Marketing" at bounding box center [838, 40] width 145 height 36
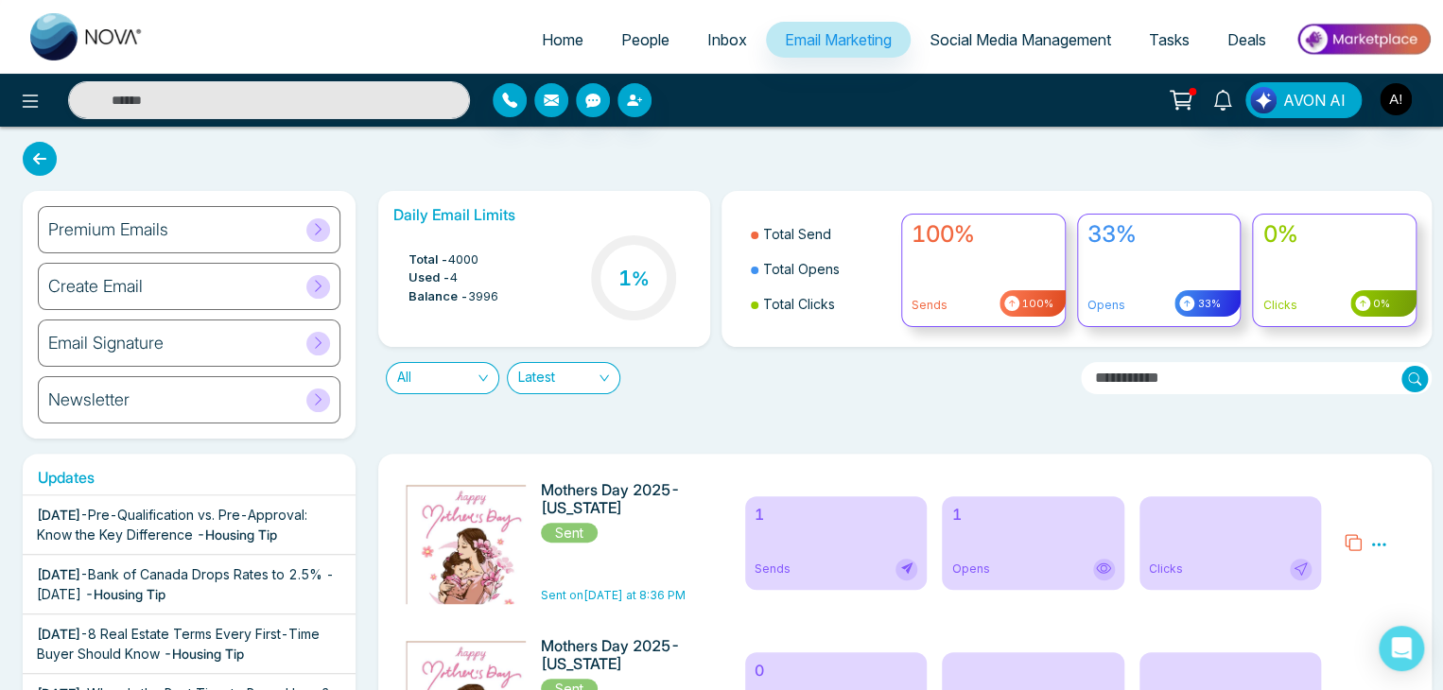
click at [640, 43] on span "People" at bounding box center [645, 39] width 48 height 19
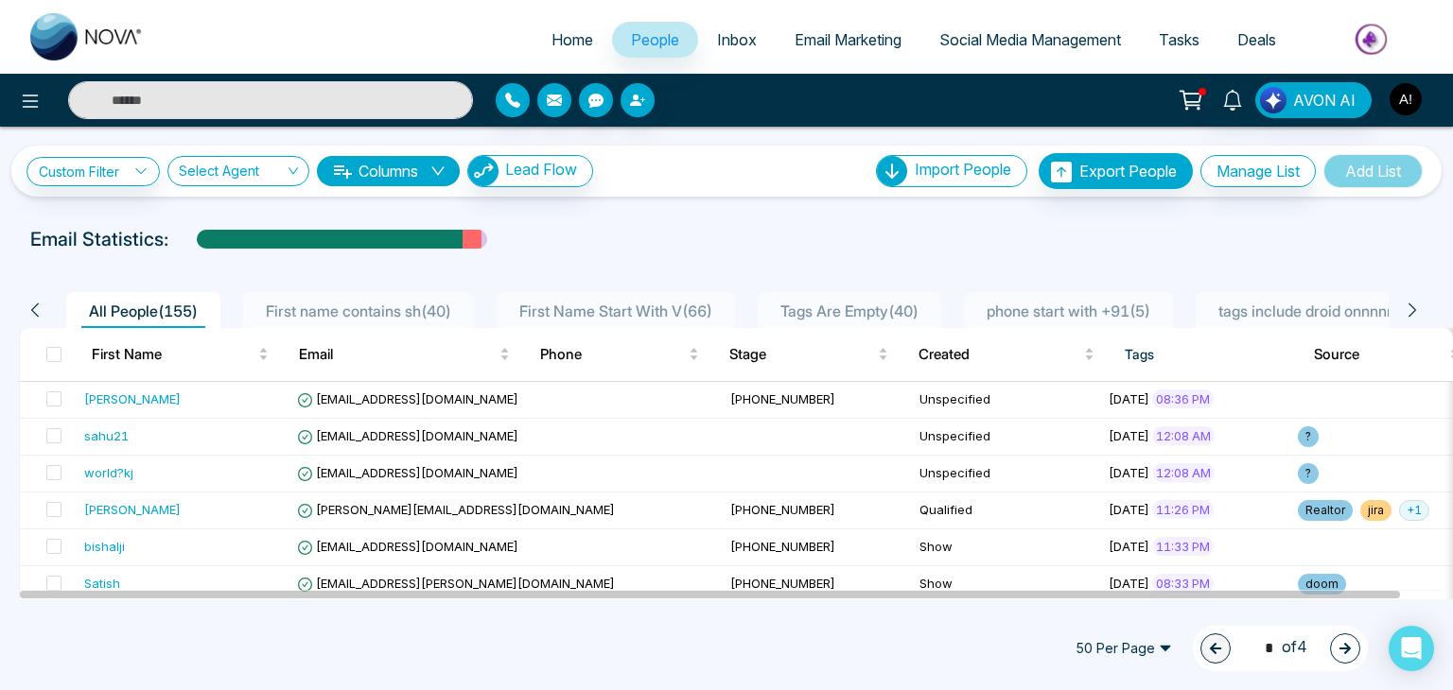
click at [1402, 99] on img "button" at bounding box center [1405, 99] width 32 height 32
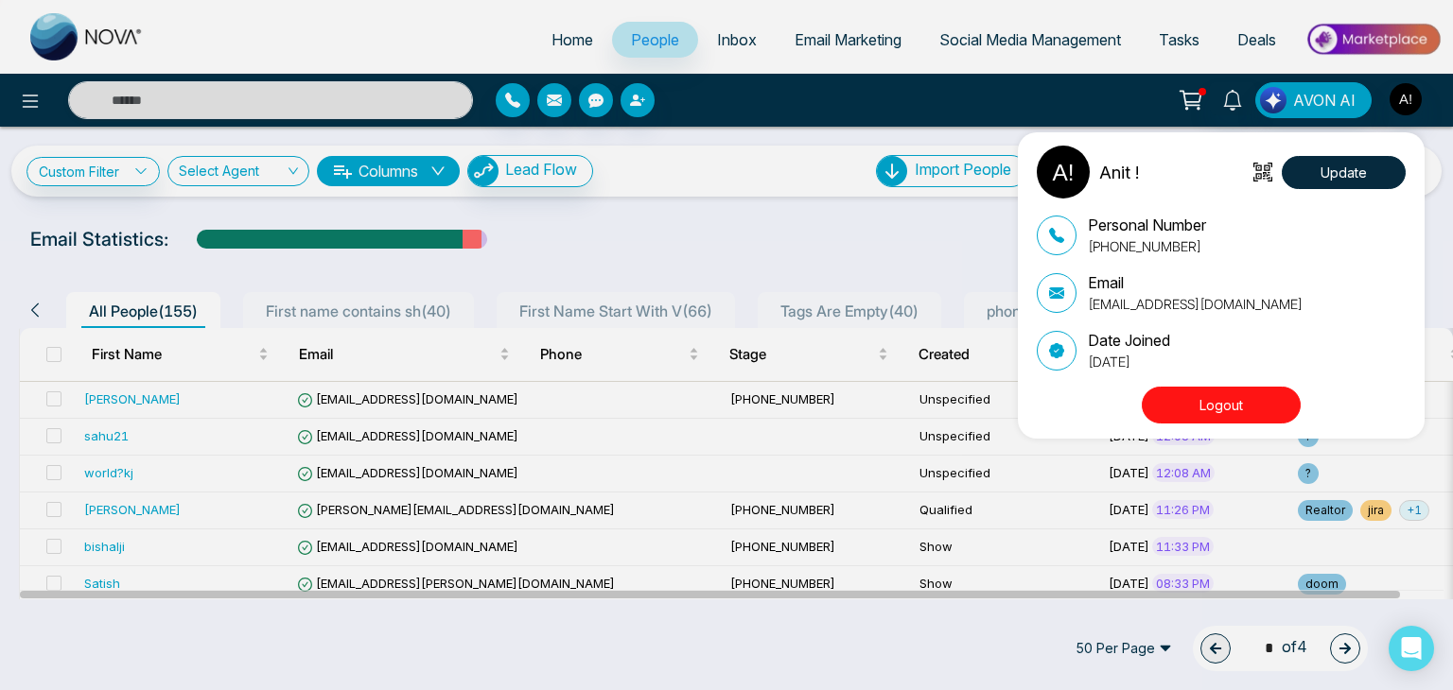
click at [1193, 409] on button "Logout" at bounding box center [1220, 405] width 159 height 37
